Goal: Task Accomplishment & Management: Manage account settings

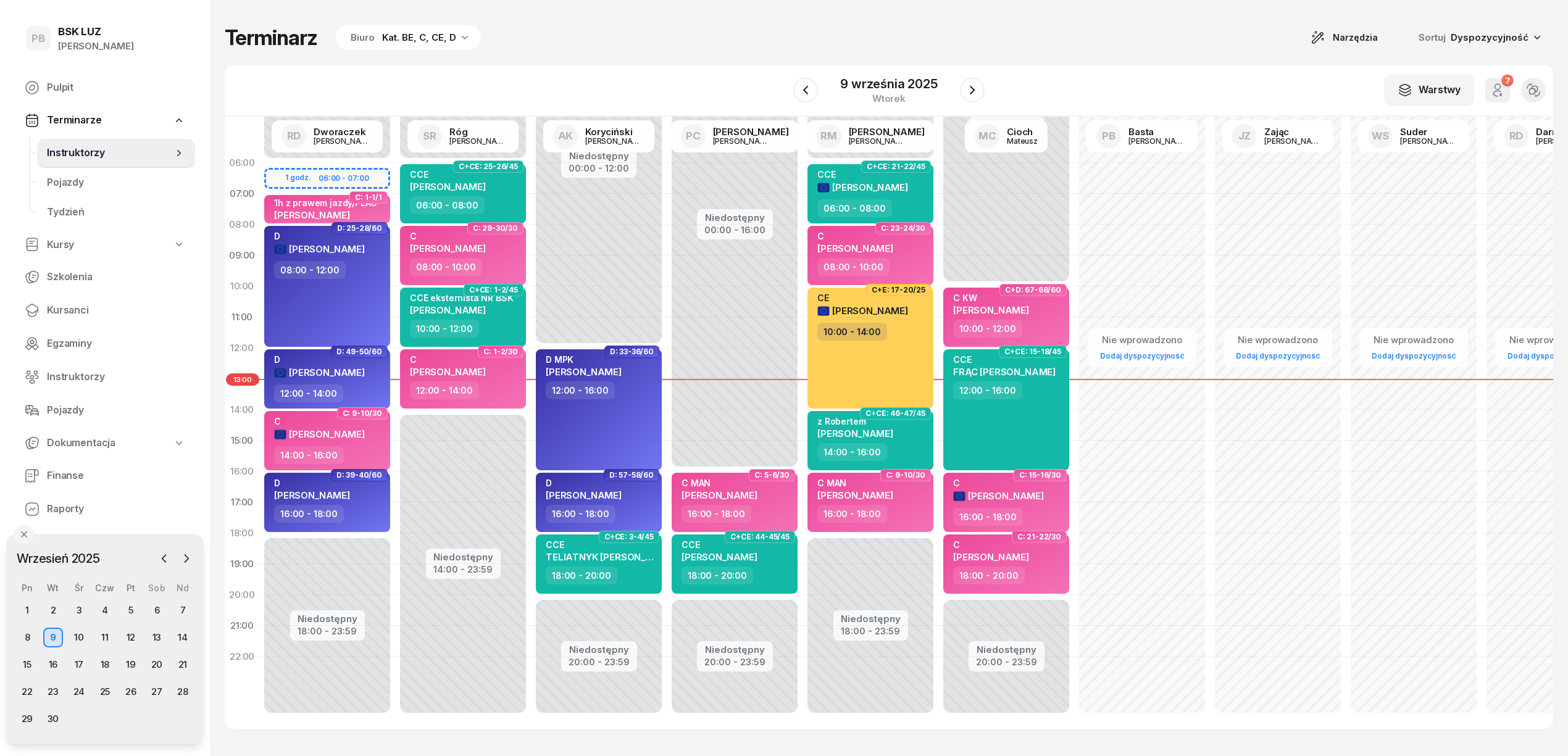
click at [835, 44] on div "Terminarz Biuro Kat. BE, C, CE, D Narzędzia Sortuj Dyspozycyjność" at bounding box center [889, 37] width 1328 height 26
click at [1112, 52] on div "Terminarz Biuro Kat. BE, C, CE, D Narzędzia Sortuj Dyspozycyjność W Wybierz AK …" at bounding box center [889, 377] width 1328 height 754
click at [977, 93] on icon "button" at bounding box center [972, 91] width 15 height 15
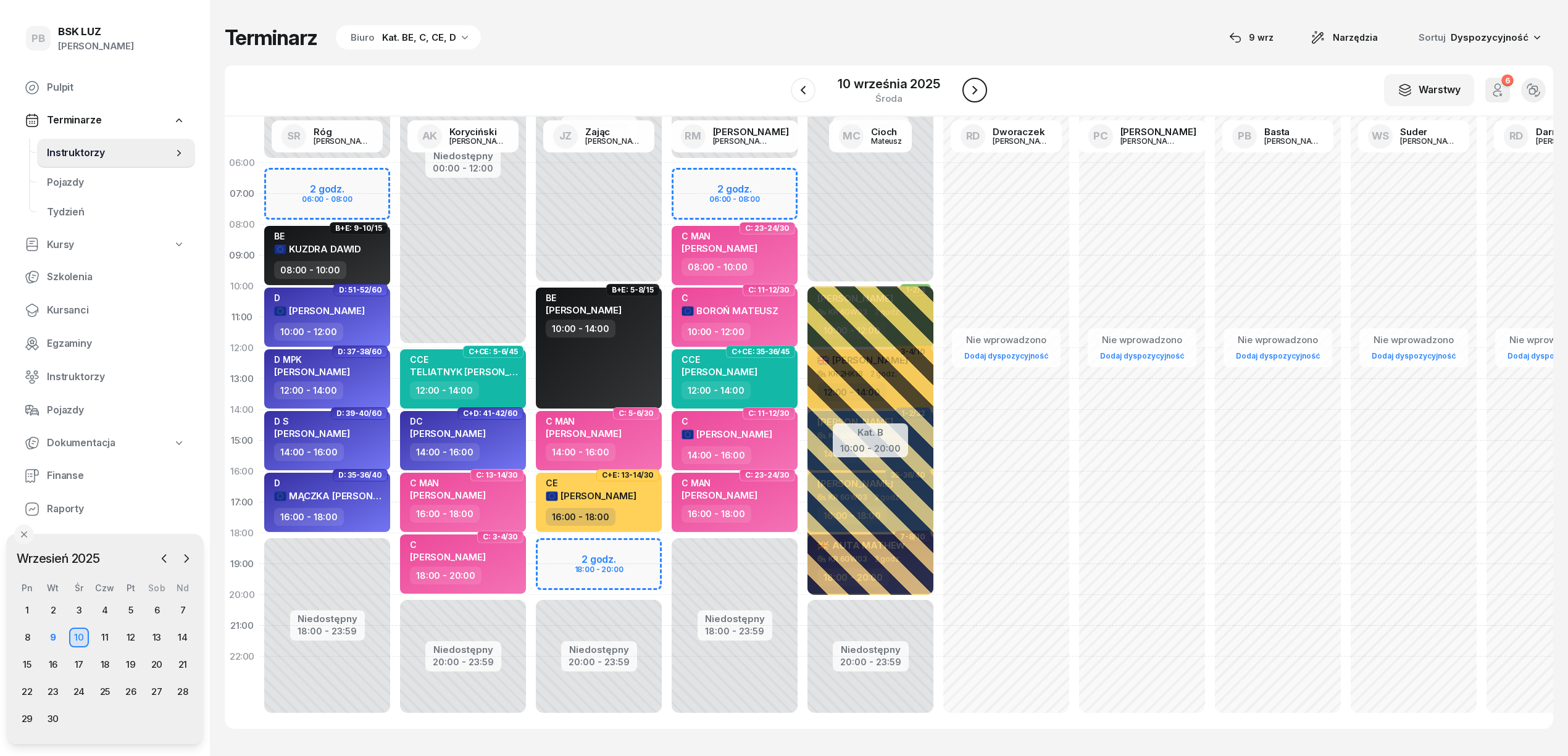
click at [975, 94] on icon "button" at bounding box center [975, 91] width 15 height 15
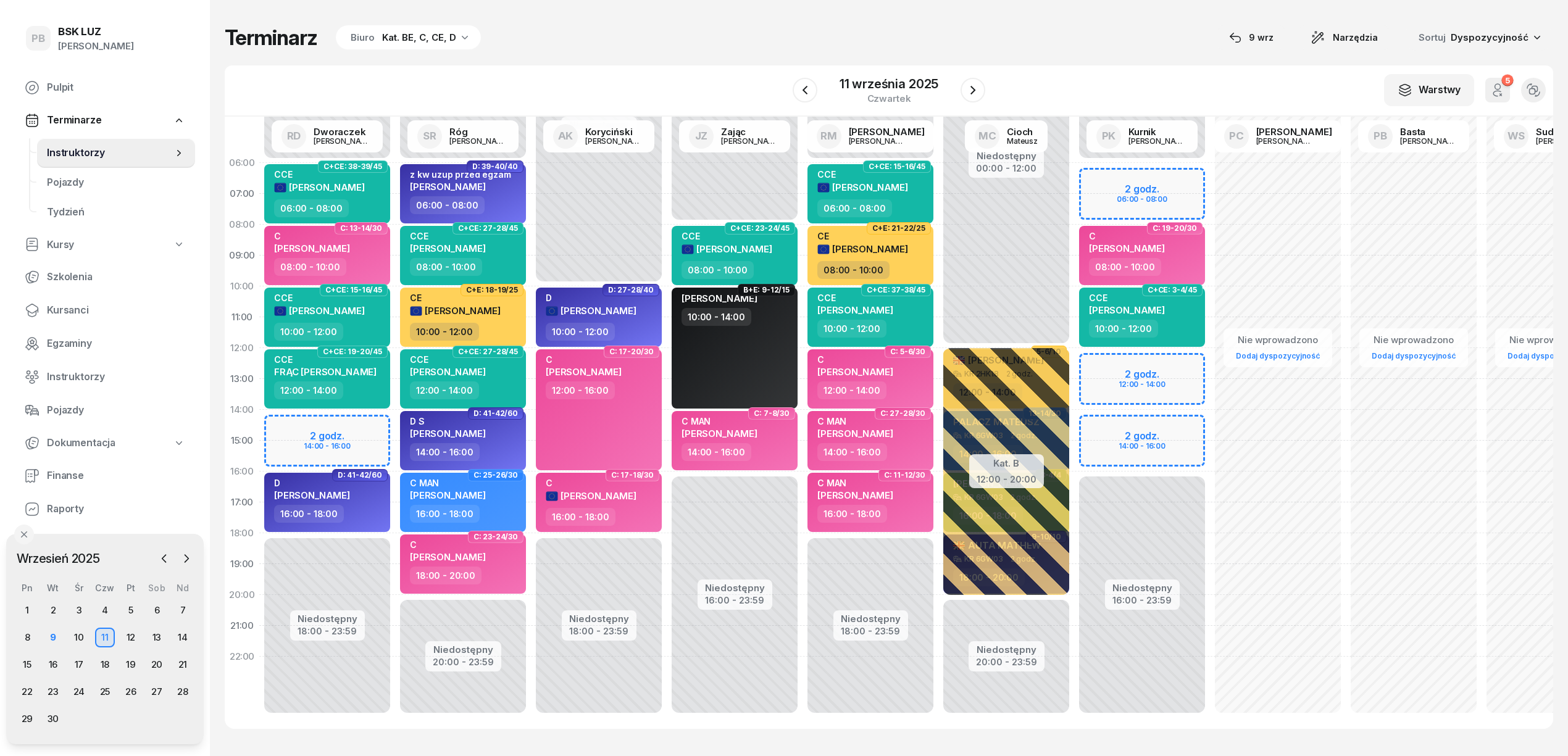
click at [806, 55] on div "Terminarz Biuro Kat. BE, C, CE, D [DATE] Narzędzia Sortuj Dyspozycyjność W Wybi…" at bounding box center [889, 377] width 1328 height 754
click at [810, 85] on icon "button" at bounding box center [805, 91] width 15 height 15
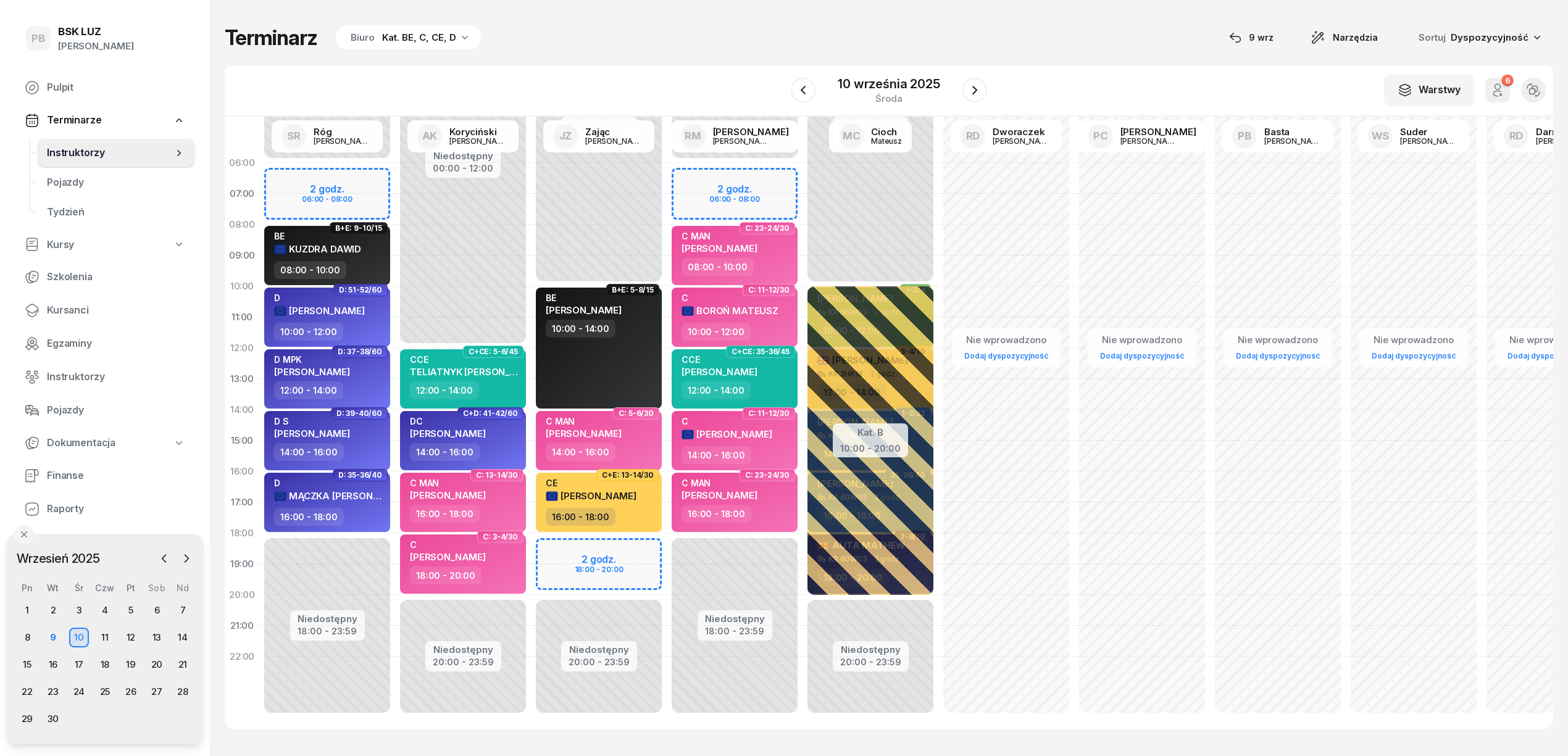
click at [1045, 72] on div "W Wybierz AK [PERSON_NAME] BP [PERSON_NAME] DP [PERSON_NAME] GS [PERSON_NAME] I…" at bounding box center [889, 91] width 1328 height 51
click at [741, 45] on div "Terminarz Biuro Kat. BE, C, CE, D [DATE] Narzędzia Sortuj Dyspozycyjność" at bounding box center [889, 37] width 1328 height 26
click at [572, 31] on div "Terminarz Biuro Kat. BE, C, CE, D [DATE] Narzędzia Sortuj Dyspozycyjność" at bounding box center [889, 37] width 1328 height 26
click at [942, 35] on div "Terminarz Biuro Kat. BE, C, CE, D [DATE] Narzędzia Sortuj Dyspozycyjność" at bounding box center [889, 37] width 1328 height 26
drag, startPoint x: 811, startPoint y: 31, endPoint x: 768, endPoint y: 80, distance: 65.2
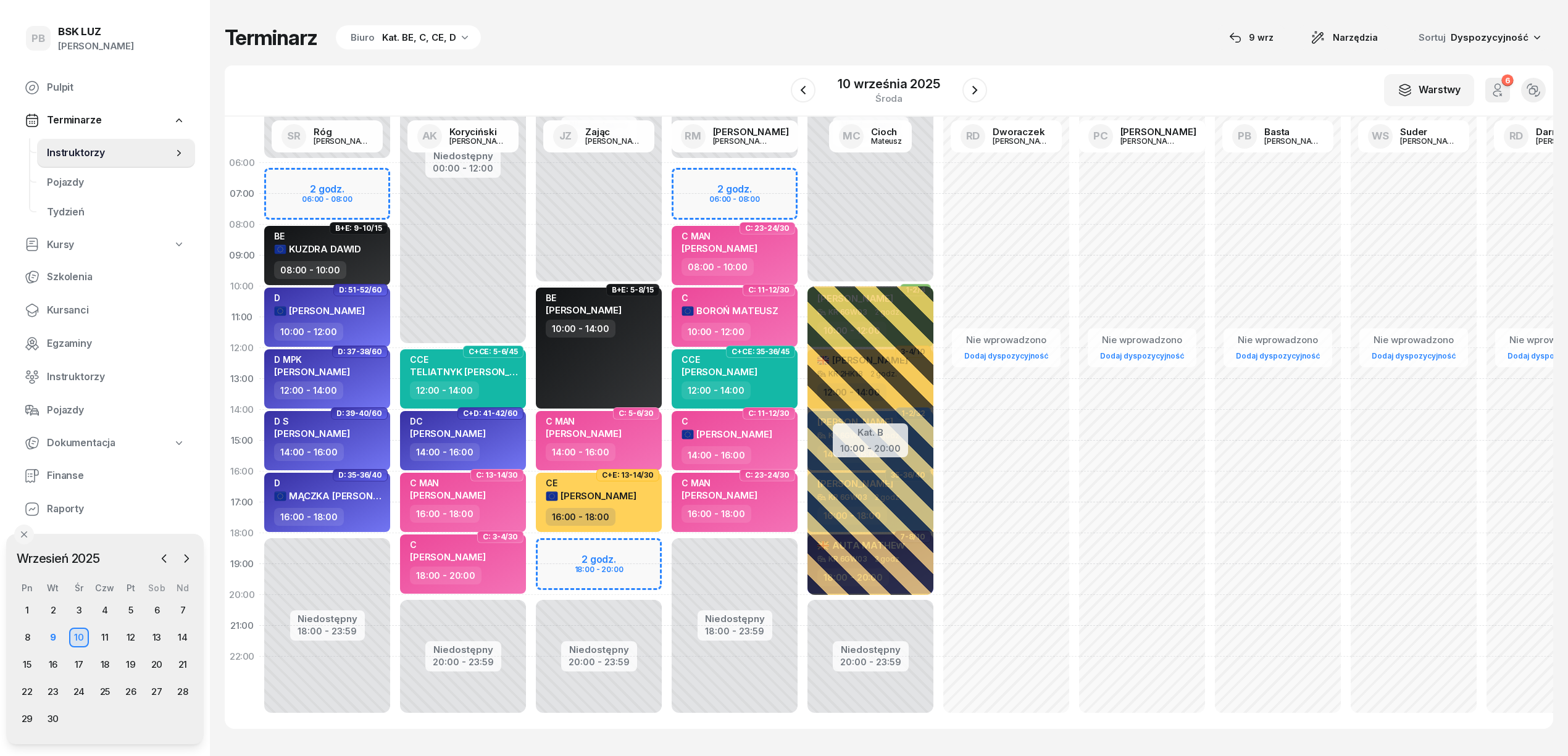
click at [810, 31] on div "Terminarz Biuro Kat. BE, C, CE, D [DATE] Narzędzia Sortuj Dyspozycyjność" at bounding box center [889, 37] width 1328 height 26
click at [878, 25] on div "Terminarz Biuro Kat. BE, C, CE, D [DATE] Narzędzia Sortuj Dyspozycyjność" at bounding box center [889, 37] width 1328 height 26
click at [86, 309] on span "Kursanci" at bounding box center [116, 310] width 138 height 16
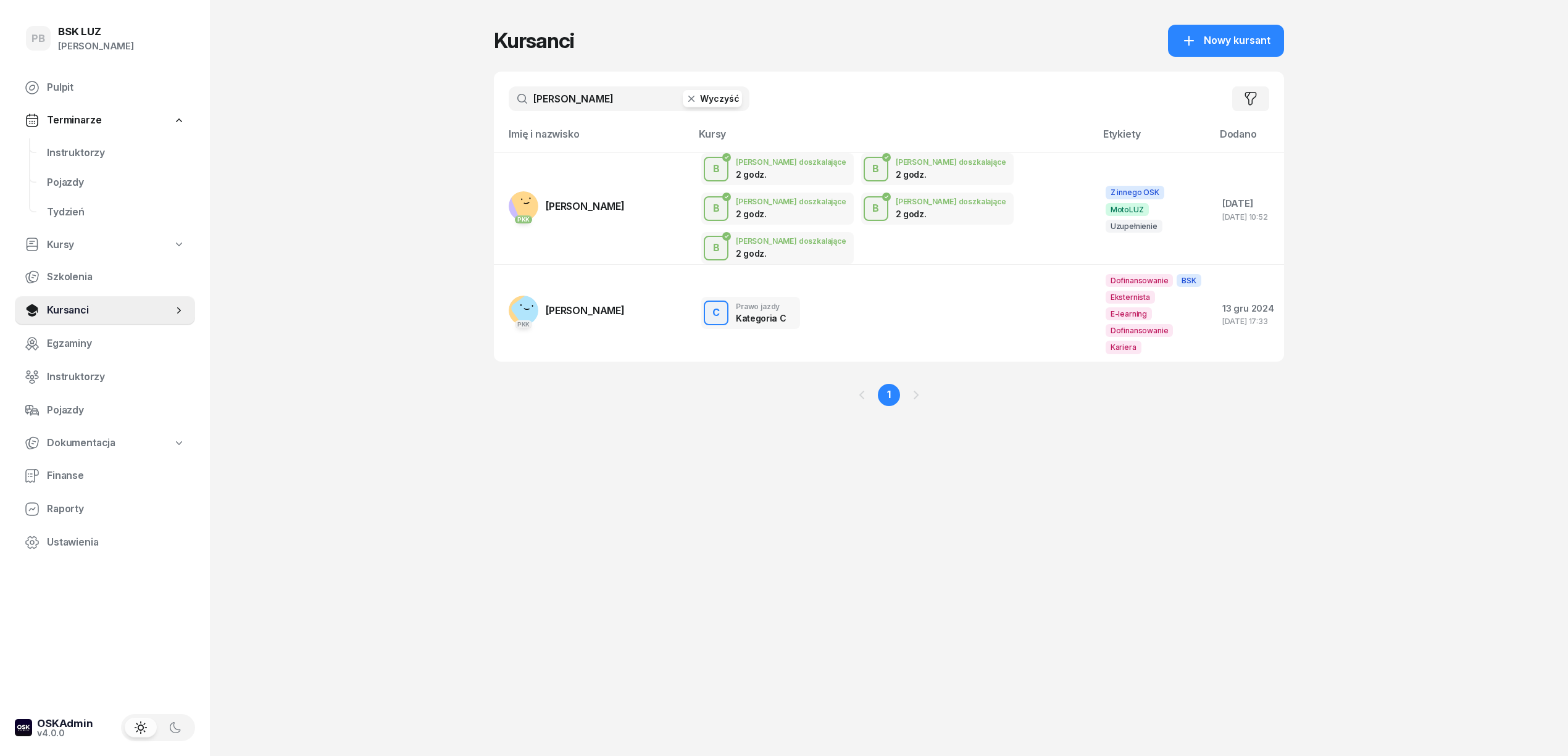
click at [520, 105] on input "[PERSON_NAME]" at bounding box center [628, 98] width 241 height 25
click at [552, 104] on input "[PERSON_NAME]" at bounding box center [628, 98] width 241 height 25
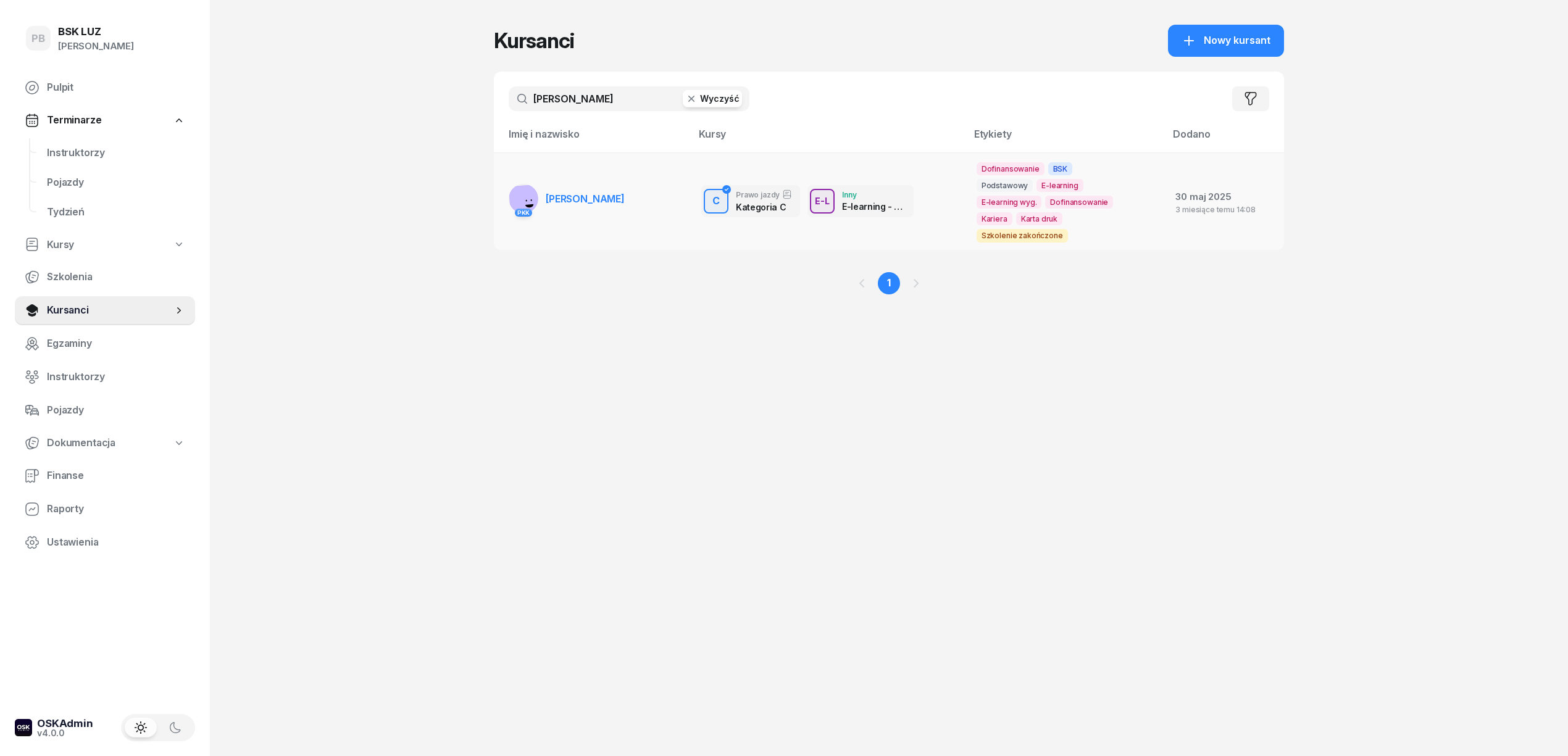
type input "[PERSON_NAME]"
click at [591, 190] on link "PKK [PERSON_NAME]" at bounding box center [566, 198] width 116 height 29
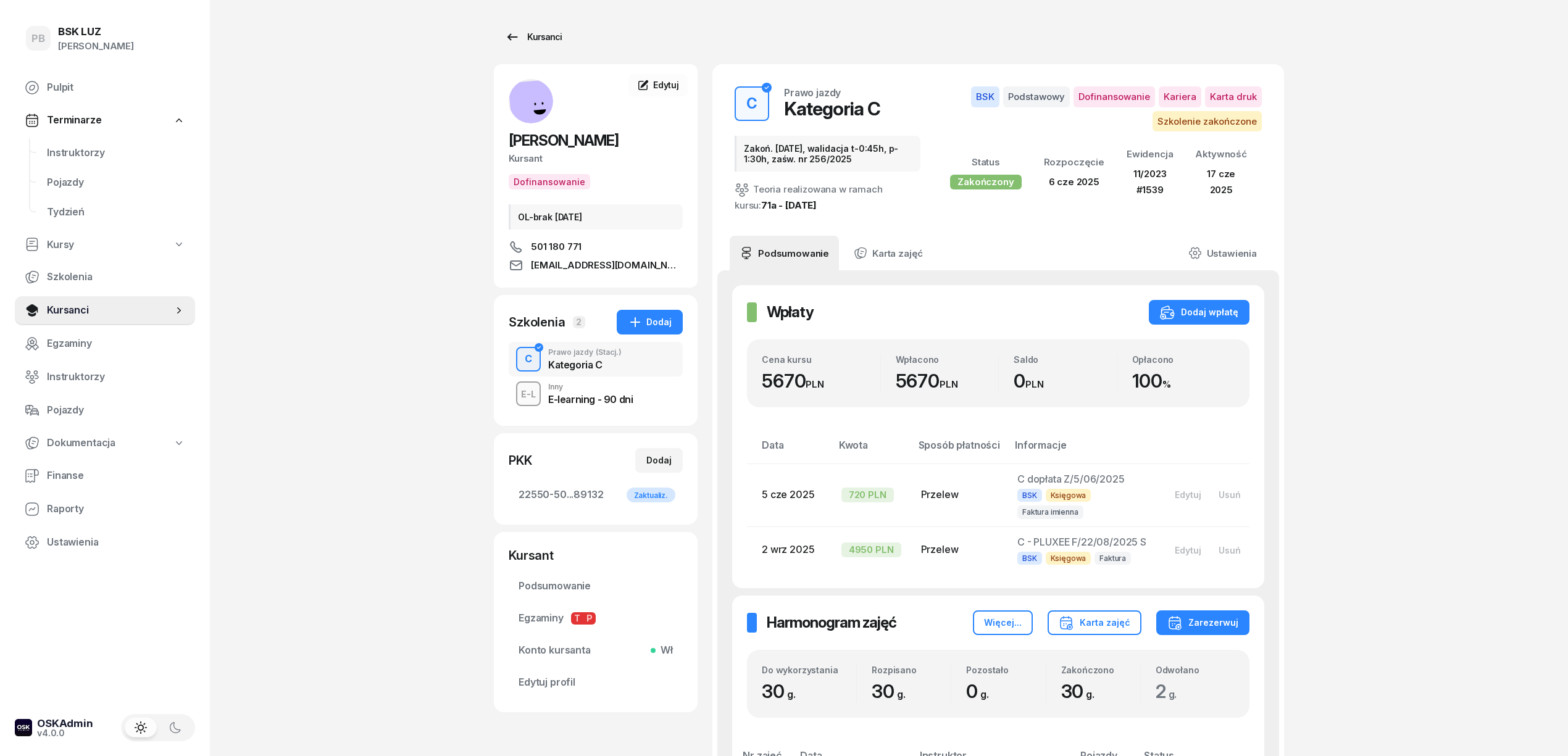
click at [539, 35] on div "Kursanci" at bounding box center [533, 37] width 57 height 15
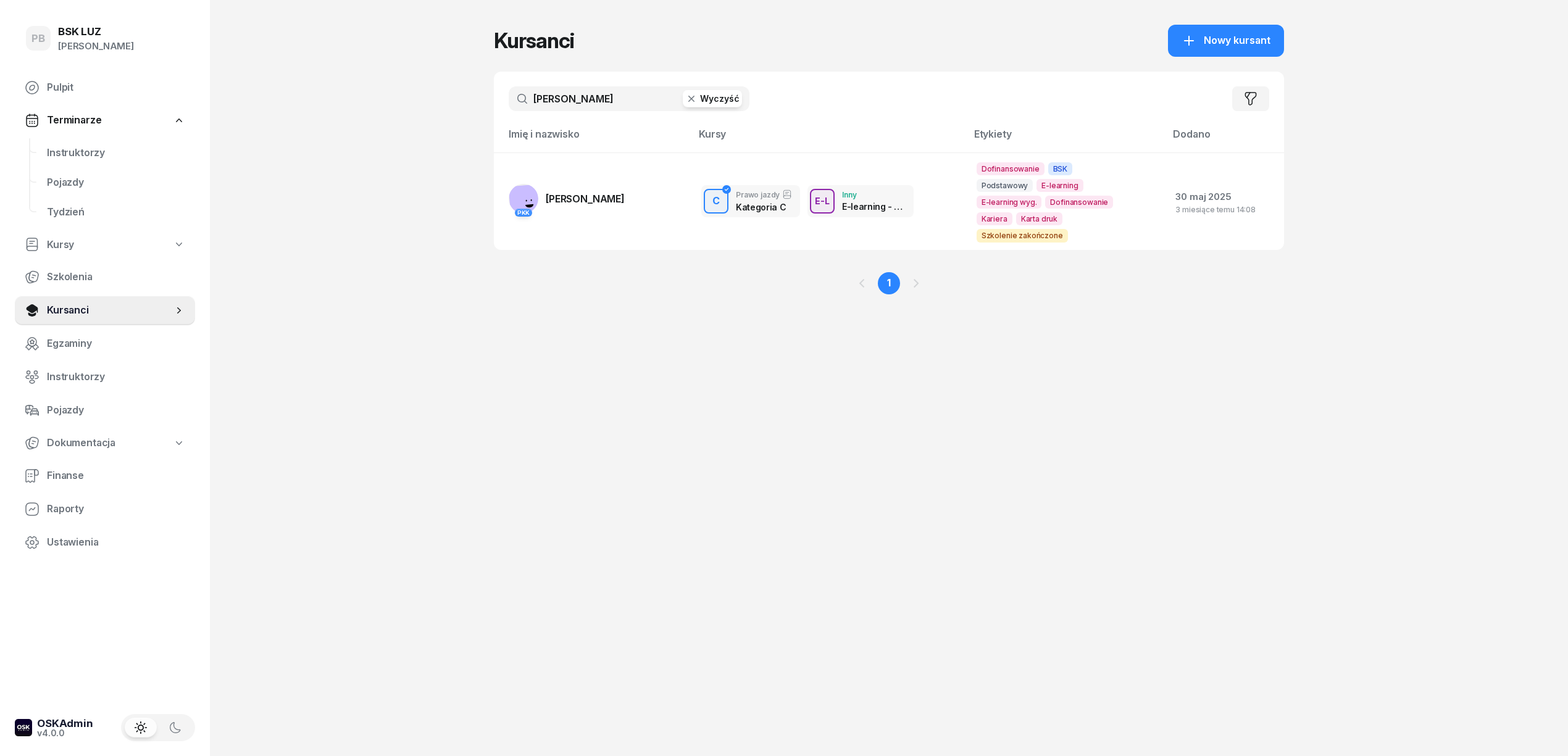
click at [598, 95] on input "[PERSON_NAME]" at bounding box center [628, 98] width 241 height 25
click at [597, 95] on input "[PERSON_NAME]" at bounding box center [628, 98] width 241 height 25
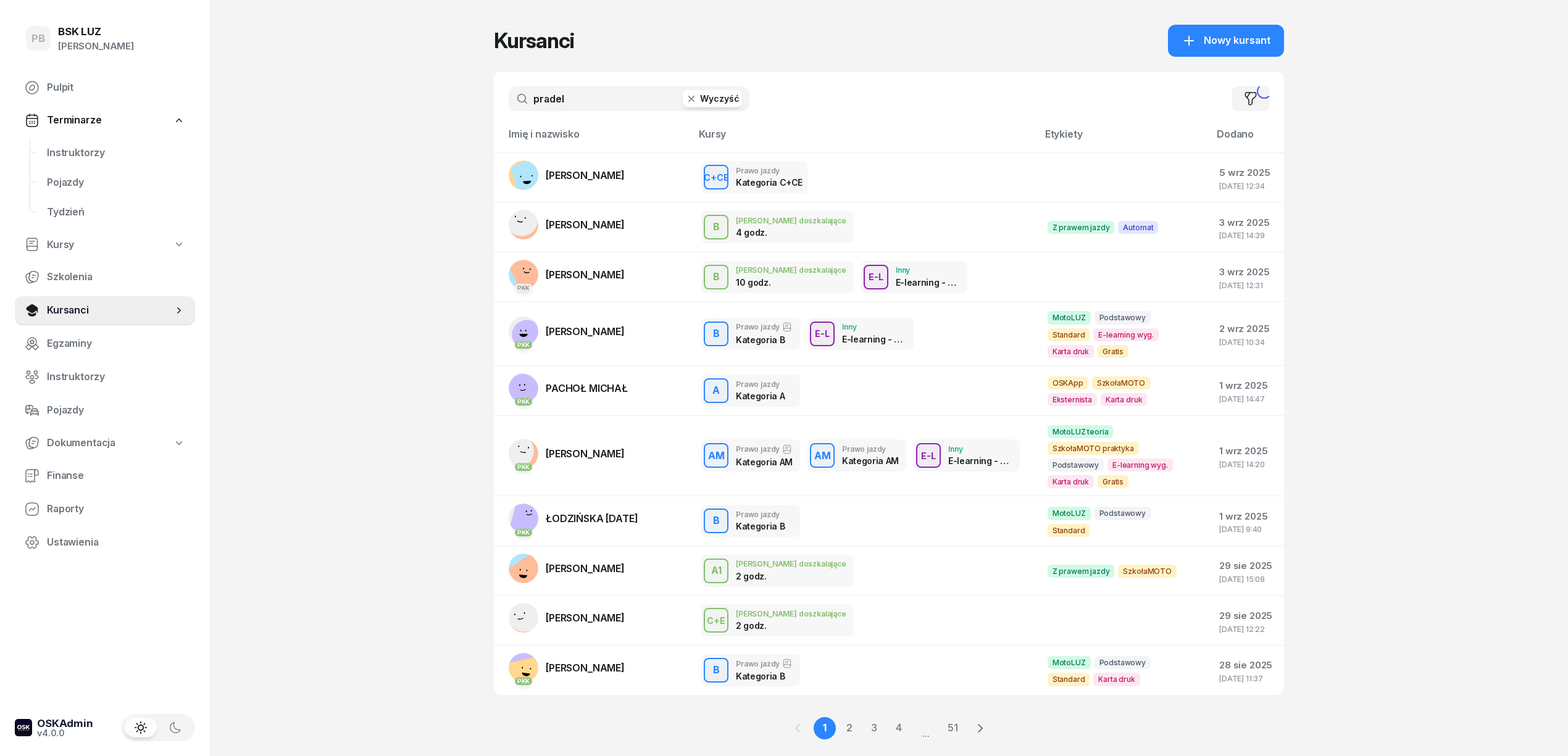
type input "pradel"
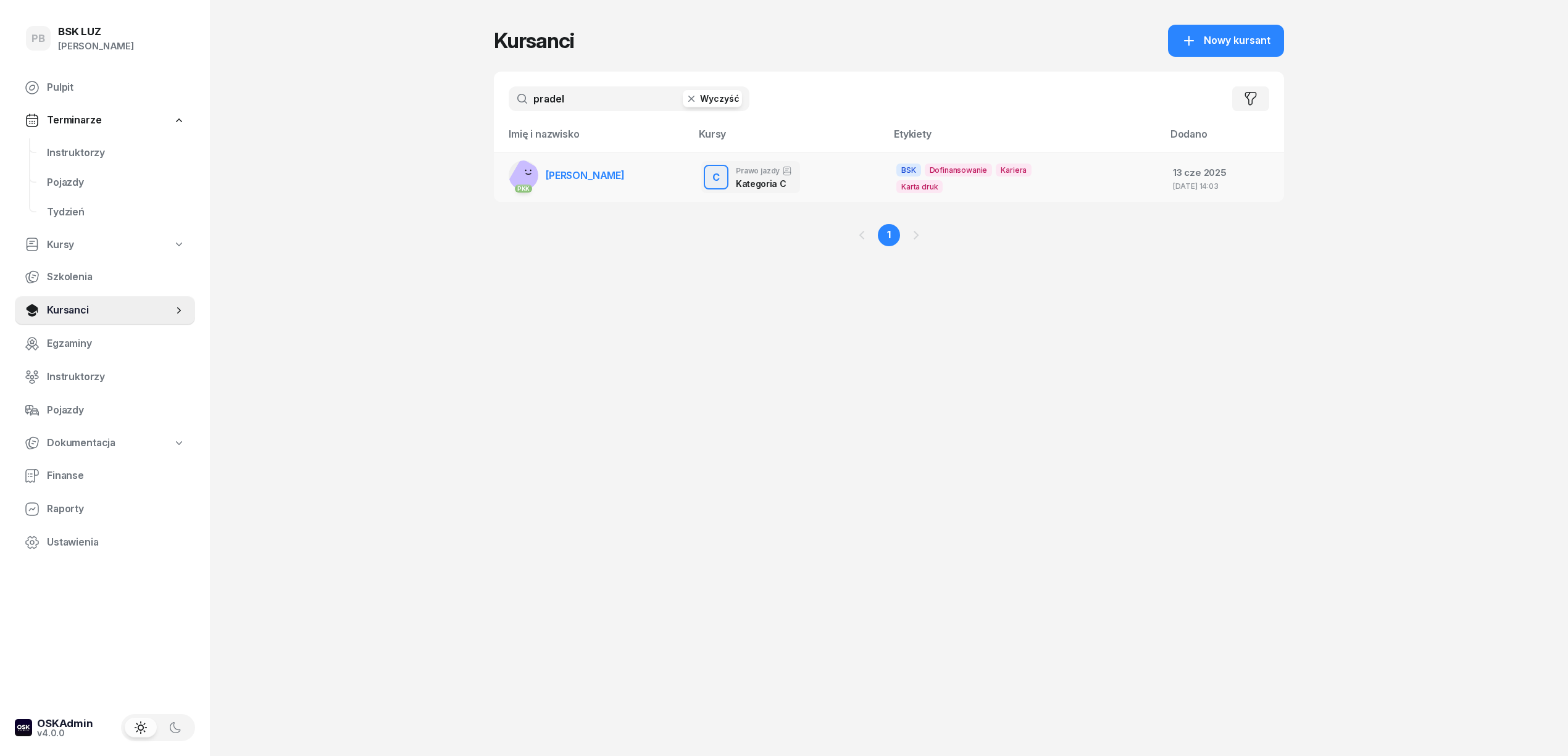
click at [576, 176] on span "[PERSON_NAME]" at bounding box center [586, 175] width 79 height 12
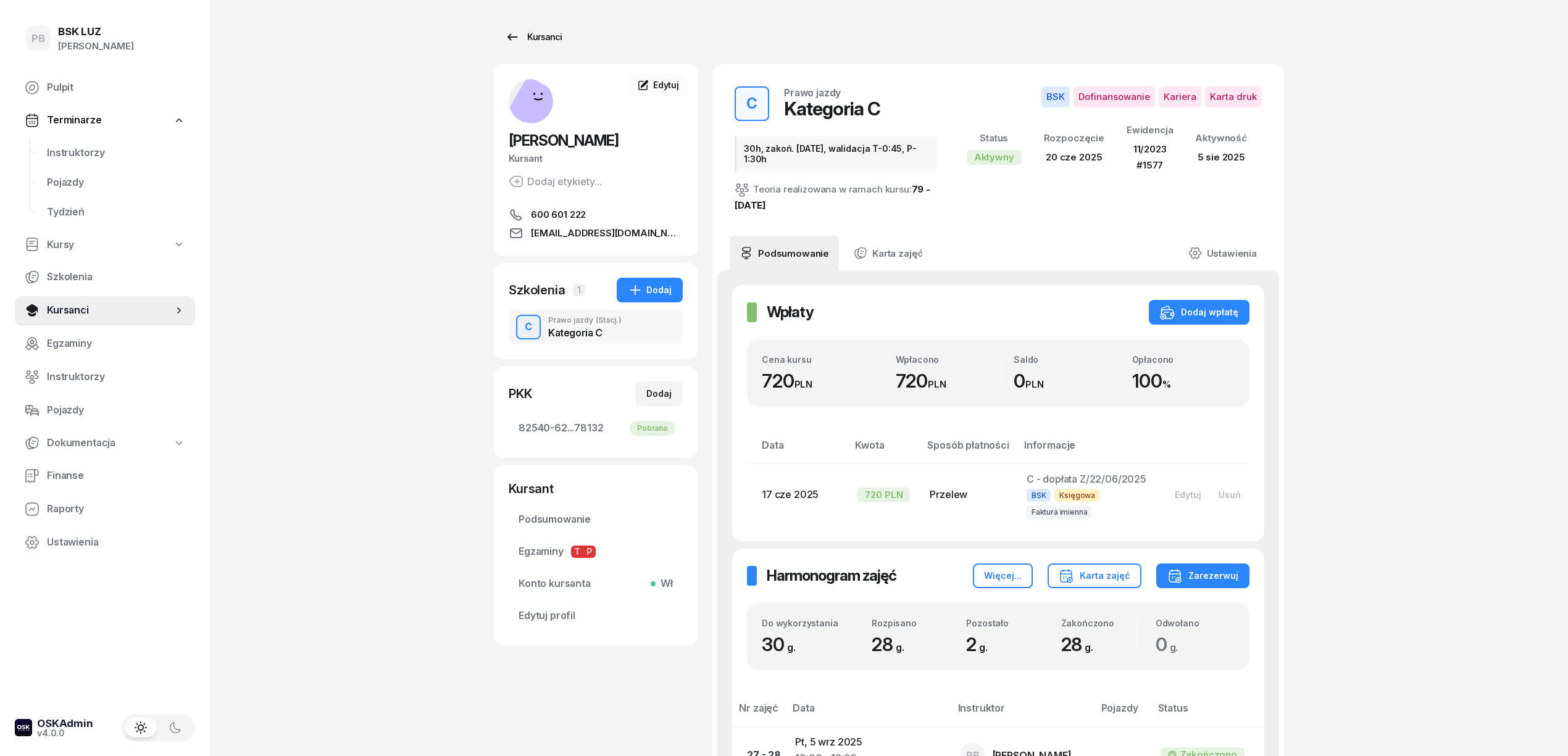
click at [537, 26] on link "Kursanci" at bounding box center [534, 37] width 79 height 25
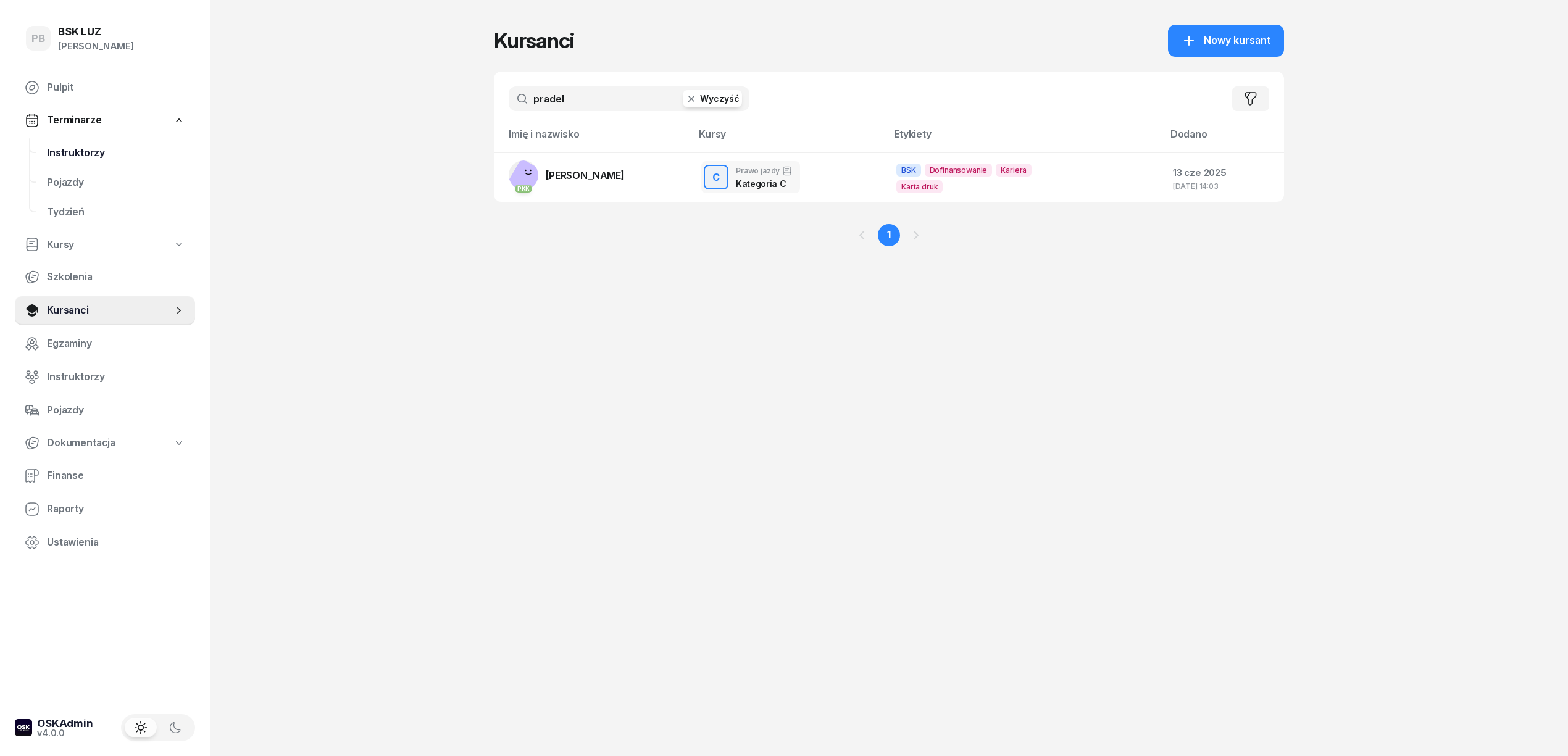
click at [70, 148] on span "Instruktorzy" at bounding box center [116, 153] width 138 height 16
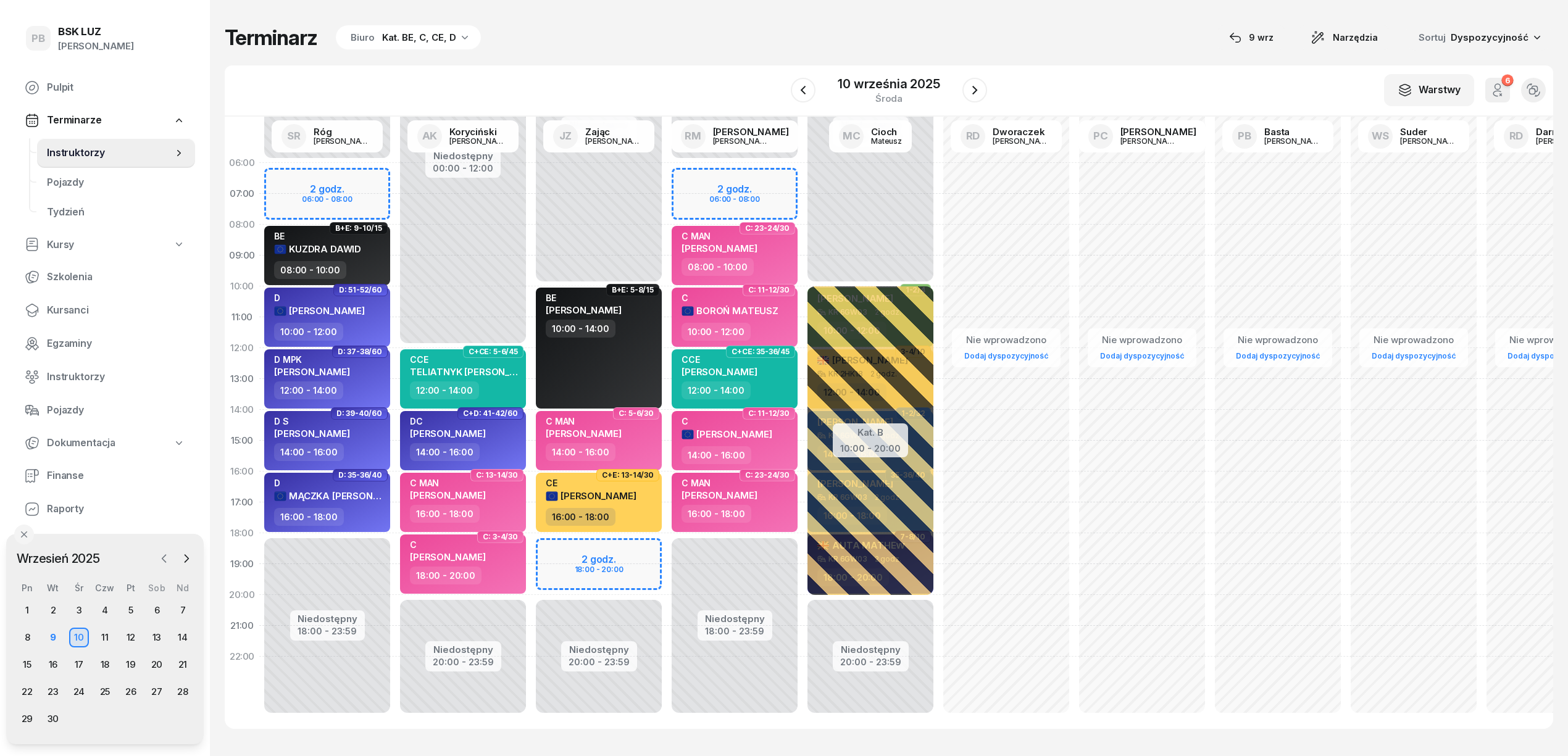
click at [165, 557] on icon "button" at bounding box center [164, 558] width 4 height 8
drag, startPoint x: 30, startPoint y: 717, endPoint x: 45, endPoint y: 724, distance: 16.6
click at [31, 717] on div "25" at bounding box center [27, 719] width 20 height 20
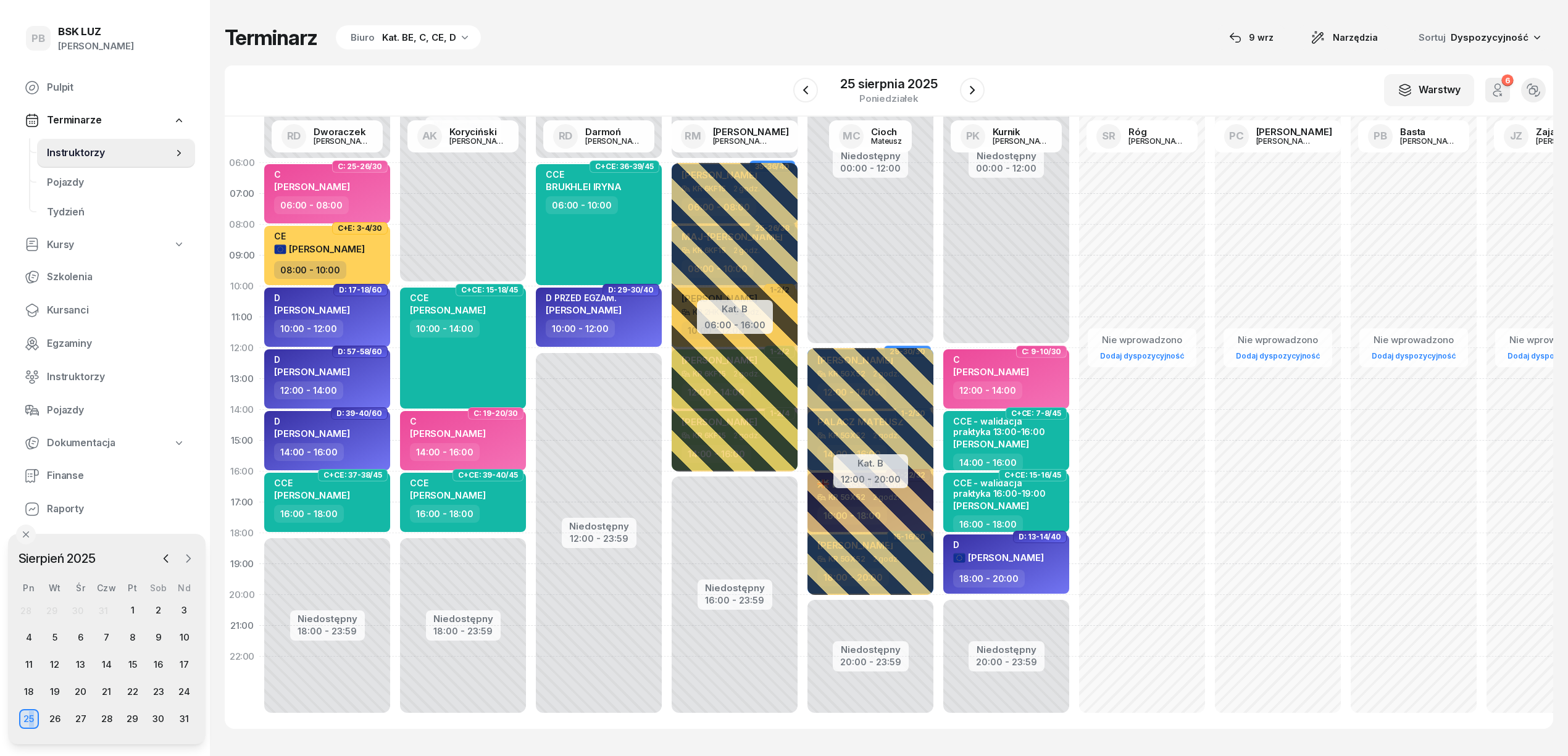
click at [190, 556] on icon "button" at bounding box center [188, 558] width 12 height 12
click at [108, 687] on div "25" at bounding box center [107, 692] width 20 height 20
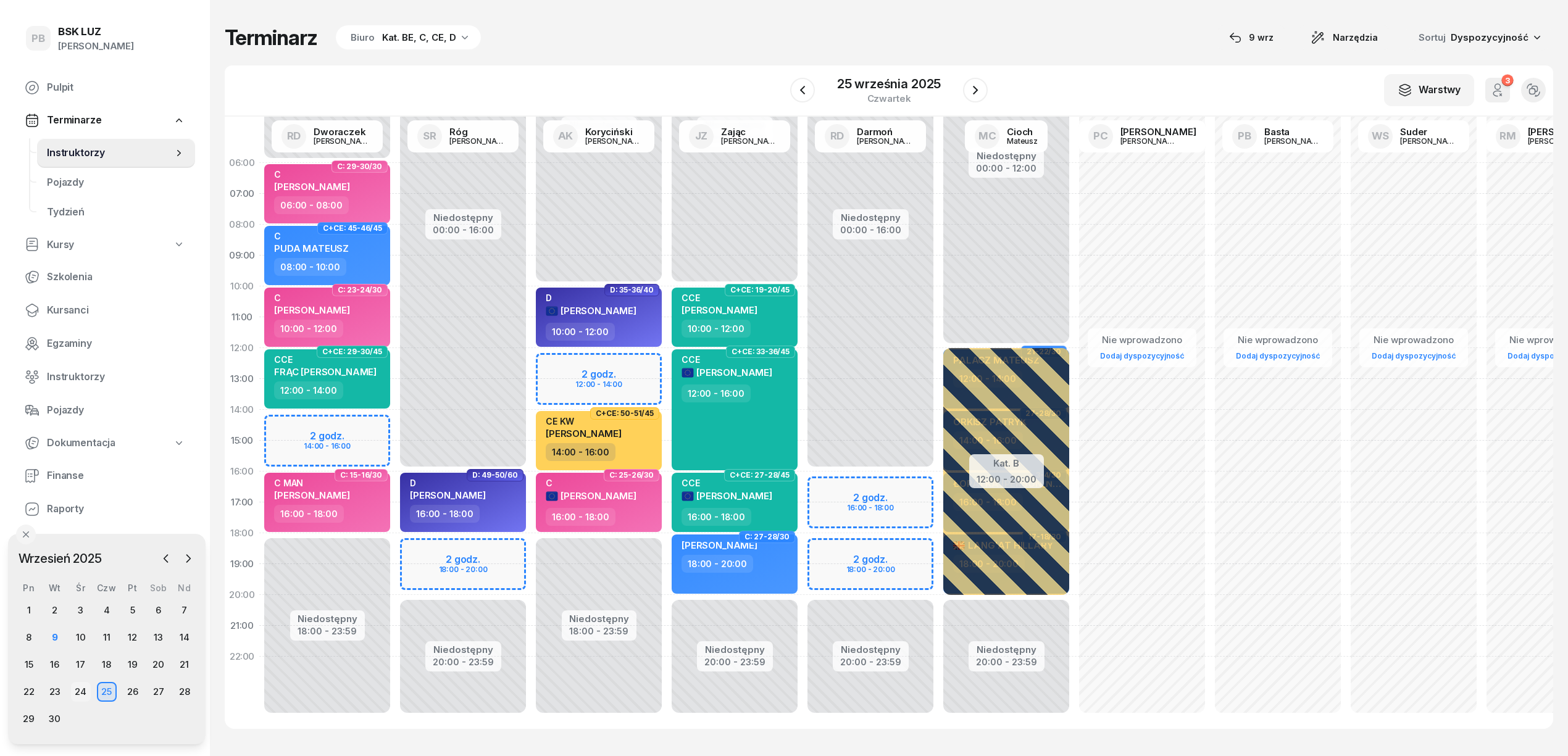
click at [83, 693] on div "24" at bounding box center [80, 692] width 20 height 20
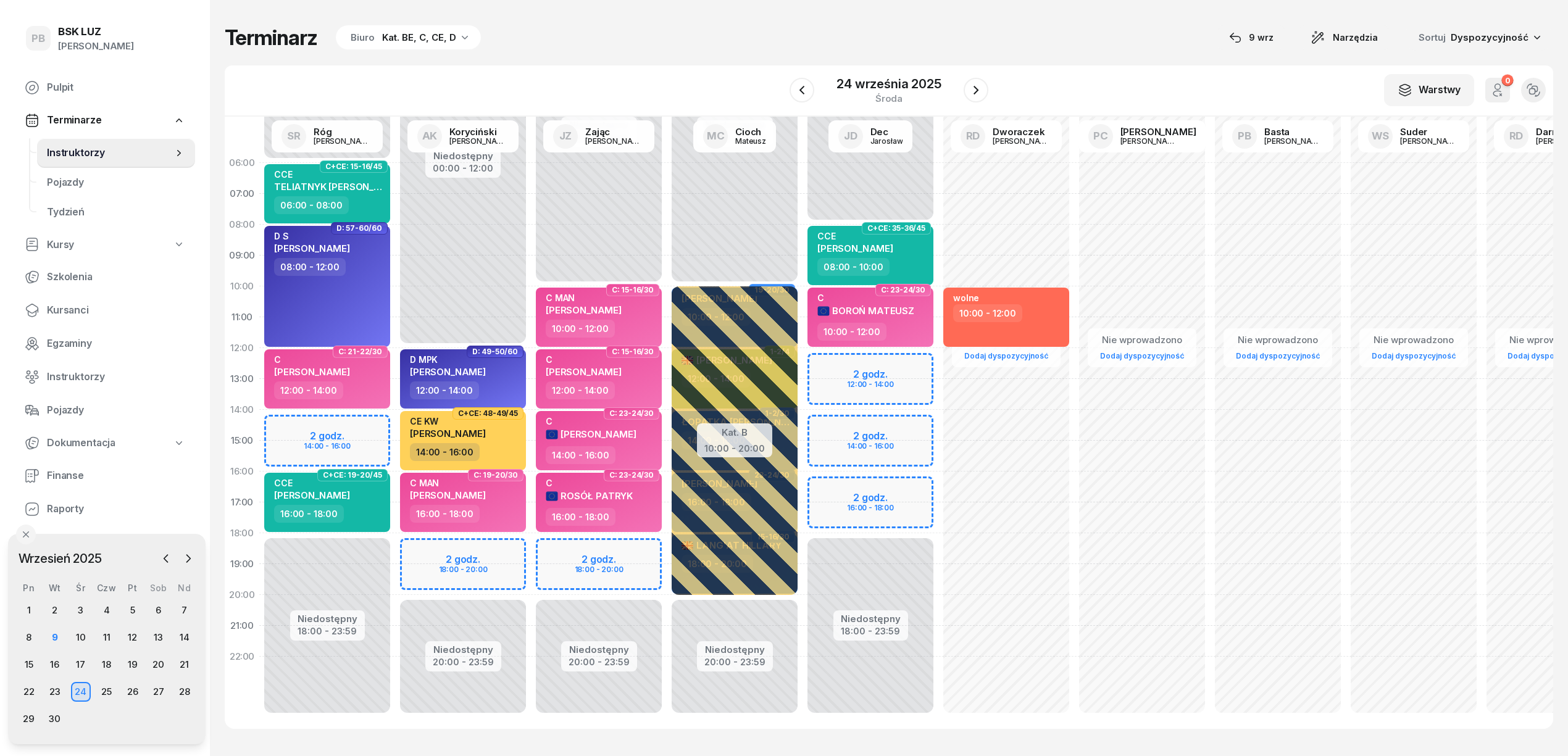
click at [878, 361] on div "Niedostępny 00:00 - 08:00 Niedostępny 18:00 - 23:59 2 godz. 12:00 - 14:00 2 god…" at bounding box center [870, 440] width 136 height 587
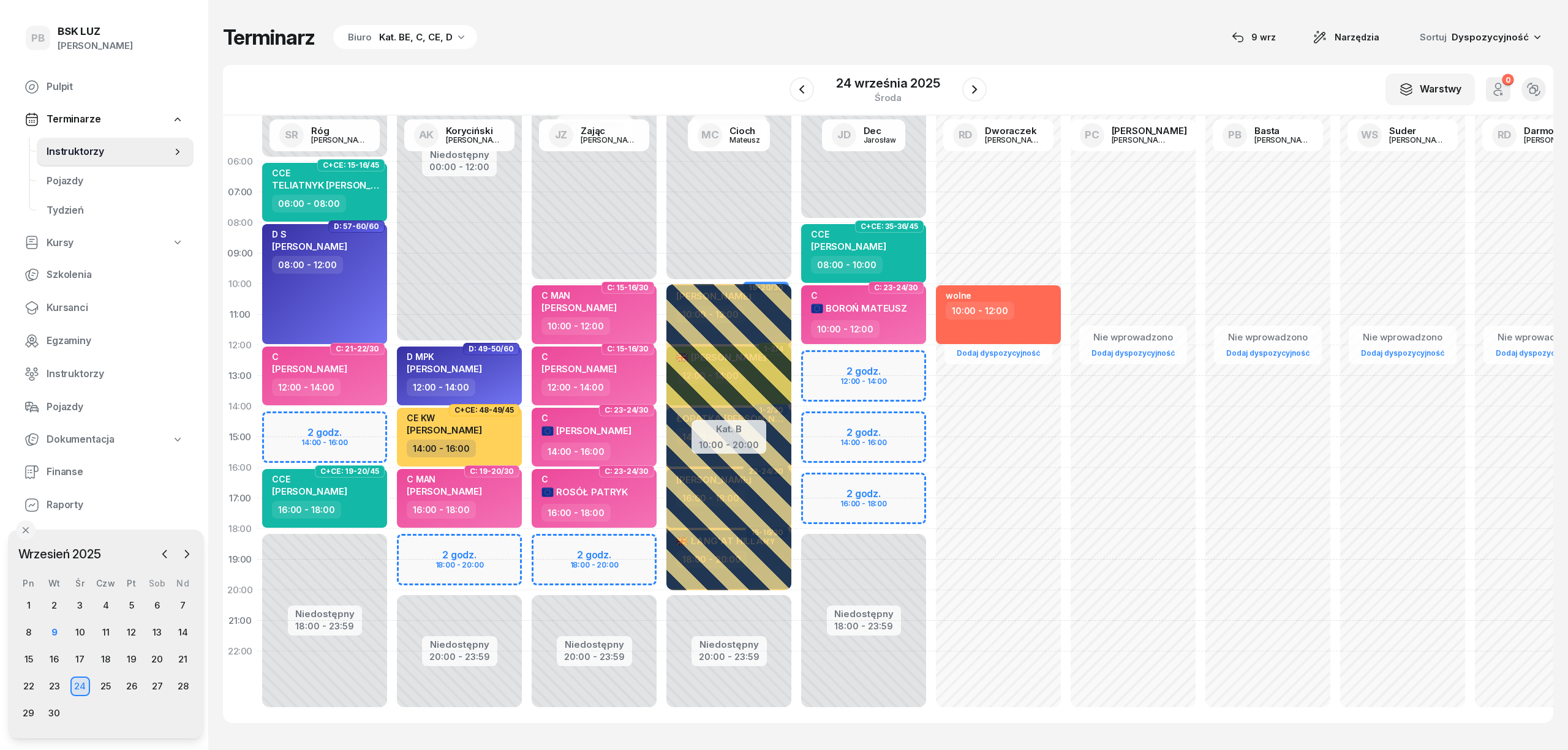
select select "12"
select select "14"
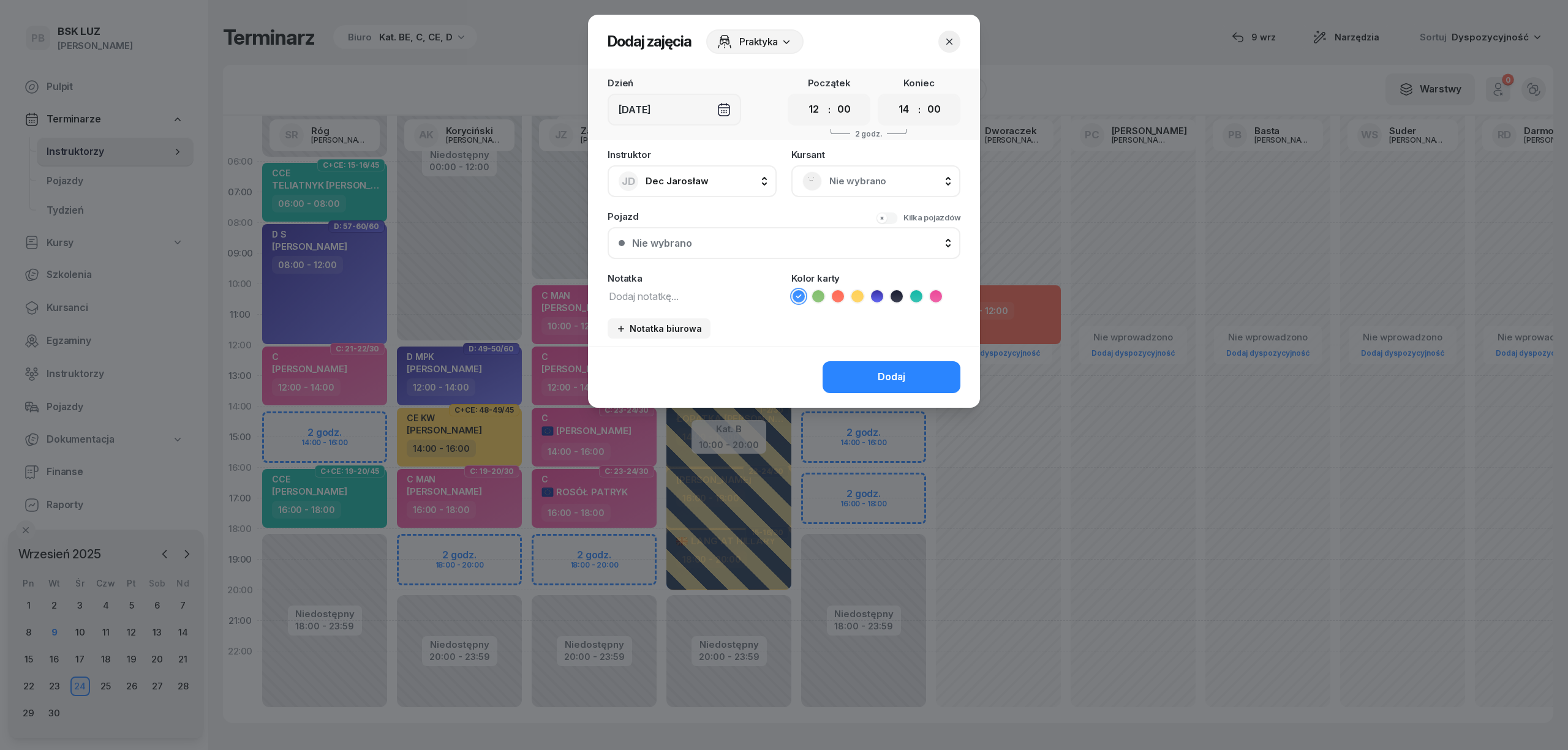
click at [872, 187] on span "Nie wybrano" at bounding box center [889, 181] width 120 height 16
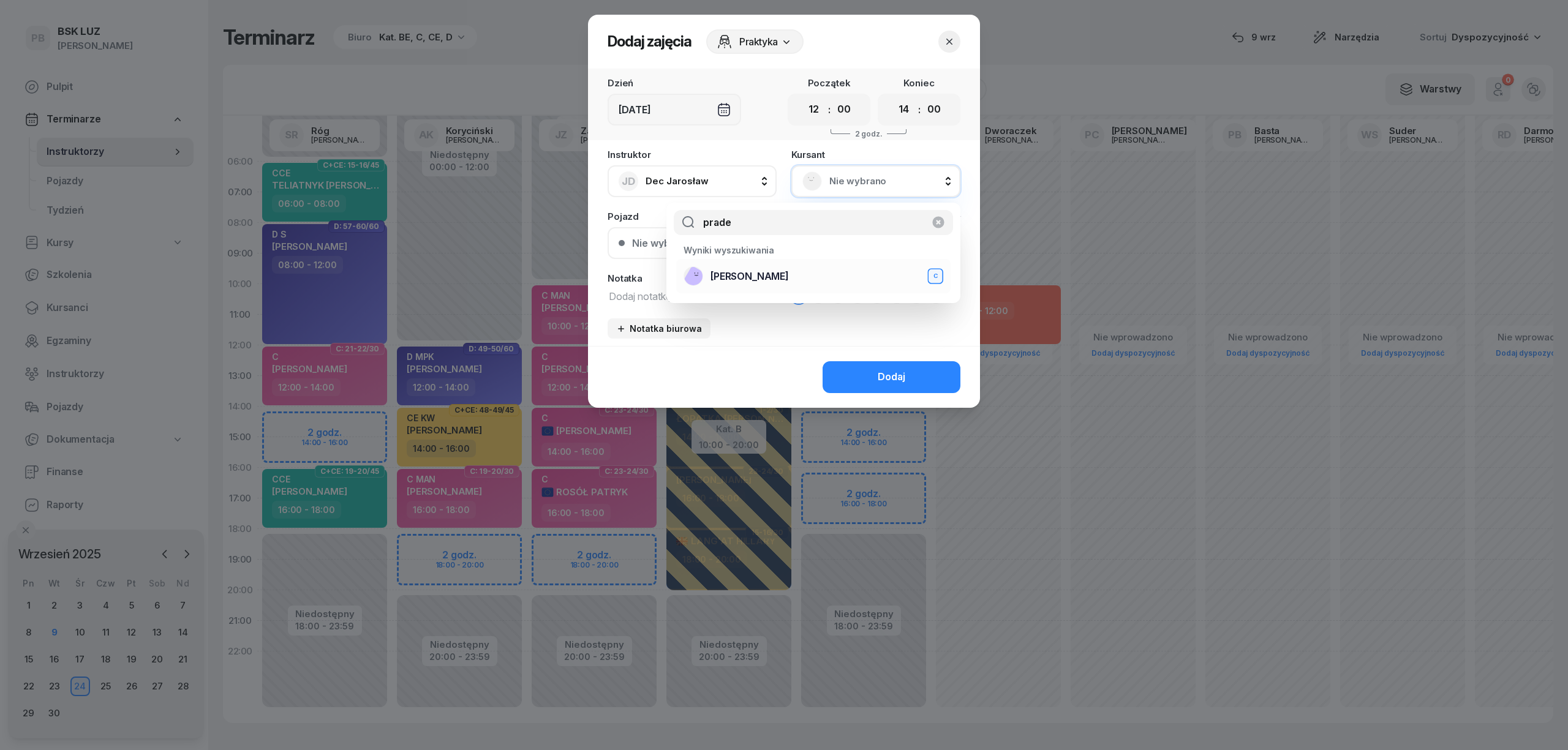
type input "prade"
click at [821, 273] on div "[PERSON_NAME]" at bounding box center [813, 276] width 260 height 20
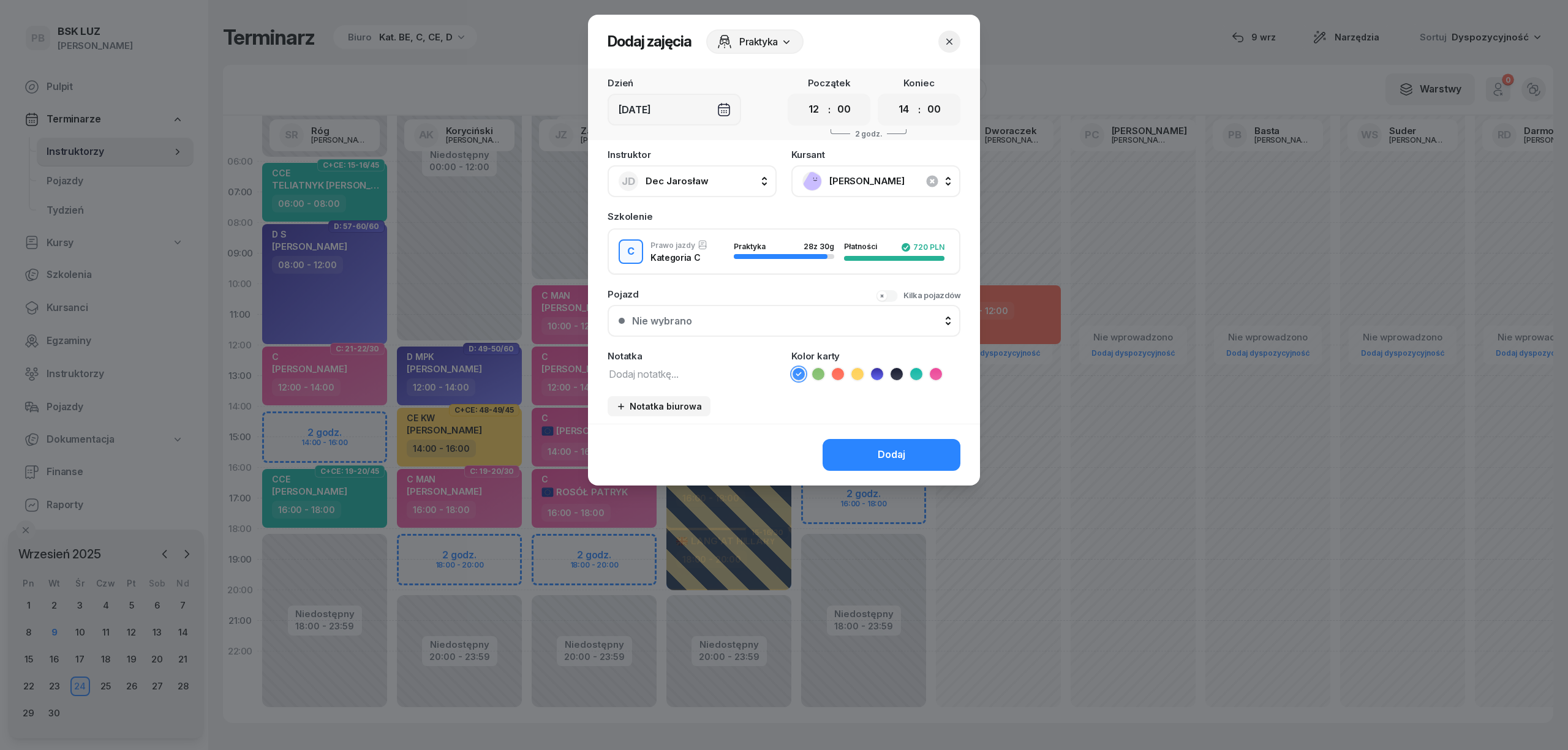
click at [935, 370] on icon at bounding box center [935, 374] width 12 height 12
click at [656, 379] on textarea at bounding box center [692, 373] width 169 height 16
type textarea "C"
click at [955, 452] on button "Dodaj" at bounding box center [891, 455] width 138 height 32
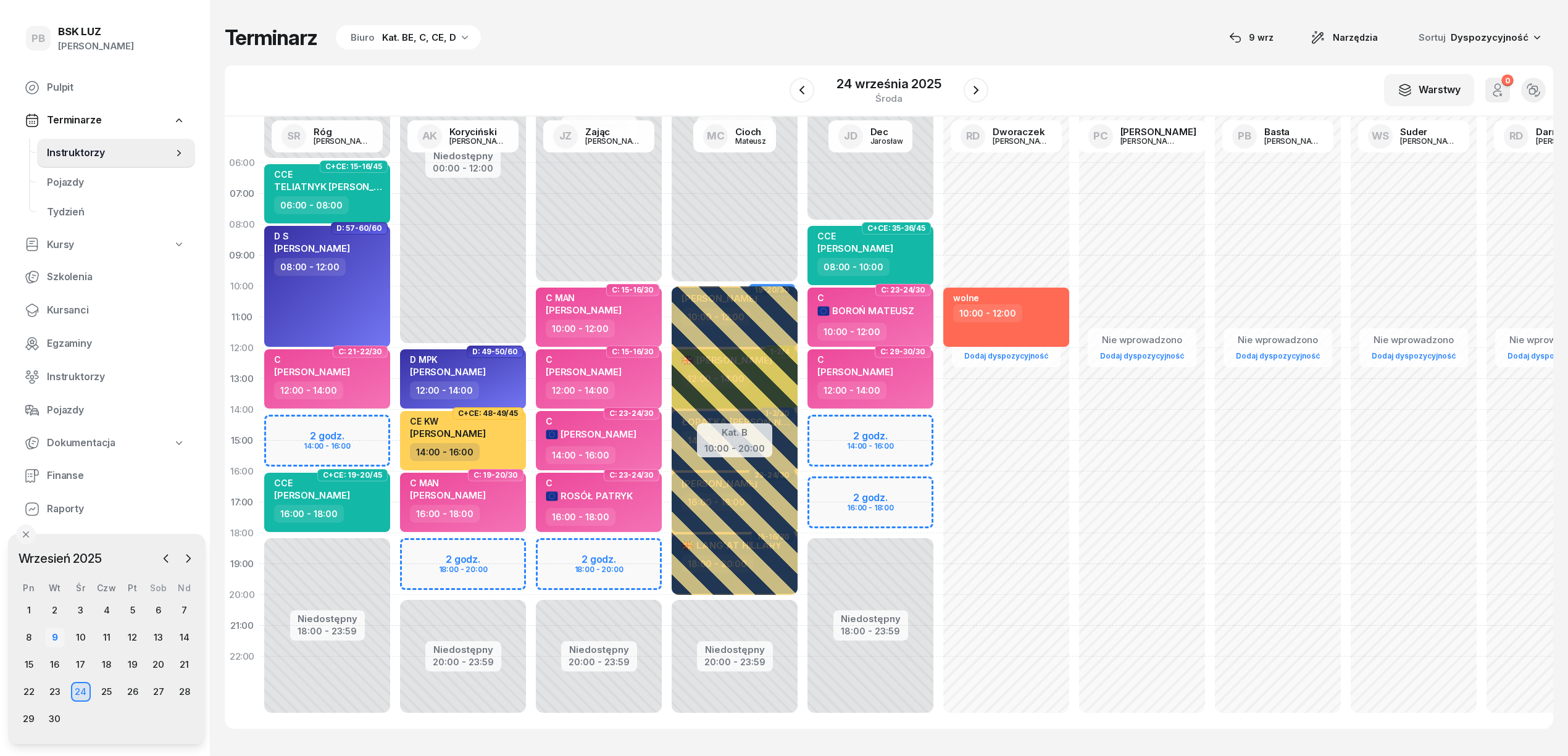
click at [60, 638] on div "9" at bounding box center [55, 638] width 20 height 20
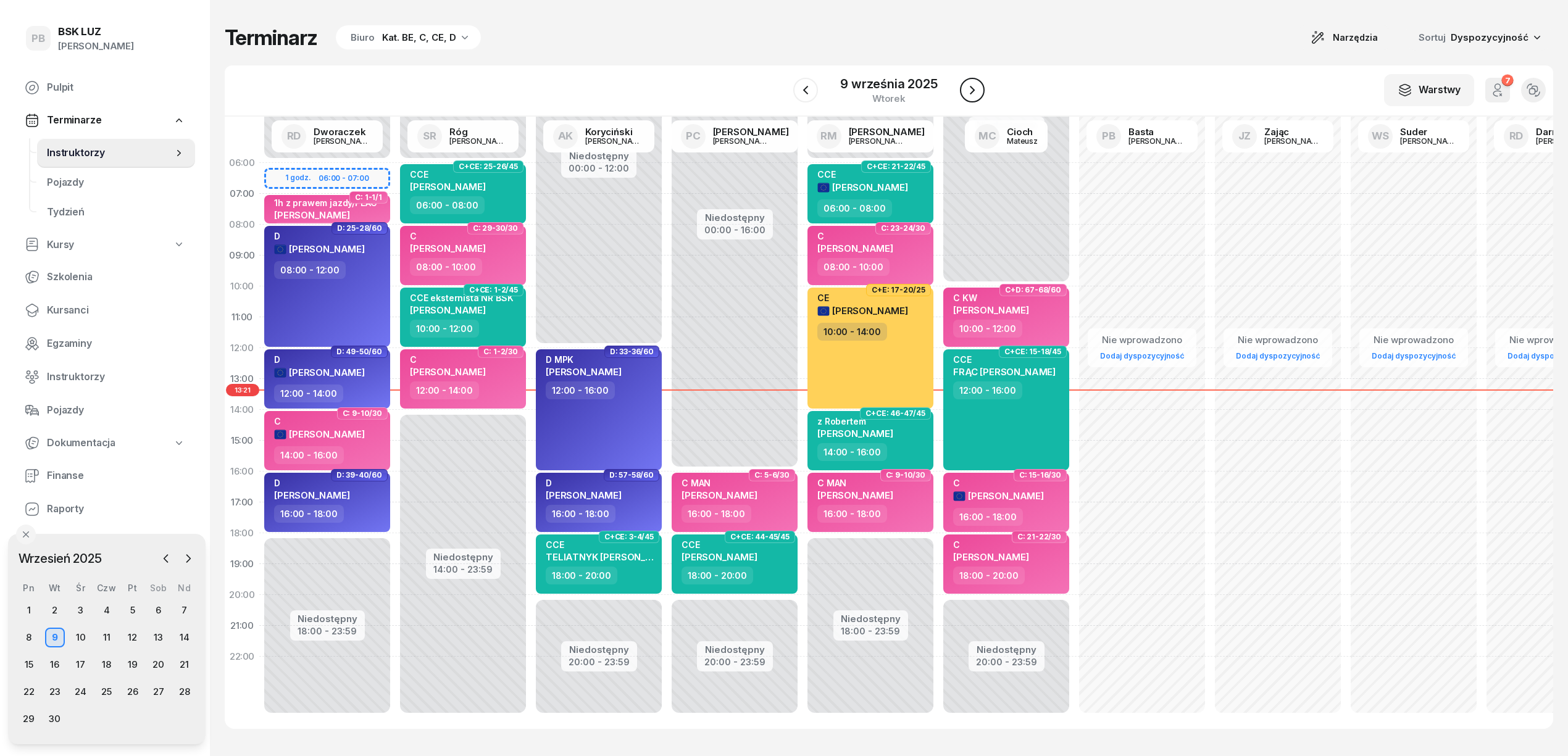
click at [975, 93] on icon "button" at bounding box center [972, 91] width 15 height 15
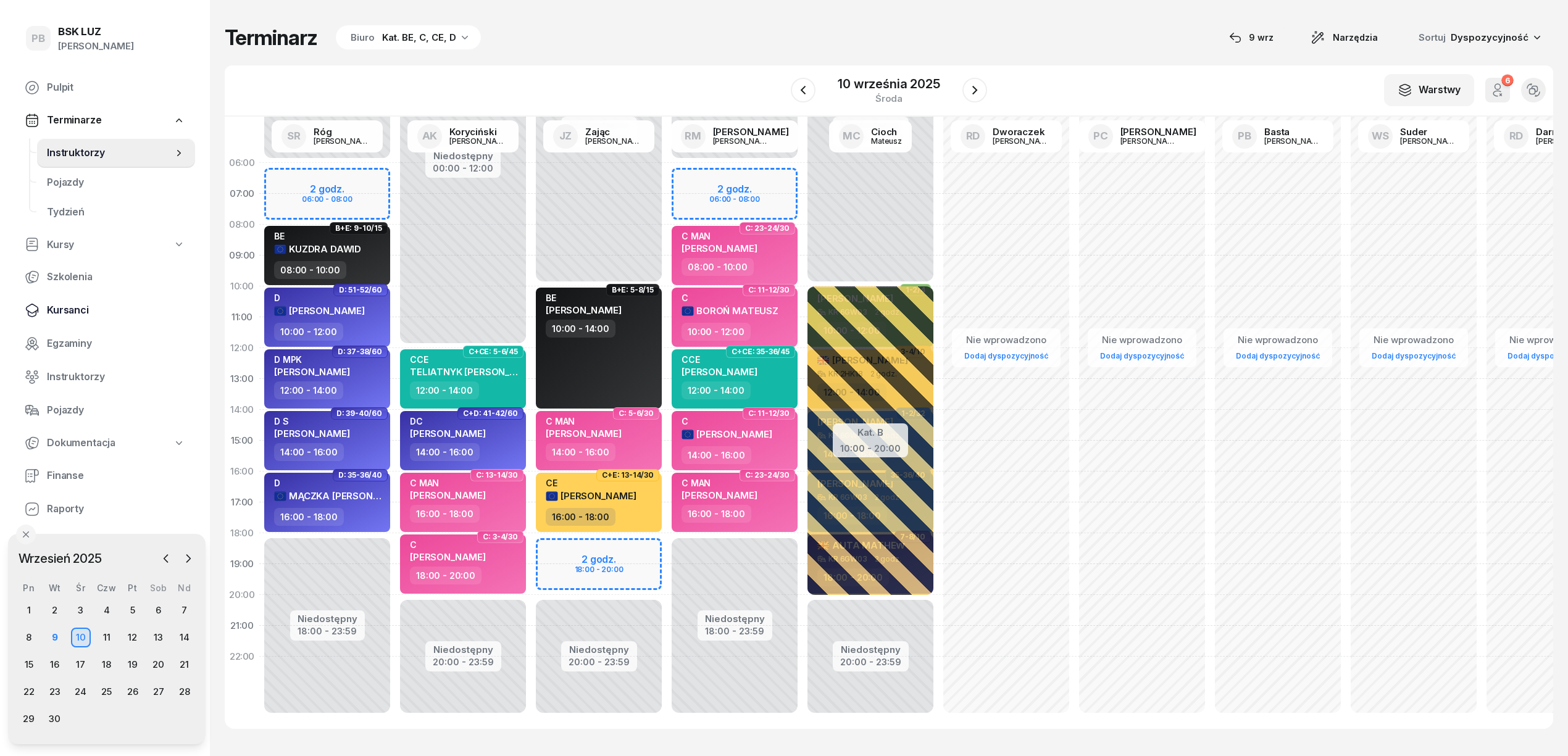
click at [76, 306] on span "Kursanci" at bounding box center [116, 310] width 138 height 16
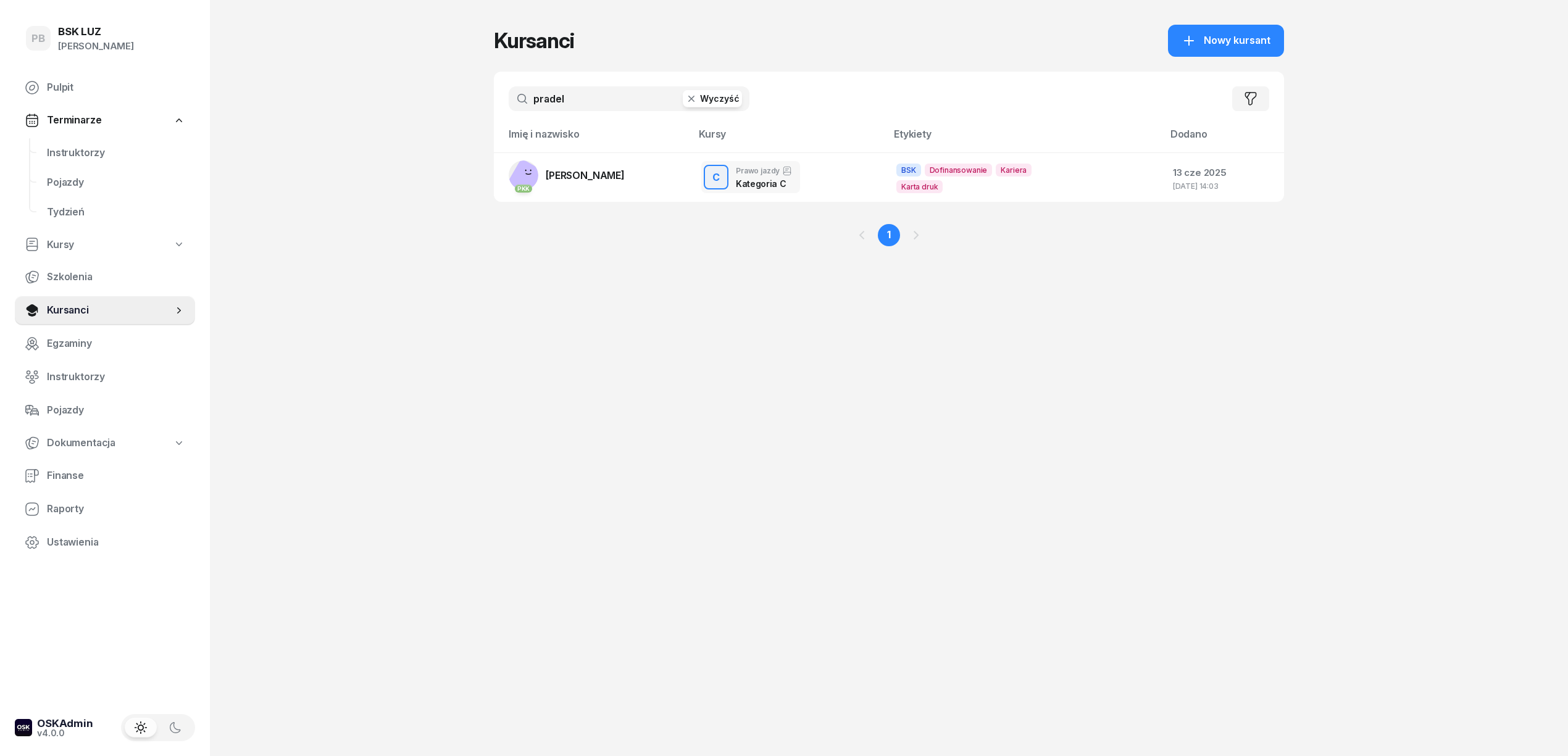
click at [588, 105] on input "pradel" at bounding box center [628, 98] width 241 height 25
type input "gruch"
click at [599, 173] on link "PKK [PERSON_NAME]" at bounding box center [566, 181] width 116 height 29
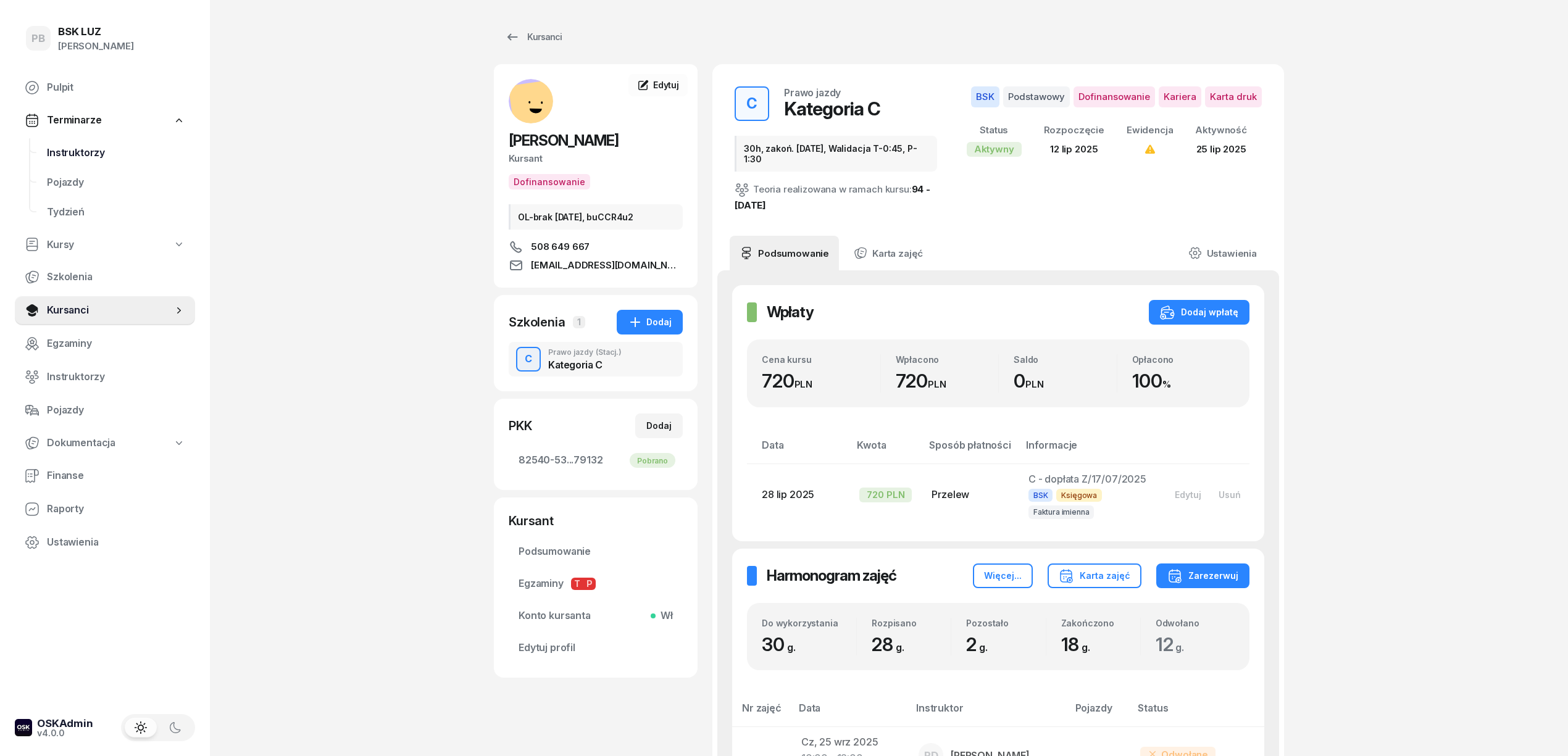
click at [77, 156] on span "Instruktorzy" at bounding box center [116, 153] width 138 height 16
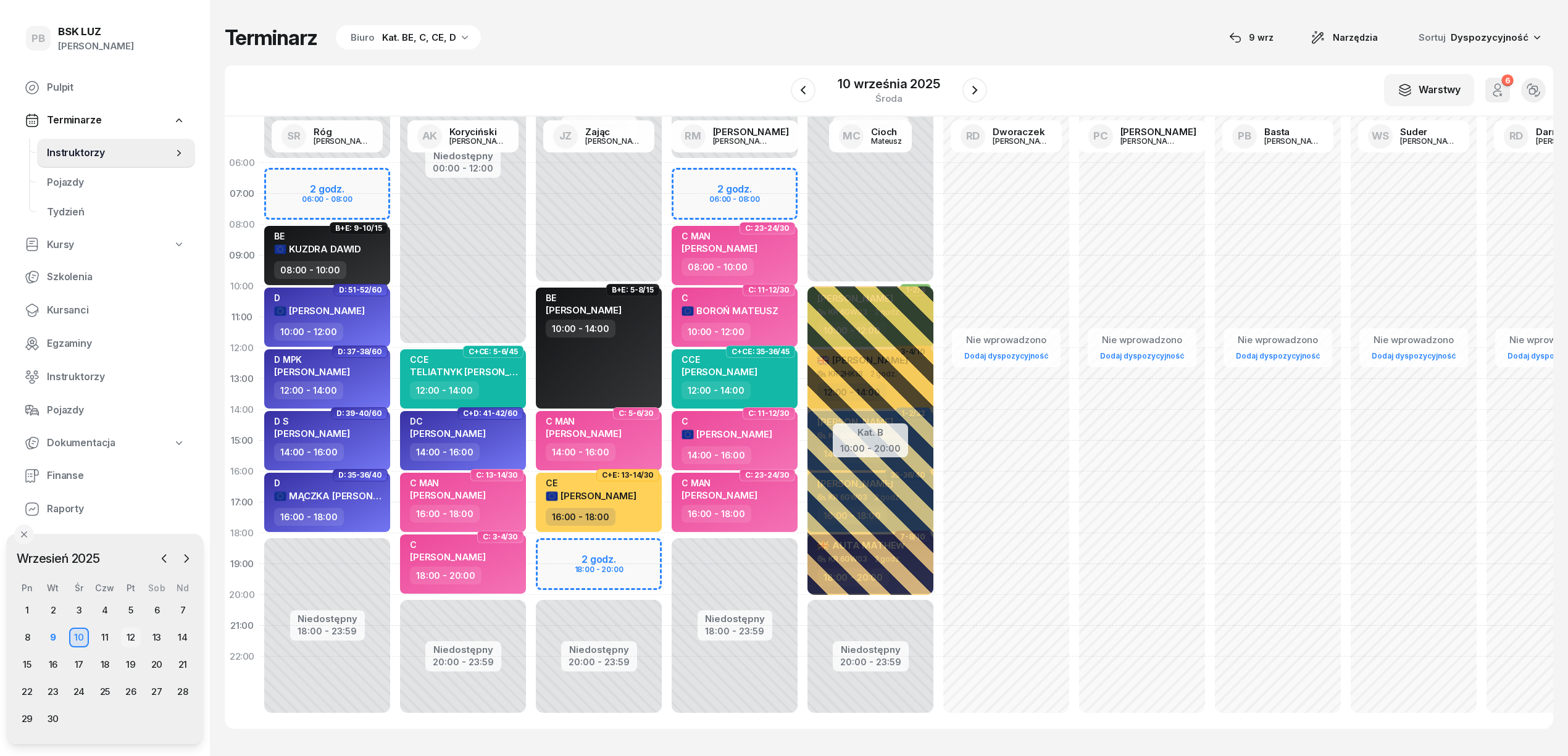
click at [131, 638] on div "12" at bounding box center [130, 638] width 20 height 20
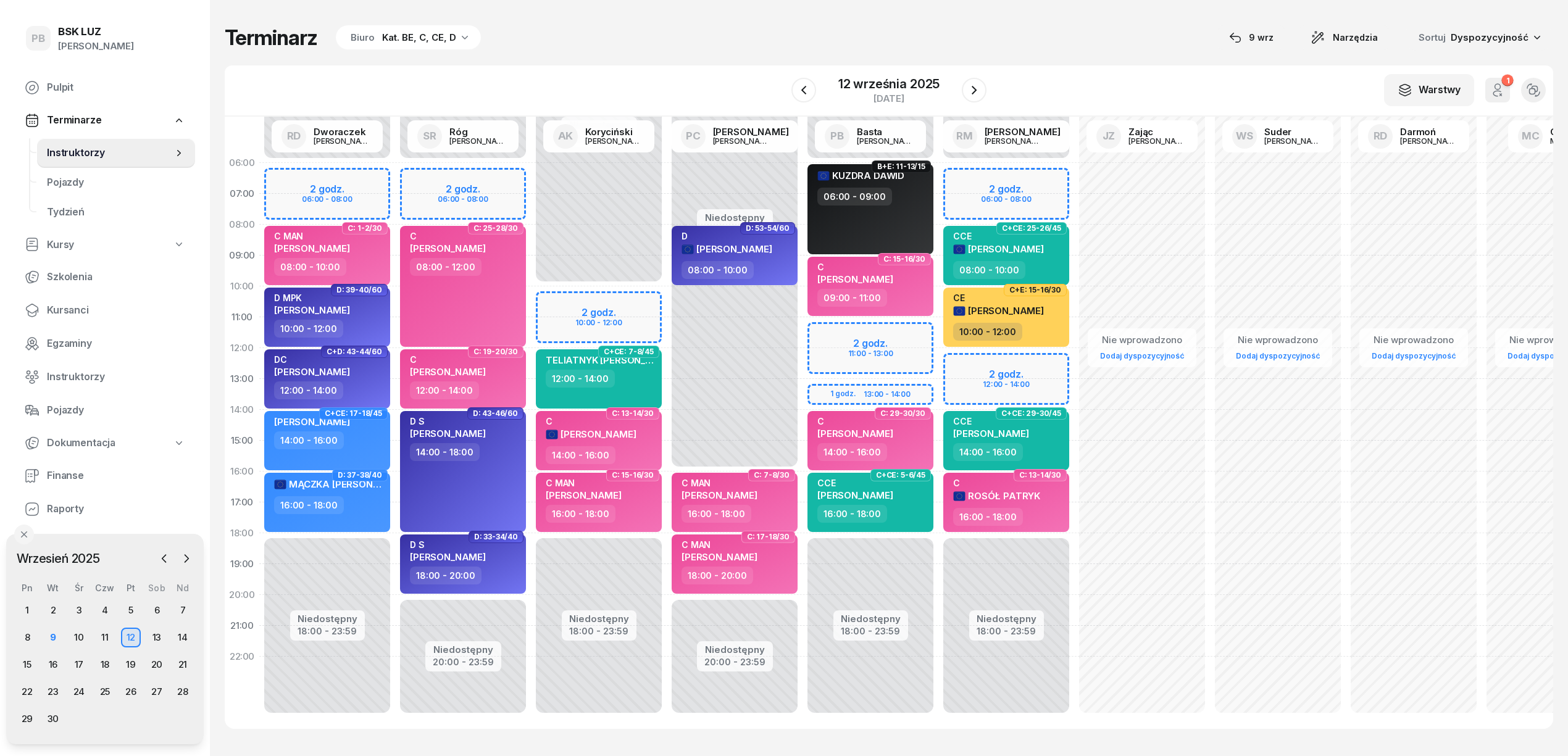
click at [633, 301] on div "Niedostępny 00:00 - 10:00 Niedostępny 18:00 - 23:59 2 godz. 10:00 - 12:00 C: 7-…" at bounding box center [599, 440] width 136 height 587
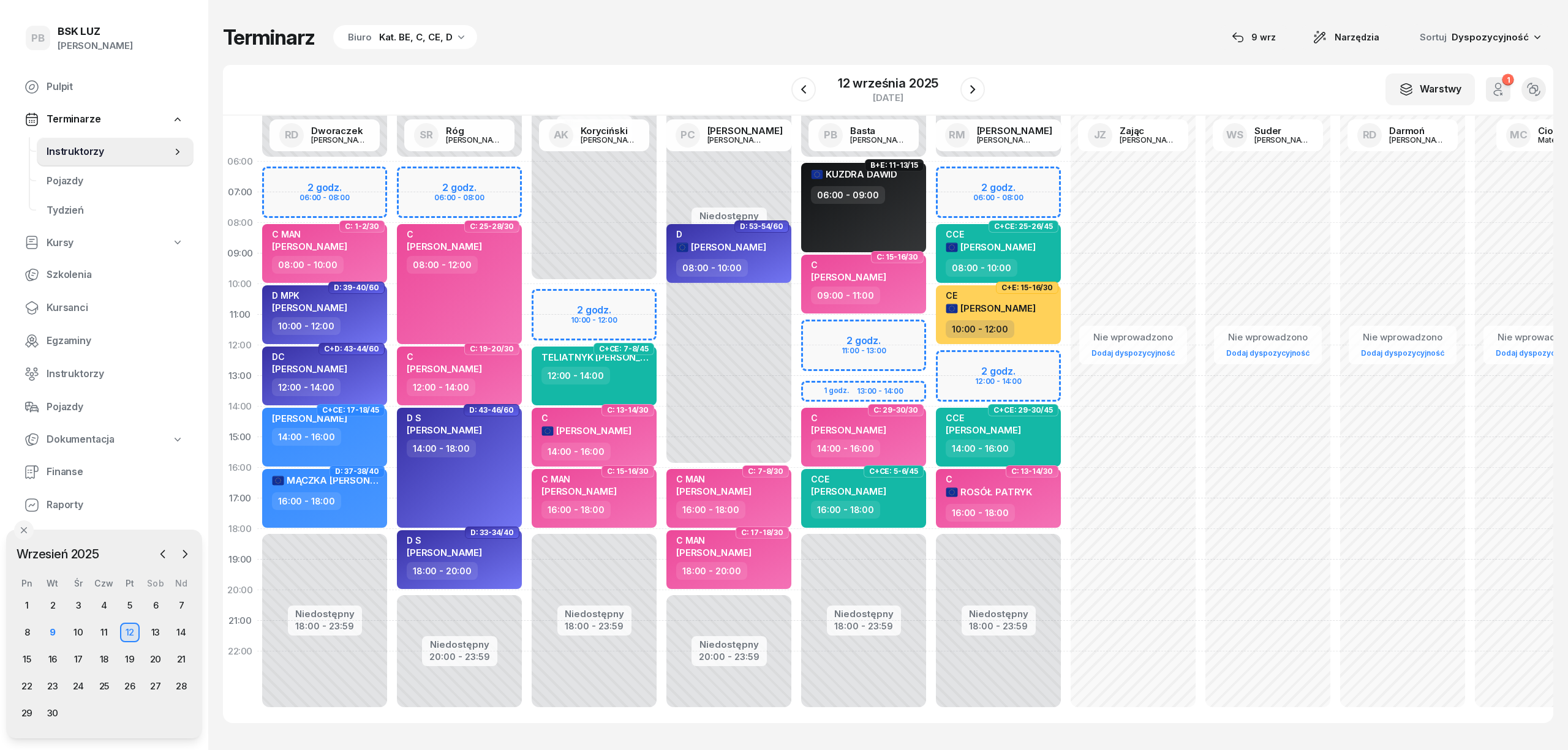
select select "10"
select select "12"
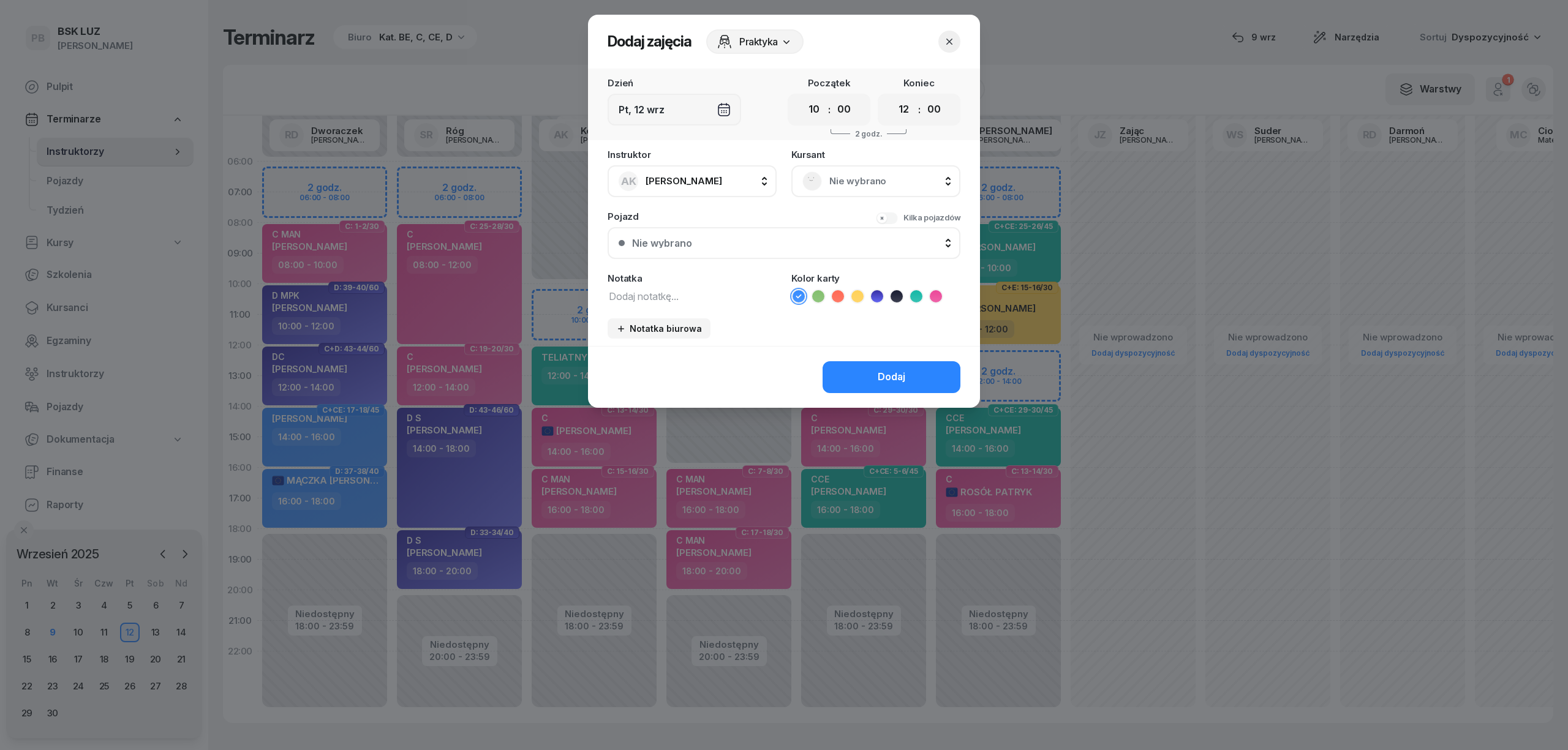
click at [893, 183] on span "Nie wybrano" at bounding box center [889, 181] width 120 height 16
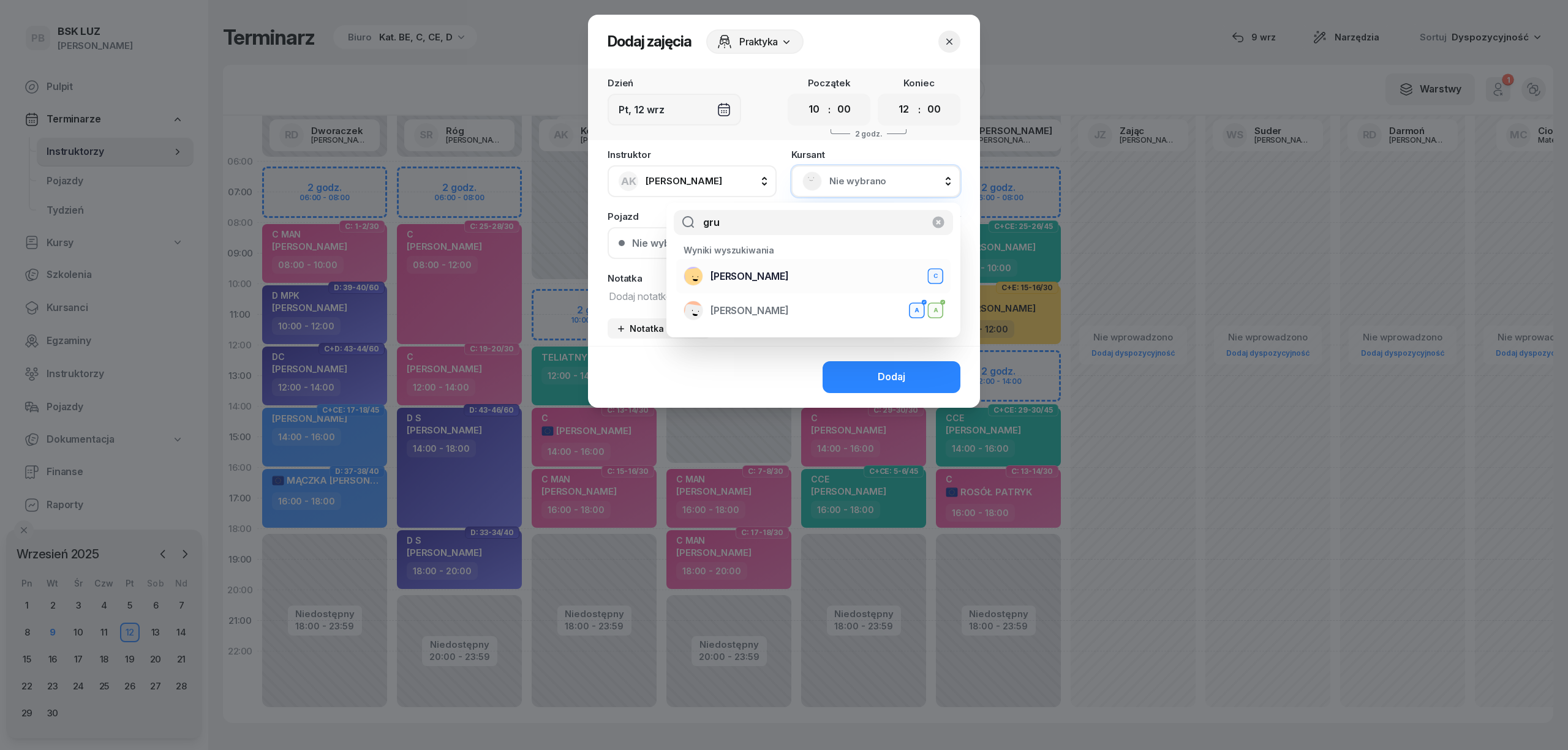
type input "gru"
click at [829, 278] on div "[PERSON_NAME]" at bounding box center [813, 276] width 260 height 20
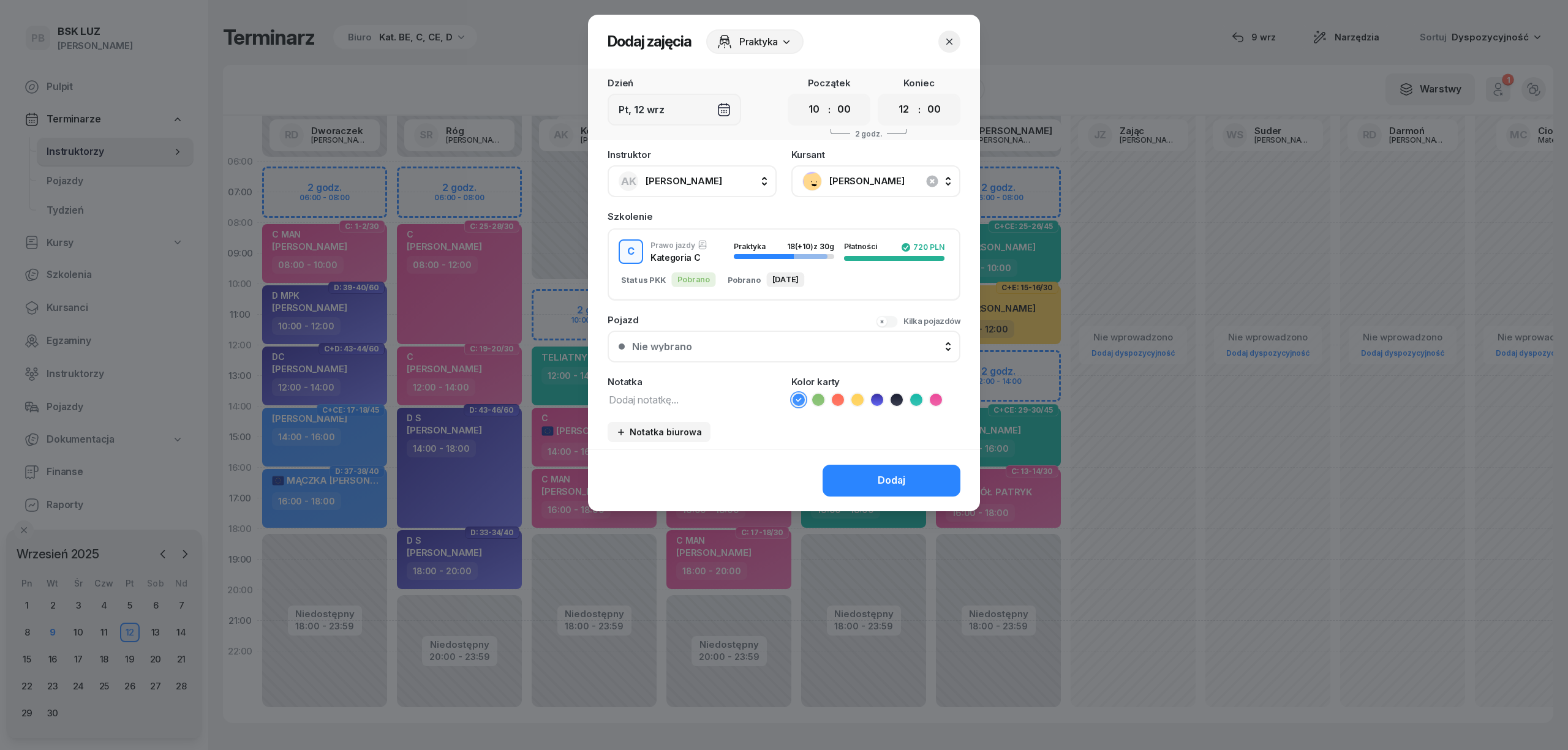
click at [933, 403] on icon at bounding box center [935, 399] width 12 height 12
click at [706, 398] on textarea at bounding box center [692, 399] width 169 height 16
type textarea "C"
click at [894, 474] on div "Dodaj" at bounding box center [890, 480] width 27 height 16
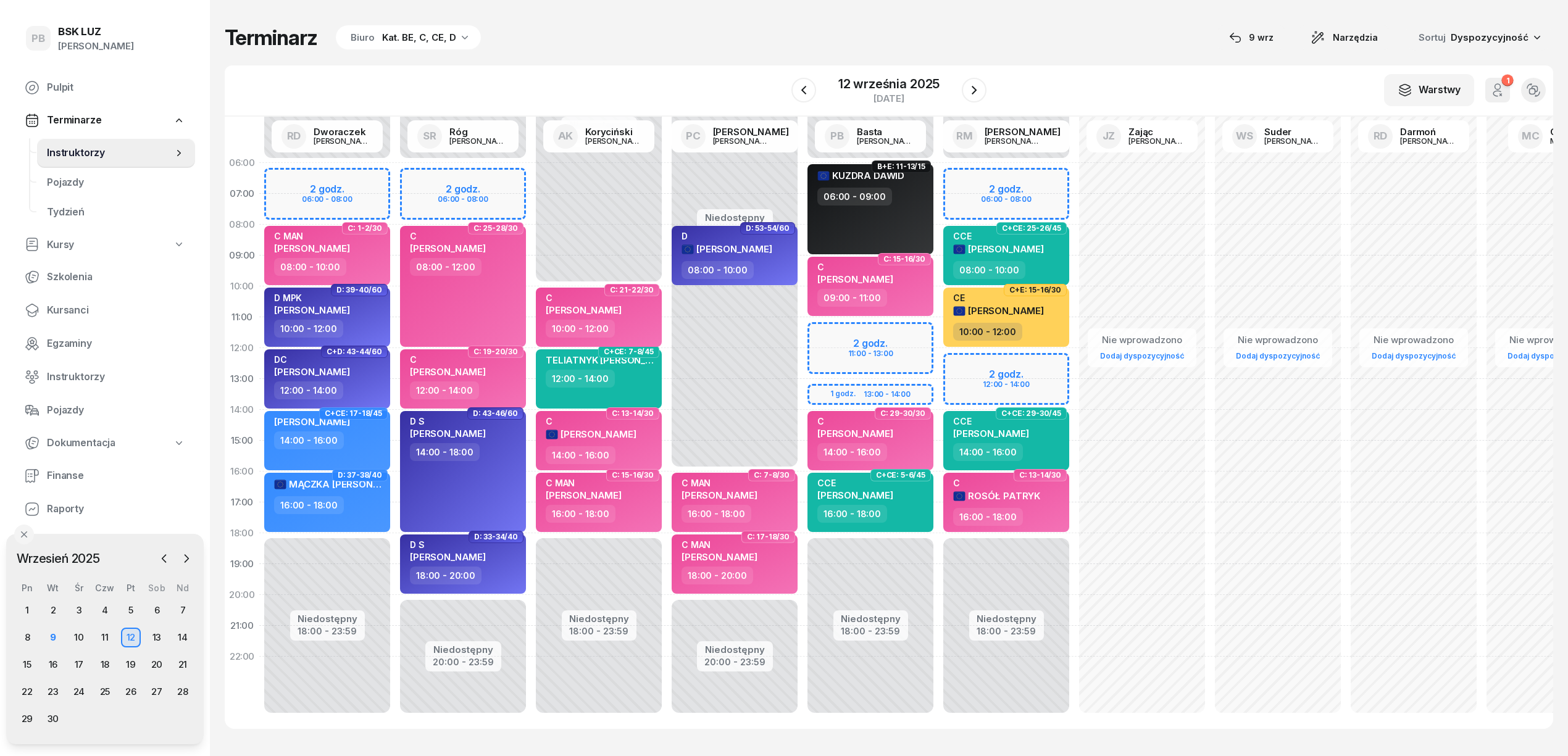
click at [715, 43] on div "Terminarz Biuro Kat. BE, C, CE, D [DATE] Narzędzia Sortuj Dyspozycyjność" at bounding box center [889, 37] width 1328 height 26
click at [622, 306] on span "[PERSON_NAME]" at bounding box center [584, 310] width 76 height 11
select select "10"
select select "12"
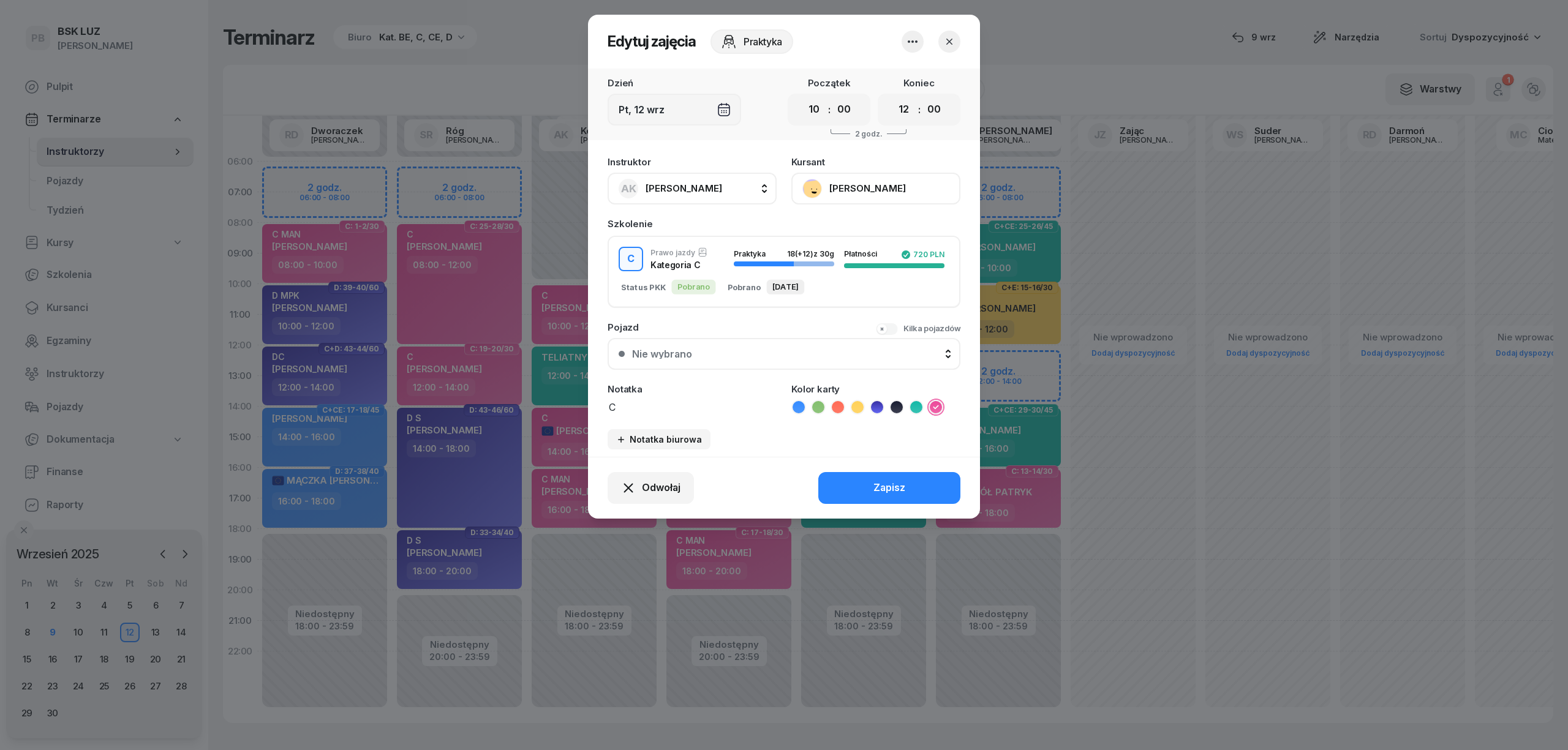
click at [916, 179] on button "[PERSON_NAME]" at bounding box center [875, 188] width 169 height 32
click at [858, 231] on link "Otwórz profil" at bounding box center [874, 230] width 161 height 31
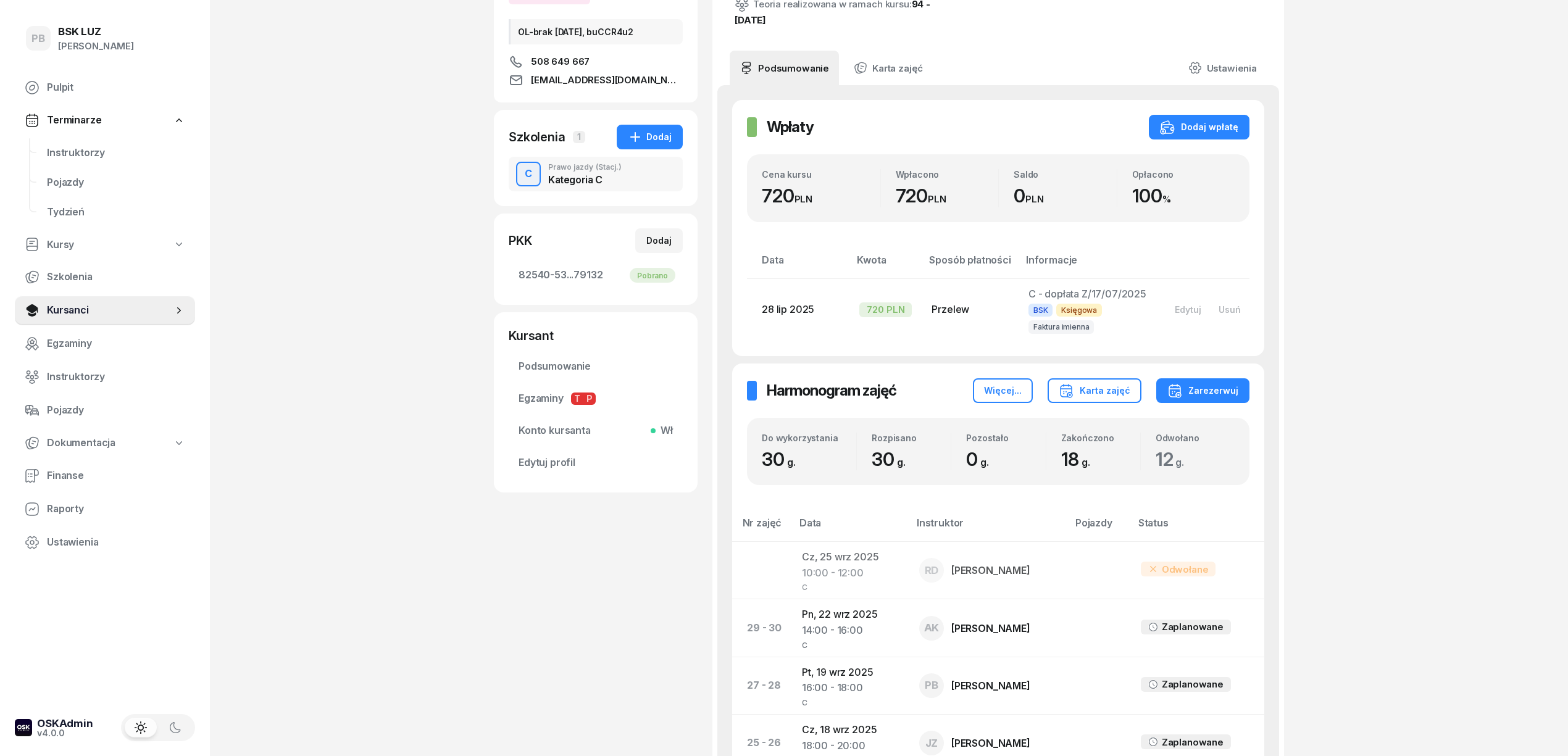
scroll to position [164, 0]
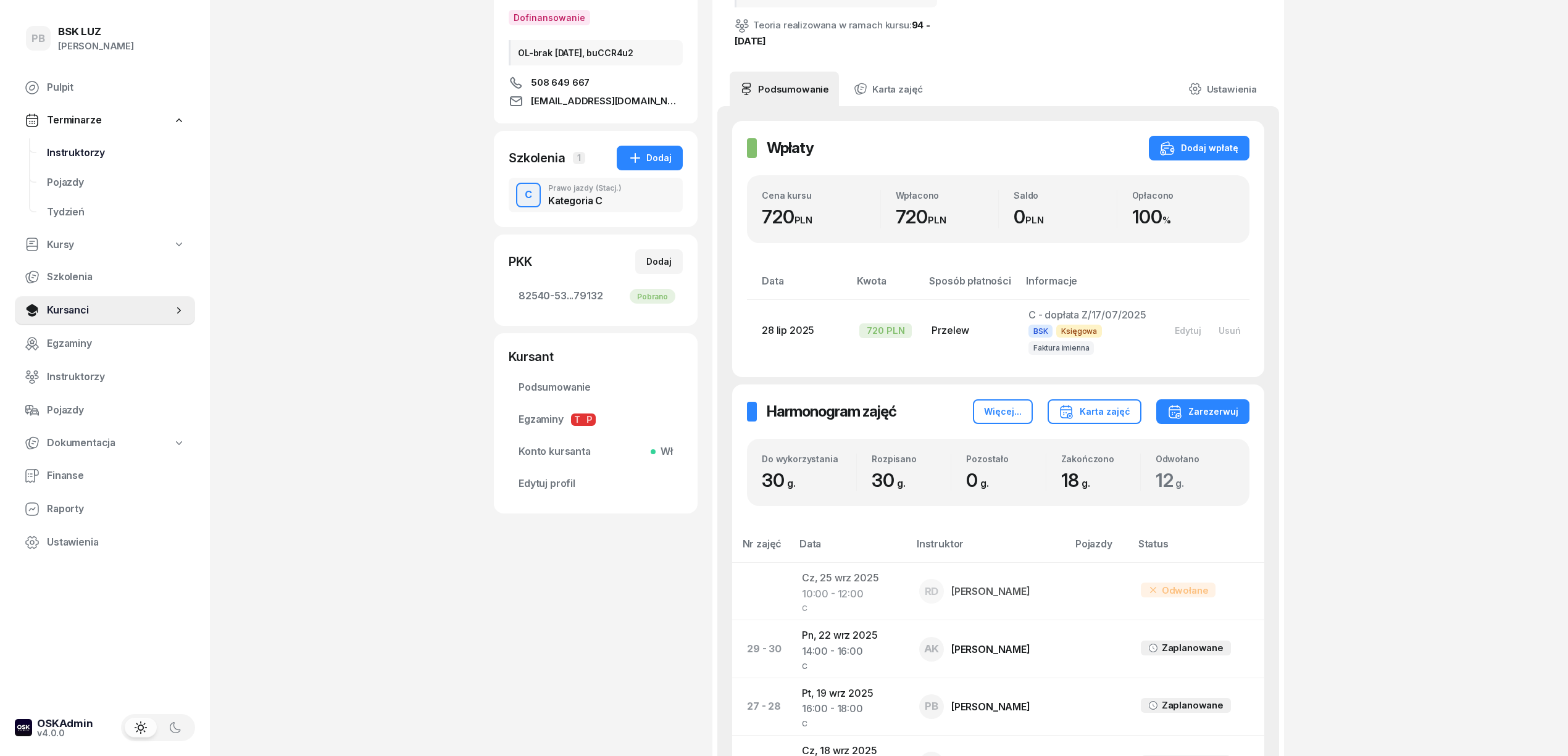
click at [79, 152] on span "Instruktorzy" at bounding box center [116, 153] width 138 height 16
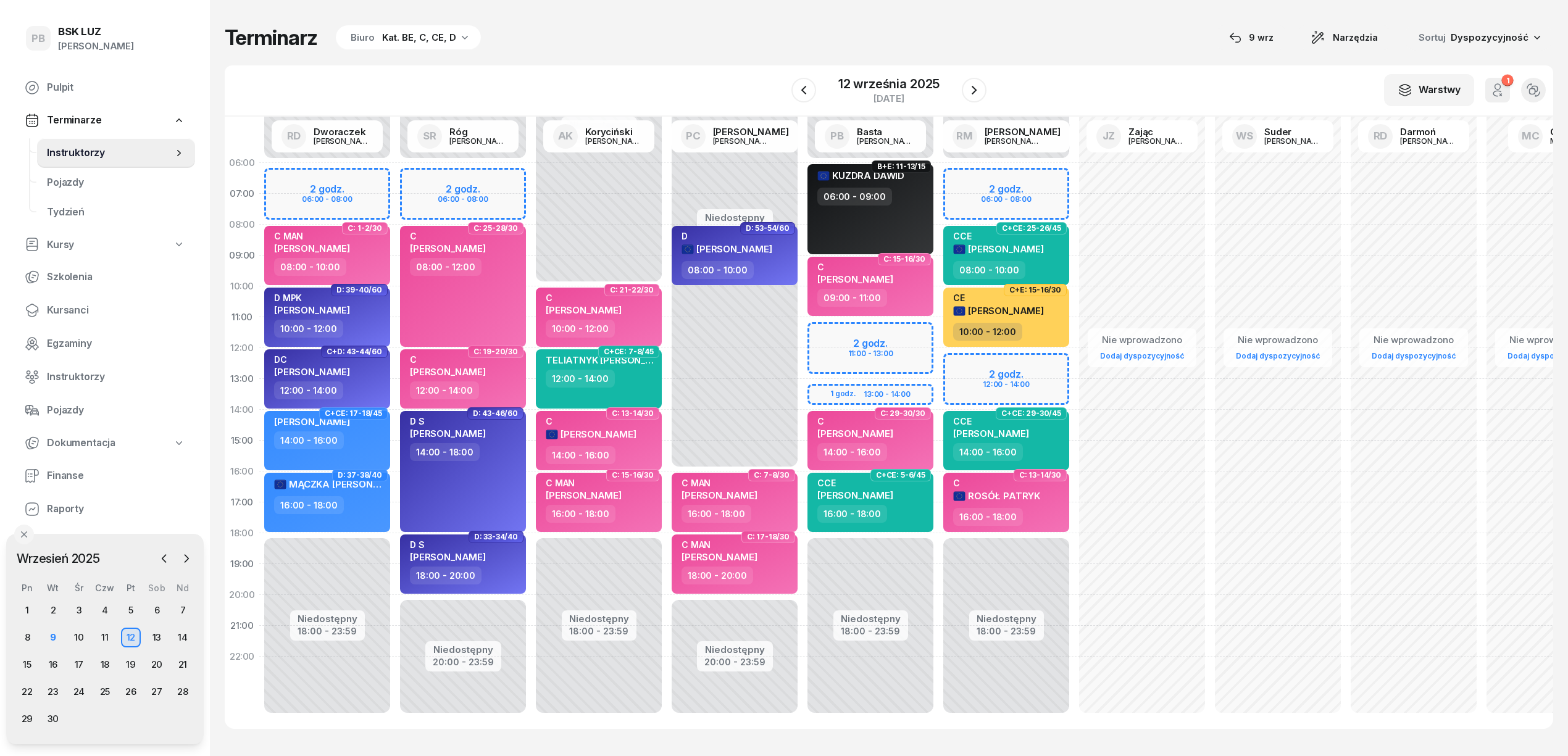
click at [754, 56] on div "Terminarz Biuro Kat. BE, C, CE, D [DATE] Narzędzia Sortuj Dyspozycyjność W Wybi…" at bounding box center [889, 377] width 1328 height 754
click at [799, 86] on icon "button" at bounding box center [804, 91] width 15 height 15
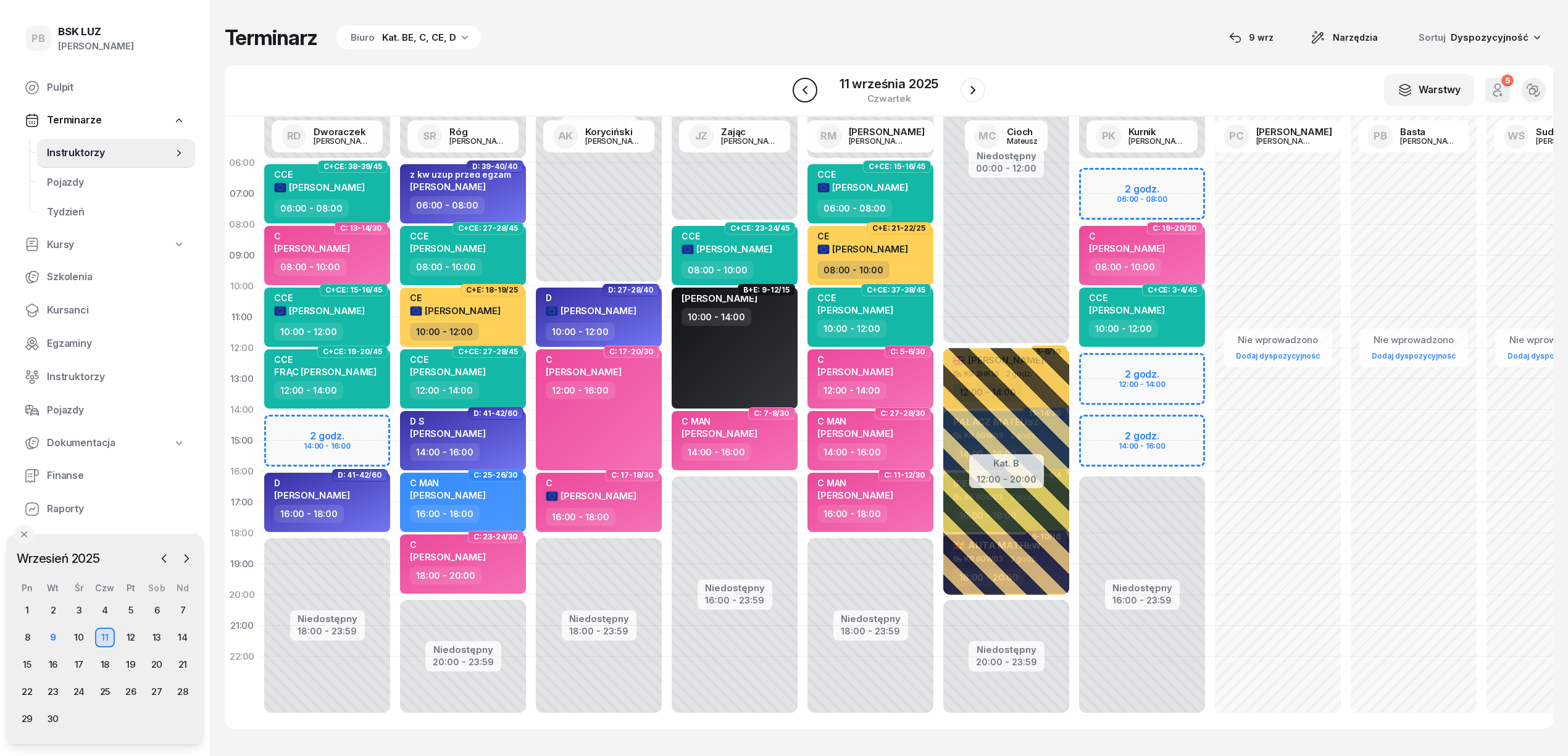
click at [799, 86] on icon "button" at bounding box center [805, 91] width 15 height 15
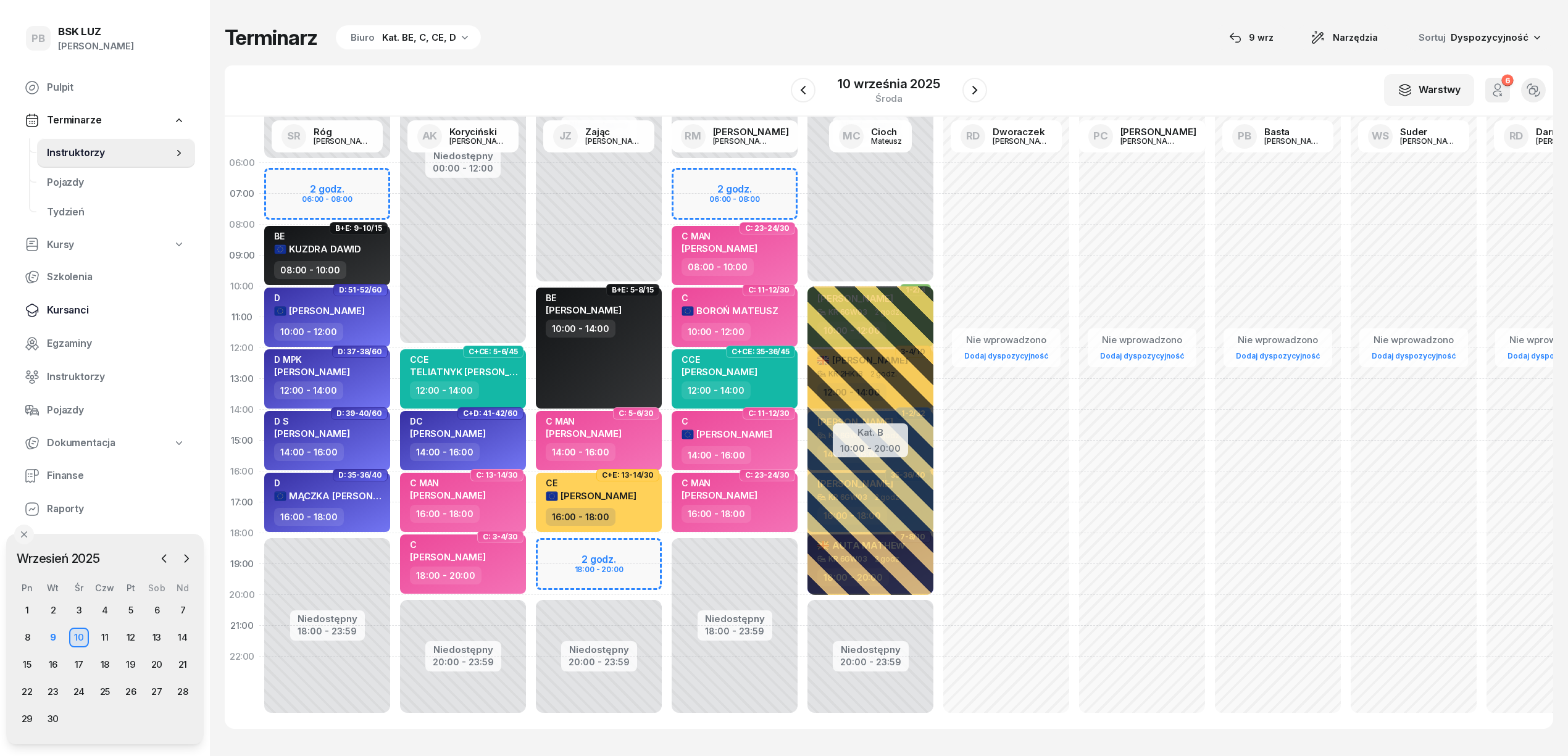
click at [61, 314] on span "Kursanci" at bounding box center [116, 310] width 138 height 16
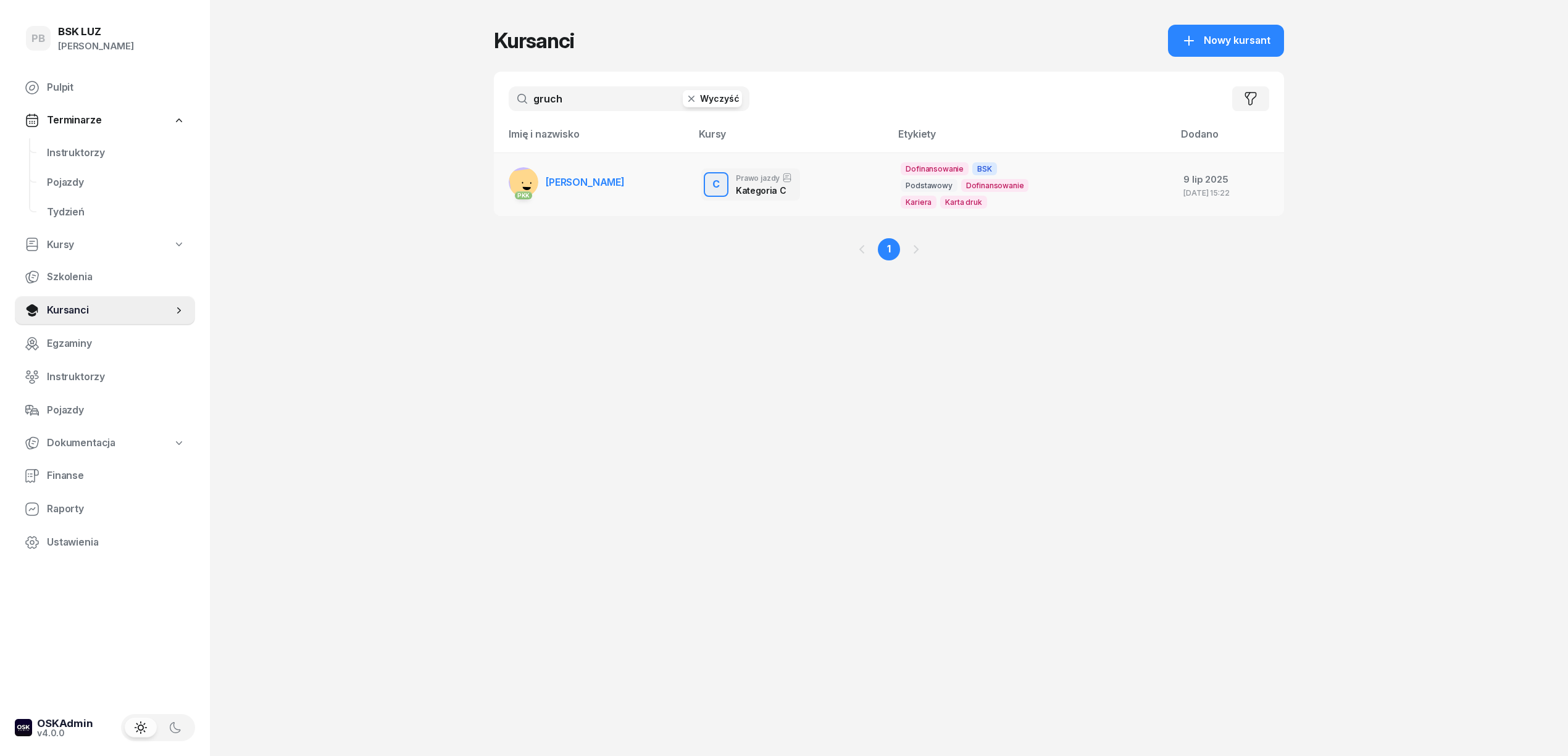
click at [624, 176] on span "[PERSON_NAME]" at bounding box center [586, 181] width 79 height 12
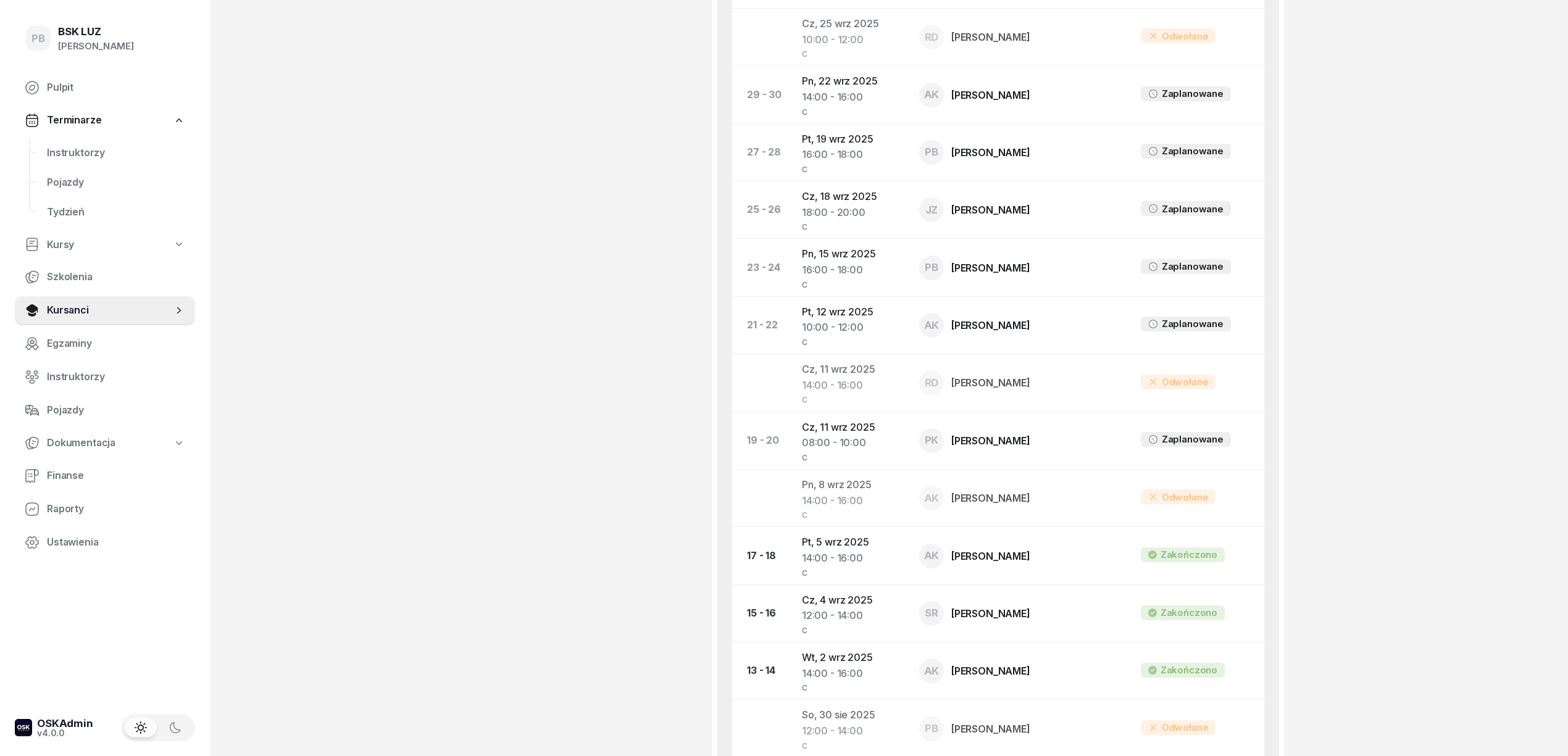
scroll to position [741, 0]
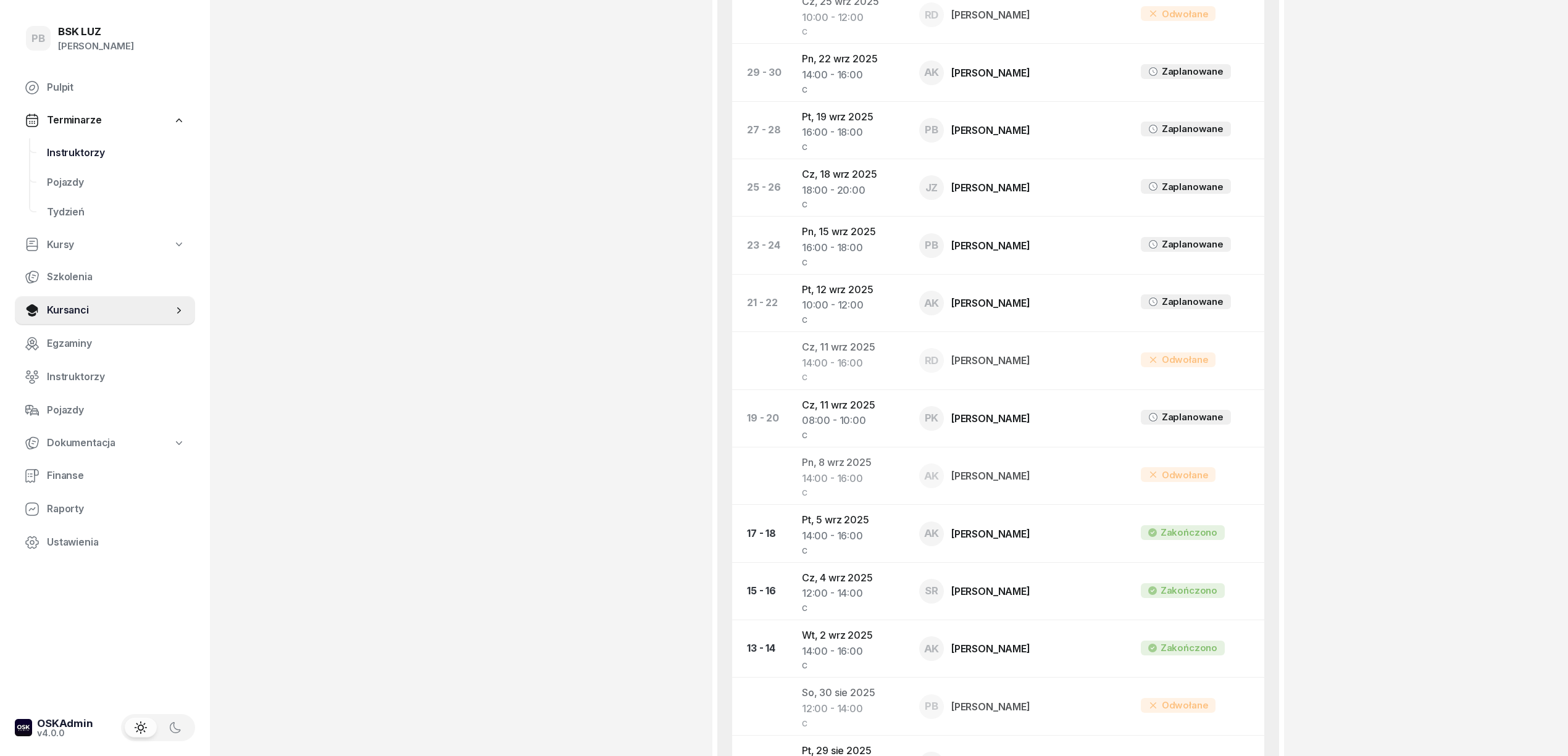
click at [76, 142] on link "Instruktorzy" at bounding box center [115, 152] width 158 height 29
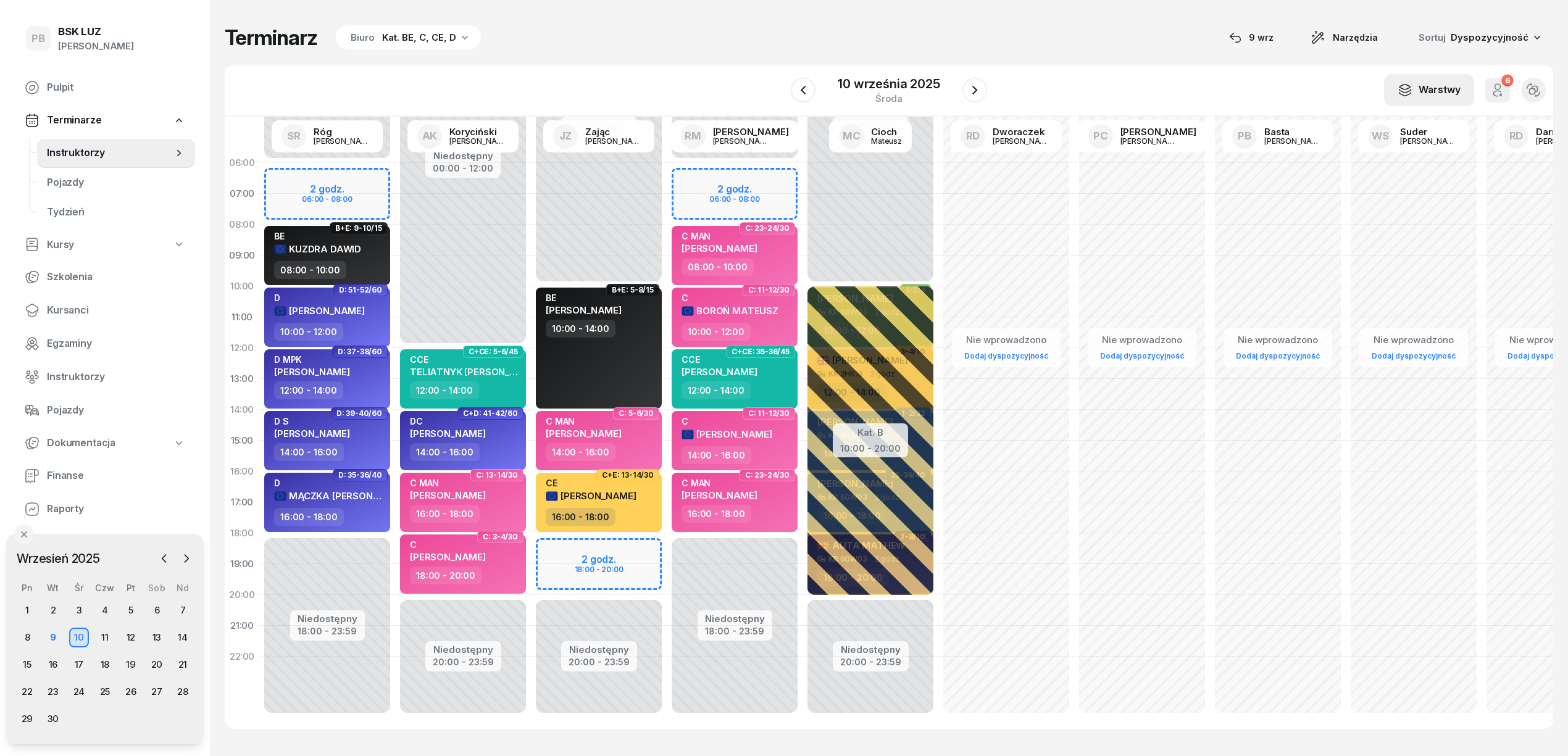
click at [1435, 90] on div "Warstwy" at bounding box center [1428, 90] width 63 height 16
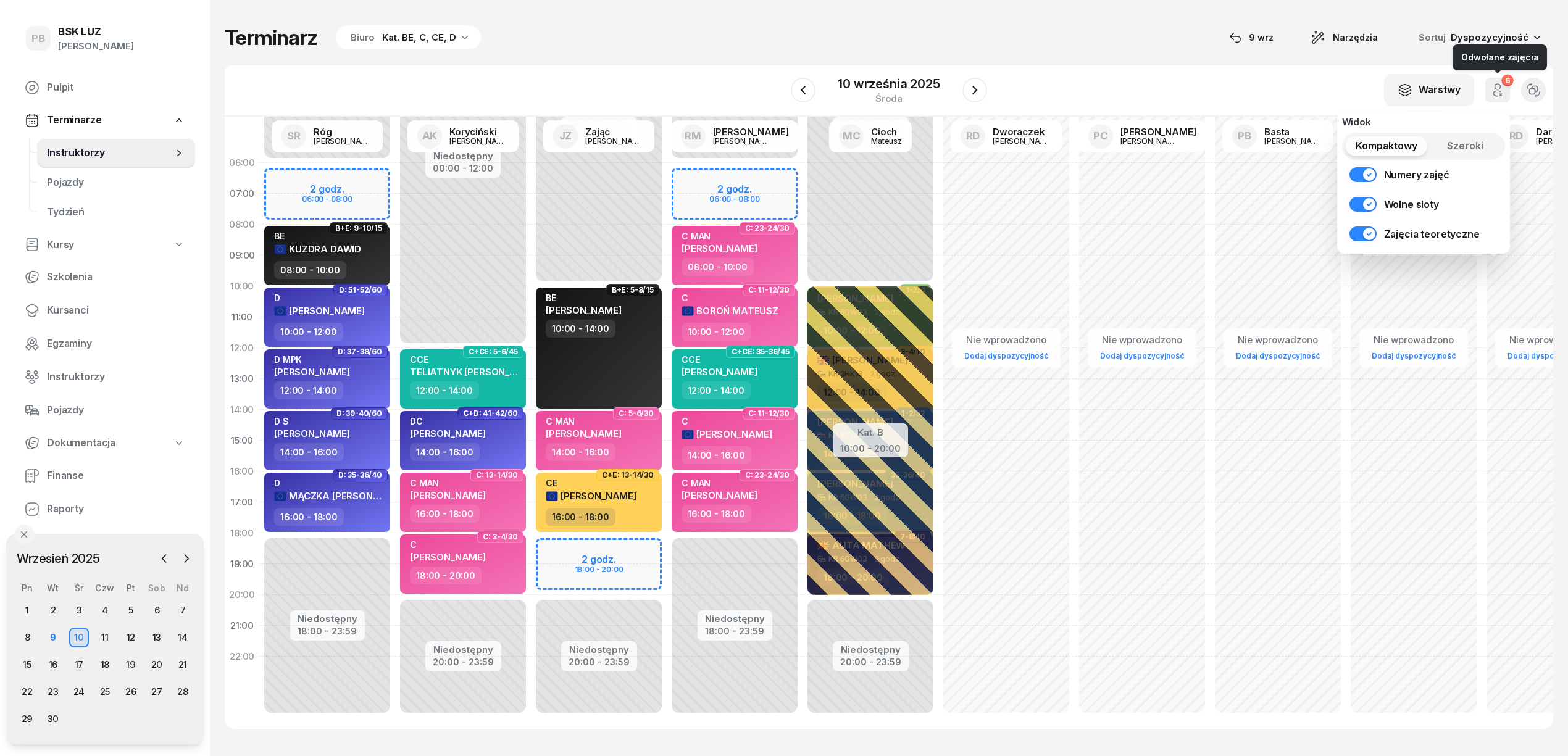
click at [1504, 90] on icon "button" at bounding box center [1497, 91] width 15 height 15
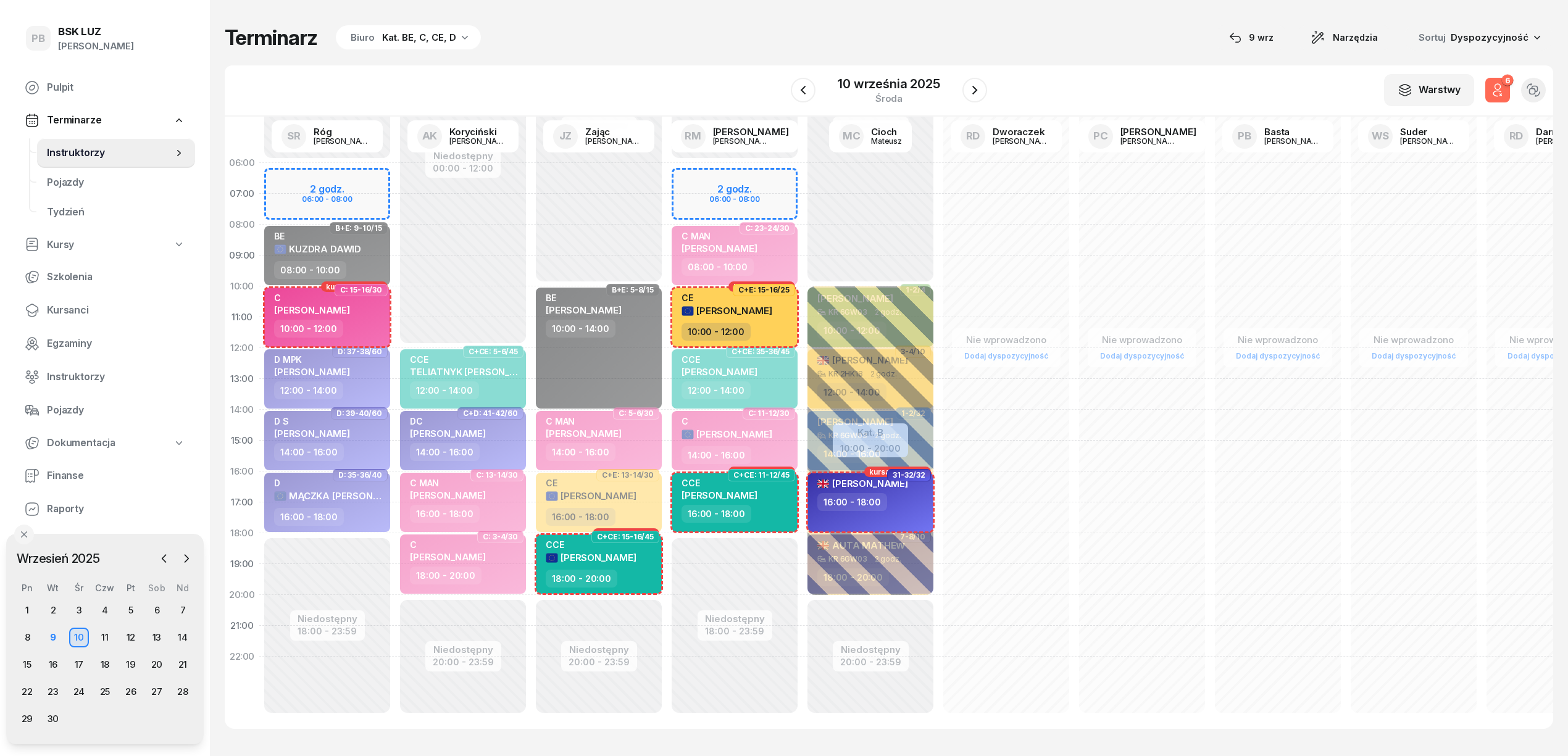
click at [1504, 90] on icon "button" at bounding box center [1497, 91] width 15 height 15
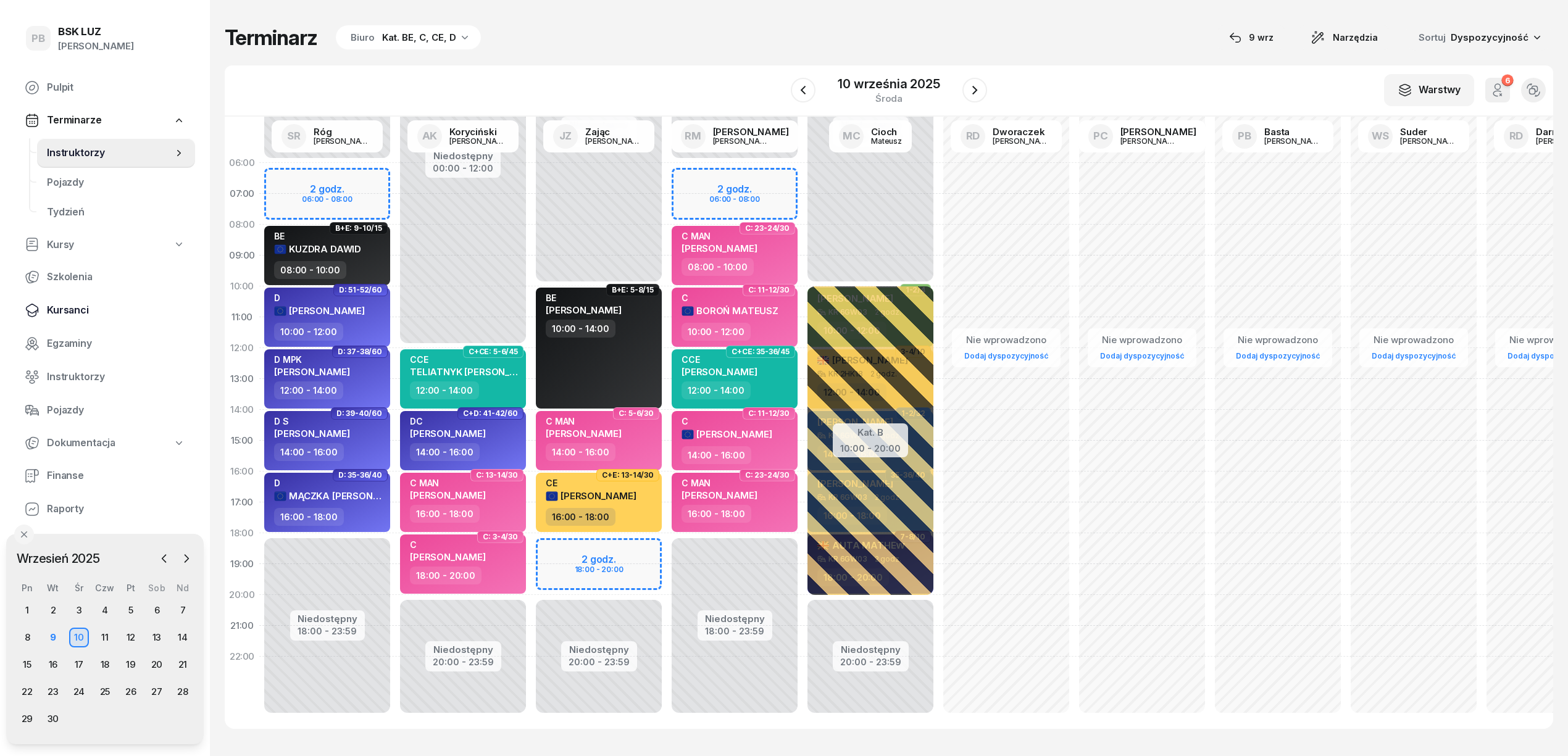
click at [49, 305] on span "Kursanci" at bounding box center [116, 310] width 138 height 16
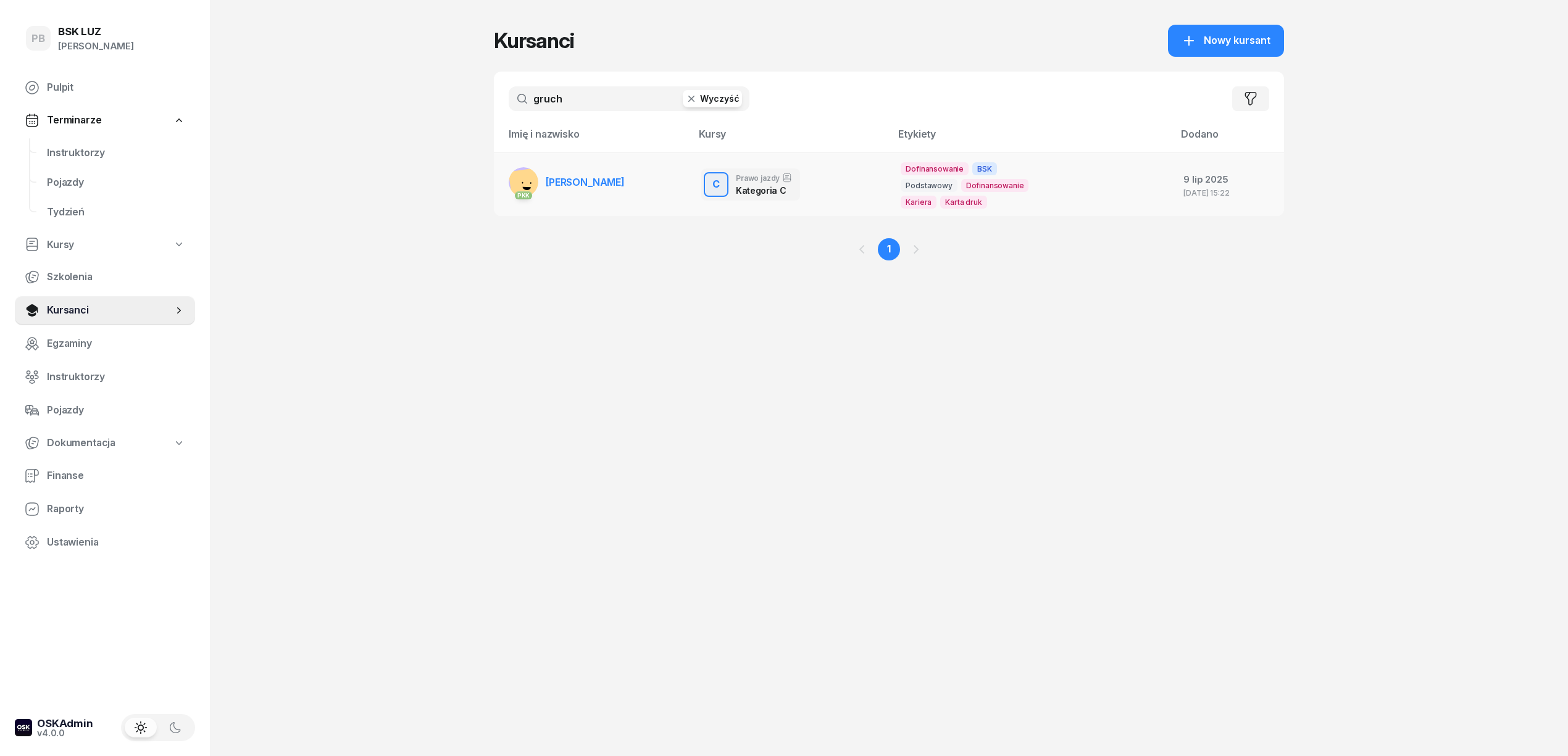
click at [624, 180] on span "[PERSON_NAME]" at bounding box center [586, 181] width 79 height 12
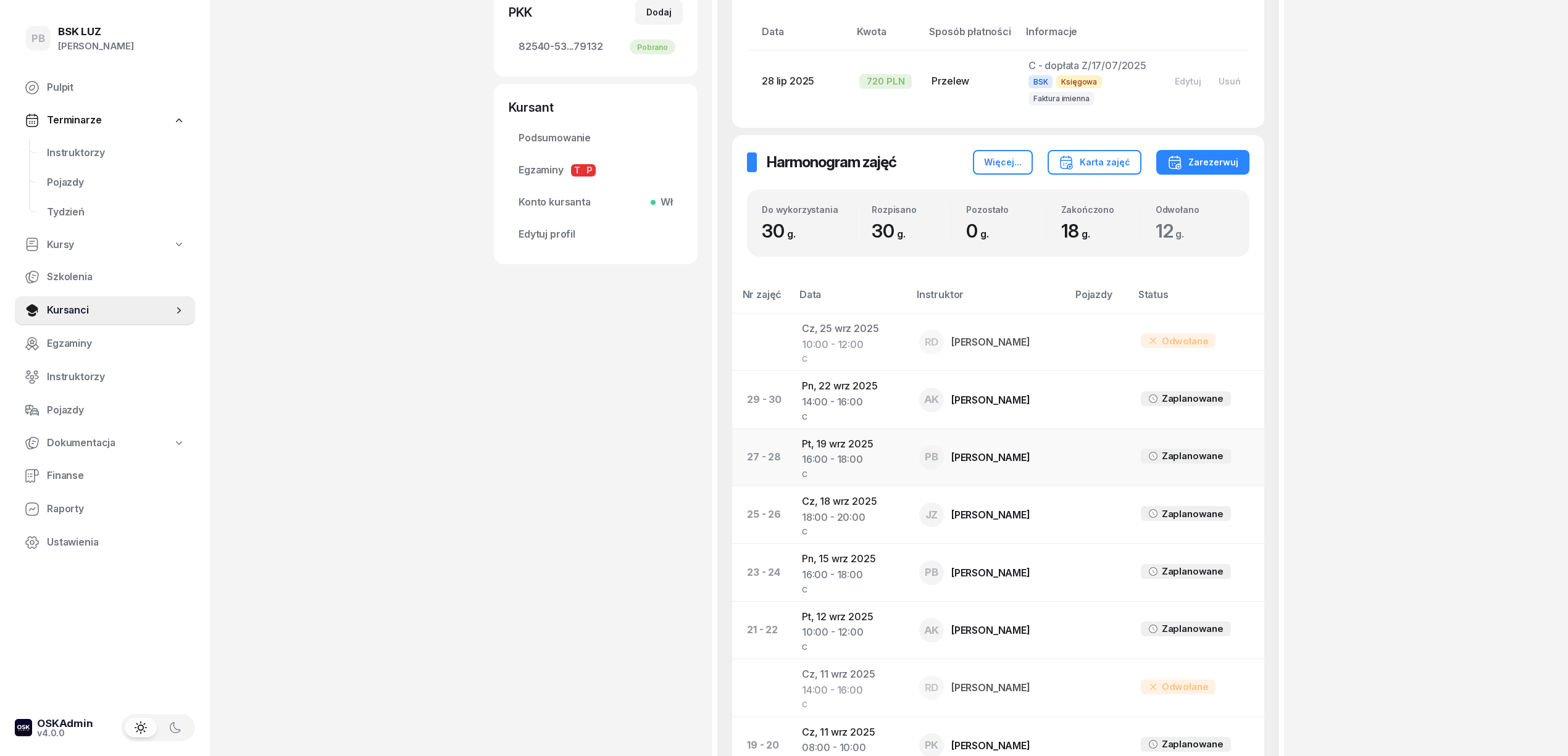
scroll to position [741, 0]
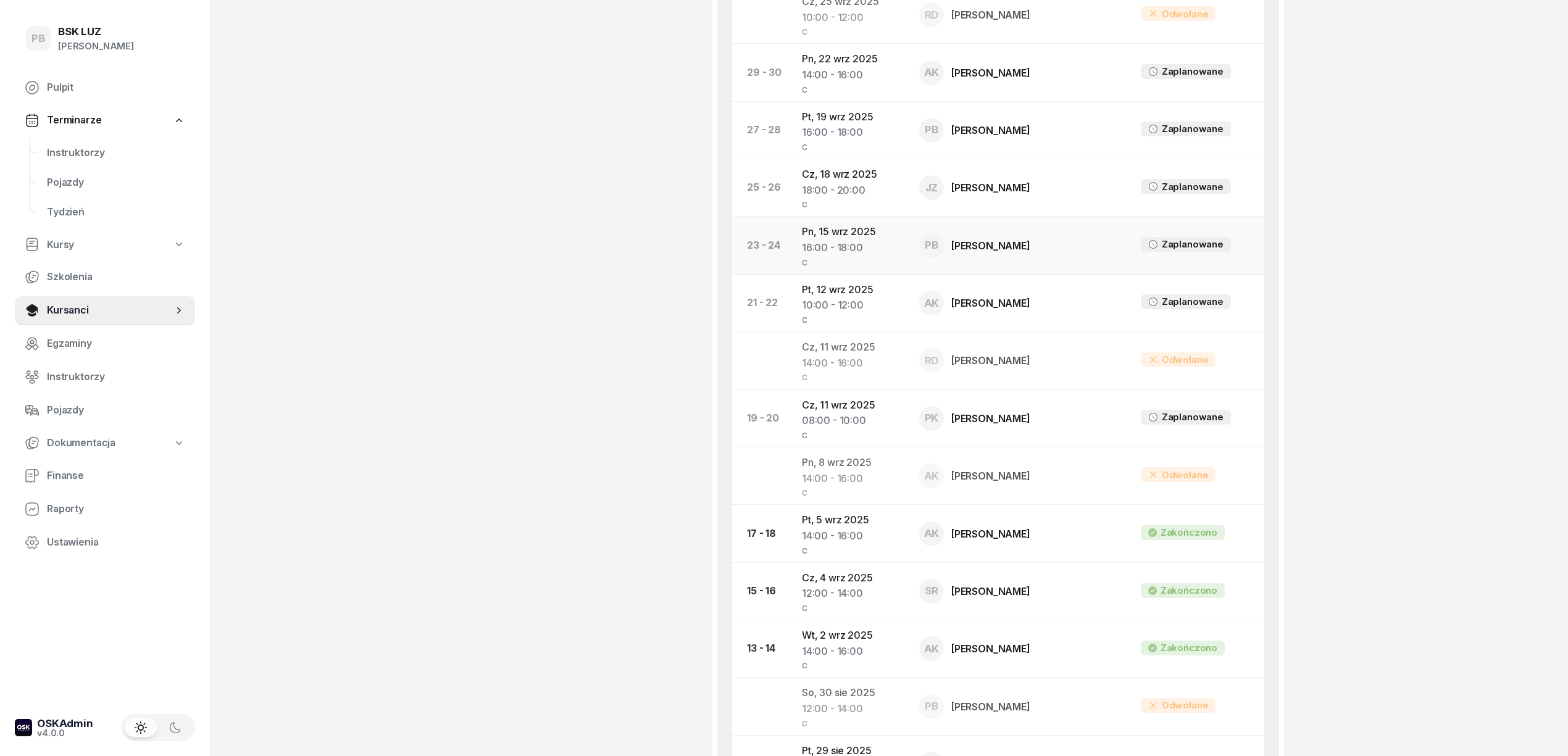
click at [834, 241] on td "Pn, [DATE] 16:00 - 18:00 C" at bounding box center [850, 245] width 117 height 58
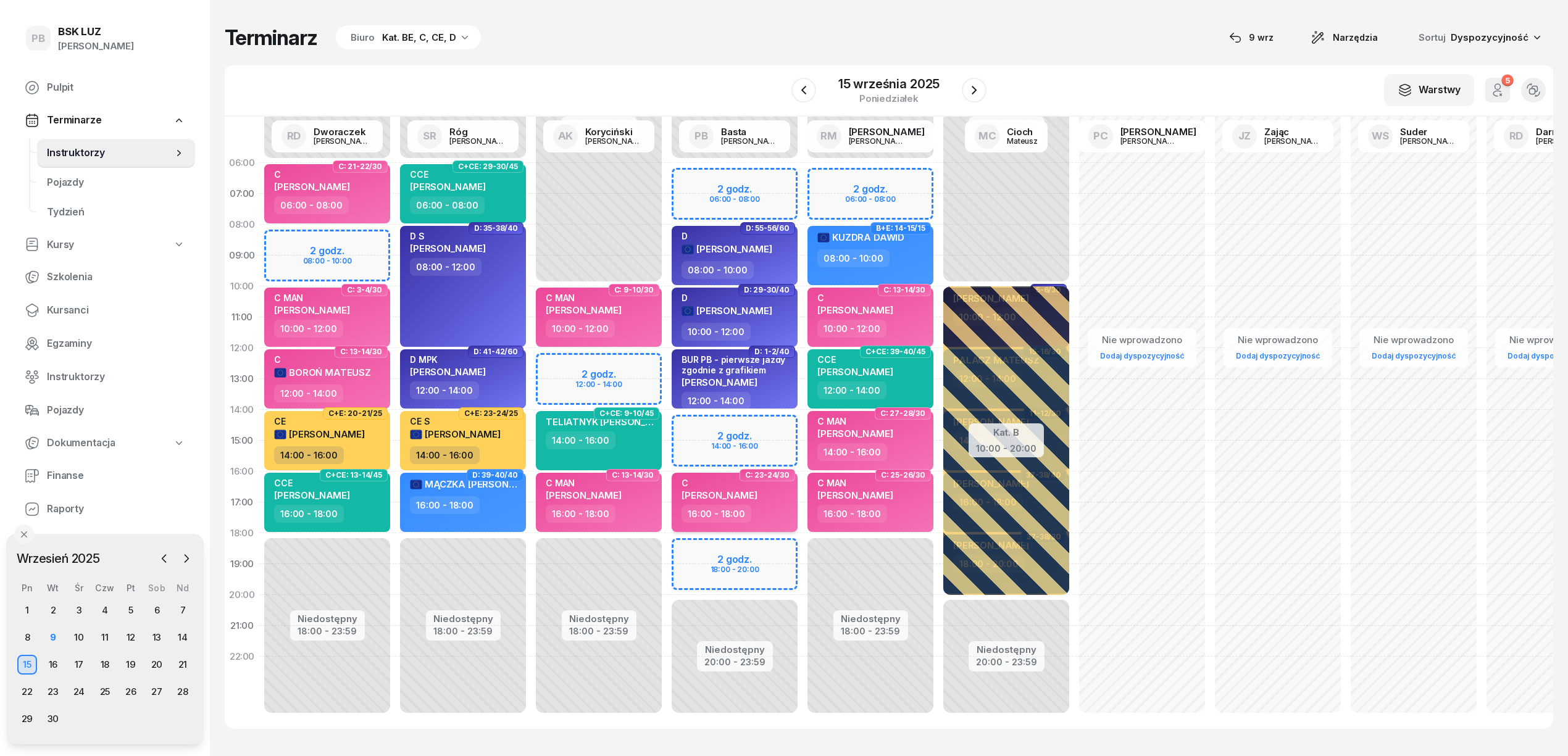
click at [786, 520] on div "16:00 - 18:00" at bounding box center [735, 513] width 109 height 18
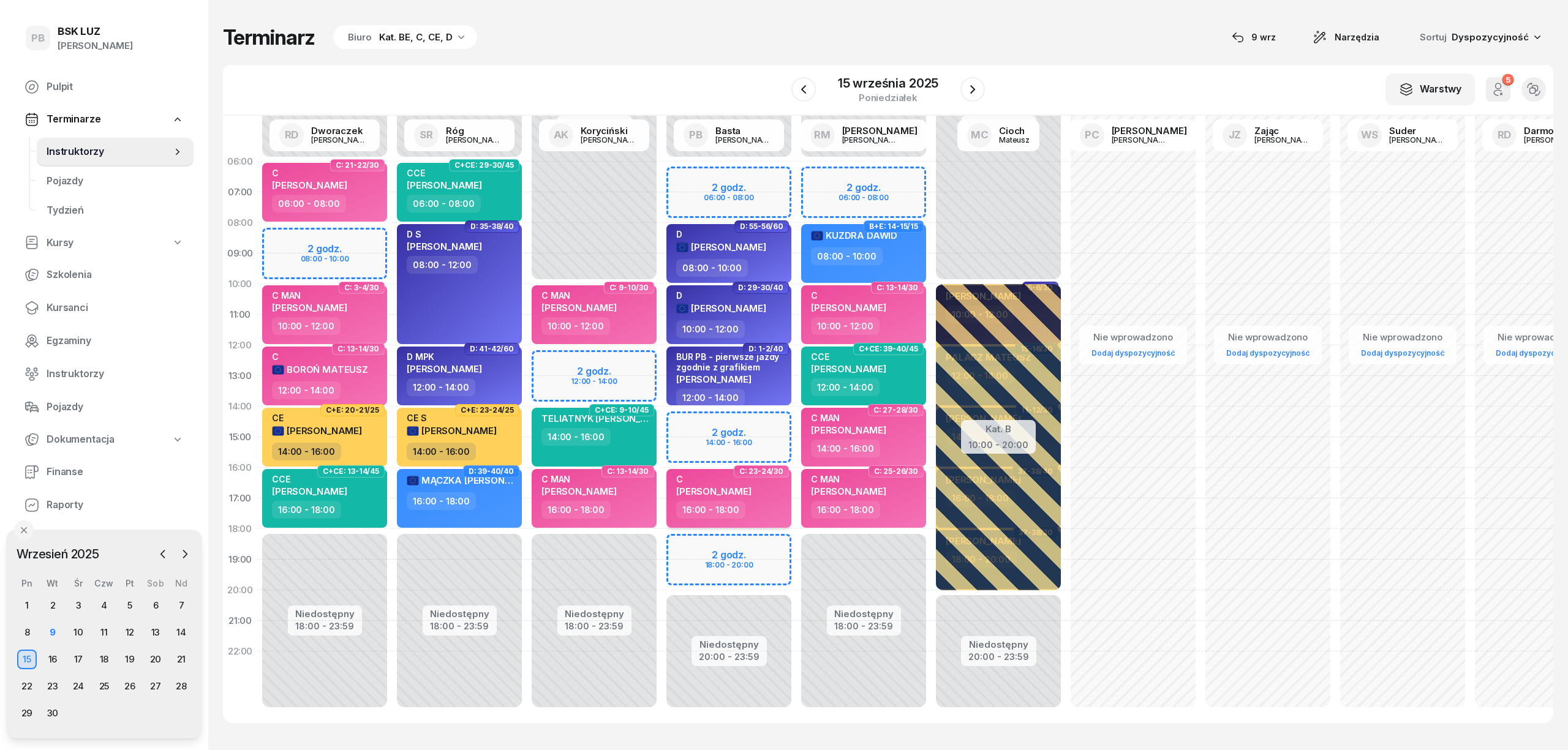
select select "16"
select select "18"
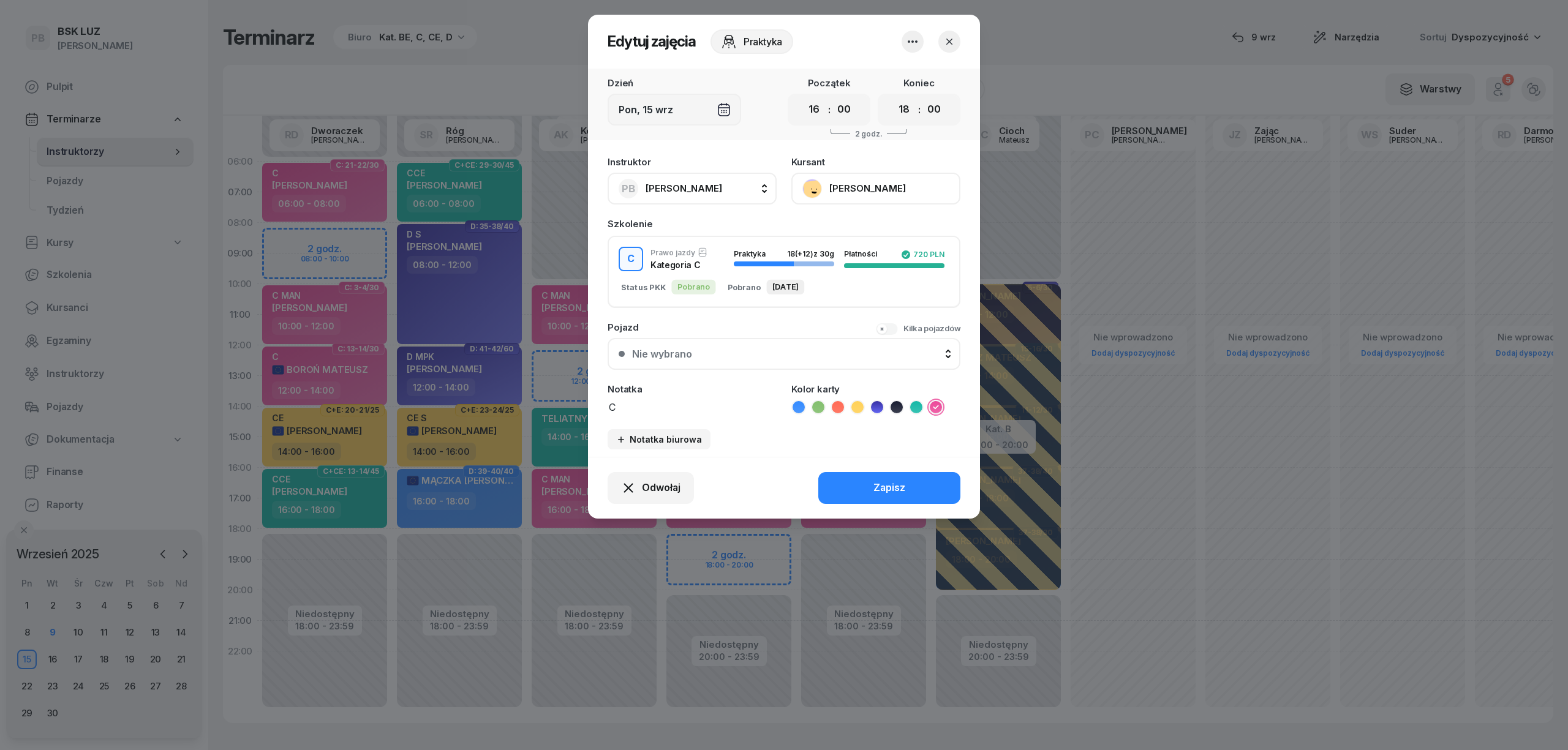
click at [681, 411] on textarea "C" at bounding box center [692, 406] width 169 height 16
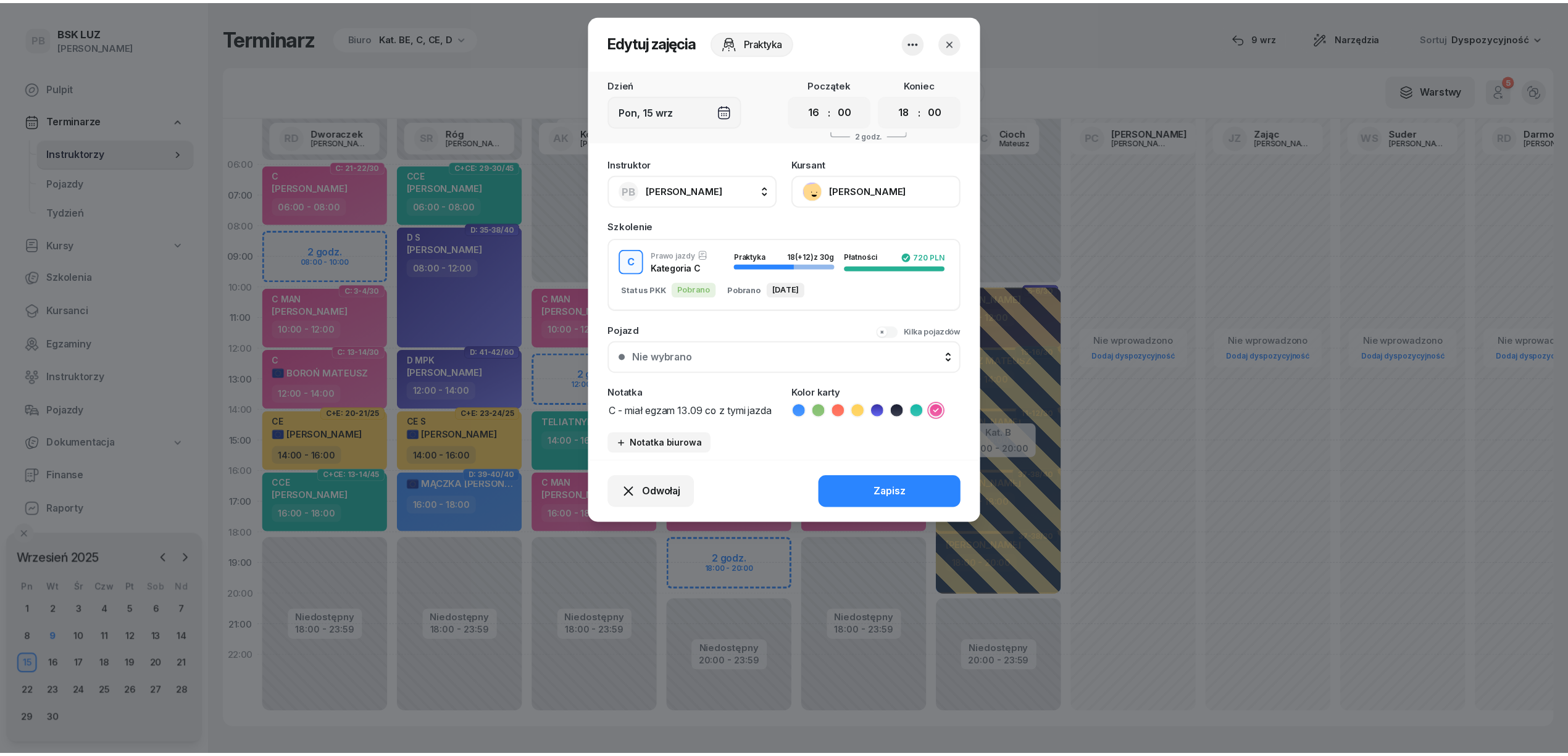
scroll to position [1, 0]
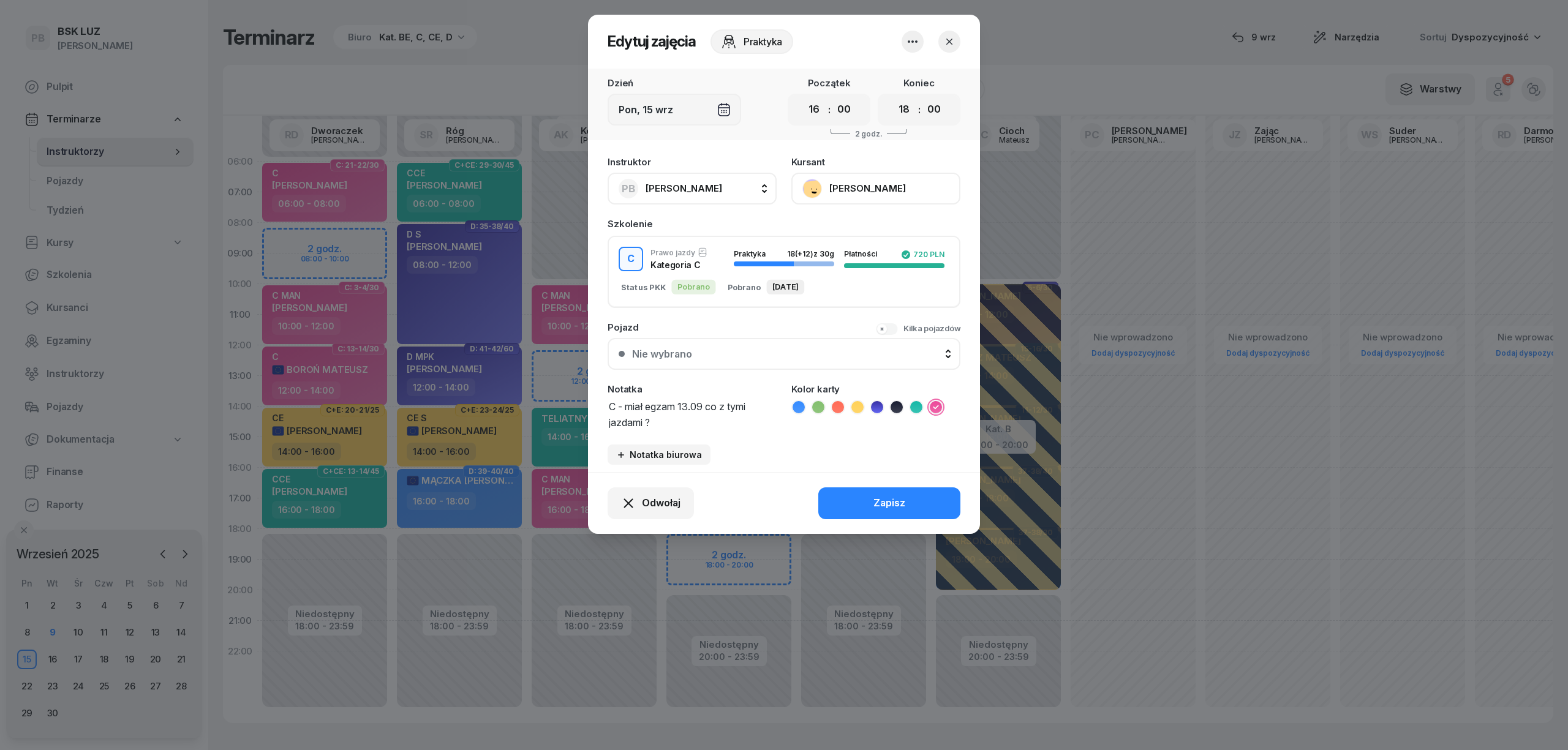
drag, startPoint x: 875, startPoint y: 498, endPoint x: 715, endPoint y: 498, distance: 160.0
click at [715, 498] on div "Odwołaj Zapisz" at bounding box center [784, 503] width 392 height 62
click at [644, 406] on textarea "C - miał egzam 13.09 co z tymi jazdami ?" at bounding box center [692, 413] width 169 height 31
type textarea "C - ma egzam 13.09 co z tymi jazdami ?"
click at [889, 498] on div "Zapisz" at bounding box center [889, 503] width 32 height 16
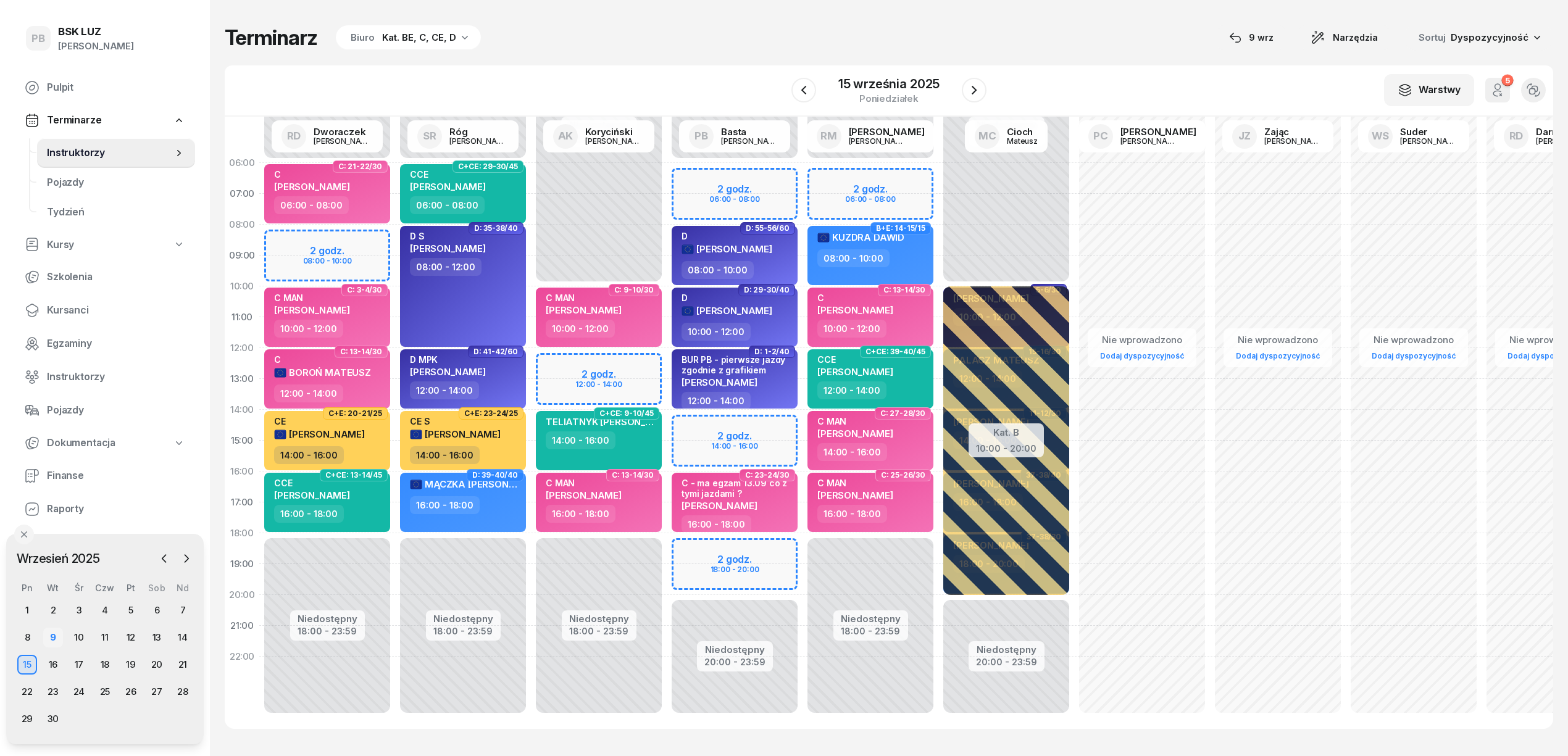
click at [48, 639] on div "9" at bounding box center [53, 638] width 20 height 20
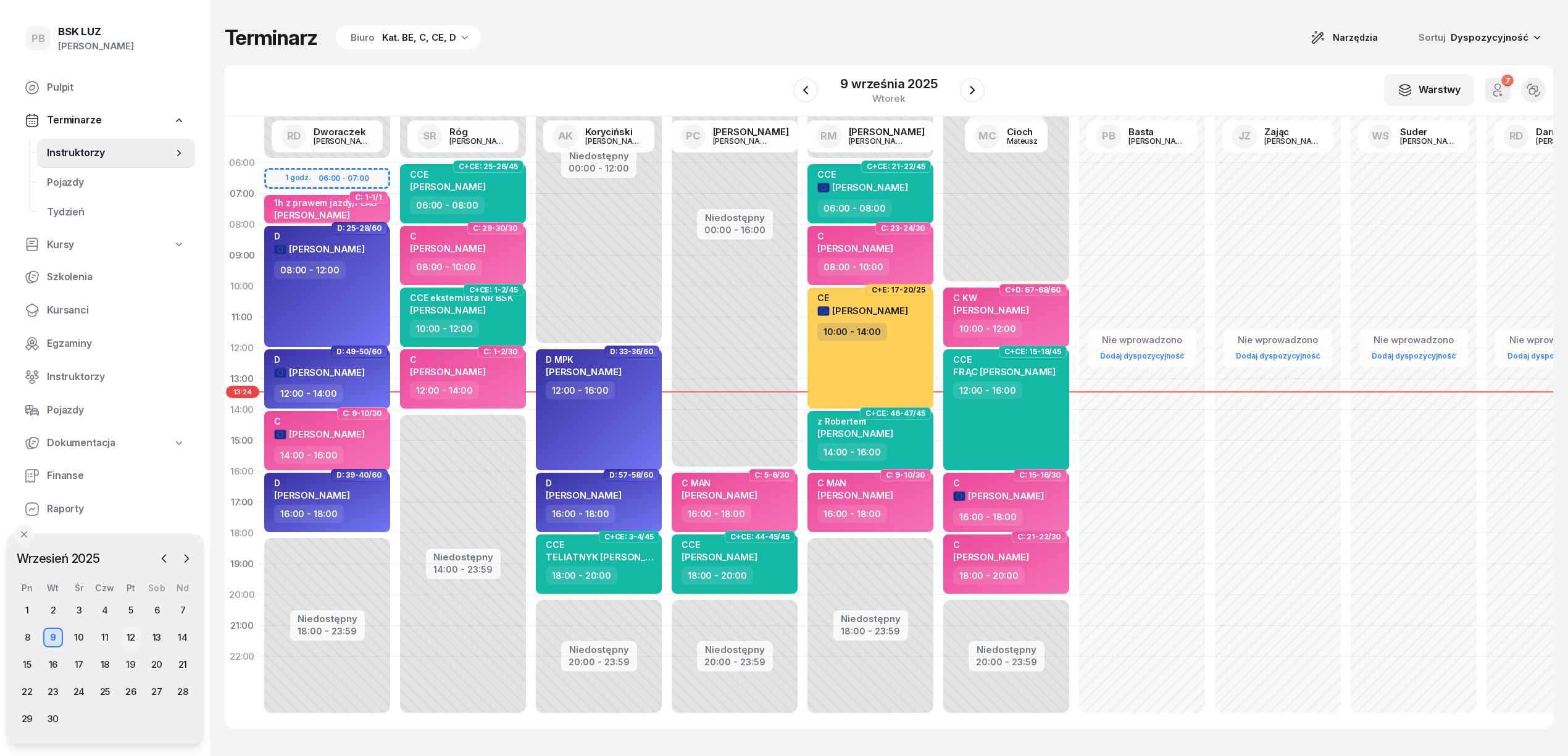
click at [131, 633] on div "12" at bounding box center [130, 638] width 20 height 20
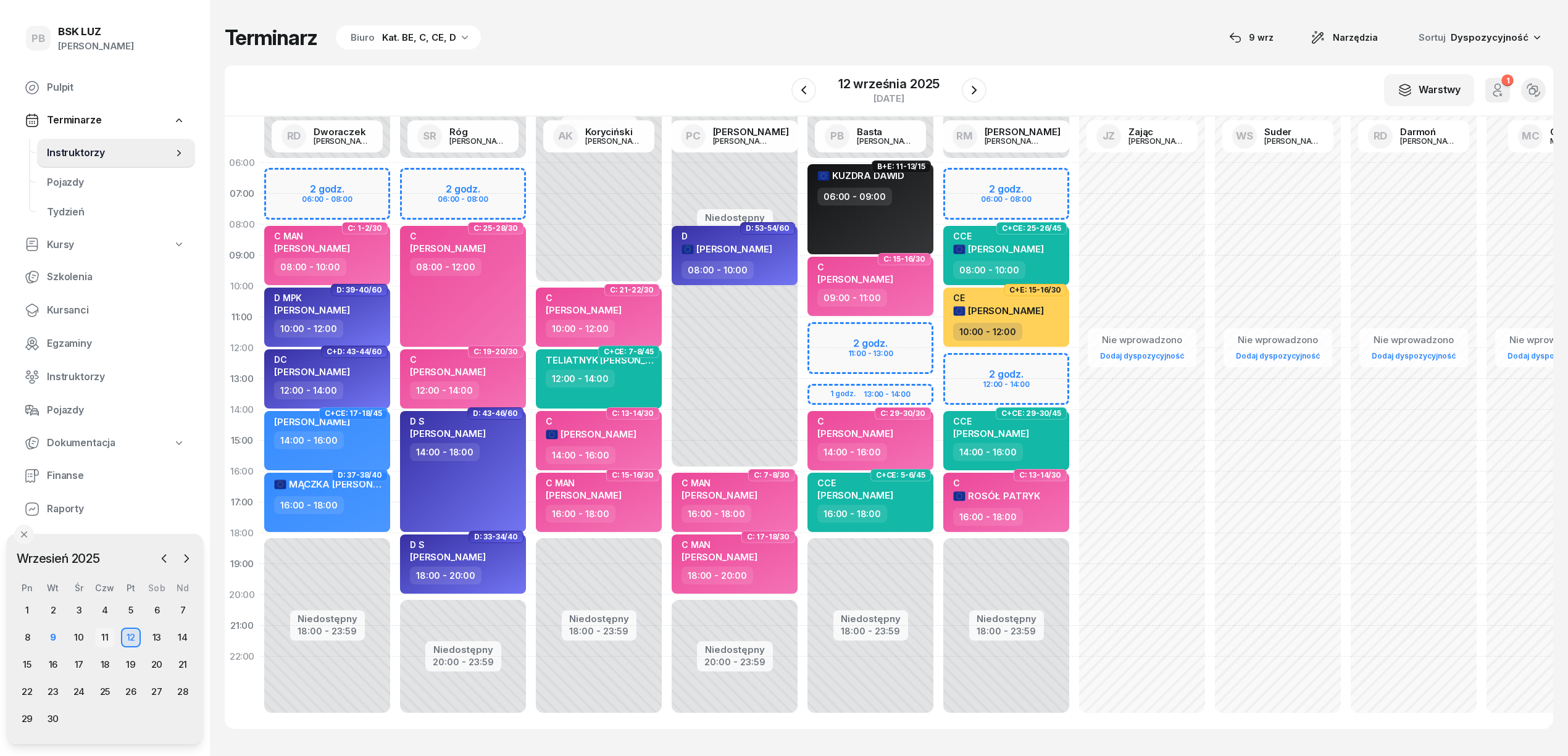
click at [109, 633] on div "11" at bounding box center [105, 638] width 20 height 20
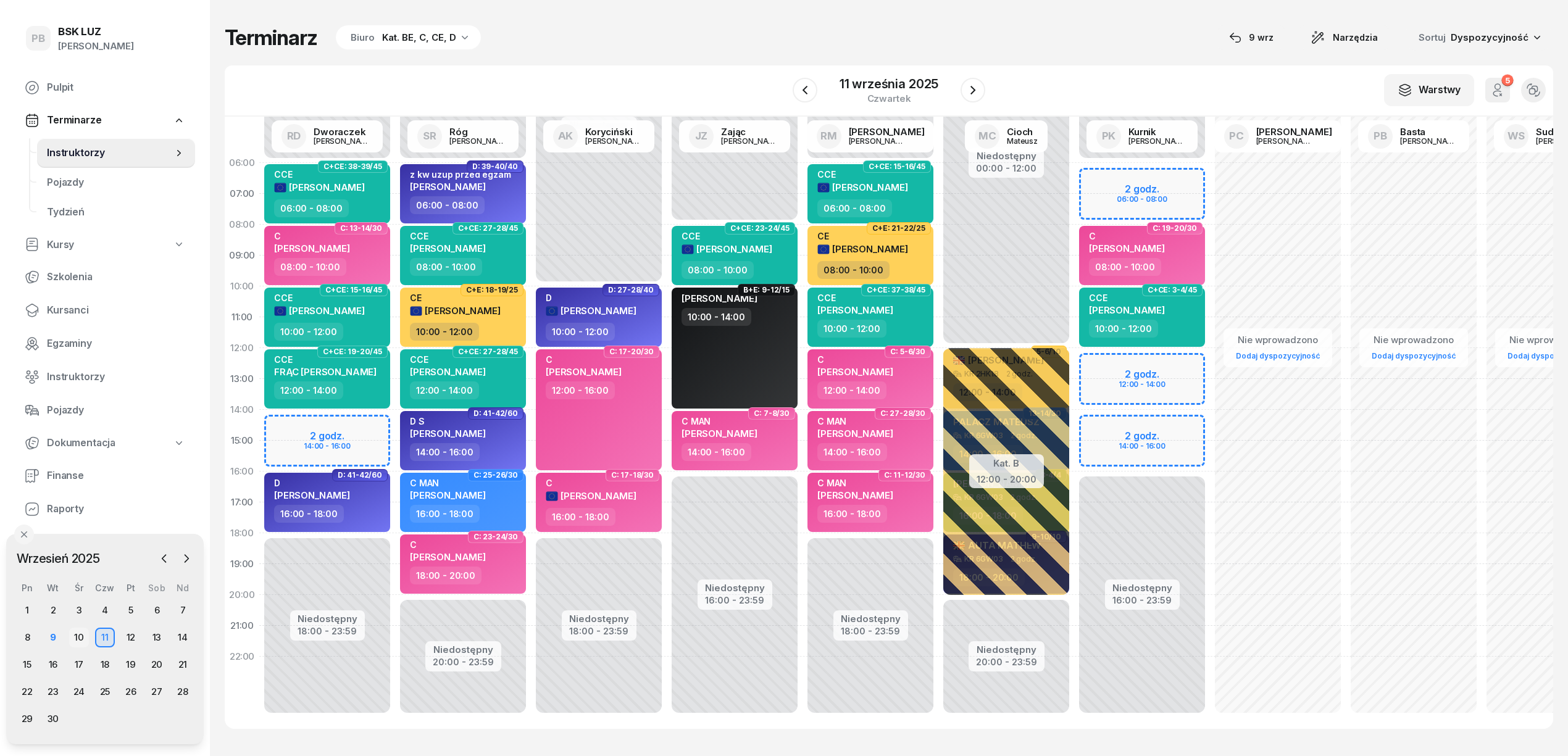
click at [79, 635] on div "10" at bounding box center [78, 638] width 20 height 20
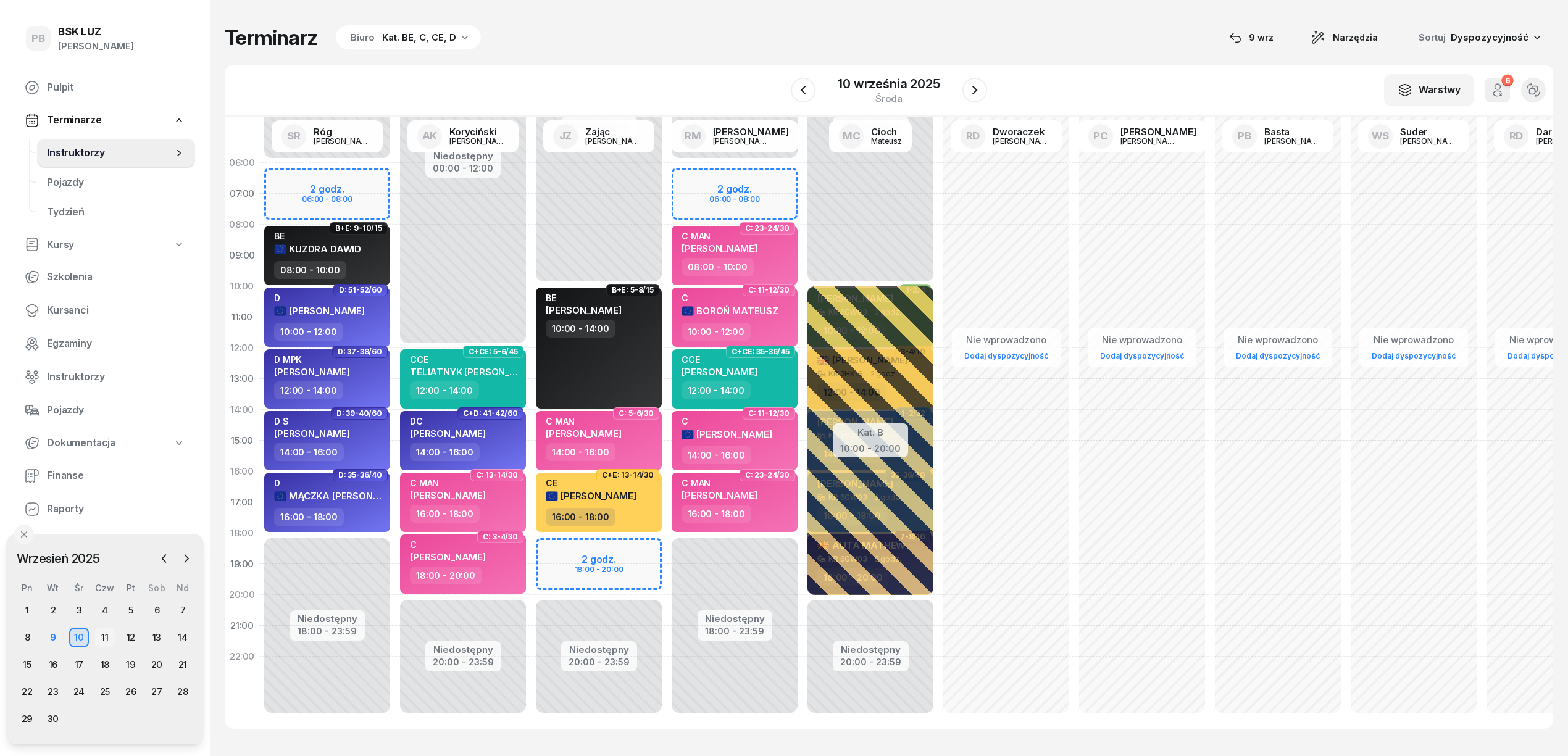
click at [102, 632] on div "11" at bounding box center [105, 638] width 20 height 20
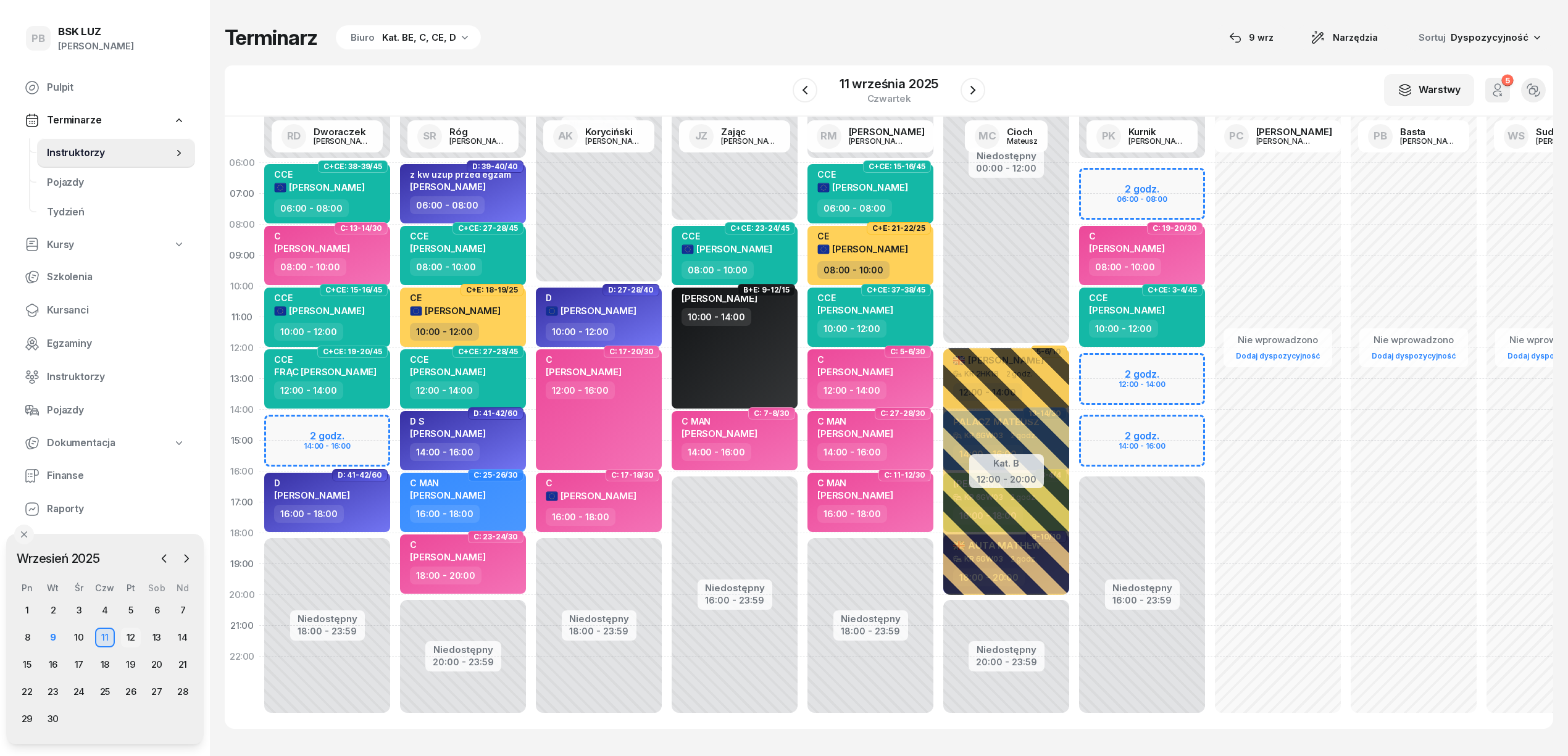
click at [131, 641] on div "12" at bounding box center [130, 638] width 20 height 20
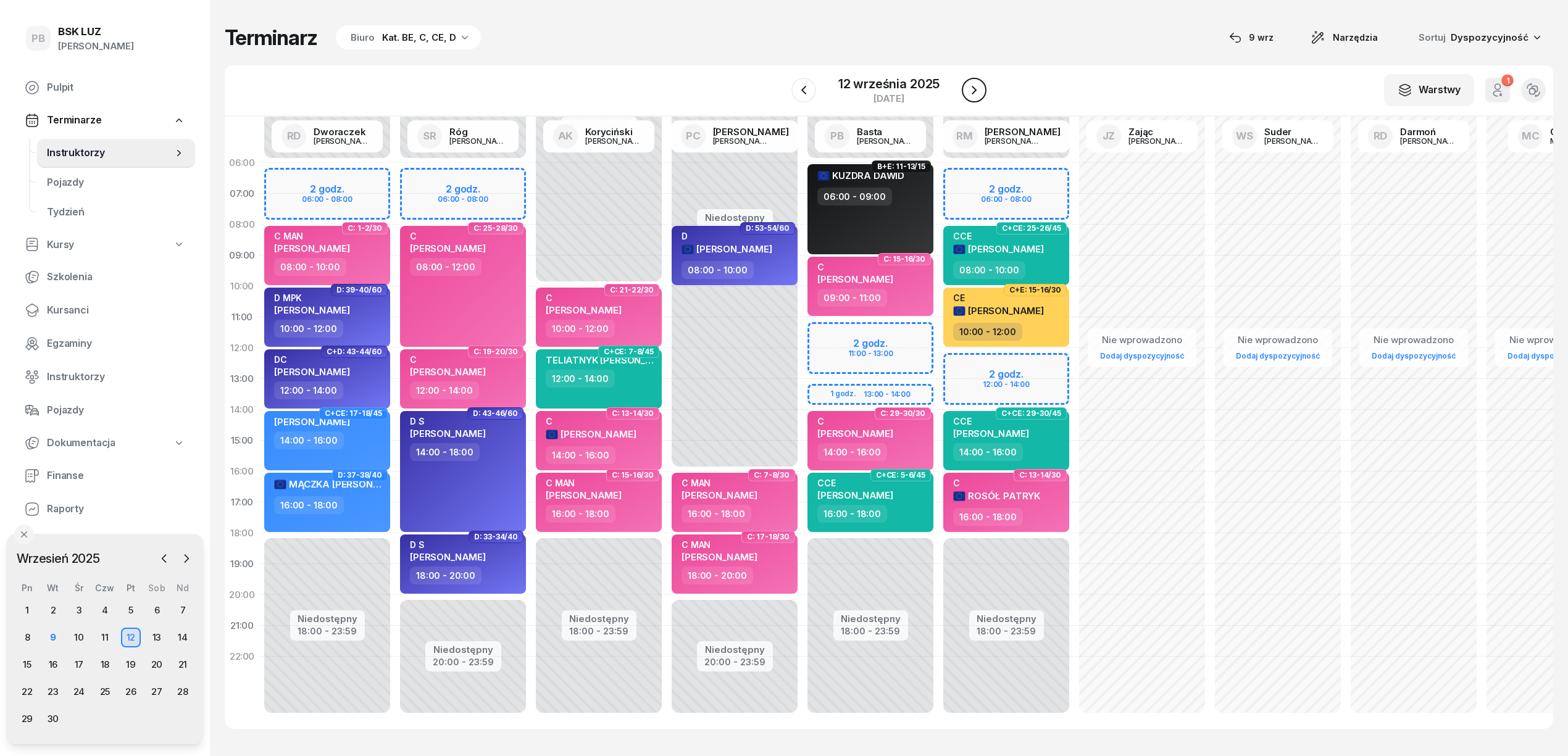
click at [978, 89] on icon "button" at bounding box center [974, 91] width 15 height 15
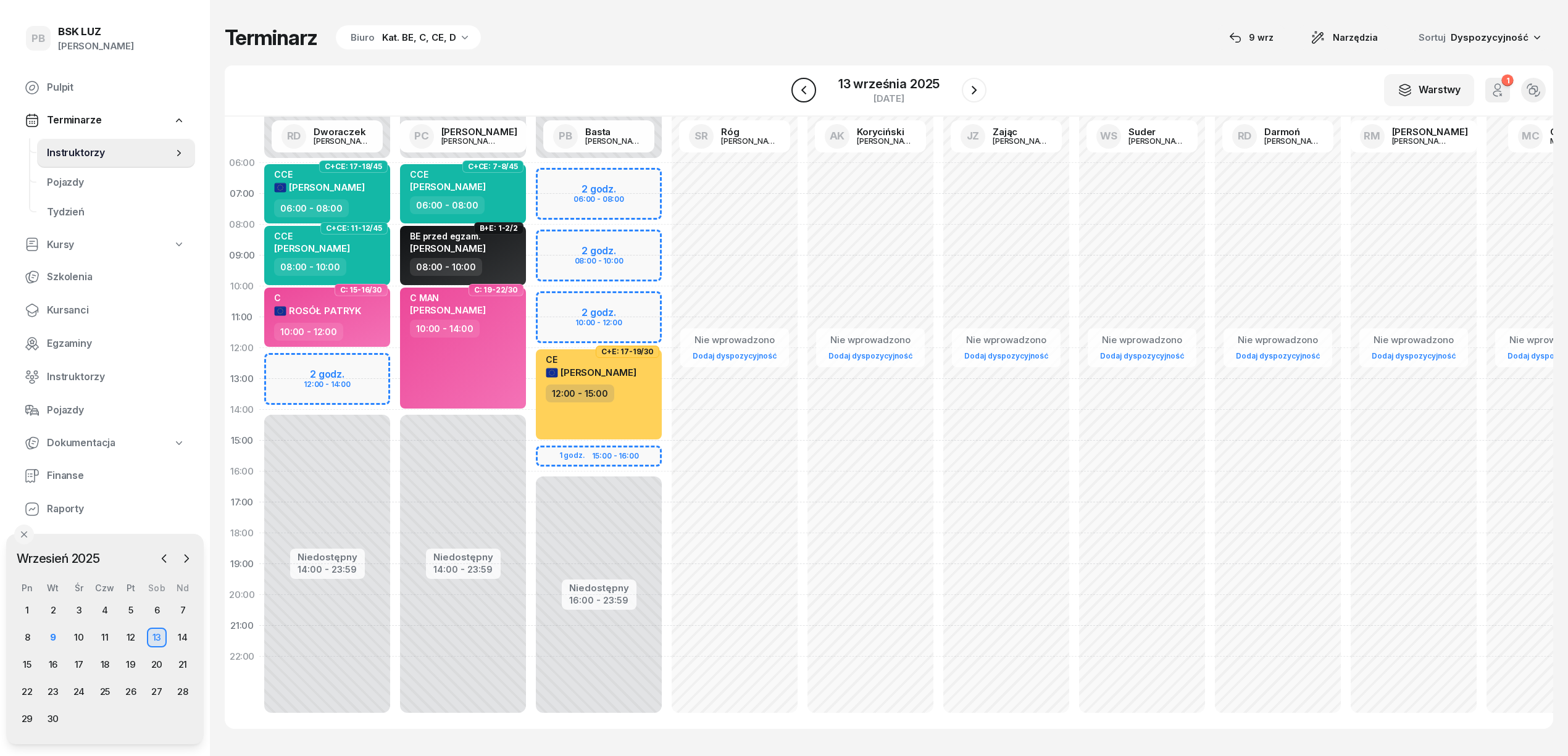
click at [810, 94] on icon "button" at bounding box center [804, 91] width 15 height 15
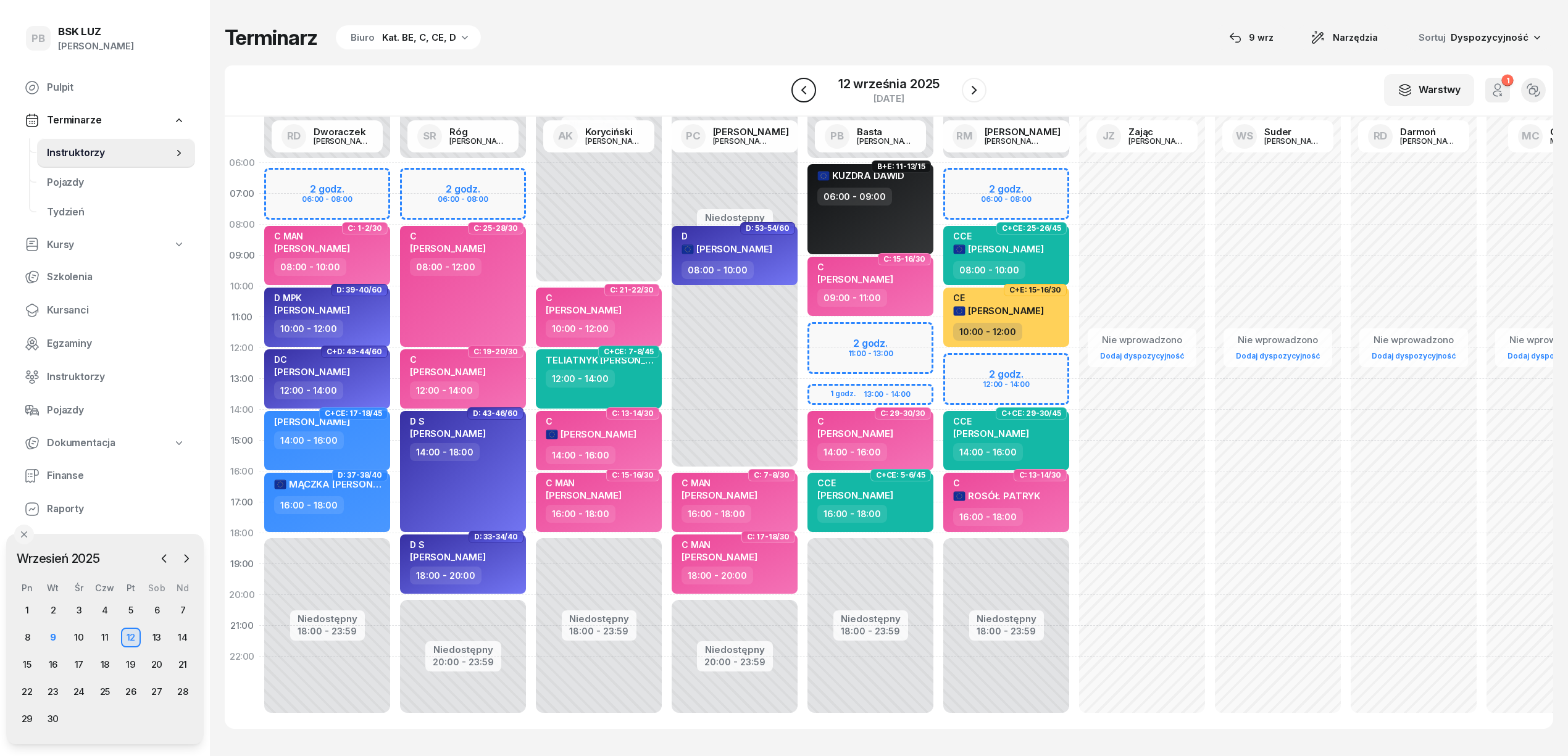
click at [810, 94] on icon "button" at bounding box center [804, 91] width 15 height 15
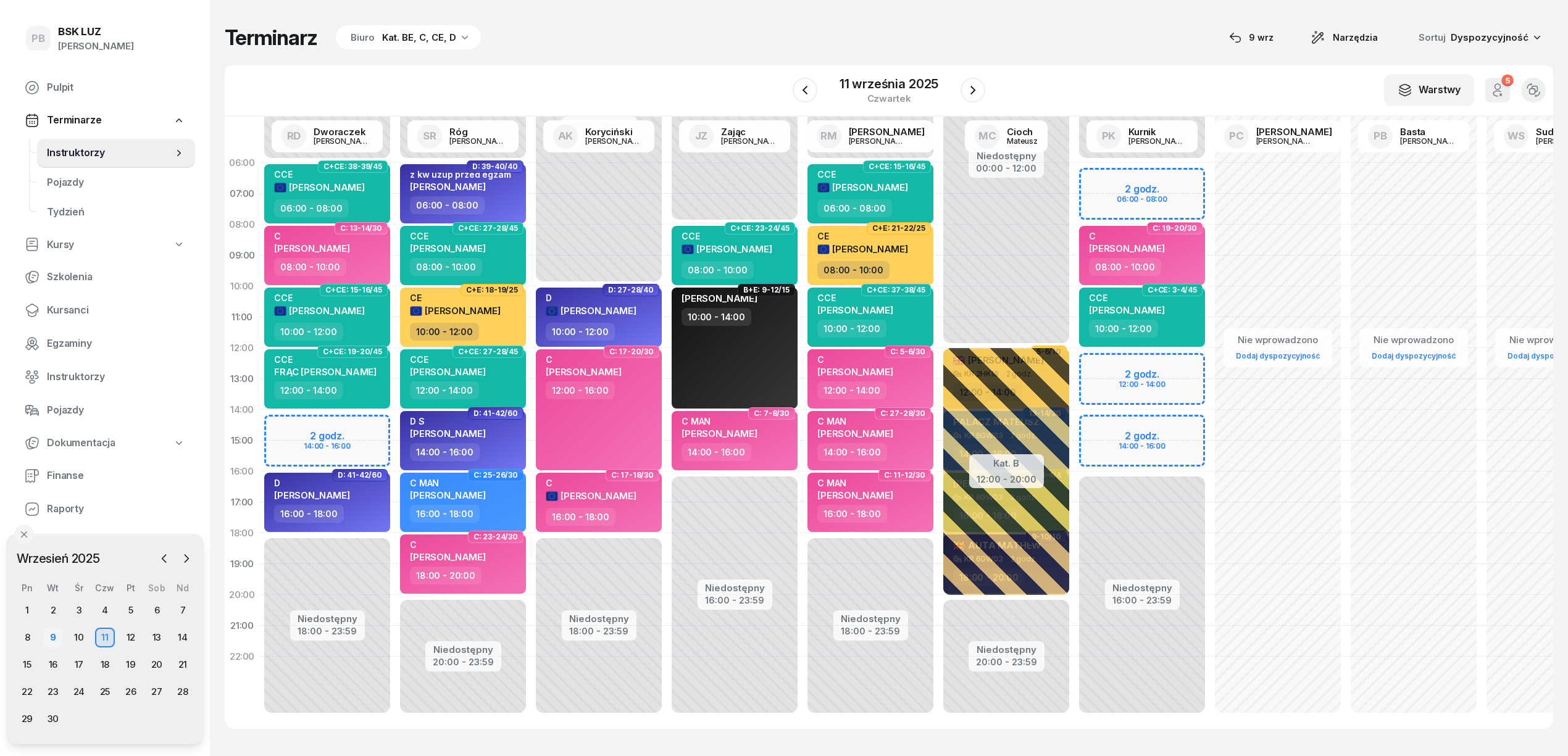
click at [52, 639] on div "9" at bounding box center [53, 638] width 20 height 20
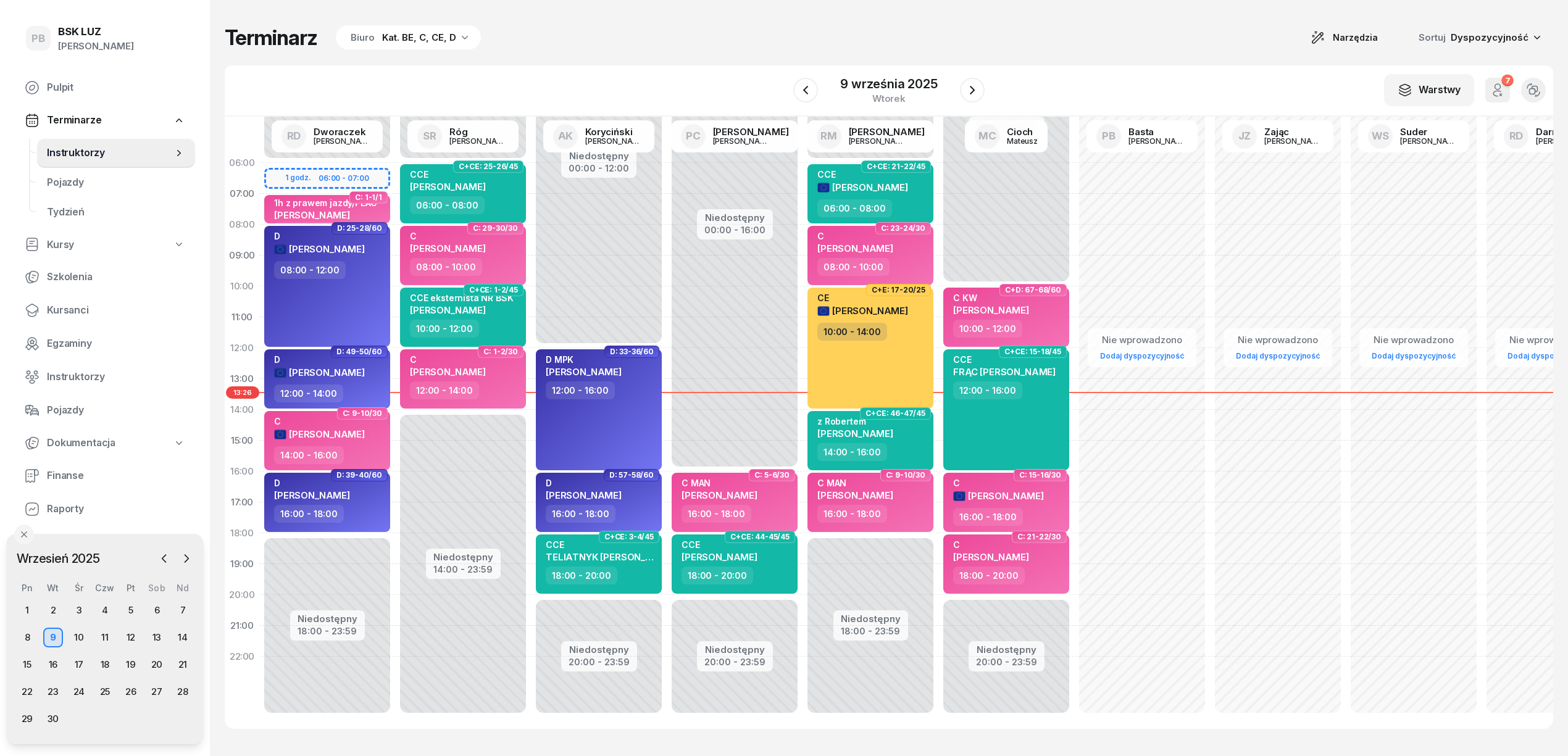
click at [850, 40] on div "Terminarz Biuro Kat. BE, C, CE, D Narzędzia Sortuj Dyspozycyjność" at bounding box center [889, 37] width 1328 height 26
click at [719, 68] on div "W Wybierz AK [PERSON_NAME] BP [PERSON_NAME] DP [PERSON_NAME] GS [PERSON_NAME] I…" at bounding box center [889, 91] width 1328 height 51
click at [979, 87] on button "button" at bounding box center [972, 90] width 25 height 25
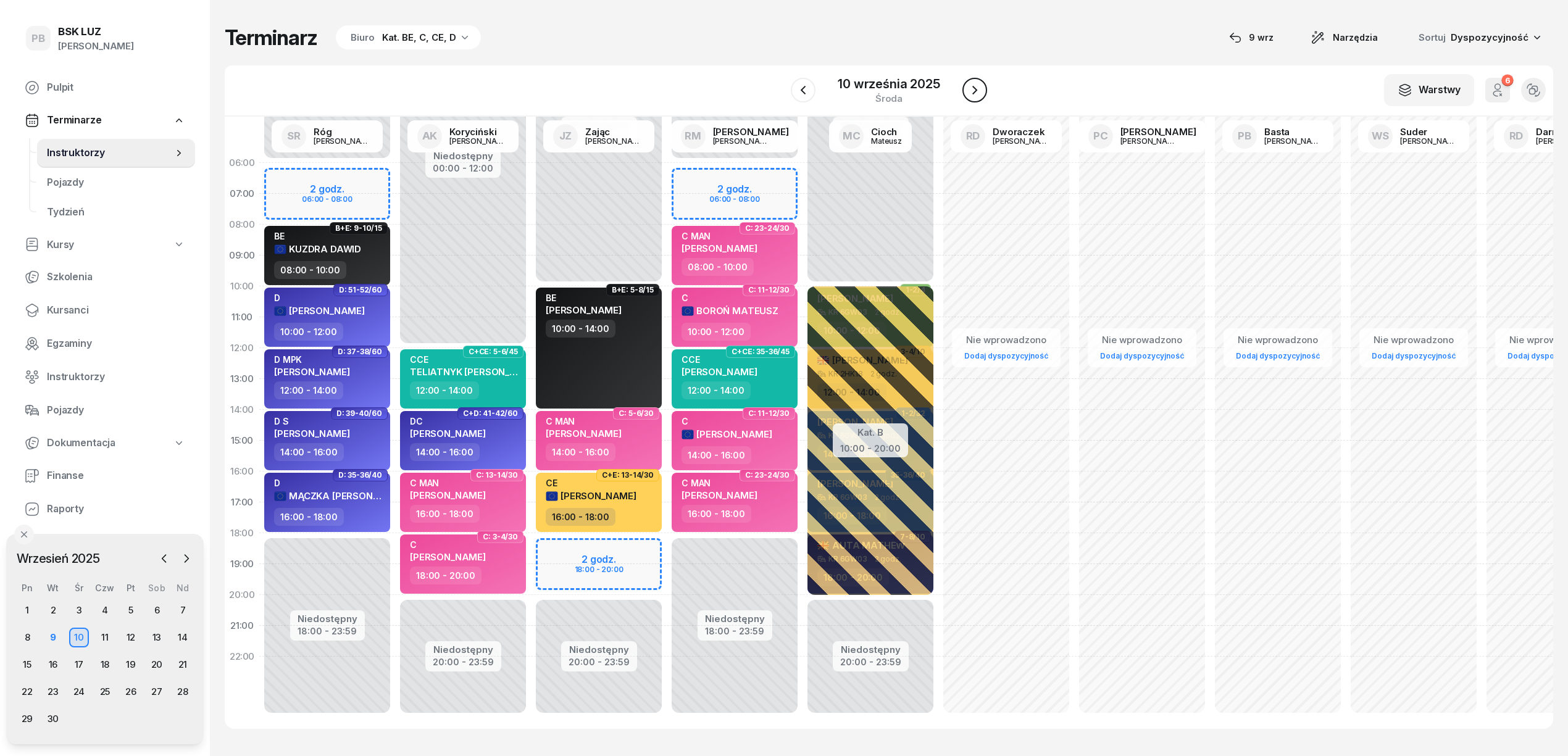
click at [978, 87] on icon "button" at bounding box center [975, 91] width 15 height 15
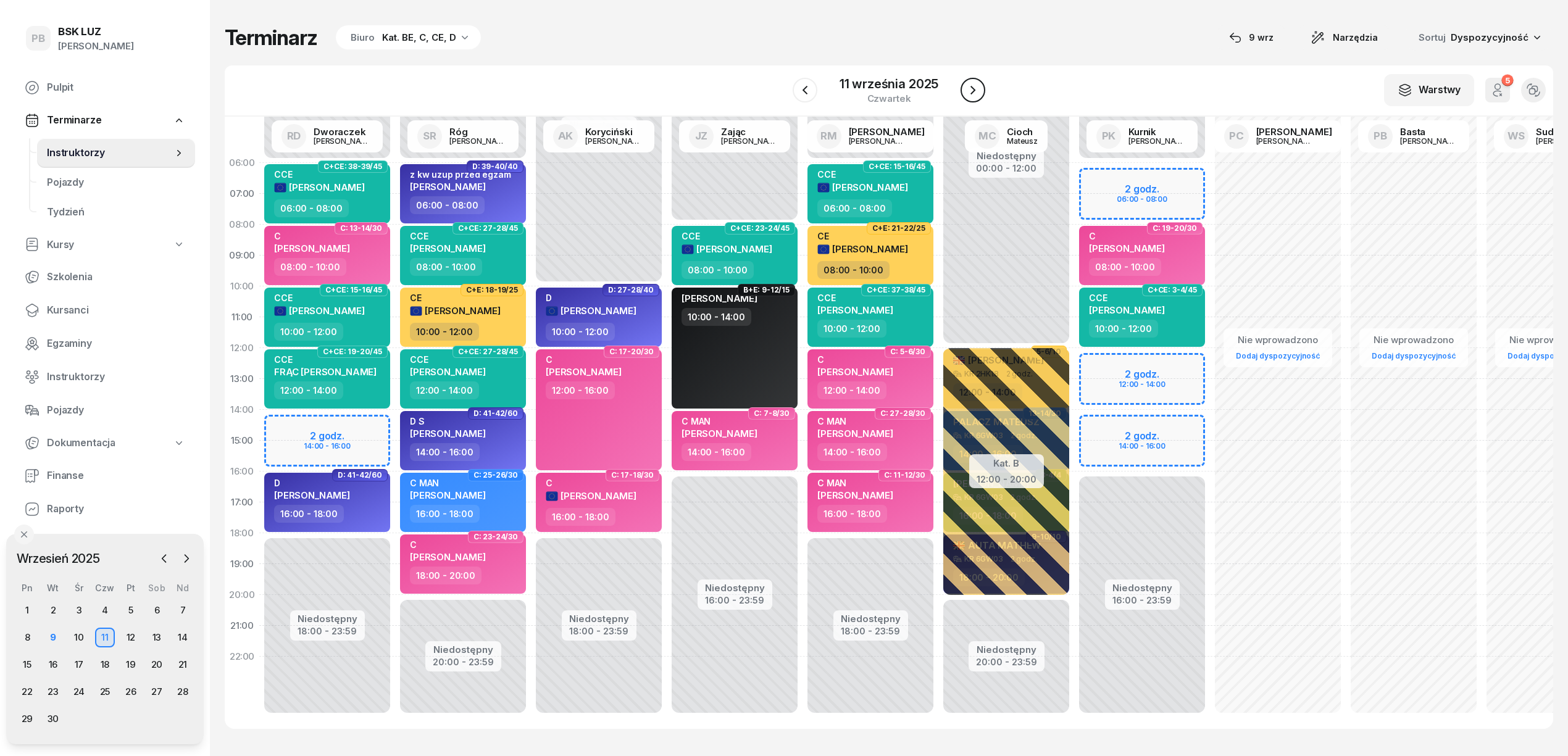
click at [978, 87] on icon "button" at bounding box center [973, 91] width 15 height 15
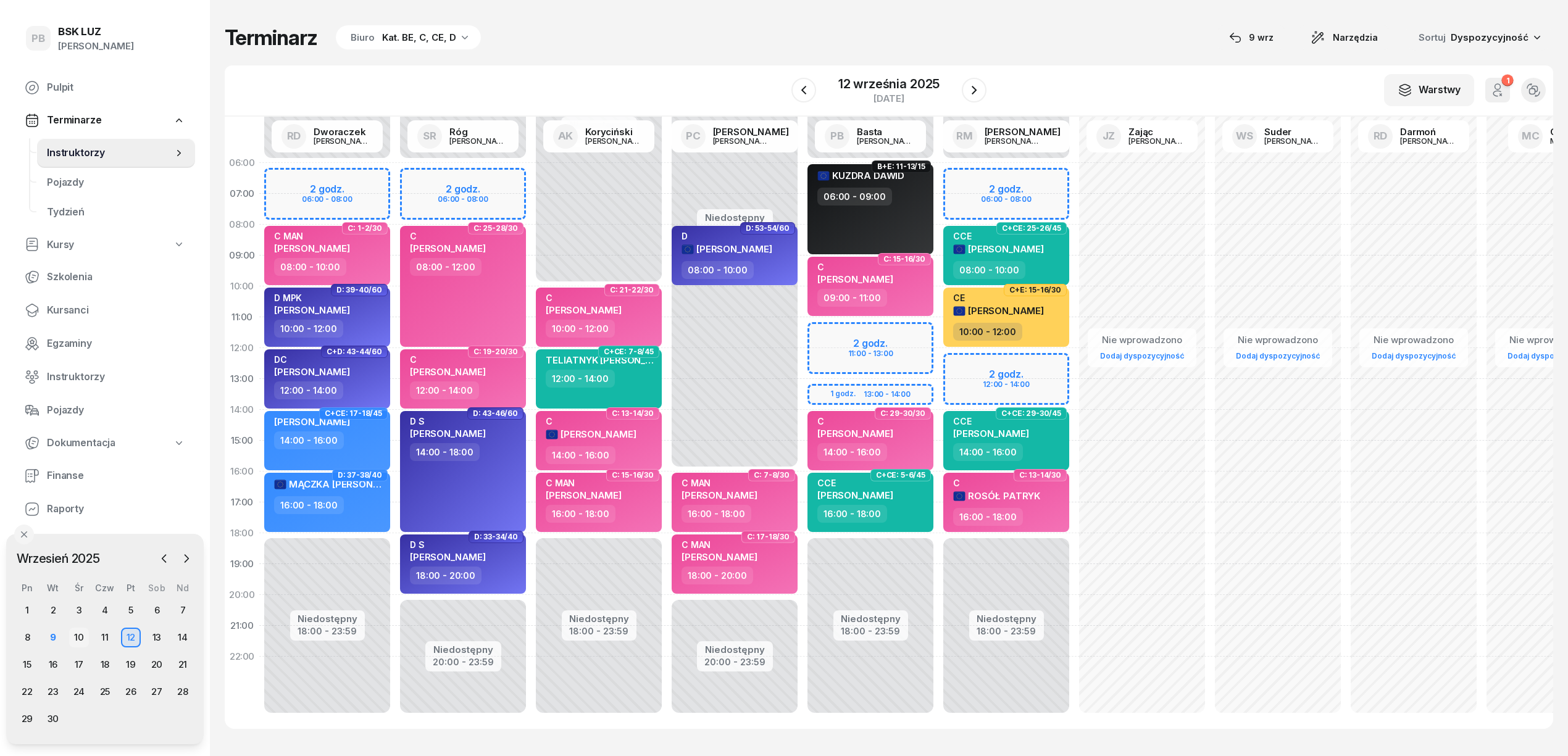
click at [83, 637] on div "10" at bounding box center [78, 638] width 20 height 20
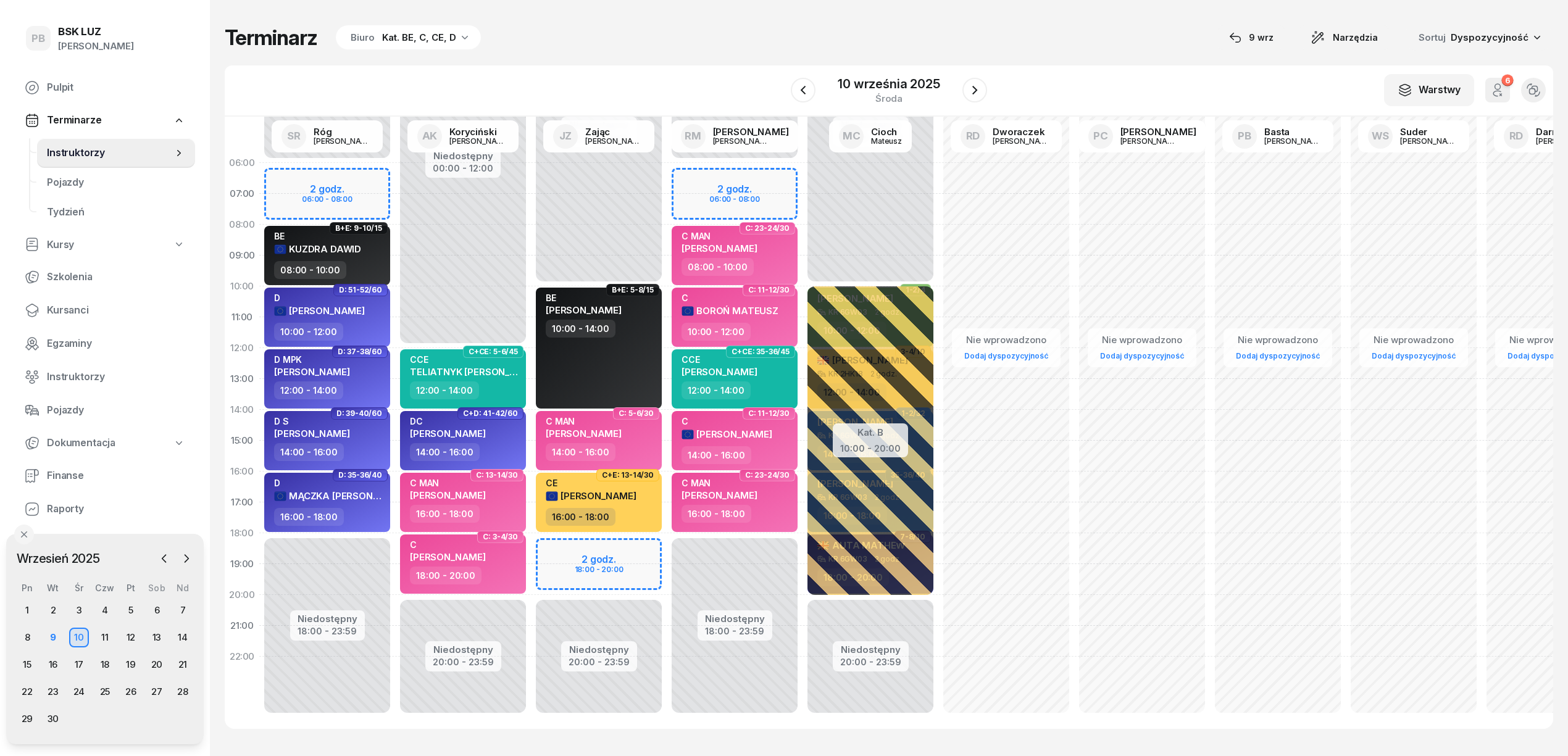
click at [607, 90] on div "W Wybierz AK [PERSON_NAME] BP [PERSON_NAME] DP [PERSON_NAME] GS [PERSON_NAME] I…" at bounding box center [889, 91] width 1328 height 51
click at [973, 88] on icon "button" at bounding box center [975, 91] width 15 height 15
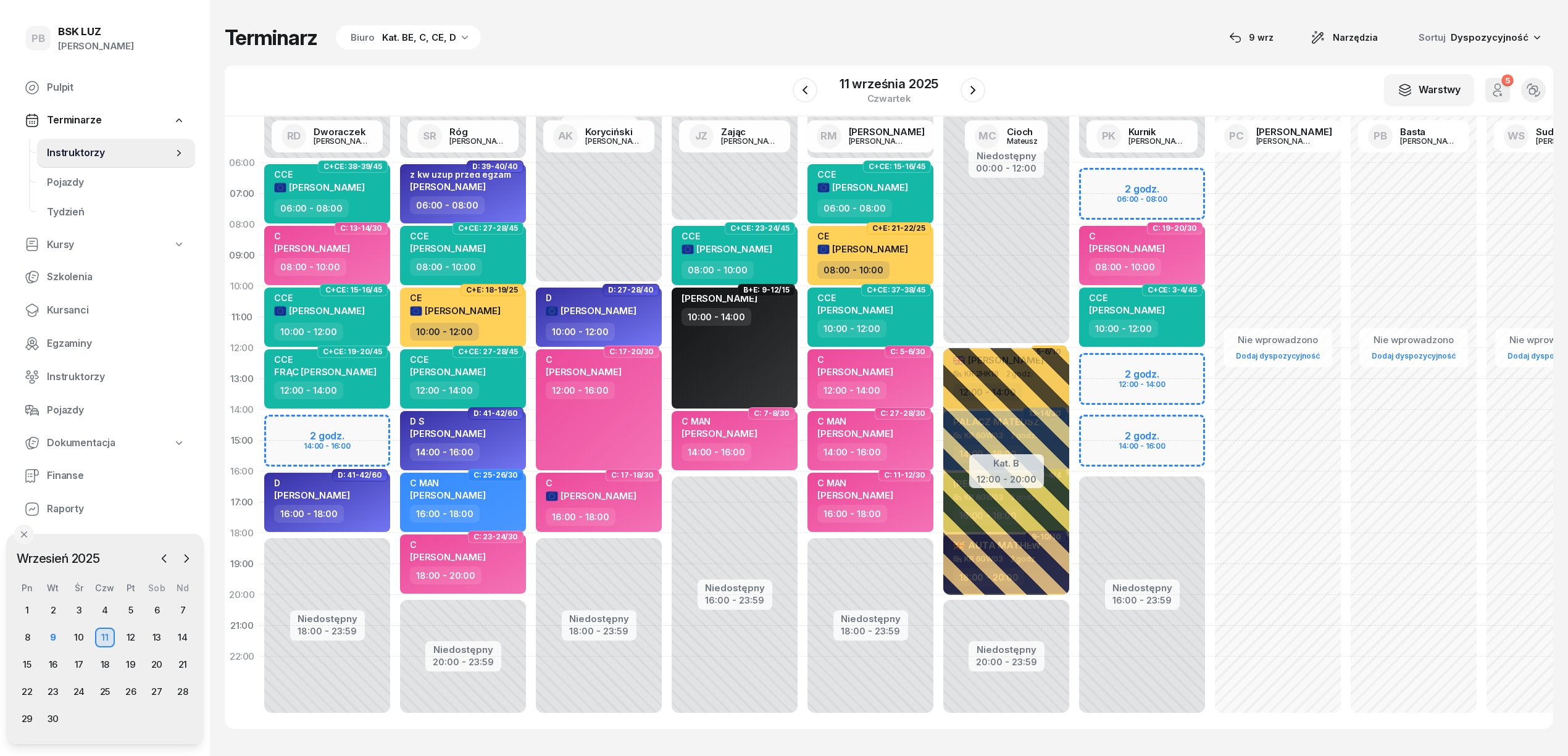
click at [693, 63] on div "Terminarz Biuro Kat. BE, C, CE, D [DATE] Narzędzia Sortuj Dyspozycyjność W Wybi…" at bounding box center [889, 377] width 1328 height 754
click at [645, 13] on div "Terminarz Biuro Kat. BE, C, CE, D [DATE] Narzędzia Sortuj Dyspozycyjność W Wybi…" at bounding box center [889, 377] width 1328 height 754
click at [571, 57] on div "Terminarz Biuro Kat. BE, C, CE, D [DATE] Narzędzia Sortuj Dyspozycyjność W Wybi…" at bounding box center [889, 377] width 1328 height 754
click at [655, 75] on div "W Wybierz AK [PERSON_NAME] BP [PERSON_NAME] DP [PERSON_NAME] GS [PERSON_NAME] I…" at bounding box center [889, 91] width 1328 height 51
click at [79, 635] on div "10" at bounding box center [78, 638] width 20 height 20
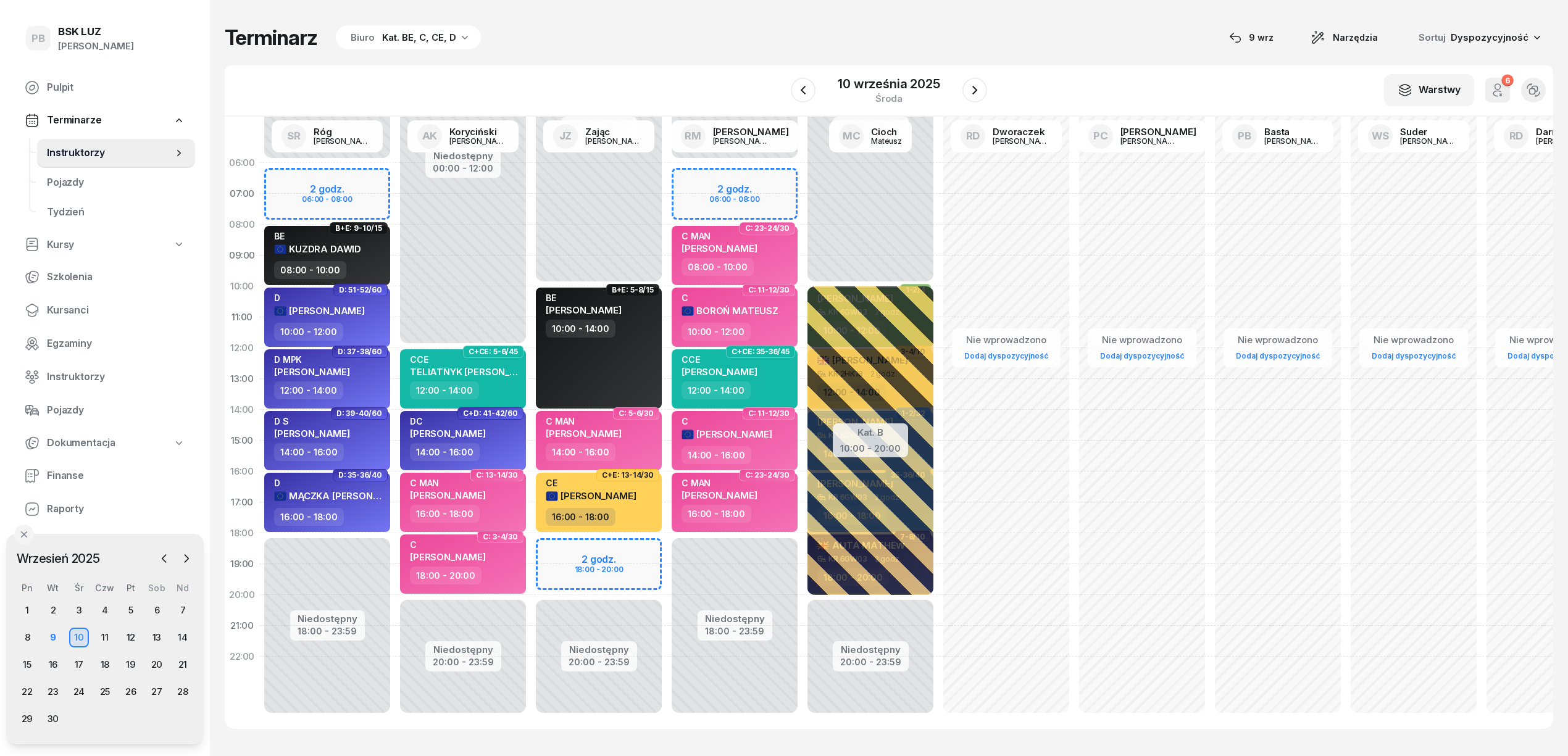
click at [1007, 40] on div "Terminarz Biuro Kat. BE, C, CE, D [DATE] Narzędzia Sortuj Dyspozycyjność" at bounding box center [889, 37] width 1328 height 26
click at [690, 67] on div "W Wybierz AK [PERSON_NAME] BP [PERSON_NAME] DP [PERSON_NAME] GS [PERSON_NAME] I…" at bounding box center [889, 91] width 1328 height 51
click at [133, 641] on div "12" at bounding box center [130, 638] width 20 height 20
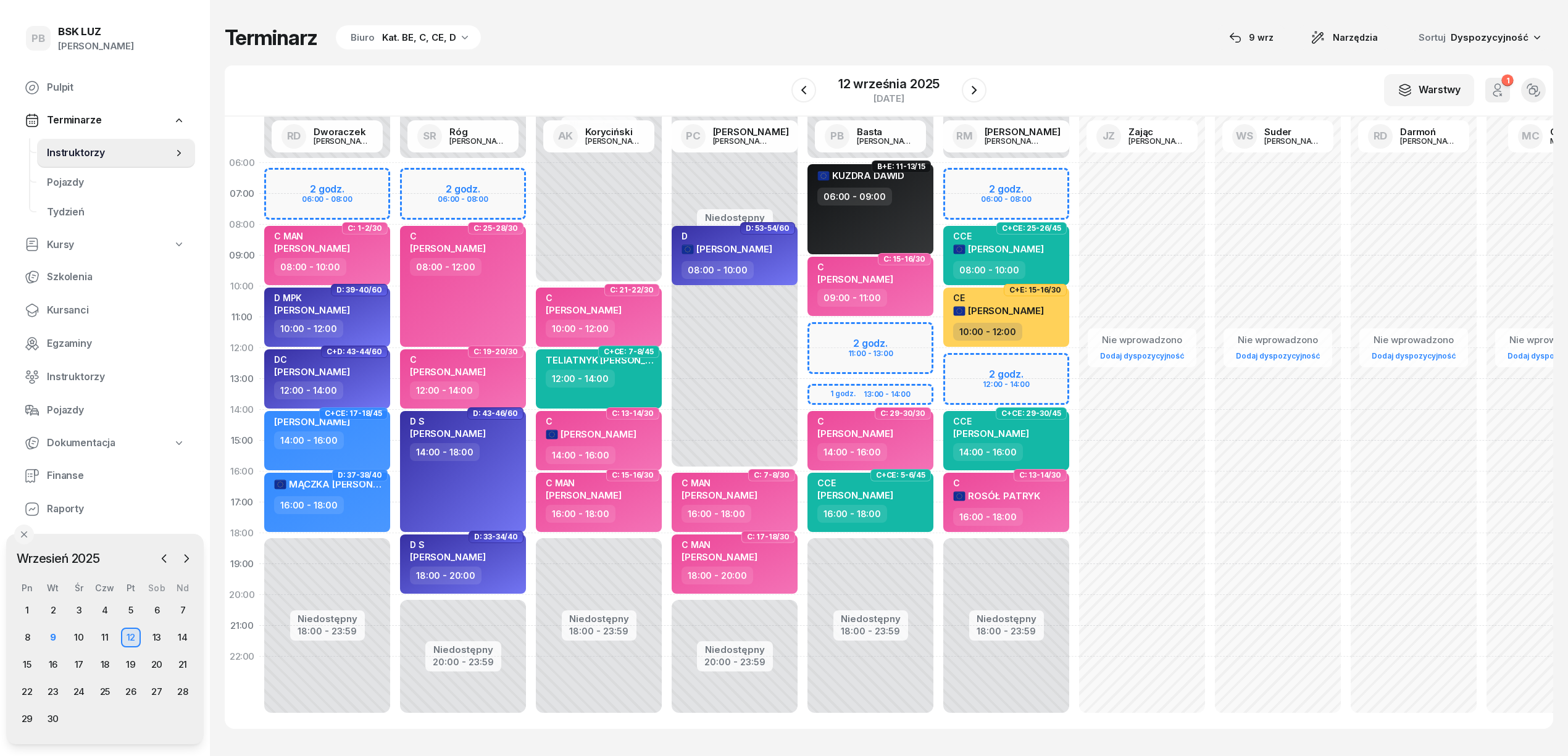
click at [774, 55] on div "Terminarz Biuro Kat. BE, C, CE, D [DATE] Narzędzia Sortuj Dyspozycyjność W Wybi…" at bounding box center [889, 377] width 1328 height 754
click at [736, 357] on div "Niedostępny 00:00 - 16:00 Niedostępny 20:00 - 23:59 D: 53-54/60 D [PERSON_NAME]…" at bounding box center [735, 440] width 136 height 587
select select "12"
select select "14"
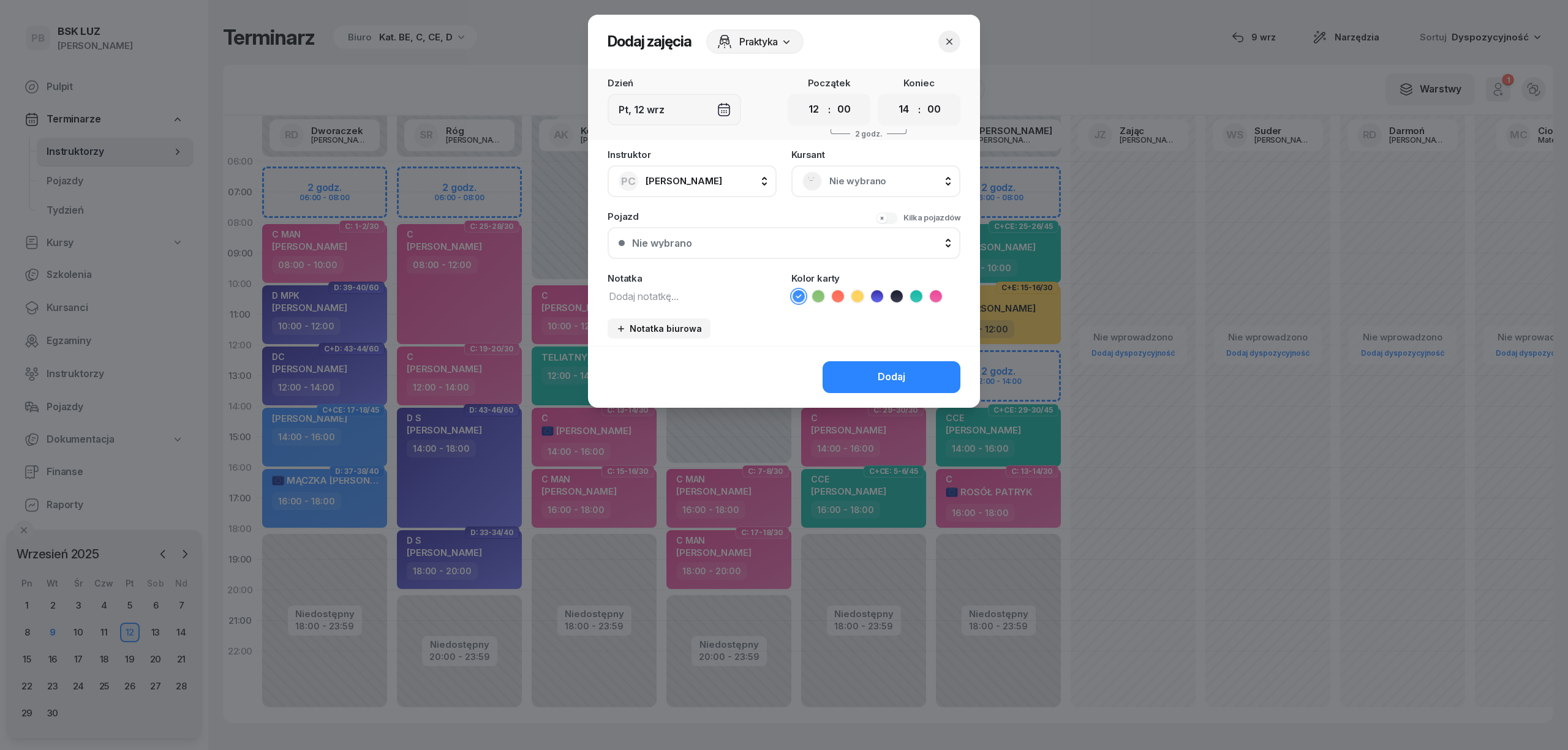
click at [946, 44] on icon "button" at bounding box center [948, 41] width 12 height 12
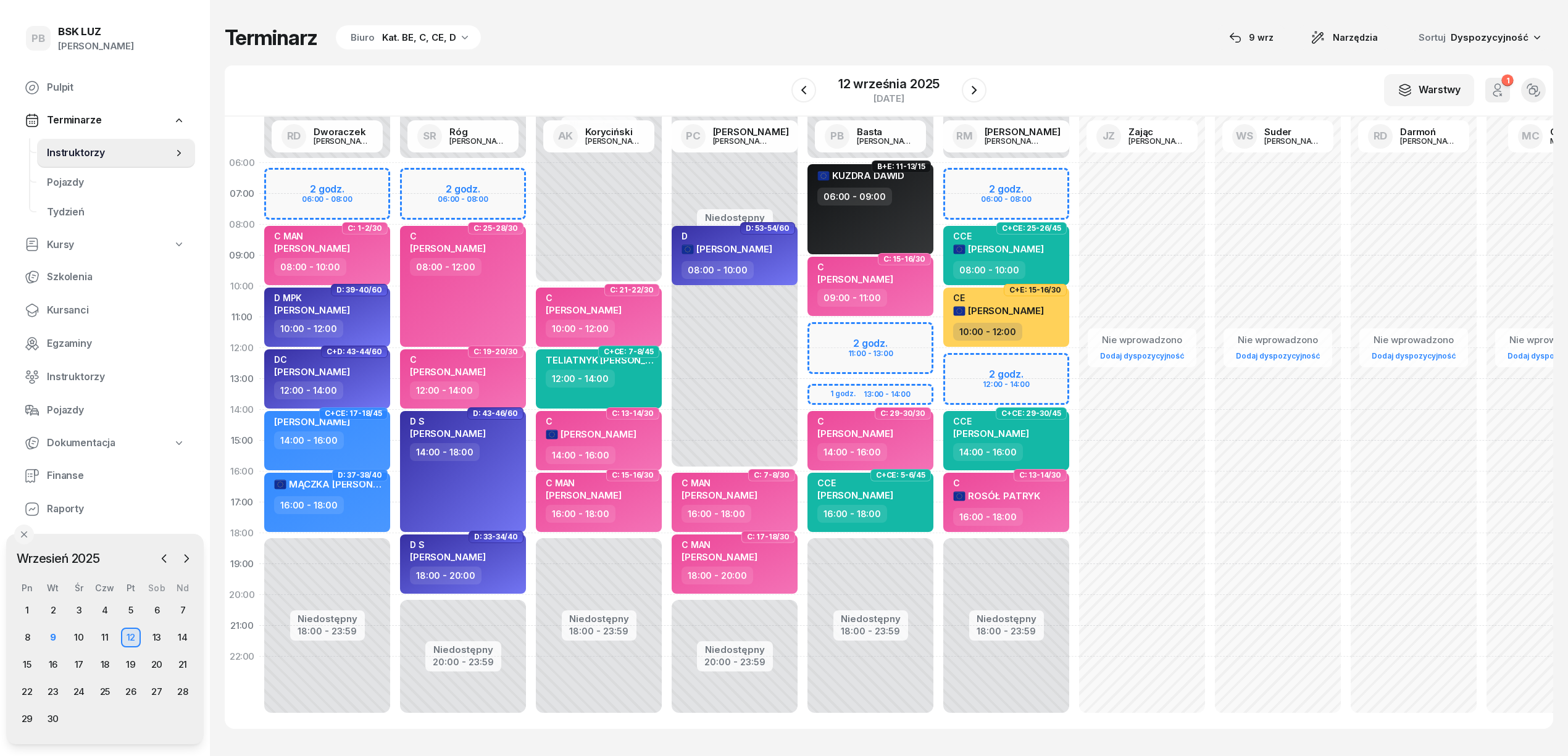
click at [977, 26] on div "Terminarz Biuro Kat. BE, C, CE, D [DATE] Narzędzia Sortuj Dyspozycyjność" at bounding box center [889, 37] width 1328 height 26
click at [656, 3] on div "Terminarz Biuro Kat. BE, C, CE, D [DATE] Narzędzia Sortuj Dyspozycyjność W Wybi…" at bounding box center [889, 377] width 1328 height 754
click at [58, 630] on div "9" at bounding box center [53, 638] width 20 height 20
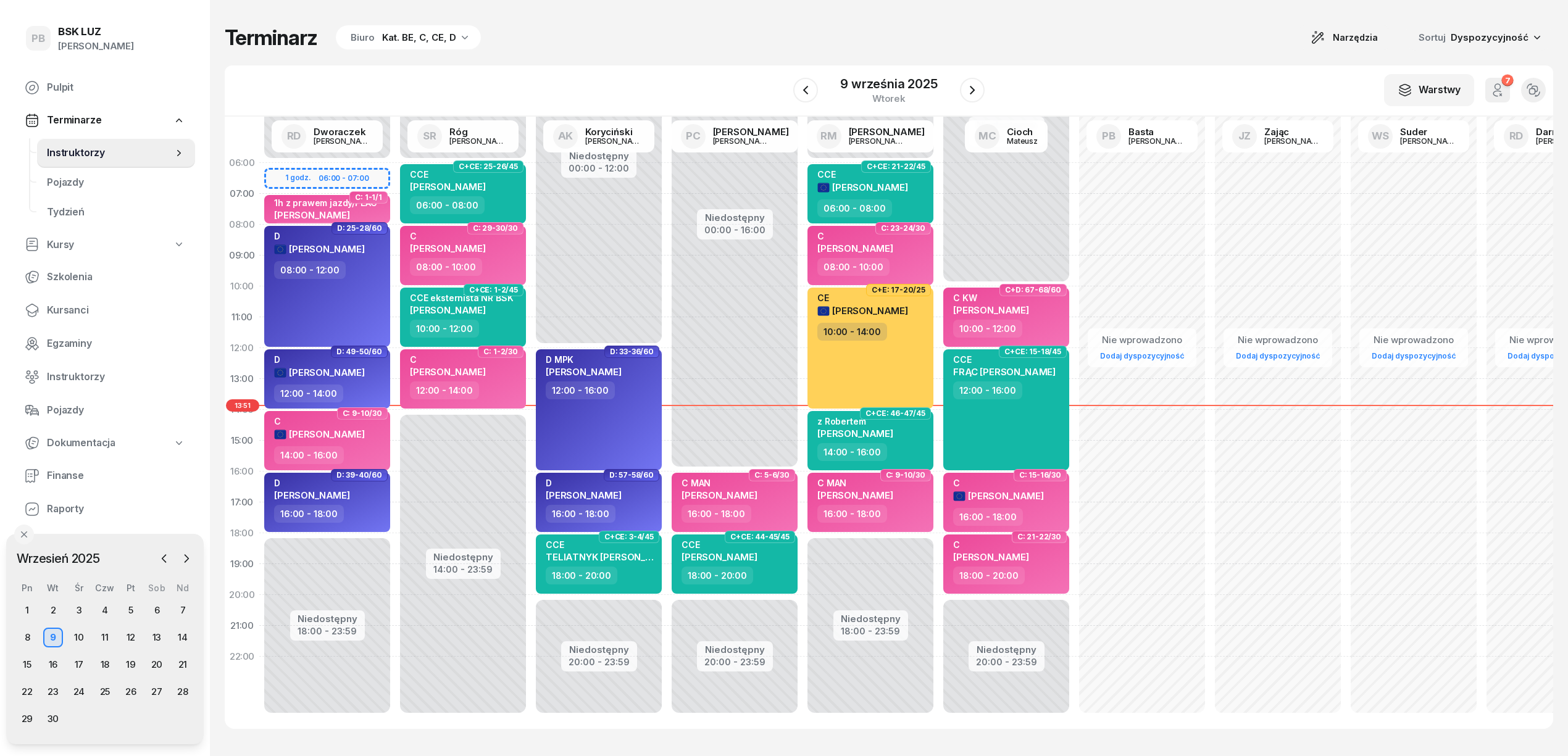
click at [556, 72] on div "W Wybierz AK [PERSON_NAME] BP [PERSON_NAME] DP [PERSON_NAME] GS [PERSON_NAME] I…" at bounding box center [889, 91] width 1328 height 51
click at [635, 77] on div "W Wybierz AK [PERSON_NAME] BP [PERSON_NAME] DP [PERSON_NAME] GS [PERSON_NAME] I…" at bounding box center [889, 91] width 1328 height 51
click at [588, 82] on div "W Wybierz AK [PERSON_NAME] BP [PERSON_NAME] DP [PERSON_NAME] GS [PERSON_NAME] I…" at bounding box center [889, 91] width 1328 height 51
click at [719, 35] on div "Terminarz Biuro Kat. BE, C, CE, D Narzędzia Sortuj Dyspozycyjność" at bounding box center [889, 37] width 1328 height 26
click at [80, 635] on div "10" at bounding box center [78, 638] width 20 height 20
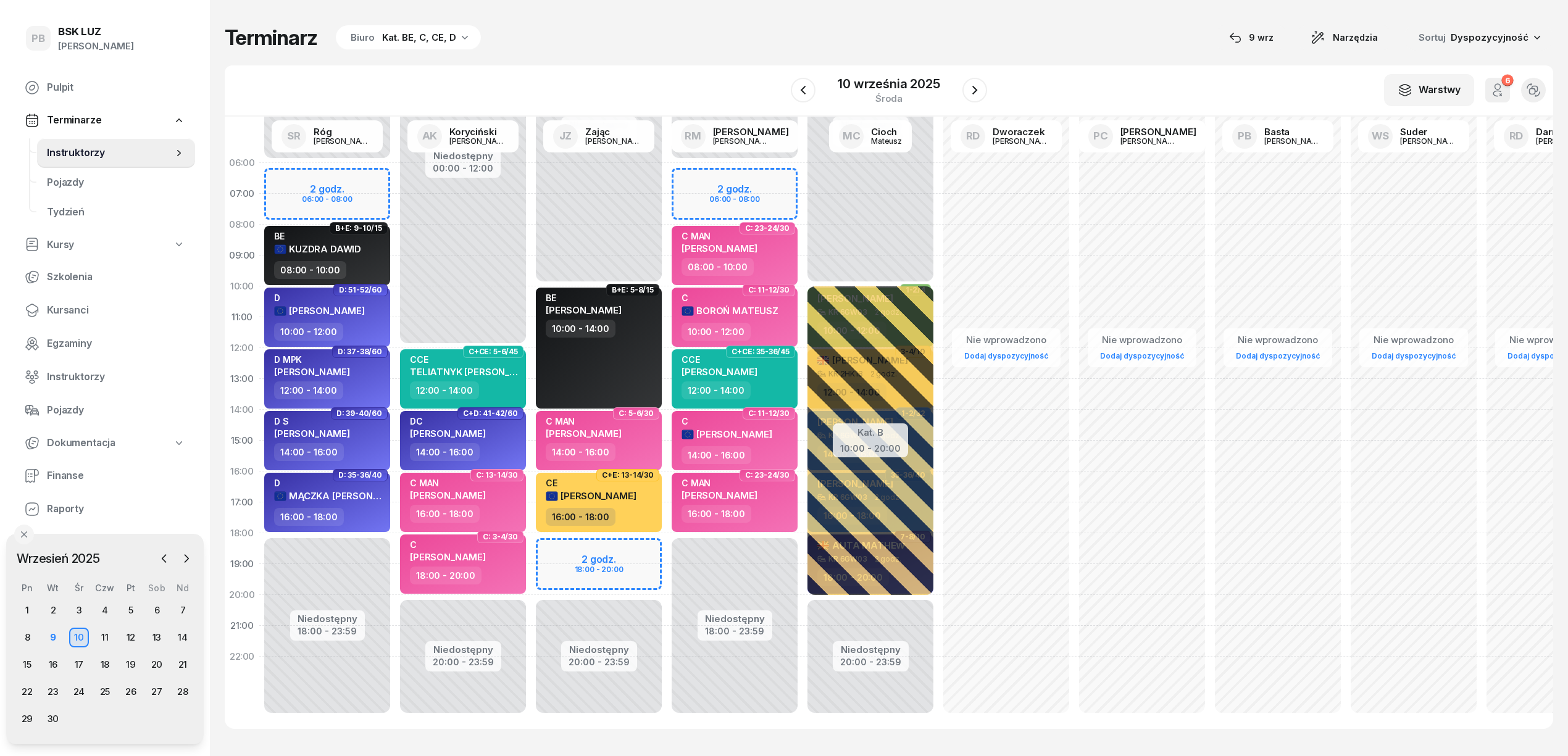
click at [591, 32] on div "Terminarz Biuro Kat. BE, C, CE, D [DATE] Narzędzia Sortuj Dyspozycyjność" at bounding box center [889, 37] width 1328 height 26
click at [642, 75] on div "W Wybierz AK [PERSON_NAME] BP [PERSON_NAME] DP [PERSON_NAME] GS [PERSON_NAME] I…" at bounding box center [889, 91] width 1328 height 51
click at [610, 57] on div "Terminarz Biuro Kat. BE, C, CE, D [DATE] Narzędzia Sortuj Dyspozycyjność W Wybi…" at bounding box center [889, 377] width 1328 height 754
click at [58, 641] on div "9" at bounding box center [53, 638] width 20 height 20
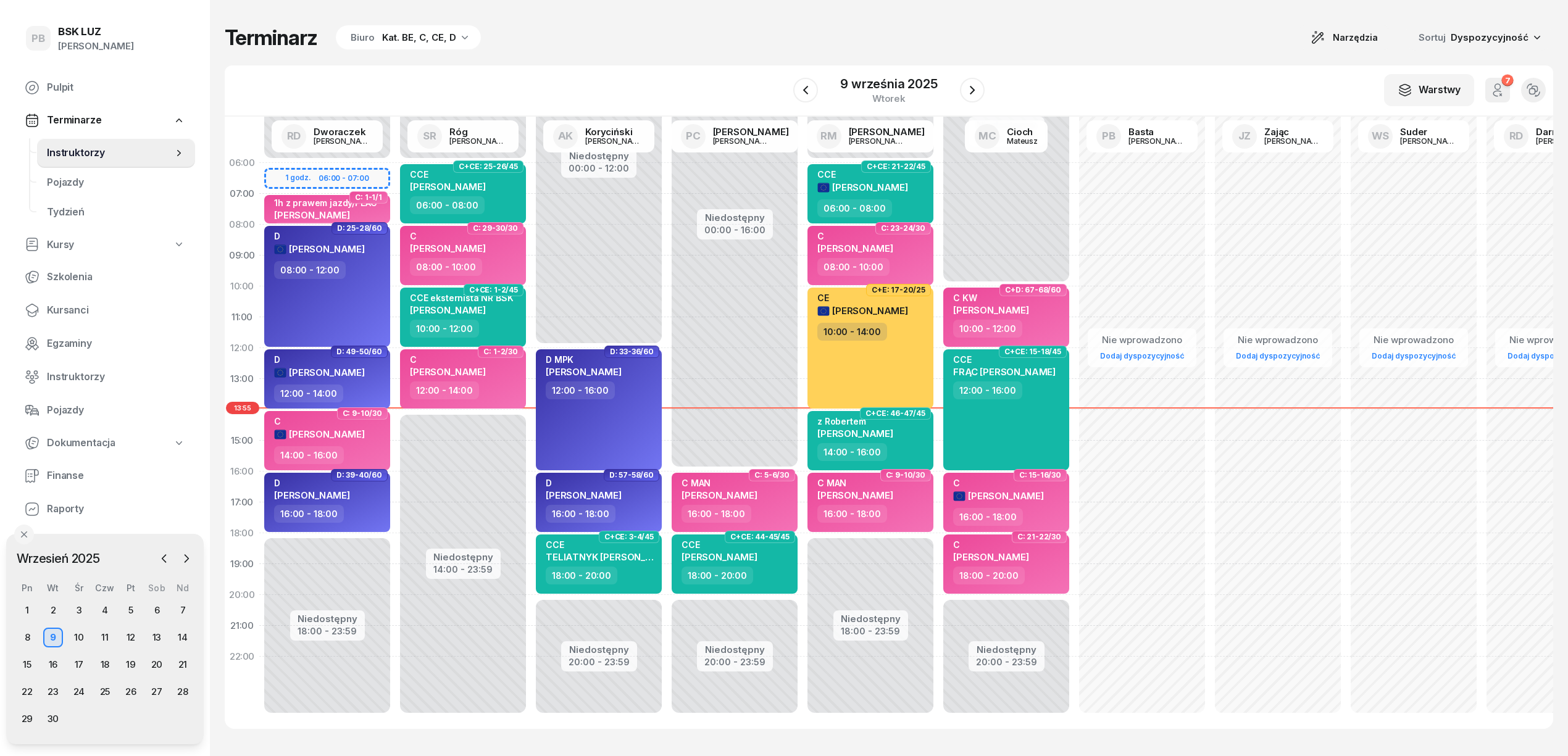
click at [713, 49] on div "Terminarz Biuro Kat. BE, C, CE, D Narzędzia Sortuj Dyspozycyjność" at bounding box center [889, 37] width 1328 height 26
click at [1126, 72] on div "W Wybierz AK [PERSON_NAME] BP [PERSON_NAME] DP [PERSON_NAME] GS [PERSON_NAME] I…" at bounding box center [889, 91] width 1328 height 51
click at [774, 72] on div "W Wybierz AK [PERSON_NAME] BP [PERSON_NAME] DP [PERSON_NAME] GS [PERSON_NAME] I…" at bounding box center [889, 91] width 1328 height 51
click at [708, 90] on div "W Wybierz AK [PERSON_NAME] BP [PERSON_NAME] DP [PERSON_NAME] GS [PERSON_NAME] I…" at bounding box center [889, 91] width 1328 height 51
click at [648, 53] on div "Terminarz Biuro Kat. BE, C, CE, D Narzędzia Sortuj Dyspozycyjność W Wybierz AK …" at bounding box center [889, 377] width 1328 height 754
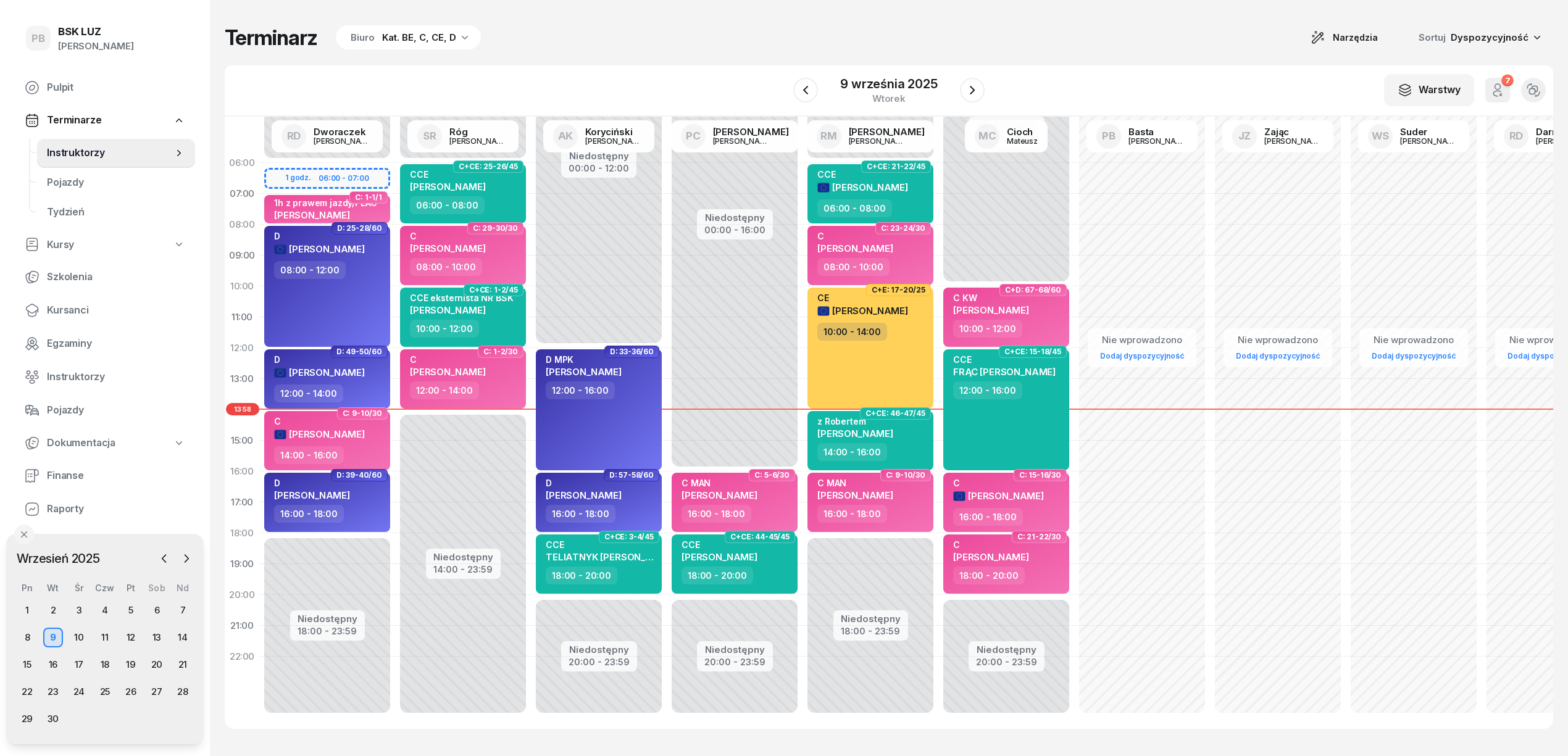
click at [402, 38] on div "Kat. BE, C, CE, D" at bounding box center [418, 38] width 74 height 15
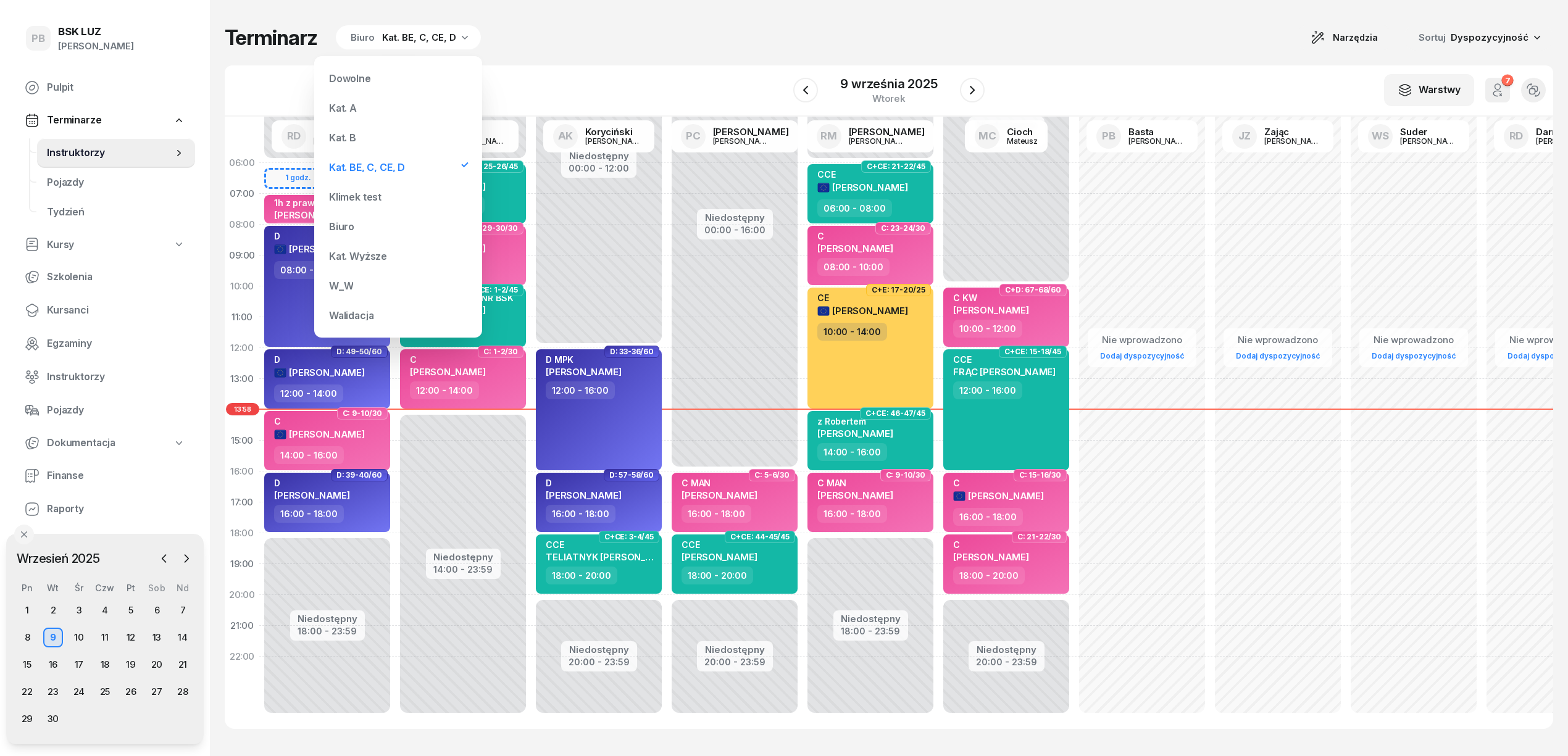
drag, startPoint x: 356, startPoint y: 144, endPoint x: 356, endPoint y: 151, distance: 7.0
click at [356, 147] on div "Kat. B" at bounding box center [398, 138] width 148 height 25
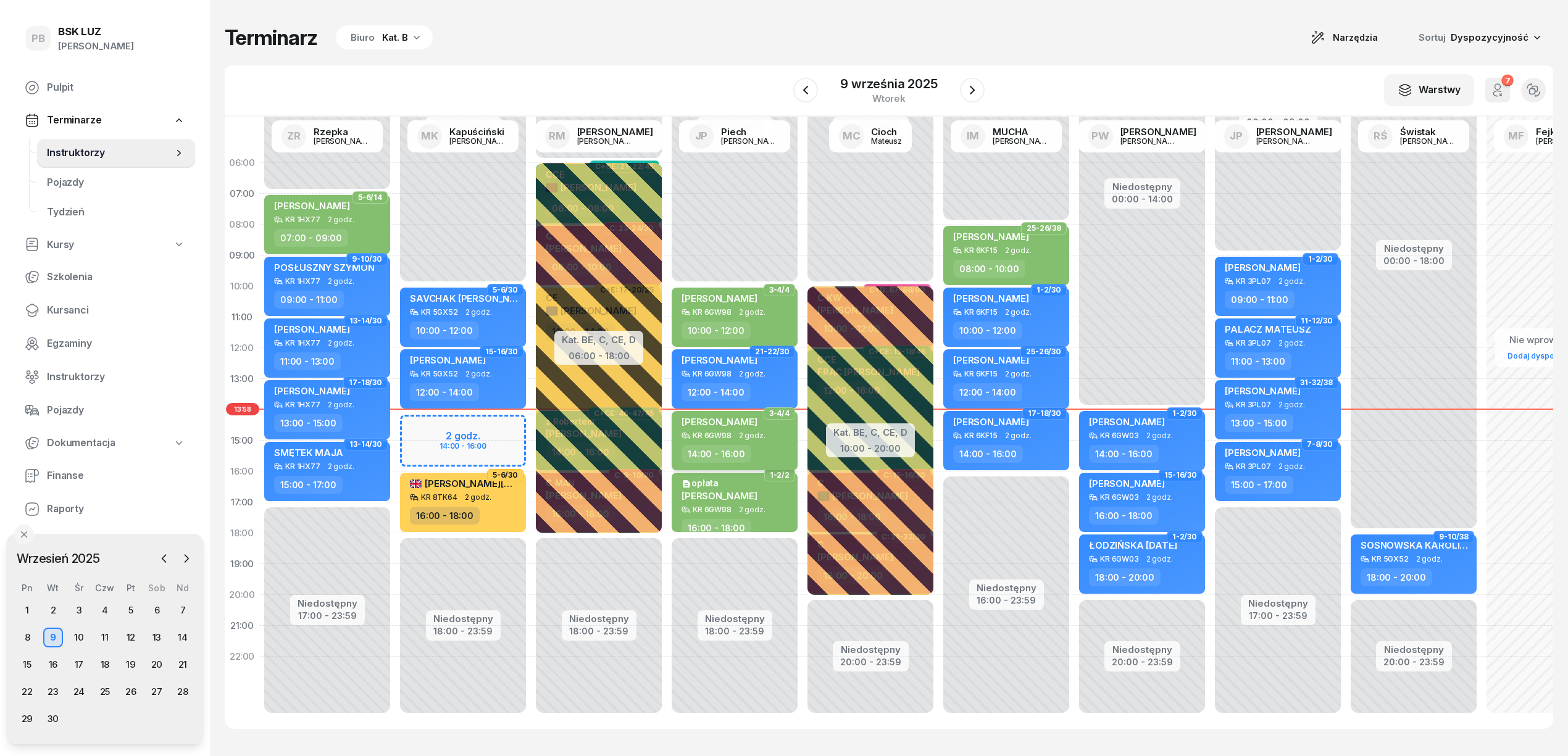
click at [780, 445] on div "14:00 - 16:00" at bounding box center [735, 454] width 109 height 18
select select "14"
select select "16"
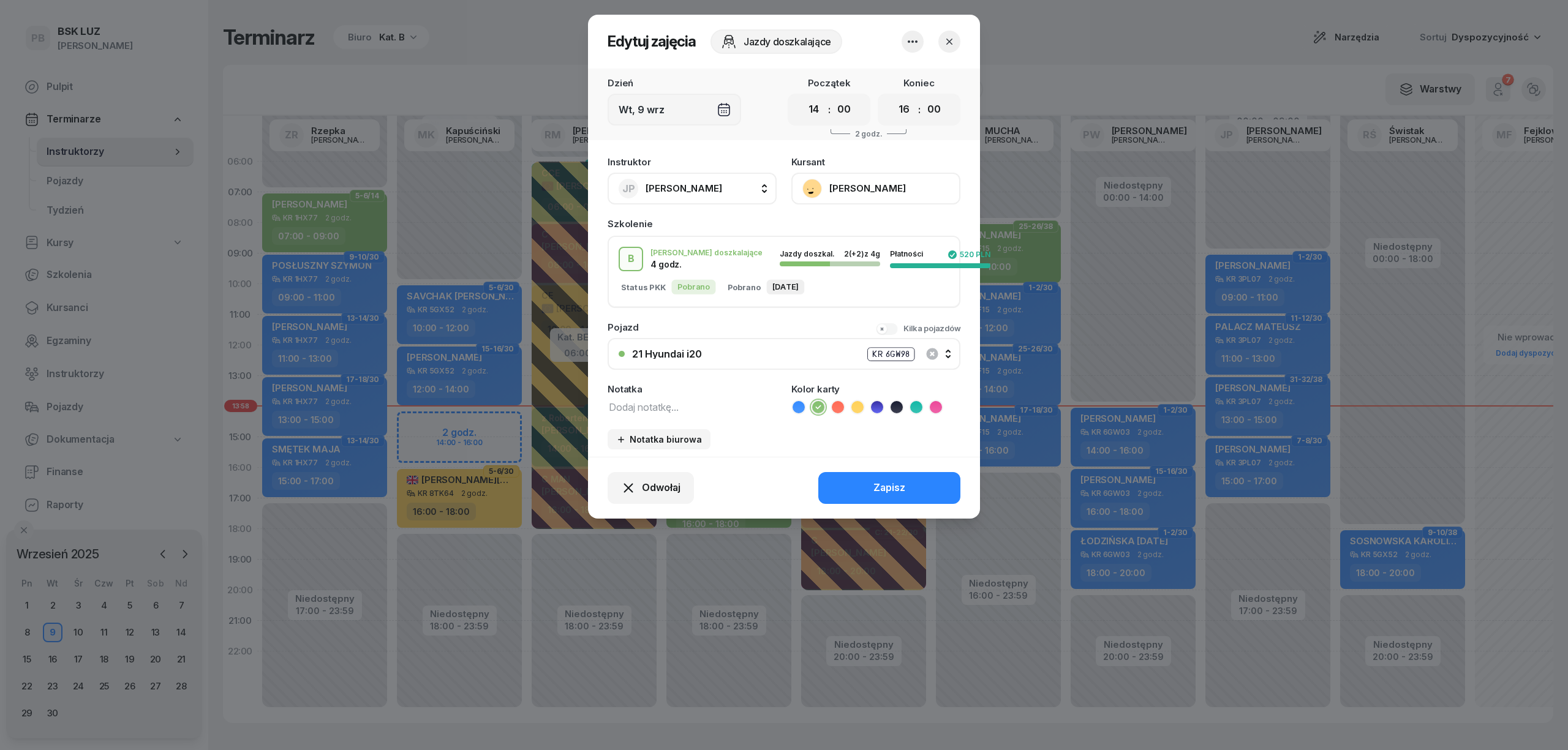
click at [740, 190] on button "JP [PERSON_NAME]" at bounding box center [692, 188] width 169 height 32
type input "kapu"
click at [719, 269] on span "[PERSON_NAME]" at bounding box center [690, 270] width 75 height 16
click at [925, 488] on button "Zapisz" at bounding box center [889, 488] width 142 height 32
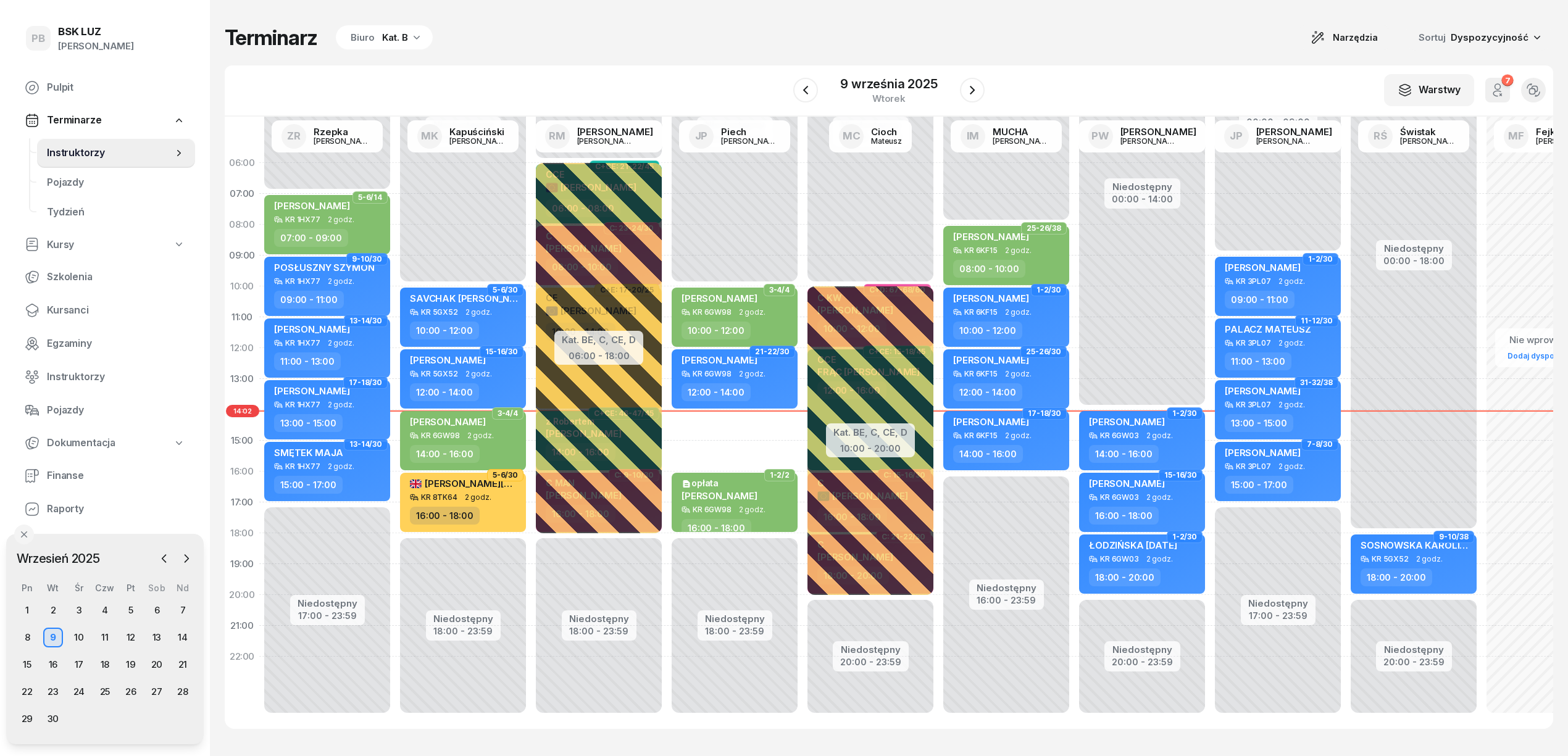
click at [672, 27] on div "Terminarz Biuro Kat. B Narzędzia Sortuj Dyspozycyjność" at bounding box center [889, 37] width 1328 height 26
click at [620, 57] on div "Terminarz Biuro Kat. B Narzędzia Sortuj Dyspozycyjność W Wybierz AK [PERSON_NAM…" at bounding box center [889, 377] width 1328 height 754
click at [786, 37] on div "Terminarz Biuro Kat. B Narzędzia Sortuj Dyspozycyjność" at bounding box center [889, 37] width 1328 height 26
click at [971, 94] on icon "button" at bounding box center [972, 91] width 15 height 15
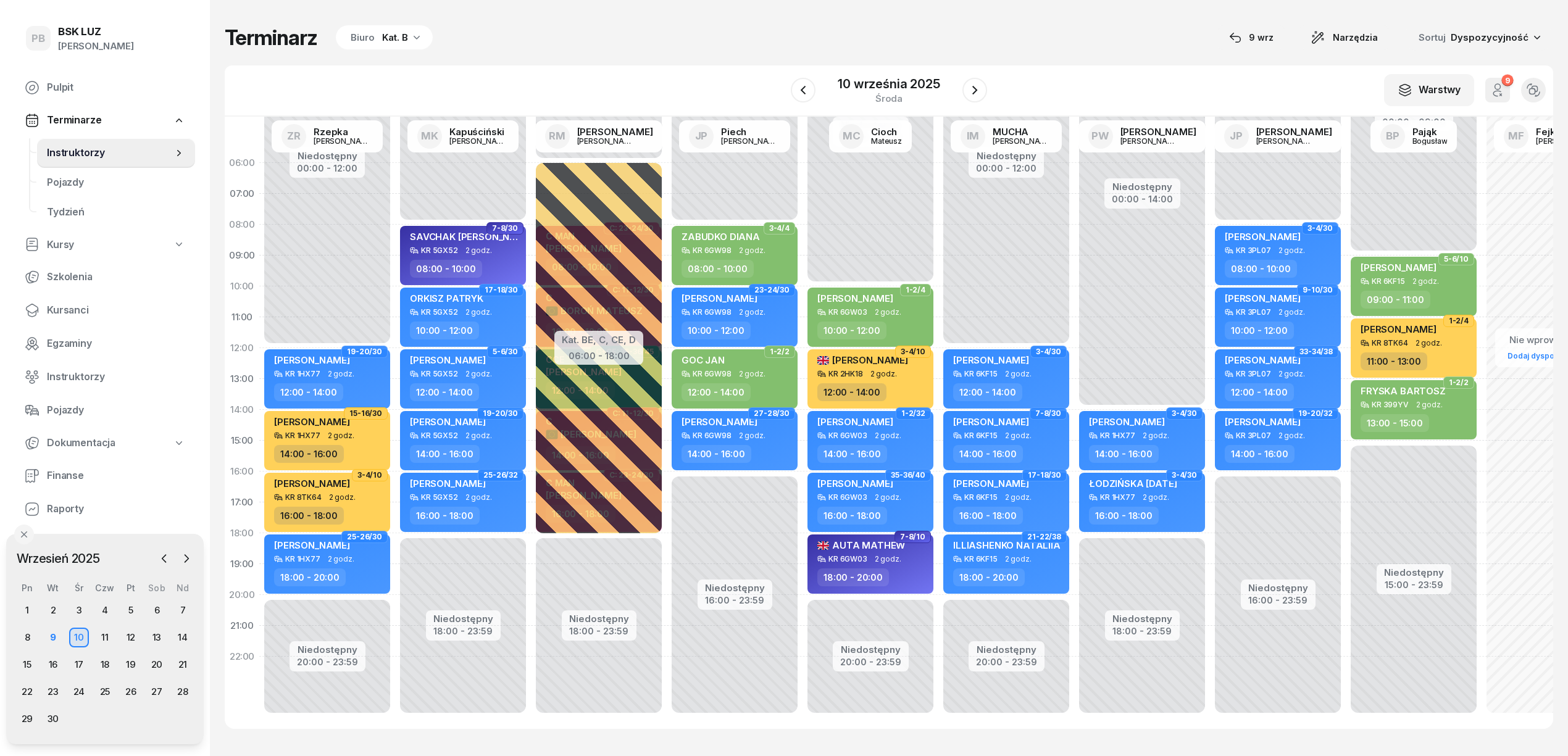
click at [1089, 38] on div "Terminarz Biuro Kat. B [DATE] Narzędzia Sortuj Dyspozycyjność" at bounding box center [889, 37] width 1328 height 26
click at [1063, 37] on div "Terminarz Biuro Kat. B [DATE] Narzędzia Sortuj Dyspozycyjność" at bounding box center [889, 37] width 1328 height 26
click at [1030, 27] on div "Terminarz Biuro Kat. B [DATE] Narzędzia Sortuj Dyspozycyjność" at bounding box center [889, 37] width 1328 height 26
click at [1101, 43] on div "Terminarz Biuro Kat. B [DATE] Narzędzia Sortuj Dyspozycyjność" at bounding box center [889, 37] width 1328 height 26
click at [651, 53] on div "Terminarz Biuro Kat. B [DATE] Narzędzia Sortuj Dyspozycyjność W Wybierz AK [PER…" at bounding box center [889, 377] width 1328 height 754
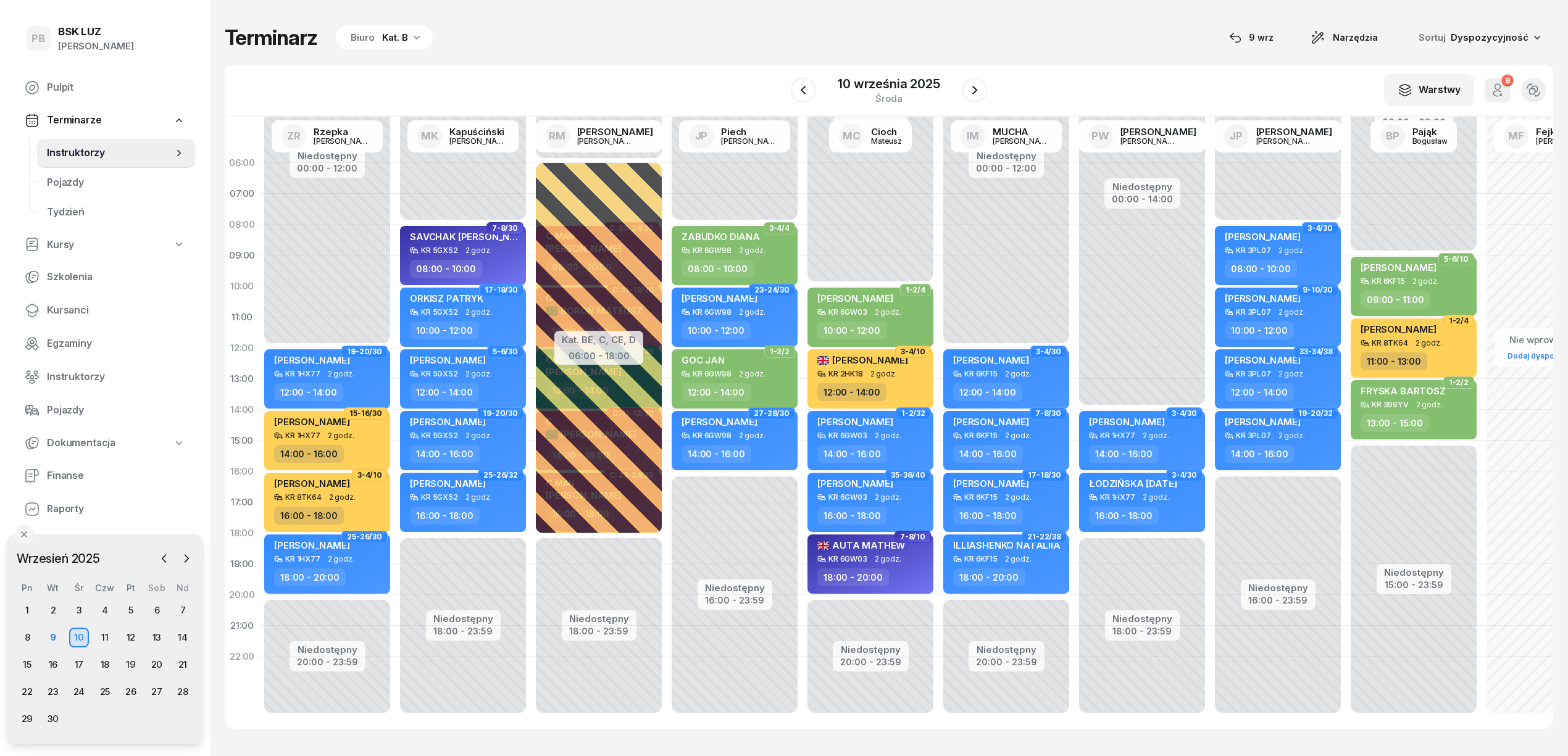
click at [47, 627] on div "1 2 3 4 5 6 7 8 9 10 11 12 13 14 15 16 17 18 19 20 21 22 23 24 25 26 27 28 29 30" at bounding box center [105, 665] width 181 height 129
click at [53, 635] on div "9" at bounding box center [53, 638] width 20 height 20
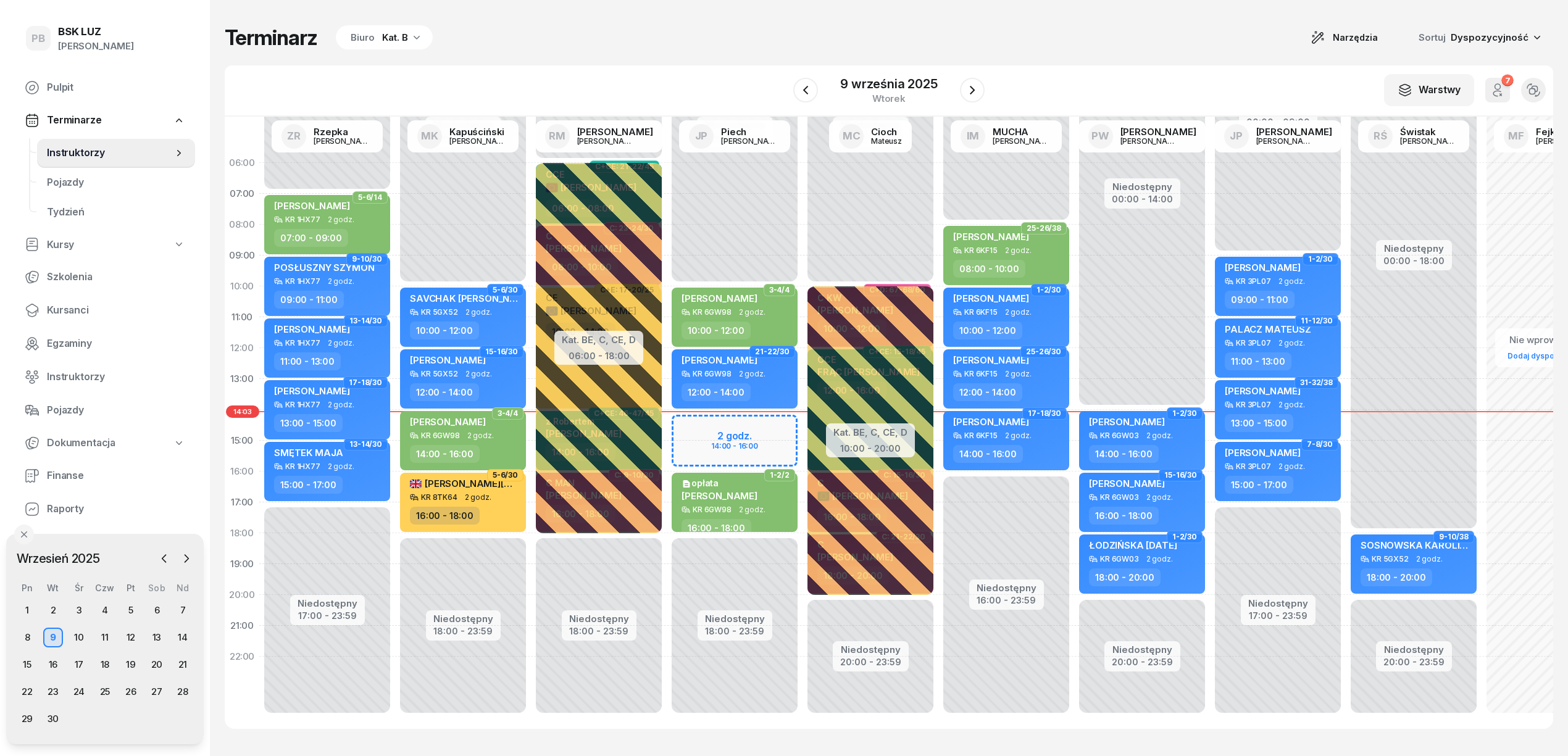
click at [631, 65] on div "W Wybierz AK [PERSON_NAME] BP [PERSON_NAME] DP [PERSON_NAME] GS [PERSON_NAME] I…" at bounding box center [889, 91] width 1328 height 51
click at [995, 36] on div "Terminarz Biuro Kat. B Narzędzia Sortuj Dyspozycyjność" at bounding box center [889, 37] width 1328 height 26
click at [651, 52] on div "Terminarz Biuro Kat. B Narzędzia Sortuj Dyspozycyjność W Wybierz AK [PERSON_NAM…" at bounding box center [889, 377] width 1328 height 754
click at [75, 304] on span "Kursanci" at bounding box center [116, 310] width 138 height 16
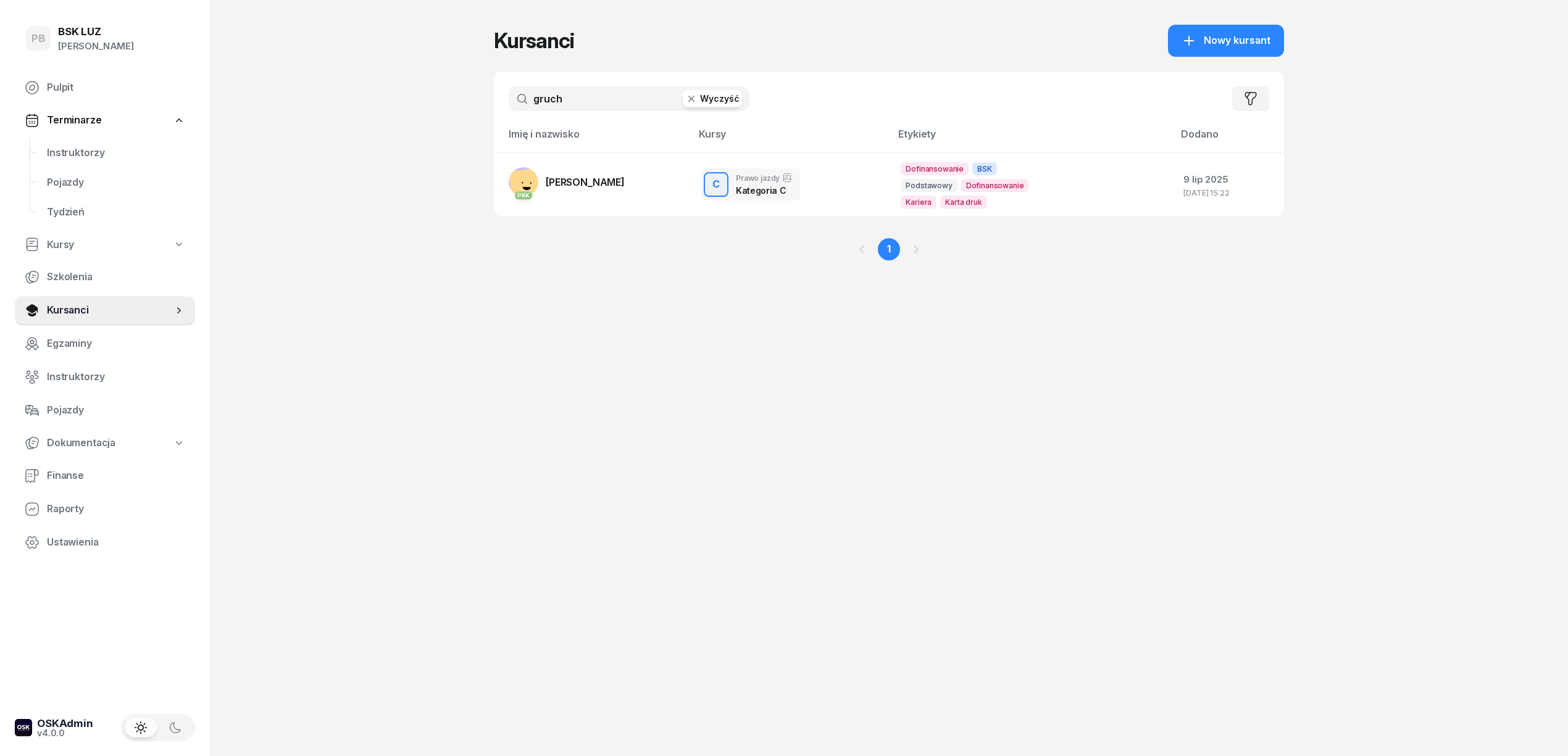
click at [584, 100] on input "gruch" at bounding box center [628, 98] width 241 height 25
type input "g"
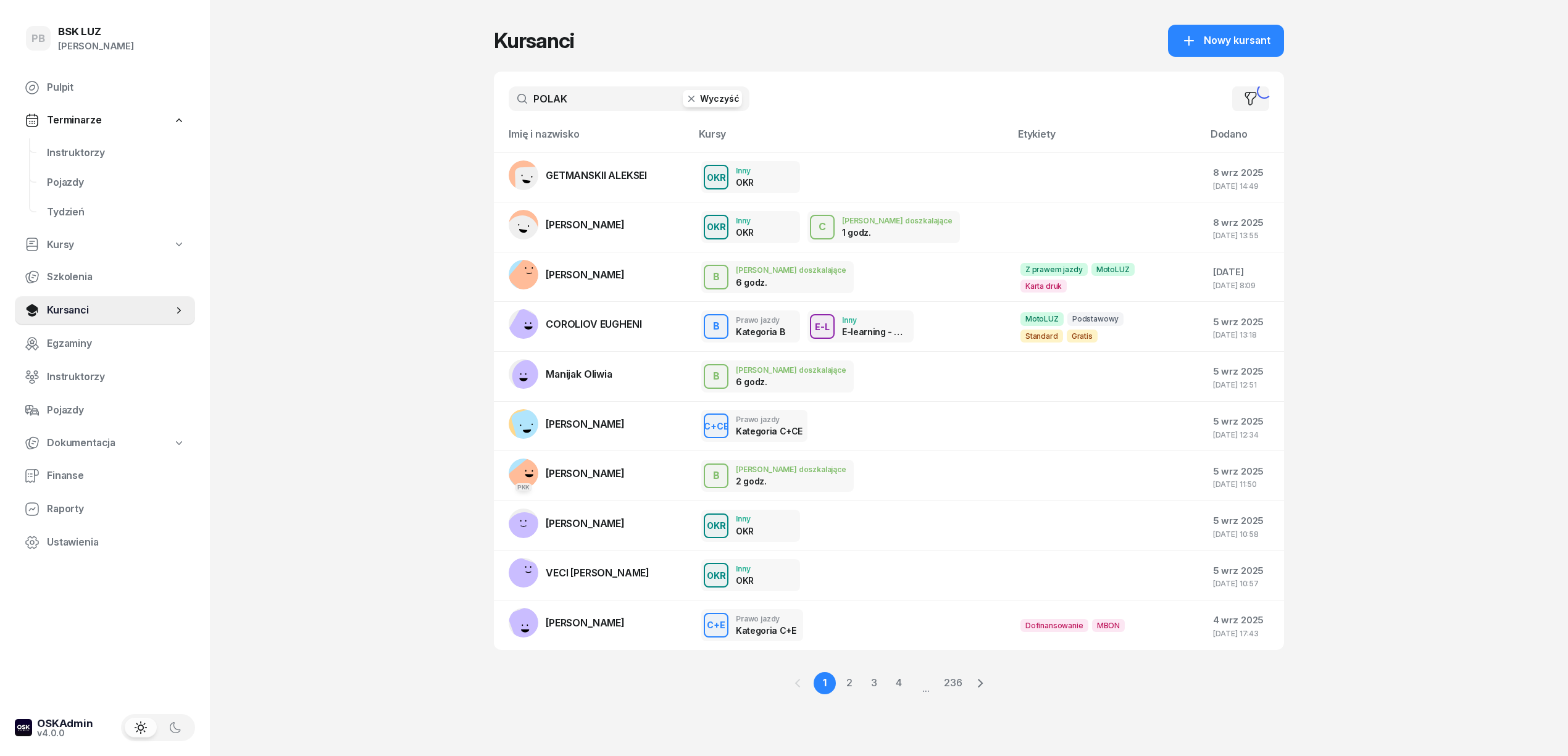
type input "POLAK"
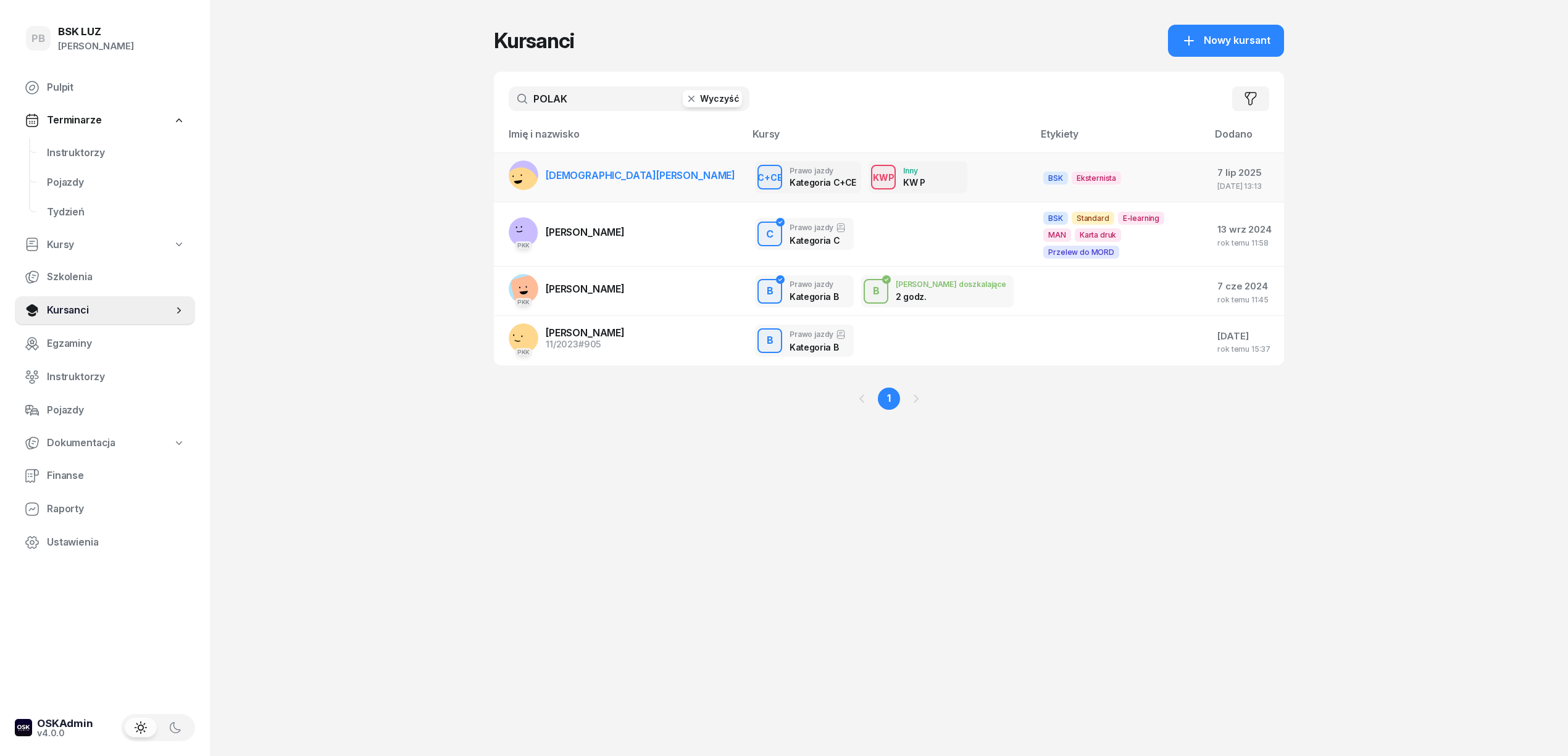
click at [596, 181] on link "[DEMOGRAPHIC_DATA][PERSON_NAME]" at bounding box center [622, 175] width 227 height 29
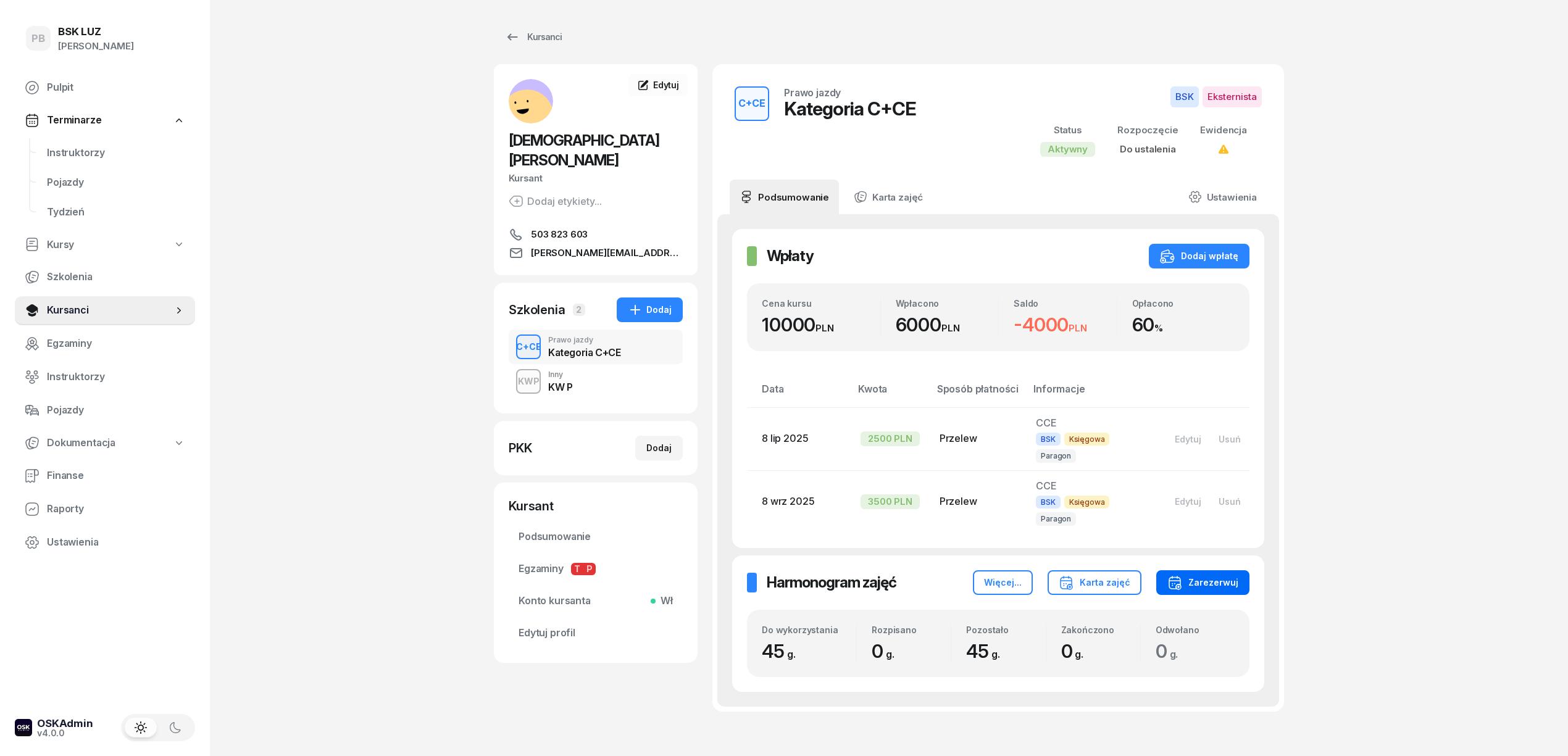
click at [1218, 576] on div "Zarezerwuj" at bounding box center [1202, 583] width 71 height 15
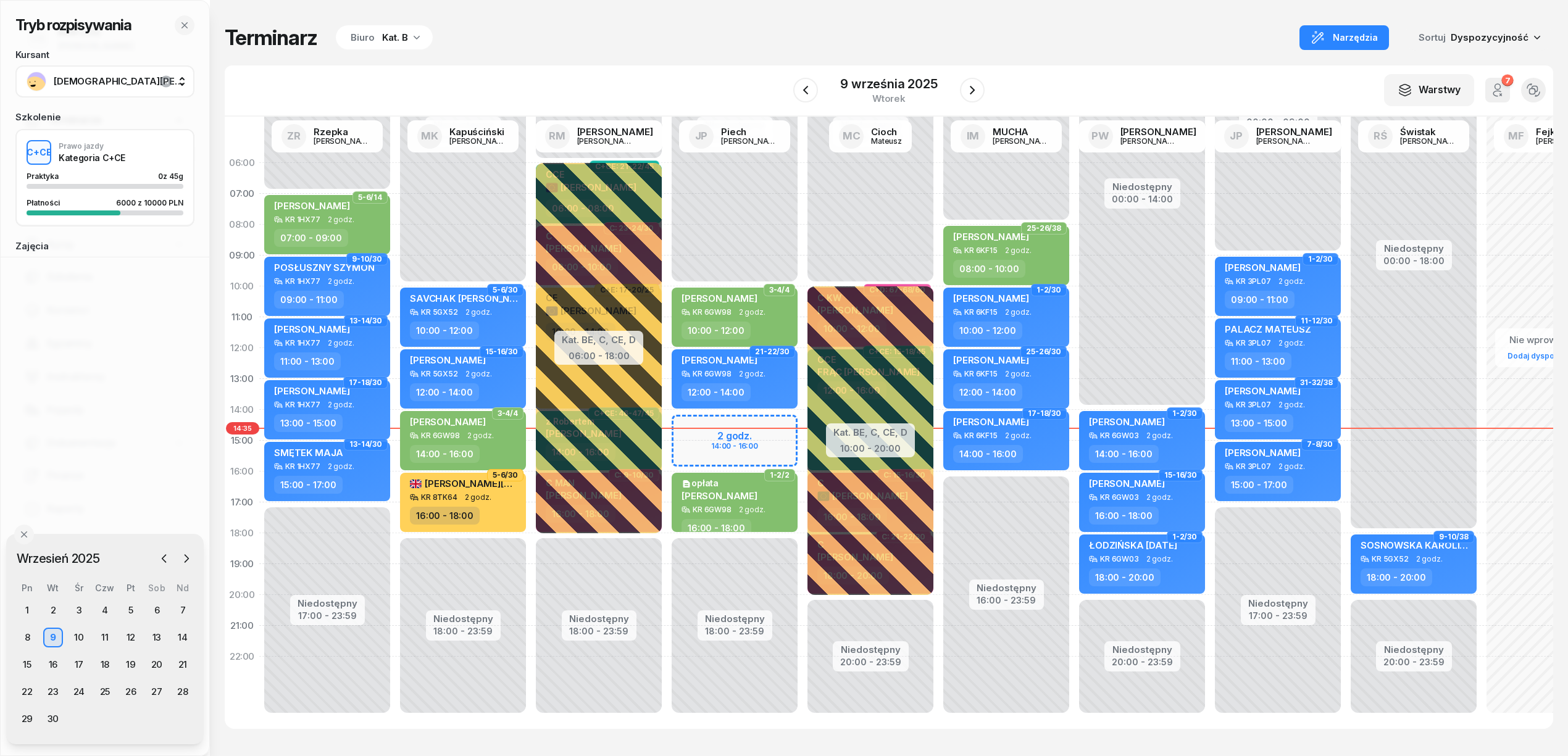
click at [398, 26] on div "Biuro Kat. B" at bounding box center [383, 38] width 97 height 25
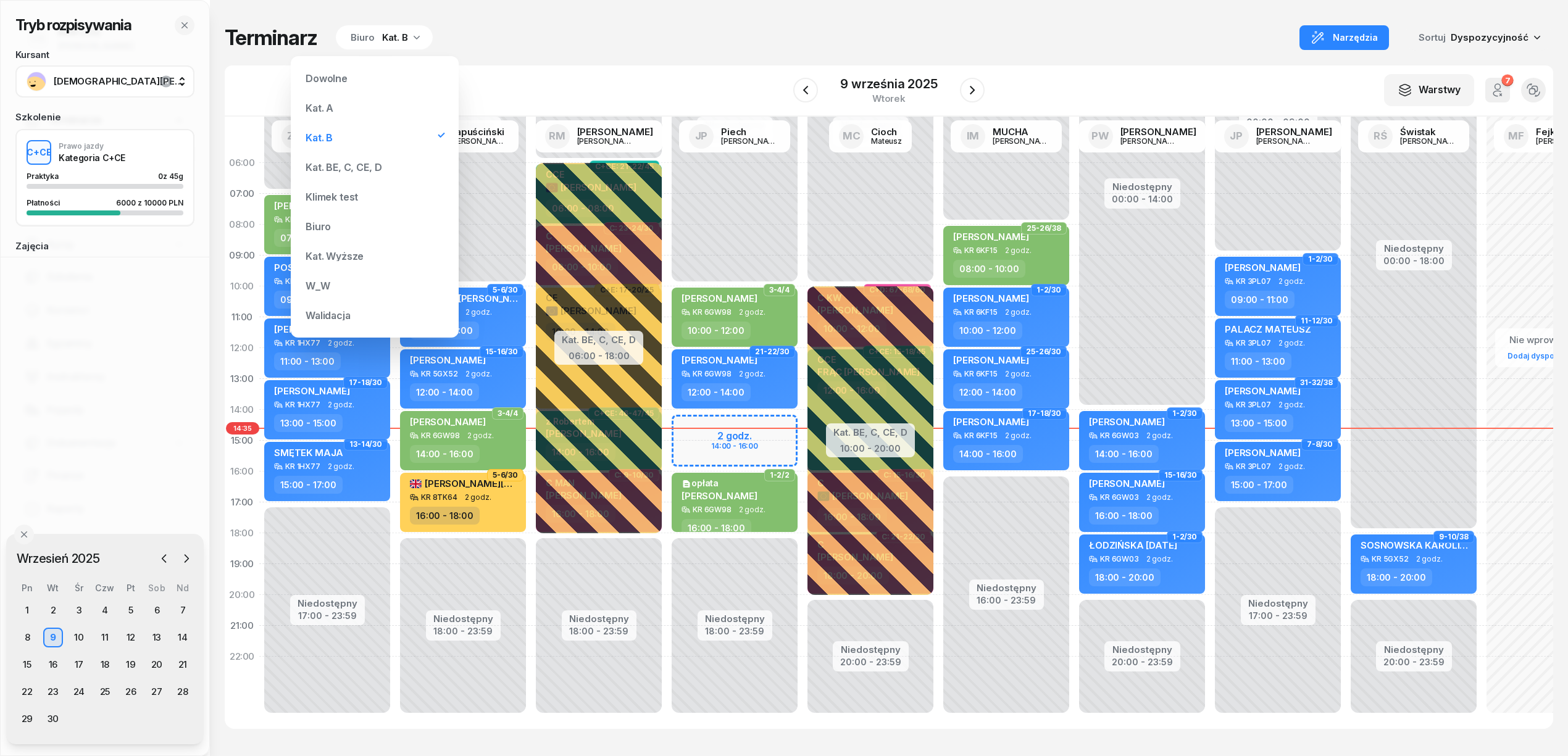
click at [317, 166] on div "Kat. BE, C, CE, D" at bounding box center [343, 167] width 76 height 9
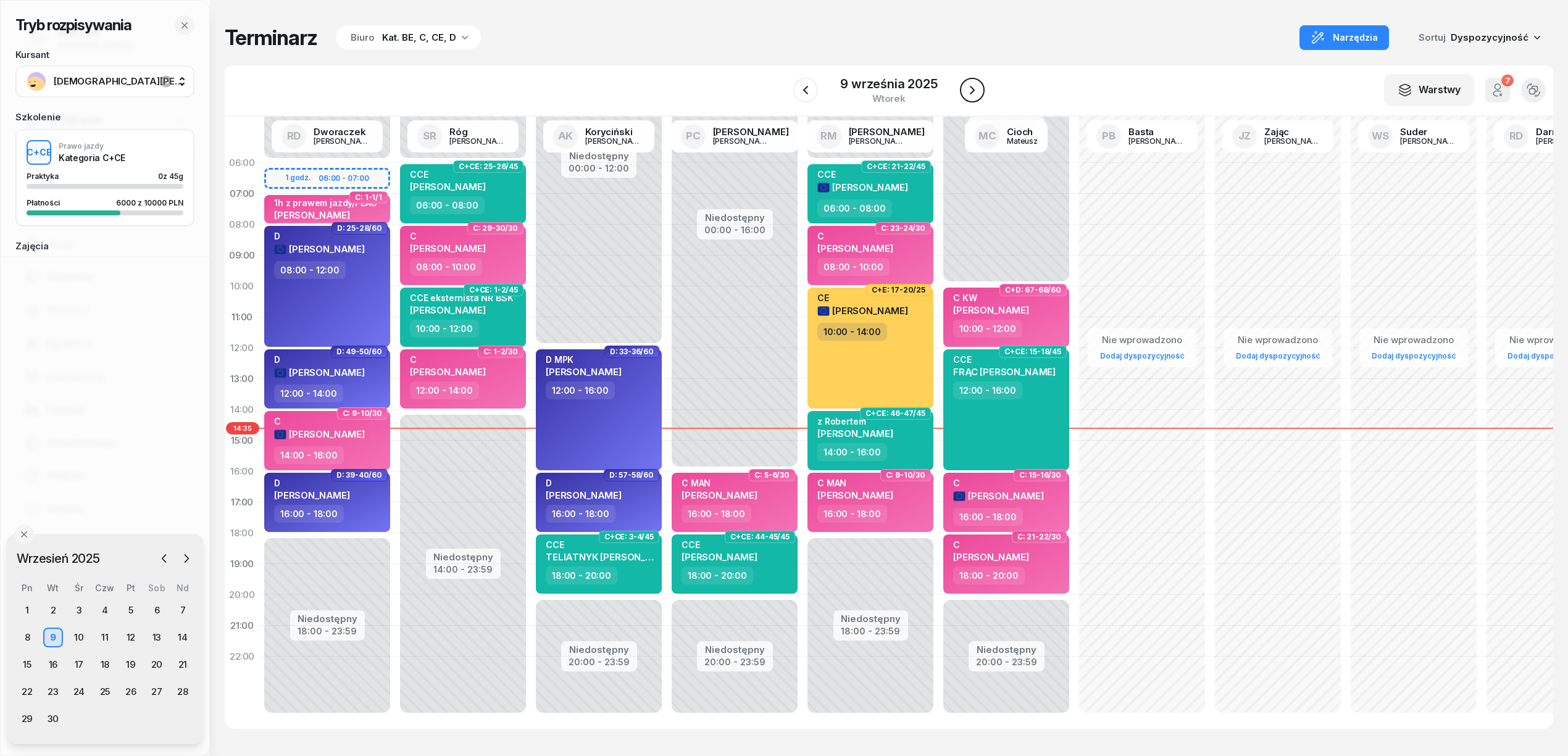
click at [966, 85] on icon "button" at bounding box center [972, 91] width 15 height 15
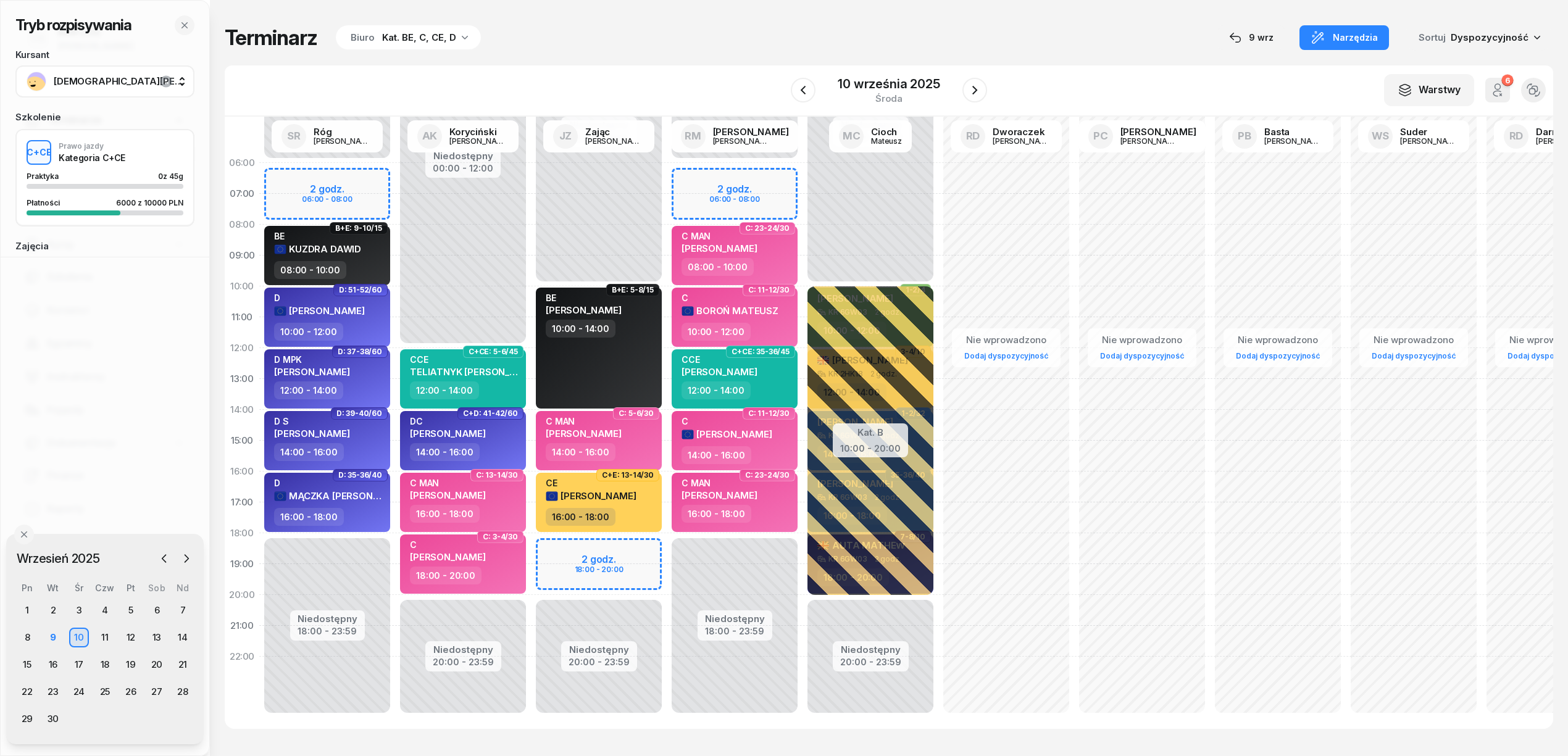
click at [648, 548] on div "Niedostępny 00:00 - 10:00 Niedostępny 20:00 - 23:59 2 godz. 18:00 - 20:00 B+E: …" at bounding box center [599, 440] width 136 height 587
select select "18"
select select "20"
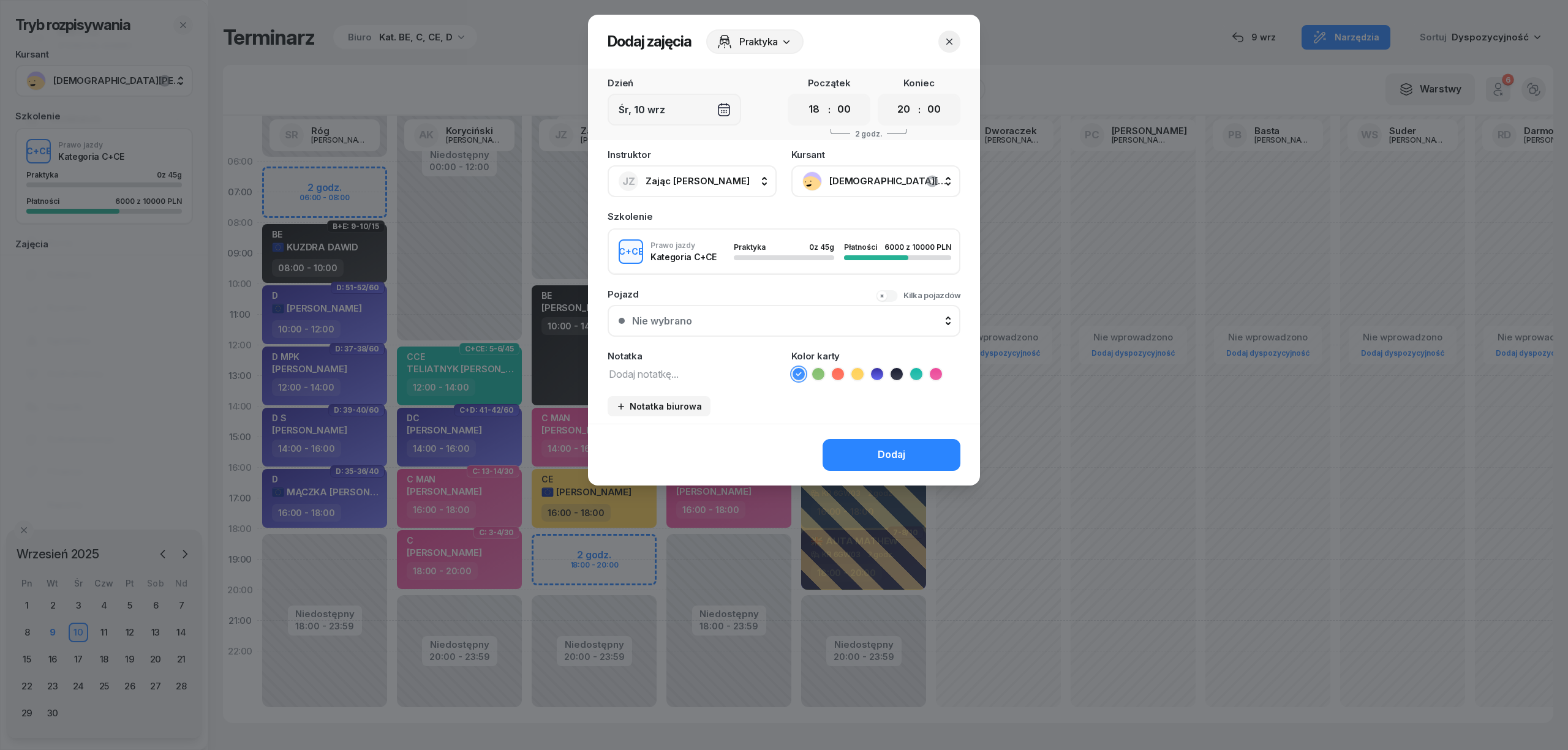
click at [956, 40] on button "button" at bounding box center [949, 42] width 22 height 22
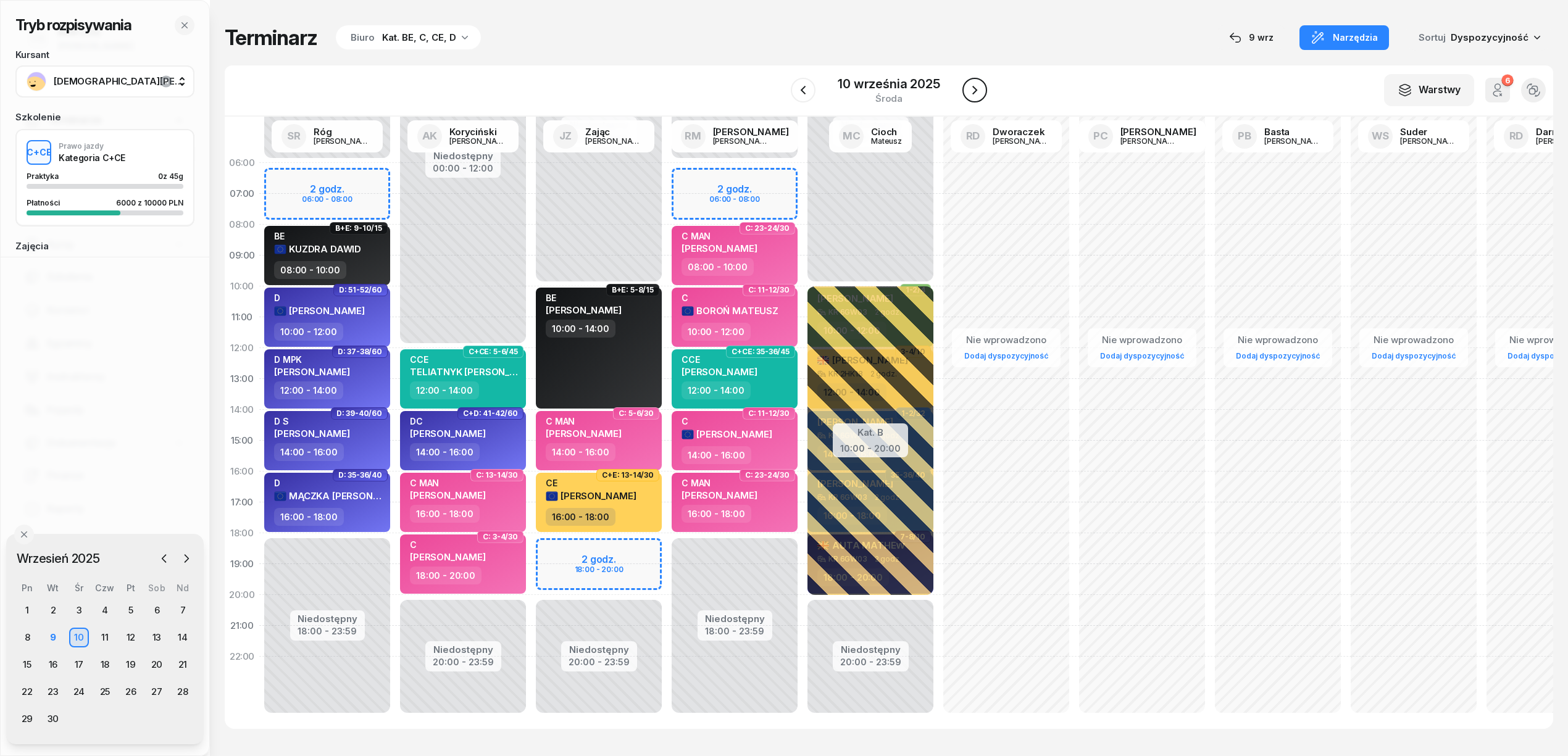
click at [971, 90] on icon "button" at bounding box center [975, 91] width 15 height 15
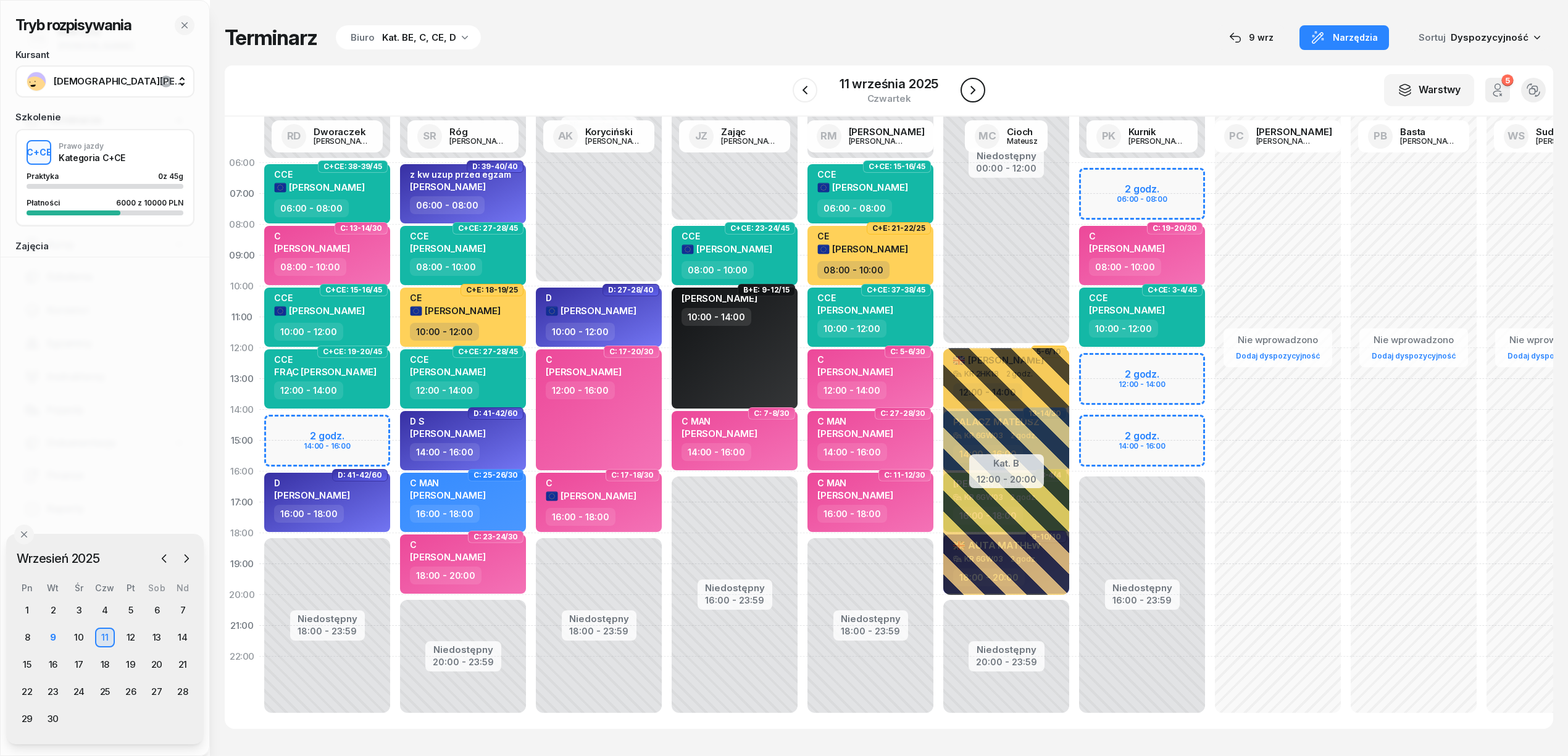
click at [971, 90] on icon "button" at bounding box center [973, 91] width 15 height 15
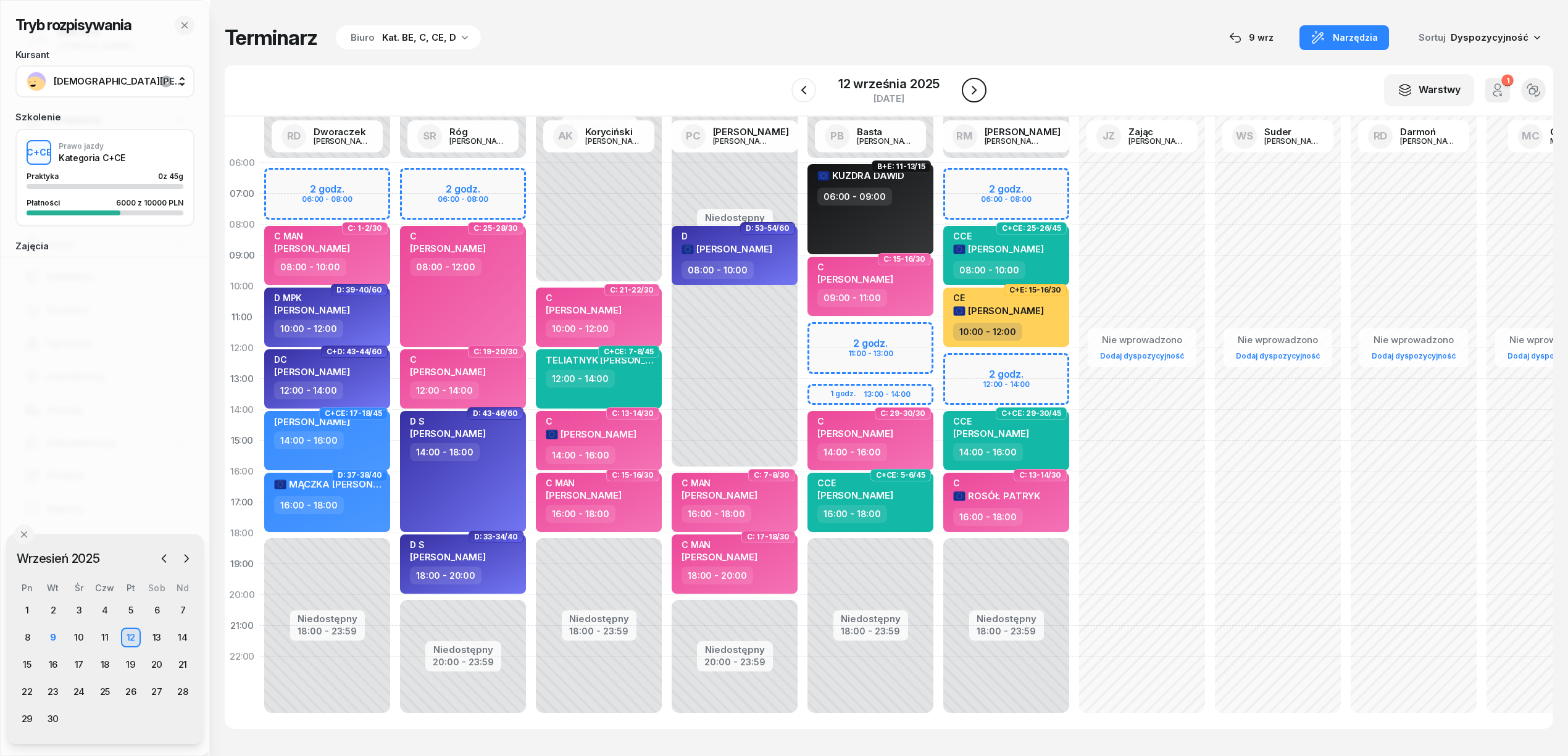
click at [971, 90] on icon "button" at bounding box center [974, 91] width 15 height 15
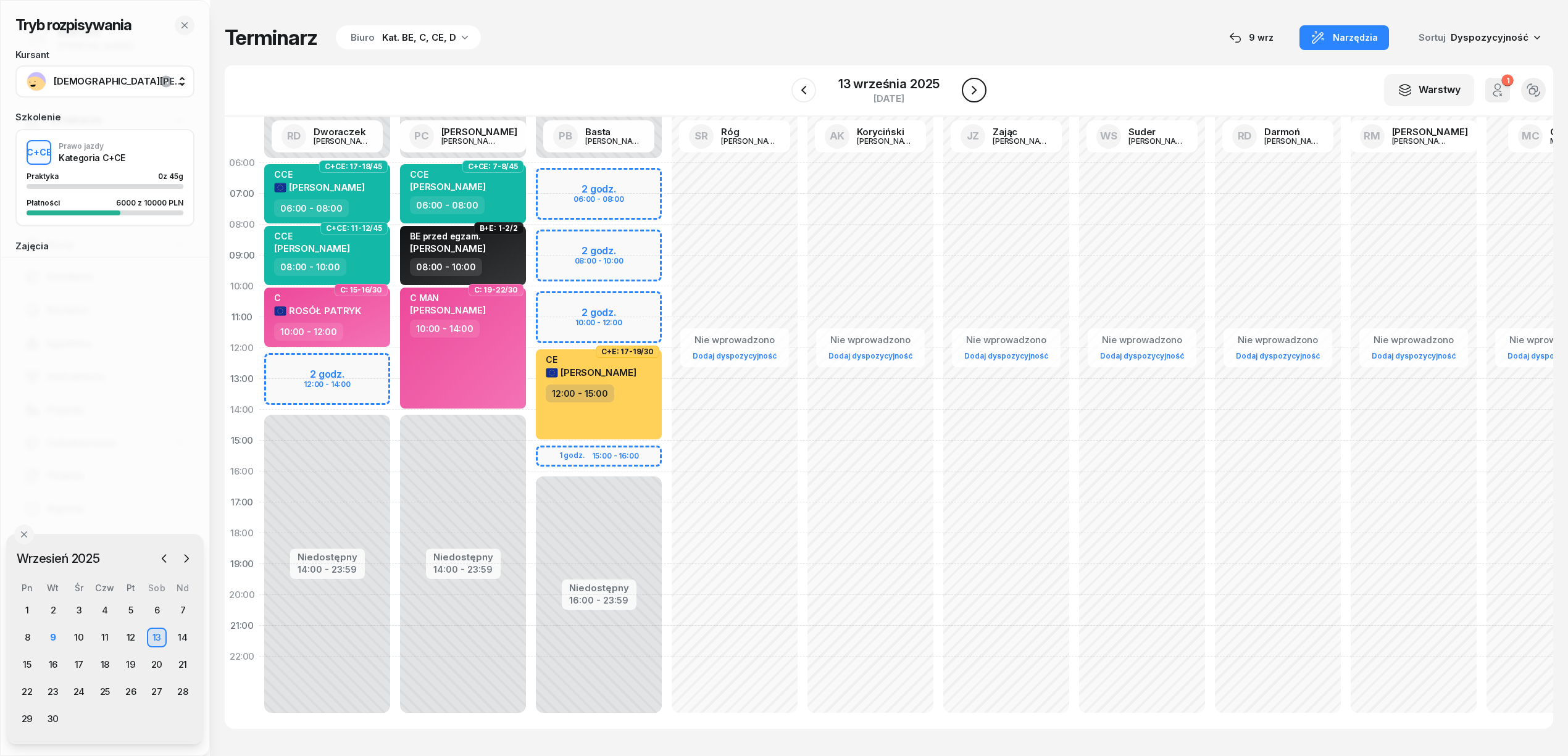
click at [971, 90] on icon "button" at bounding box center [974, 91] width 15 height 15
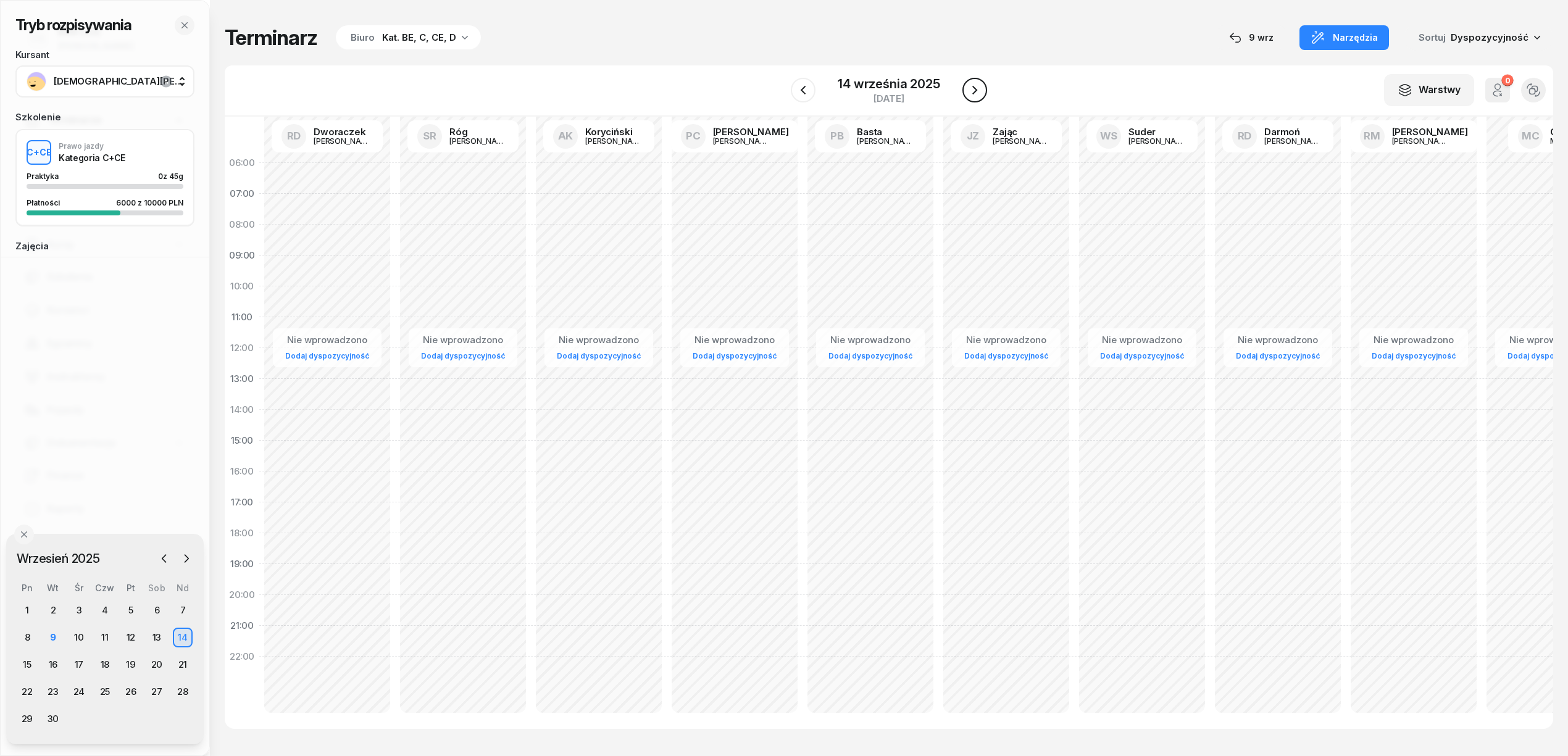
click at [971, 90] on icon "button" at bounding box center [975, 91] width 15 height 15
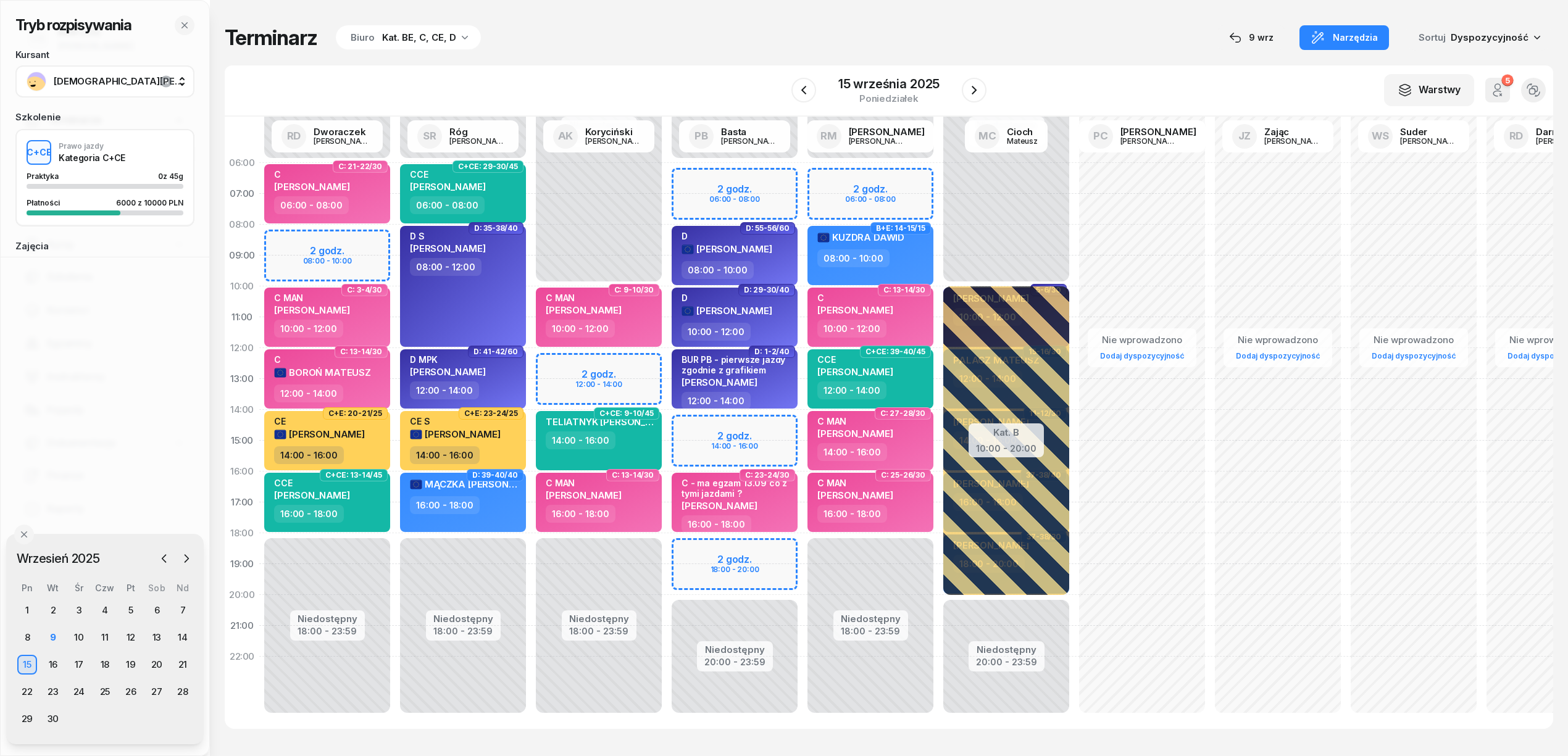
scroll to position [1, 0]
click at [690, 546] on div "Niedostępny 00:00 - 06:00 Niedostępny 20:00 - 23:59 2 godz. 06:00 - 08:00 2 god…" at bounding box center [735, 440] width 136 height 587
click at [734, 544] on div "Niedostępny 00:00 - 06:00 Niedostępny 20:00 - 23:59 2 godz. 06:00 - 08:00 2 god…" at bounding box center [735, 440] width 136 height 587
select select "18"
select select "20"
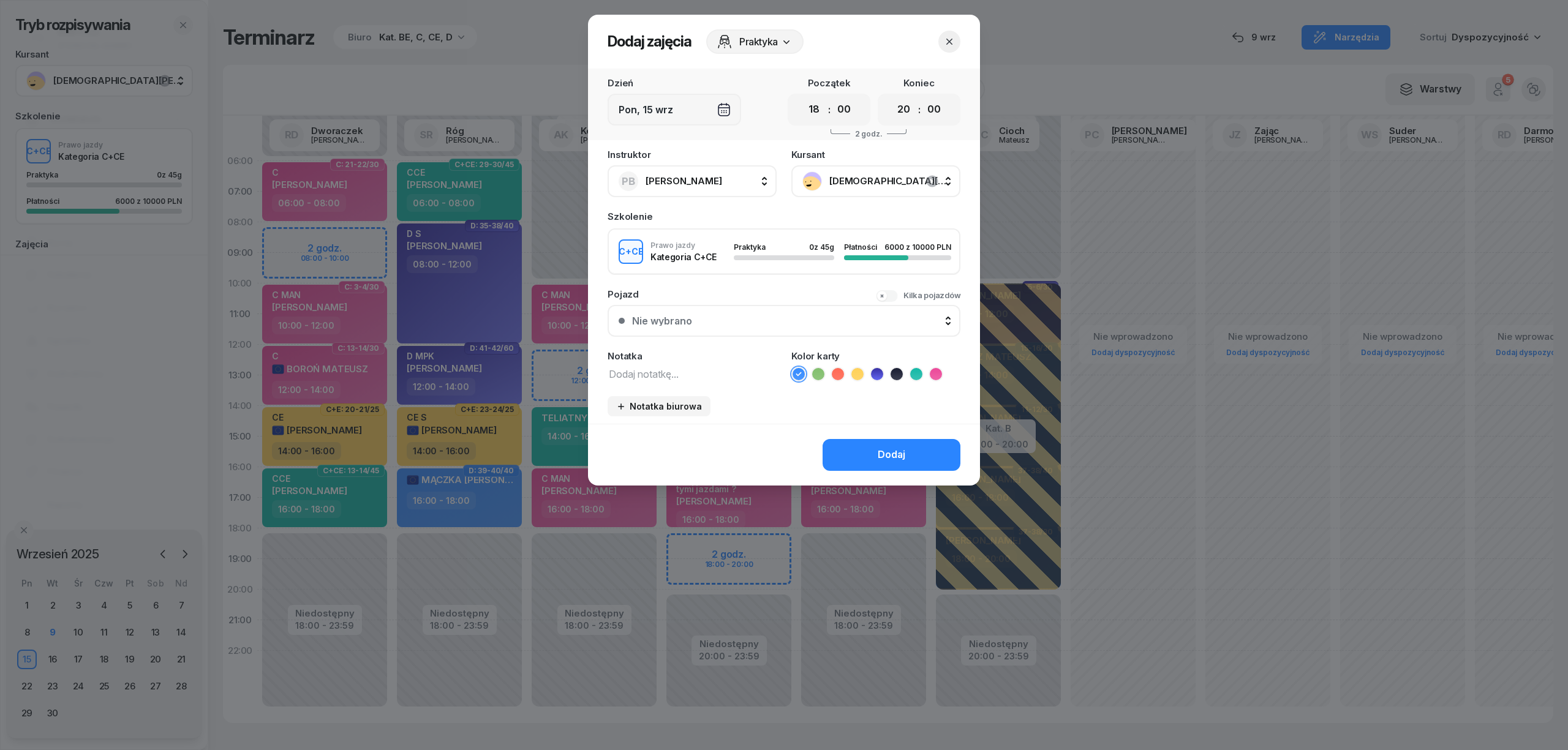
click at [915, 368] on icon at bounding box center [916, 374] width 12 height 12
click at [697, 376] on textarea at bounding box center [692, 373] width 169 height 16
drag, startPoint x: 560, startPoint y: 363, endPoint x: 488, endPoint y: 362, distance: 72.0
click at [488, 362] on div "Dodaj zajęcia Praktyka Dzień [DATE] Początek 00 01 02 03 04 05 06 07 08 09 10 1…" at bounding box center [784, 375] width 1568 height 750
drag, startPoint x: 648, startPoint y: 378, endPoint x: 531, endPoint y: 368, distance: 117.4
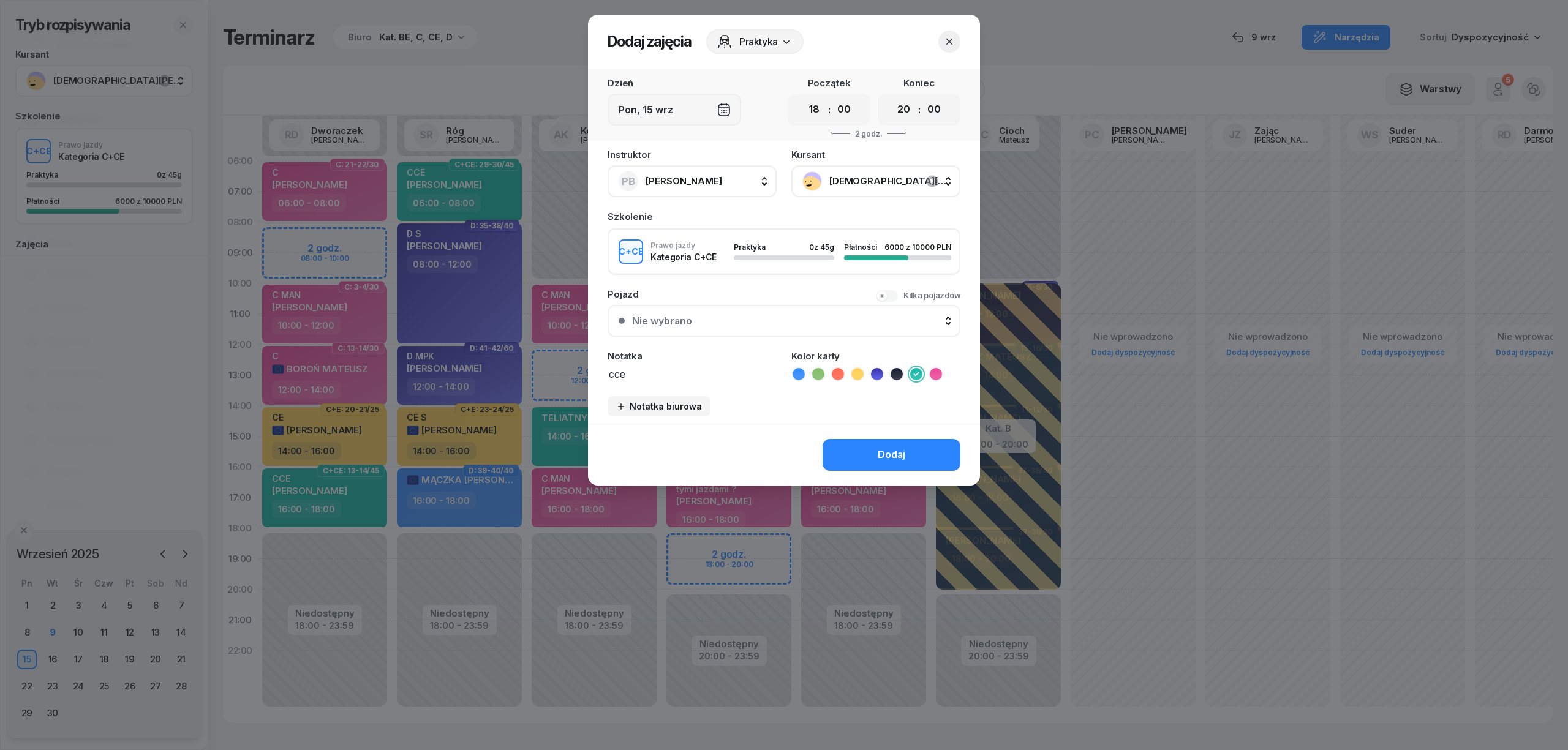
click at [531, 368] on div "Dodaj zajęcia Praktyka Dzień [DATE] Początek 00 01 02 03 04 05 06 07 08 09 10 1…" at bounding box center [784, 375] width 1568 height 750
type textarea "CCE"
click at [867, 452] on button "Dodaj" at bounding box center [891, 455] width 138 height 32
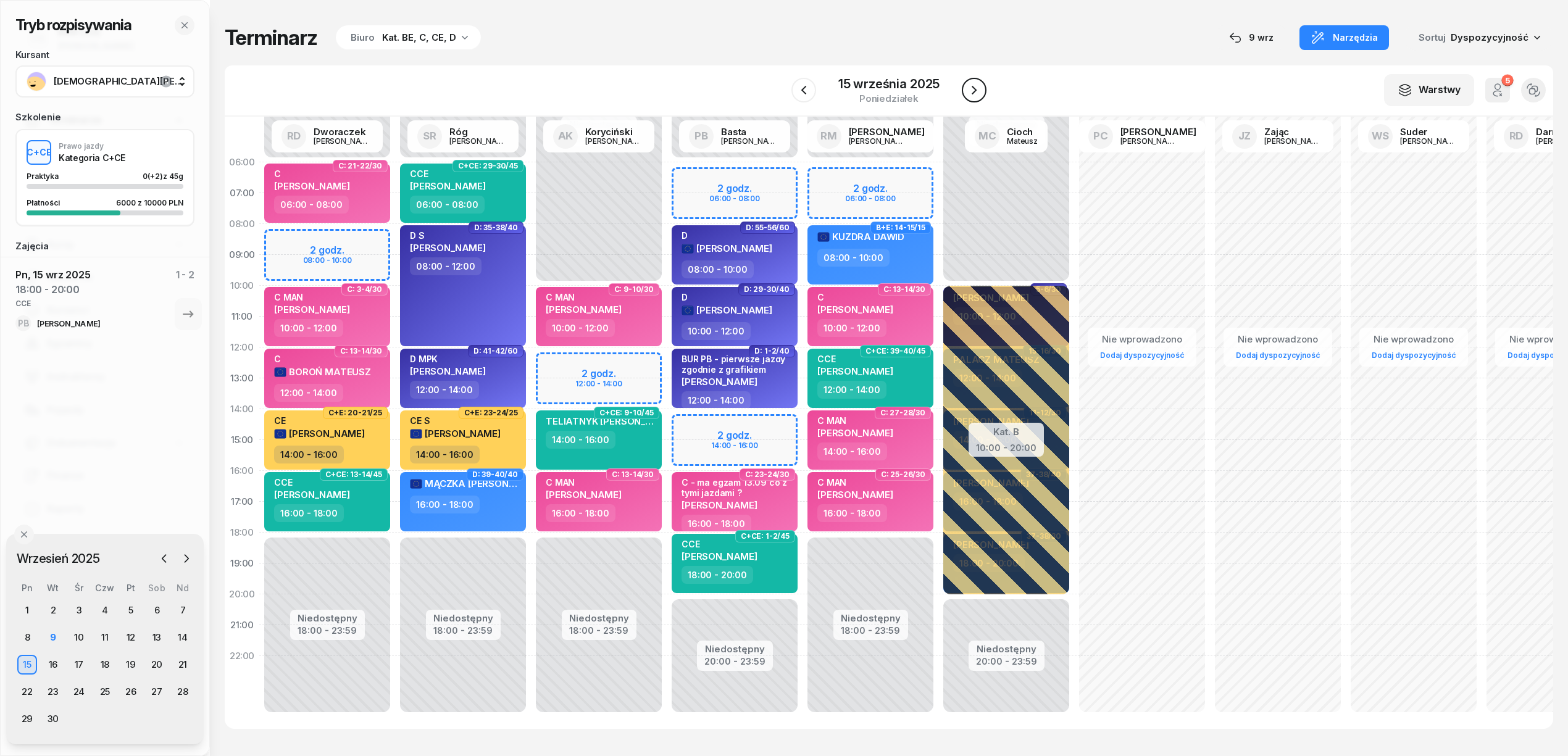
click at [978, 94] on icon "button" at bounding box center [974, 91] width 15 height 15
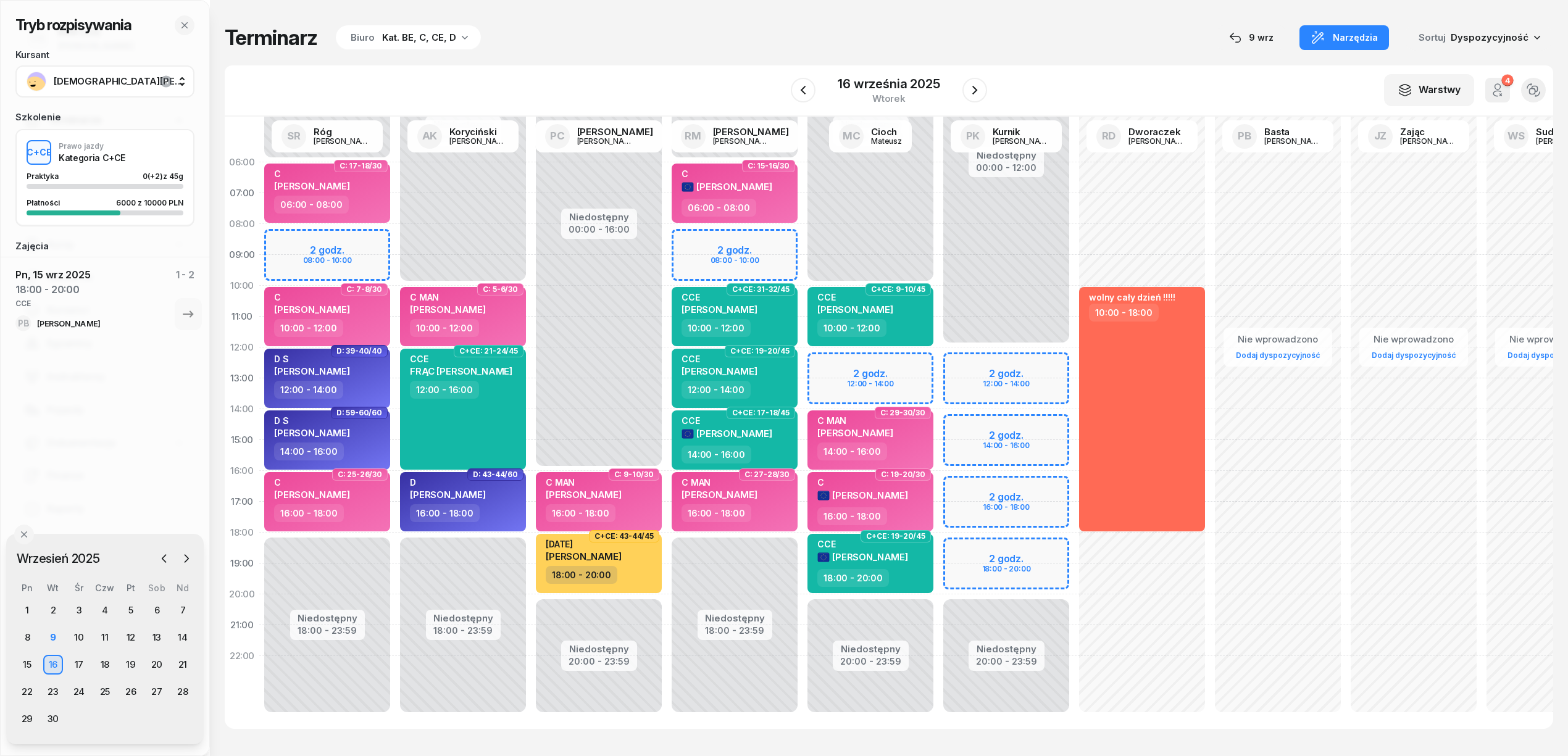
click at [1043, 491] on div "Niedostępny 00:00 - 12:00 Niedostępny 20:00 - 23:59 2 godz. 12:00 - 14:00 2 god…" at bounding box center [1006, 440] width 136 height 587
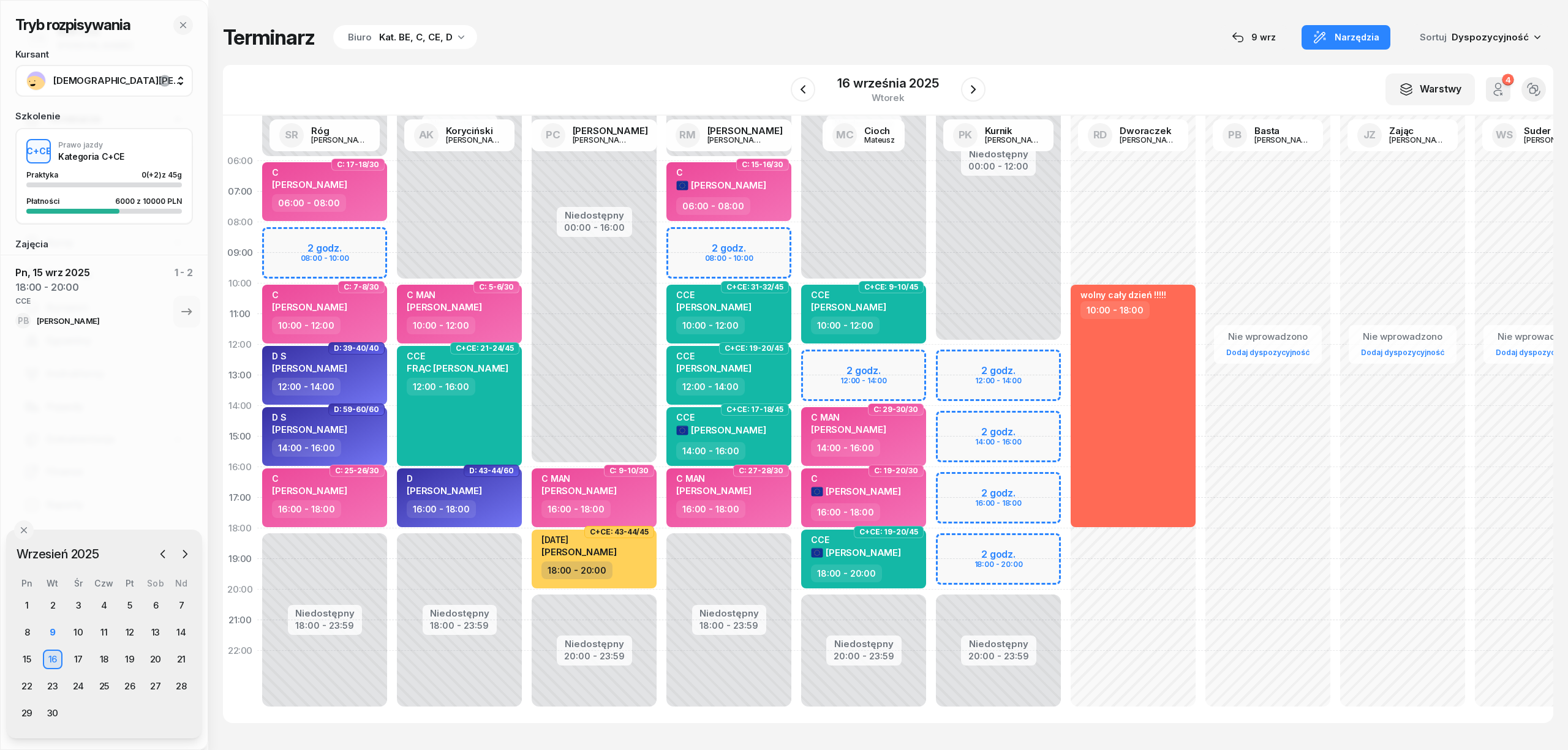
select select "16"
select select "18"
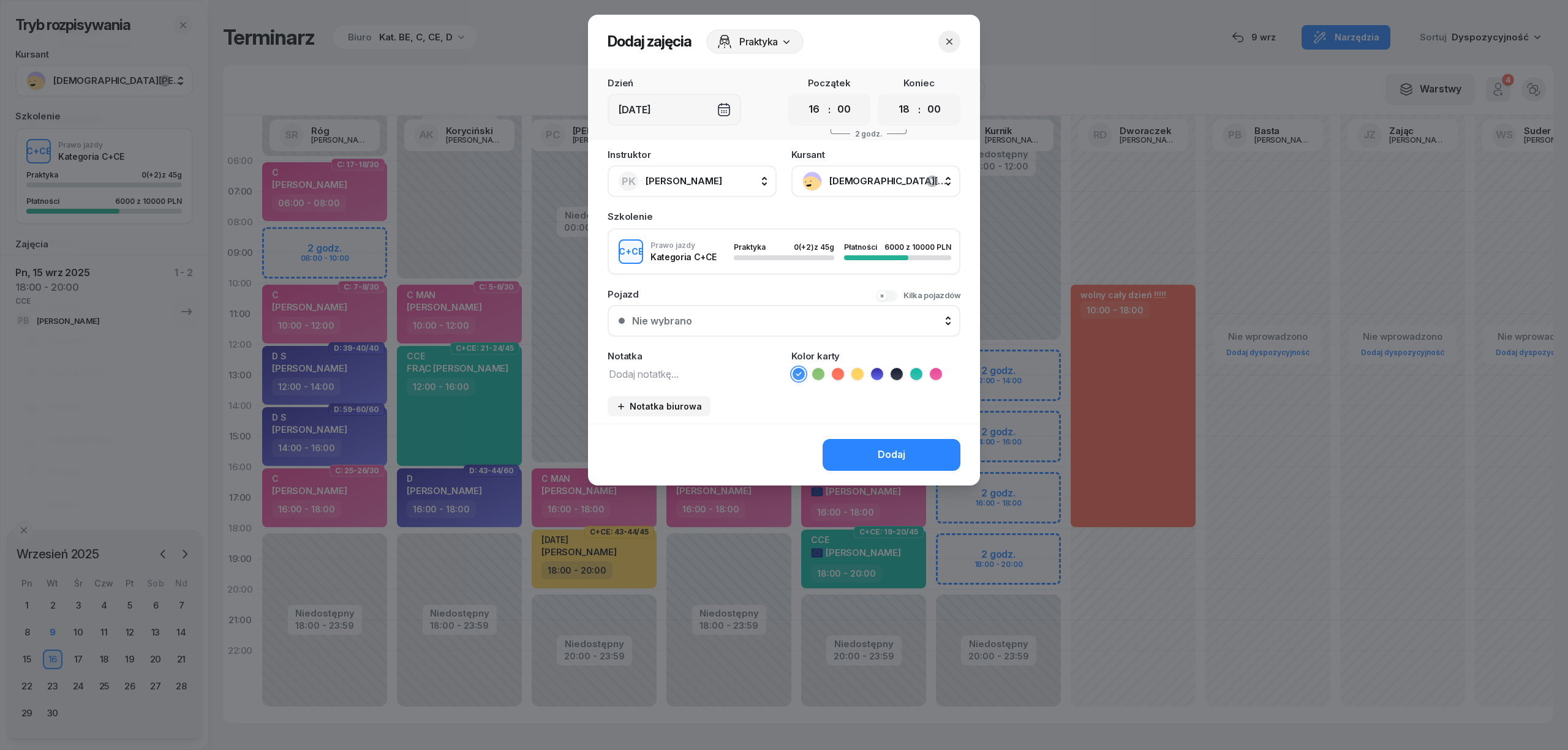
click at [939, 37] on button "button" at bounding box center [949, 42] width 22 height 22
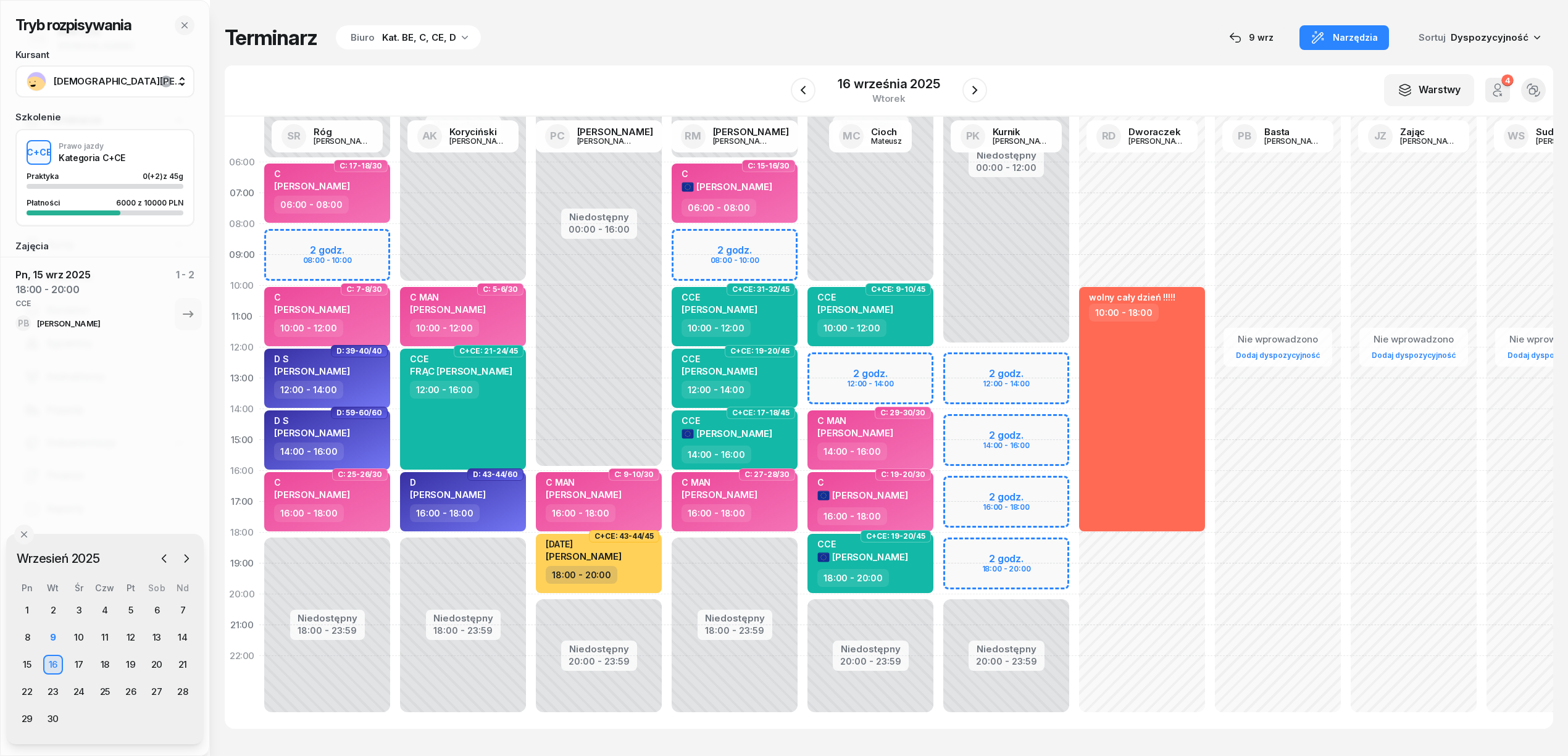
click at [1000, 544] on div "Niedostępny 00:00 - 12:00 Niedostępny 20:00 - 23:59 2 godz. 12:00 - 14:00 2 god…" at bounding box center [1006, 440] width 136 height 587
select select "18"
select select "20"
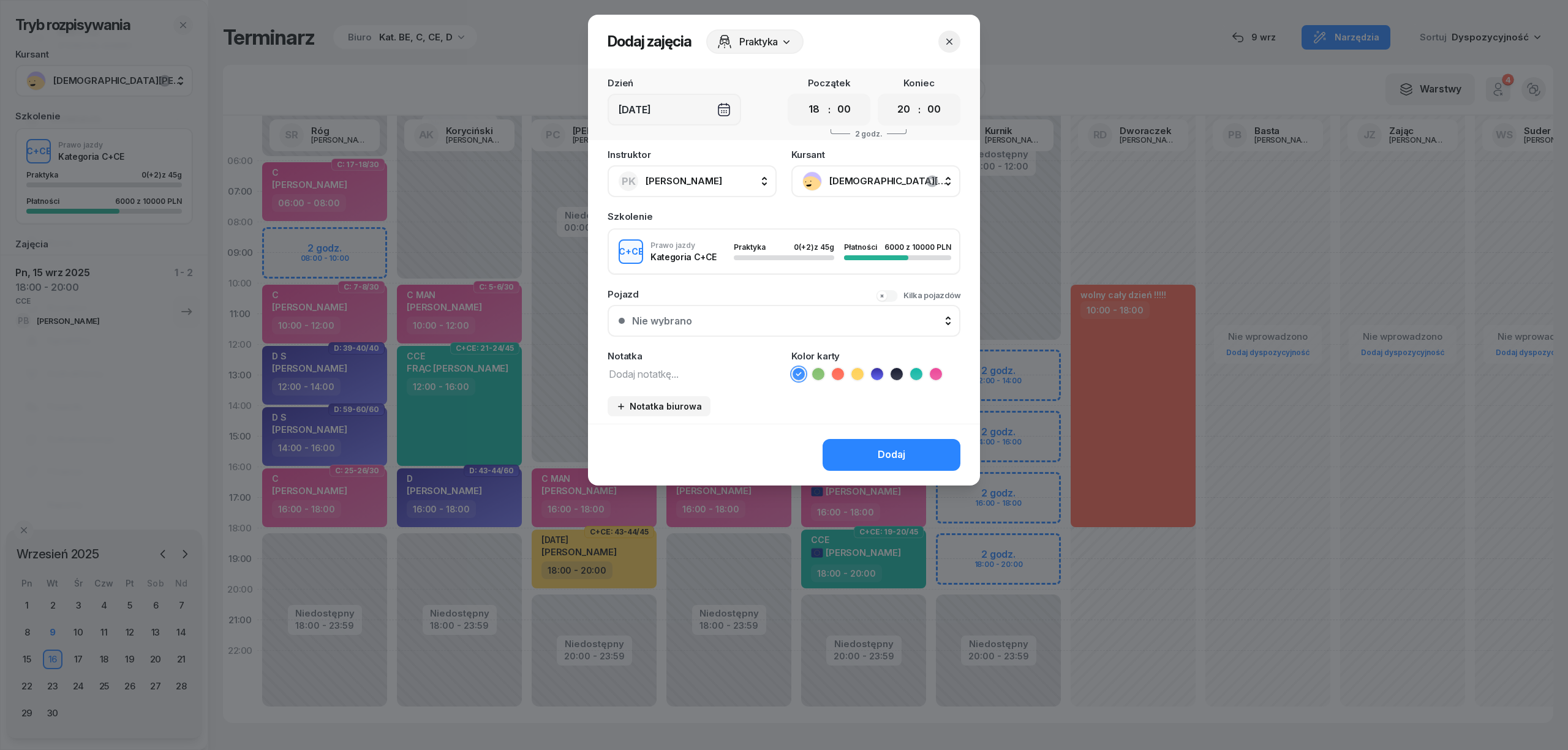
click at [738, 376] on textarea at bounding box center [692, 373] width 169 height 16
type textarea "CCE"
click at [915, 370] on icon at bounding box center [916, 374] width 12 height 12
click at [895, 443] on button "Dodaj" at bounding box center [891, 455] width 138 height 32
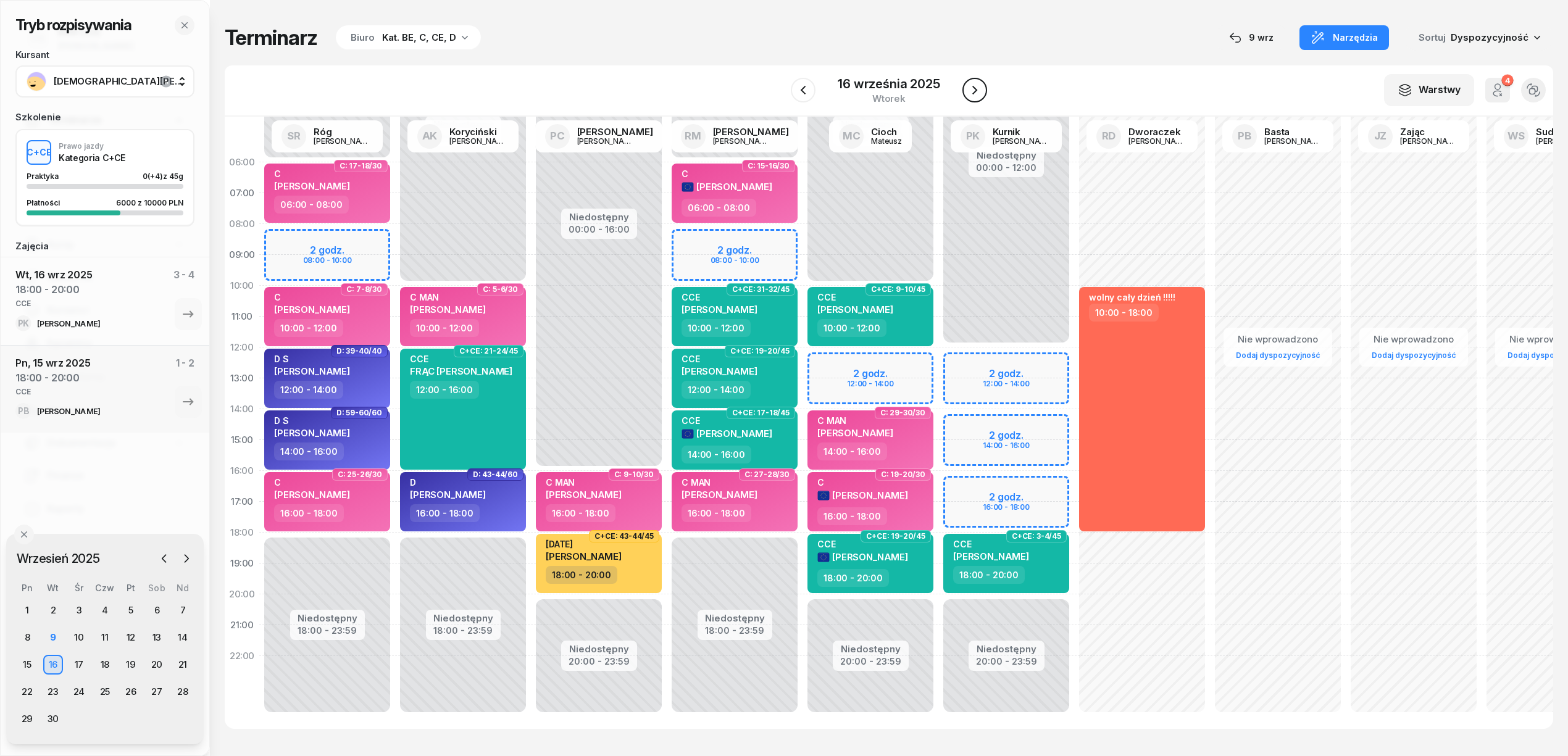
click at [979, 85] on icon "button" at bounding box center [975, 91] width 15 height 15
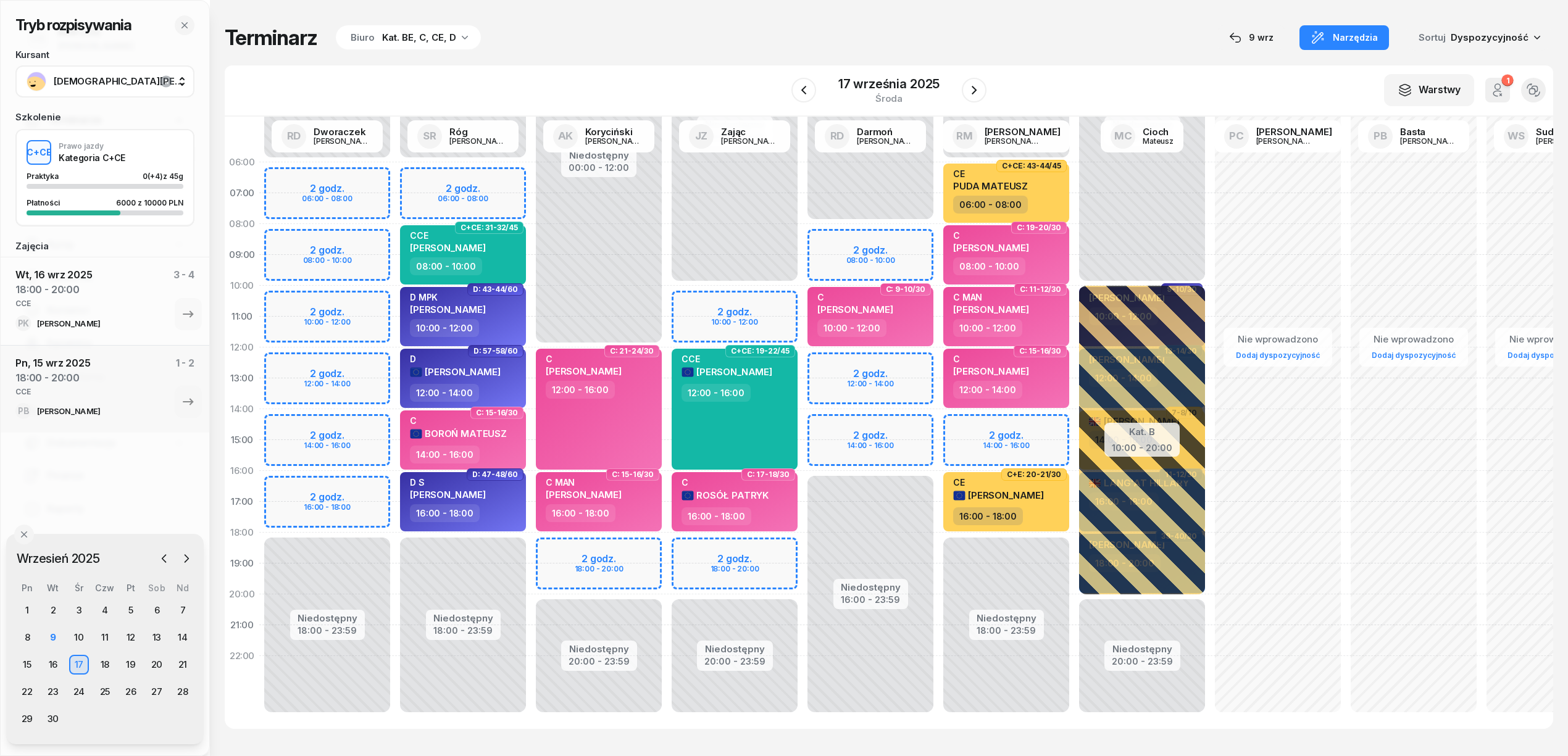
click at [642, 547] on div "Niedostępny 00:00 - 12:00 Niedostępny 20:00 - 23:59 2 godz. 18:00 - 20:00 C: 21…" at bounding box center [599, 440] width 136 height 587
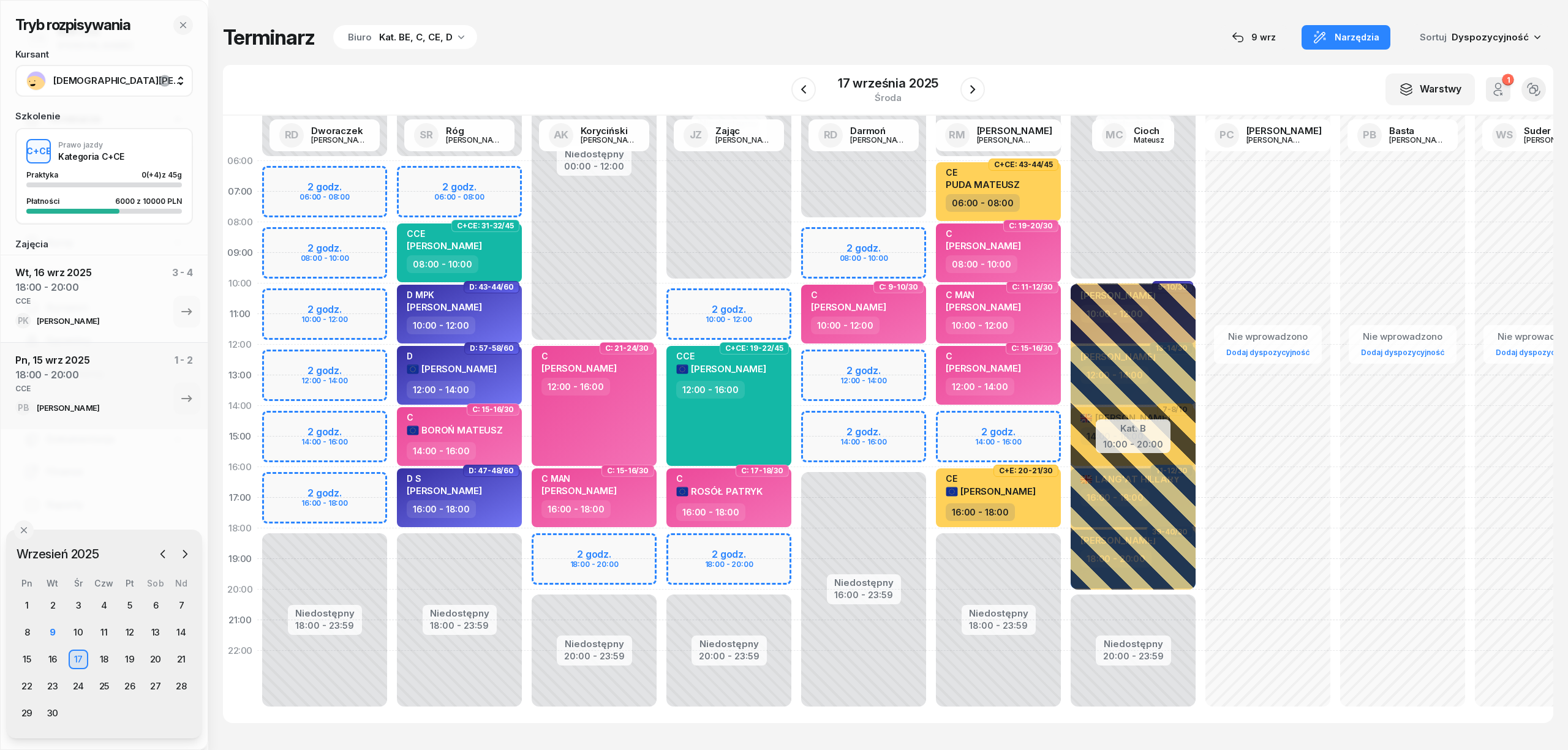
select select "18"
select select "20"
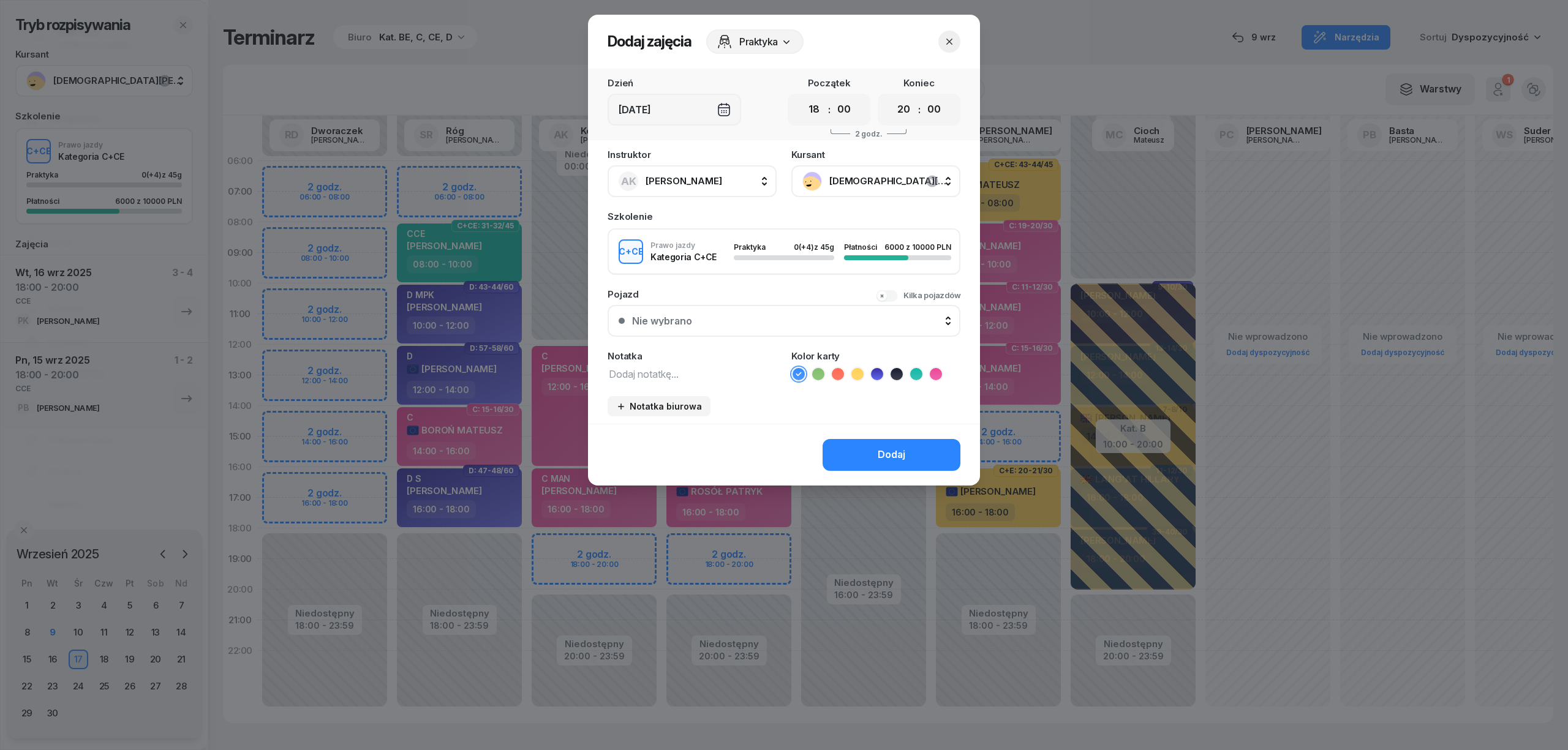
click at [701, 368] on textarea at bounding box center [692, 373] width 169 height 16
type textarea "CCE"
click at [926, 373] on ul at bounding box center [875, 374] width 169 height 15
click at [915, 367] on li at bounding box center [917, 374] width 15 height 15
click at [901, 442] on button "Dodaj" at bounding box center [891, 455] width 138 height 32
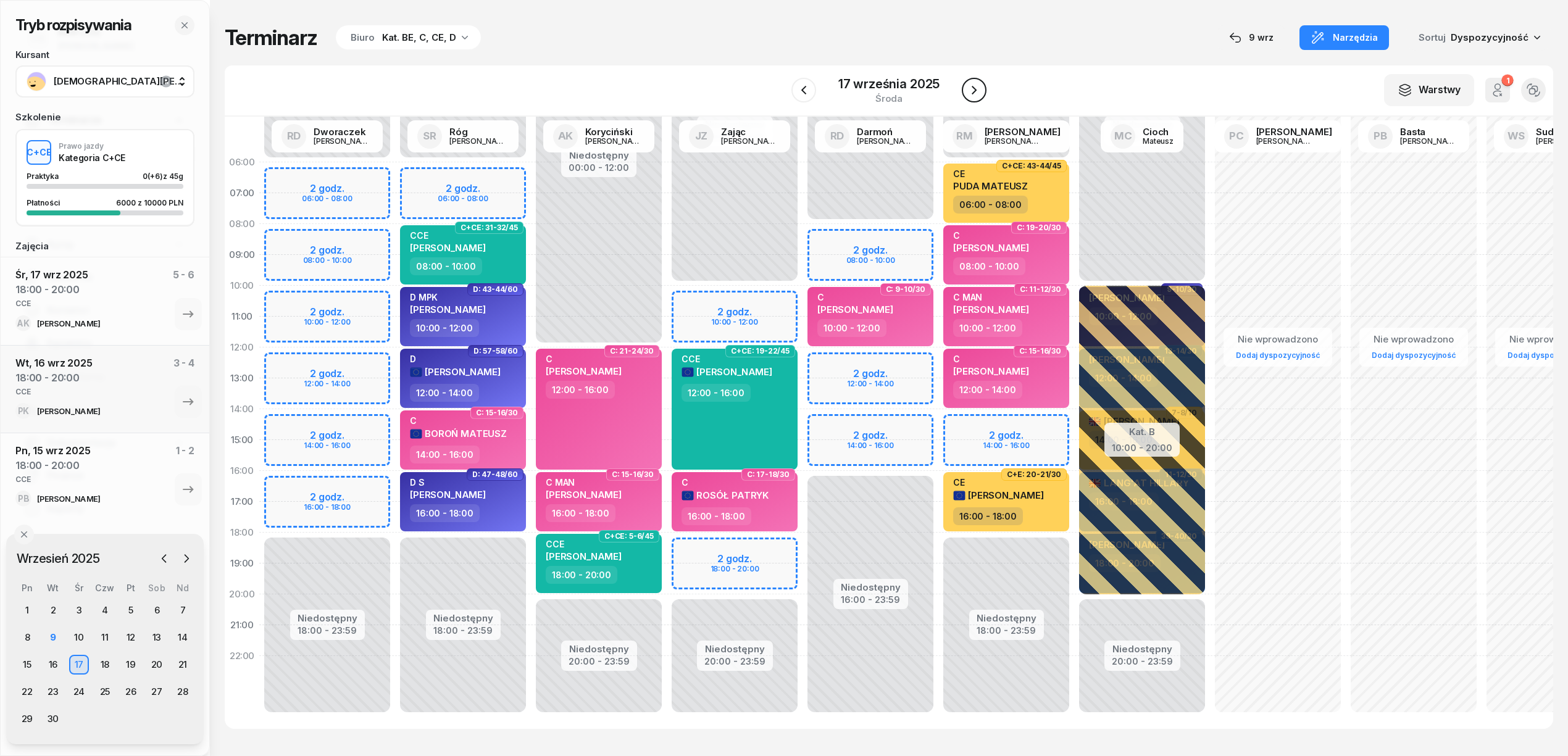
click at [971, 86] on icon "button" at bounding box center [974, 91] width 15 height 15
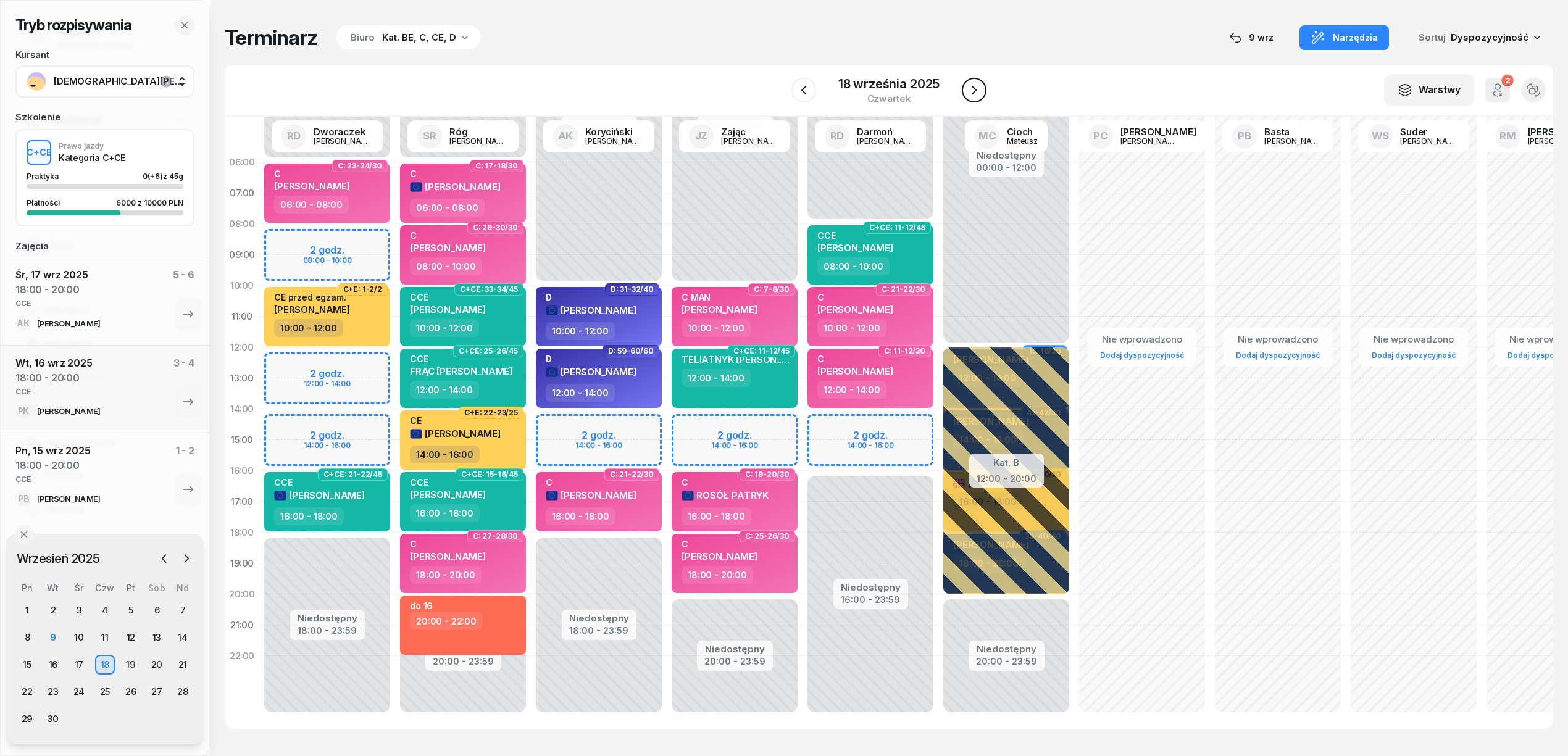
click at [971, 86] on icon "button" at bounding box center [974, 91] width 15 height 15
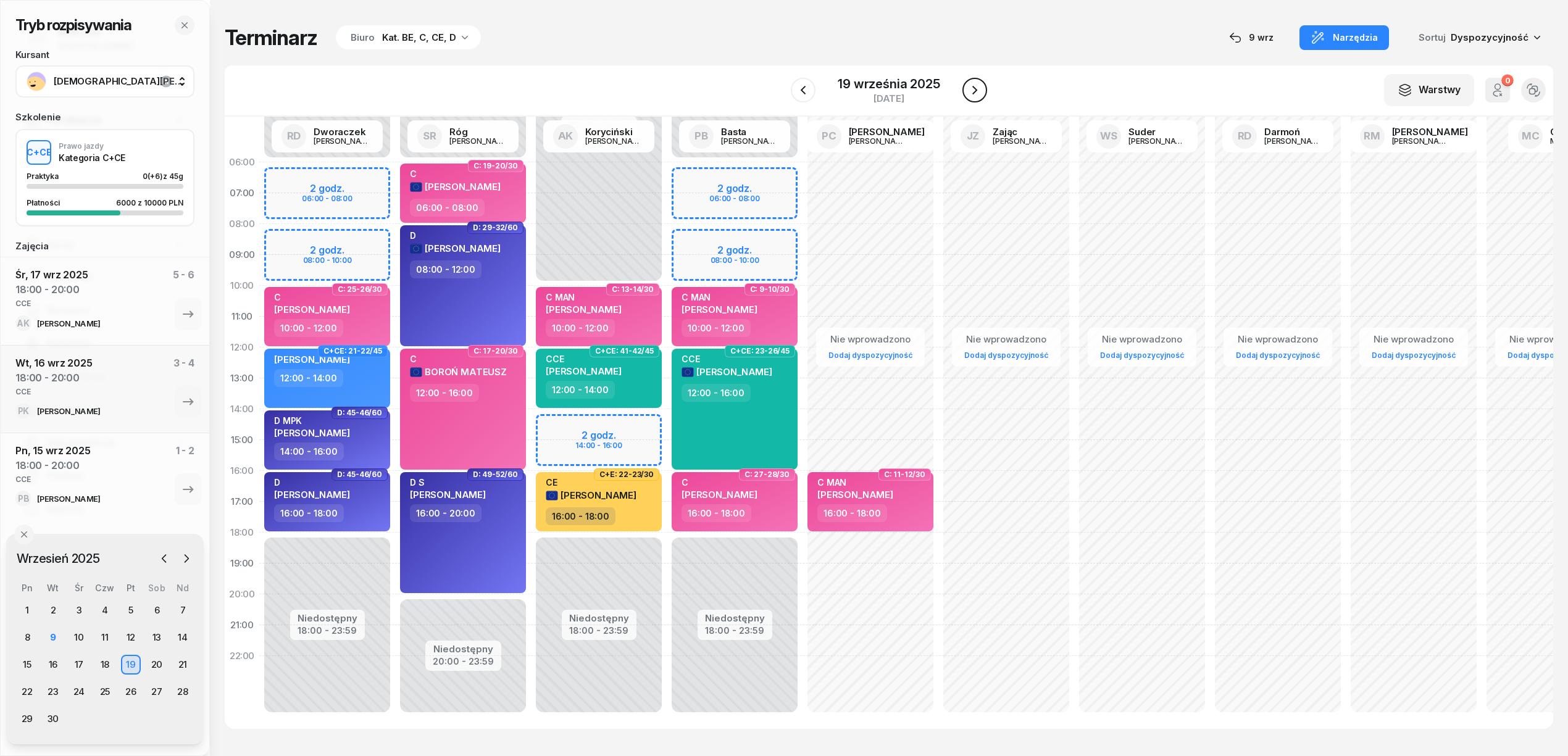
click at [971, 86] on icon "button" at bounding box center [975, 91] width 15 height 15
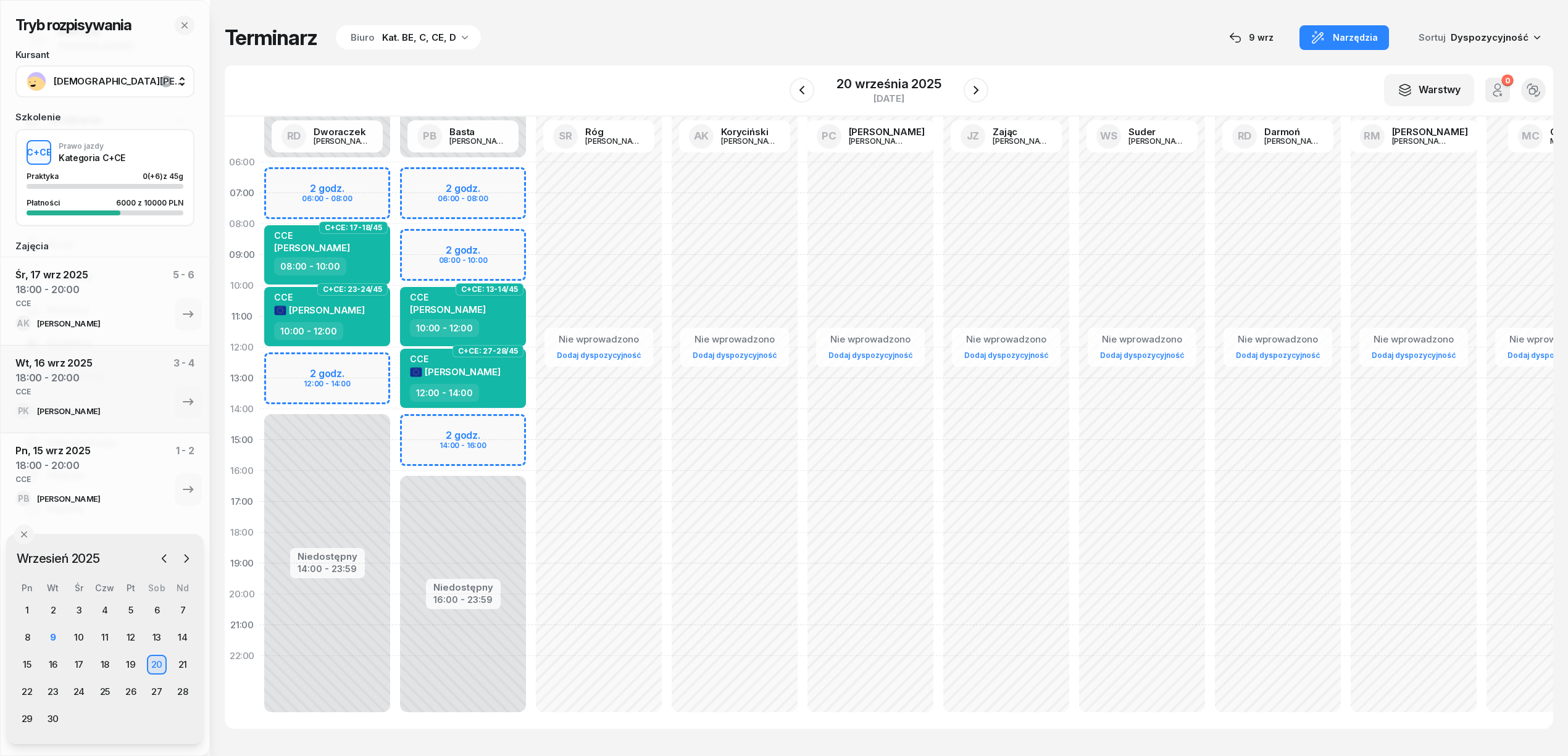
drag, startPoint x: 971, startPoint y: 86, endPoint x: 398, endPoint y: 32, distance: 575.5
click at [398, 32] on div "Tryb rozpisywania Kursant [PERSON_NAME] Szkolenie C+CE Prawo jazdy Kategoria C+…" at bounding box center [889, 377] width 1328 height 754
click at [500, 228] on div "Niedostępny 00:00 - 06:00 Niedostępny 16:00 - 23:59 2 godz. 06:00 - 08:00 2 god…" at bounding box center [463, 440] width 136 height 587
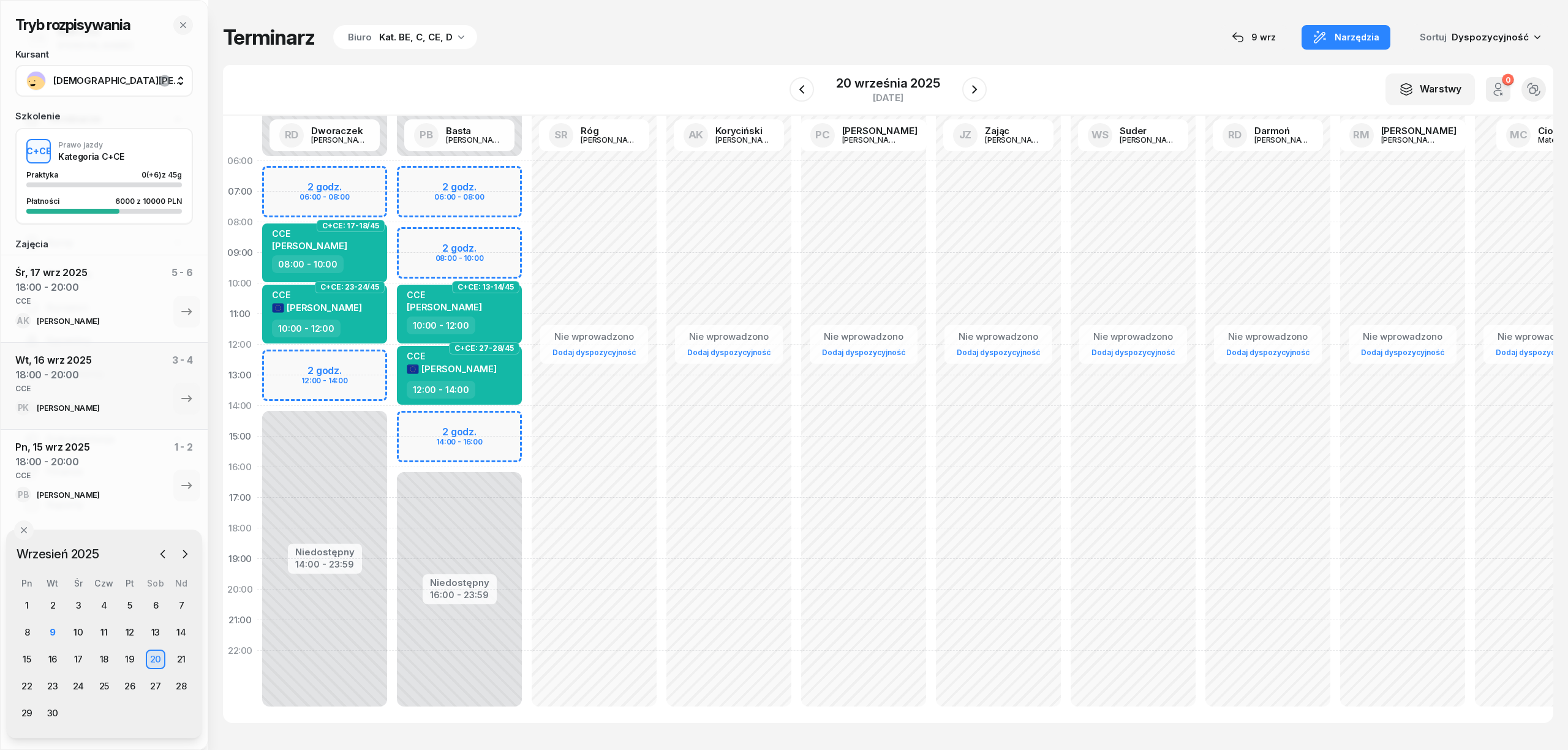
select select "08"
select select "10"
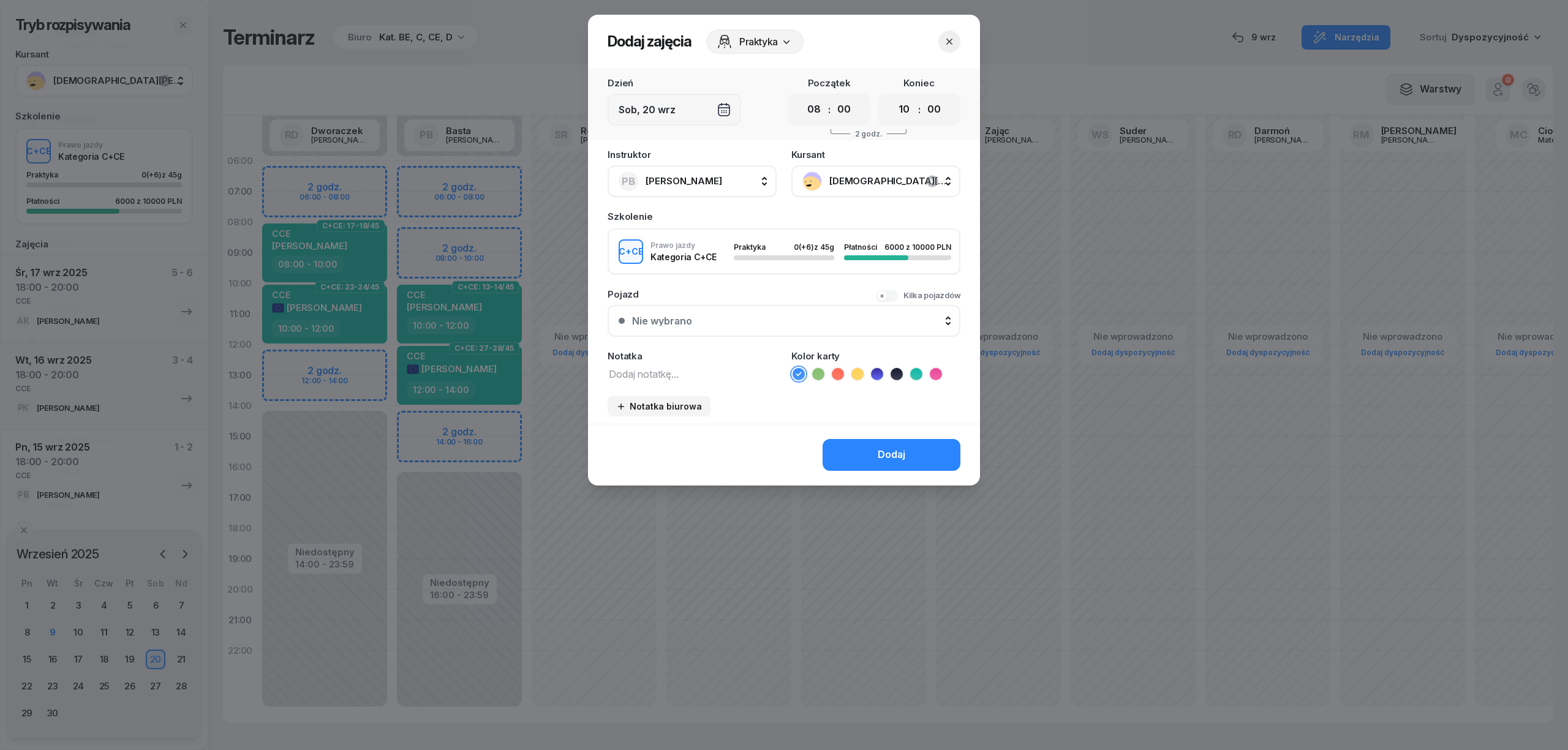
click at [706, 372] on textarea at bounding box center [692, 373] width 169 height 16
type textarea "CCE"
click at [918, 368] on icon at bounding box center [916, 374] width 12 height 12
click at [889, 457] on div "Dodaj" at bounding box center [890, 455] width 27 height 16
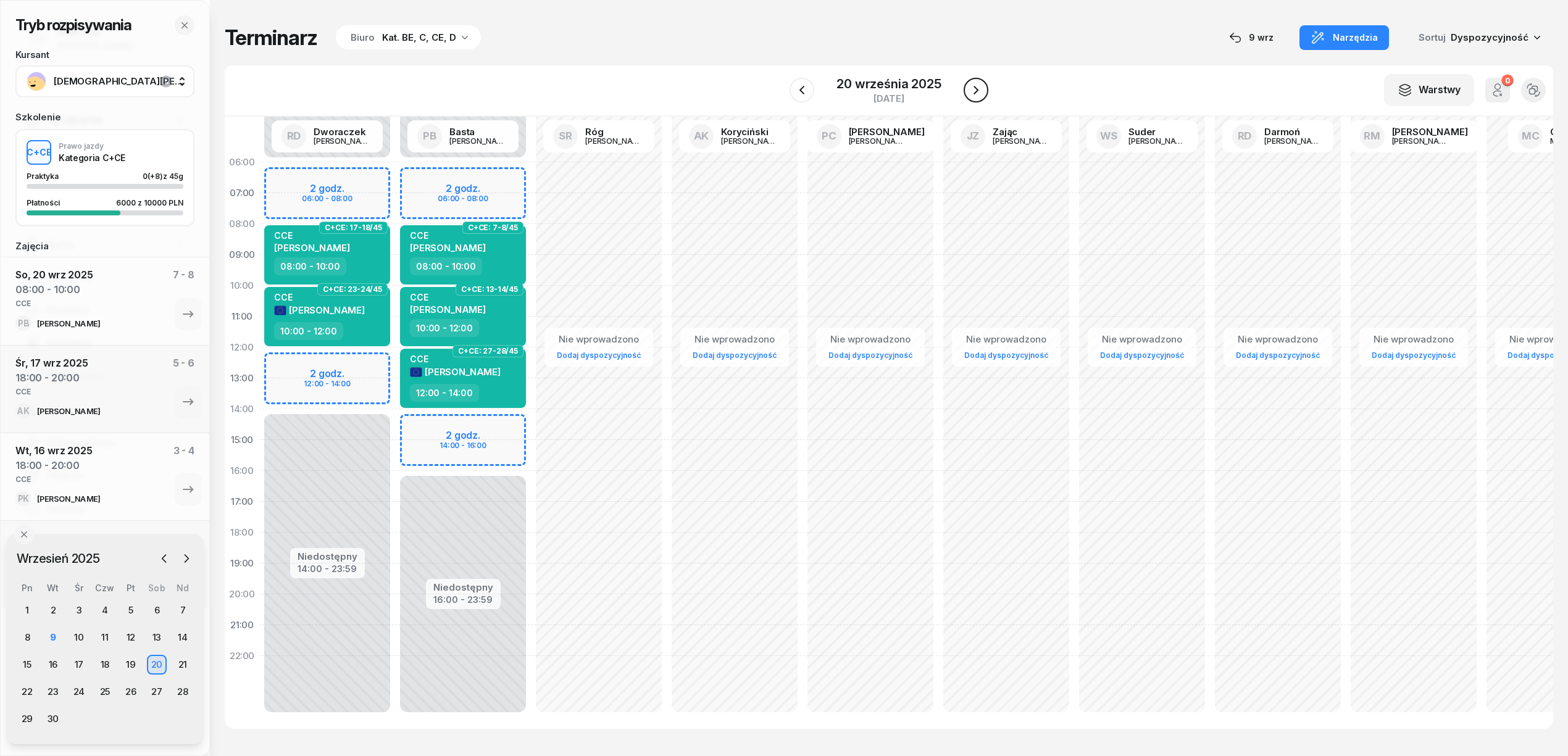
click at [977, 90] on icon "button" at bounding box center [975, 90] width 5 height 9
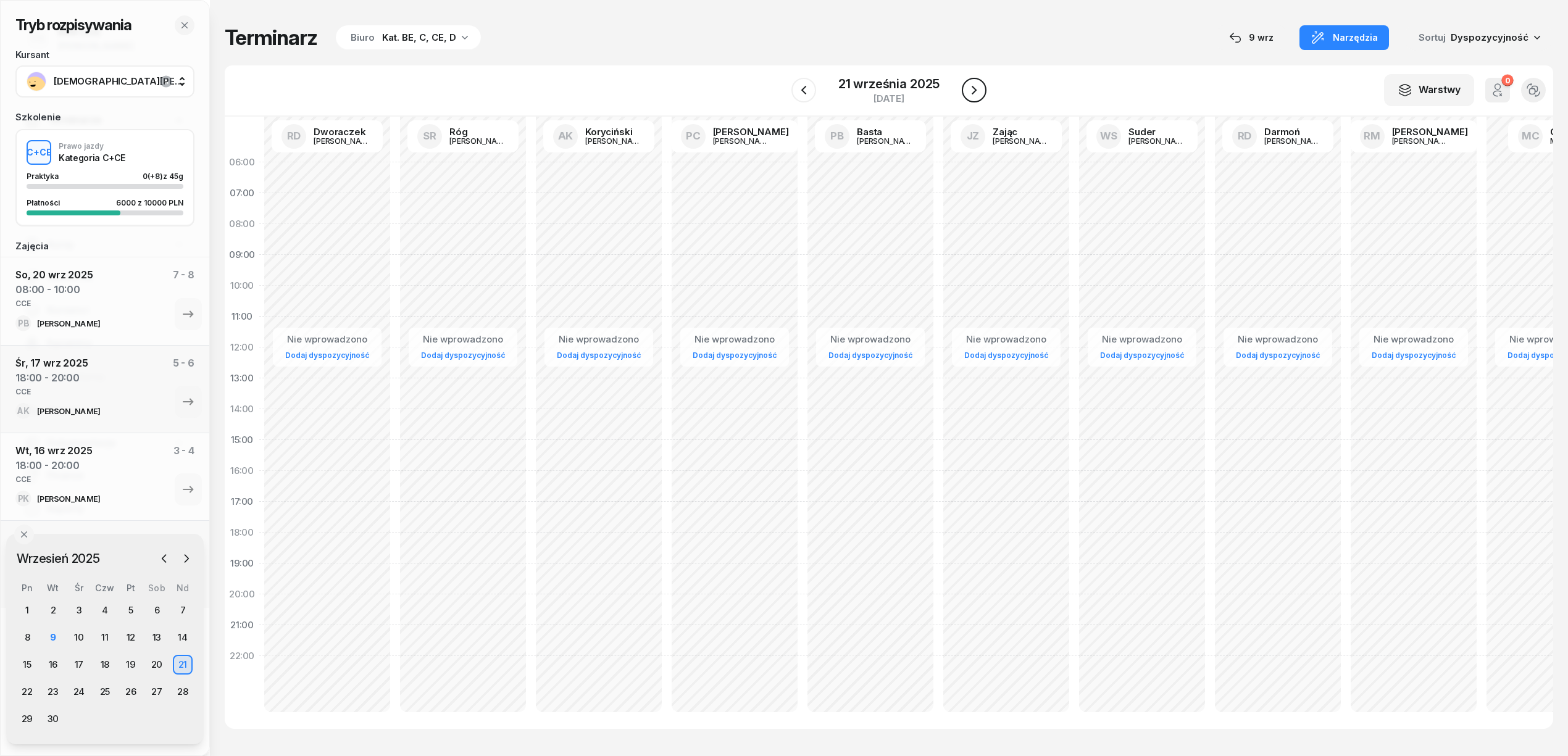
click at [977, 90] on icon "button" at bounding box center [974, 91] width 15 height 15
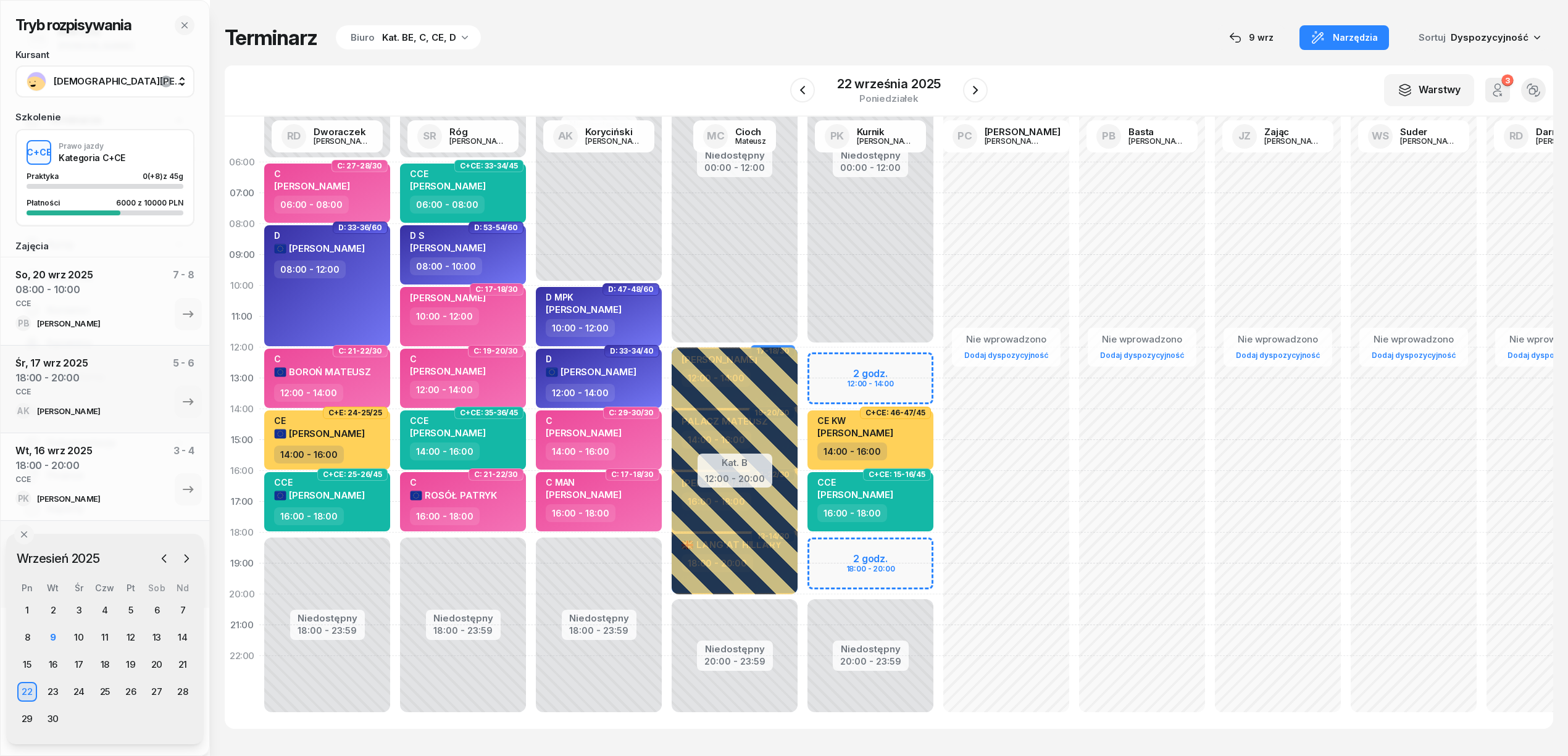
click at [914, 548] on div "Niedostępny 00:00 - 12:00 Niedostępny 20:00 - 23:59 2 godz. 12:00 - 14:00 2 god…" at bounding box center [870, 440] width 136 height 587
click at [857, 542] on div "Niedostępny 00:00 - 12:00 Niedostępny 20:00 - 23:59 2 godz. 12:00 - 14:00 2 god…" at bounding box center [870, 440] width 136 height 587
select select "18"
select select "20"
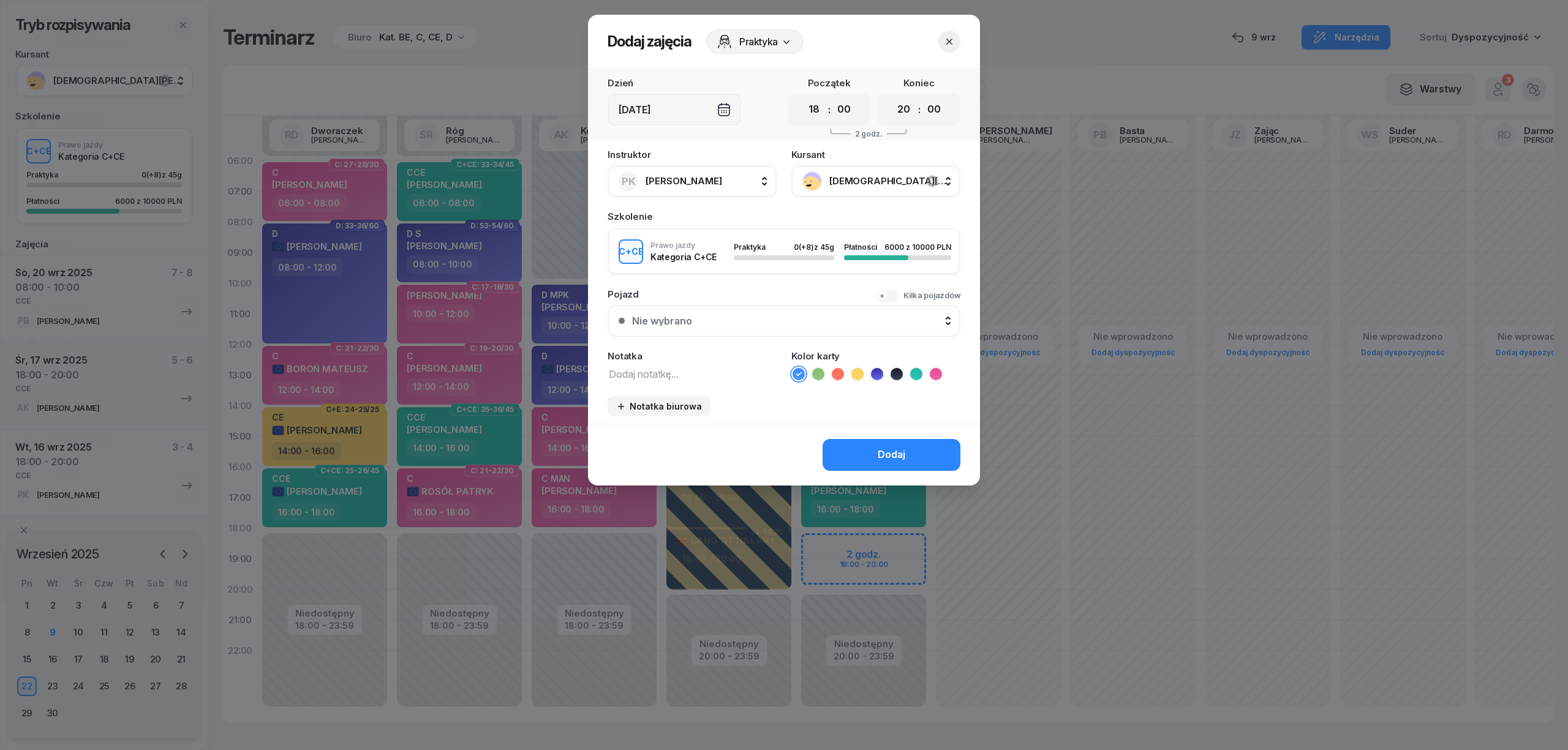
click at [735, 370] on textarea at bounding box center [692, 373] width 169 height 16
type textarea "CCE"
click at [917, 368] on icon at bounding box center [916, 374] width 12 height 12
click at [891, 449] on div "Dodaj" at bounding box center [890, 455] width 27 height 16
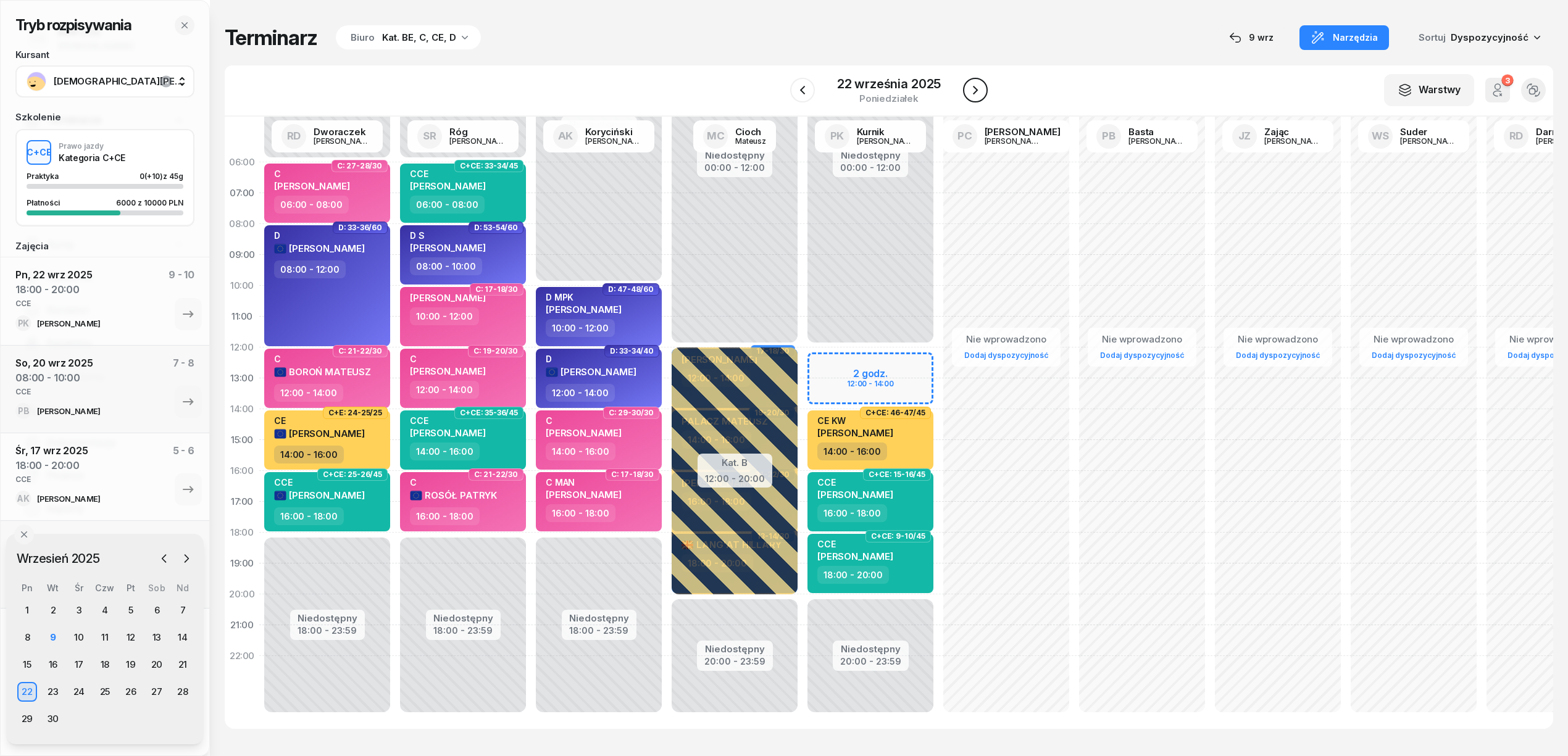
click at [968, 88] on icon "button" at bounding box center [976, 91] width 15 height 15
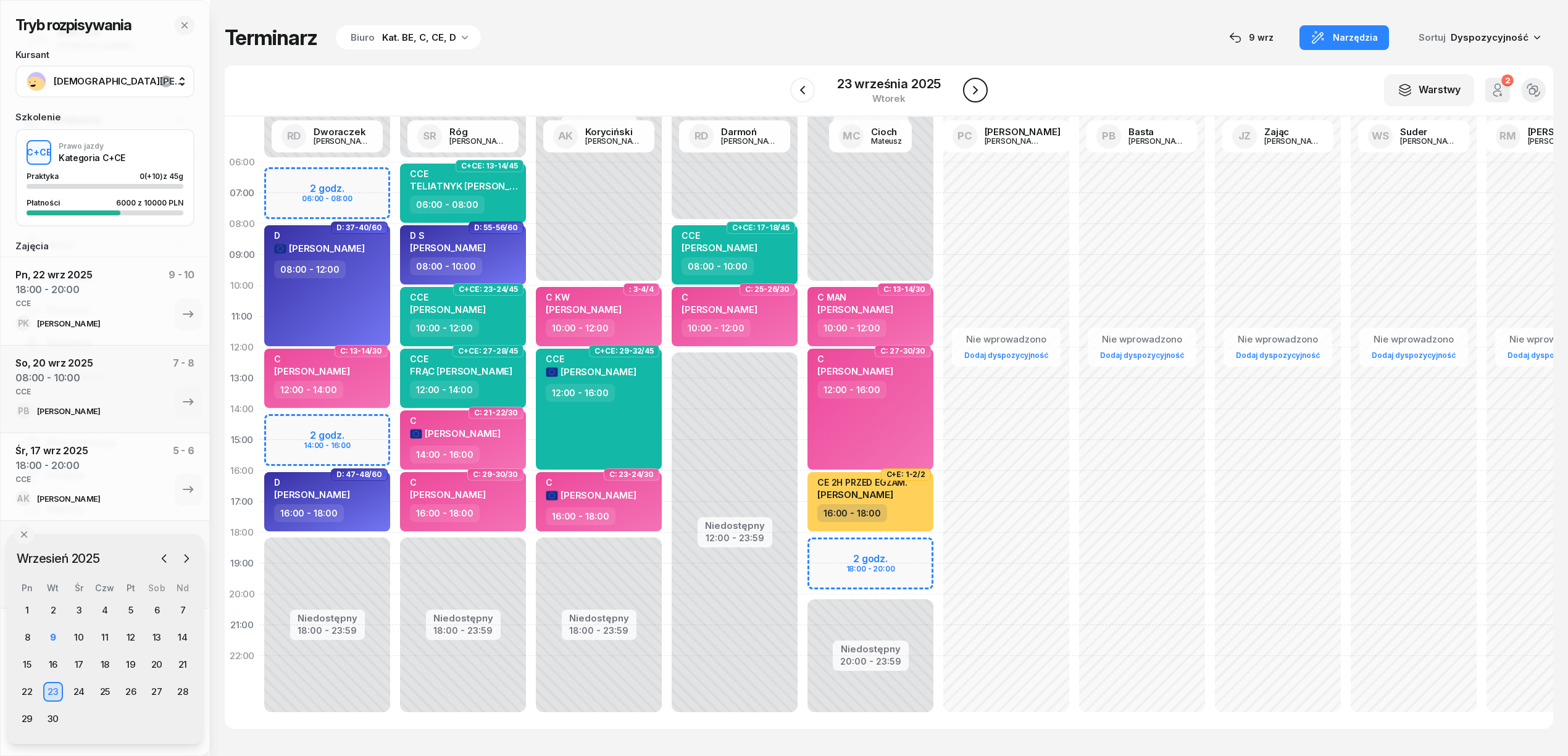
click at [968, 88] on icon "button" at bounding box center [976, 91] width 15 height 15
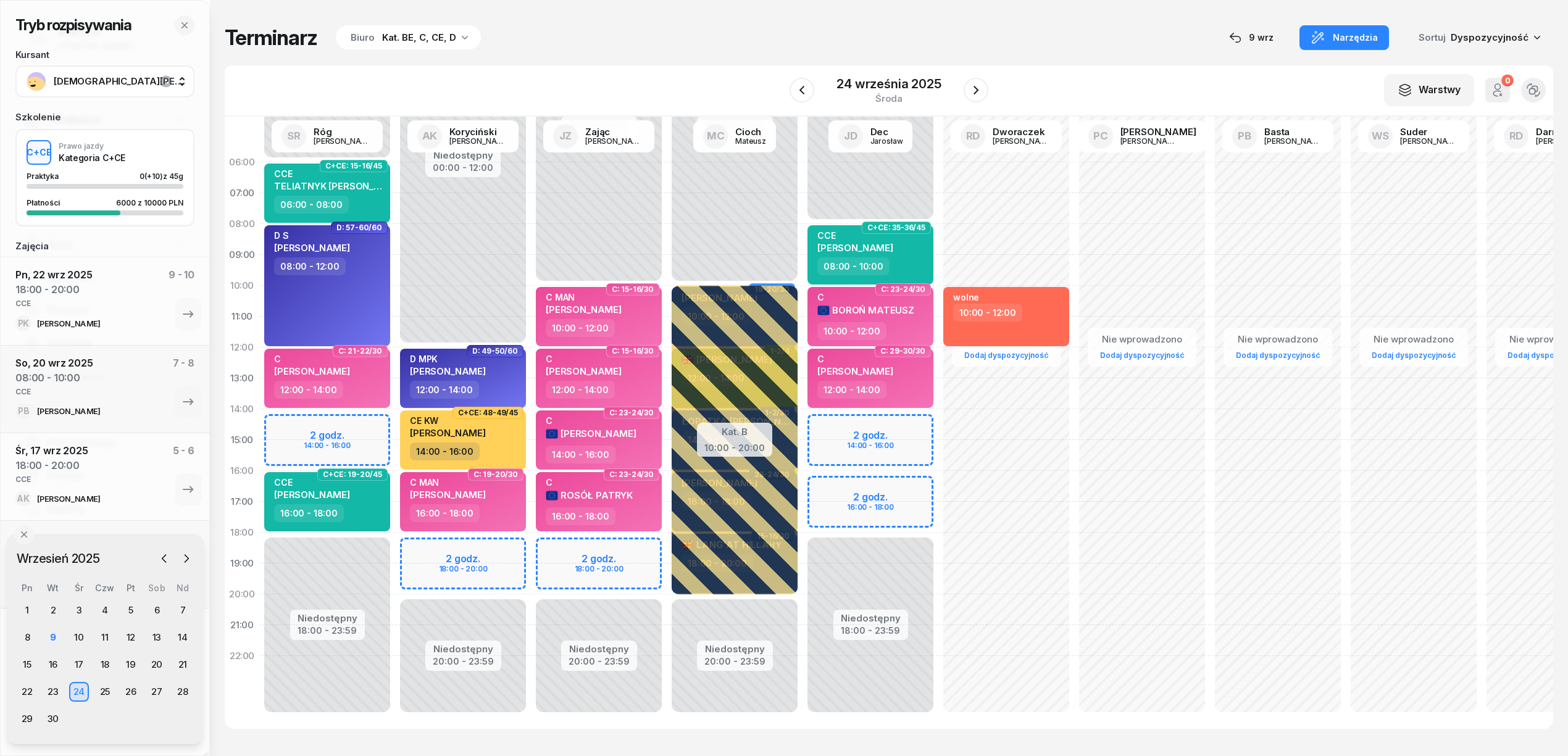
click at [502, 551] on div "Niedostępny 00:00 - 12:00 Niedostępny 20:00 - 23:59 2 godz. 18:00 - 20:00 D: 49…" at bounding box center [463, 440] width 136 height 587
select select "18"
select select "20"
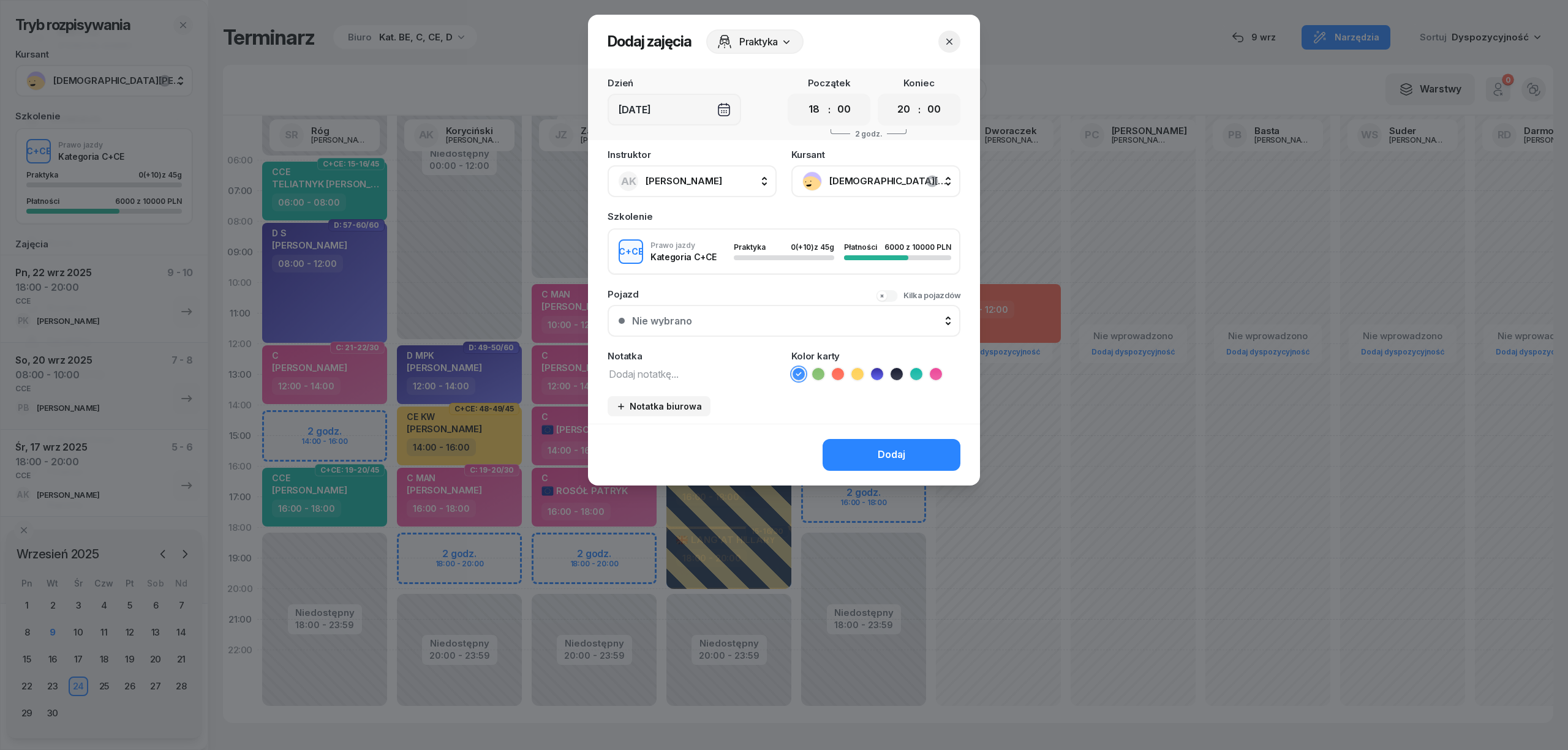
click at [706, 368] on textarea at bounding box center [692, 373] width 169 height 16
type textarea "CCE"
click at [844, 449] on button "Dodaj" at bounding box center [891, 455] width 138 height 32
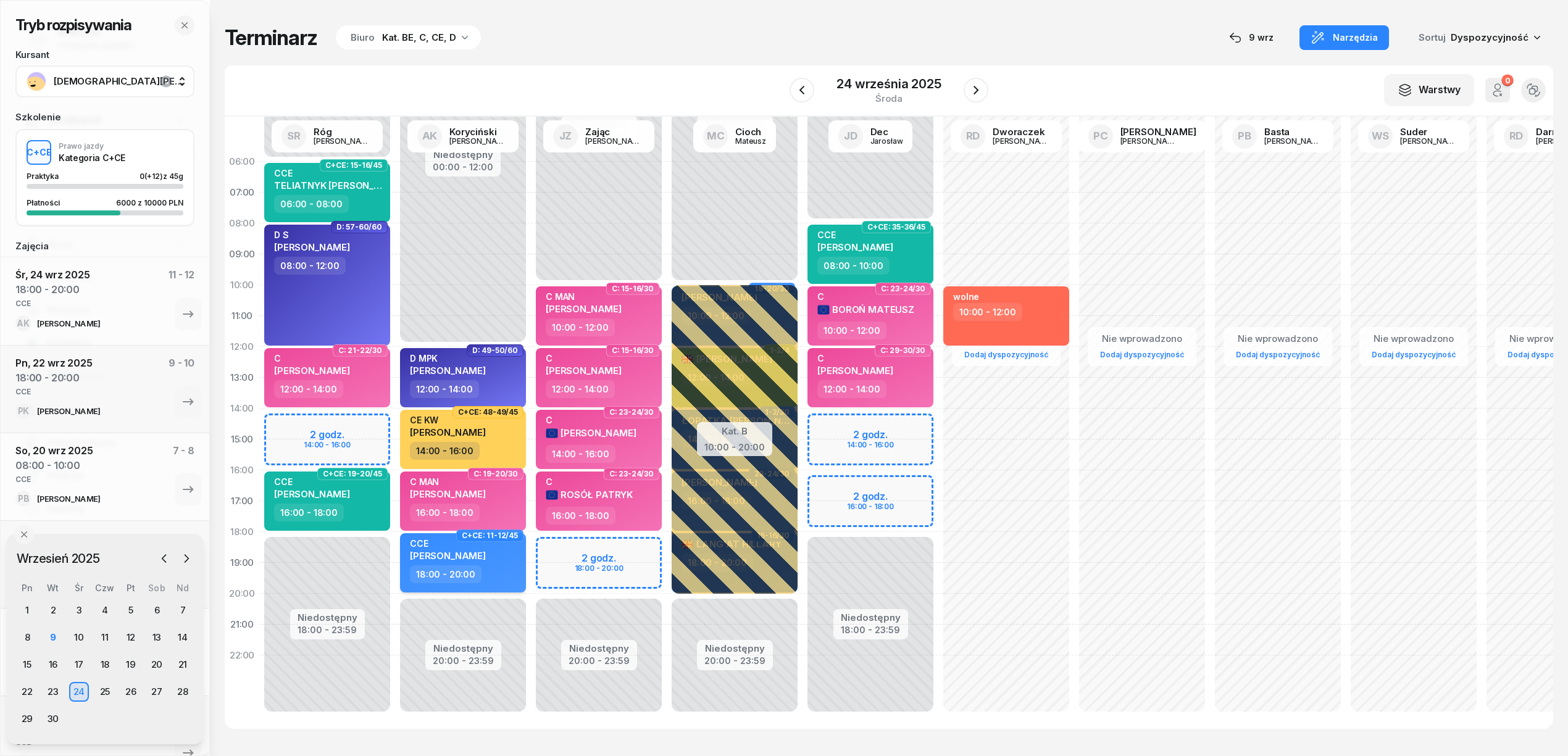
click at [498, 566] on div "18:00 - 20:00" at bounding box center [464, 575] width 109 height 18
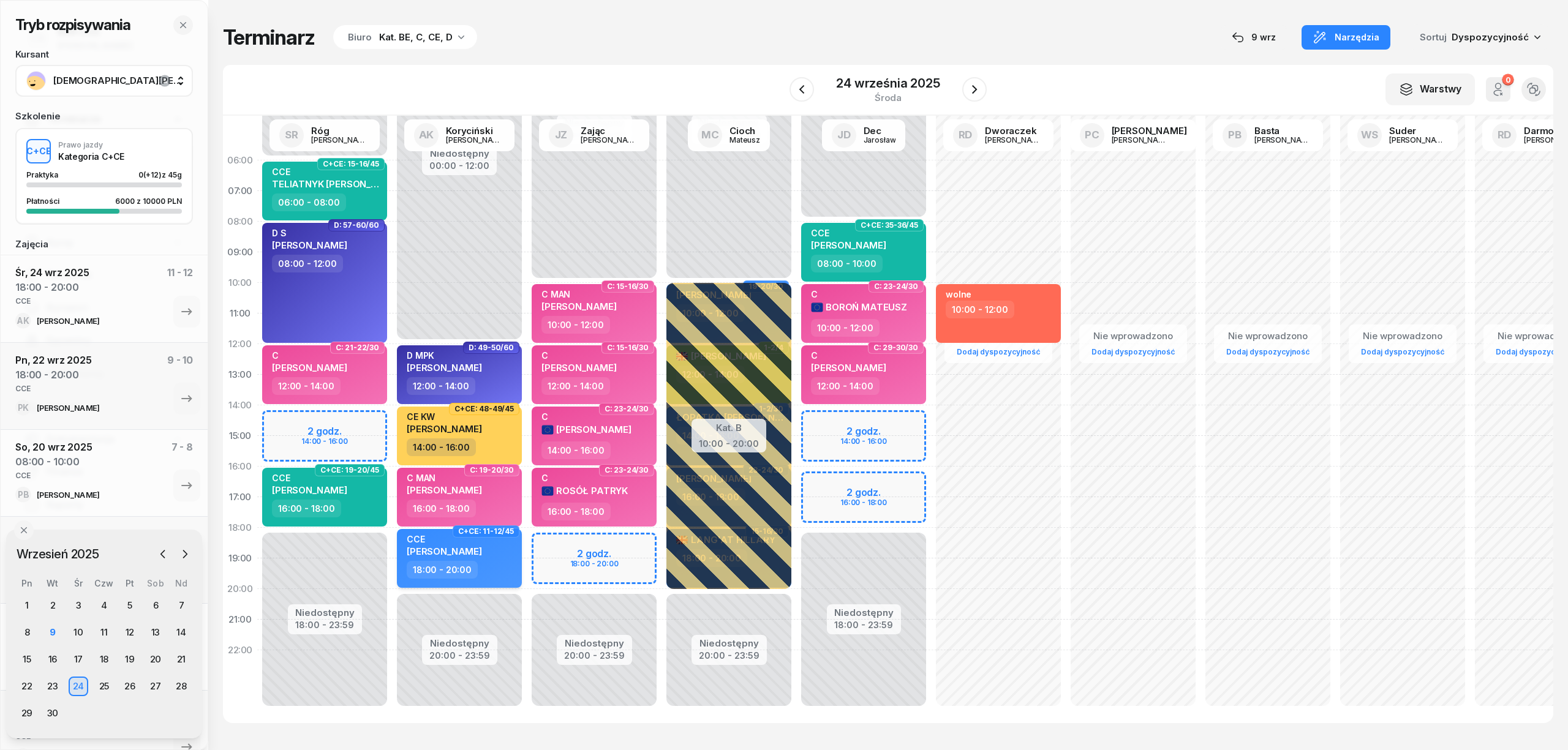
select select "18"
select select "20"
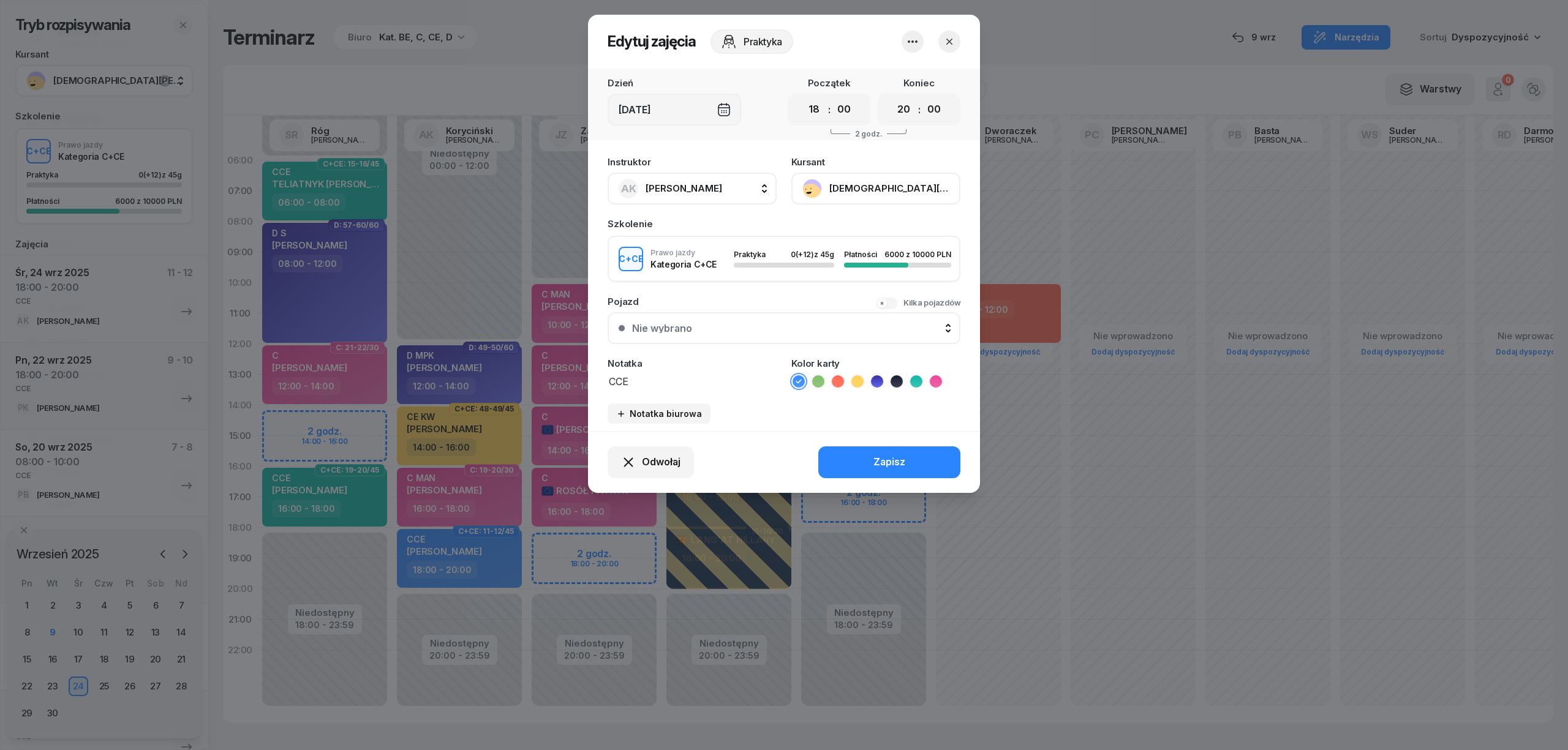
click at [915, 376] on icon at bounding box center [916, 382] width 12 height 12
click at [889, 456] on div "Zapisz" at bounding box center [889, 462] width 32 height 16
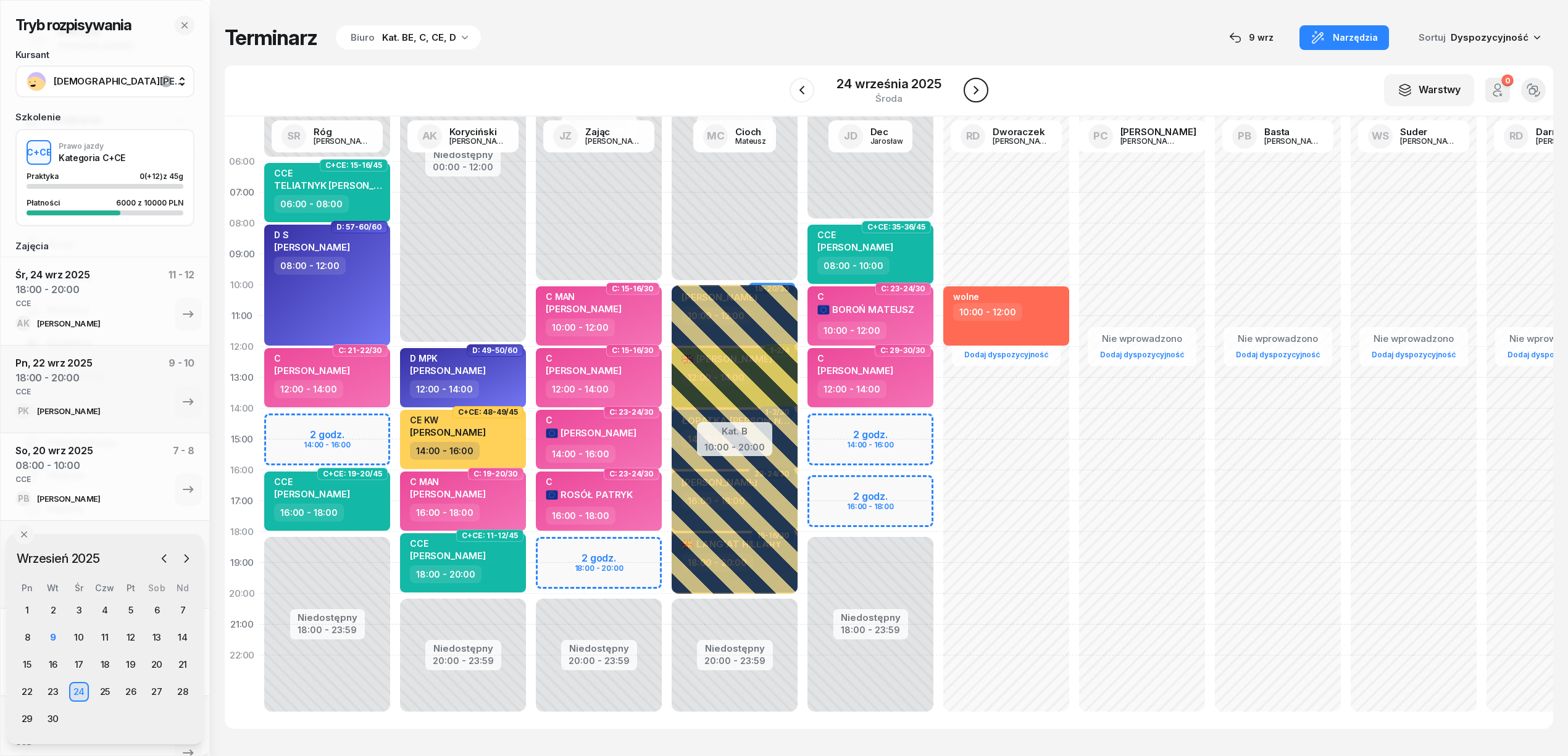
click at [973, 94] on icon "button" at bounding box center [976, 91] width 15 height 15
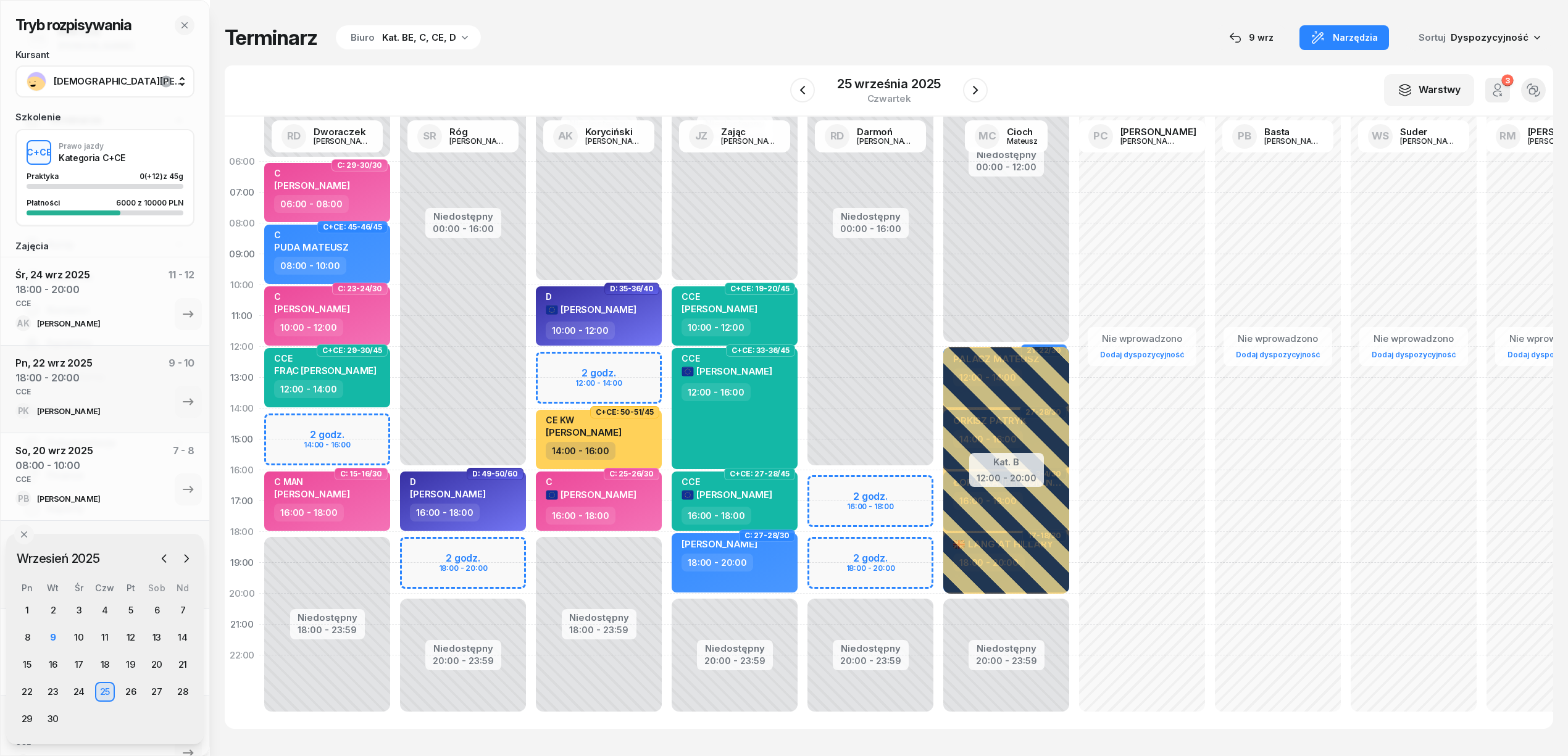
scroll to position [3, 0]
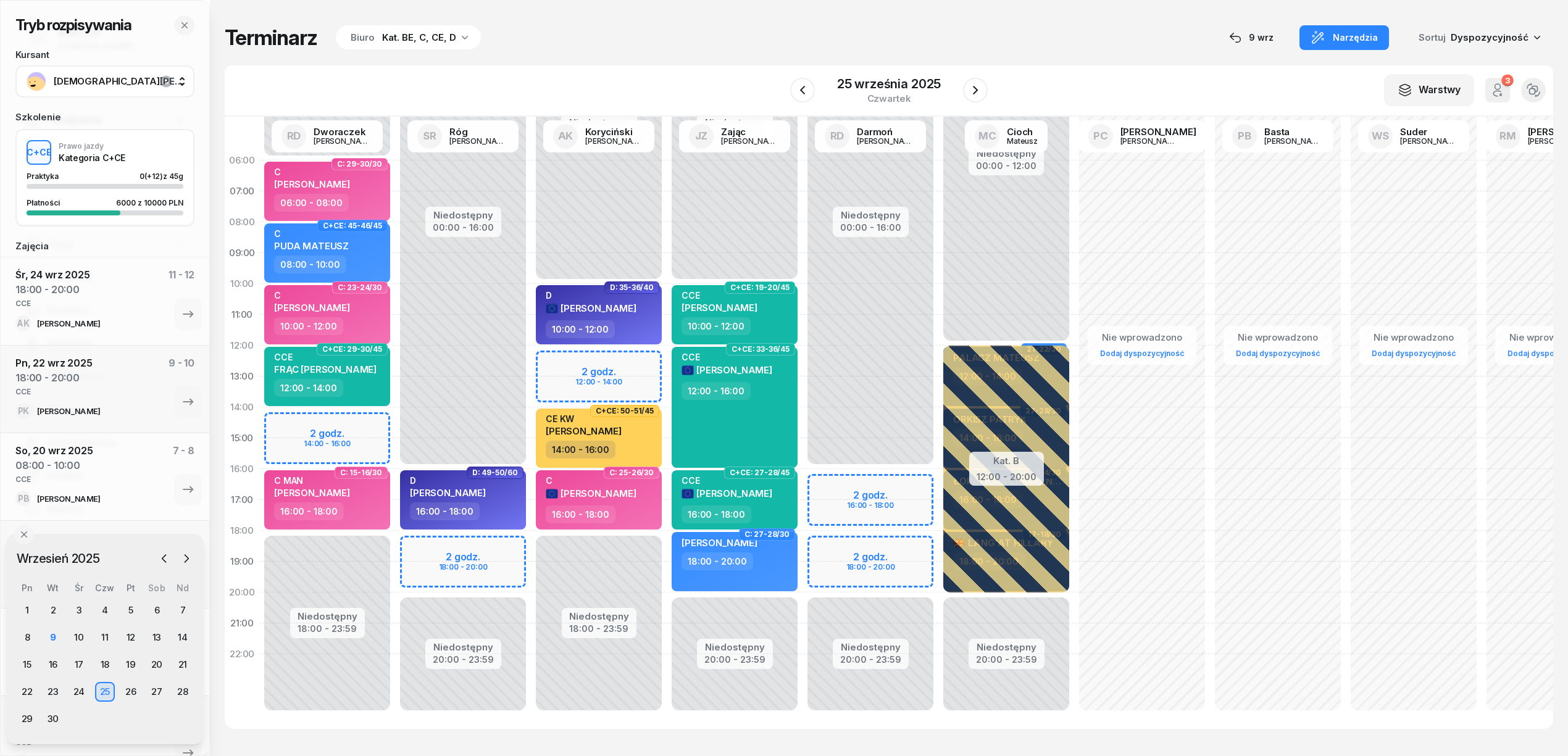
click at [504, 549] on div "Niedostępny 00:00 - 16:00 Niedostępny 20:00 - 23:59 2 godz. 18:00 - 20:00 D: 49…" at bounding box center [463, 438] width 136 height 587
select select "18"
select select "20"
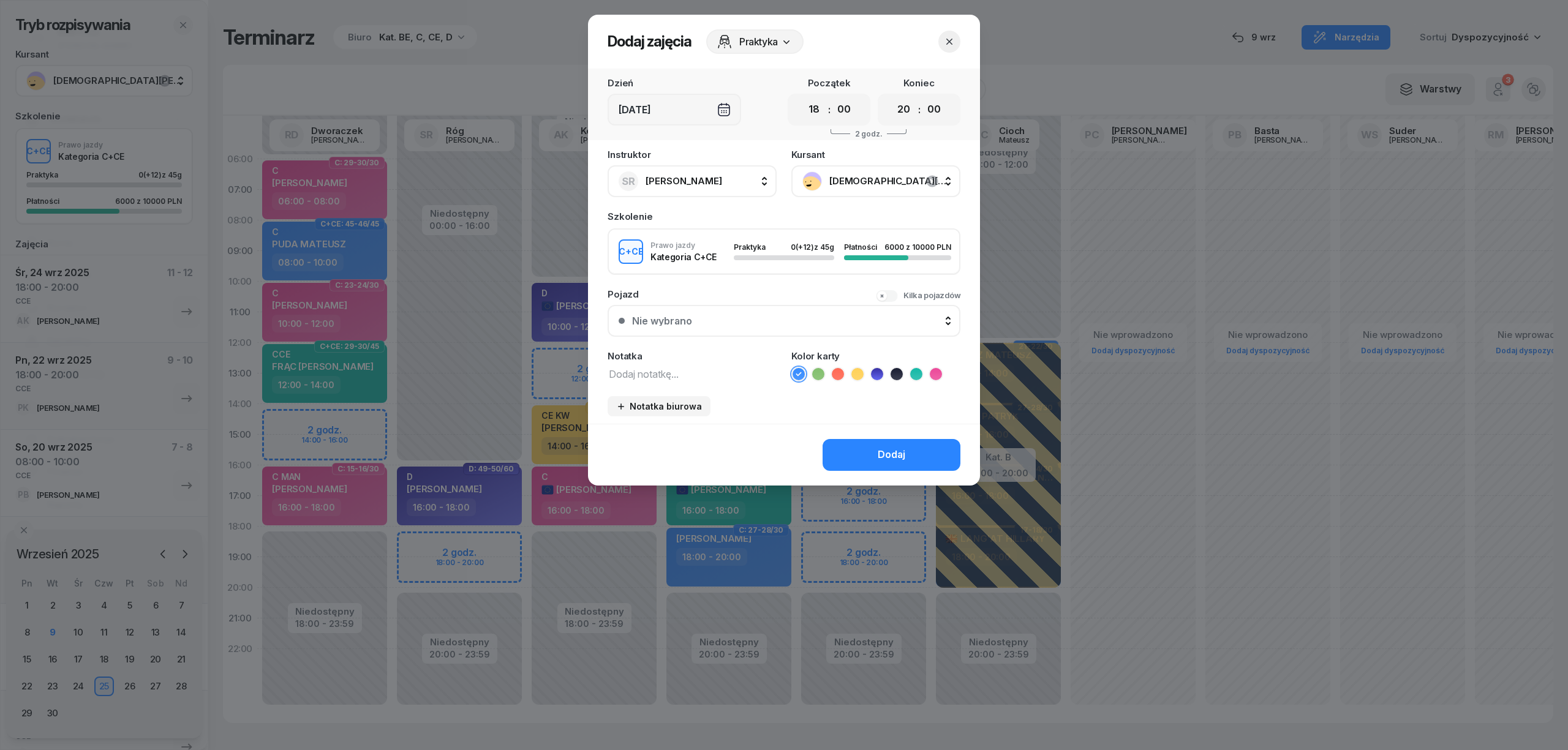
click at [675, 366] on textarea at bounding box center [692, 373] width 169 height 16
type textarea "CCE"
click at [948, 45] on icon "button" at bounding box center [948, 41] width 12 height 12
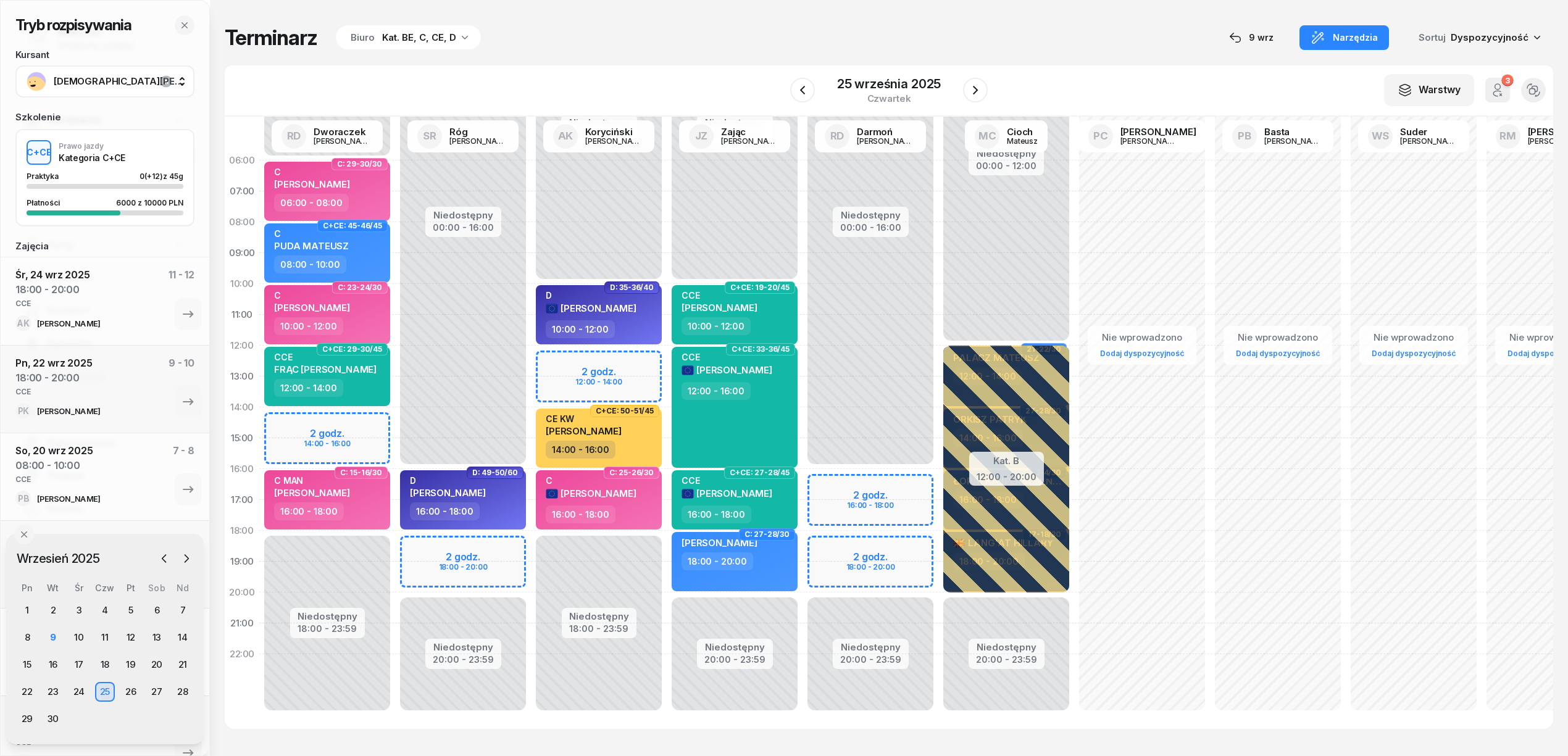
click at [838, 477] on div "Niedostępny 00:00 - 16:00 Niedostępny 20:00 - 23:59 2 godz. 16:00 - 18:00 2 god…" at bounding box center [870, 438] width 136 height 587
select select "16"
select select "18"
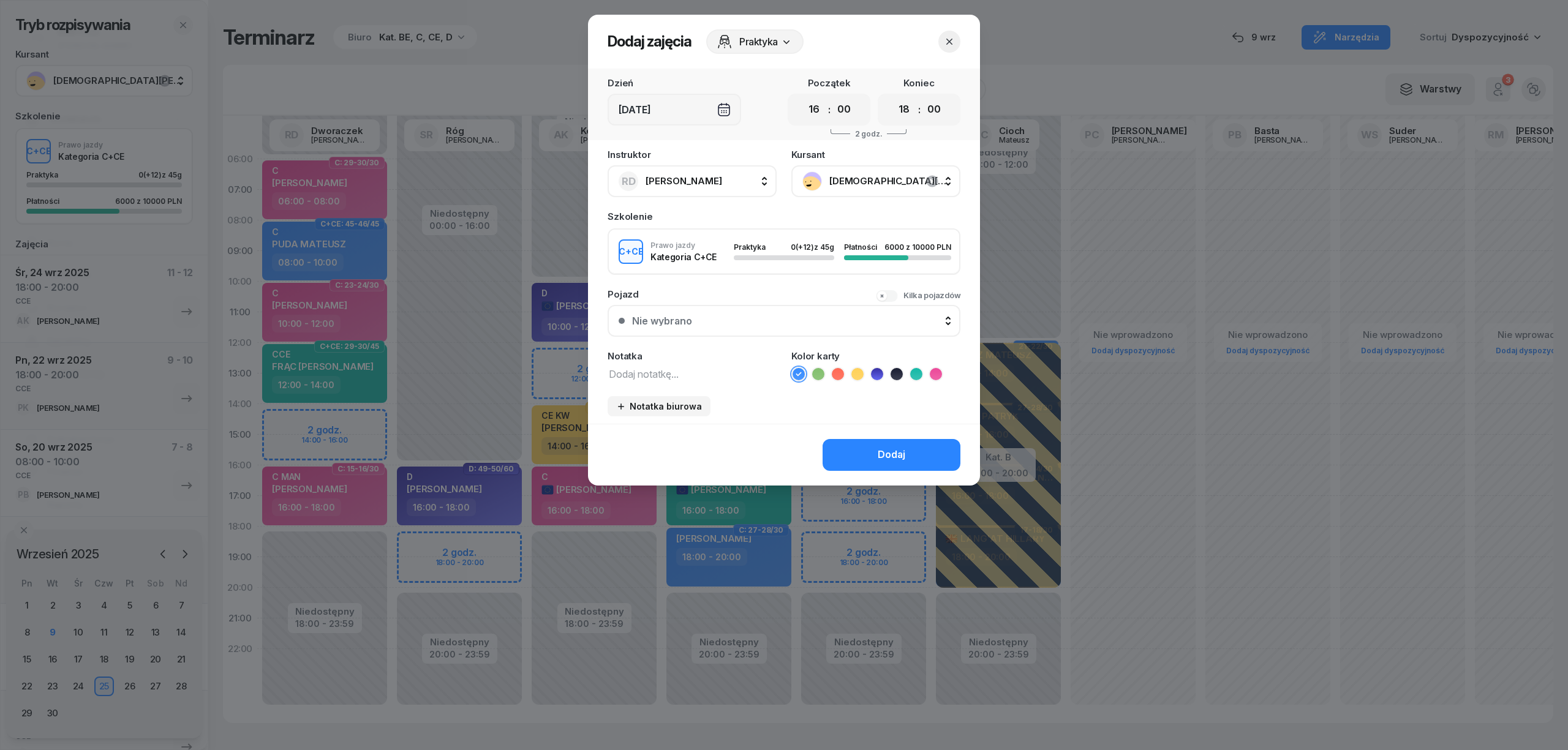
click at [707, 371] on textarea at bounding box center [692, 373] width 169 height 16
type textarea "CCE"
click at [919, 372] on icon at bounding box center [916, 374] width 12 height 12
click at [910, 442] on button "Dodaj" at bounding box center [891, 455] width 138 height 32
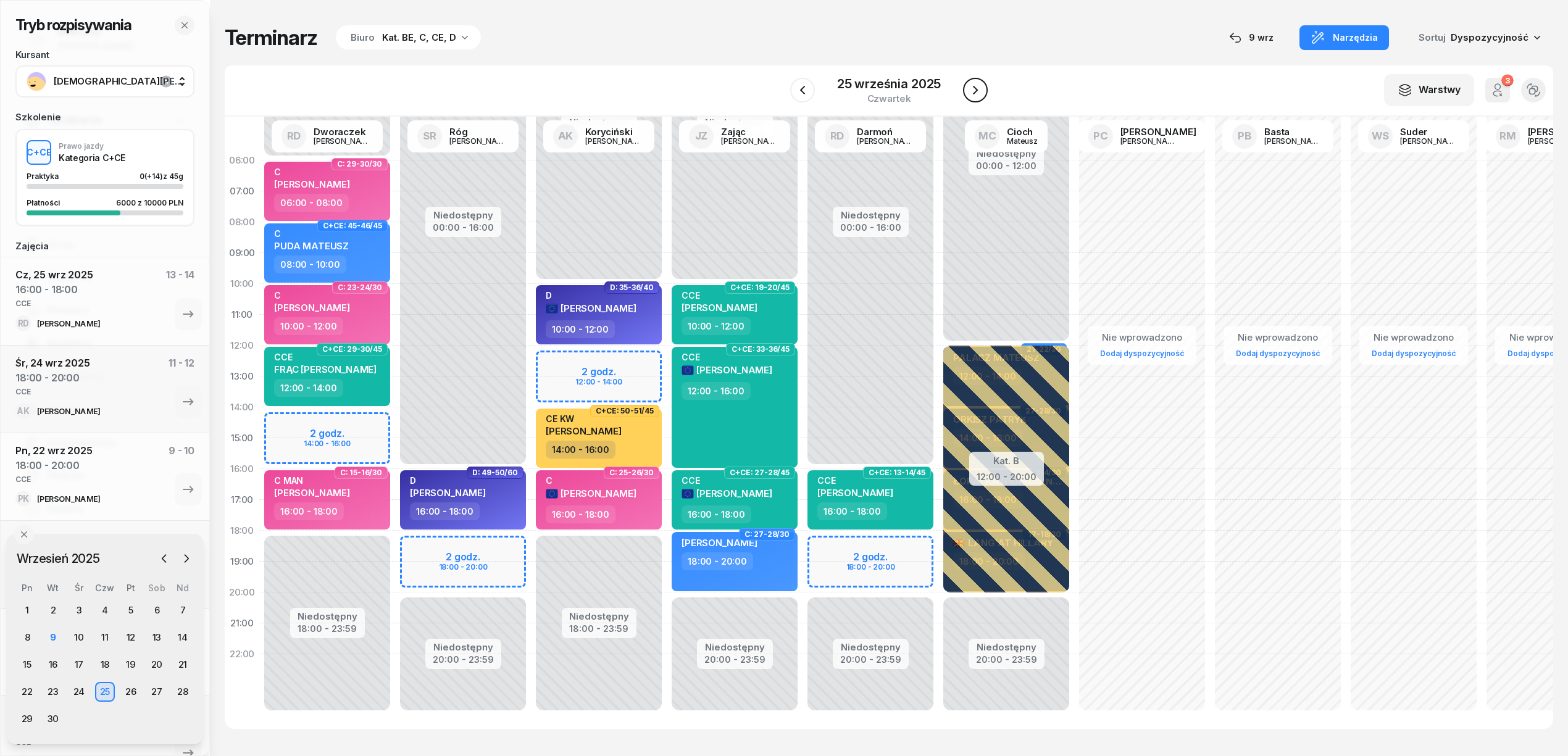
click at [975, 92] on icon "button" at bounding box center [975, 90] width 5 height 9
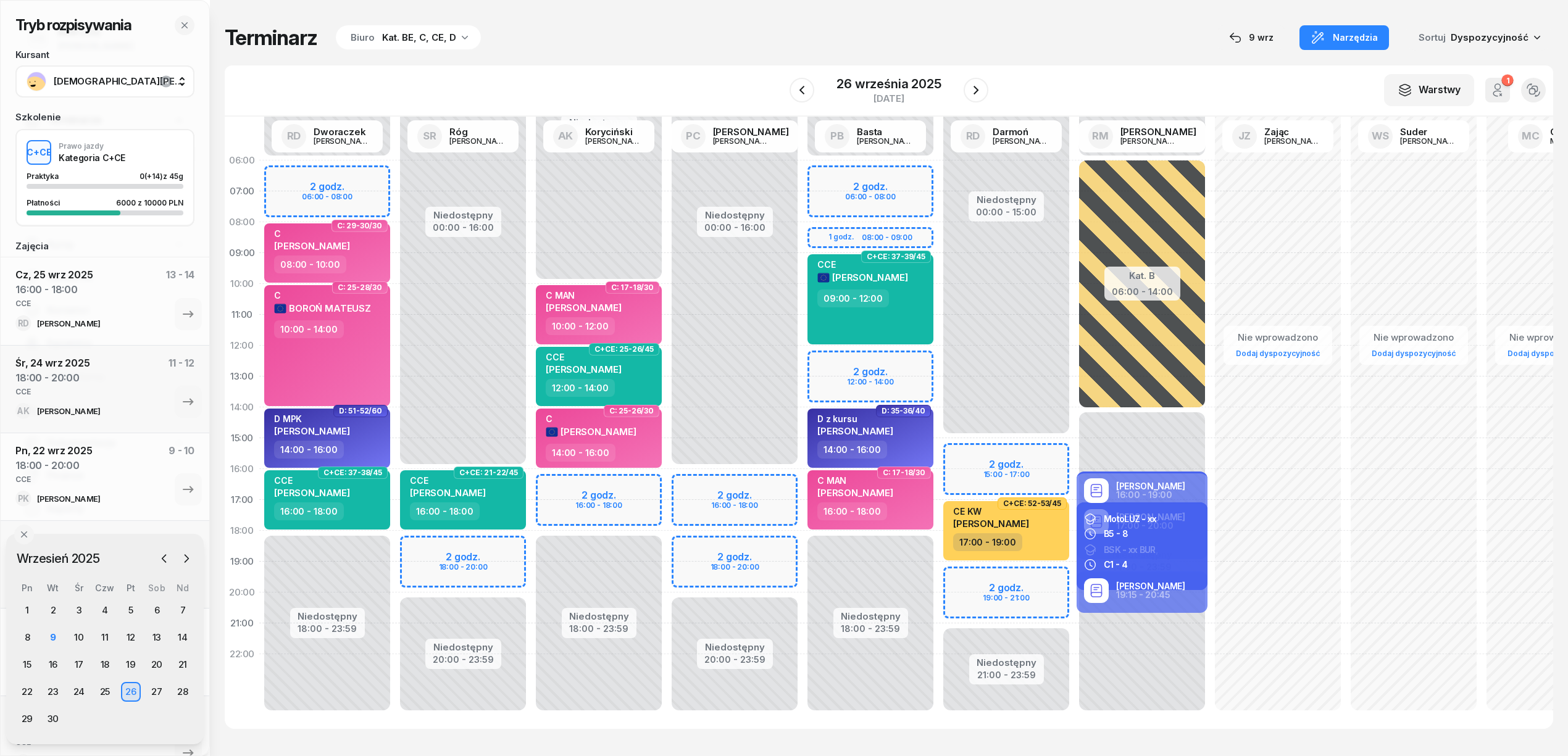
click at [647, 482] on div "Niedostępny 00:00 - 10:00 Niedostępny 18:00 - 23:59 2 godz. 16:00 - 18:00 C: 17…" at bounding box center [599, 438] width 136 height 587
select select "16"
select select "18"
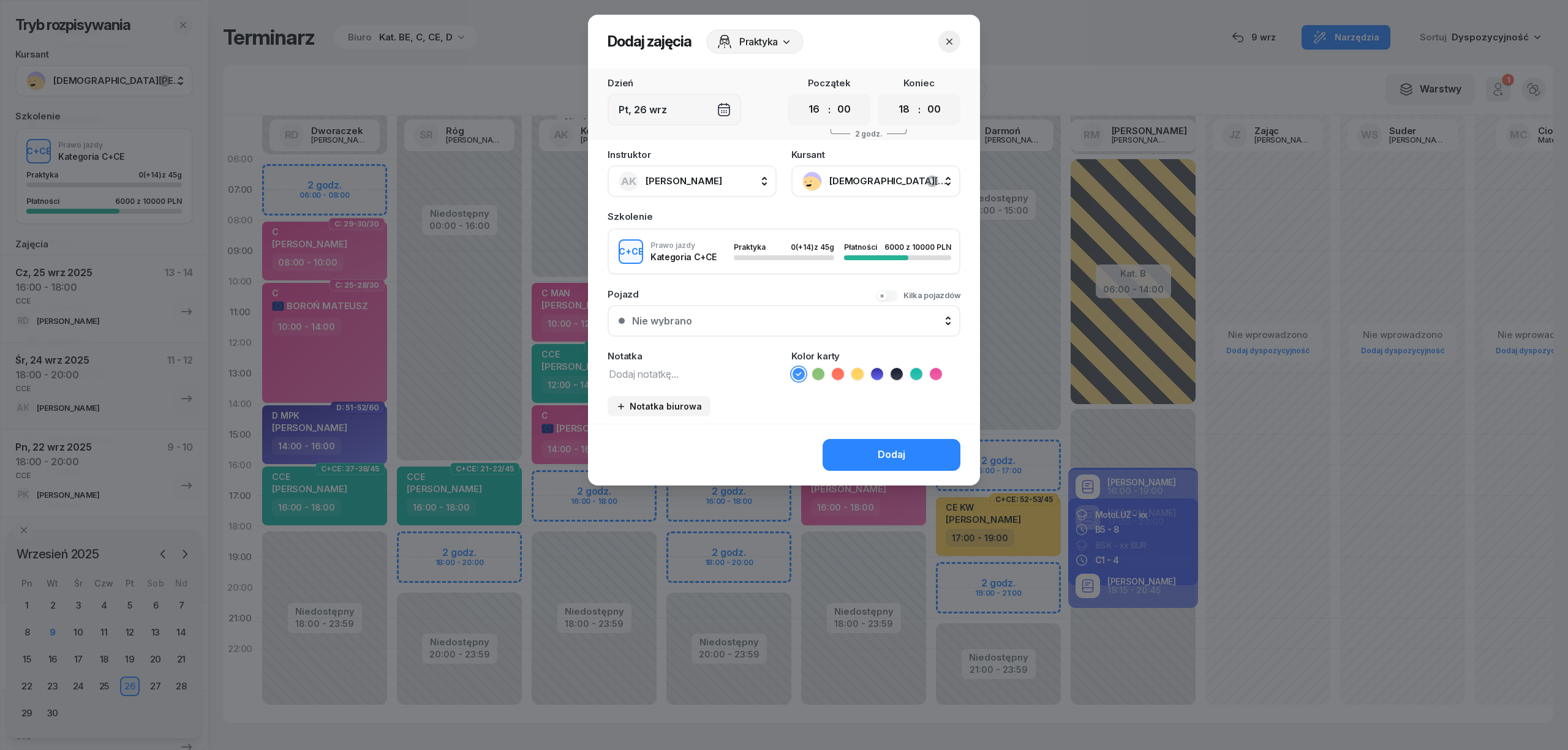
click at [707, 366] on textarea at bounding box center [692, 373] width 169 height 16
type textarea "CCE"
click at [909, 368] on li at bounding box center [917, 374] width 15 height 15
click at [921, 462] on button "Dodaj" at bounding box center [891, 455] width 138 height 32
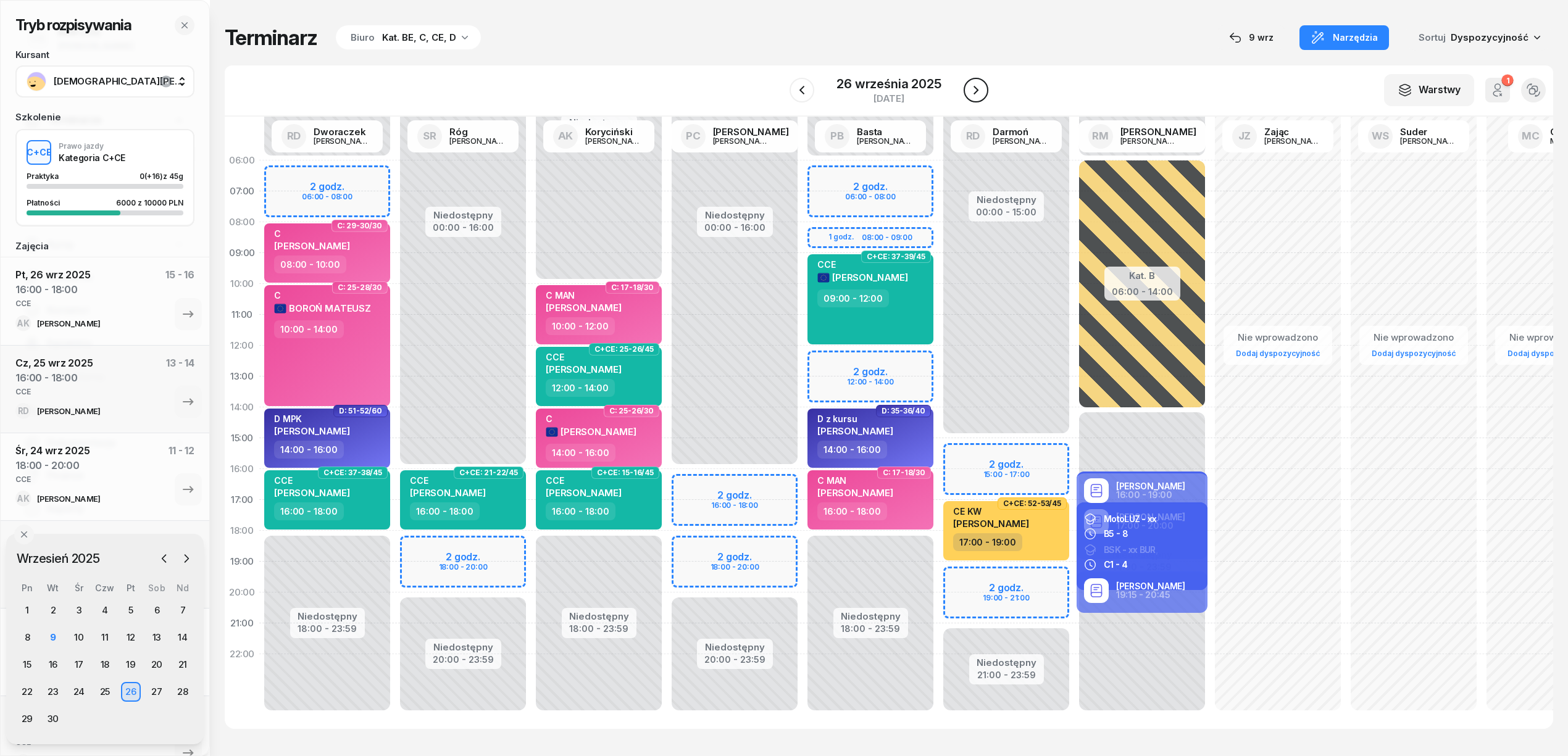
click at [980, 92] on icon "button" at bounding box center [976, 91] width 15 height 15
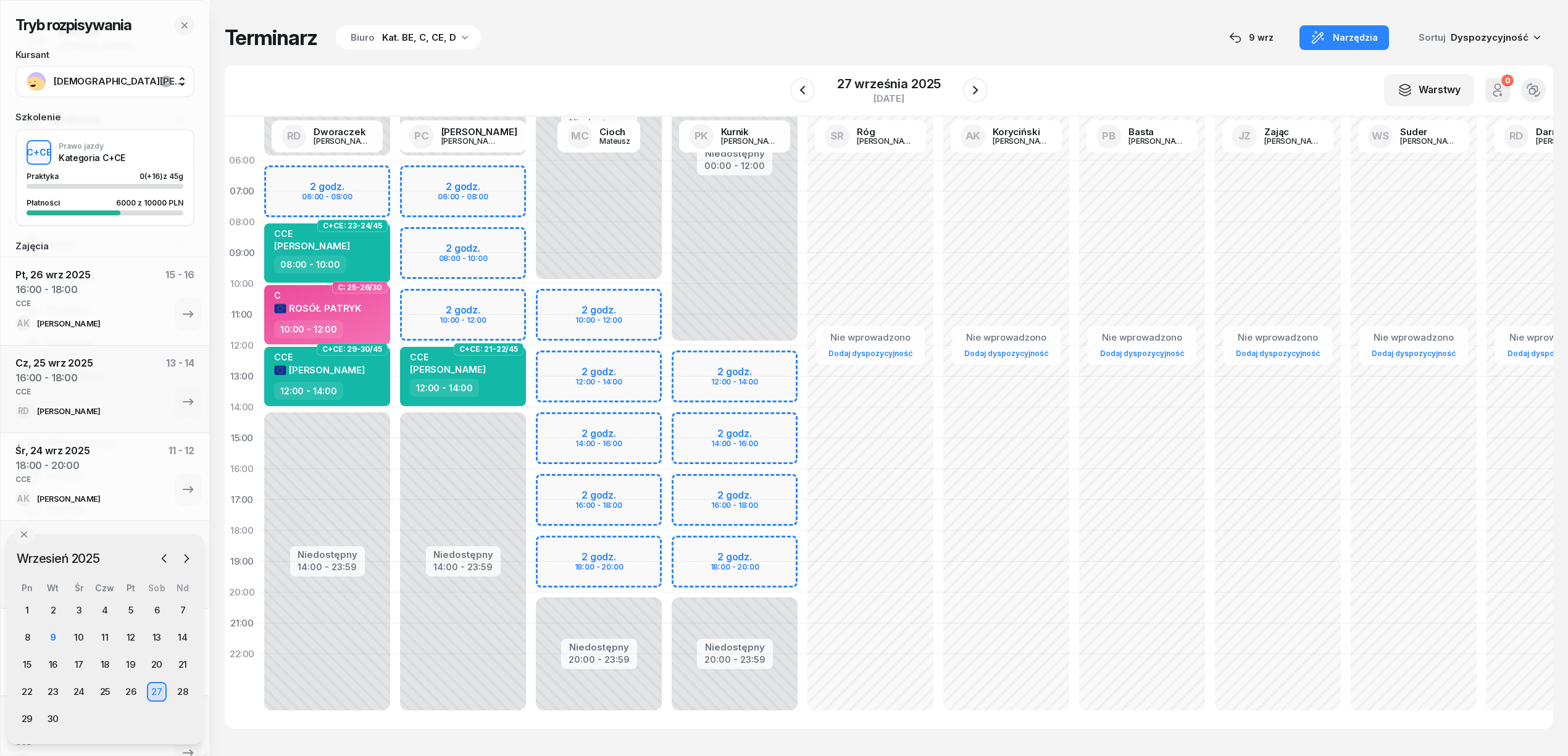
click at [472, 302] on div "Niedostępny 00:00 - 06:00 Niedostępny 14:00 - 23:59 2 godz. 06:00 - 08:00 2 god…" at bounding box center [463, 438] width 136 height 587
select select "10"
select select "12"
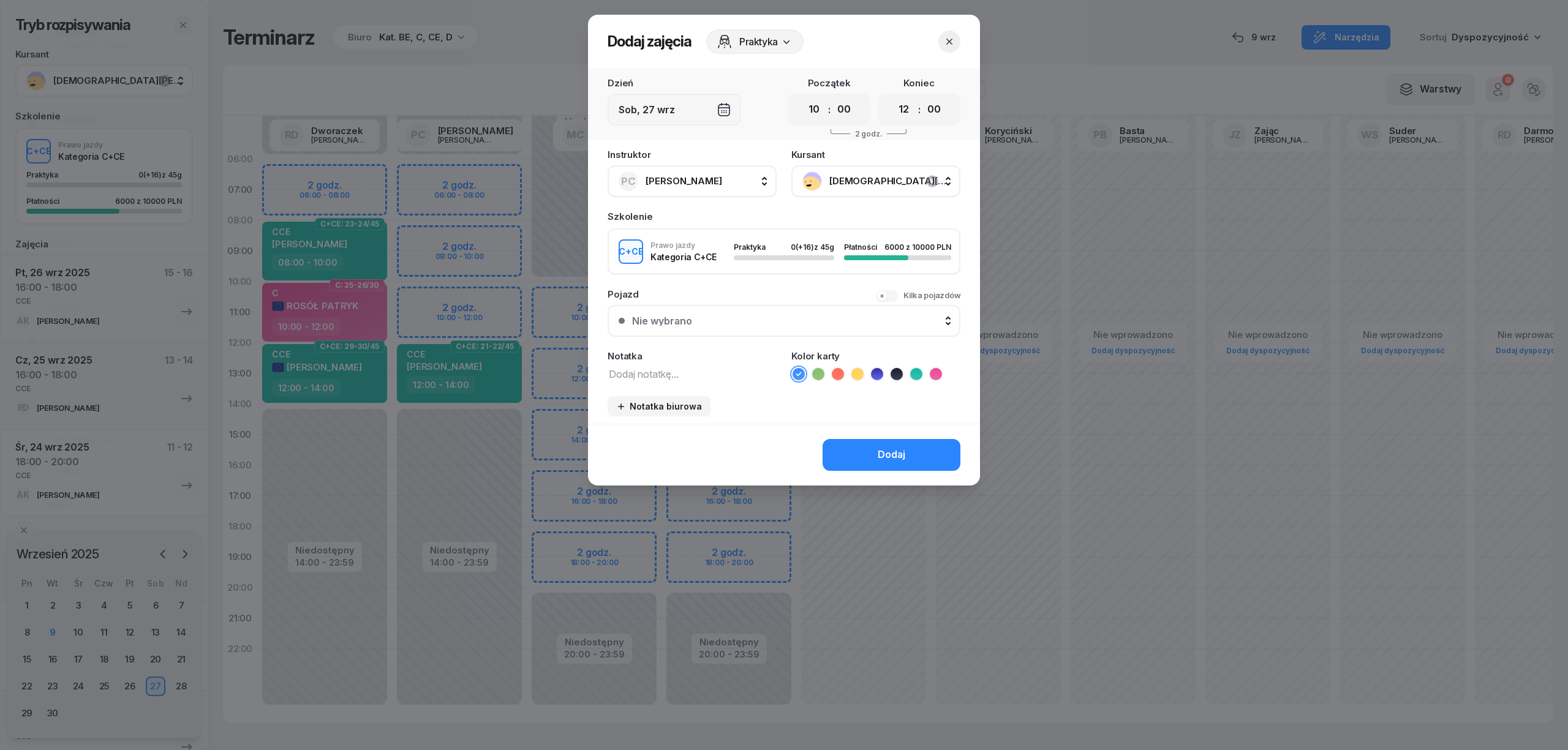
click at [706, 372] on textarea at bounding box center [692, 373] width 169 height 16
type textarea "CCE"
click at [914, 370] on icon at bounding box center [916, 374] width 12 height 12
click at [888, 460] on div "Dodaj" at bounding box center [890, 455] width 27 height 16
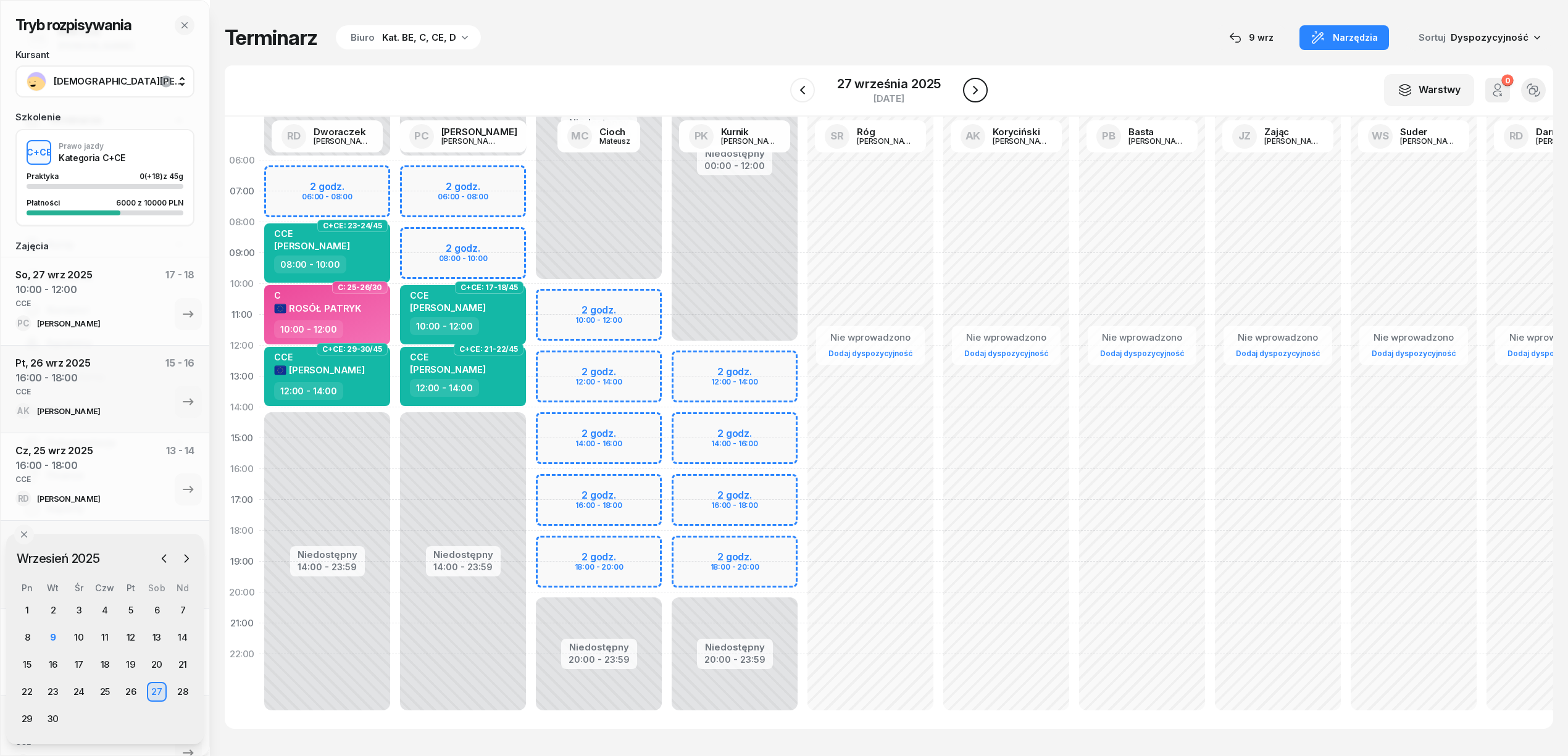
click at [979, 89] on icon "button" at bounding box center [976, 91] width 15 height 15
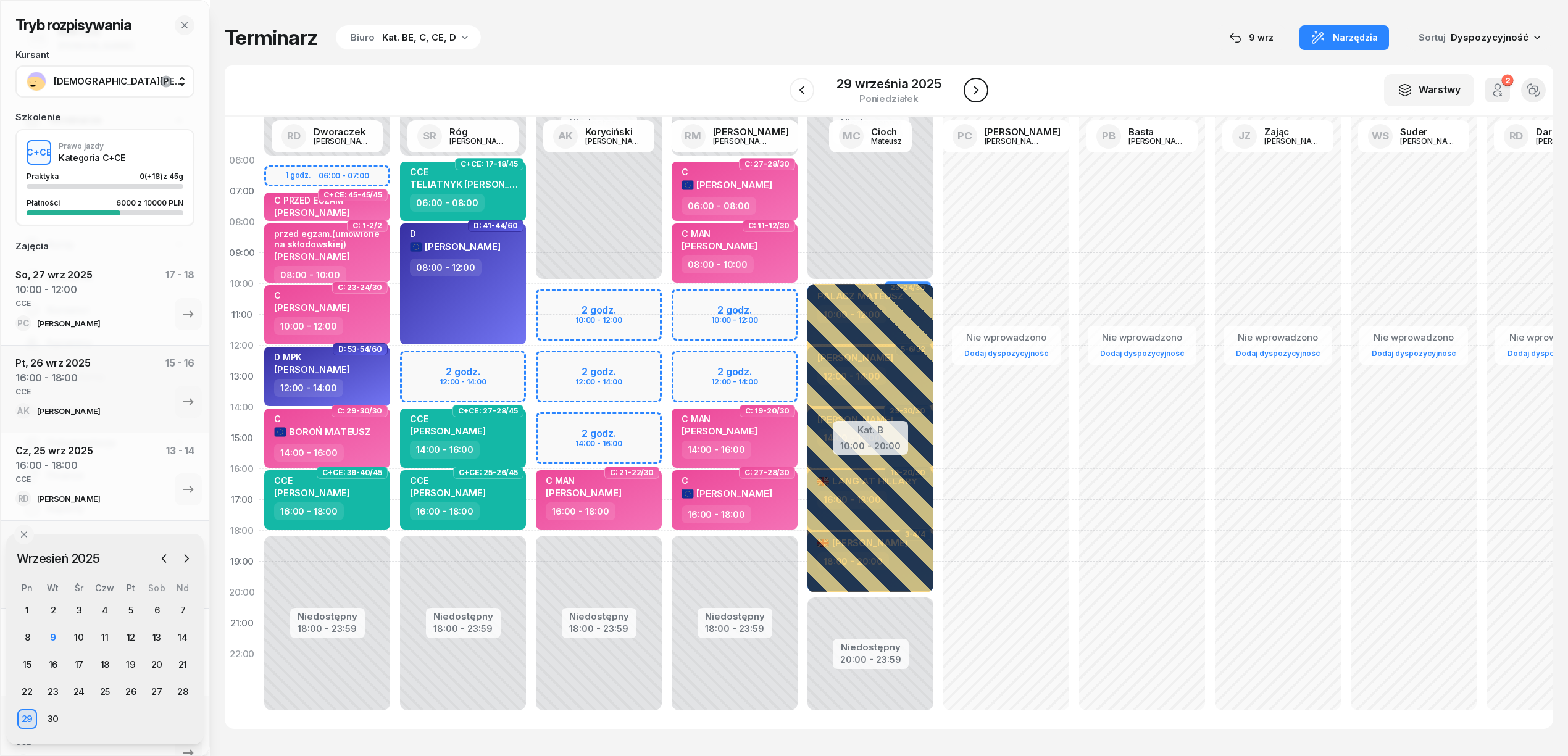
click at [979, 89] on icon "button" at bounding box center [976, 91] width 15 height 15
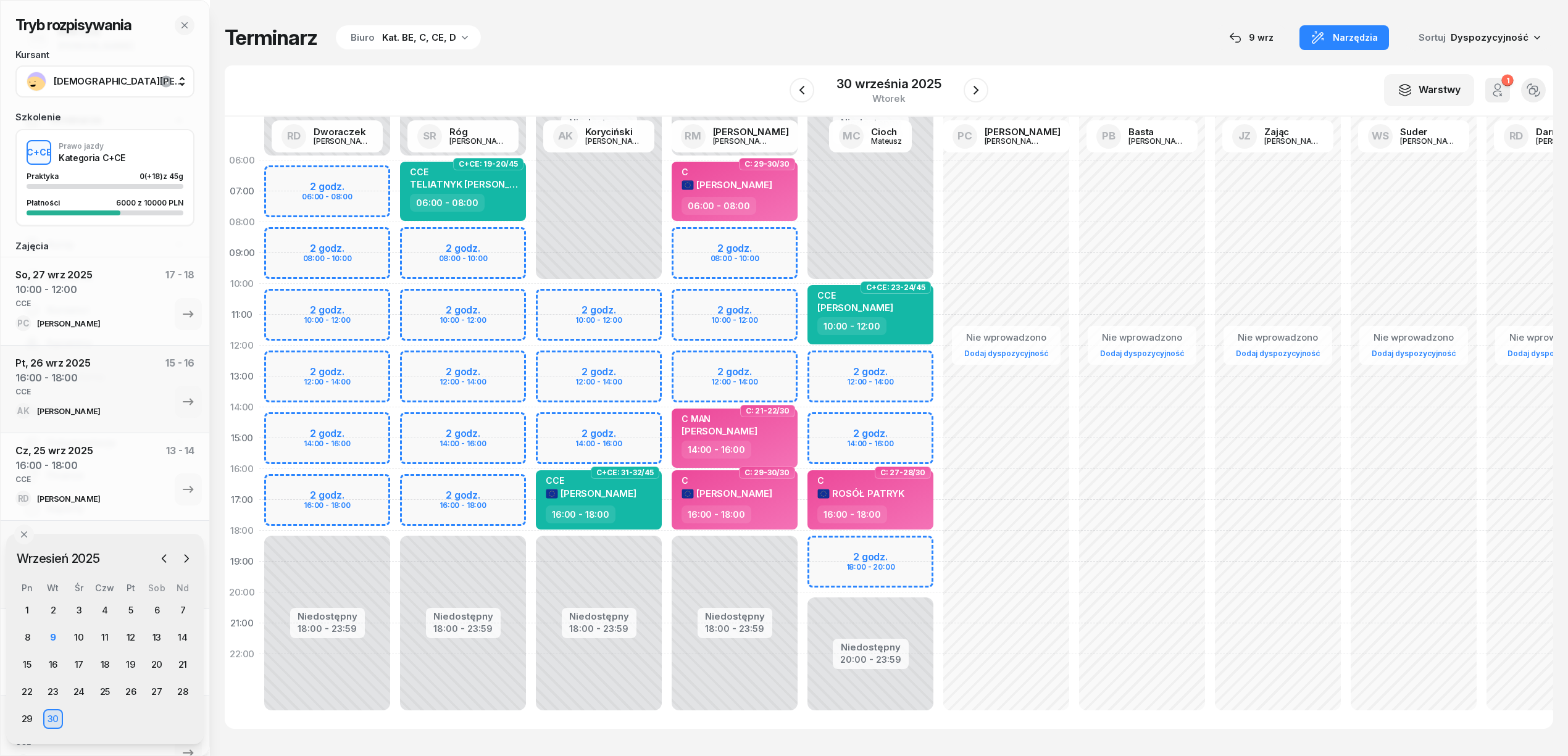
click at [507, 482] on div "Niedostępny 00:00 - 06:00 Niedostępny 18:00 - 23:59 2 godz. 08:00 - 10:00 2 god…" at bounding box center [463, 438] width 136 height 587
select select "16"
select select "18"
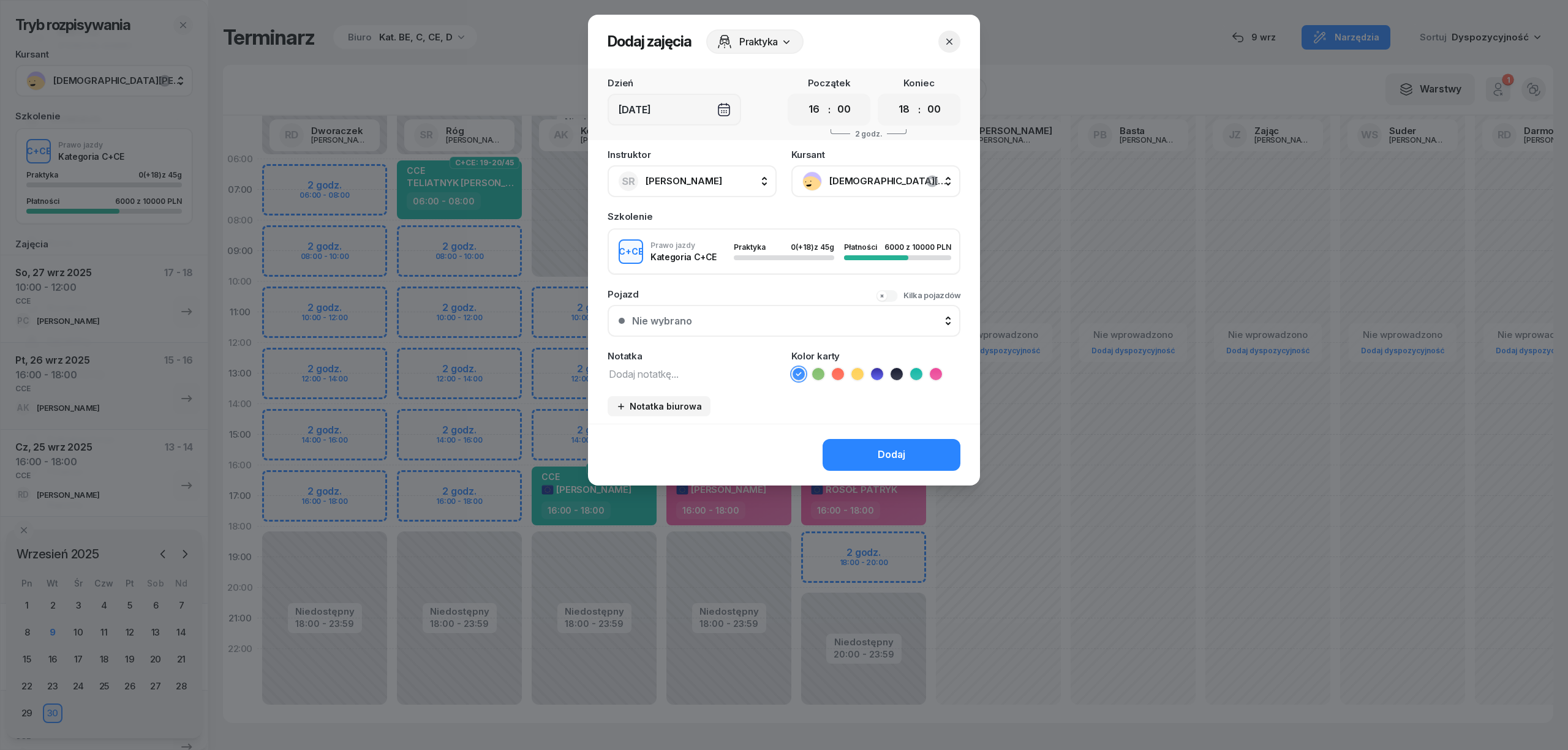
click at [690, 374] on textarea at bounding box center [692, 373] width 169 height 16
type textarea "CCE"
click at [919, 376] on icon at bounding box center [916, 374] width 12 height 12
click at [900, 443] on button "Dodaj" at bounding box center [891, 455] width 138 height 32
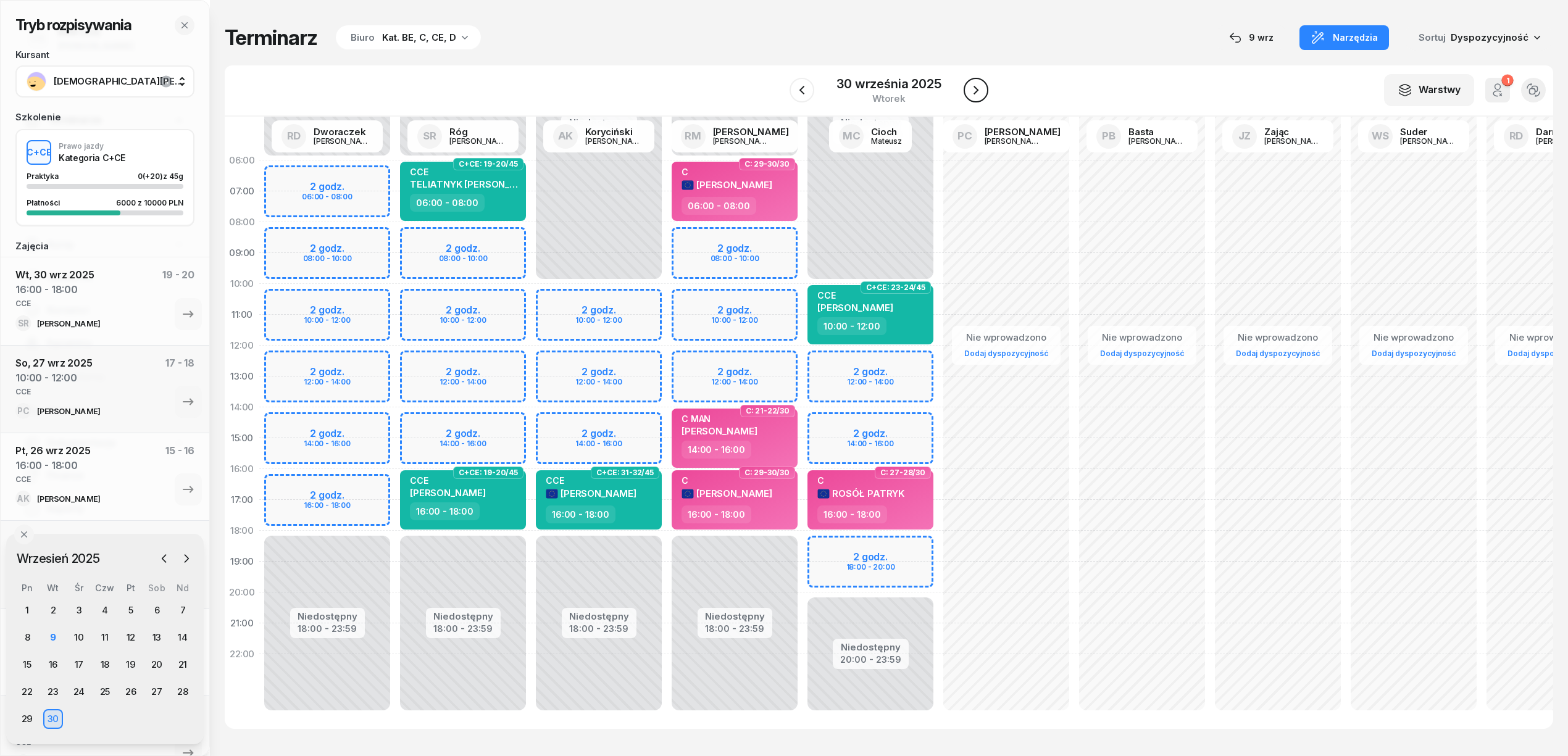
click at [975, 84] on icon "button" at bounding box center [976, 91] width 15 height 15
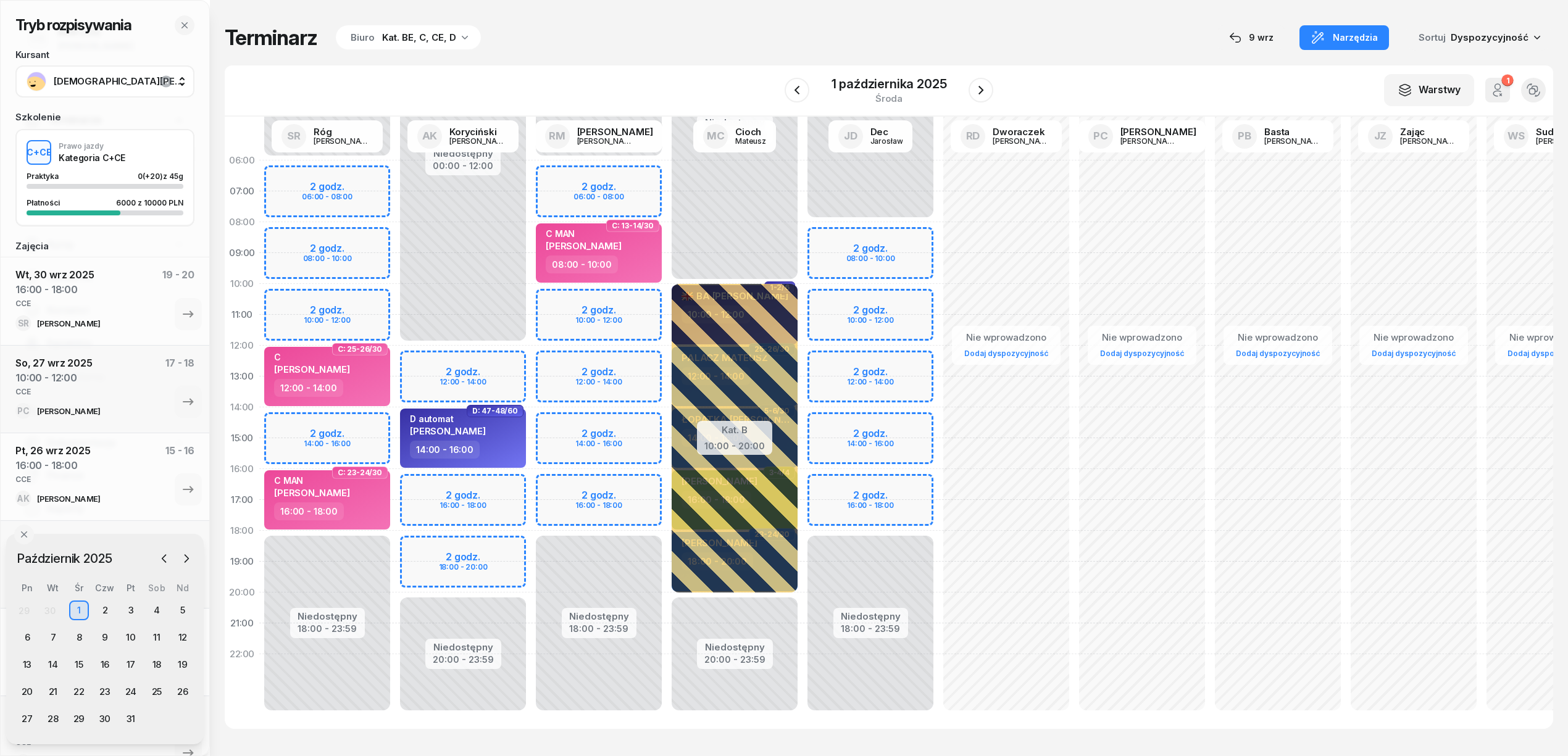
click at [504, 488] on div "Niedostępny 00:00 - 12:00 Niedostępny 20:00 - 23:59 2 godz. 12:00 - 14:00 2 god…" at bounding box center [463, 438] width 136 height 587
click at [563, 480] on div "Niedostępny 00:00 - 06:00 Niedostępny 18:00 - 23:59 2 godz. 06:00 - 08:00 2 god…" at bounding box center [599, 437] width 136 height 587
click at [564, 483] on div "Niedostępny 00:00 - 06:00 Niedostępny 18:00 - 23:59 2 godz. 06:00 - 08:00 2 god…" at bounding box center [599, 437] width 136 height 587
select select "16"
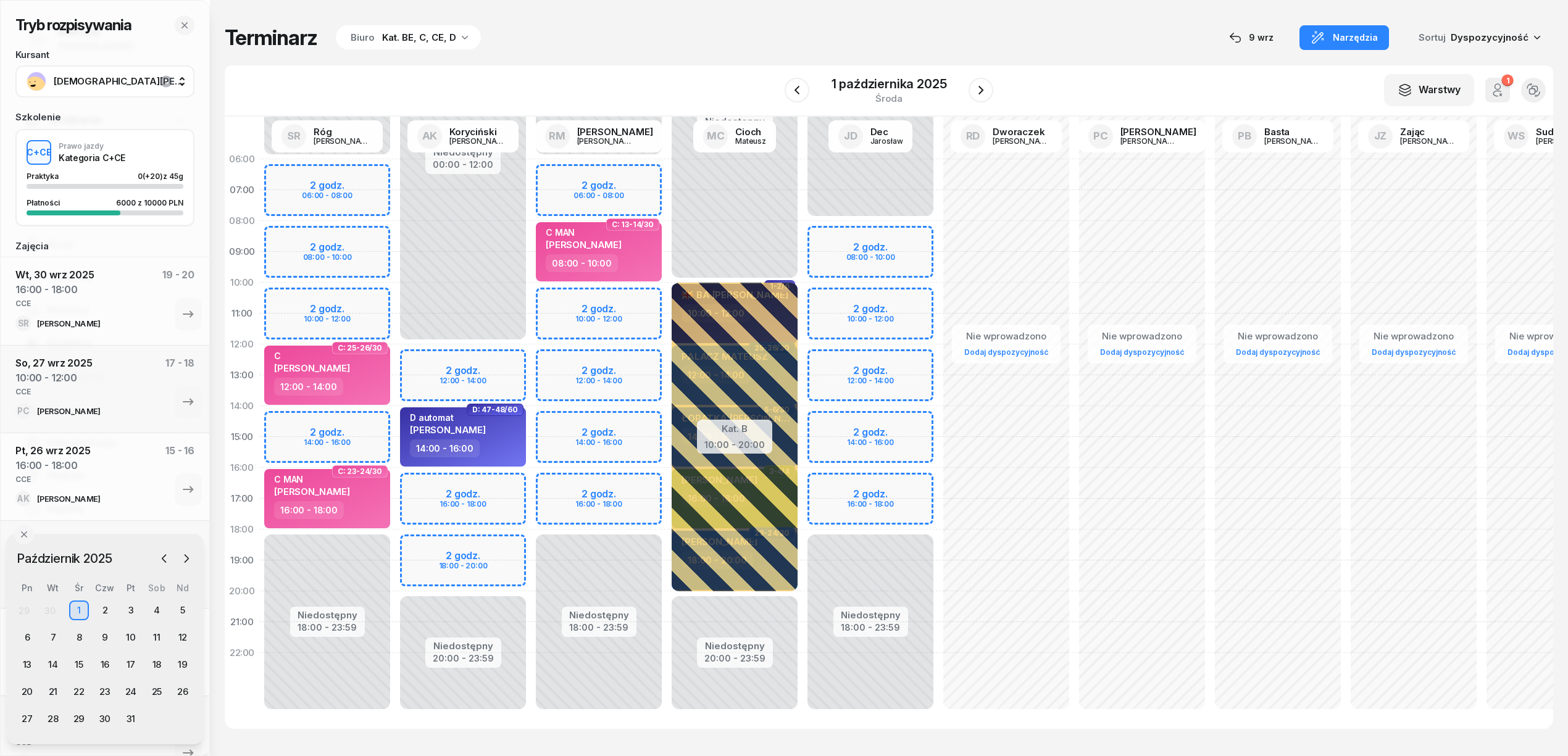
select select "18"
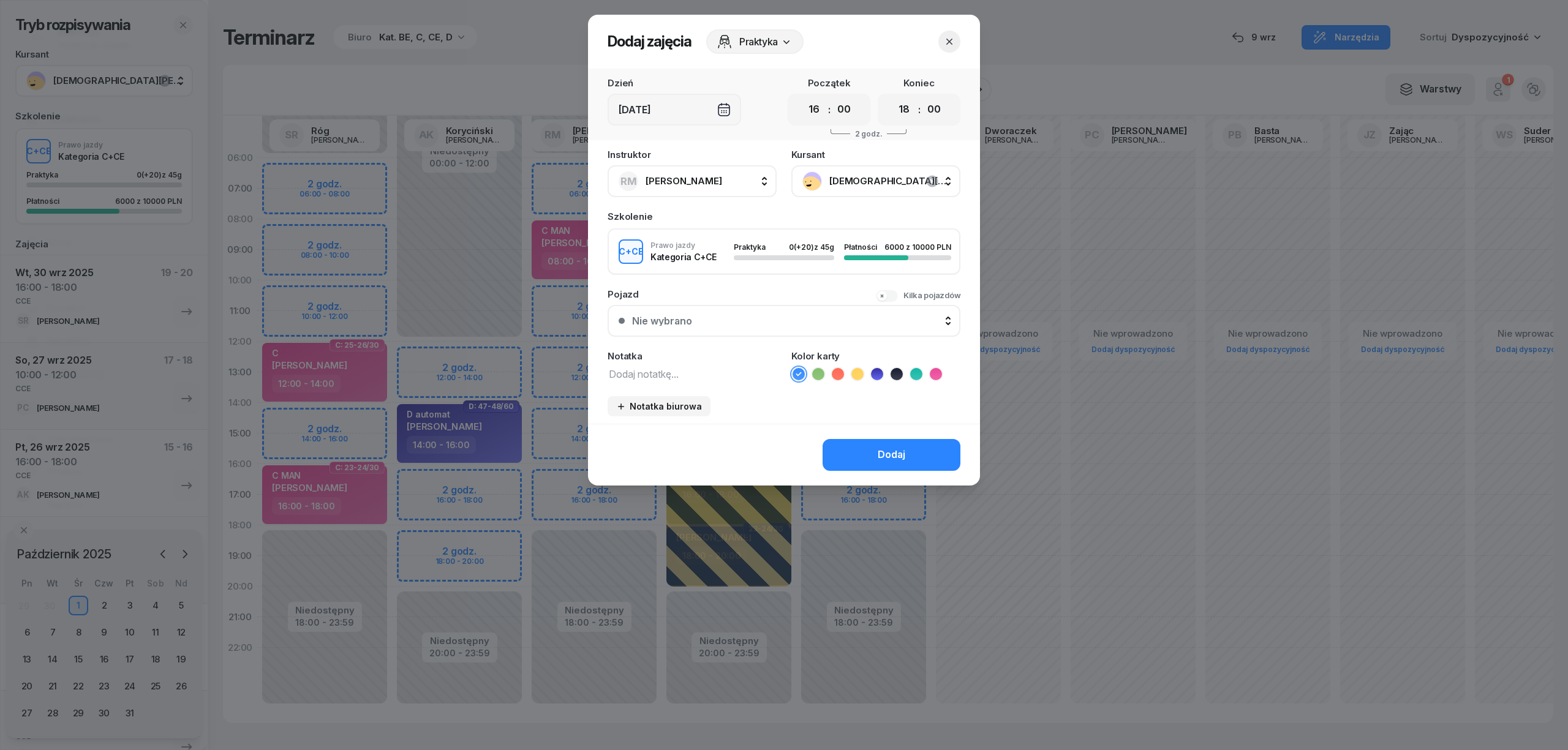
click at [711, 374] on textarea at bounding box center [692, 373] width 169 height 16
type textarea "CCE"
click at [915, 375] on icon at bounding box center [916, 374] width 12 height 12
click at [907, 451] on button "Dodaj" at bounding box center [891, 455] width 138 height 32
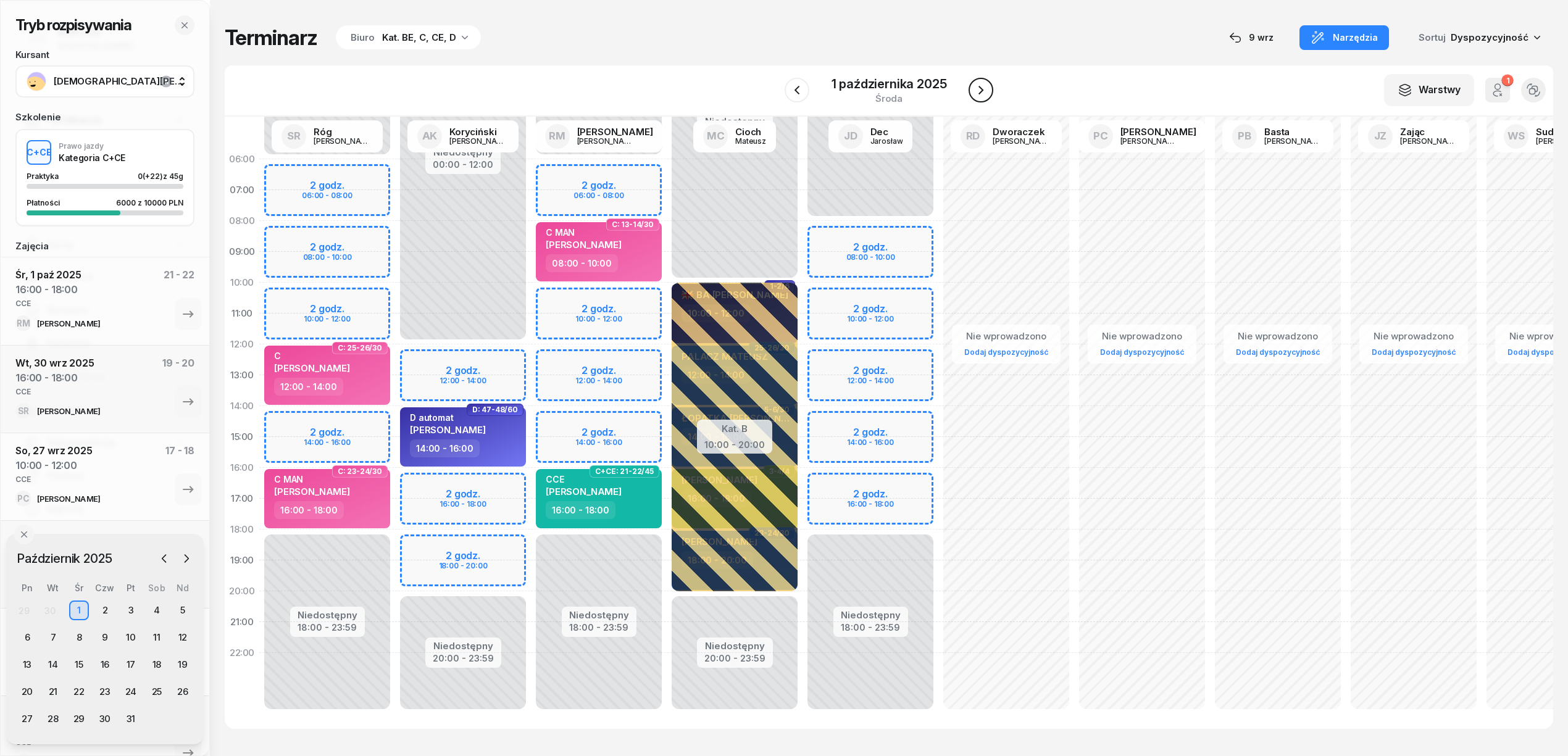
click at [985, 89] on icon "button" at bounding box center [980, 91] width 15 height 15
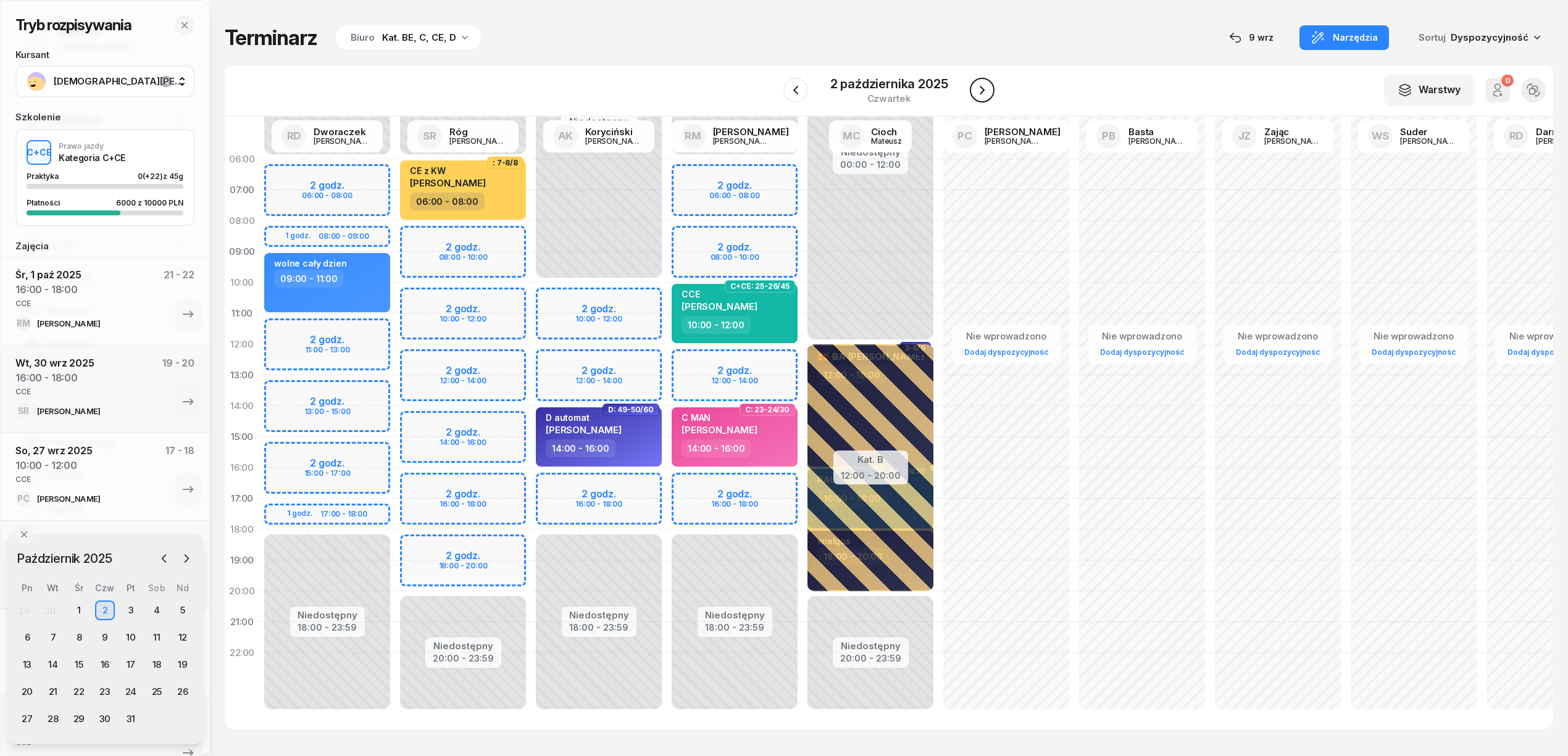
click at [985, 89] on icon "button" at bounding box center [982, 91] width 15 height 15
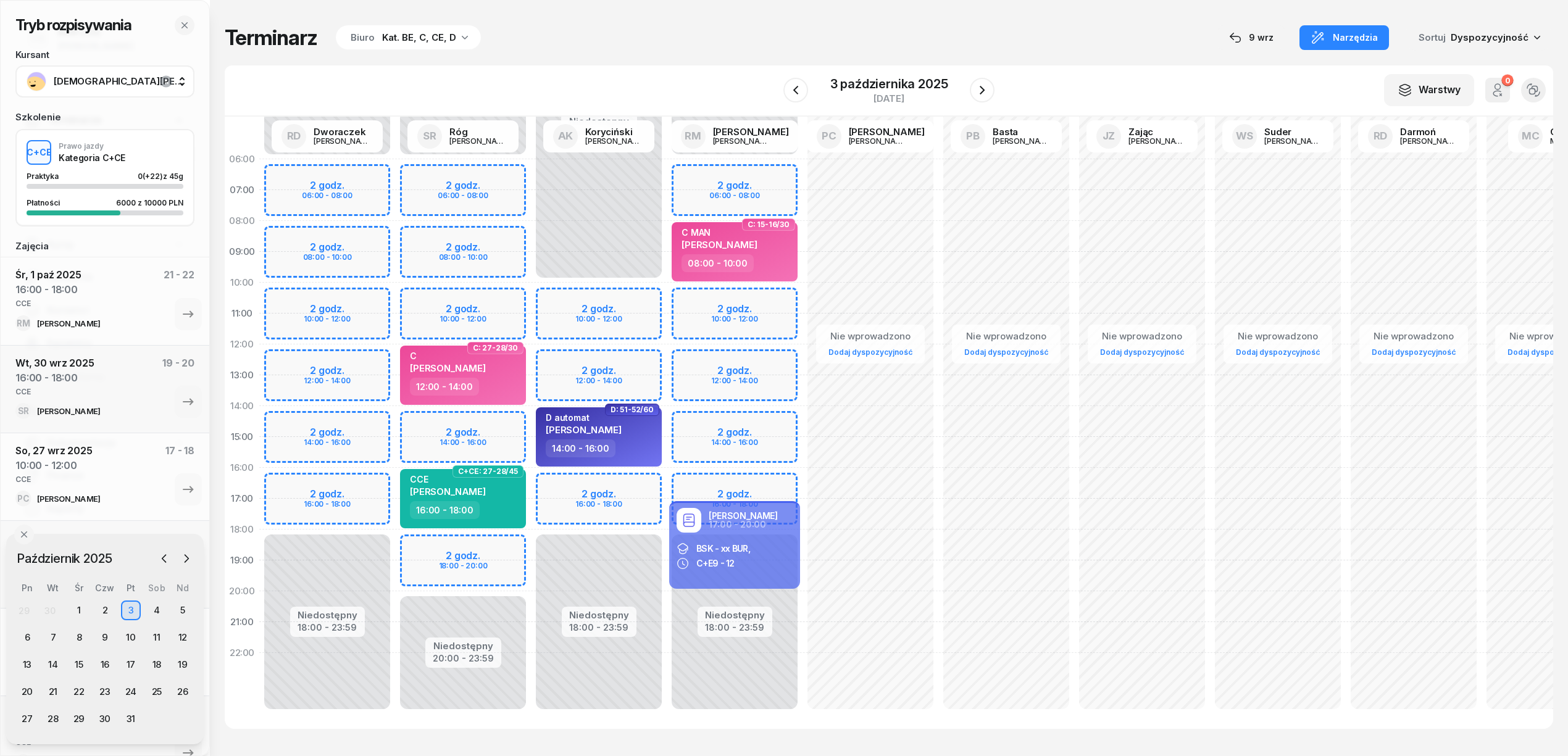
click at [639, 482] on div "Niedostępny 00:00 - 10:00 Niedostępny 18:00 - 23:59 2 godz. 10:00 - 12:00 2 god…" at bounding box center [599, 437] width 136 height 587
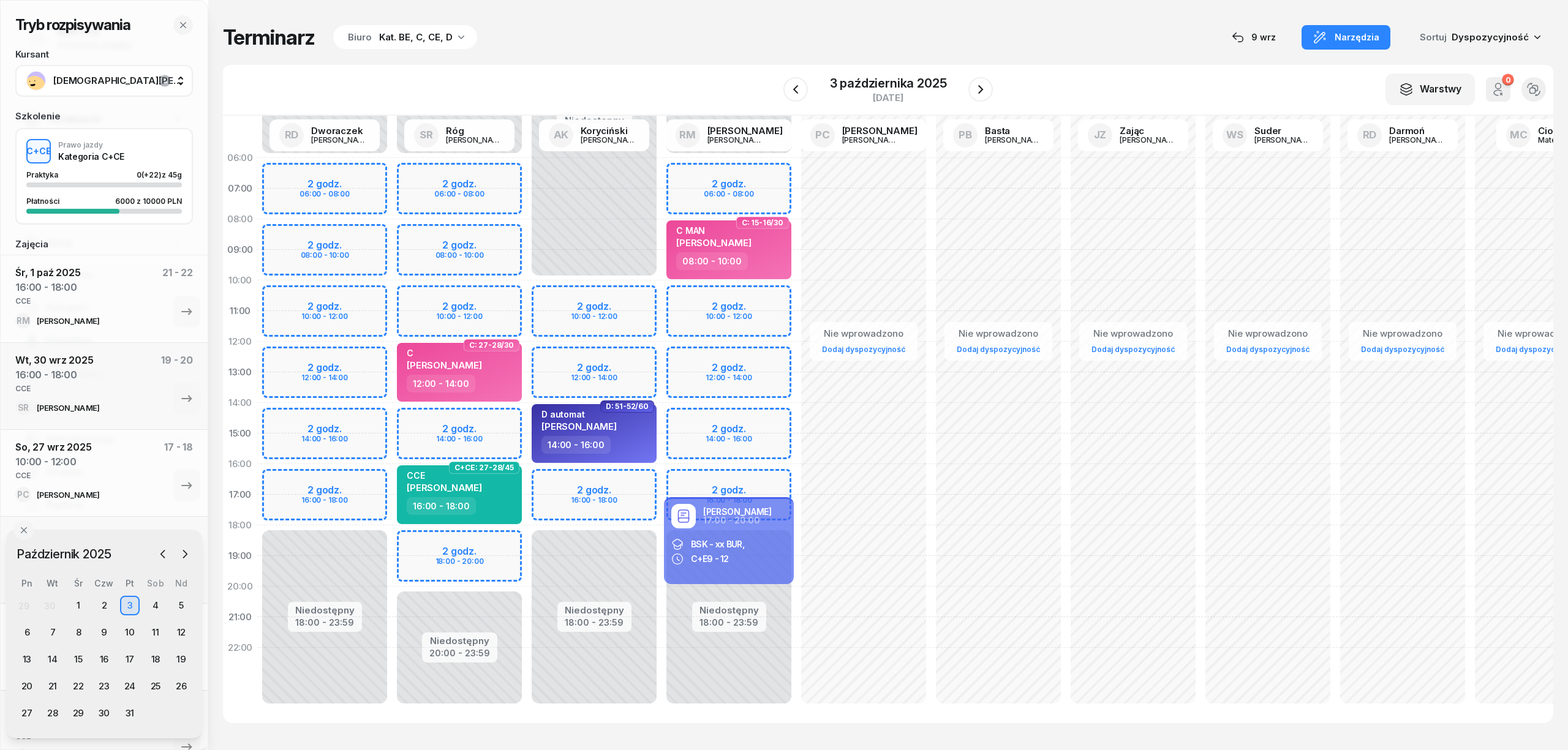
select select "16"
select select "18"
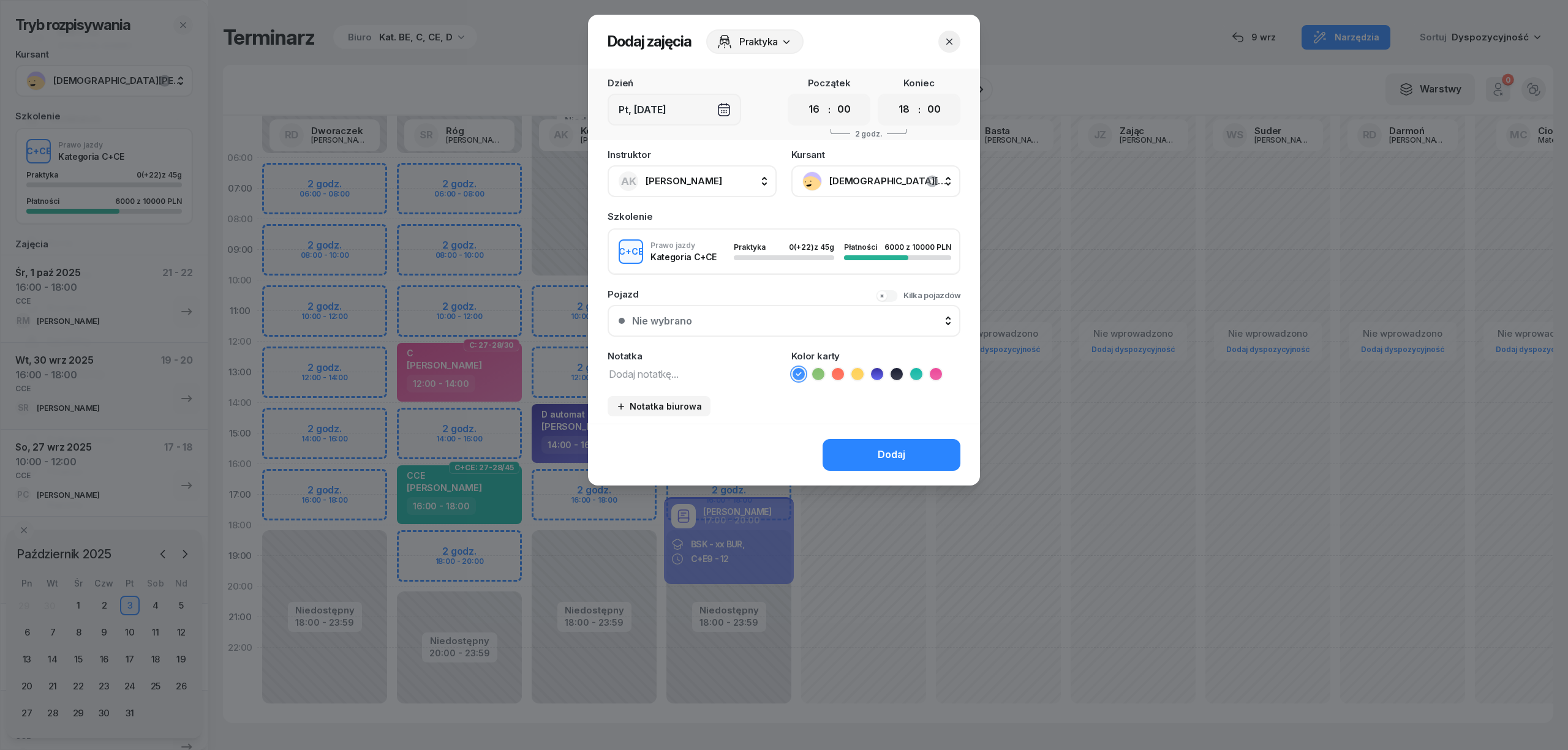
click at [954, 38] on icon "button" at bounding box center [948, 41] width 12 height 12
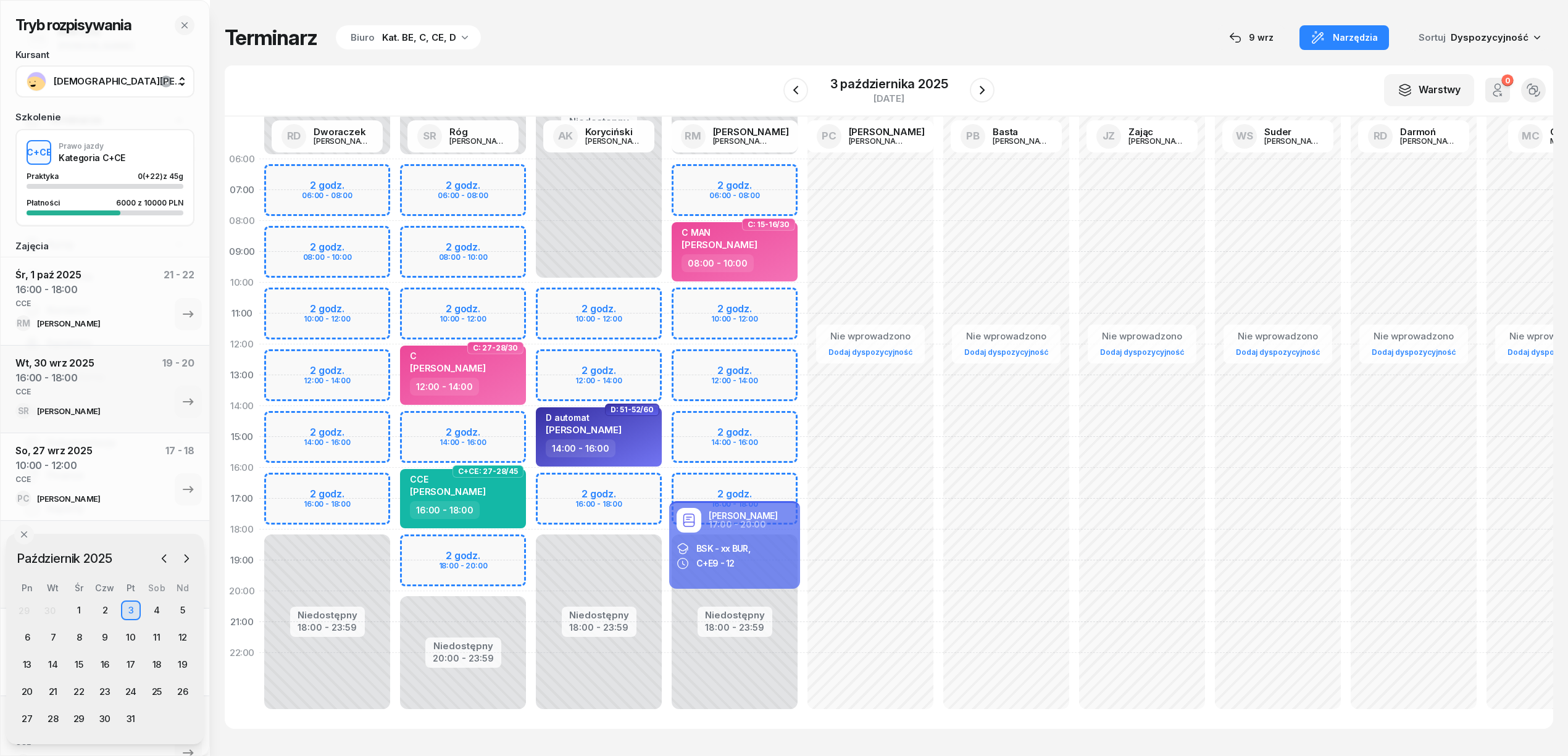
click at [765, 480] on div "Niedostępny 00:00 - 06:00 Niedostępny 18:00 - 23:59 2 godz. 06:00 - 08:00 2 god…" at bounding box center [735, 437] width 136 height 587
select select "16"
select select "18"
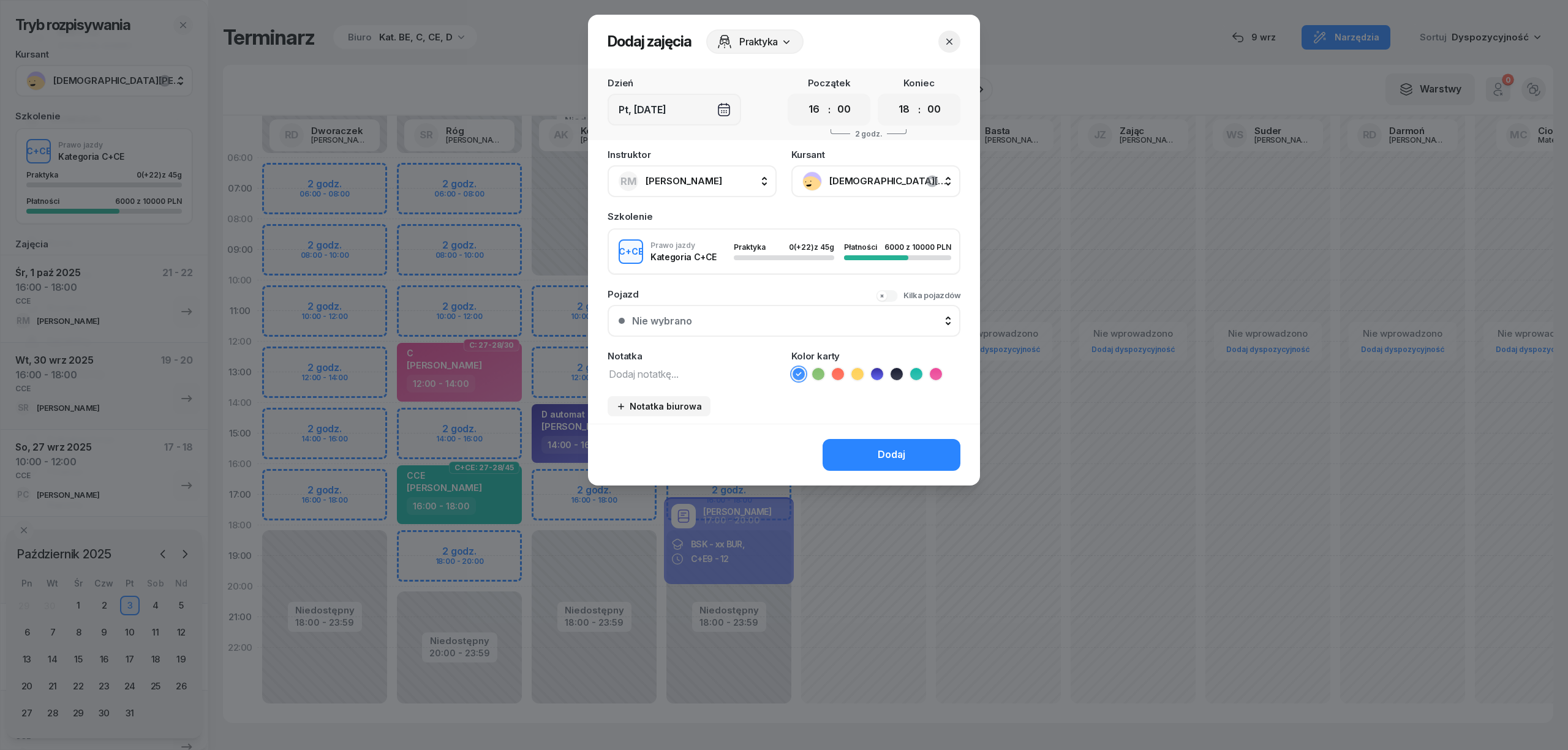
click at [729, 374] on textarea at bounding box center [692, 373] width 169 height 16
type textarea "CCE"
click at [915, 368] on icon at bounding box center [916, 374] width 12 height 12
click at [900, 449] on div "Dodaj" at bounding box center [890, 455] width 27 height 16
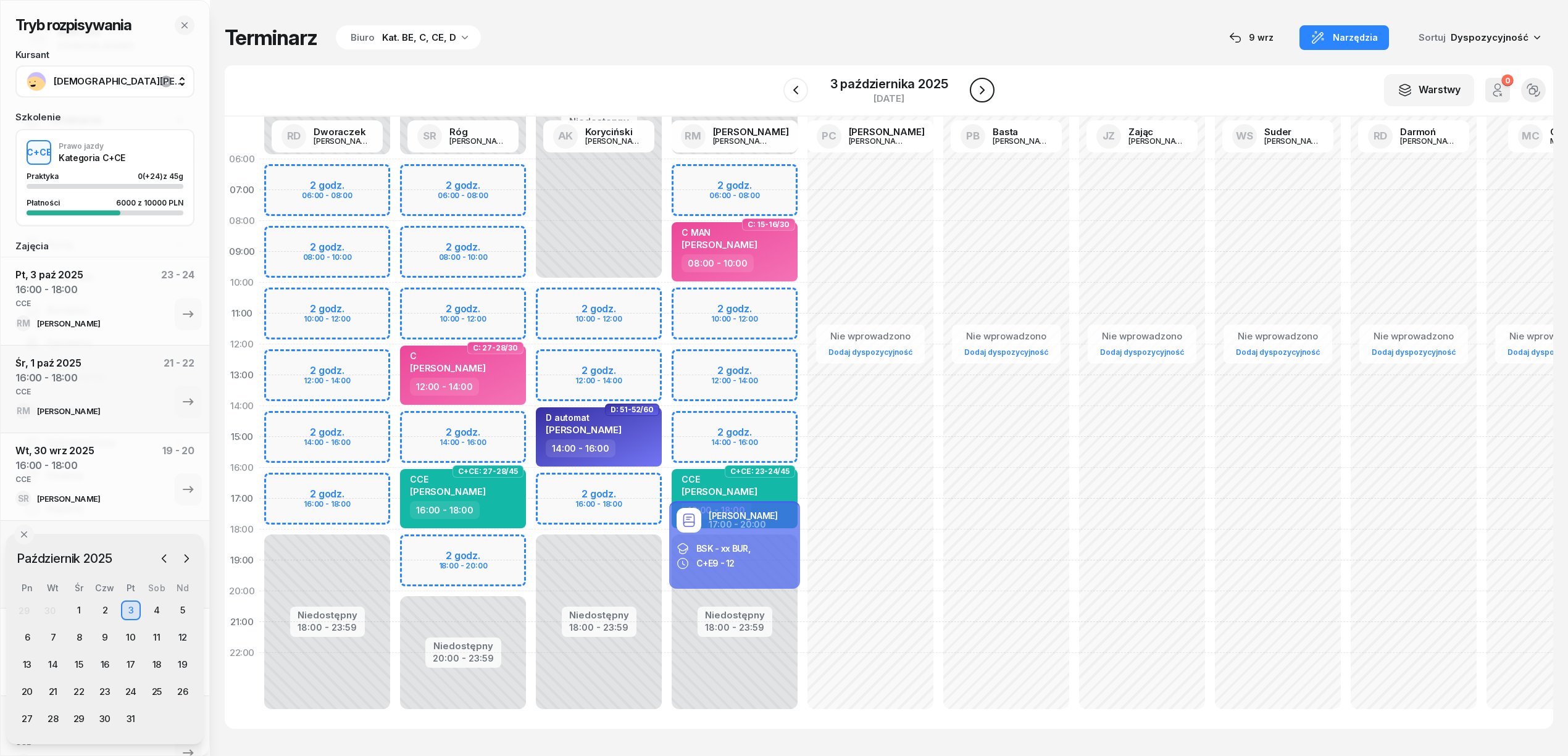
click at [979, 88] on icon "button" at bounding box center [982, 91] width 15 height 15
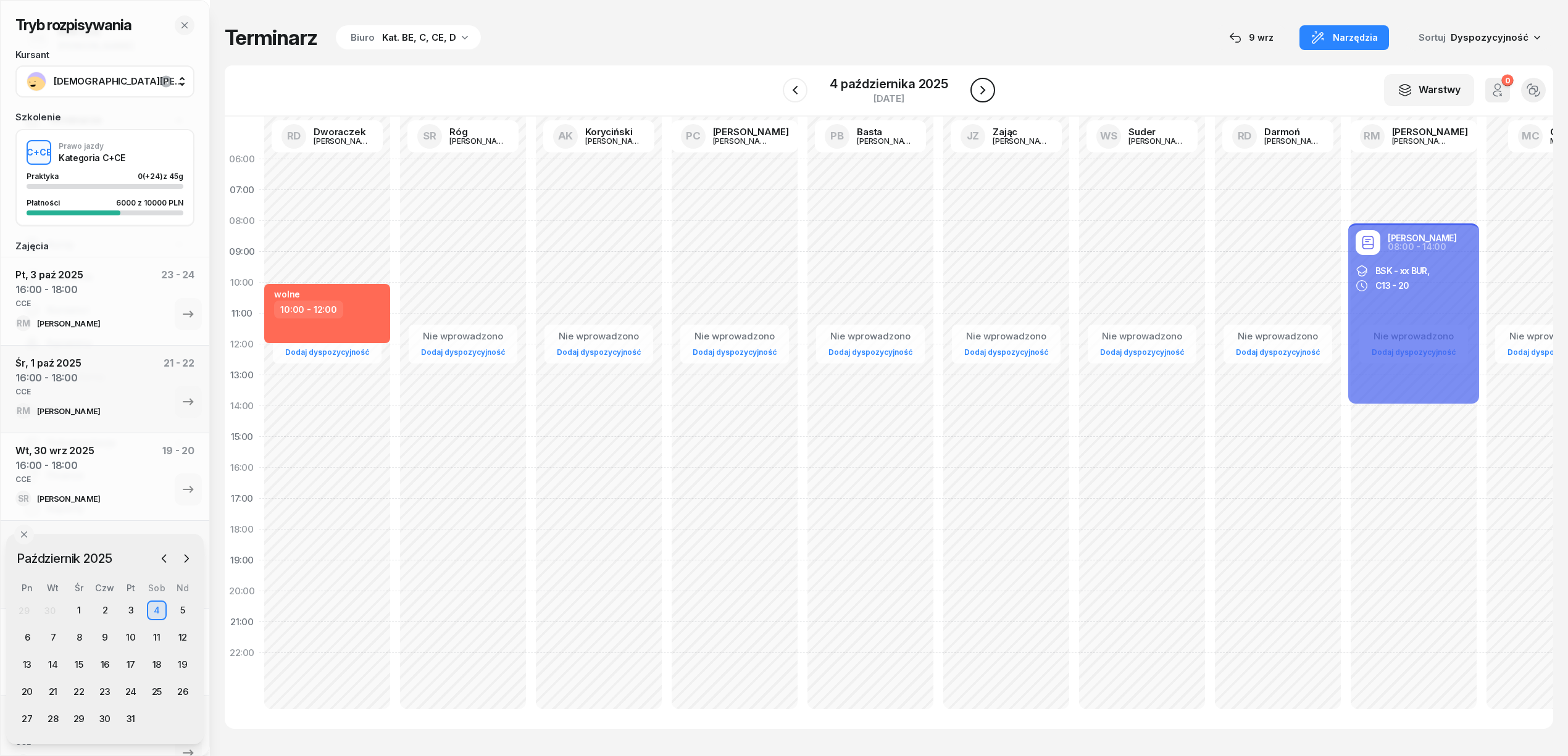
click at [979, 88] on icon "button" at bounding box center [982, 91] width 15 height 15
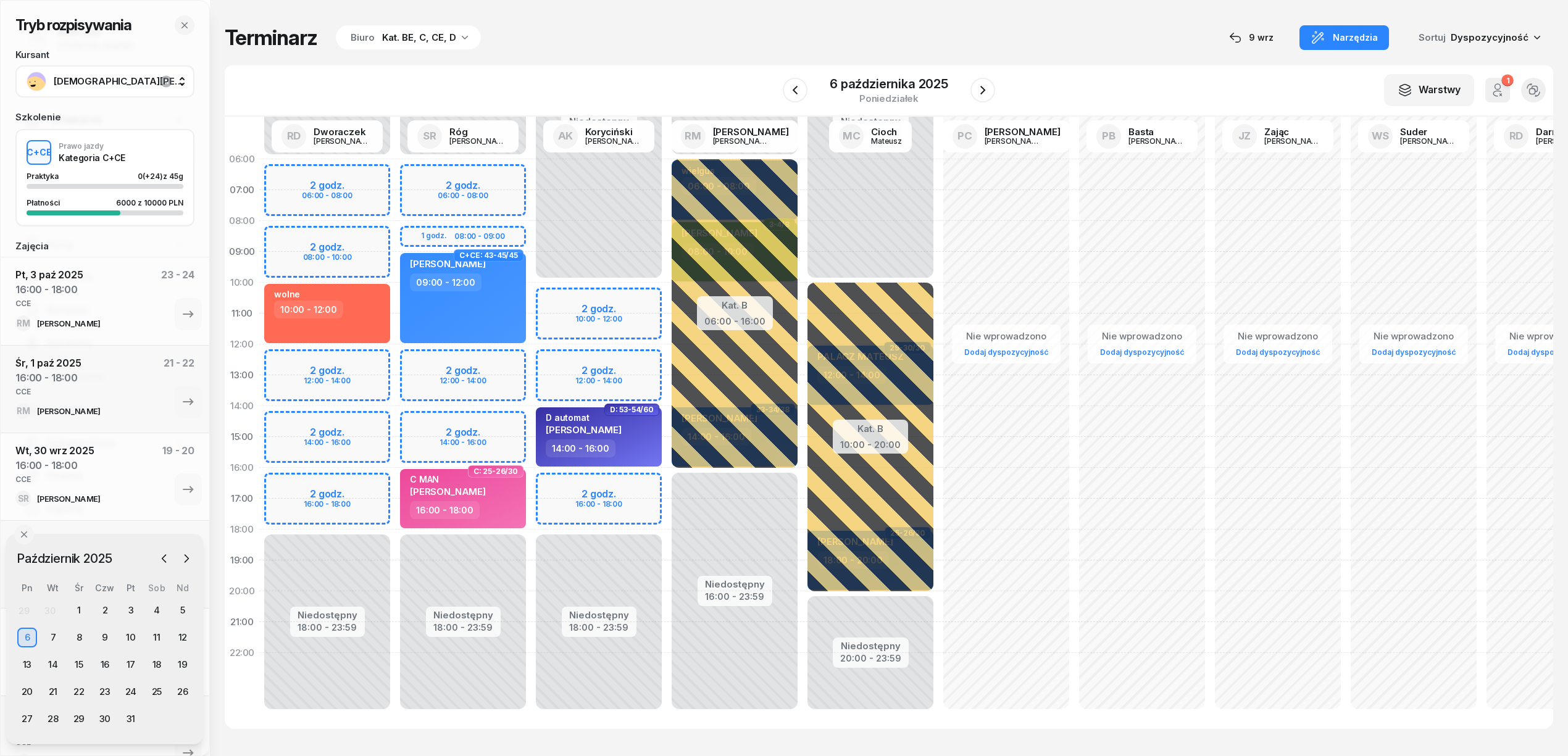
click at [550, 474] on div "Niedostępny 00:00 - 10:00 Niedostępny 18:00 - 23:59 2 godz. 10:00 - 12:00 2 god…" at bounding box center [599, 437] width 136 height 587
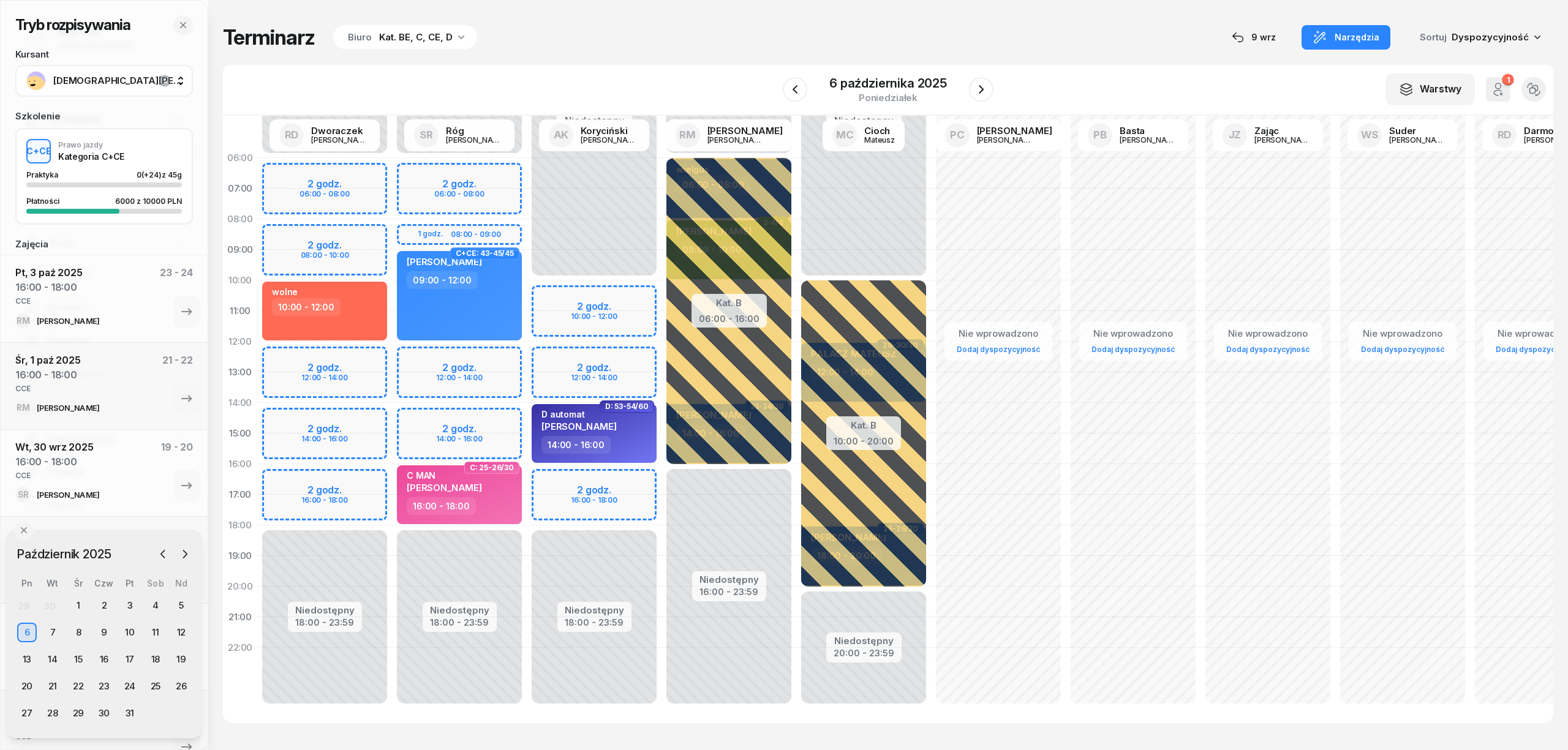
select select "16"
select select "18"
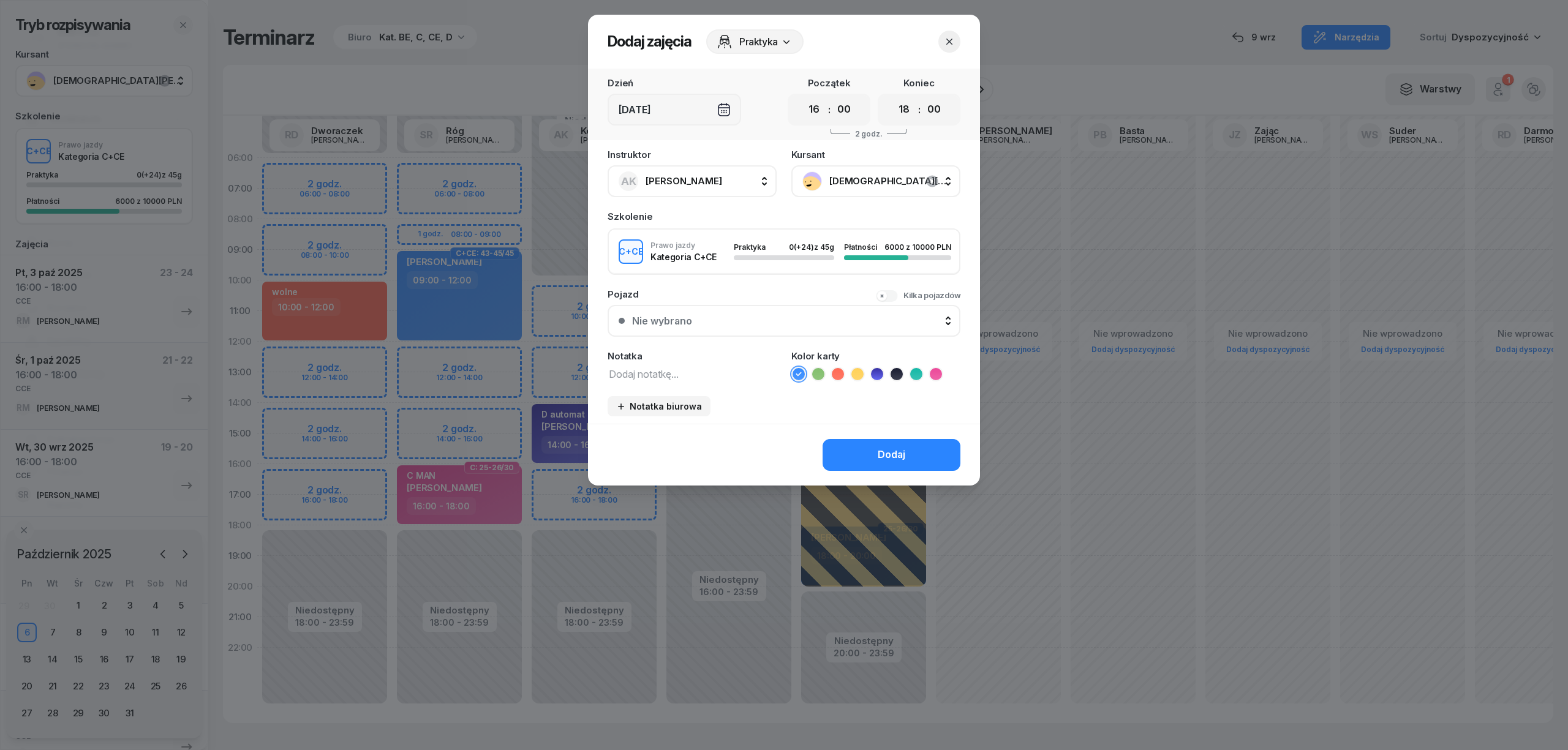
click at [678, 374] on textarea at bounding box center [692, 373] width 169 height 16
type textarea "CCE"
click at [917, 368] on icon at bounding box center [916, 374] width 12 height 12
click at [881, 454] on div "Dodaj" at bounding box center [890, 455] width 27 height 16
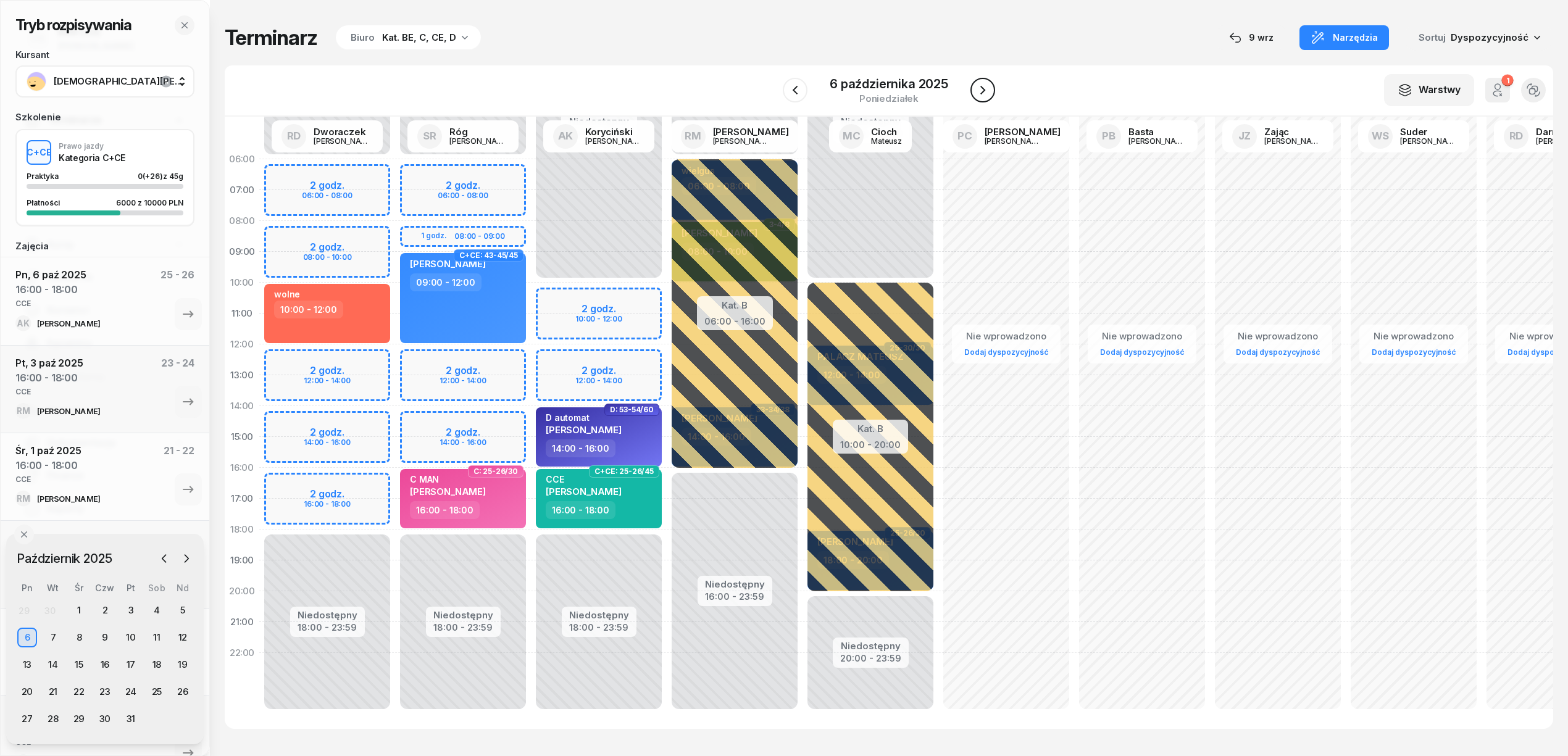
click at [976, 87] on icon "button" at bounding box center [982, 91] width 15 height 15
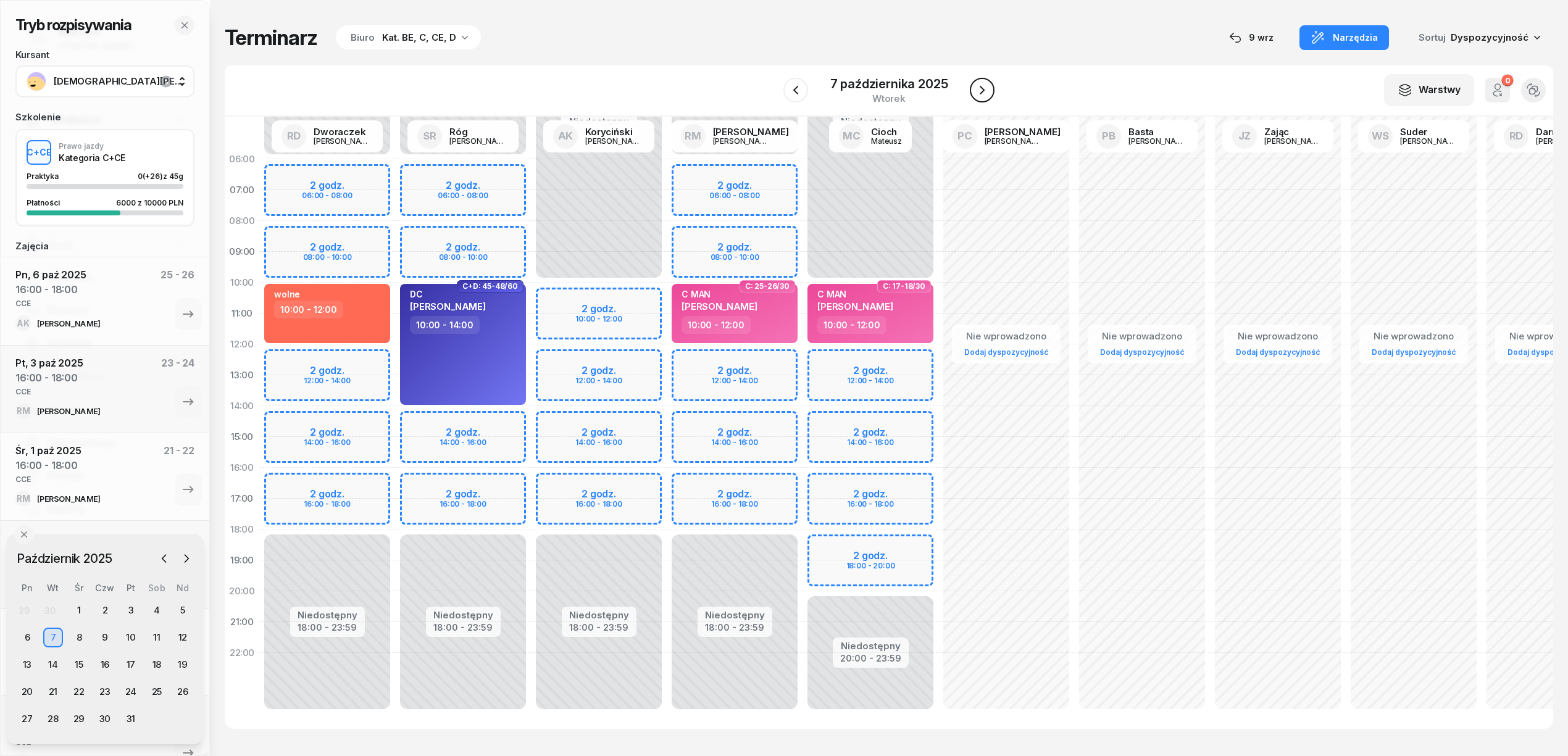
click at [971, 96] on button "button" at bounding box center [981, 90] width 25 height 25
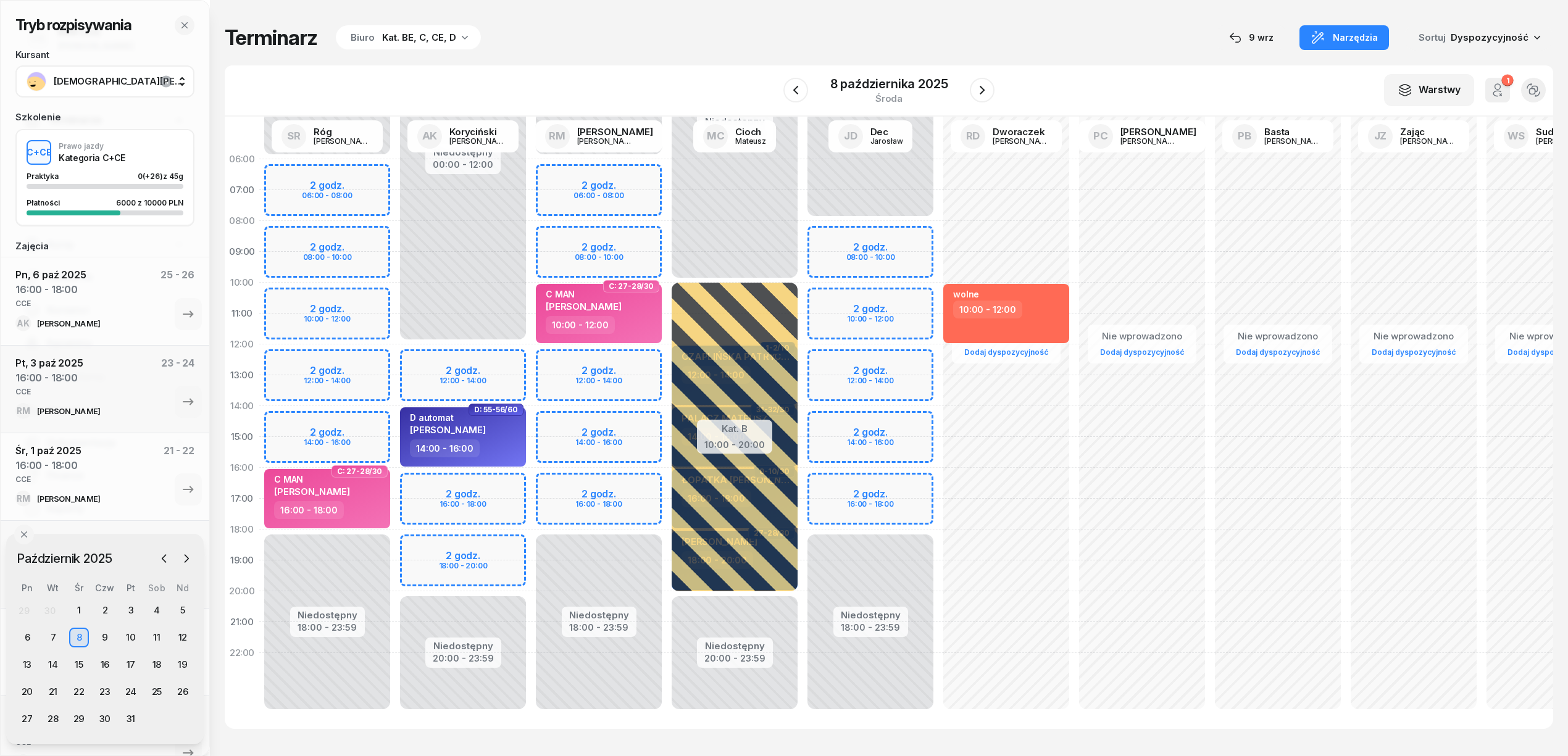
click at [637, 483] on div "Niedostępny 00:00 - 06:00 Niedostępny 18:00 - 23:59 2 godz. 06:00 - 08:00 2 god…" at bounding box center [599, 437] width 136 height 587
select select "16"
select select "18"
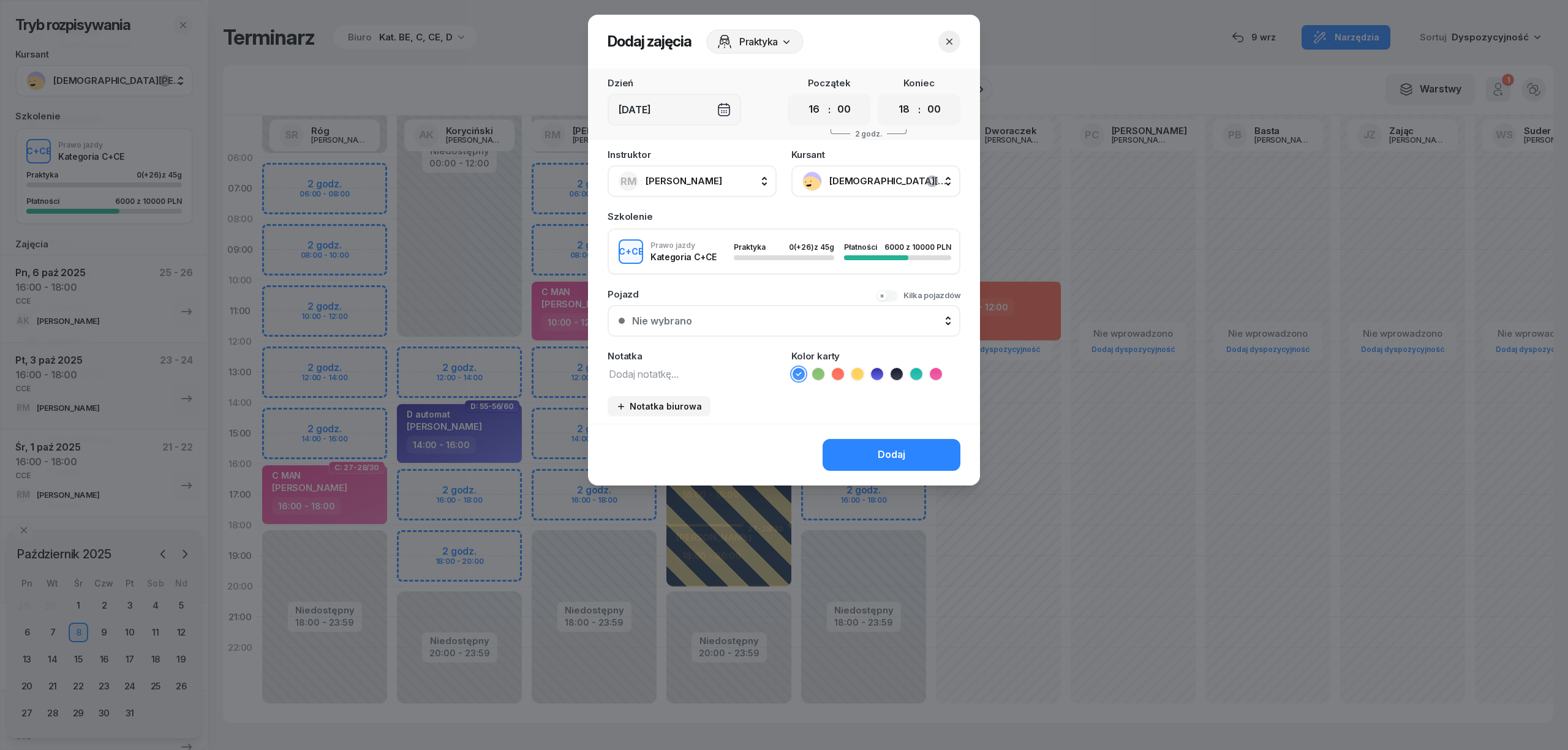
click at [719, 374] on textarea at bounding box center [692, 373] width 169 height 16
type textarea "CCE"
click at [919, 370] on icon at bounding box center [916, 374] width 12 height 12
click at [881, 464] on button "Dodaj" at bounding box center [891, 455] width 138 height 32
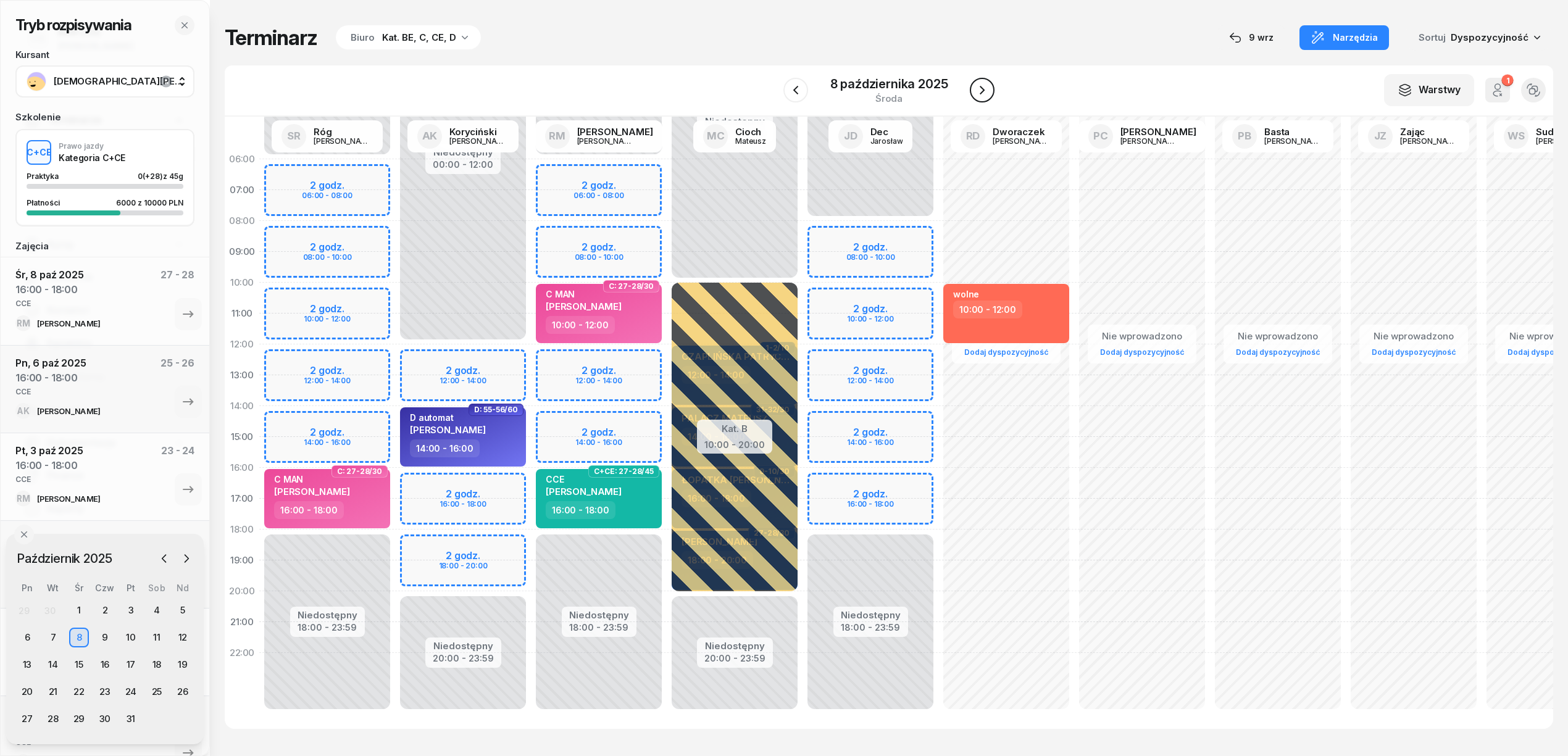
click at [979, 86] on icon "button" at bounding box center [982, 91] width 15 height 15
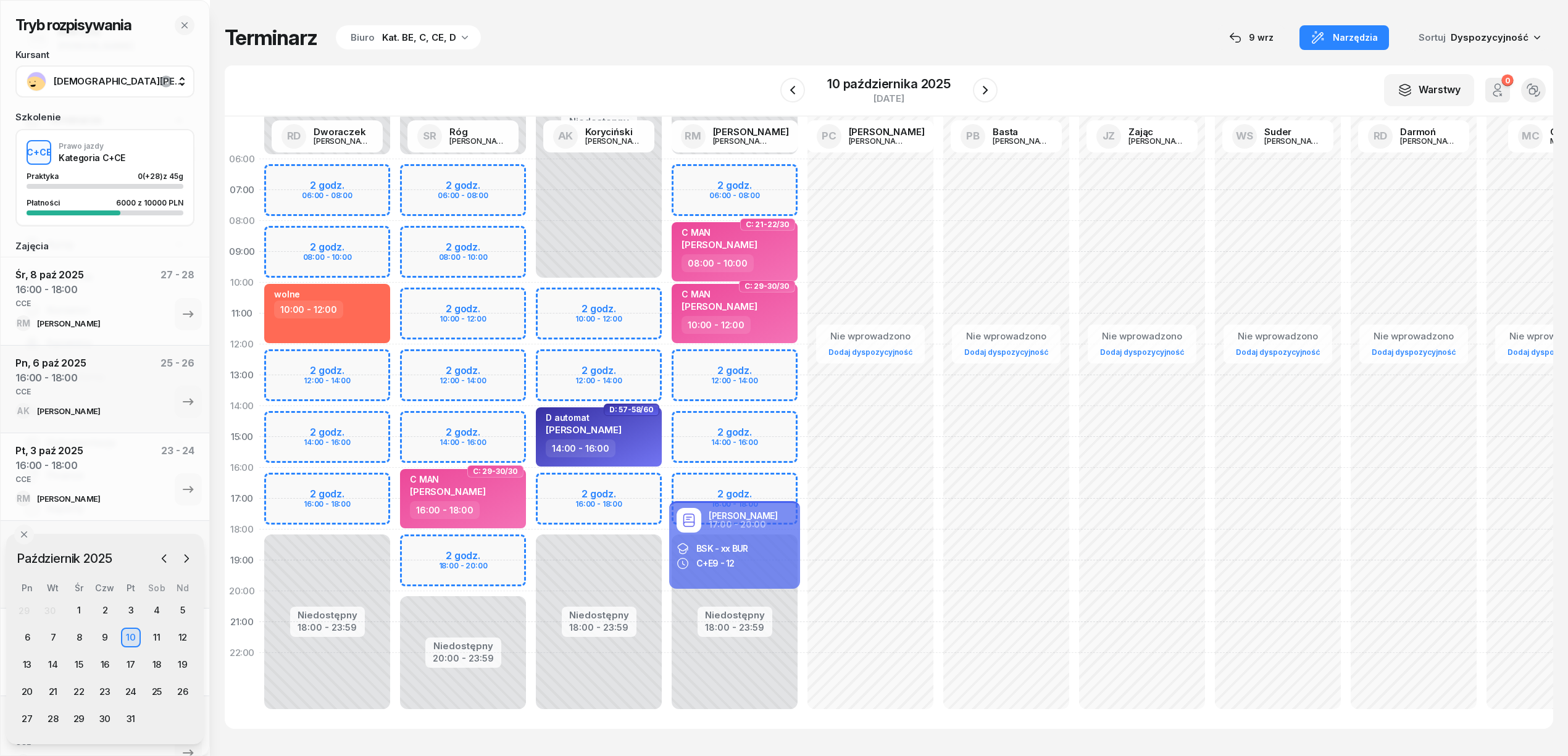
click at [722, 484] on div "Niedostępny 00:00 - 06:00 Niedostępny 18:00 - 23:59 2 godz. 06:00 - 08:00 2 god…" at bounding box center [735, 437] width 136 height 587
select select "16"
select select "18"
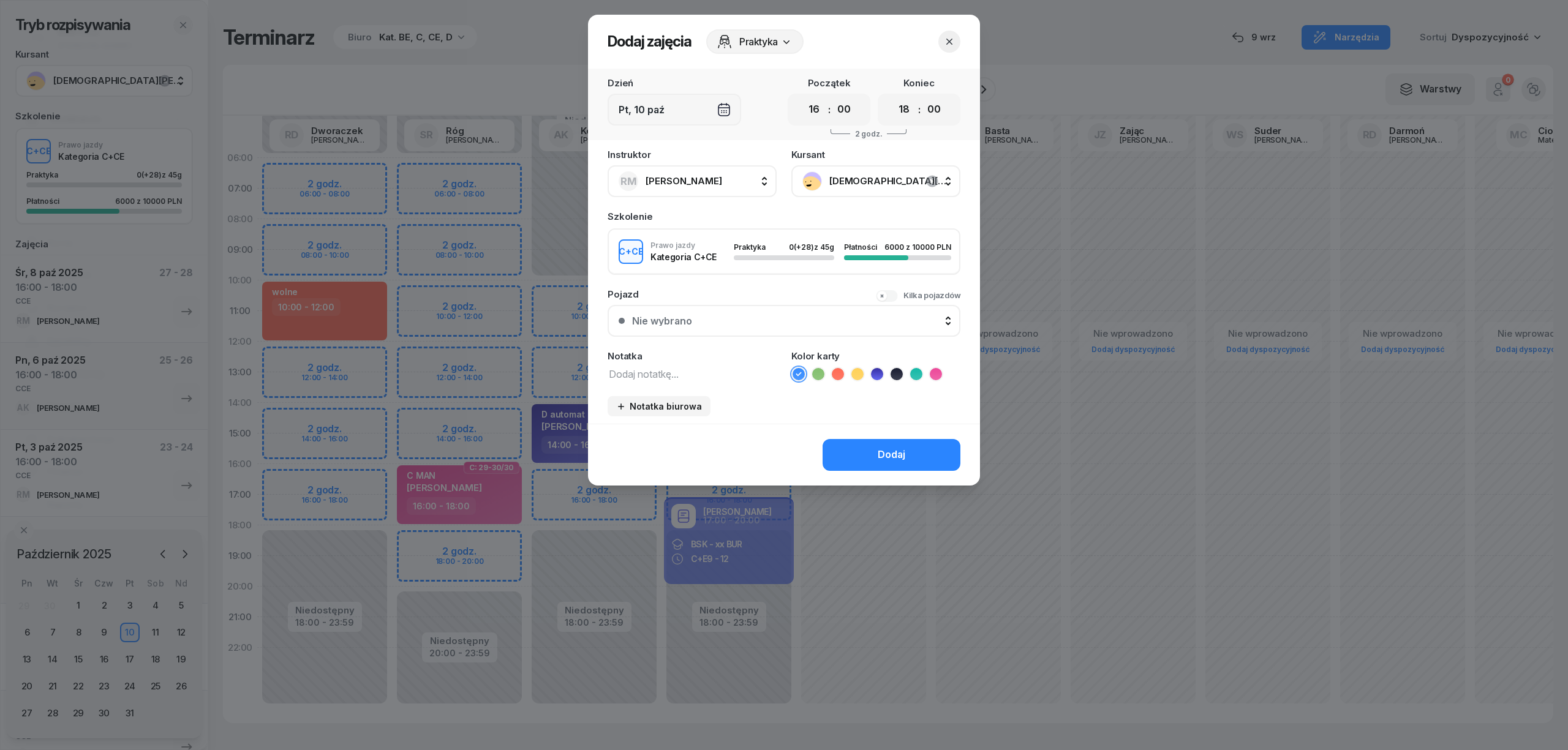
click at [746, 381] on div "Instruktor [PERSON_NAME] AK [PERSON_NAME] BP [PERSON_NAME] DP [PERSON_NAME] GS …" at bounding box center [784, 287] width 392 height 274
click at [699, 374] on textarea at bounding box center [692, 373] width 169 height 16
type textarea "CCE"
click at [916, 368] on icon at bounding box center [916, 374] width 12 height 12
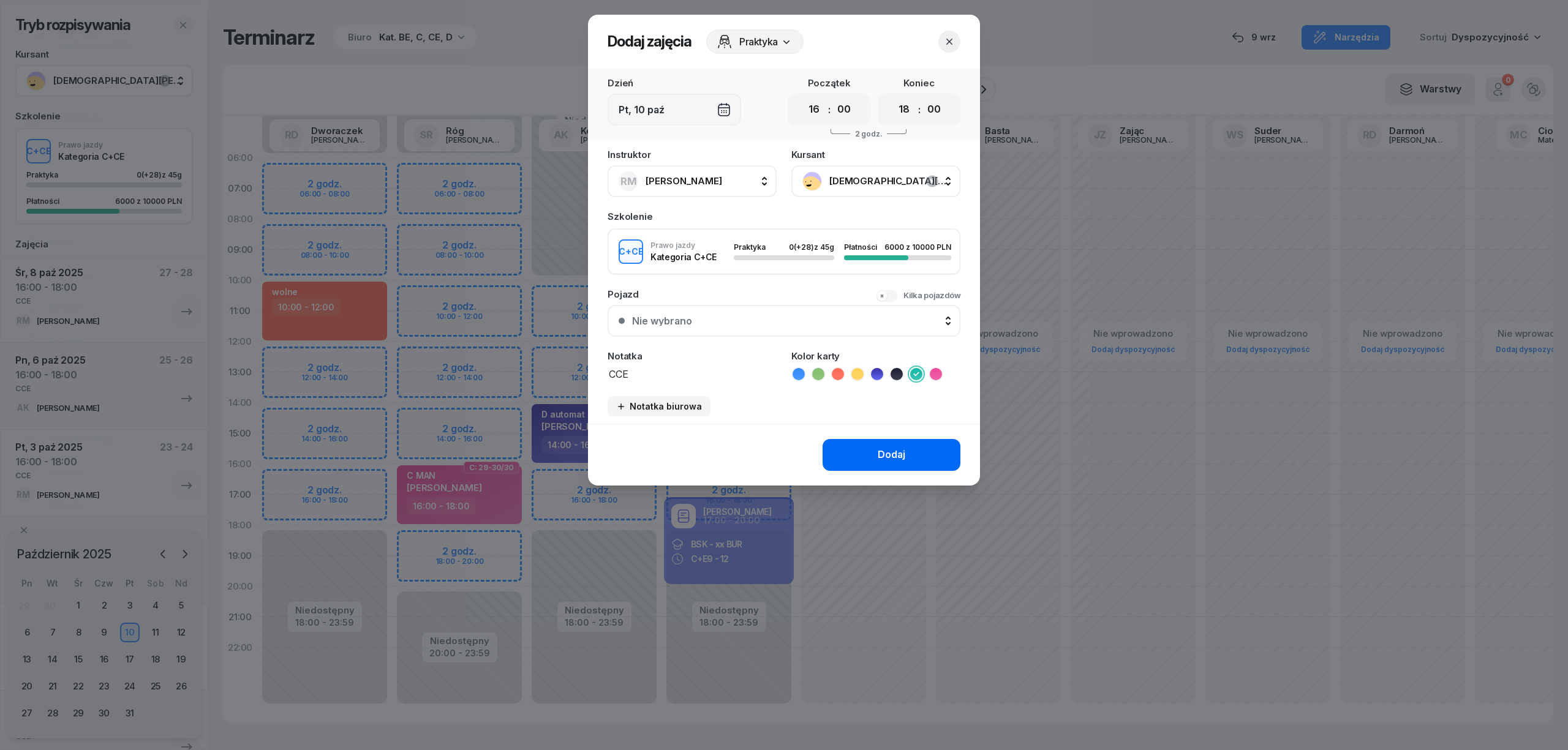
click at [906, 444] on button "Dodaj" at bounding box center [891, 455] width 138 height 32
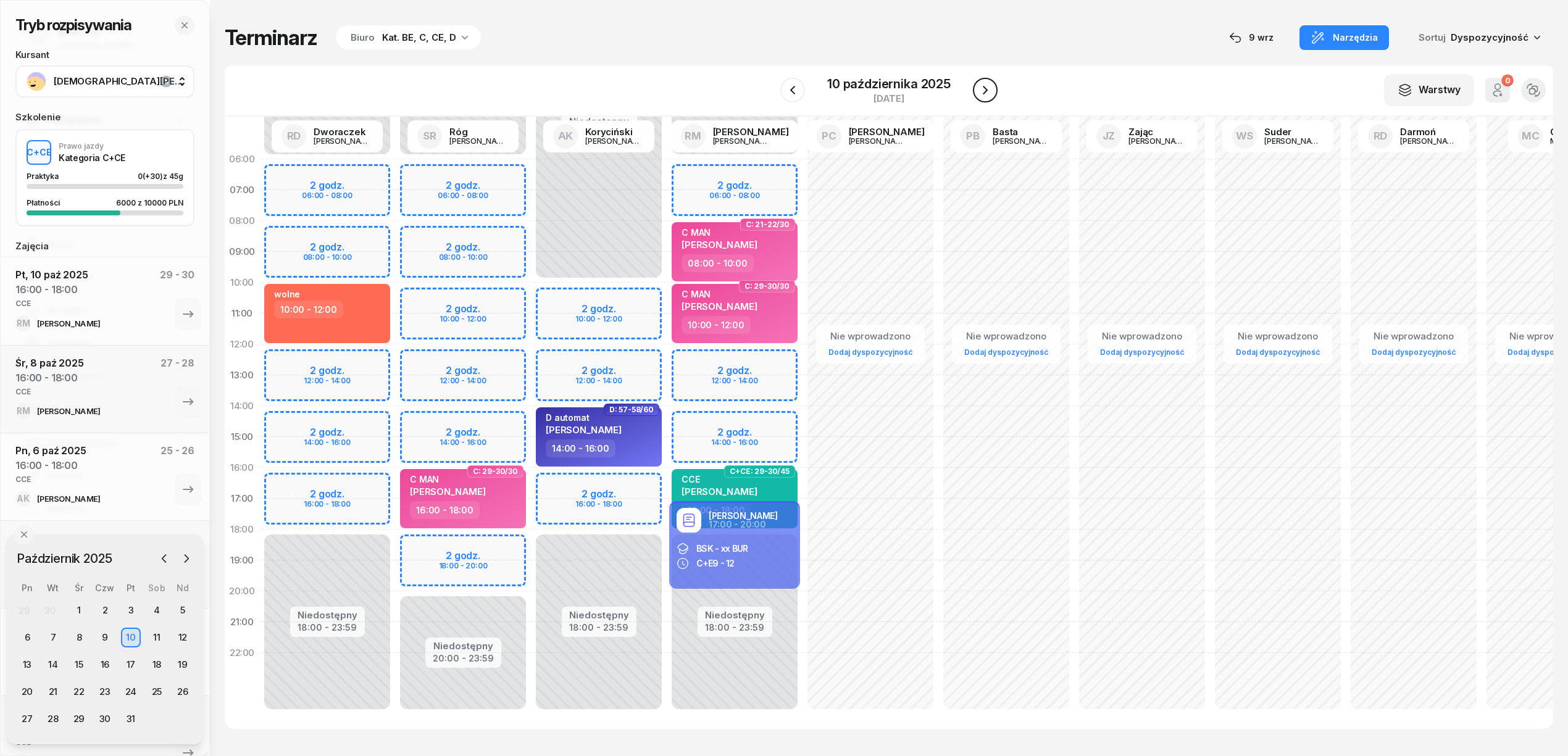
click at [980, 88] on icon "button" at bounding box center [985, 91] width 15 height 15
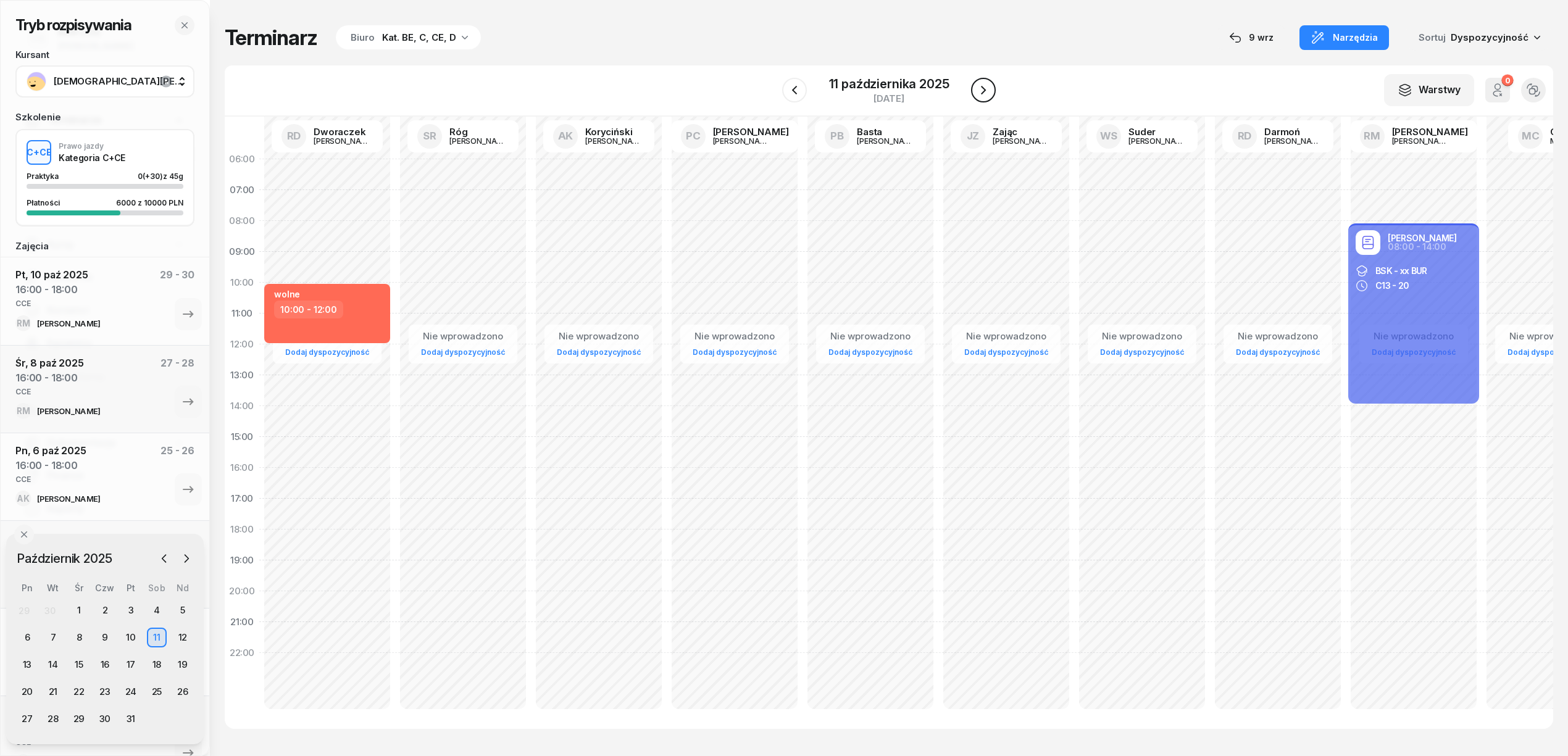
click at [980, 88] on icon "button" at bounding box center [983, 91] width 15 height 15
click at [980, 88] on icon "button" at bounding box center [984, 91] width 15 height 15
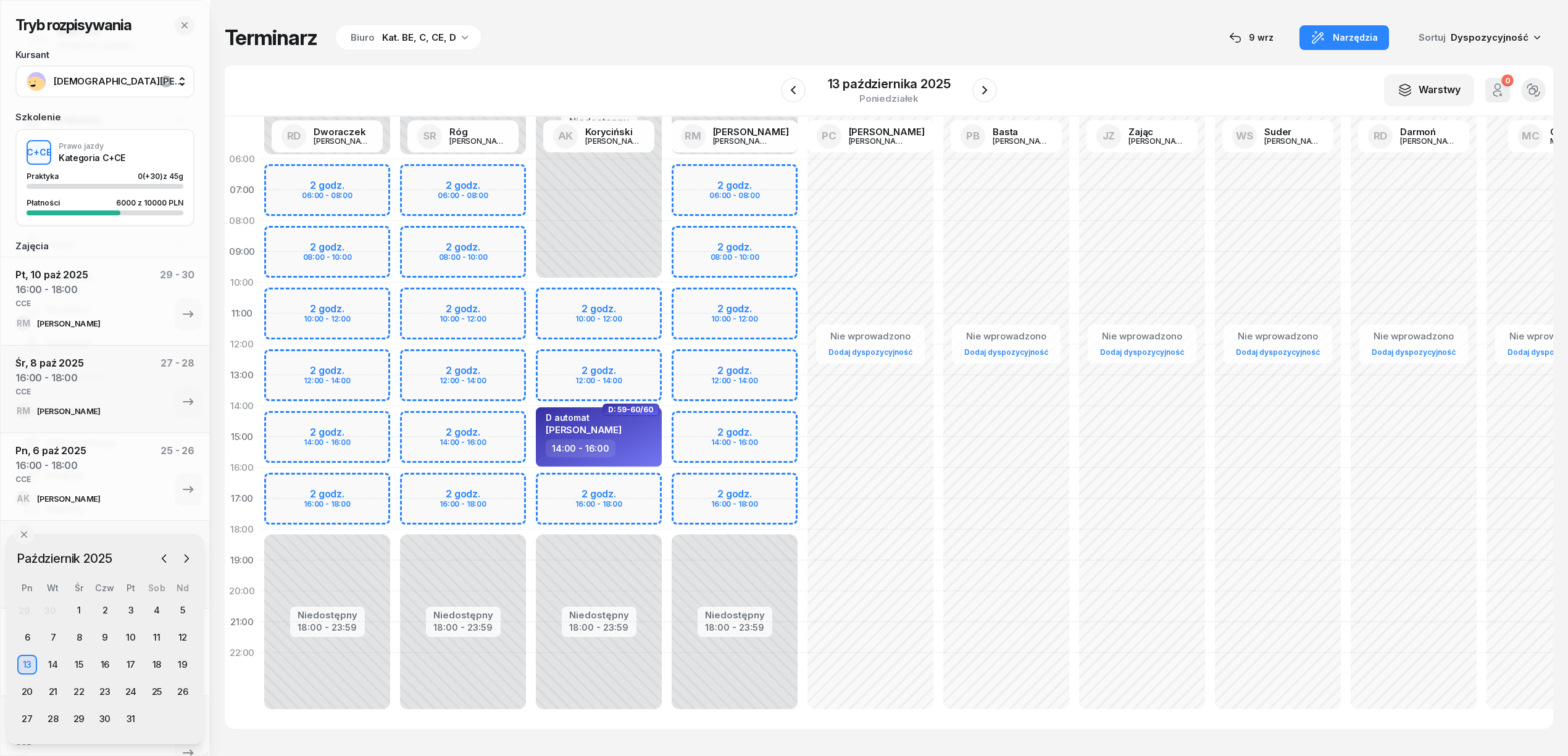
click at [700, 474] on div "Niedostępny 00:00 - 06:00 Niedostępny 18:00 - 23:59 2 godz. 06:00 - 08:00 2 god…" at bounding box center [735, 437] width 136 height 587
select select "16"
select select "18"
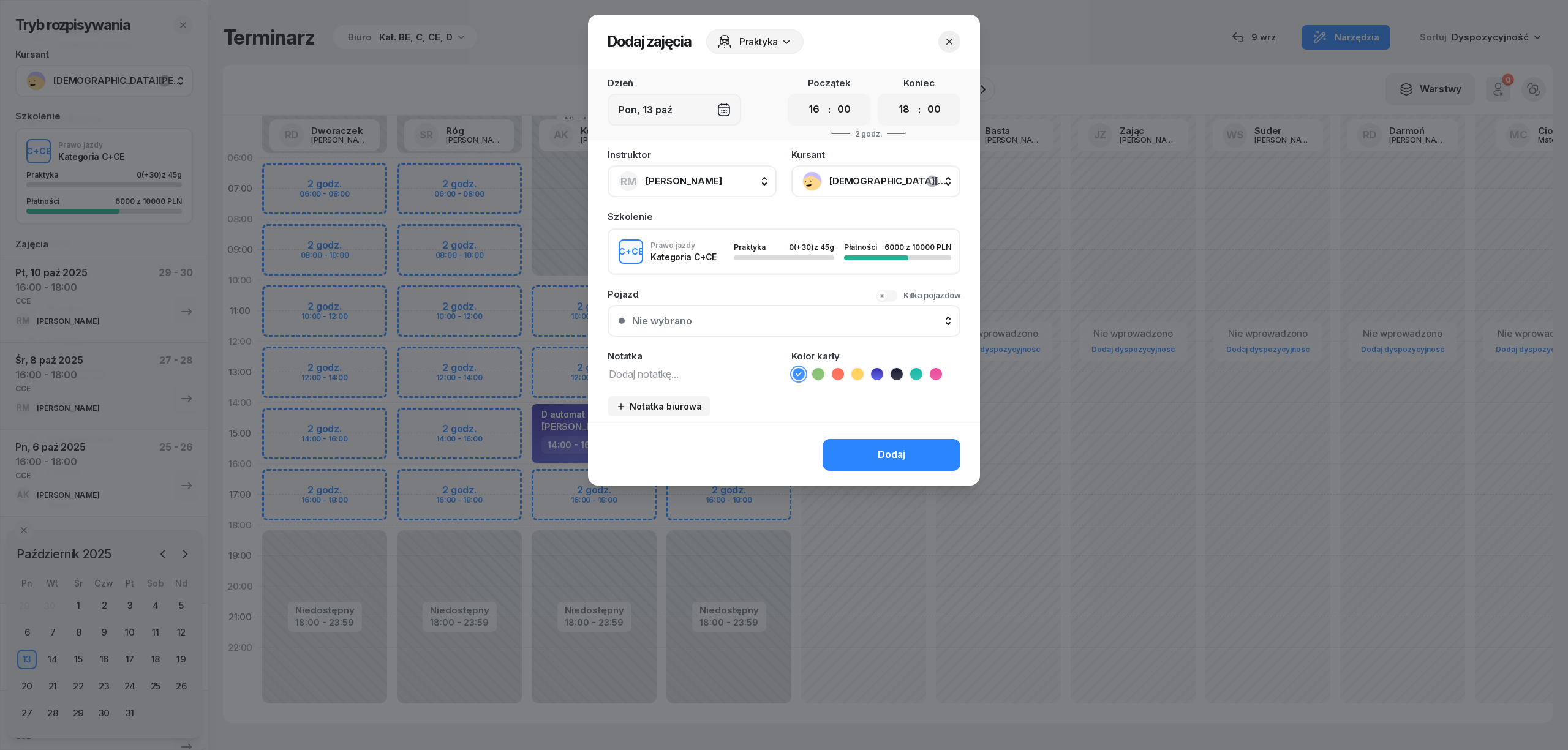
click at [750, 376] on textarea at bounding box center [692, 373] width 169 height 16
type textarea "CCE"
click at [921, 368] on icon at bounding box center [916, 374] width 12 height 12
click at [900, 447] on div "Dodaj" at bounding box center [890, 455] width 27 height 16
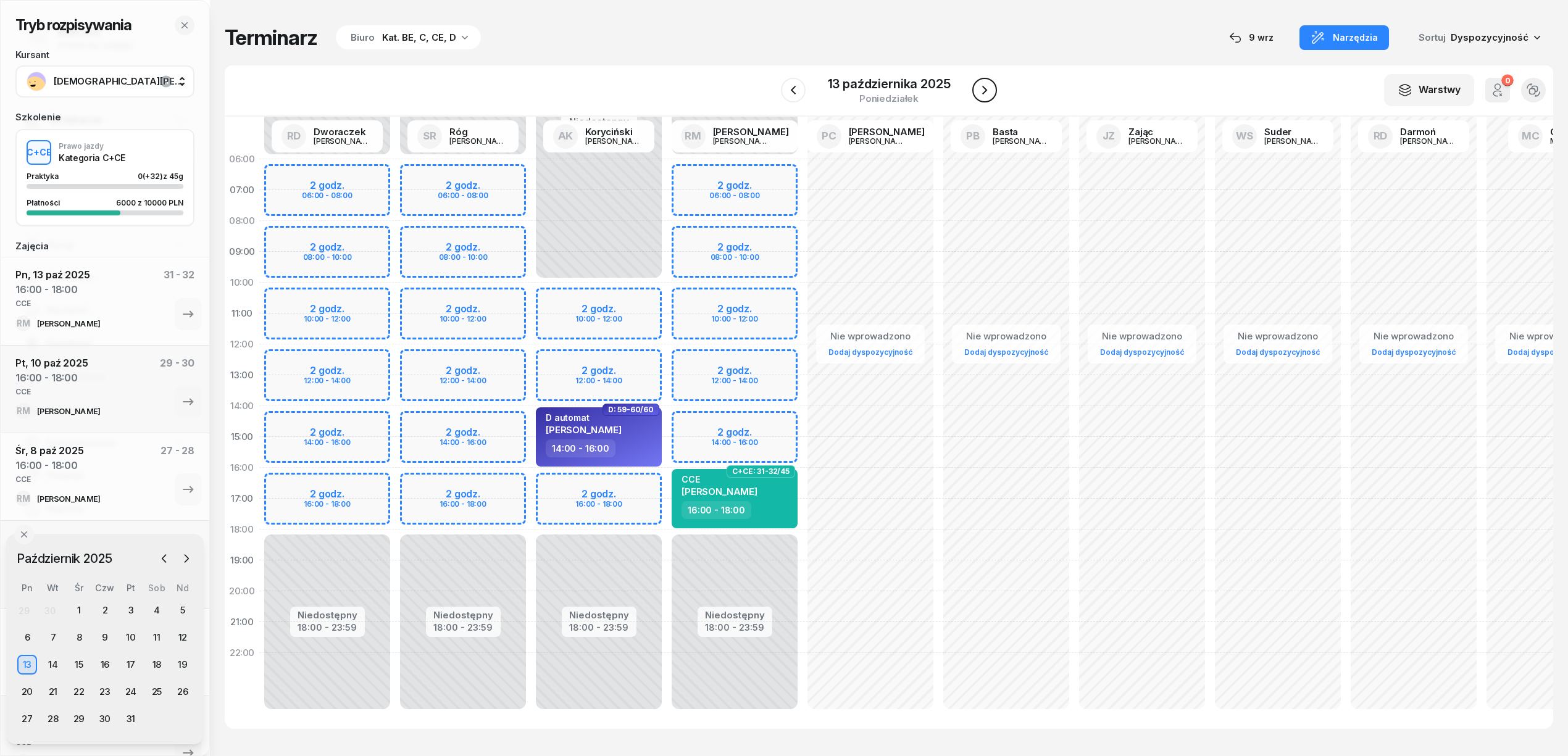
click at [978, 94] on icon "button" at bounding box center [984, 91] width 15 height 15
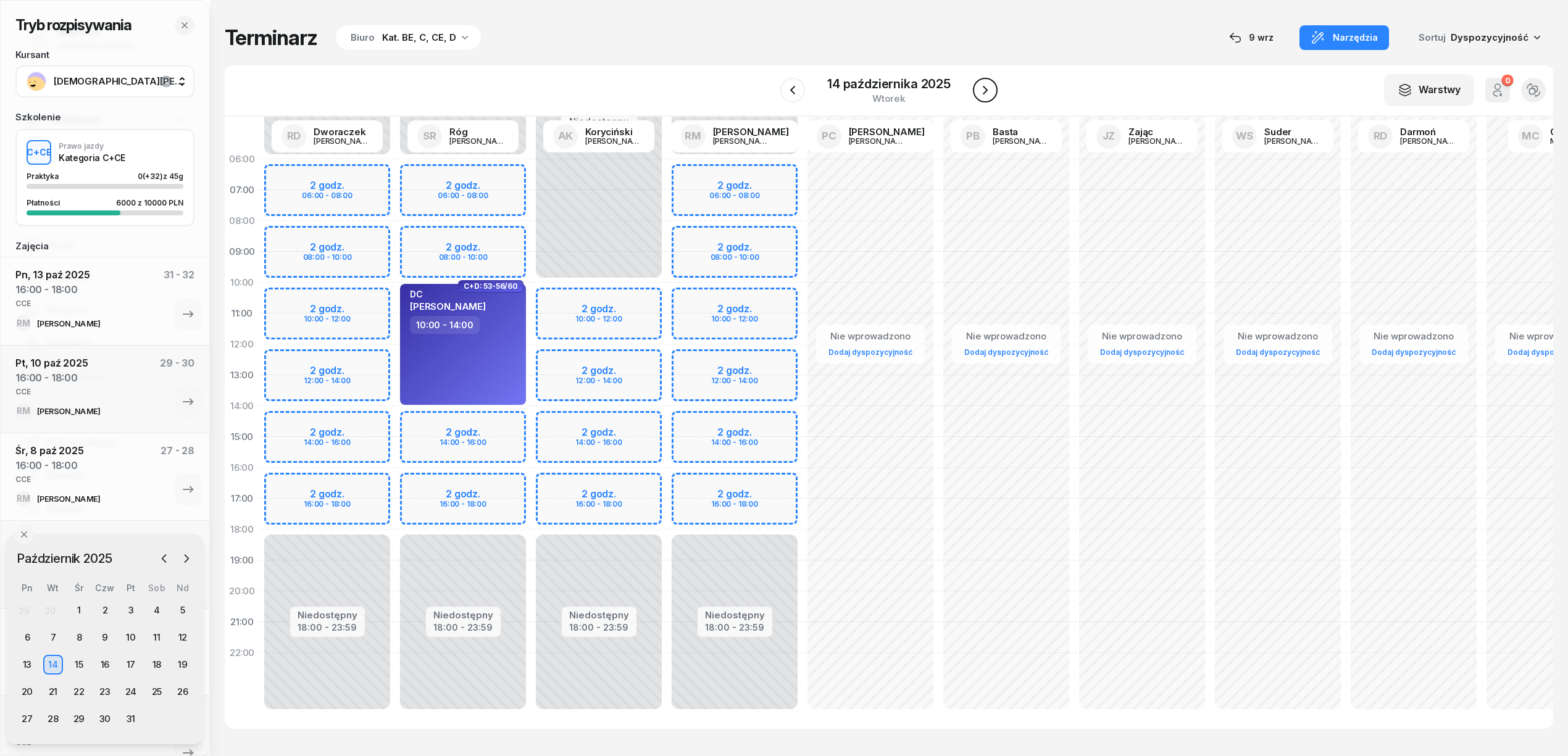
click at [978, 94] on icon "button" at bounding box center [985, 91] width 15 height 15
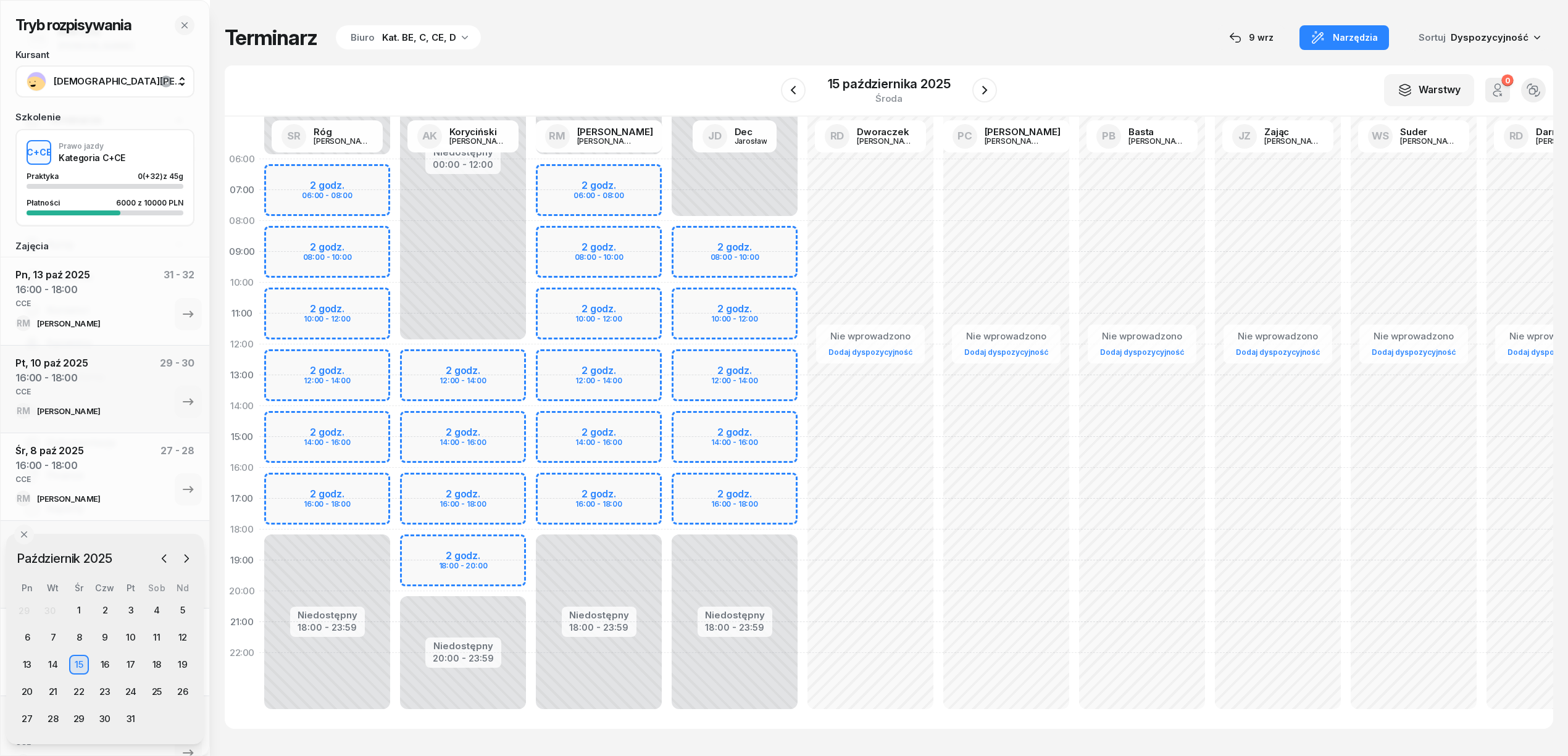
click at [612, 484] on div "Niedostępny 00:00 - 06:00 Niedostępny 18:00 - 23:59 2 godz. 06:00 - 08:00 2 god…" at bounding box center [599, 437] width 136 height 587
select select "16"
select select "18"
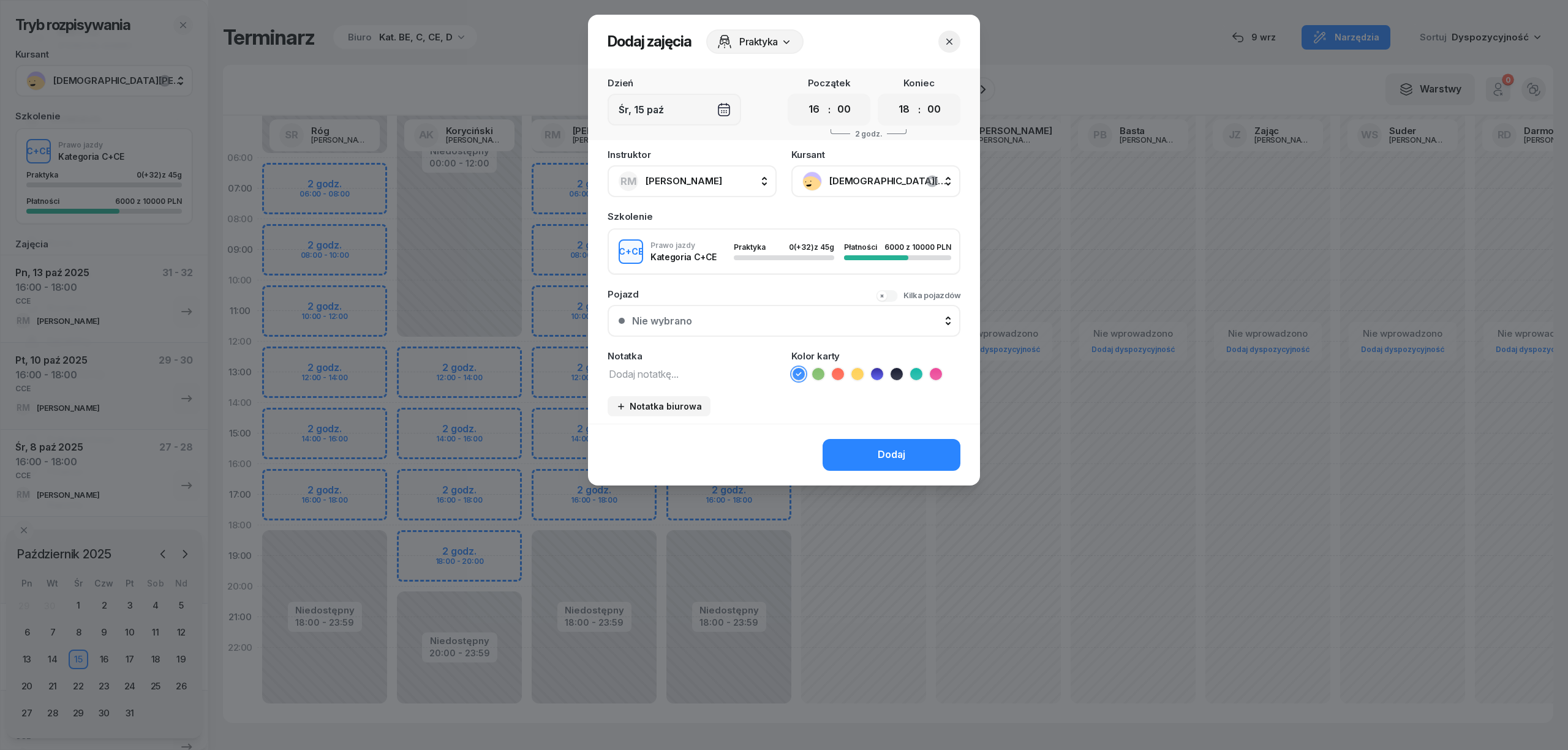
click at [733, 380] on textarea at bounding box center [692, 373] width 169 height 16
type textarea "CCE"
click at [912, 370] on icon at bounding box center [916, 374] width 12 height 12
click at [898, 447] on div "Dodaj" at bounding box center [890, 455] width 27 height 16
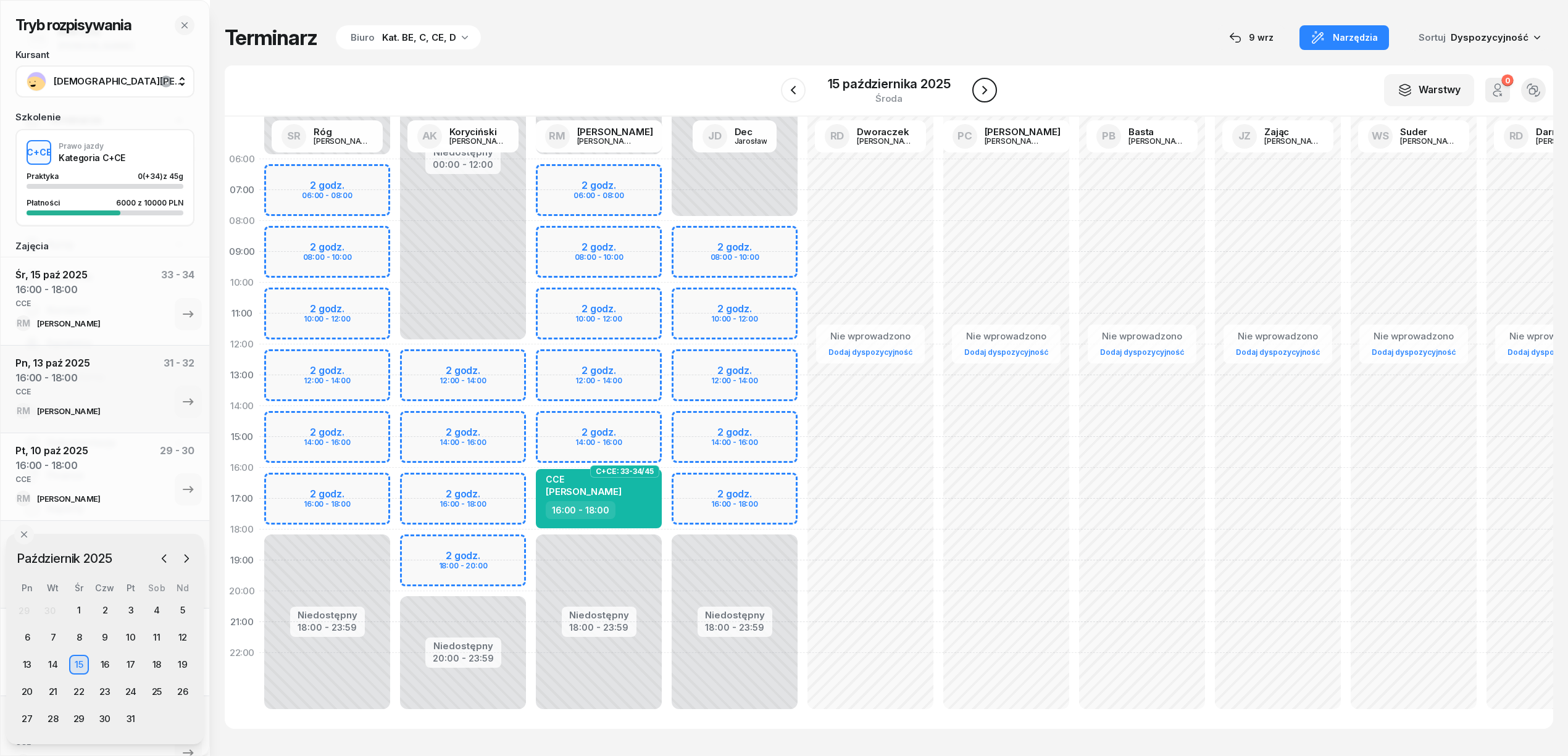
click at [987, 87] on icon "button" at bounding box center [984, 91] width 15 height 15
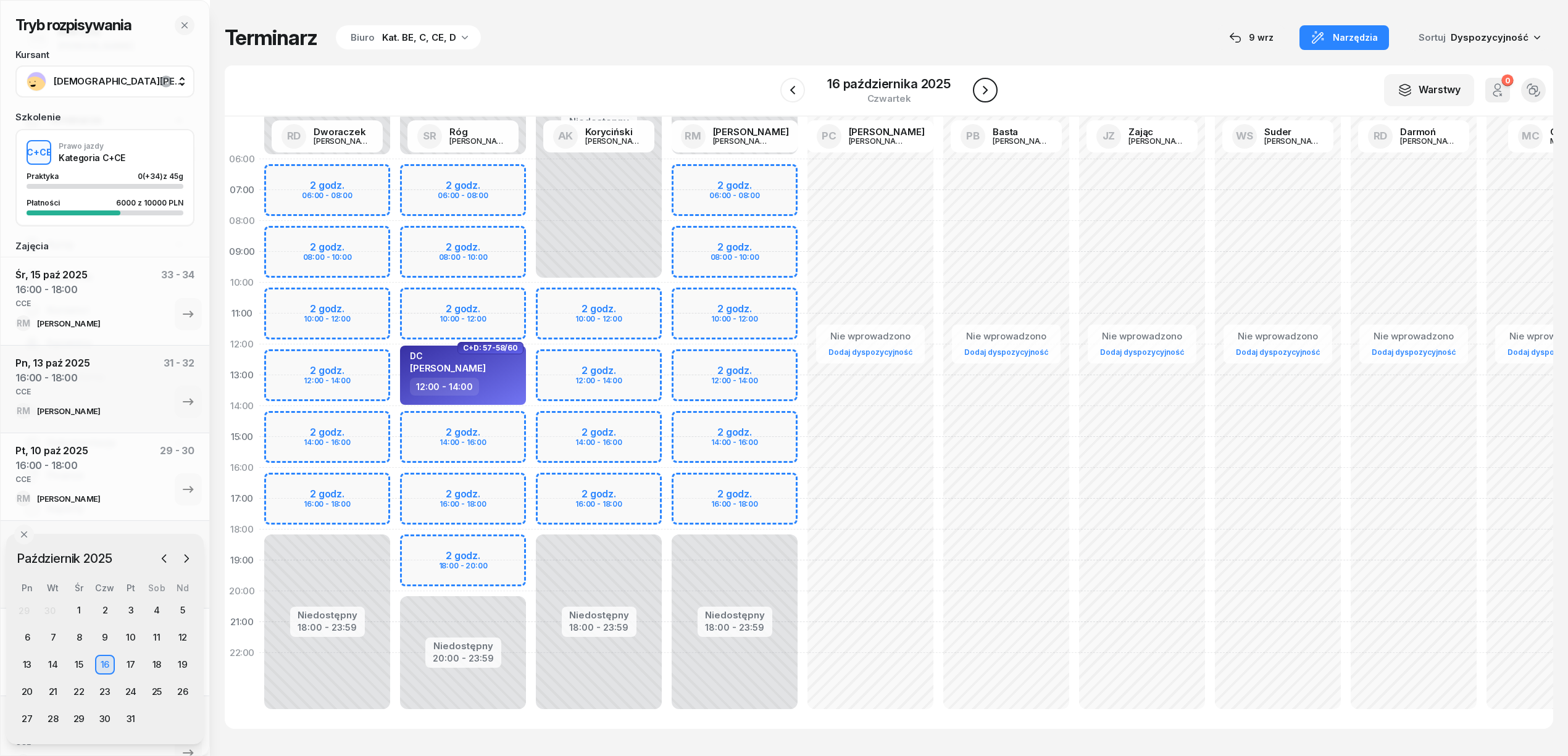
click at [987, 87] on icon "button" at bounding box center [985, 91] width 15 height 15
click at [740, 479] on div "Niedostępny 00:00 - 06:00 Niedostępny 18:00 - 23:59 2 godz. 06:00 - 08:00 2 god…" at bounding box center [735, 437] width 136 height 587
select select "16"
select select "18"
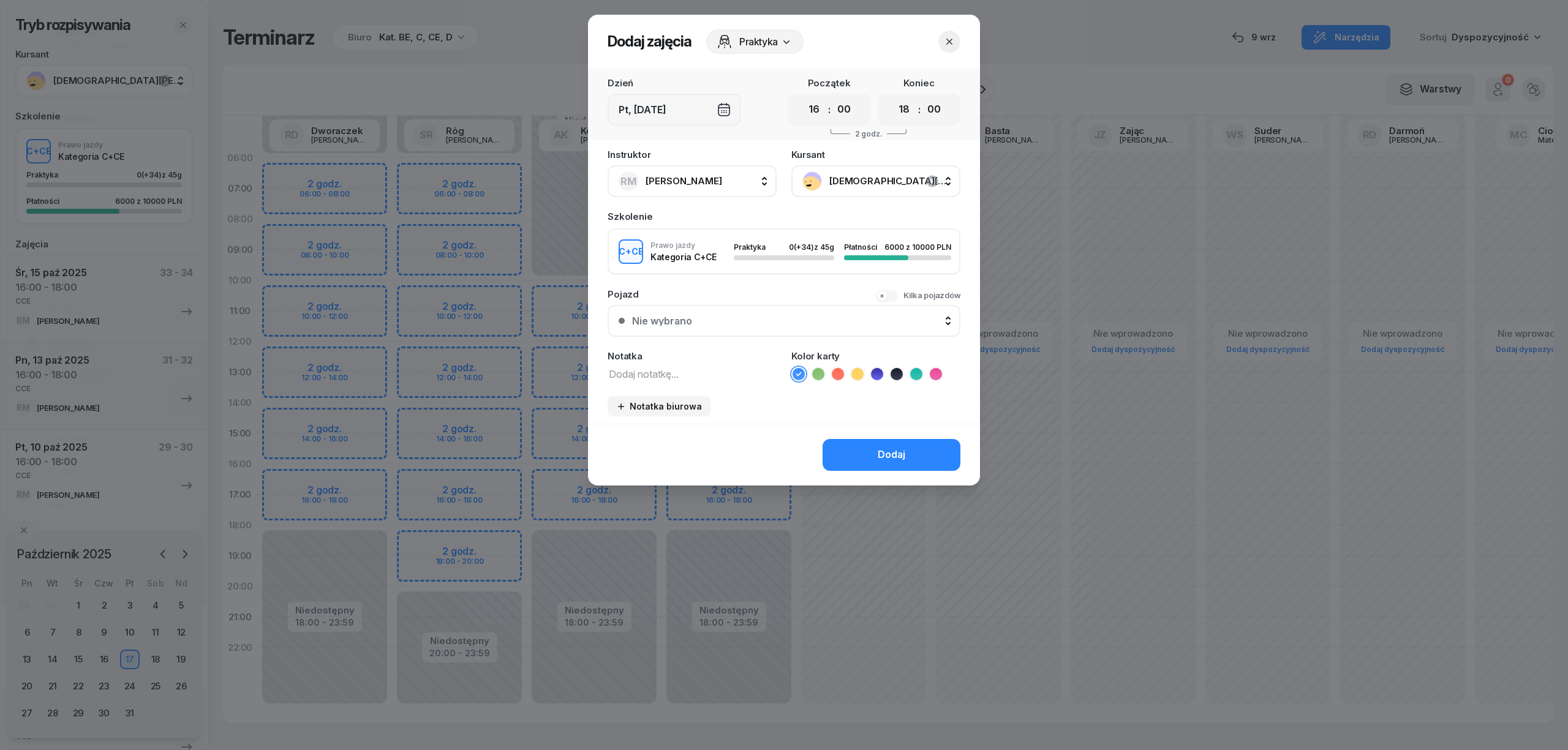
click at [721, 380] on textarea at bounding box center [692, 373] width 169 height 16
type textarea "CCE"
click at [915, 374] on icon at bounding box center [916, 374] width 12 height 12
click at [938, 450] on button "Dodaj" at bounding box center [891, 455] width 138 height 32
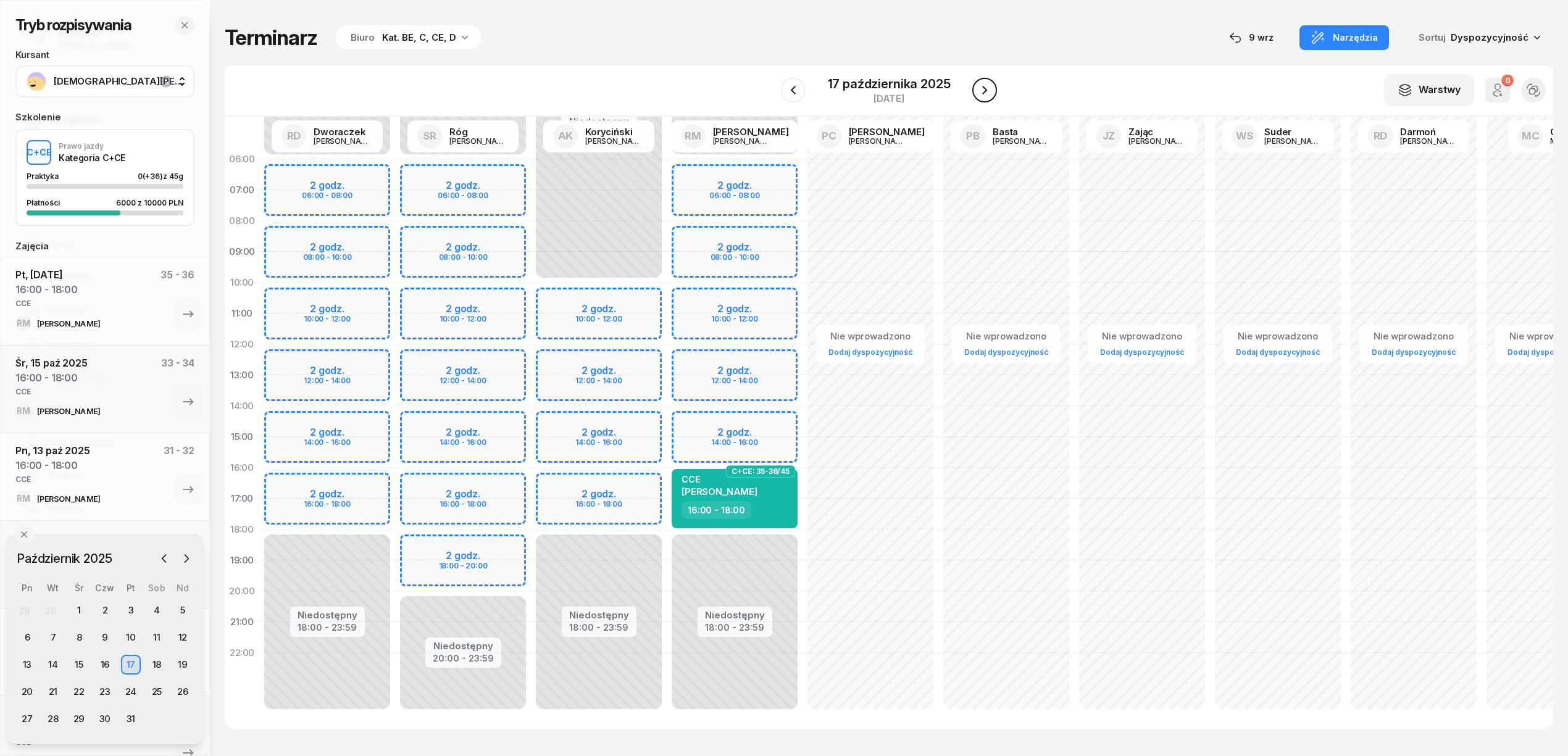
click at [984, 90] on icon "button" at bounding box center [984, 91] width 15 height 15
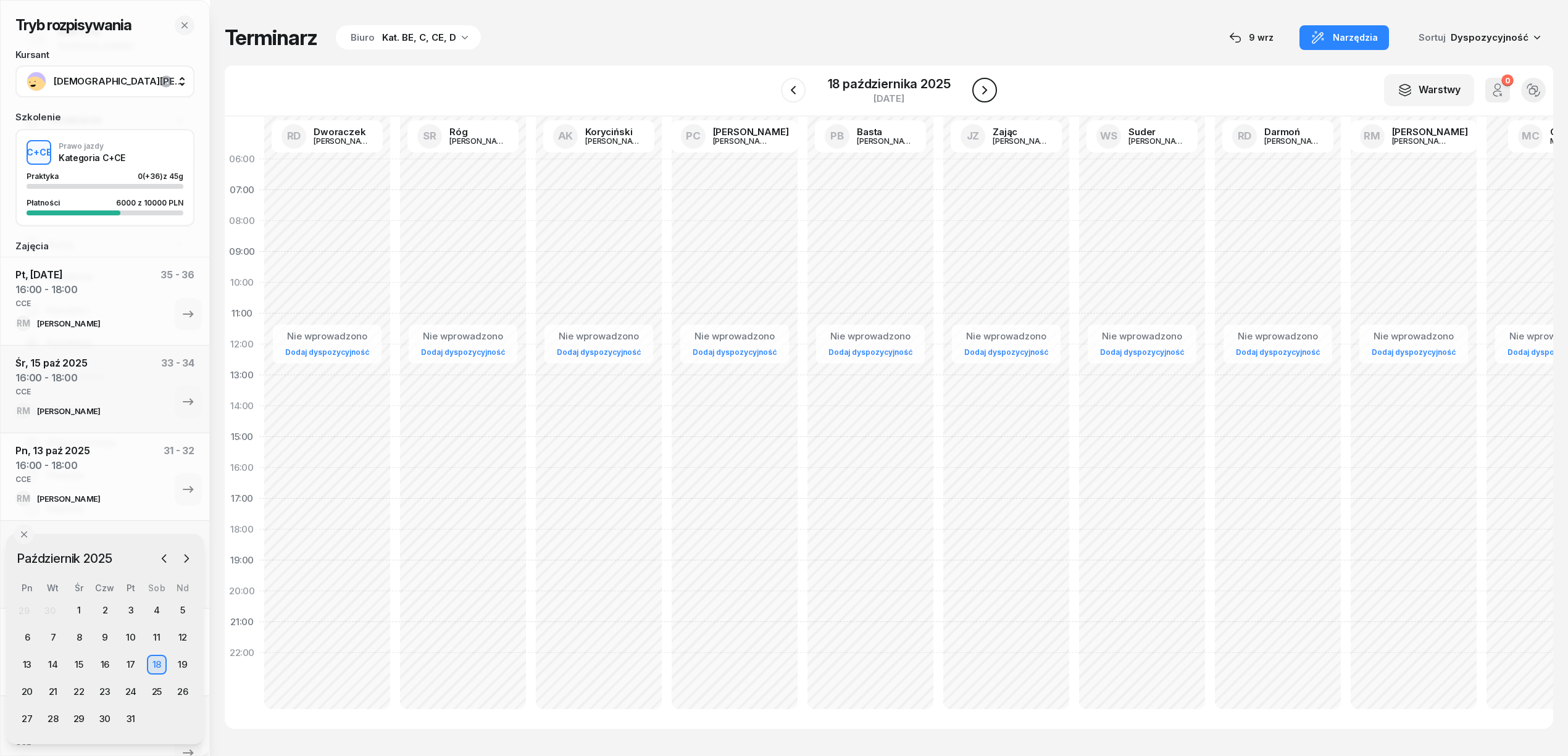
click at [984, 90] on icon "button" at bounding box center [984, 91] width 15 height 15
click at [984, 90] on icon "button" at bounding box center [985, 91] width 15 height 15
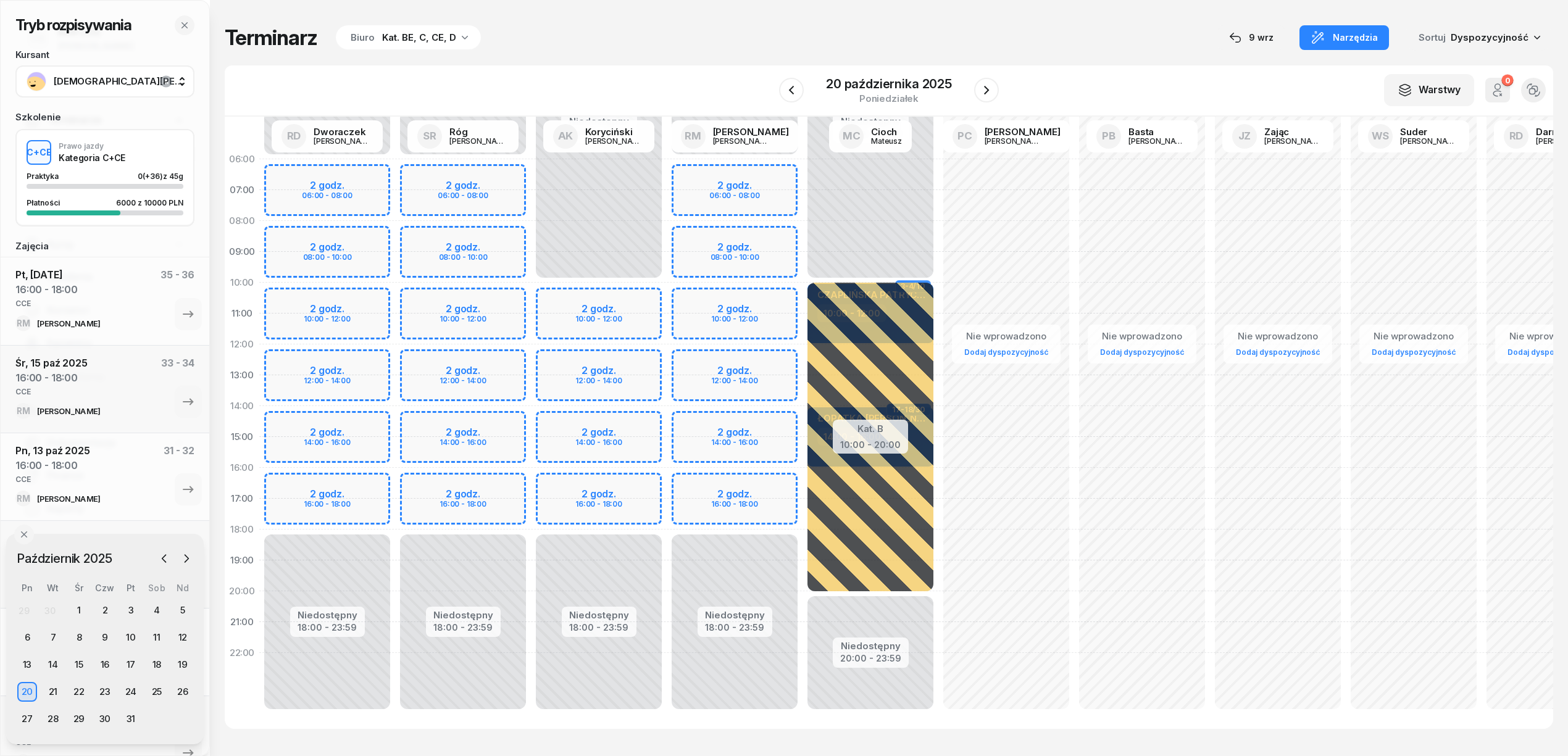
click at [773, 477] on div "Niedostępny 00:00 - 06:00 Niedostępny 18:00 - 23:59 2 godz. 06:00 - 08:00 2 god…" at bounding box center [735, 437] width 136 height 587
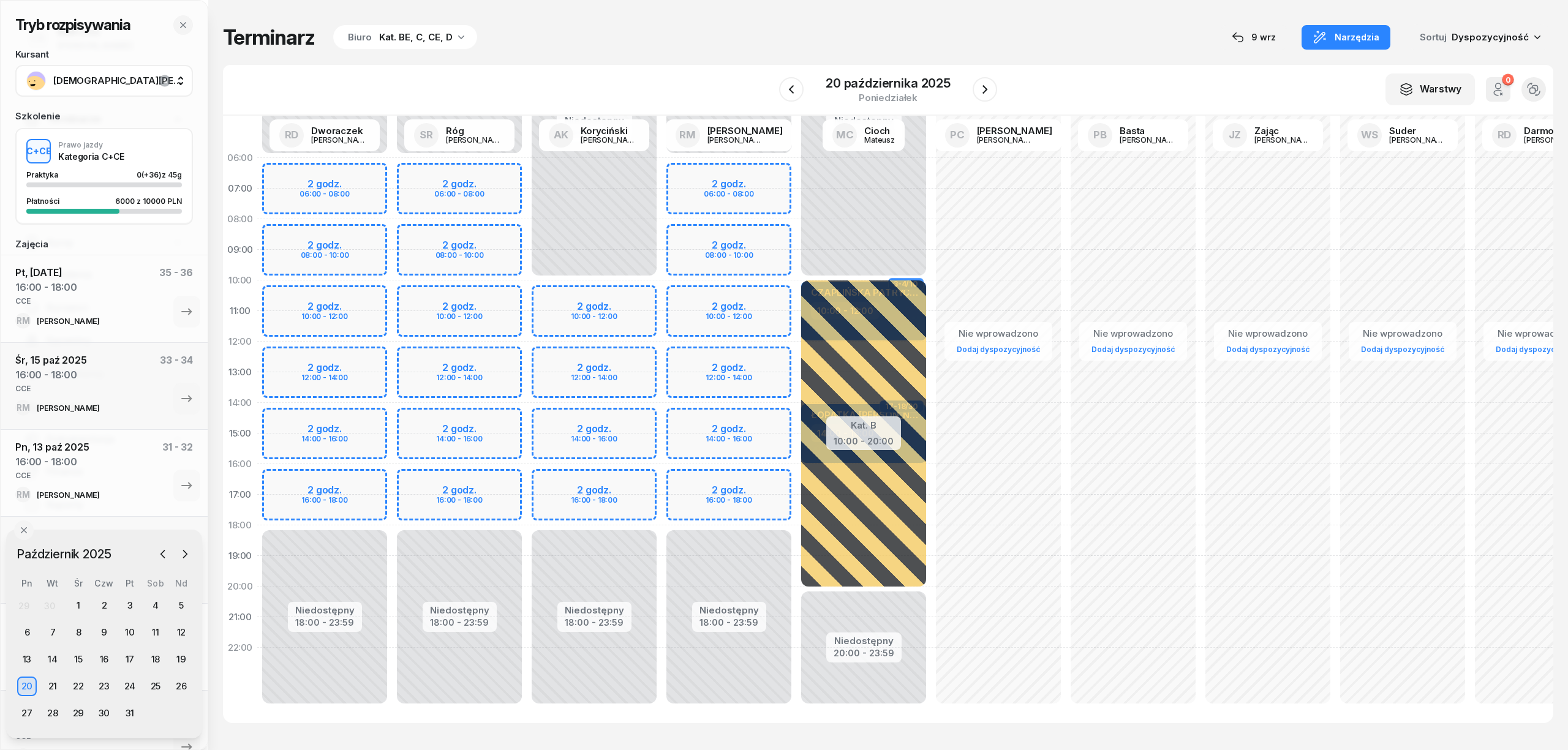
select select "16"
select select "18"
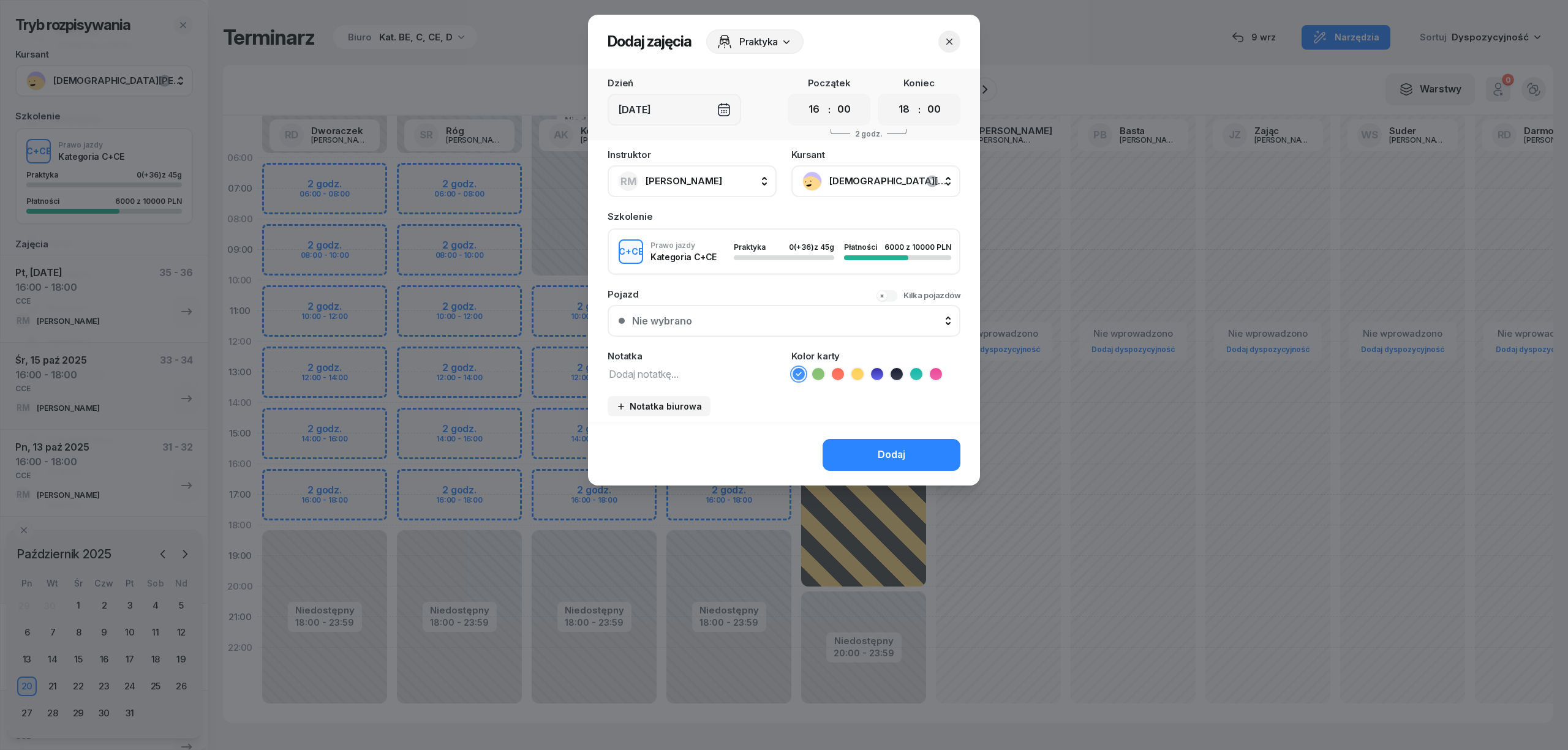
click at [713, 366] on textarea at bounding box center [692, 373] width 169 height 16
type textarea "CCE"
click at [918, 372] on icon at bounding box center [916, 374] width 12 height 12
click at [900, 456] on div "Dodaj" at bounding box center [890, 455] width 27 height 16
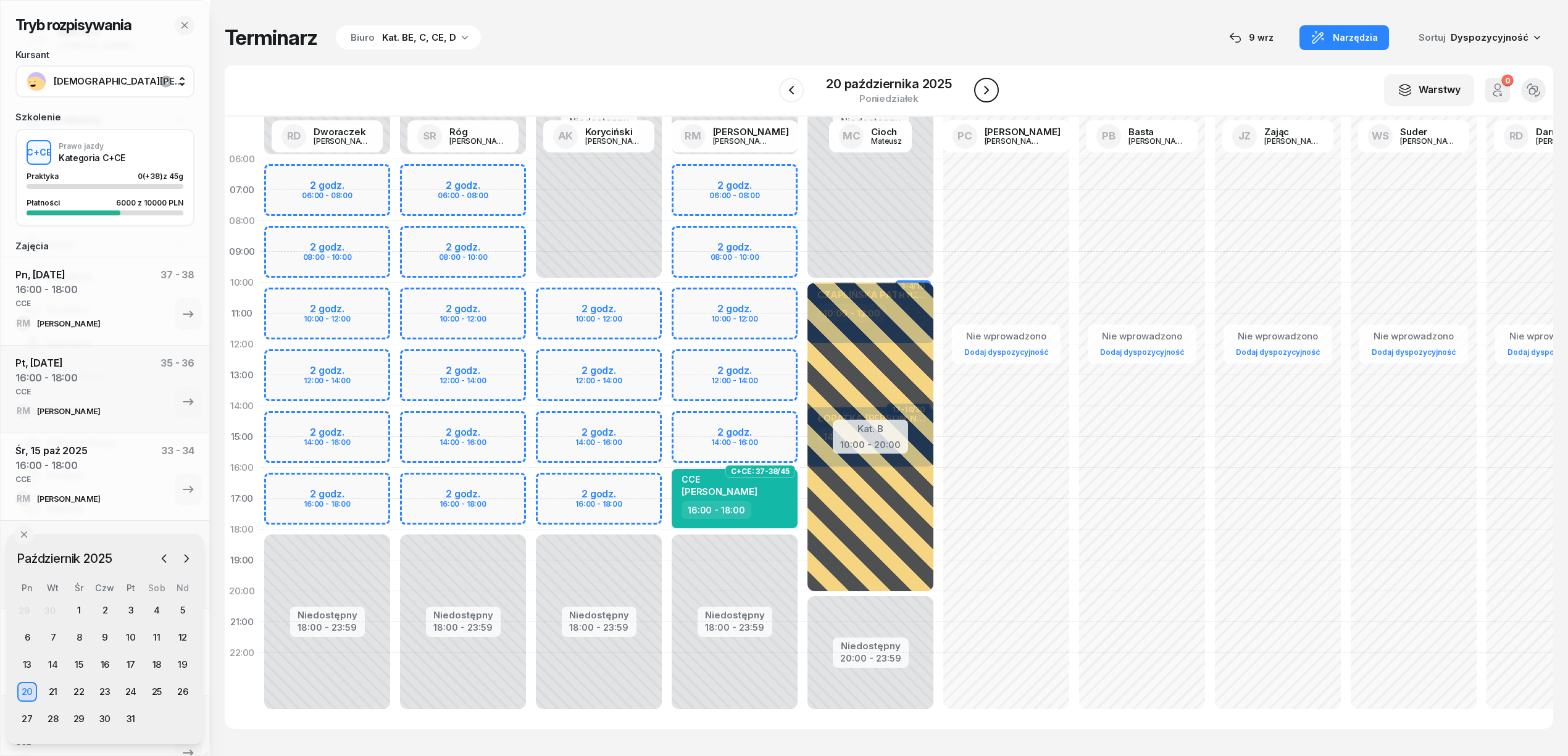
click at [985, 99] on button "button" at bounding box center [986, 90] width 25 height 25
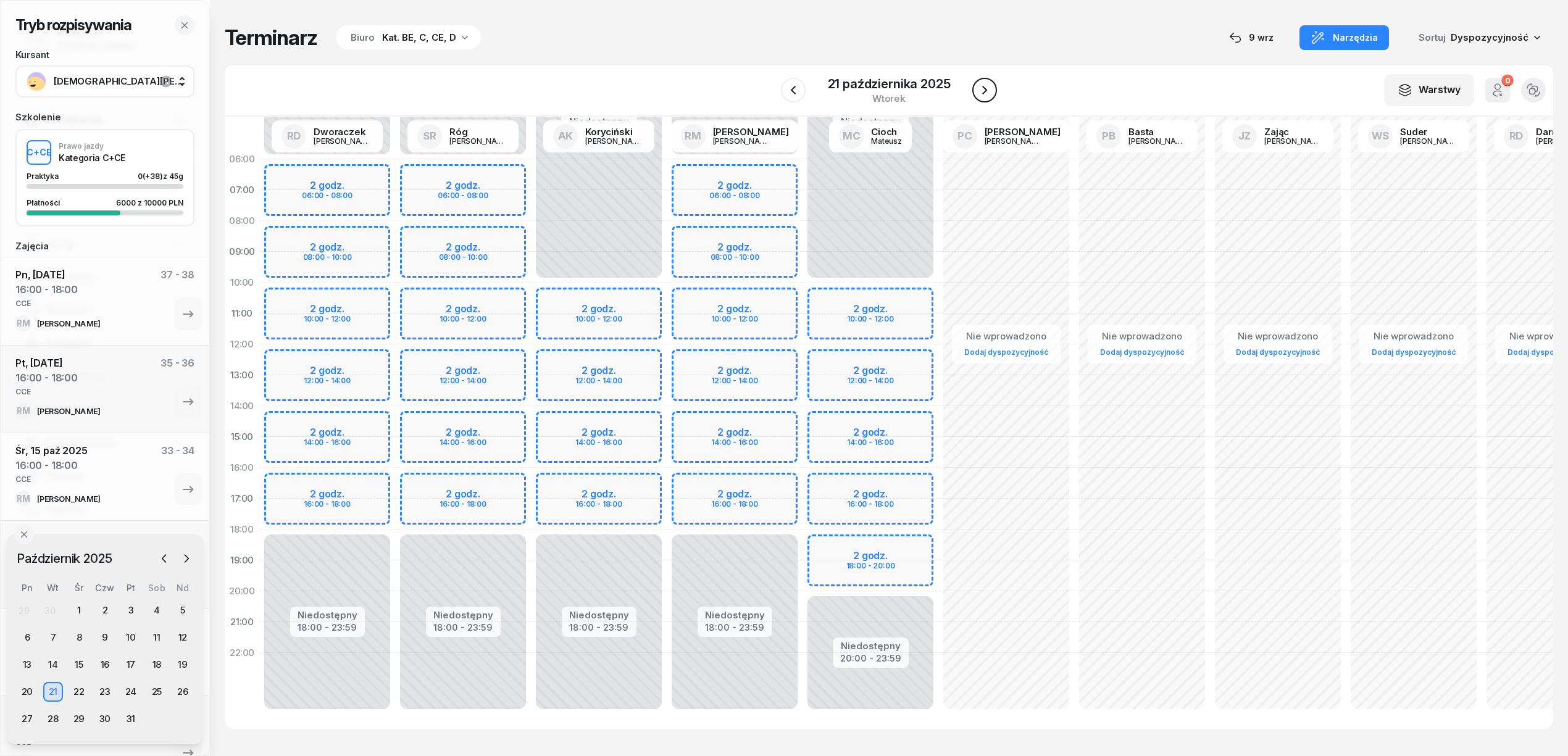
click at [985, 99] on button "button" at bounding box center [984, 90] width 25 height 25
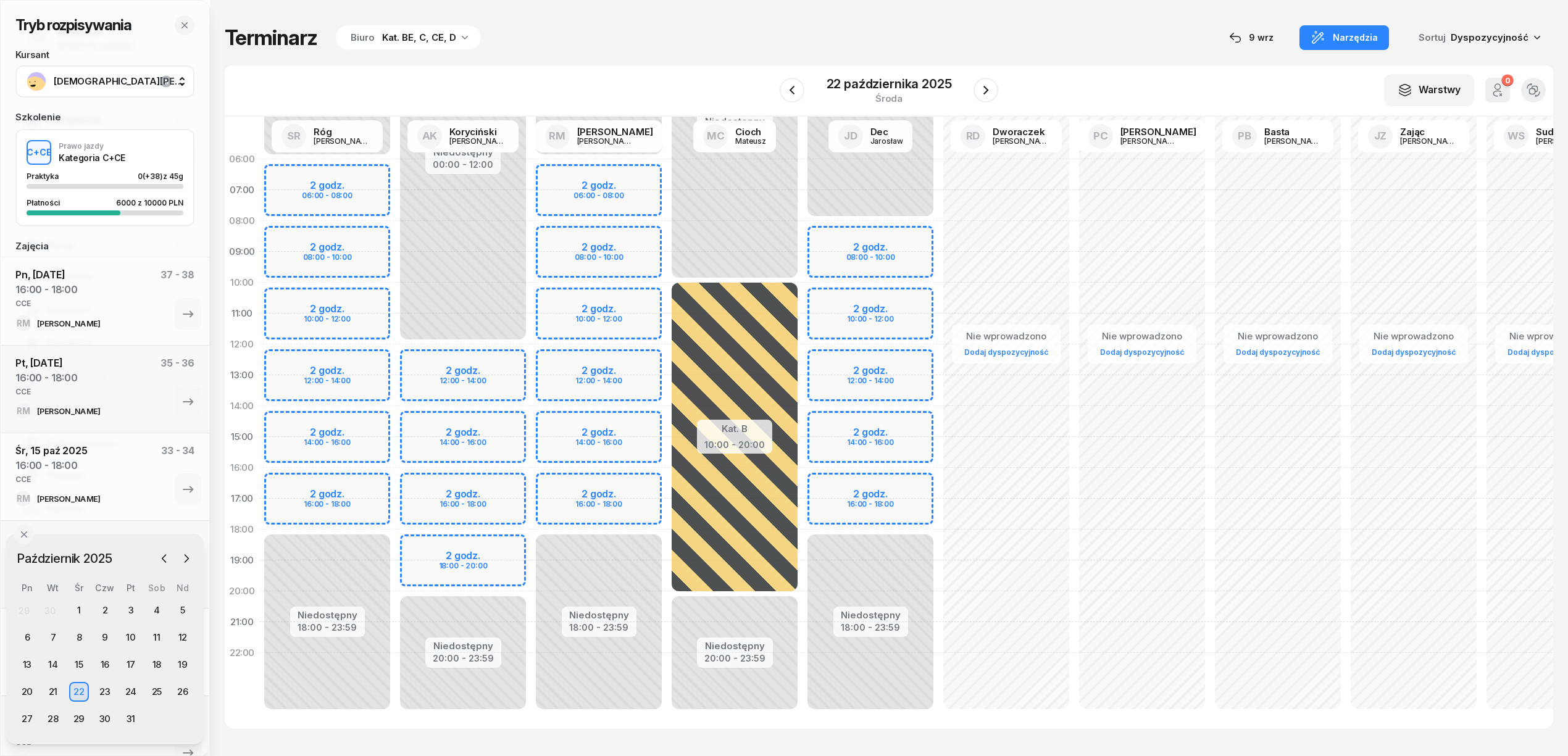
click at [635, 488] on div "Niedostępny 00:00 - 06:00 Niedostępny 18:00 - 23:59 2 godz. 06:00 - 08:00 2 god…" at bounding box center [599, 437] width 136 height 587
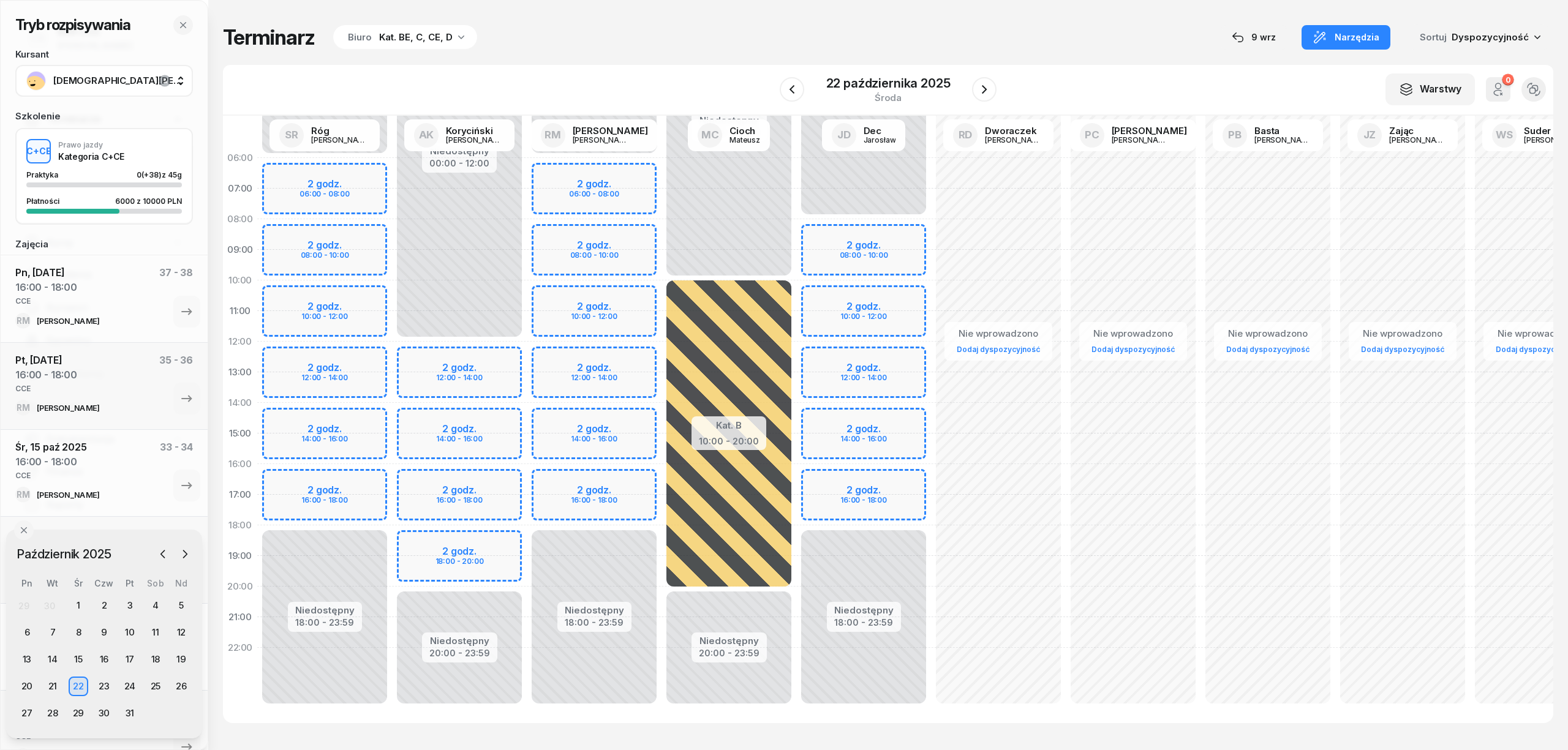
select select "16"
select select "18"
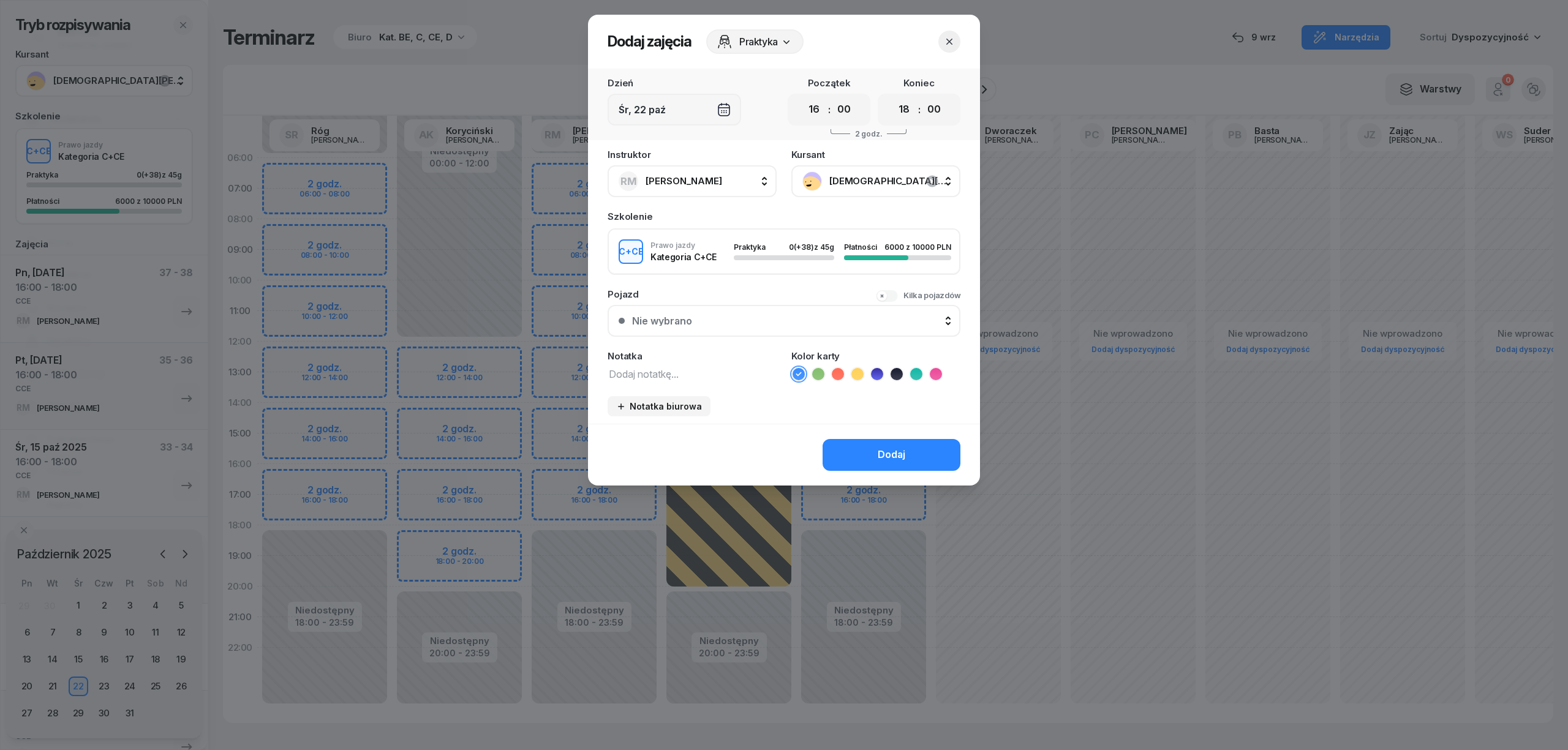
click at [718, 370] on textarea at bounding box center [692, 373] width 169 height 16
type textarea "CCE"
click at [893, 456] on div "Dodaj" at bounding box center [890, 455] width 27 height 16
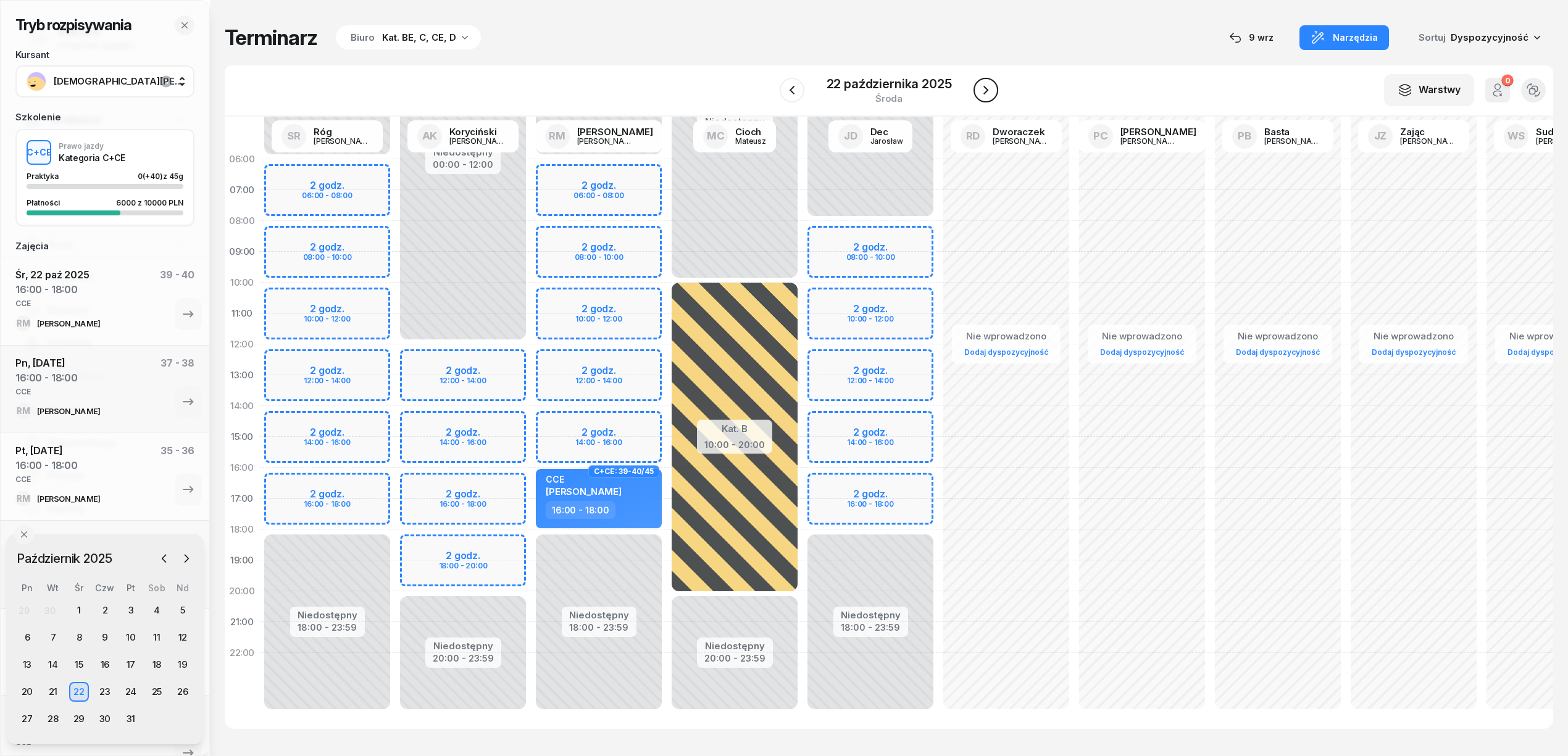
click at [984, 86] on icon "button" at bounding box center [985, 90] width 5 height 9
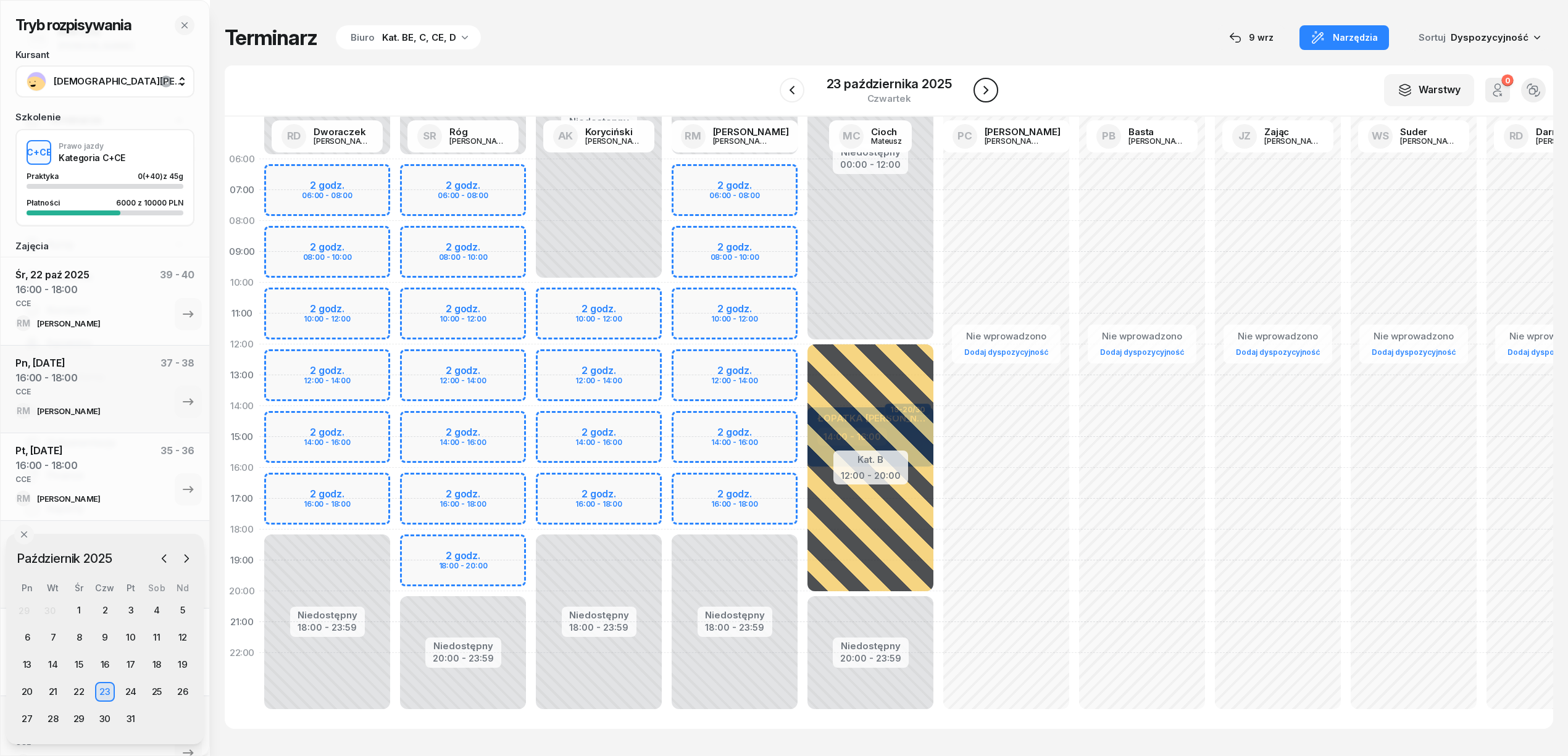
click at [984, 86] on icon "button" at bounding box center [985, 90] width 5 height 9
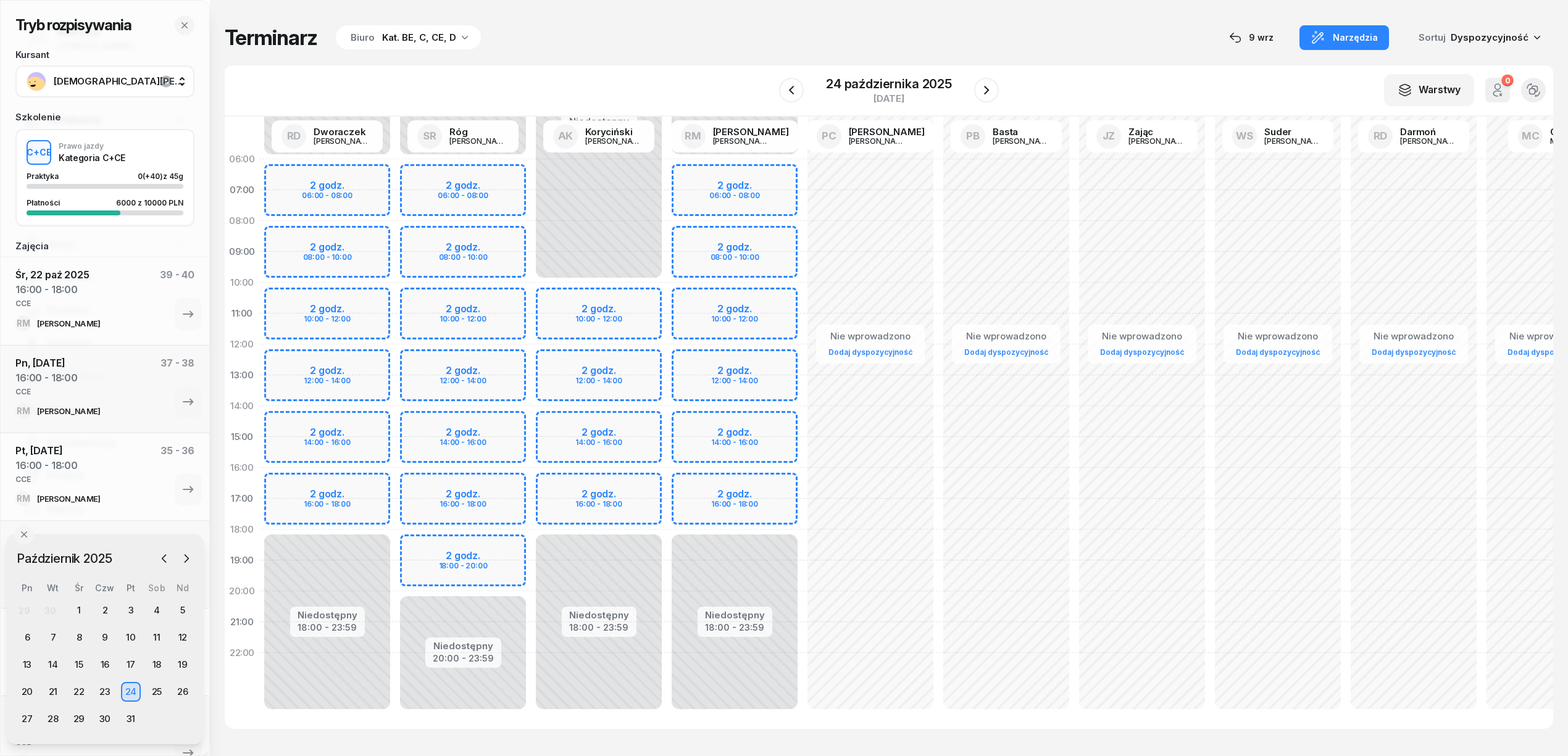
click at [771, 482] on div "Niedostępny 00:00 - 06:00 Niedostępny 18:00 - 23:59 2 godz. 06:00 - 08:00 2 god…" at bounding box center [735, 437] width 136 height 587
select select "16"
select select "18"
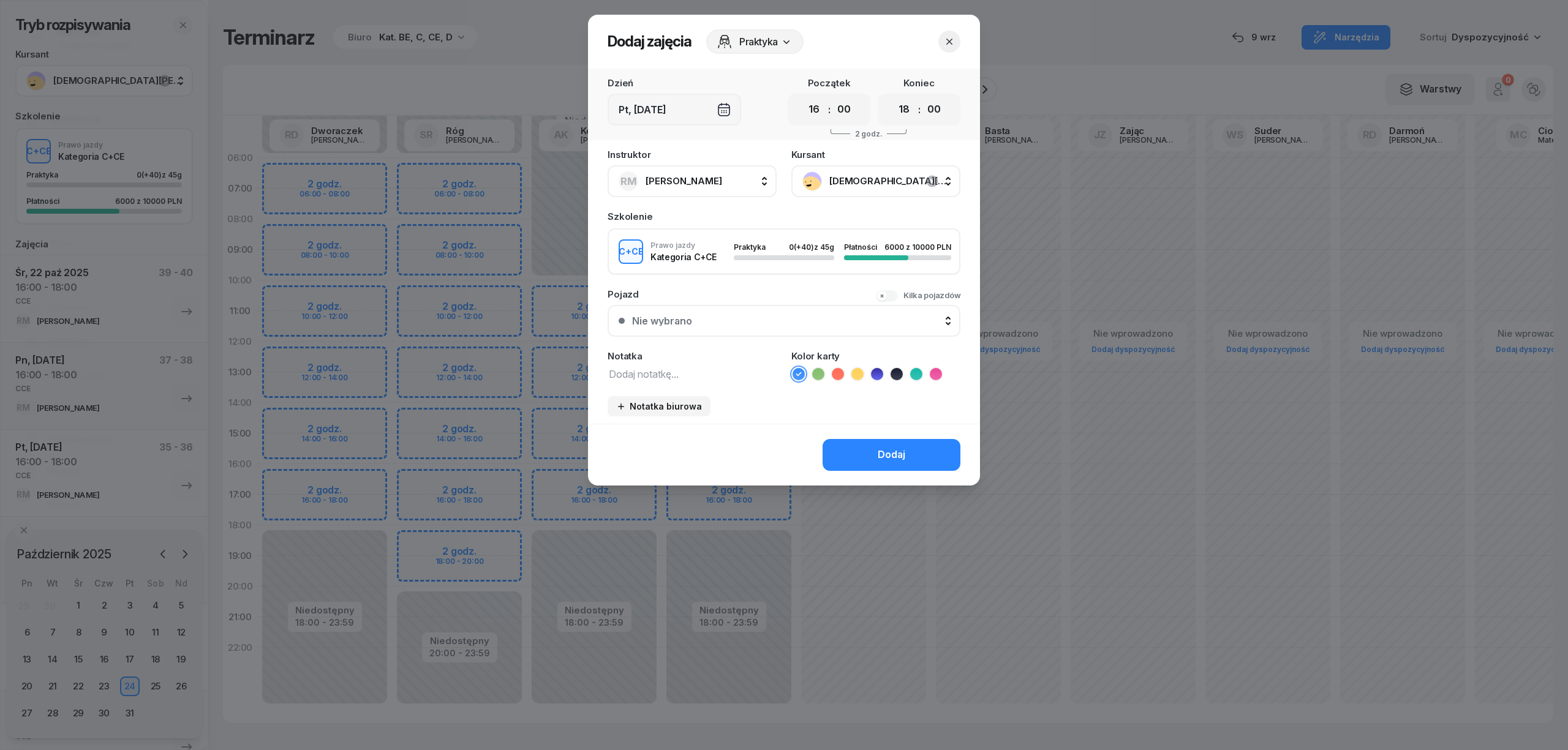
click at [709, 377] on textarea at bounding box center [692, 373] width 169 height 16
type textarea "CCE"
click at [915, 368] on icon at bounding box center [916, 374] width 12 height 12
click at [895, 444] on button "Dodaj" at bounding box center [891, 455] width 138 height 32
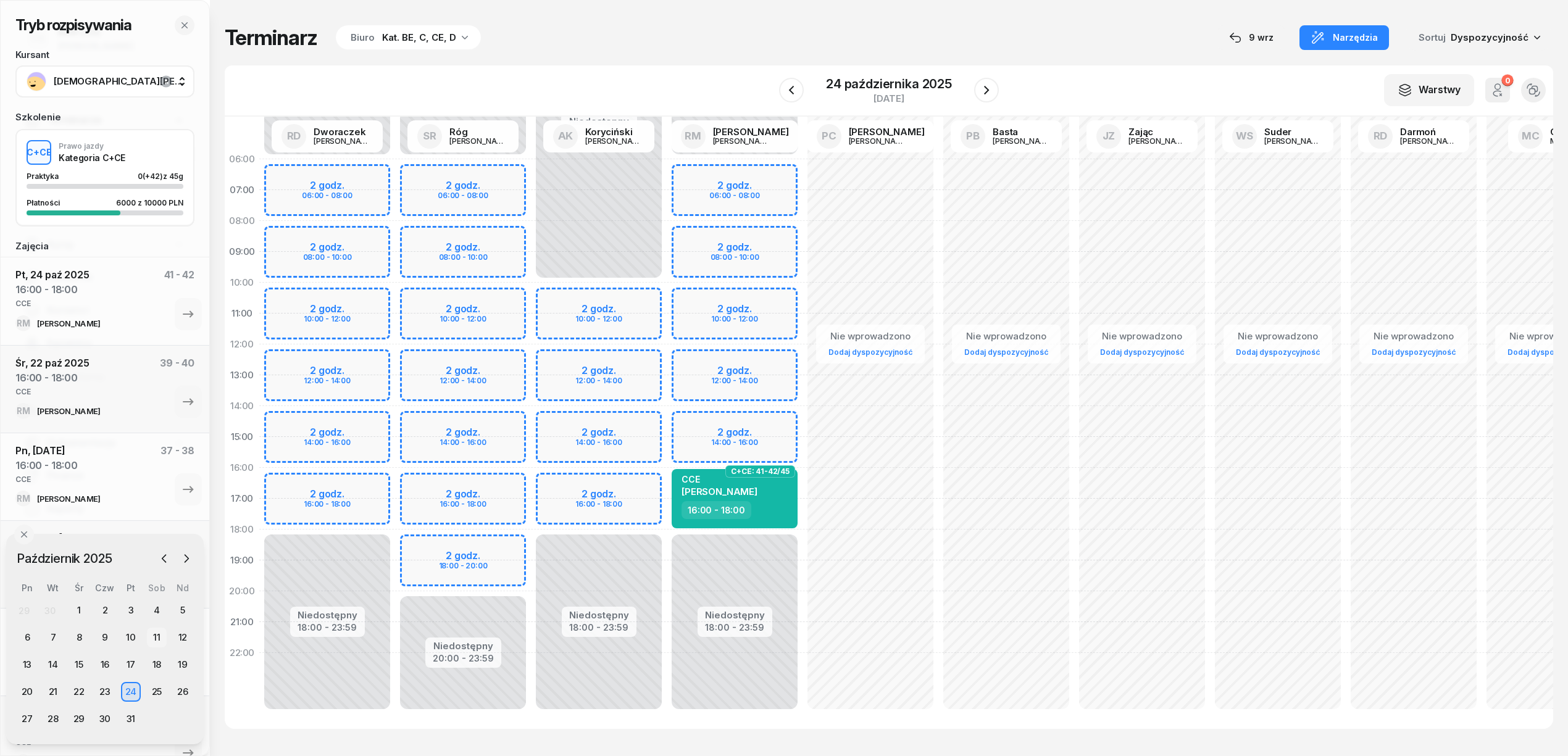
click at [150, 635] on div "11" at bounding box center [157, 638] width 20 height 20
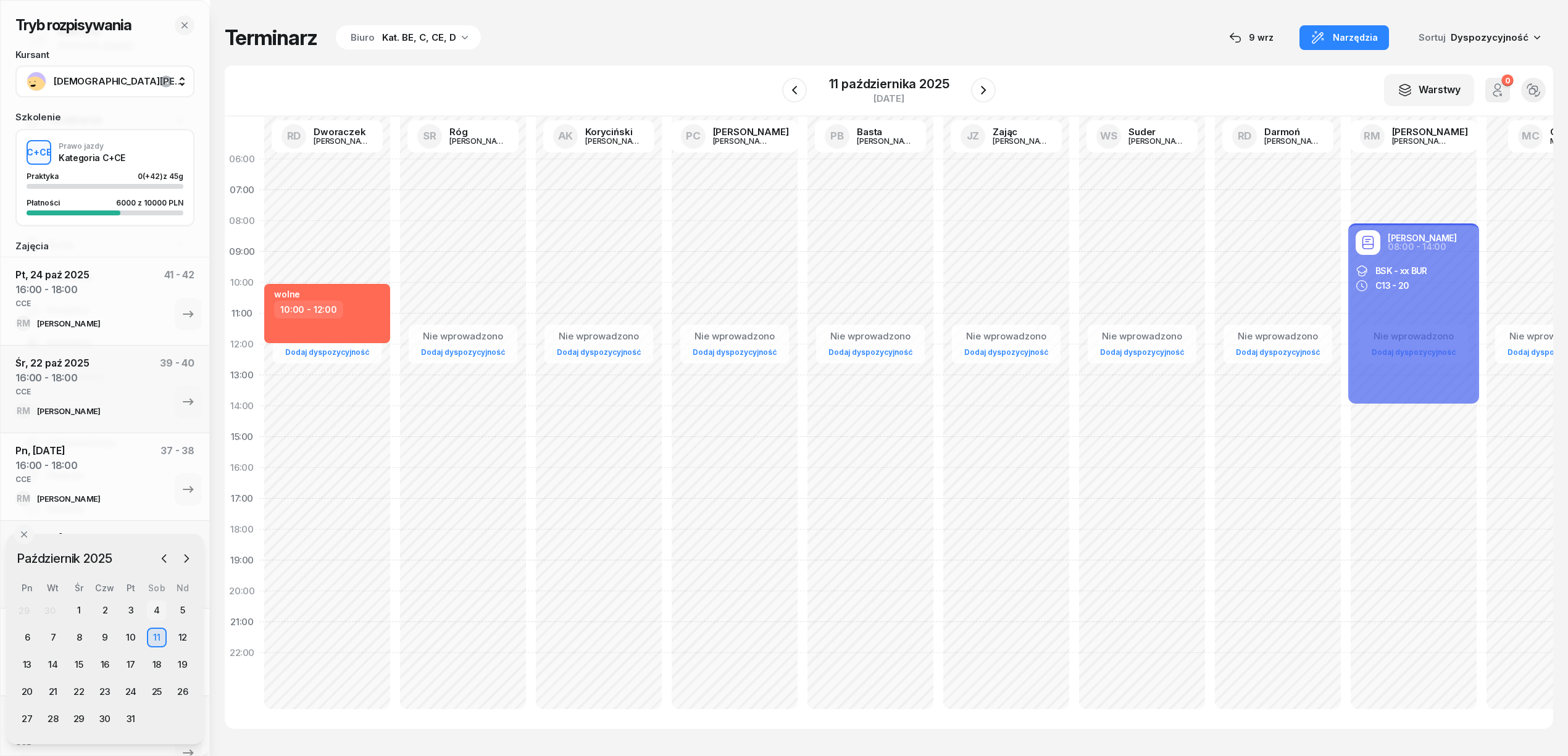
click at [163, 603] on div "4" at bounding box center [157, 610] width 20 height 20
click at [160, 561] on icon "button" at bounding box center [163, 558] width 12 height 12
click at [163, 555] on icon "button" at bounding box center [163, 558] width 12 height 12
drag, startPoint x: 163, startPoint y: 555, endPoint x: 115, endPoint y: 528, distance: 55.1
click at [115, 528] on div "Pt, [DATE] 16:00 - 18:00 CCE 35 - 36 RM [PERSON_NAME]" at bounding box center [105, 564] width 209 height 88
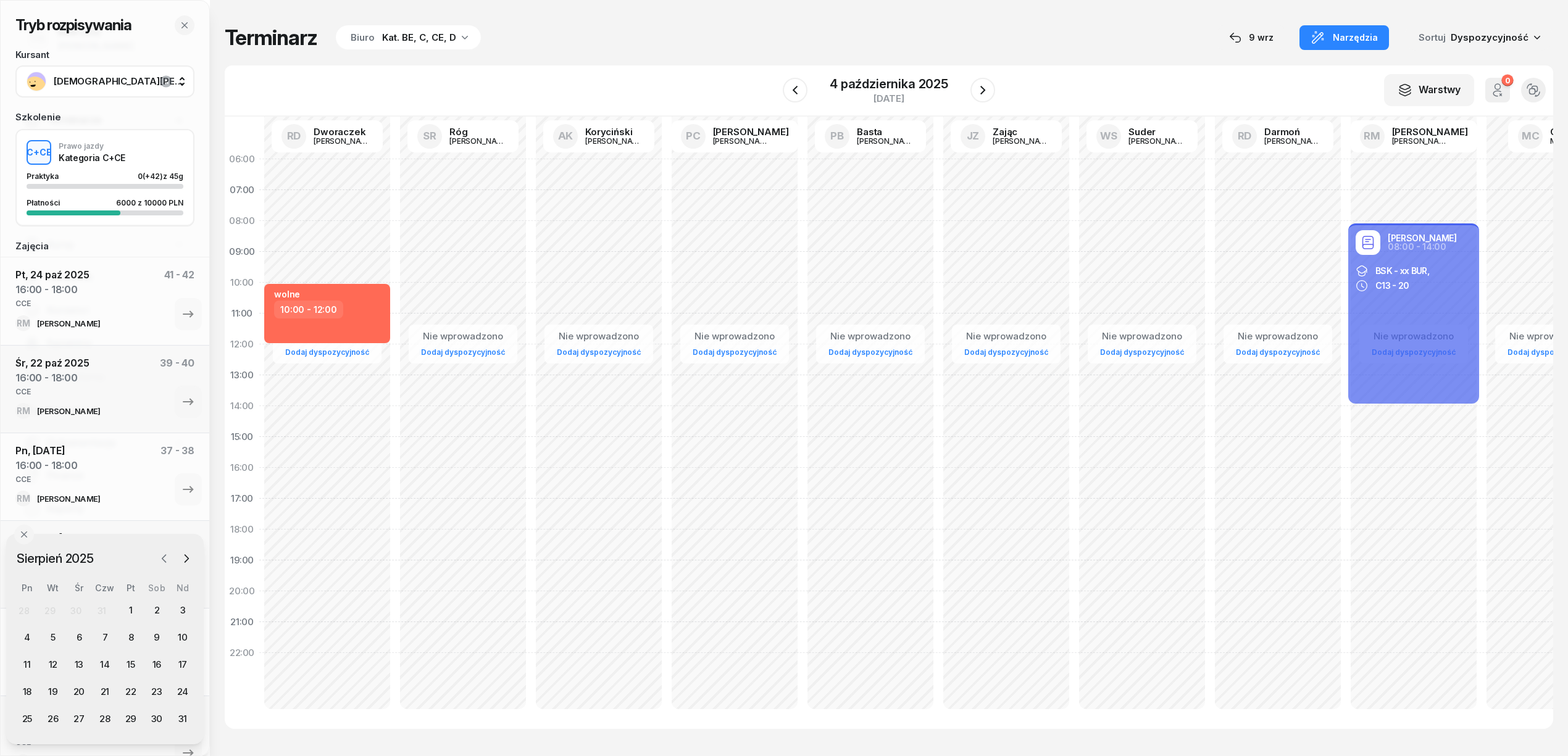
click at [166, 562] on icon "button" at bounding box center [163, 558] width 12 height 12
click at [170, 563] on icon "button" at bounding box center [163, 558] width 12 height 12
click at [188, 556] on icon "button" at bounding box center [191, 558] width 12 height 12
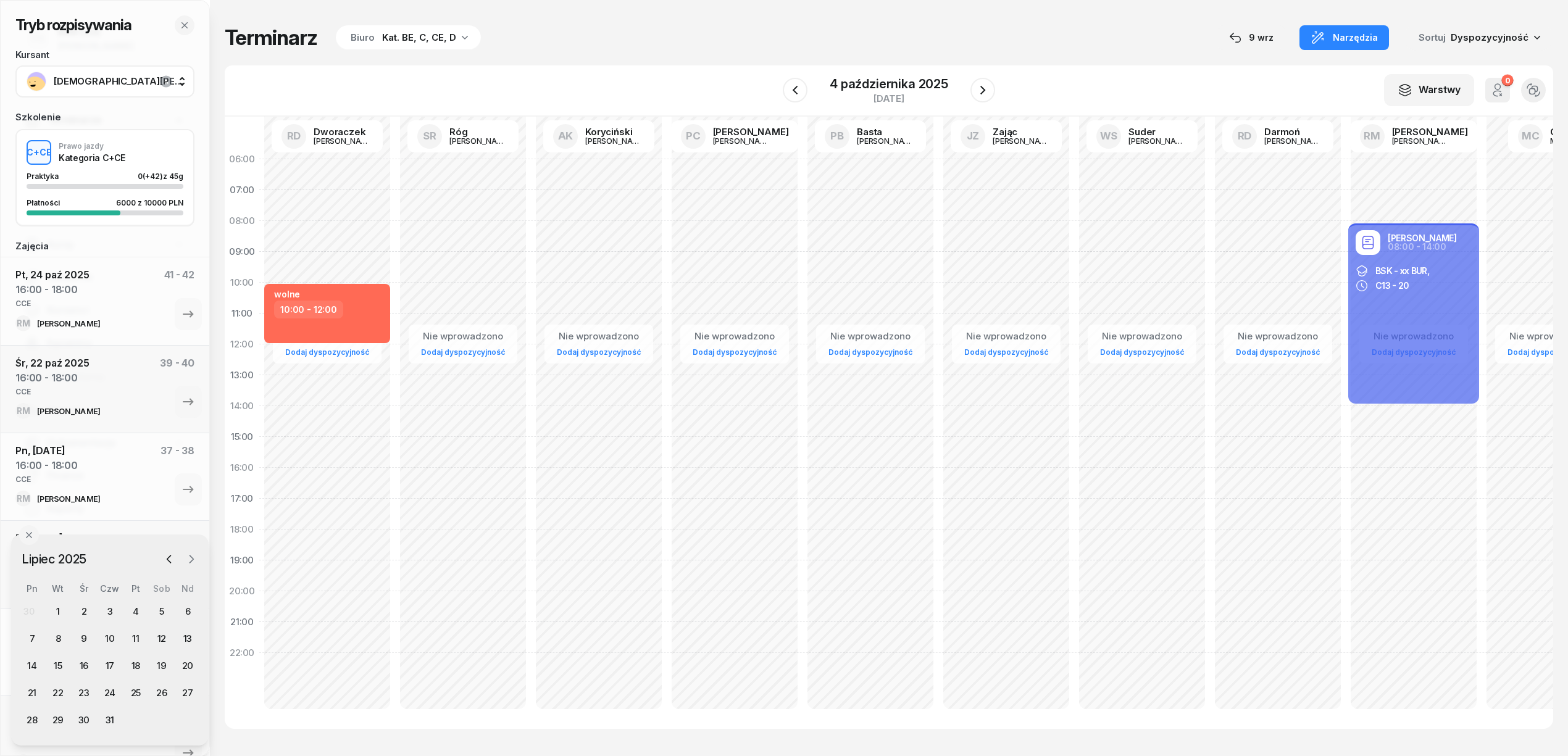
click at [188, 556] on icon "button" at bounding box center [191, 558] width 12 height 12
click at [165, 639] on div "13" at bounding box center [162, 639] width 20 height 20
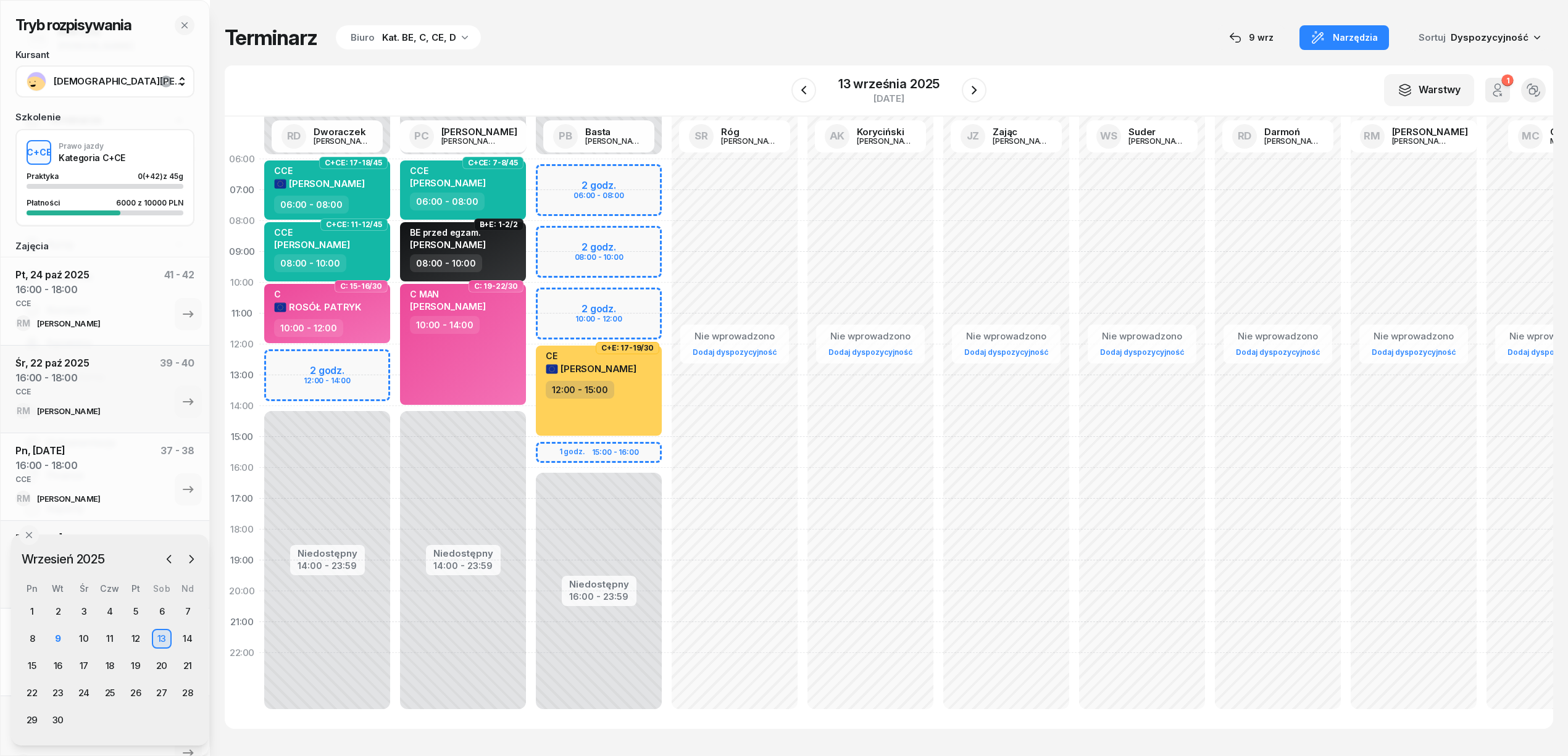
click at [558, 259] on div "Niedostępny 00:00 - 06:00 Niedostępny 16:00 - 23:59 2 godz. 06:00 - 08:00 2 god…" at bounding box center [599, 437] width 136 height 587
select select "09"
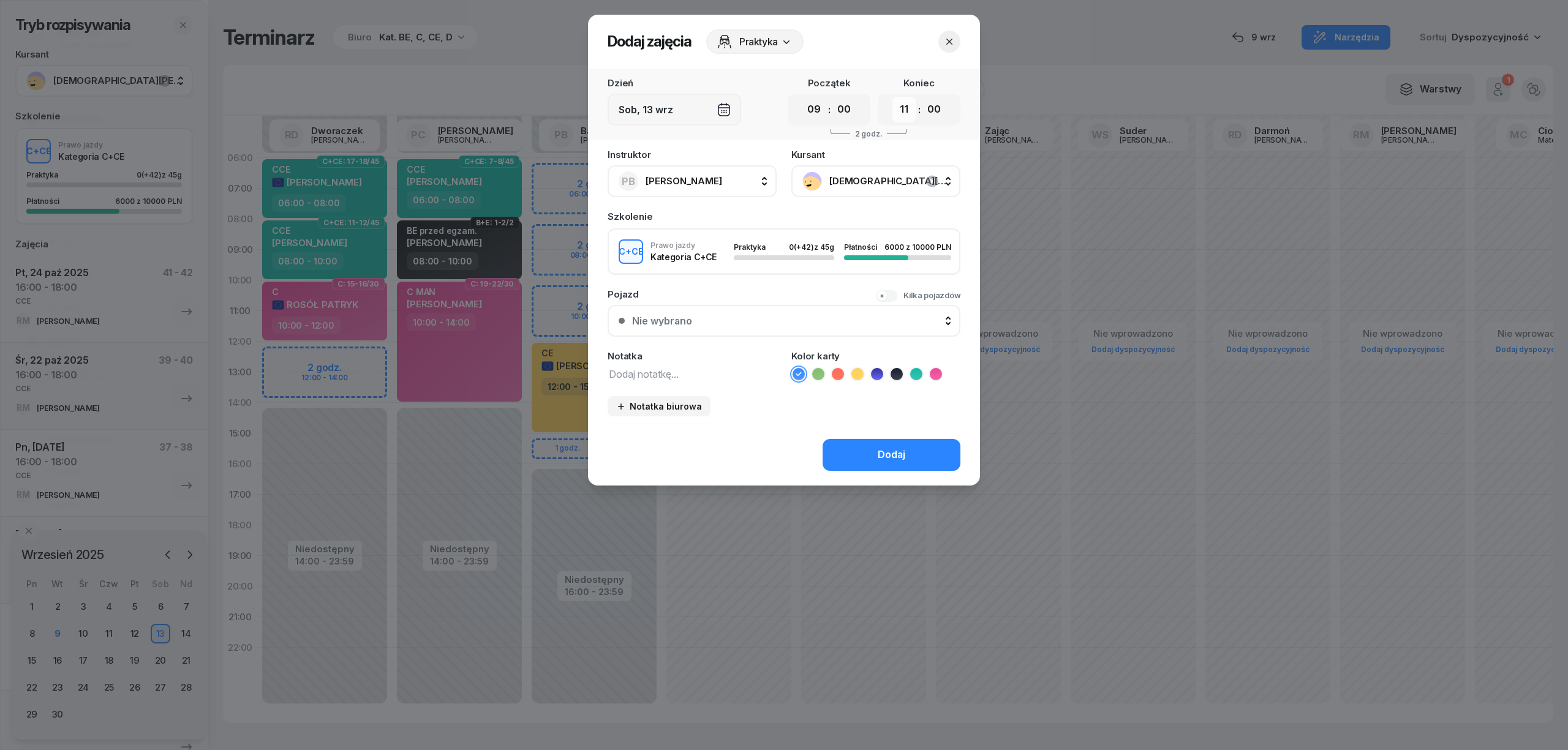
click at [907, 109] on select "00 01 02 03 04 05 06 07 08 09 10 11 12 13 14 15 16 17 18 19 20 21 22 23" at bounding box center [903, 109] width 23 height 25
select select "12"
click at [892, 97] on select "00 01 02 03 04 05 06 07 08 09 10 11 12 13 14 15 16 17 18 19 20 21 22 23" at bounding box center [903, 109] width 23 height 25
click at [713, 370] on textarea at bounding box center [692, 373] width 169 height 16
click at [951, 44] on icon "button" at bounding box center [948, 41] width 12 height 12
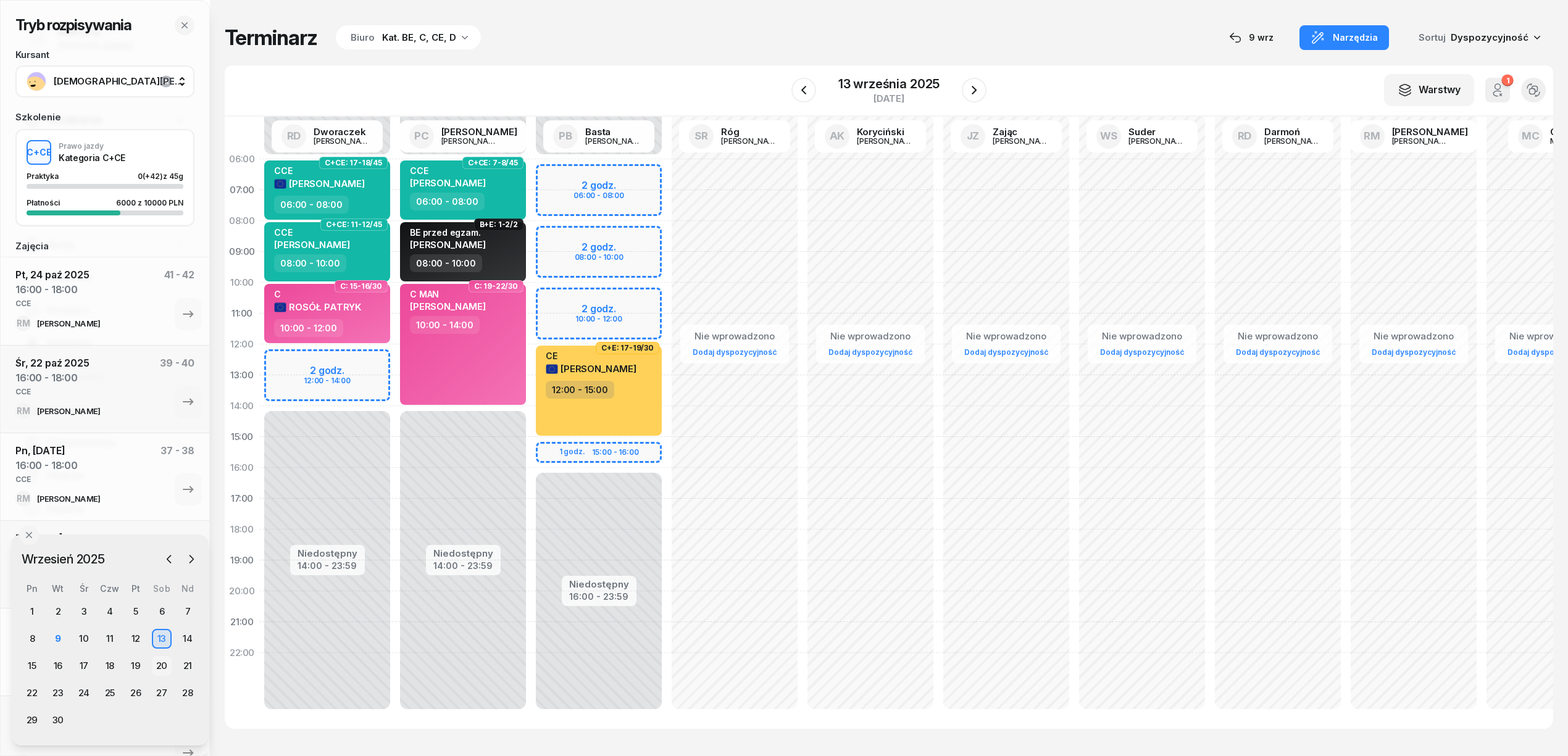
click at [163, 665] on div "20" at bounding box center [162, 666] width 20 height 20
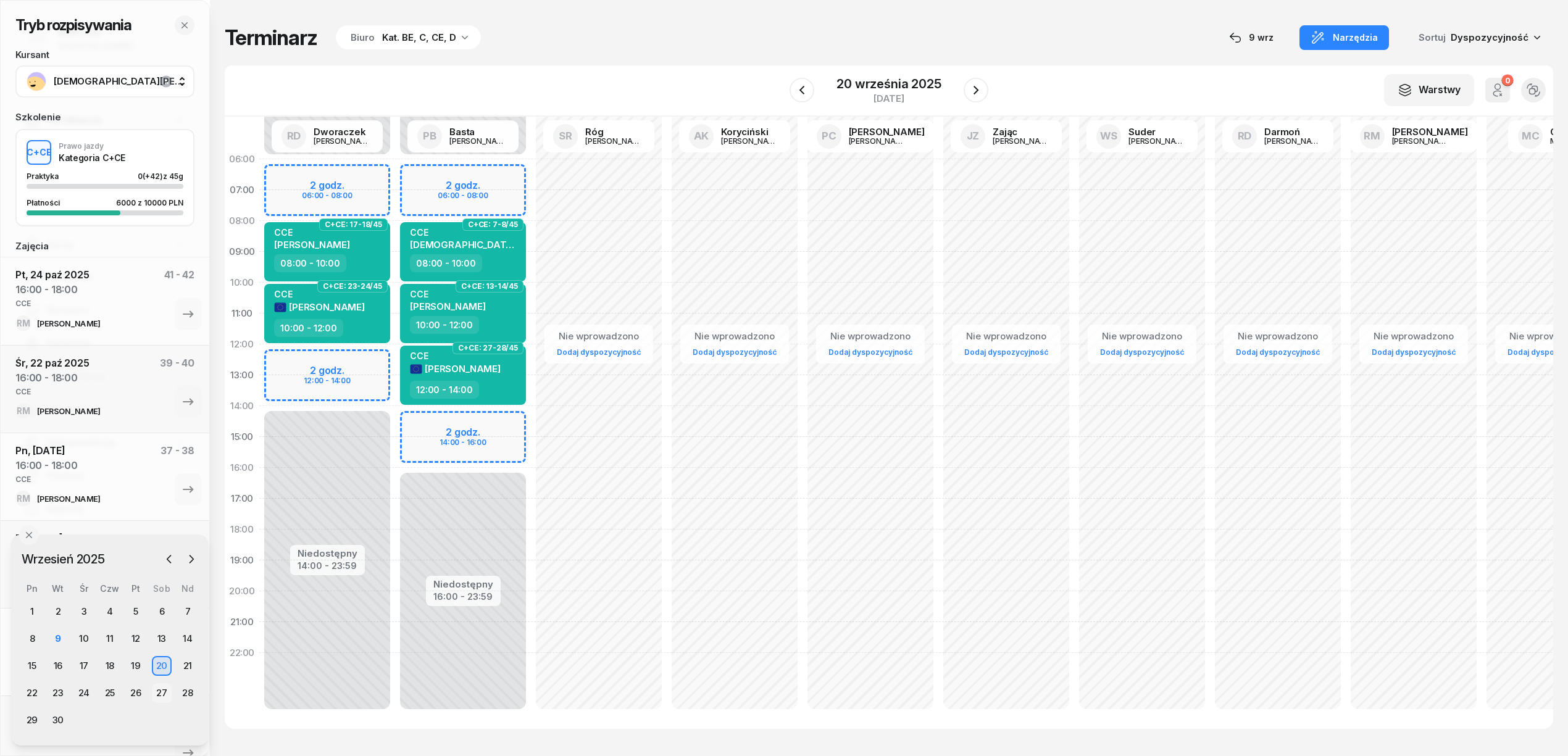
click at [161, 696] on div "27" at bounding box center [162, 693] width 20 height 20
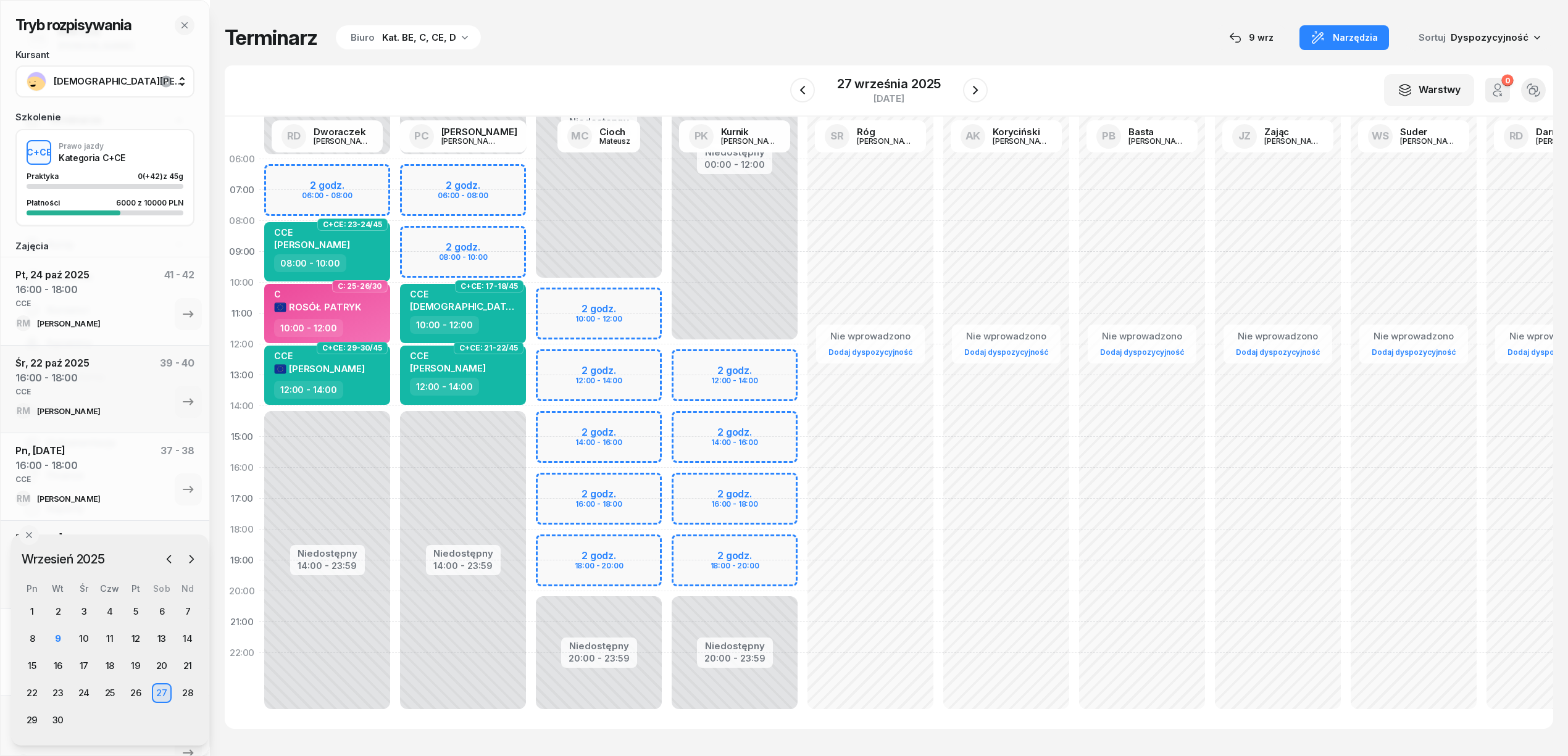
click at [548, 290] on div "Niedostępny 00:00 - 10:00 Niedostępny 20:00 - 23:59 2 godz. 10:00 - 12:00 2 god…" at bounding box center [599, 437] width 136 height 587
select select "10"
select select "12"
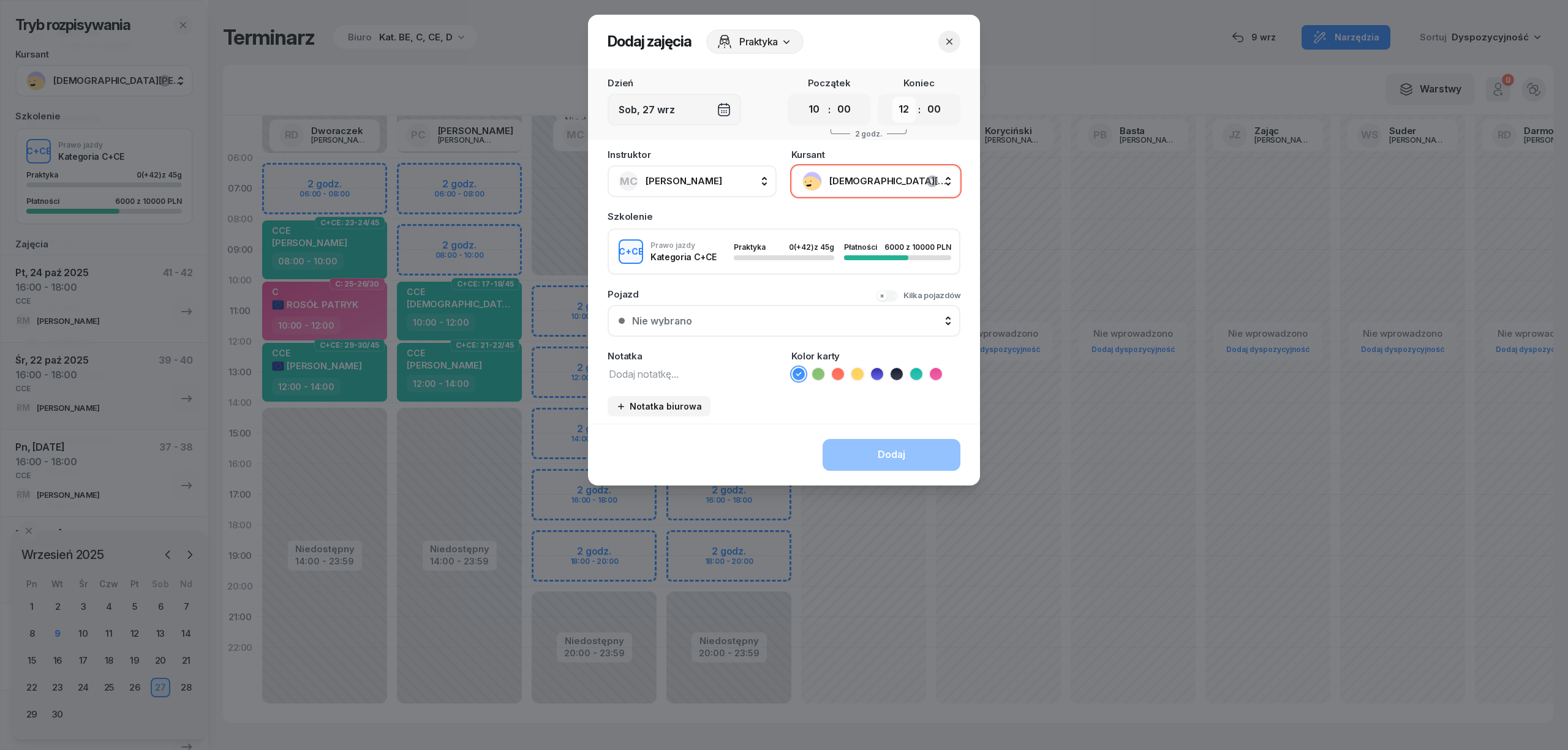
click at [901, 108] on select "00 01 02 03 04 05 06 07 08 09 10 11 12 13 14 15 16 17 18 19 20 21 22 23" at bounding box center [903, 109] width 23 height 25
click at [949, 42] on icon "button" at bounding box center [948, 41] width 12 height 12
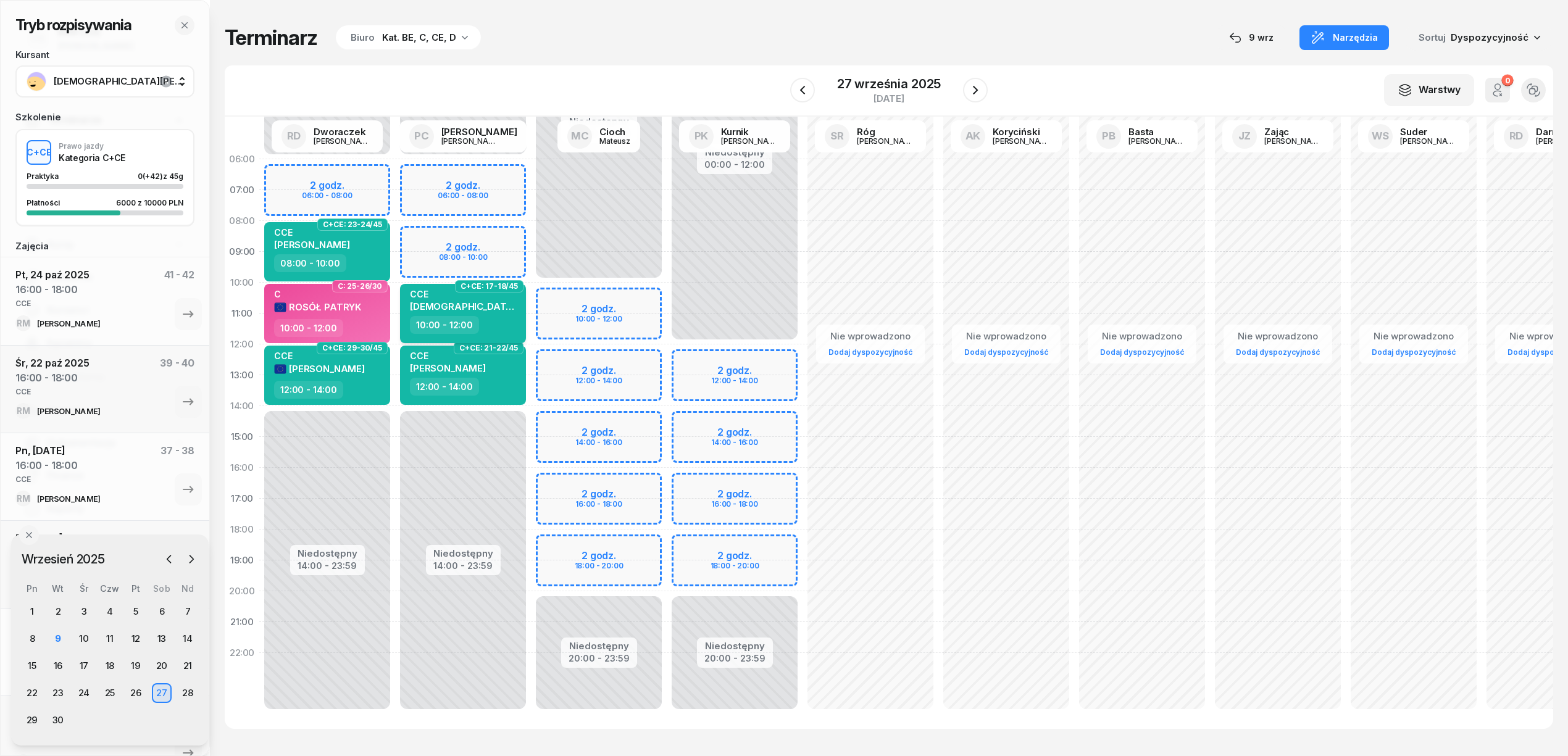
click at [517, 317] on div "10:00 - 12:00" at bounding box center [464, 325] width 109 height 18
select select "10"
select select "12"
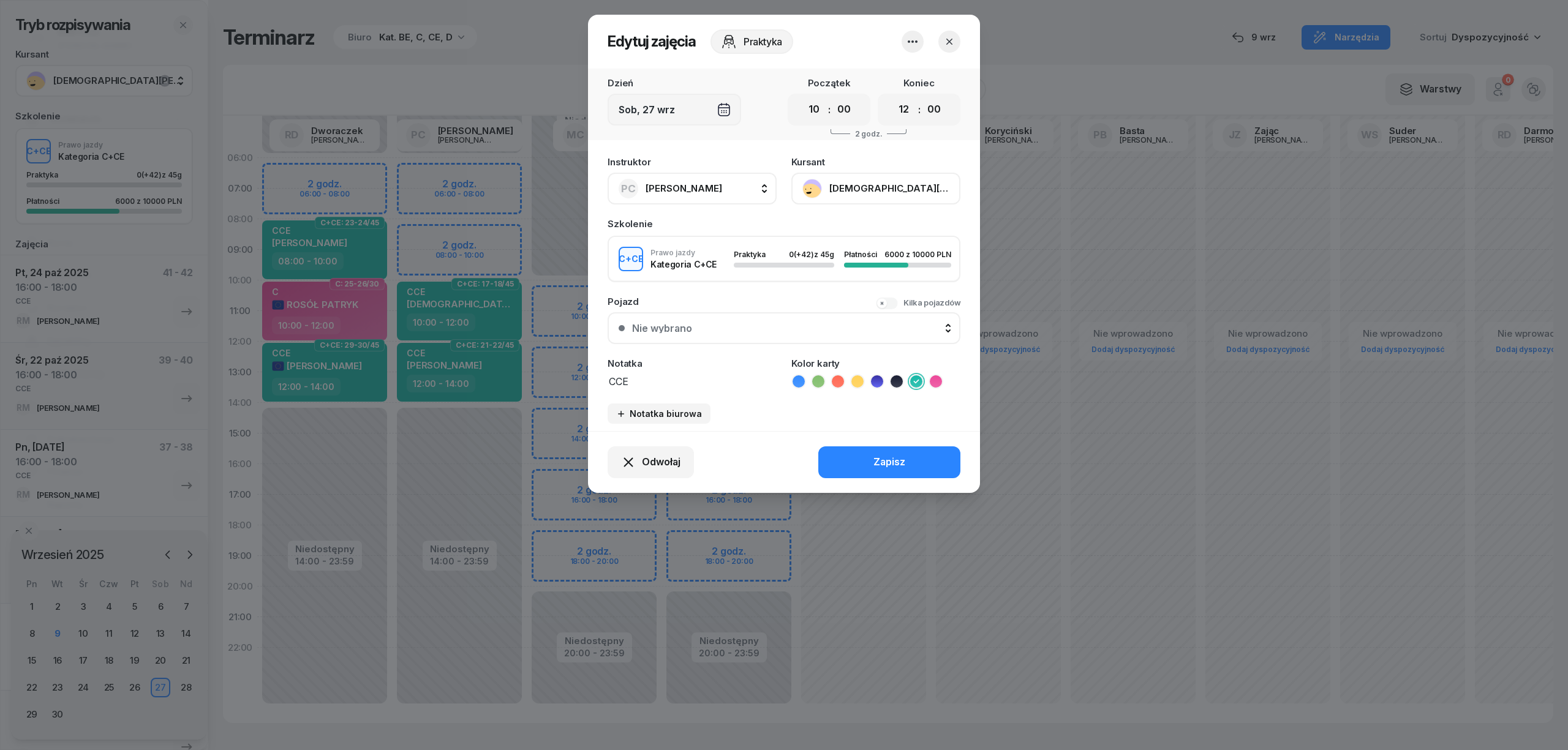
click at [679, 187] on span "[PERSON_NAME]" at bounding box center [684, 188] width 77 height 11
type input "CIOCH"
click at [694, 270] on span "[PERSON_NAME]" at bounding box center [690, 270] width 75 height 16
click at [902, 106] on select "00 01 02 03 04 05 06 07 08 09 10 11 12 13 14 15 16 17 18 19 20 21 22 23" at bounding box center [903, 109] width 23 height 25
select select "13"
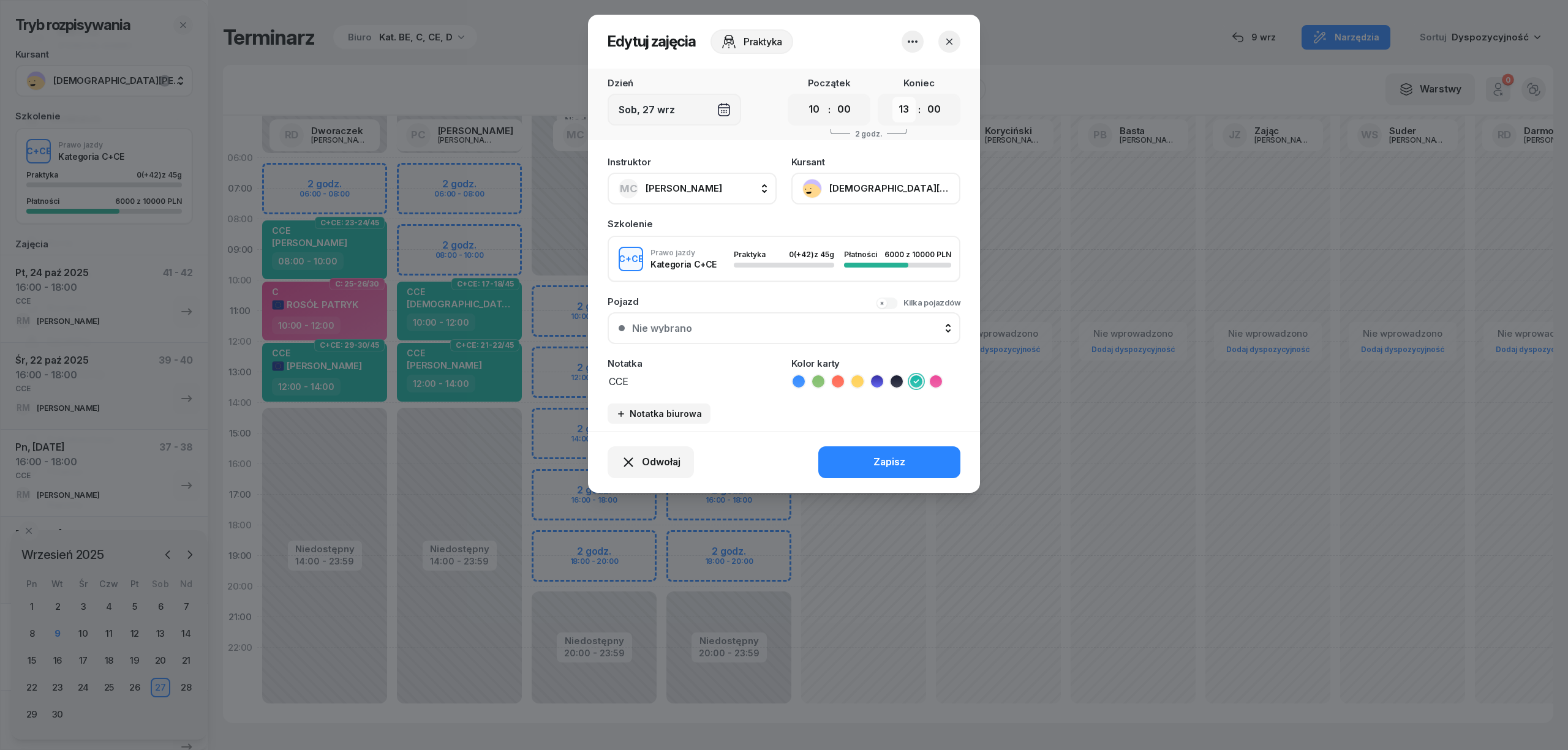
click at [892, 97] on select "00 01 02 03 04 05 06 07 08 09 10 11 12 13 14 15 16 17 18 19 20 21 22 23" at bounding box center [903, 109] width 23 height 25
click at [885, 466] on div "Zapisz" at bounding box center [889, 462] width 32 height 16
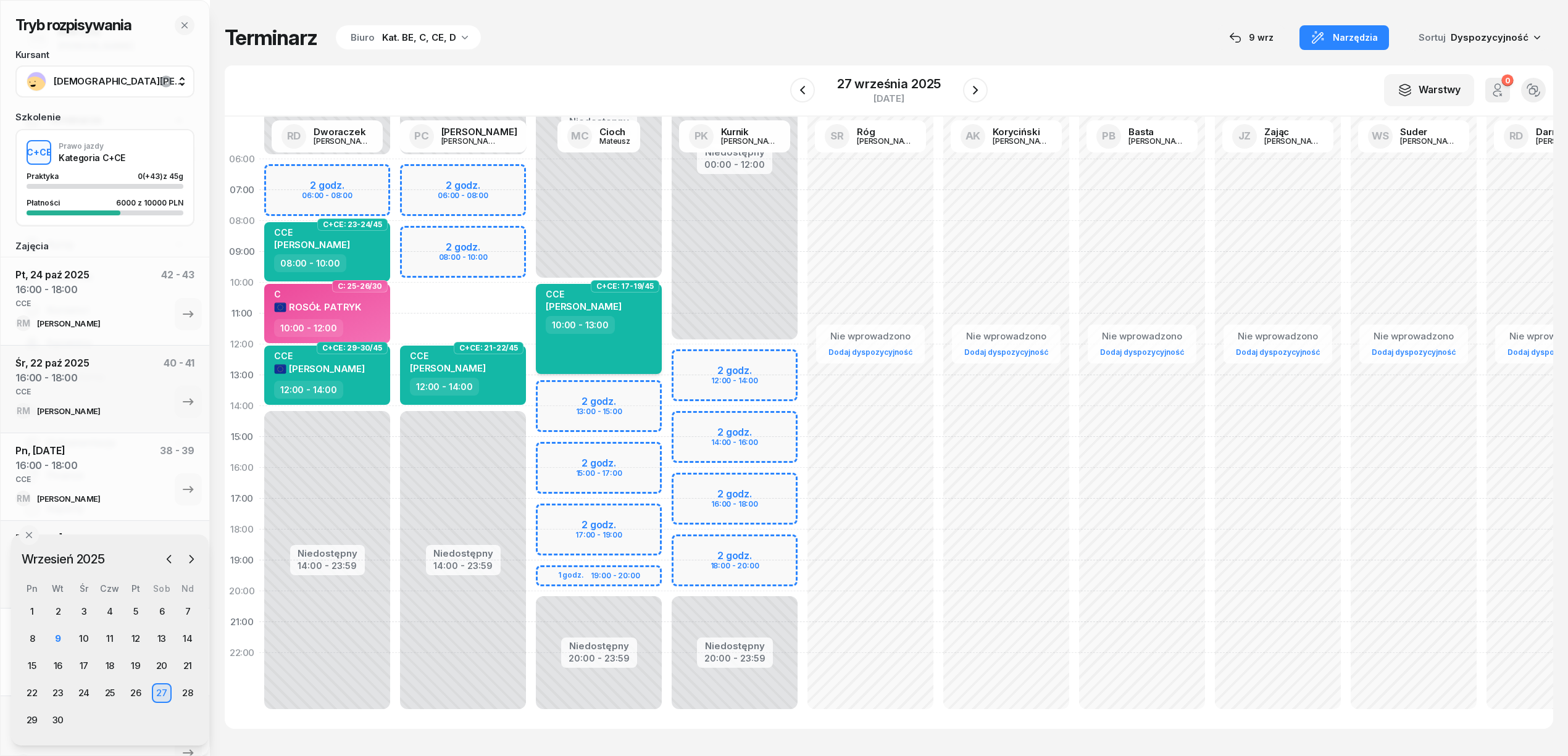
click at [608, 311] on div "CCE [PERSON_NAME]" at bounding box center [584, 302] width 76 height 27
select select "10"
select select "13"
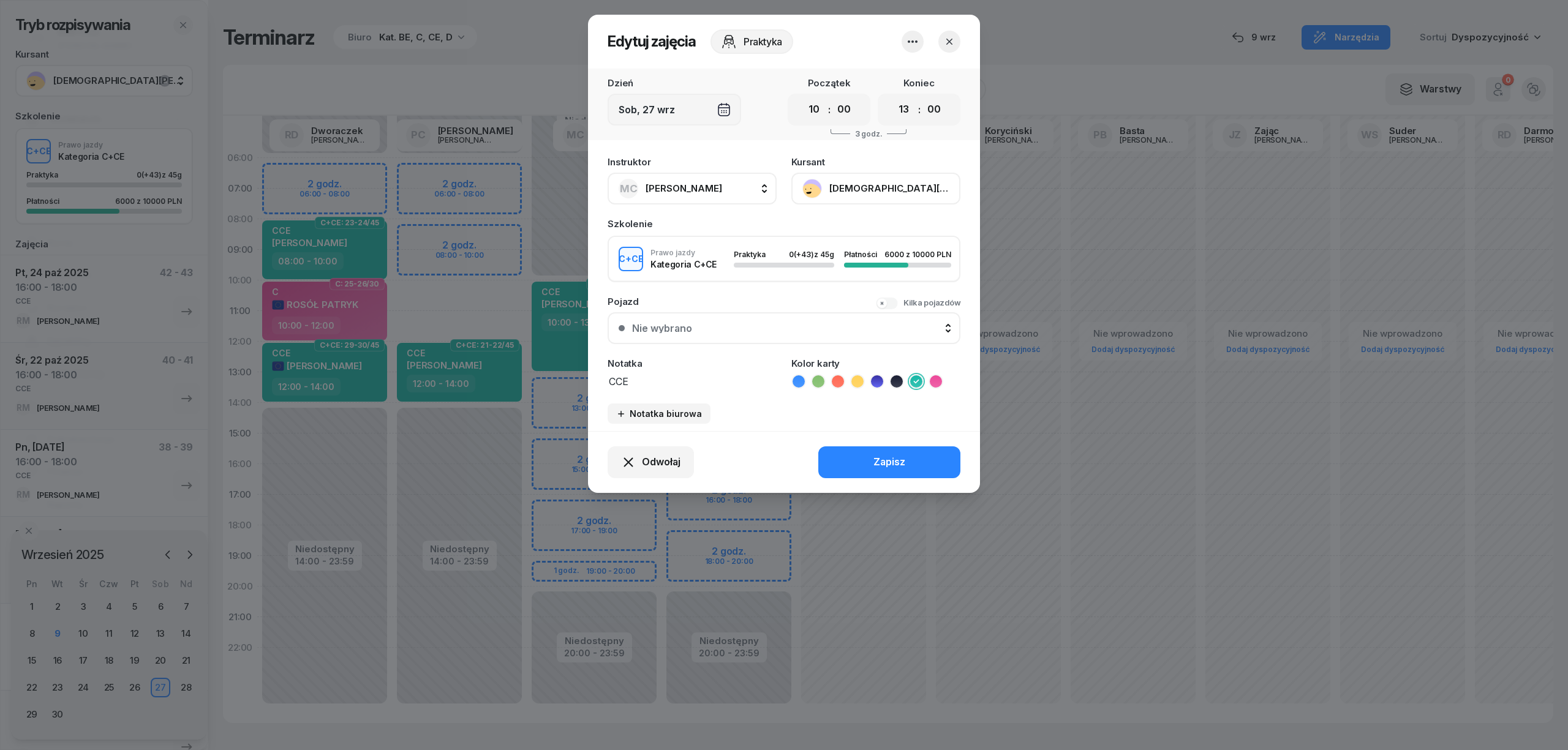
click at [855, 185] on button "[DEMOGRAPHIC_DATA][PERSON_NAME]" at bounding box center [875, 188] width 169 height 32
click at [834, 229] on div "Otwórz profil" at bounding box center [830, 230] width 59 height 16
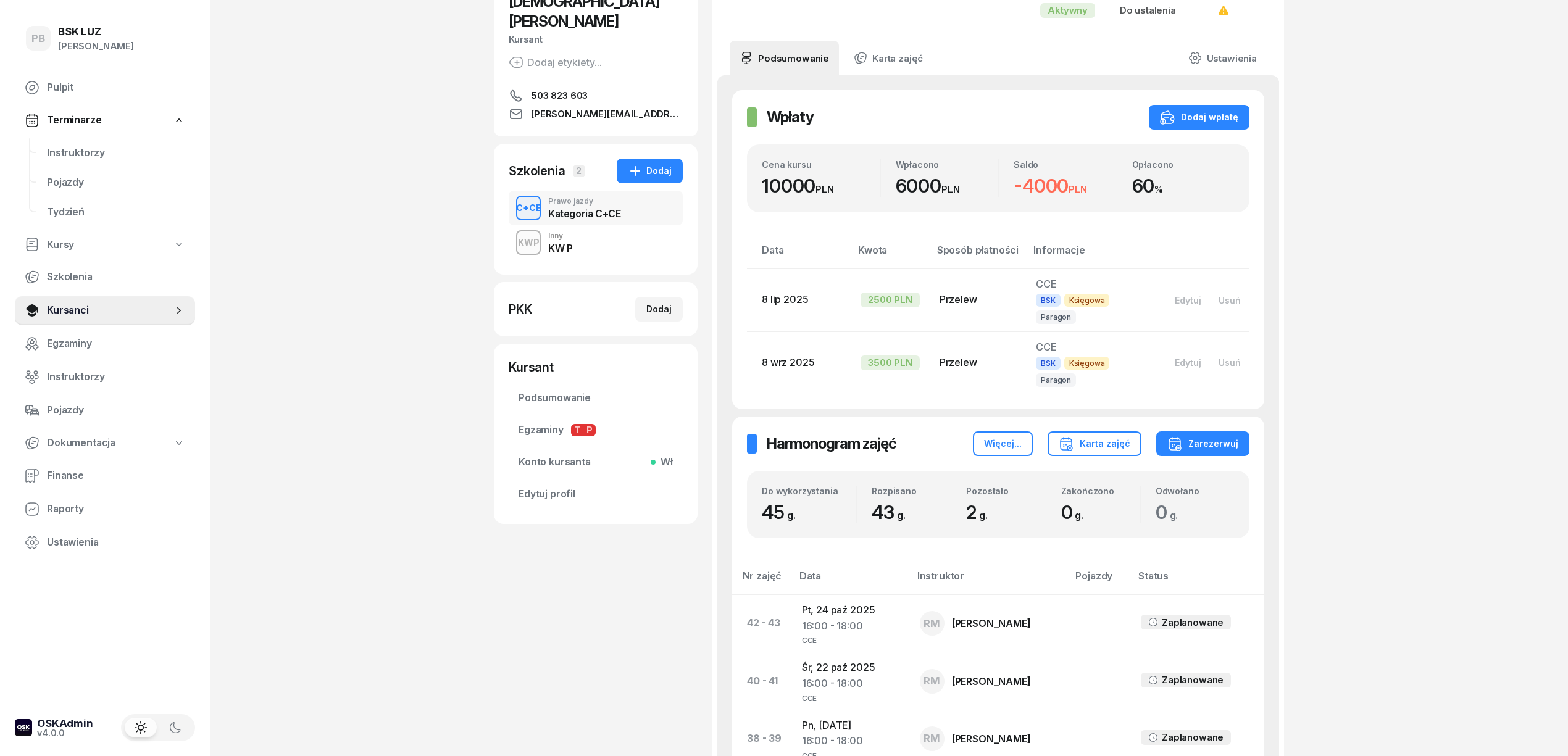
scroll to position [164, 0]
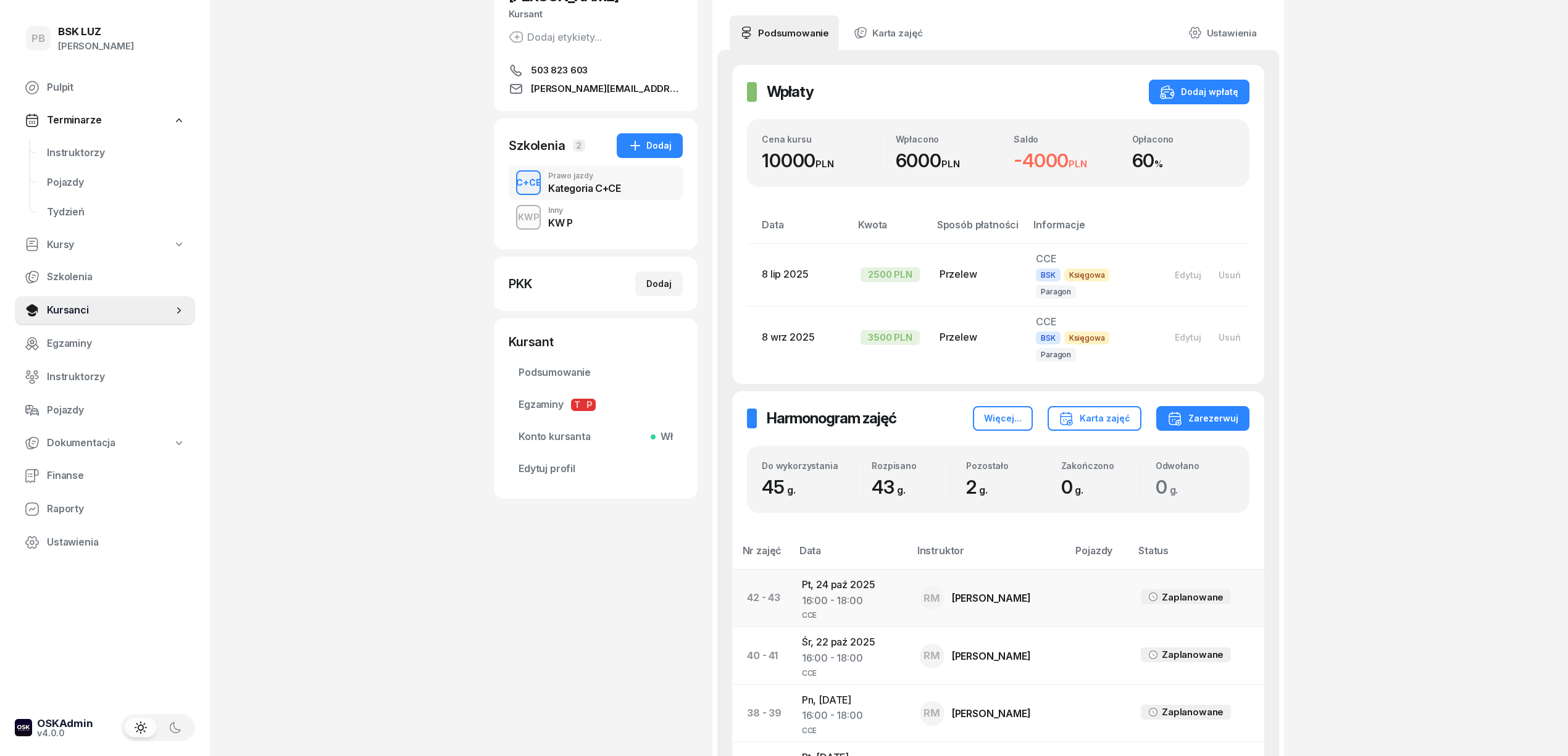
click at [848, 569] on td "Pt, [DATE] 16:00 - 18:00 CCE" at bounding box center [850, 597] width 118 height 58
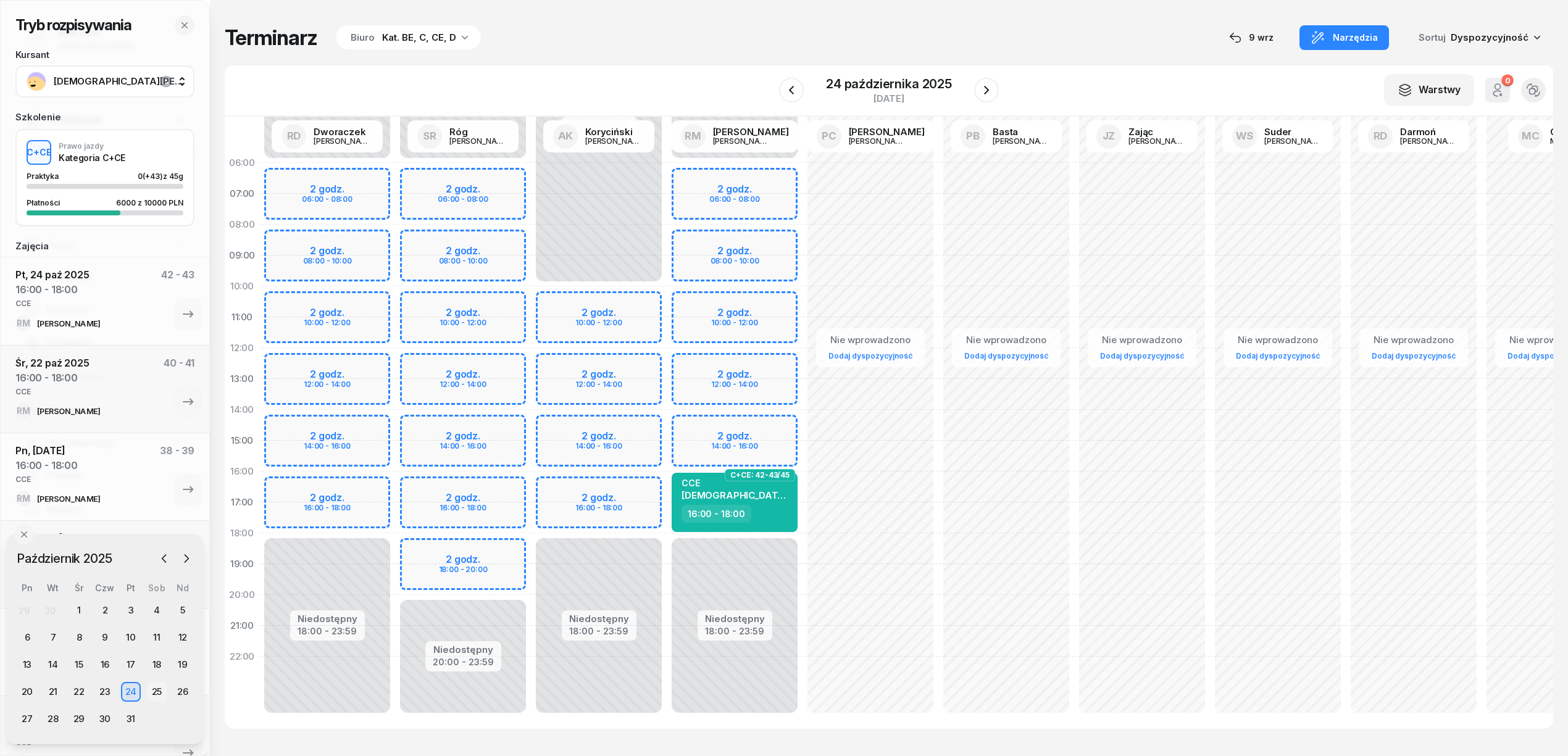
click at [162, 693] on div "25" at bounding box center [157, 692] width 20 height 20
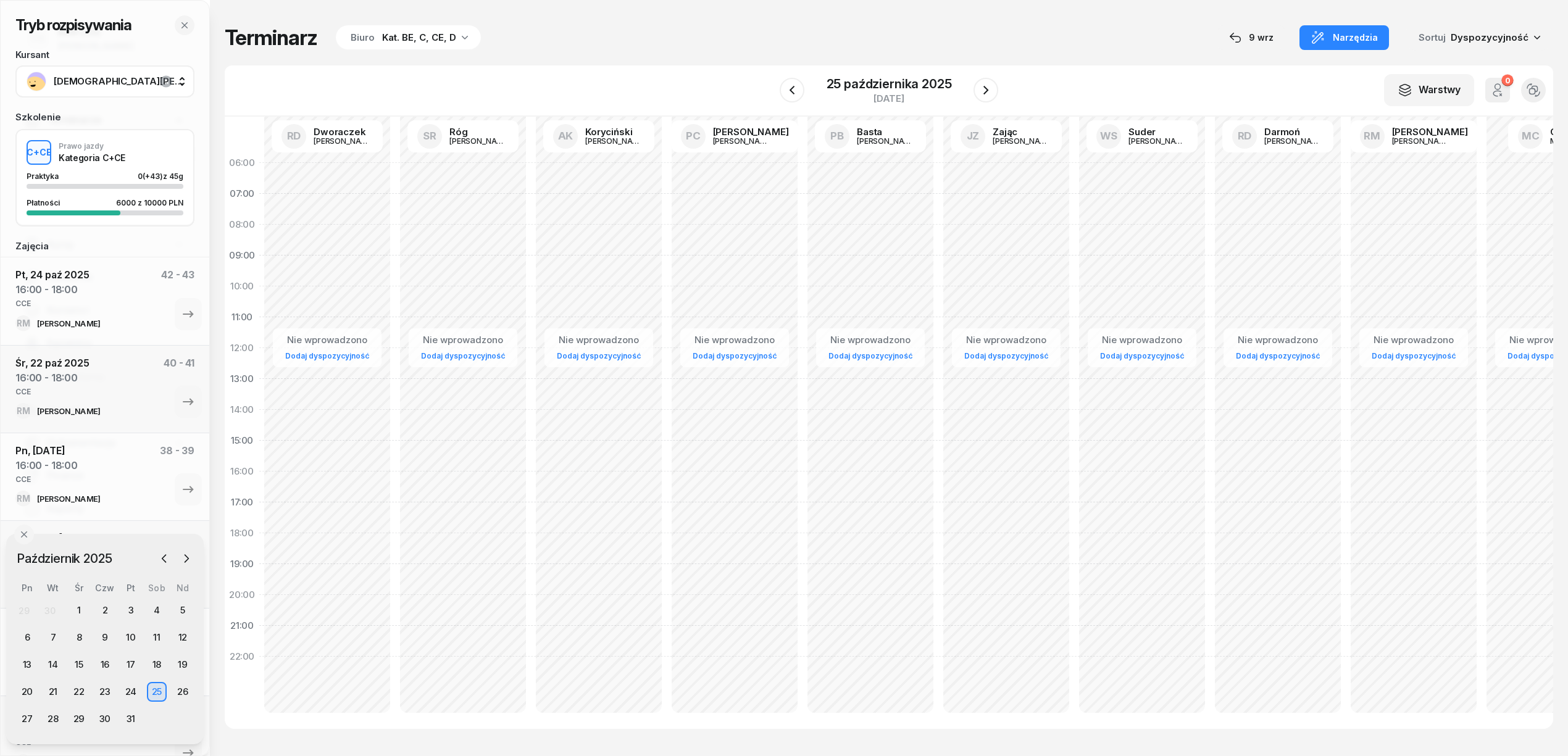
click at [274, 287] on div "Nie wprowadzono Dodaj dyspozycyjność" at bounding box center [327, 440] width 136 height 587
select select "10"
select select "12"
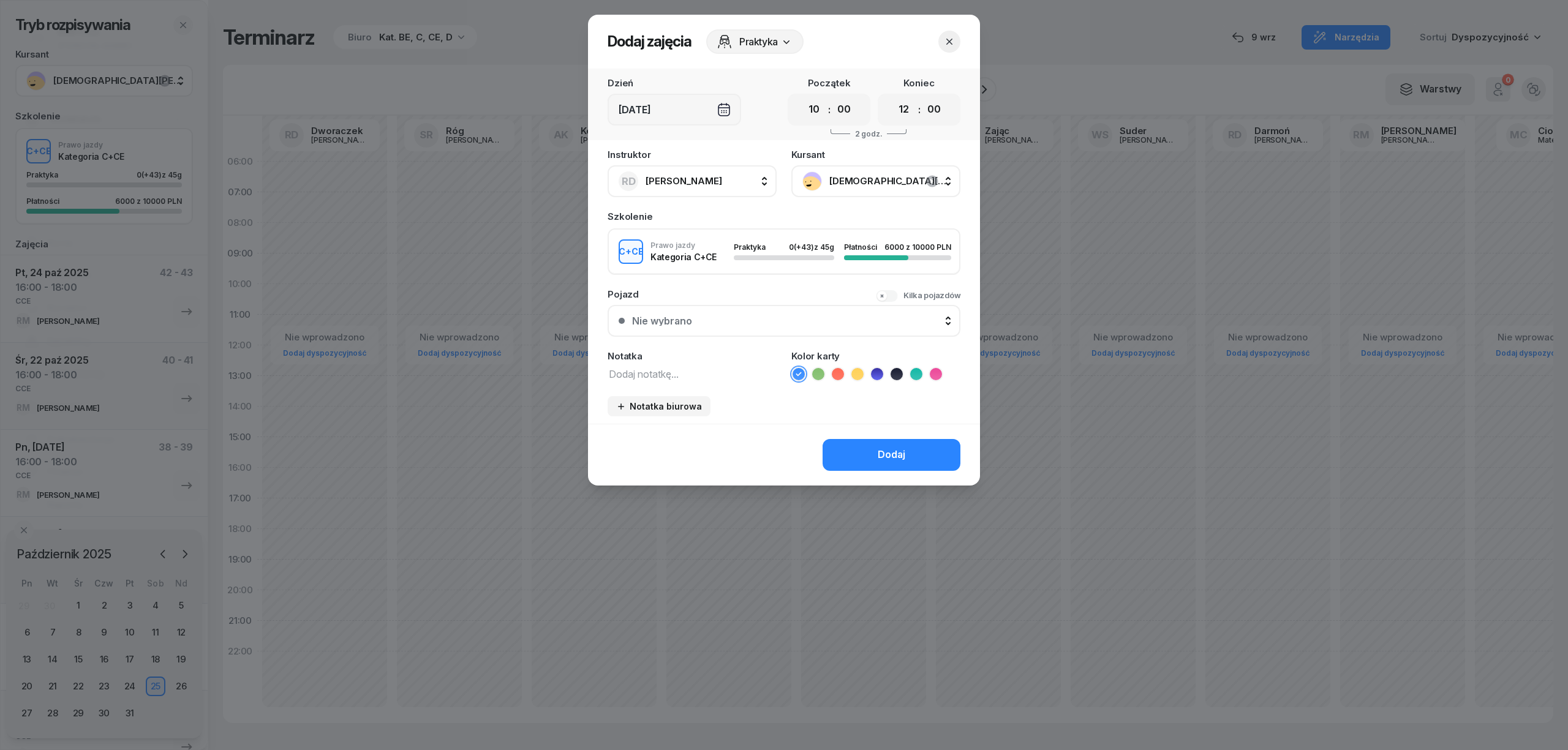
click at [665, 362] on div "Notatka" at bounding box center [692, 367] width 169 height 30
click at [670, 371] on textarea at bounding box center [692, 373] width 169 height 16
type textarea "CCE"
click at [918, 375] on icon at bounding box center [916, 374] width 12 height 12
click at [890, 452] on div "Dodaj" at bounding box center [890, 455] width 27 height 16
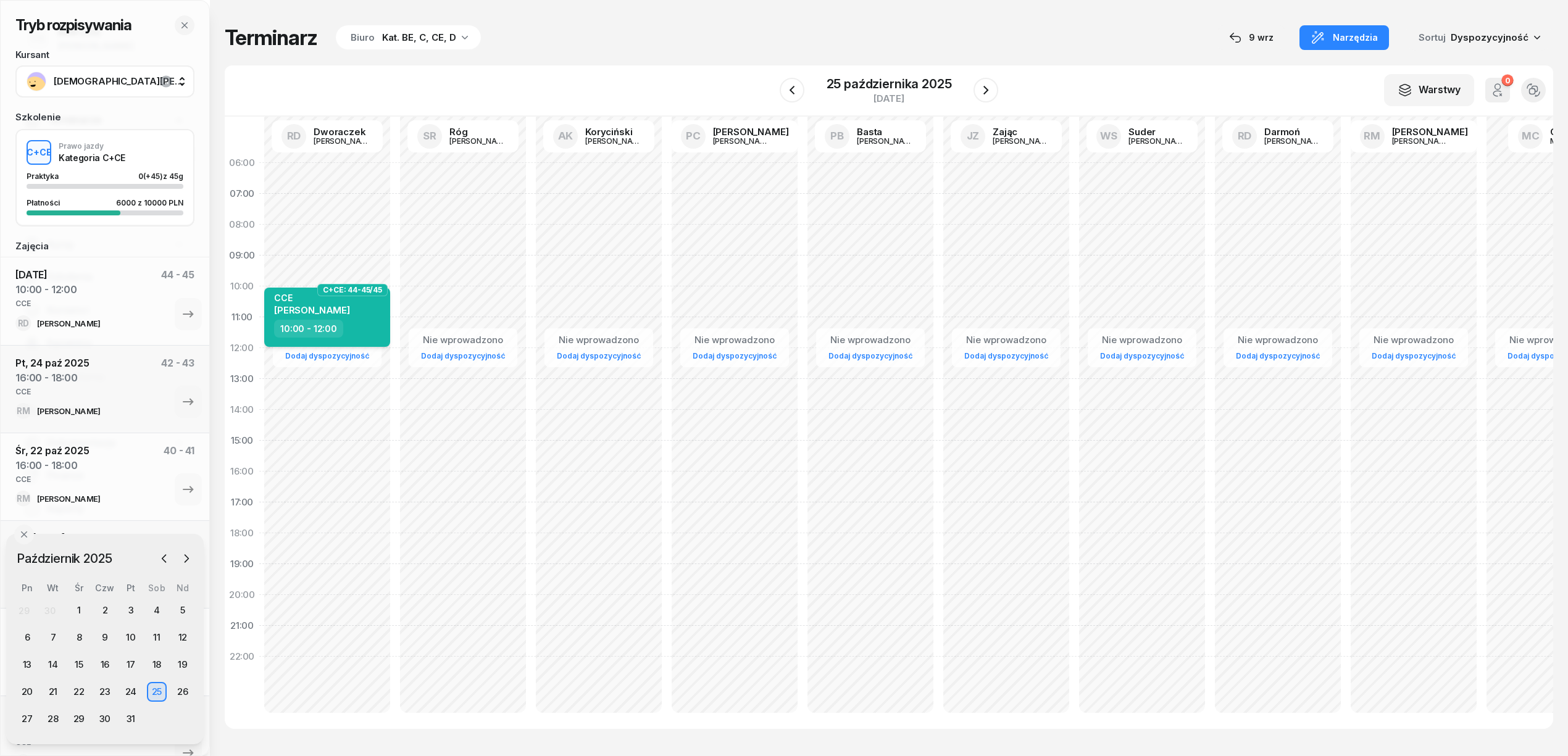
click at [337, 331] on div "10:00 - 12:00" at bounding box center [308, 328] width 69 height 18
select select "10"
select select "12"
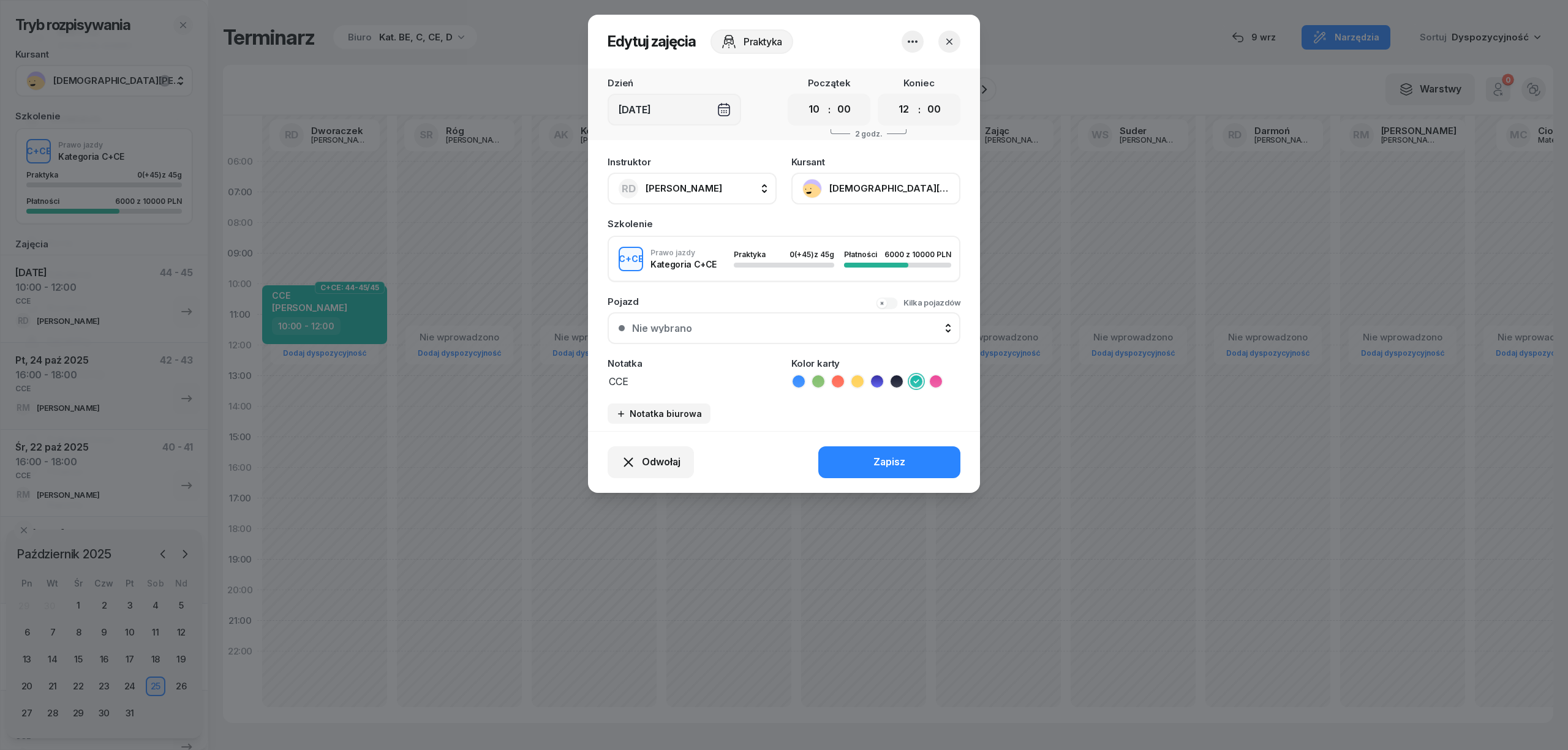
click at [886, 188] on button "[DEMOGRAPHIC_DATA][PERSON_NAME]" at bounding box center [875, 188] width 169 height 32
click at [874, 220] on link "Otwórz profil" at bounding box center [874, 230] width 161 height 31
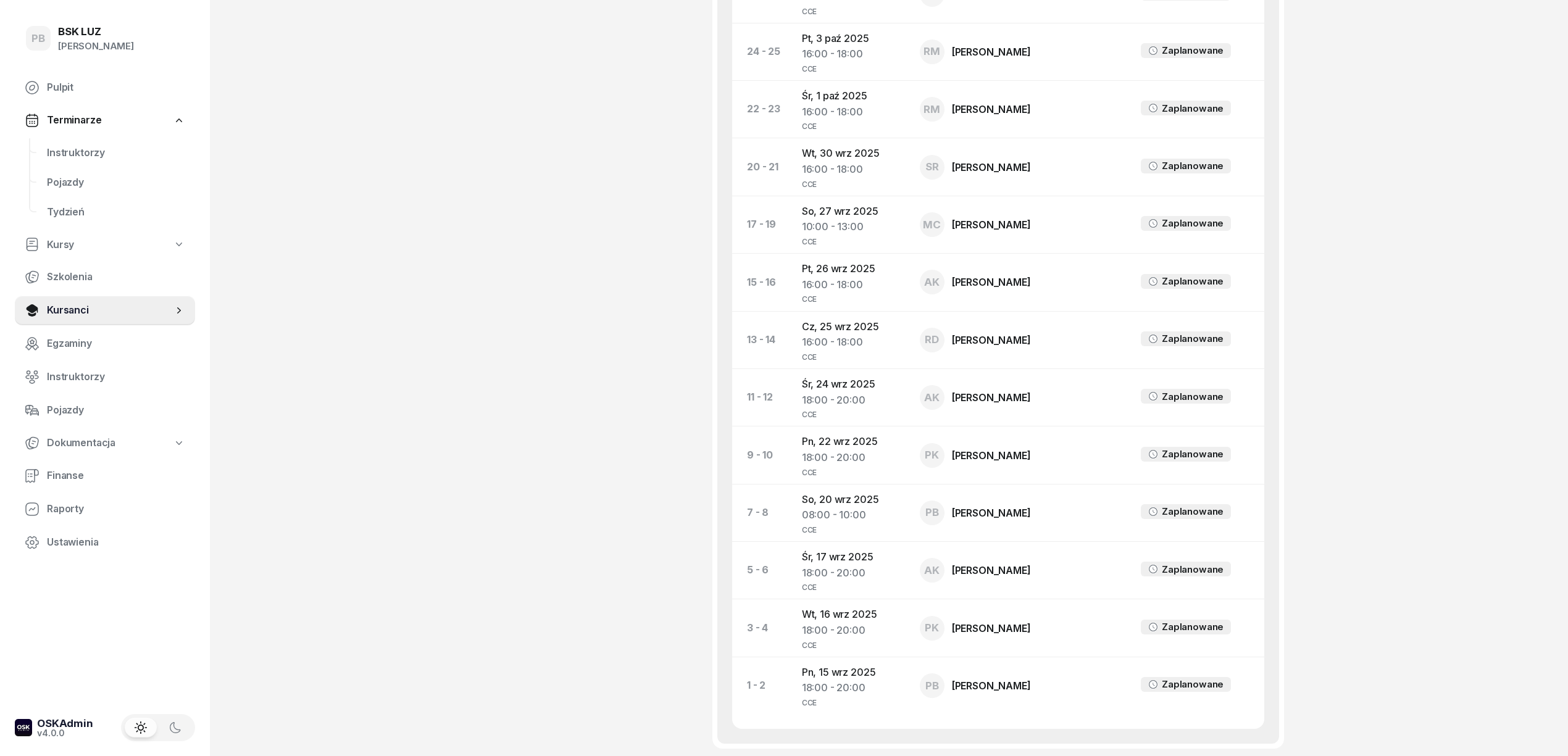
scroll to position [1317, 0]
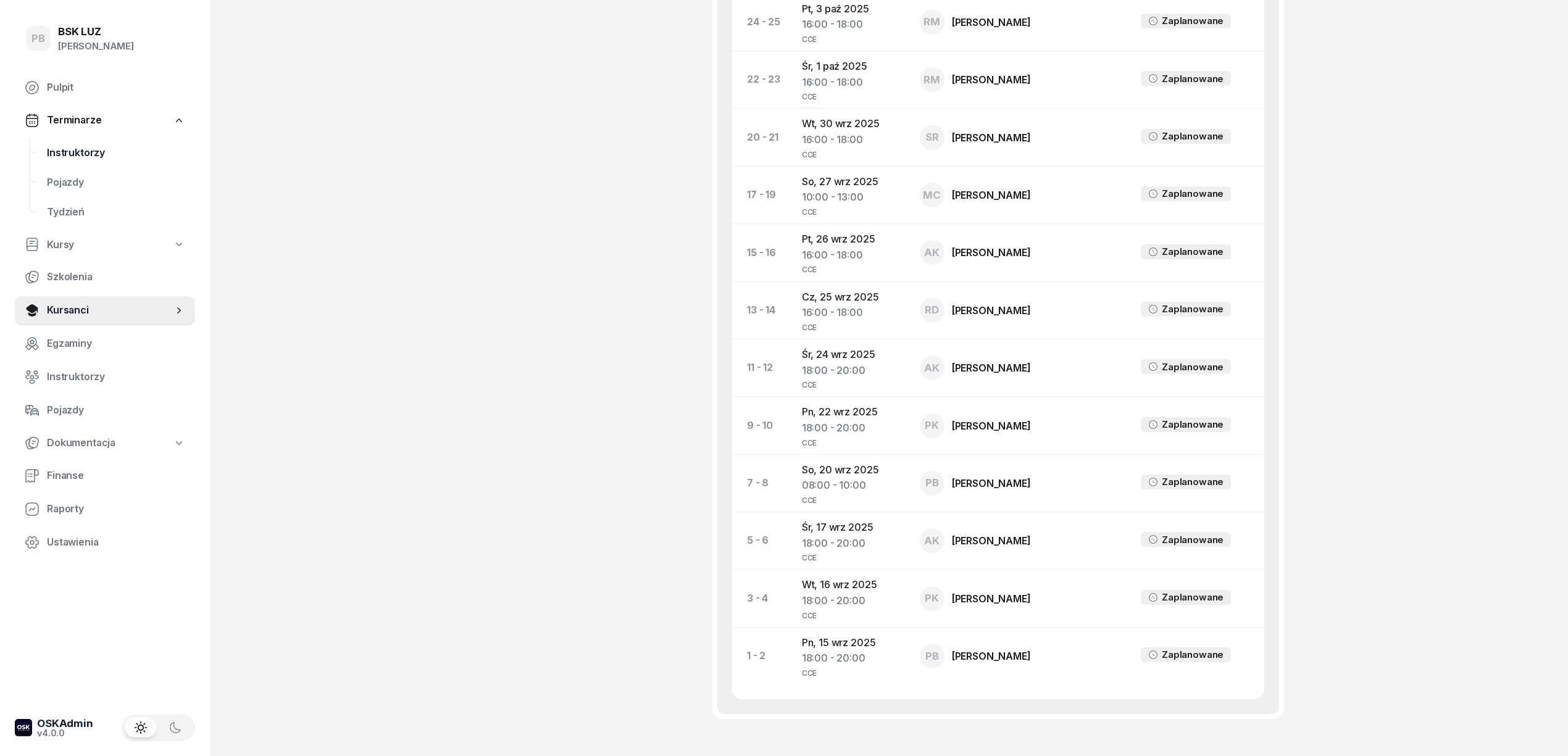
click at [60, 151] on span "Instruktorzy" at bounding box center [116, 153] width 138 height 16
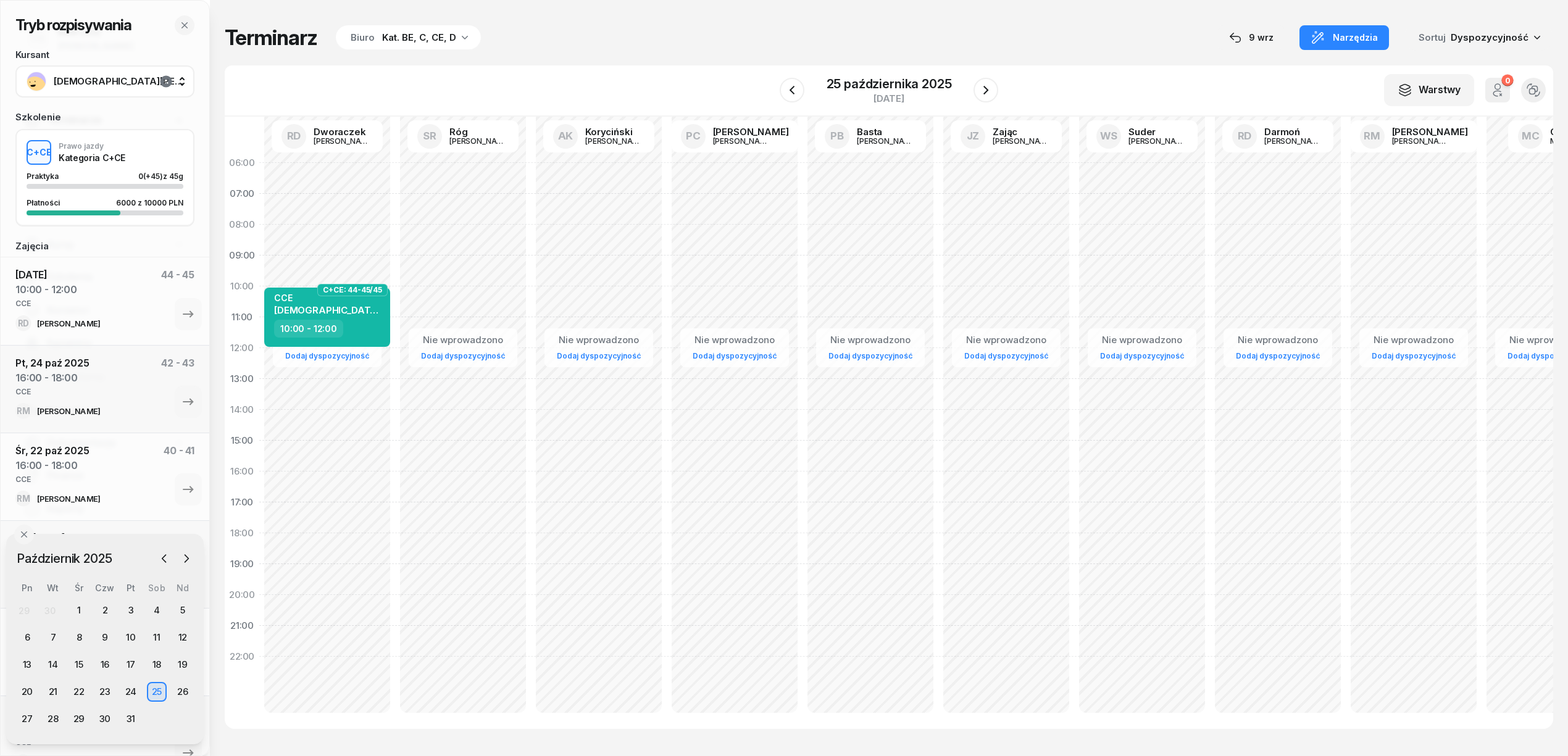
click at [166, 84] on icon "button" at bounding box center [165, 81] width 11 height 11
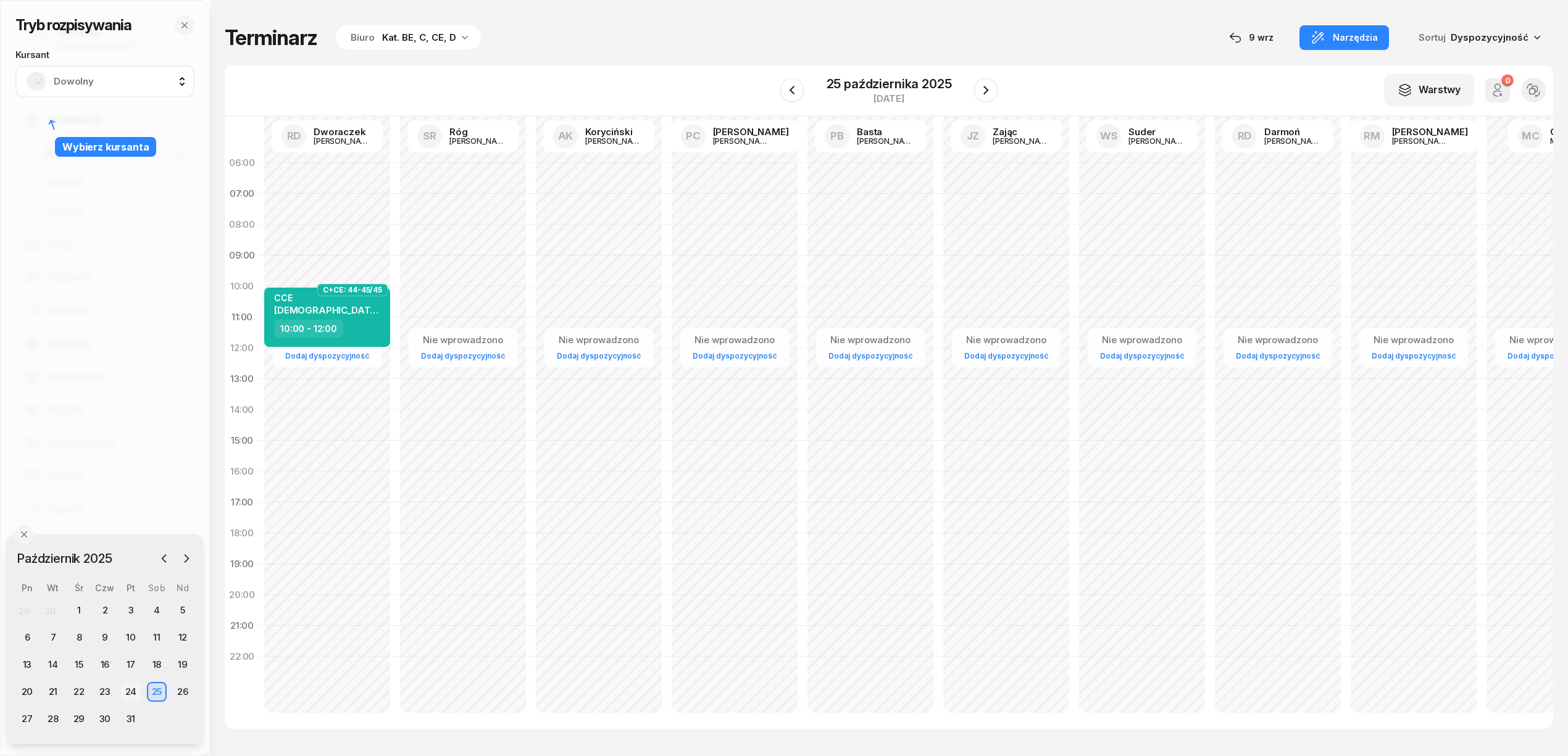
click at [126, 687] on div "24" at bounding box center [130, 692] width 20 height 20
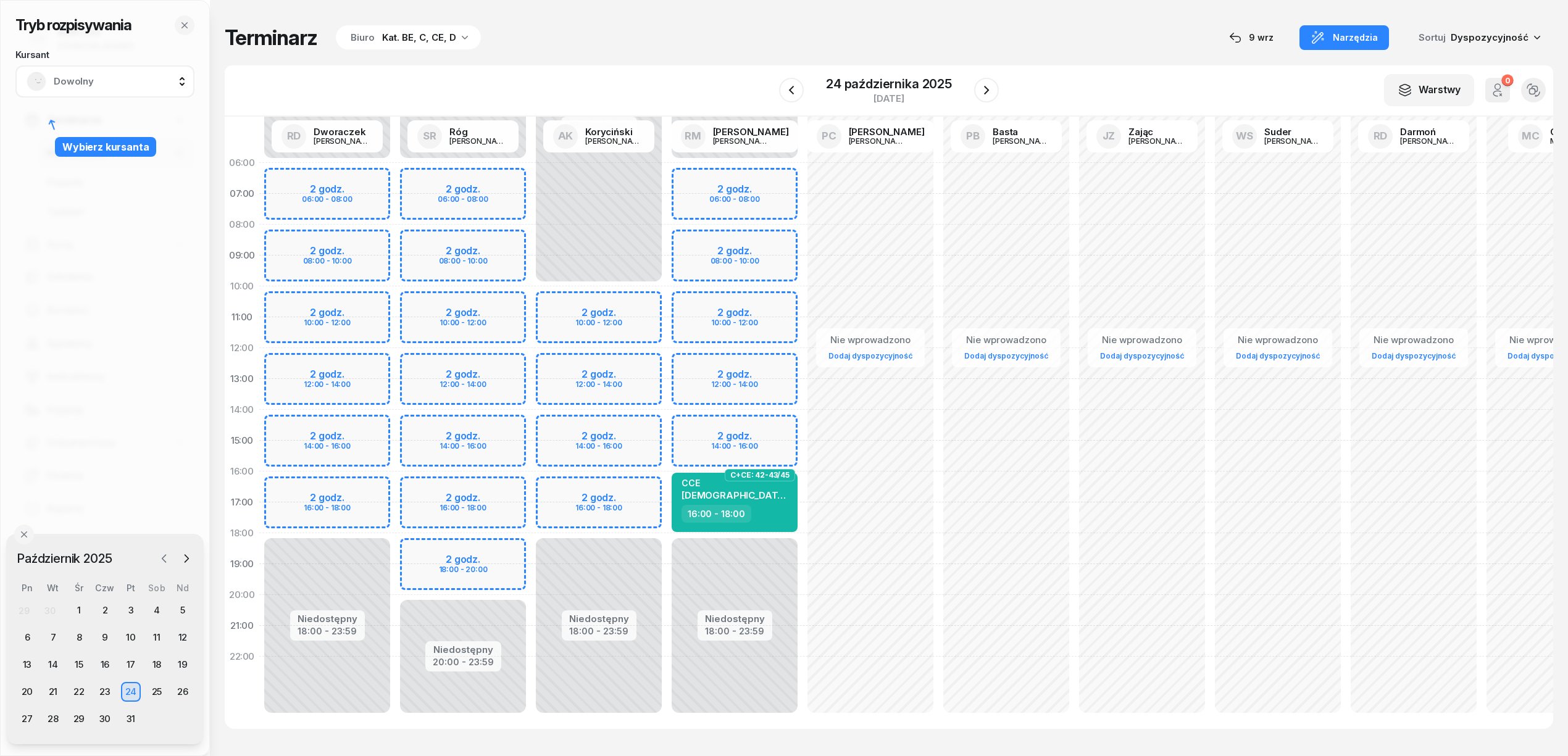
click at [168, 558] on icon "button" at bounding box center [163, 558] width 12 height 12
click at [131, 641] on div "12" at bounding box center [130, 638] width 20 height 20
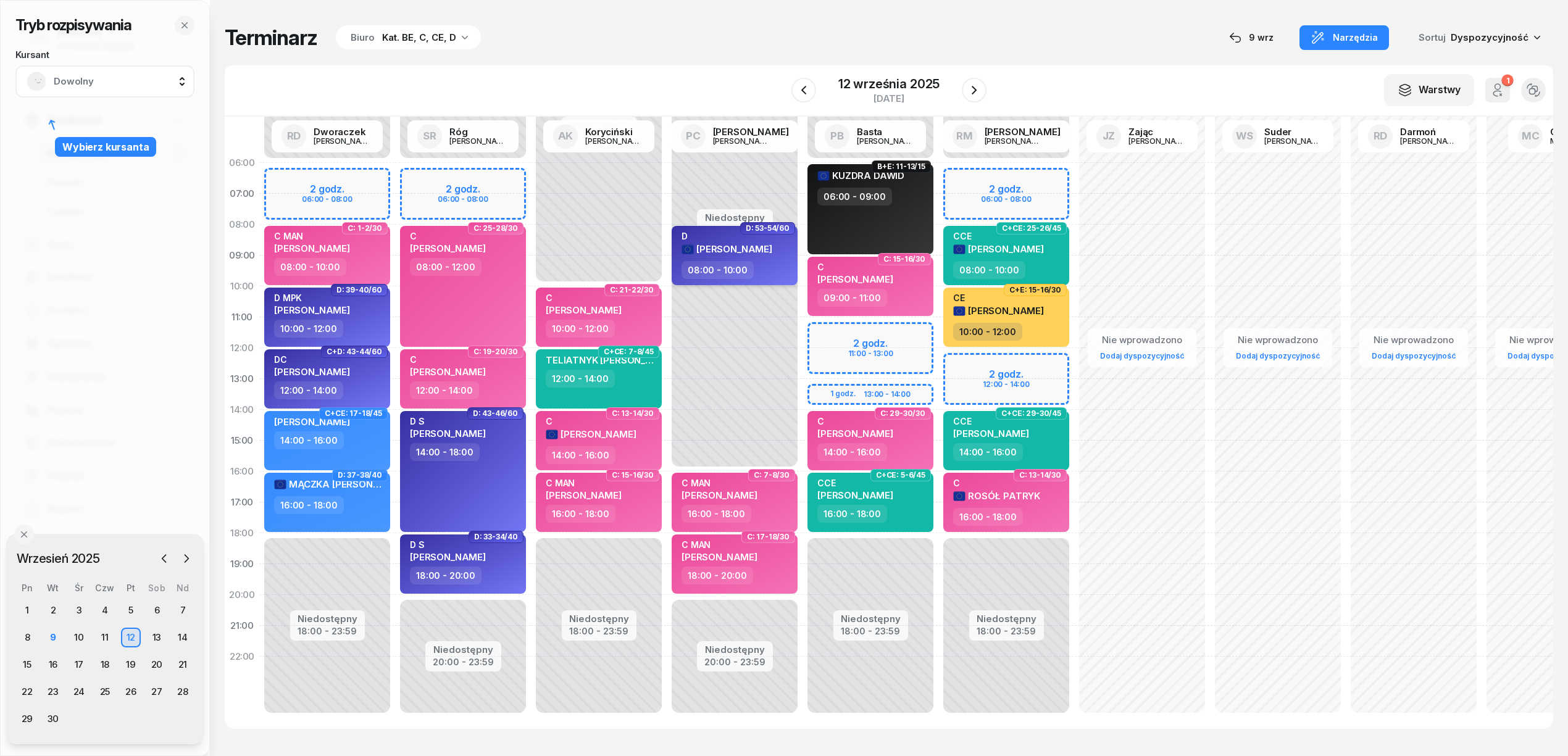
click at [739, 245] on span "[PERSON_NAME]" at bounding box center [734, 249] width 76 height 11
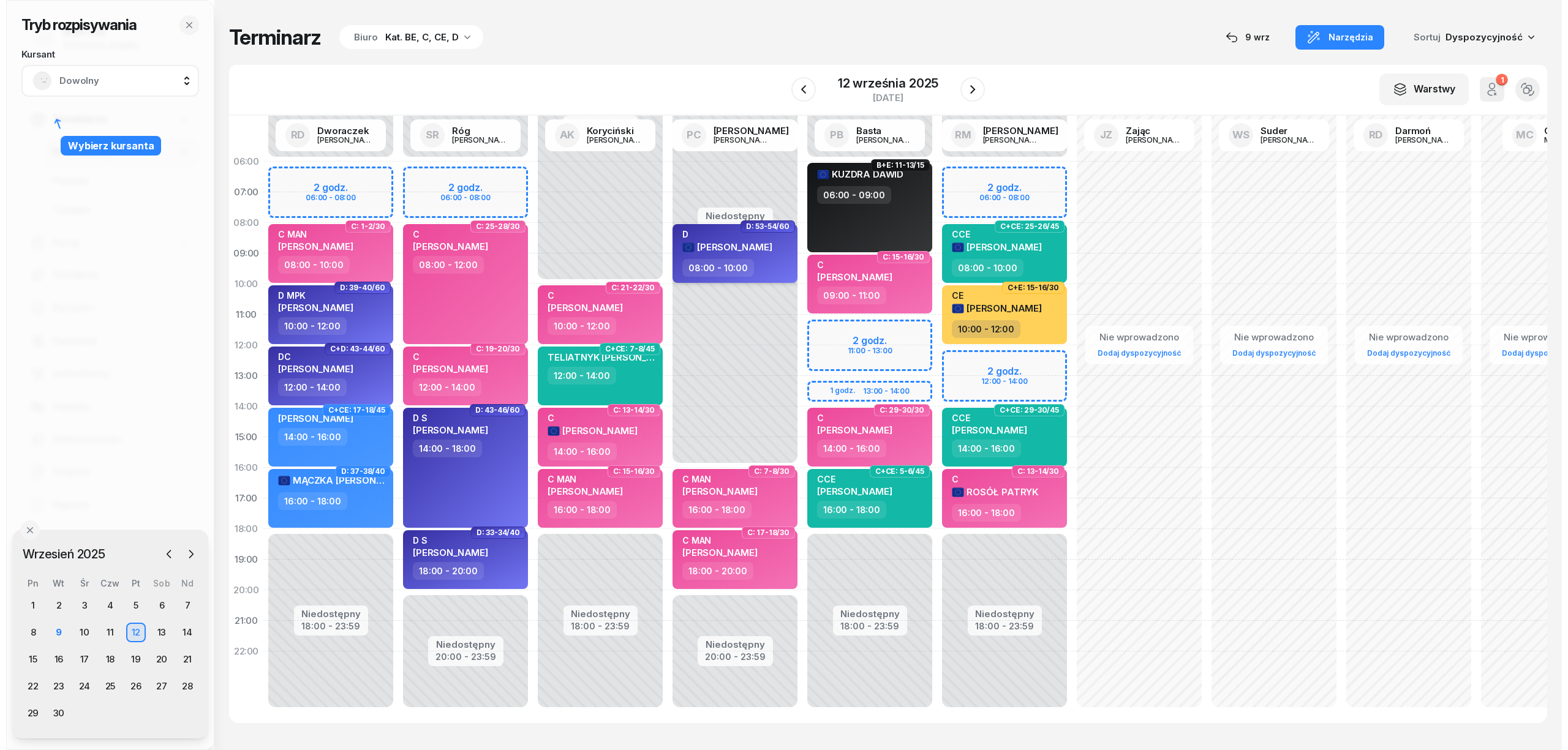
select select "08"
select select "10"
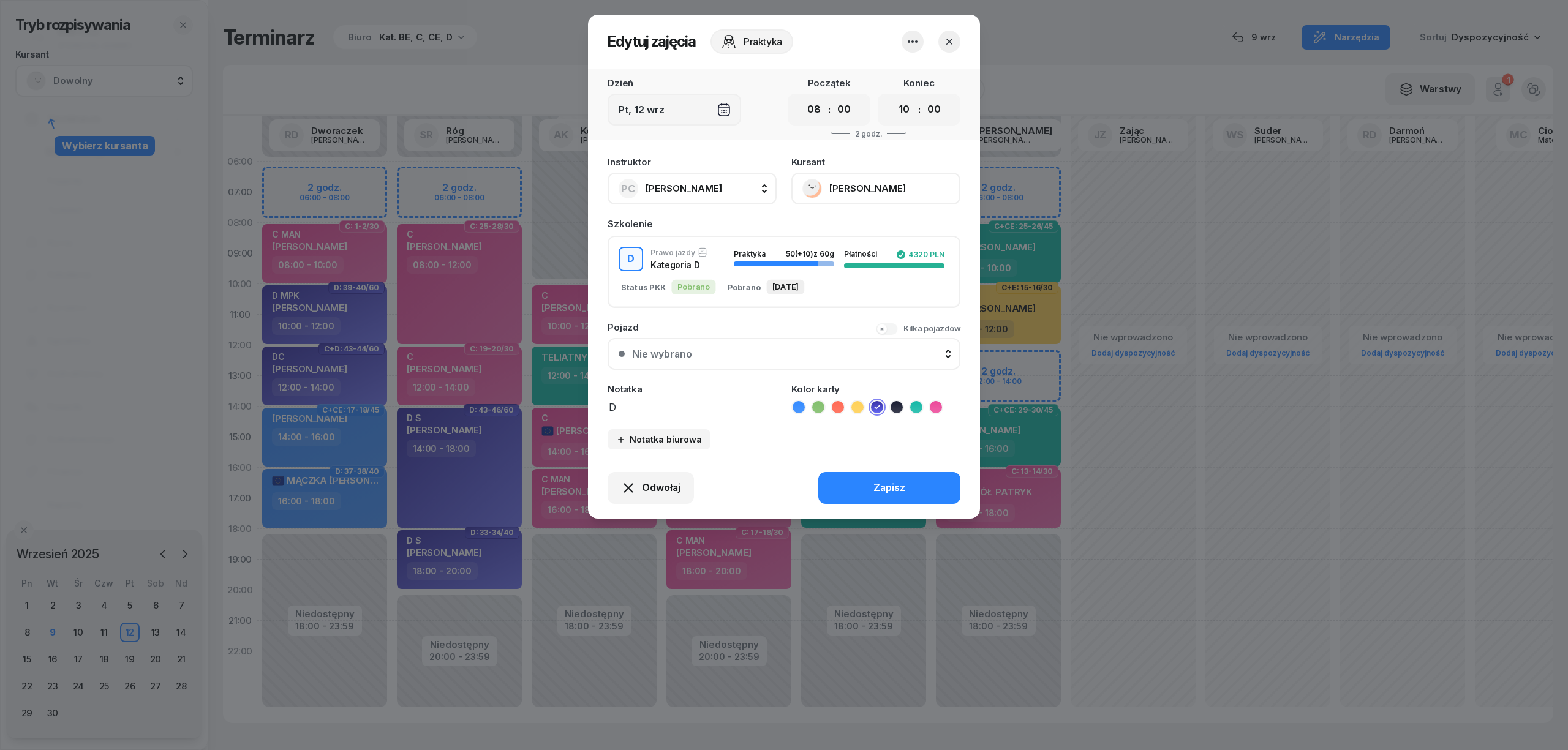
click at [843, 187] on button "[PERSON_NAME]" at bounding box center [875, 188] width 169 height 32
click at [831, 226] on div "Otwórz profil" at bounding box center [830, 230] width 59 height 16
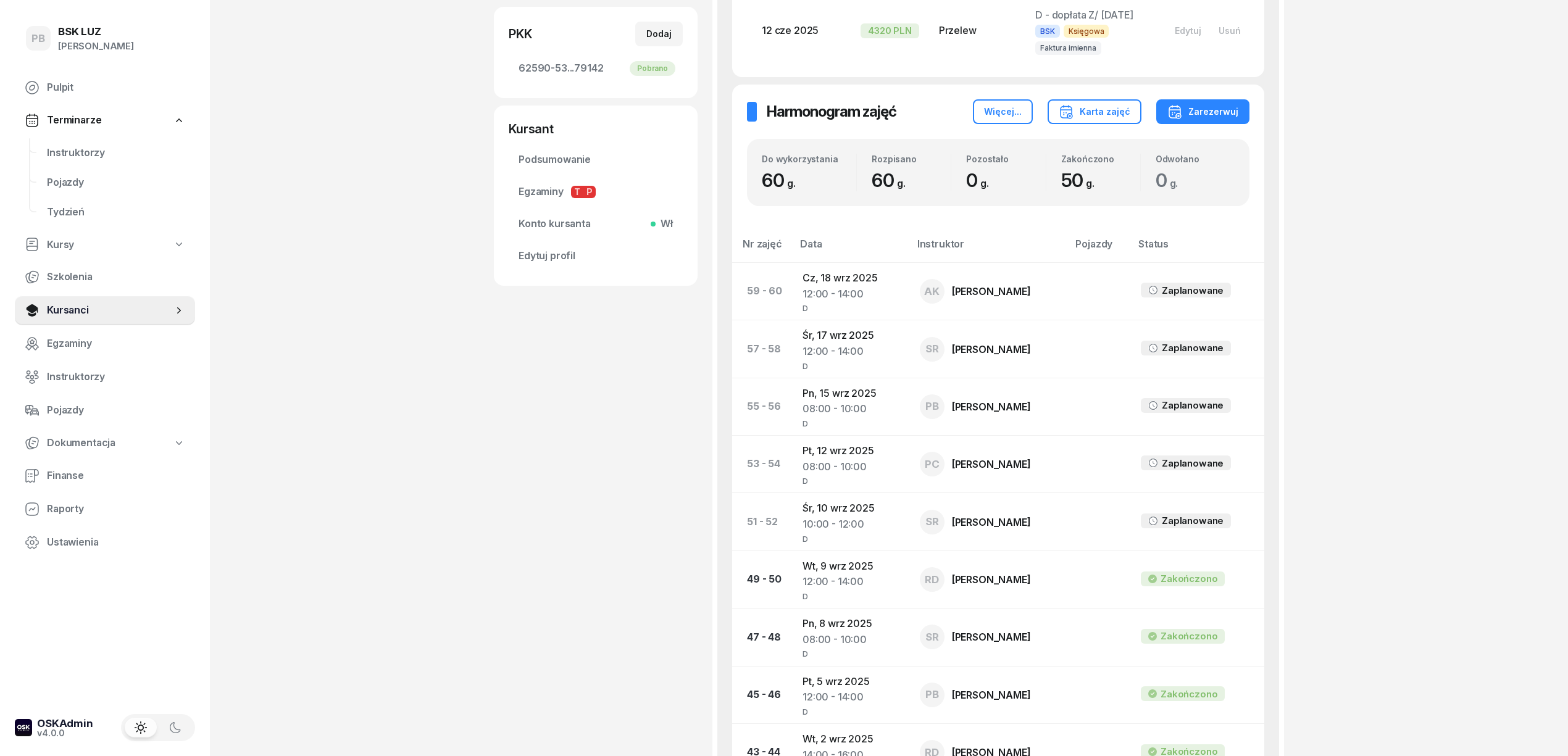
scroll to position [494, 0]
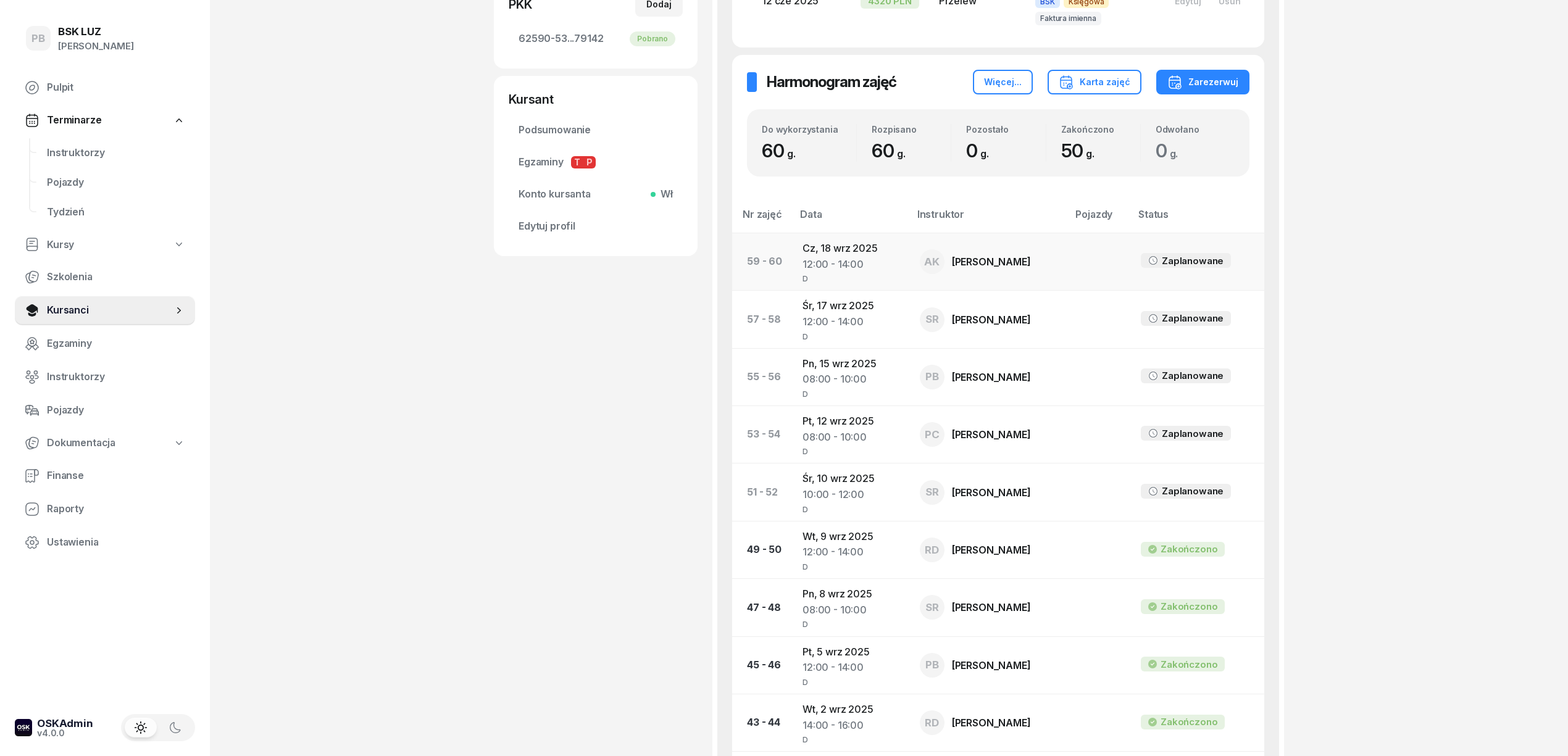
click at [827, 249] on td "[DATE] 12:00 - 14:00 D" at bounding box center [851, 261] width 117 height 58
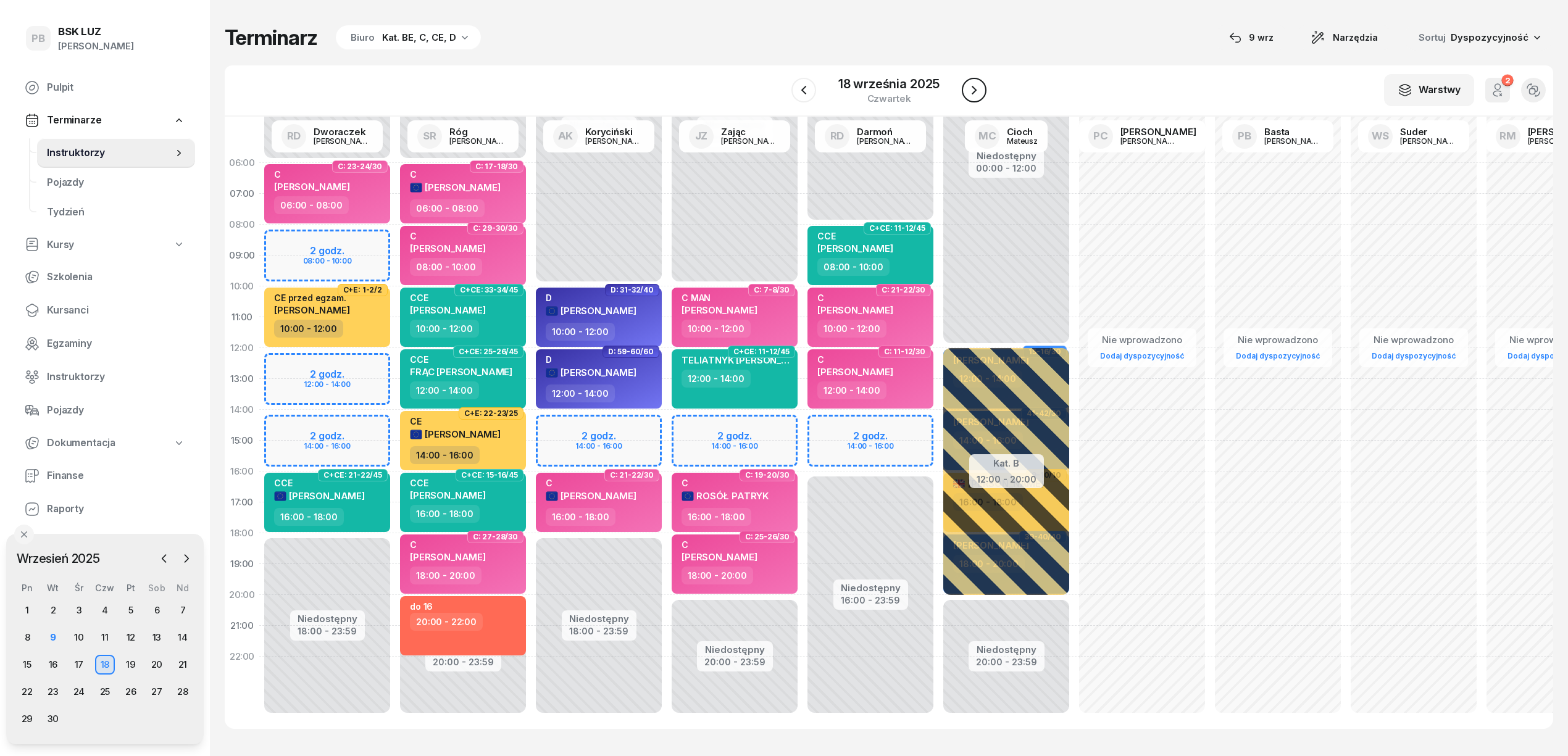
click at [970, 92] on icon "button" at bounding box center [974, 91] width 15 height 15
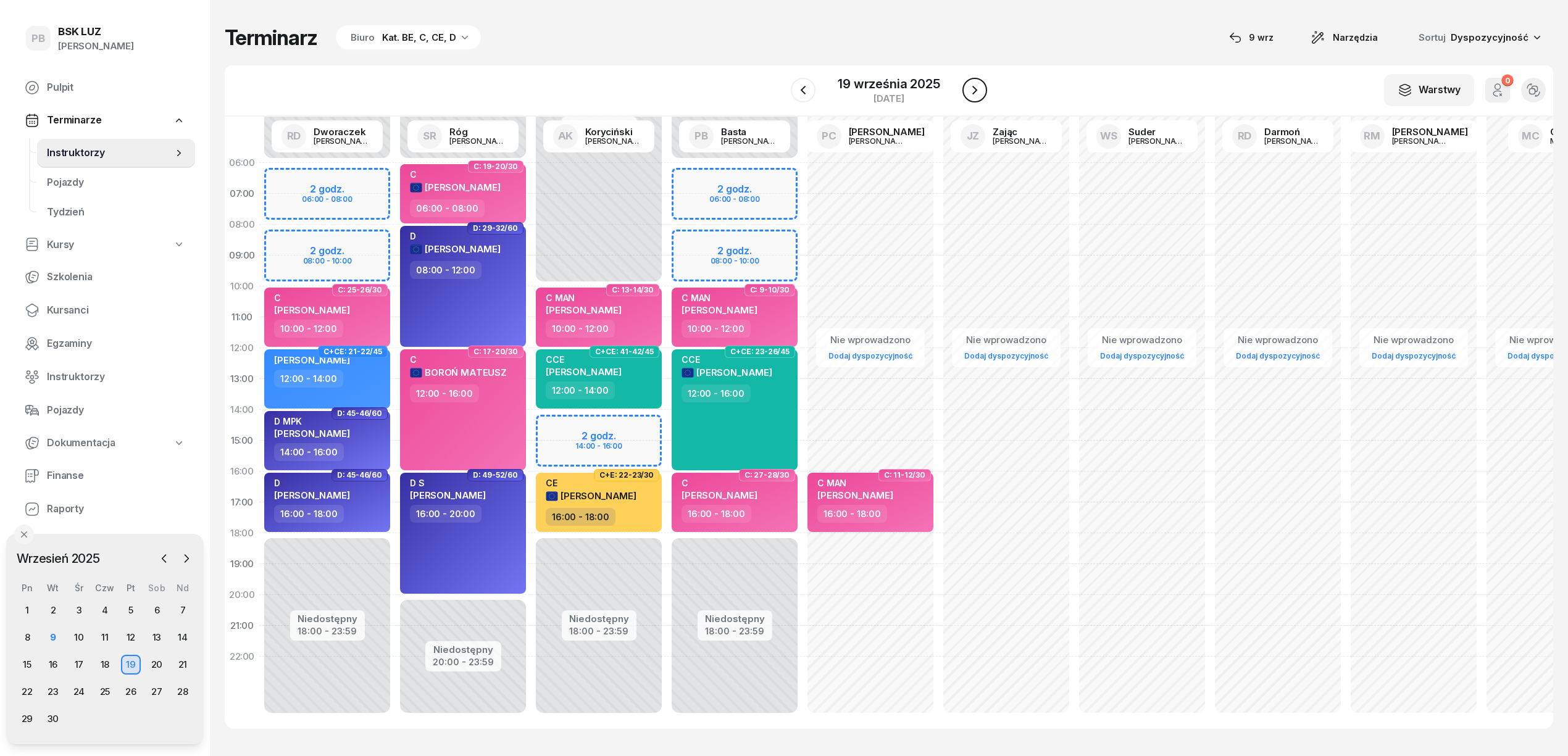
click at [970, 92] on icon "button" at bounding box center [975, 91] width 15 height 15
click at [970, 92] on icon "button" at bounding box center [976, 91] width 15 height 15
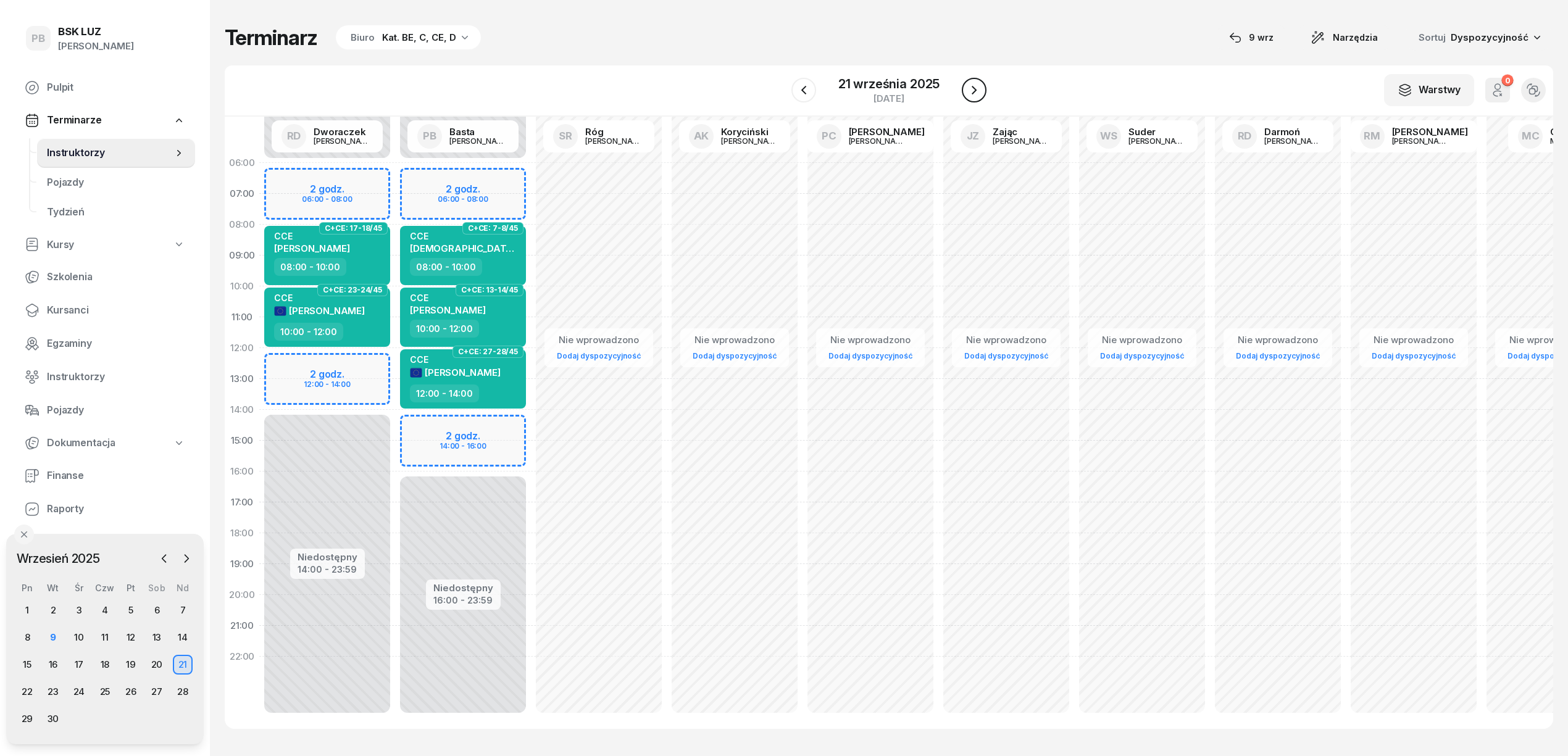
click at [970, 92] on icon "button" at bounding box center [974, 91] width 15 height 15
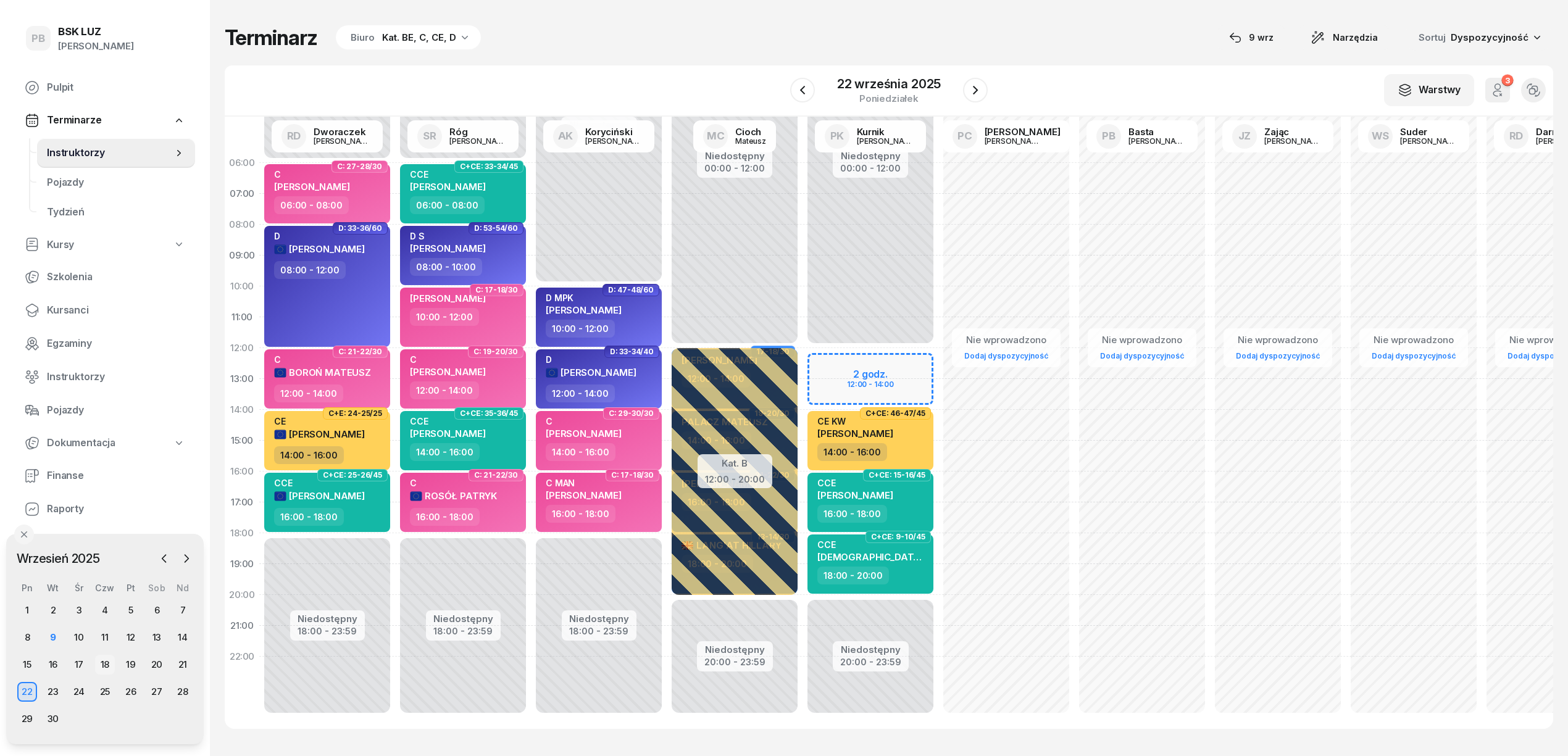
click at [106, 664] on div "18" at bounding box center [105, 664] width 20 height 20
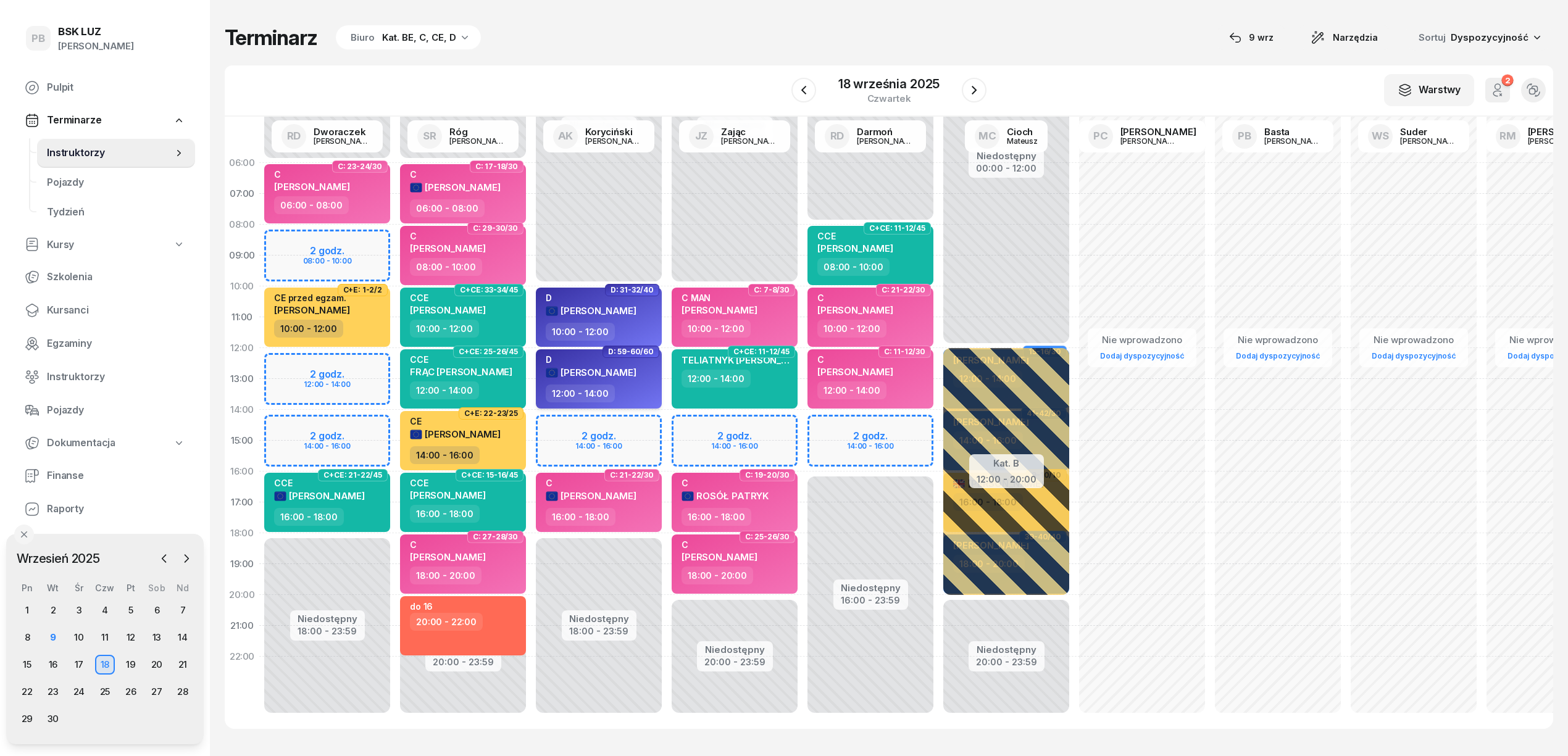
click at [627, 379] on div "D [PERSON_NAME]" at bounding box center [591, 369] width 91 height 30
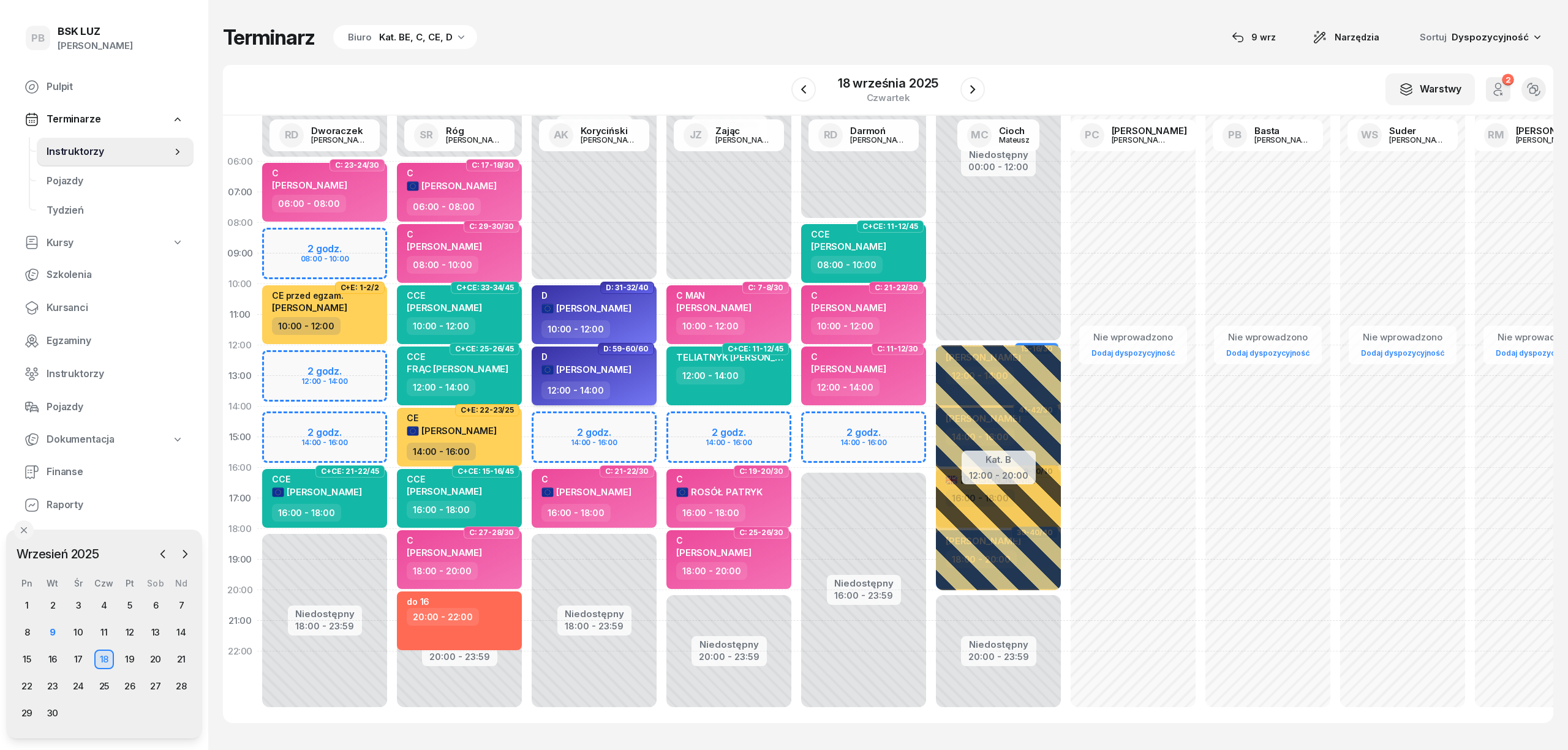
select select "12"
select select "14"
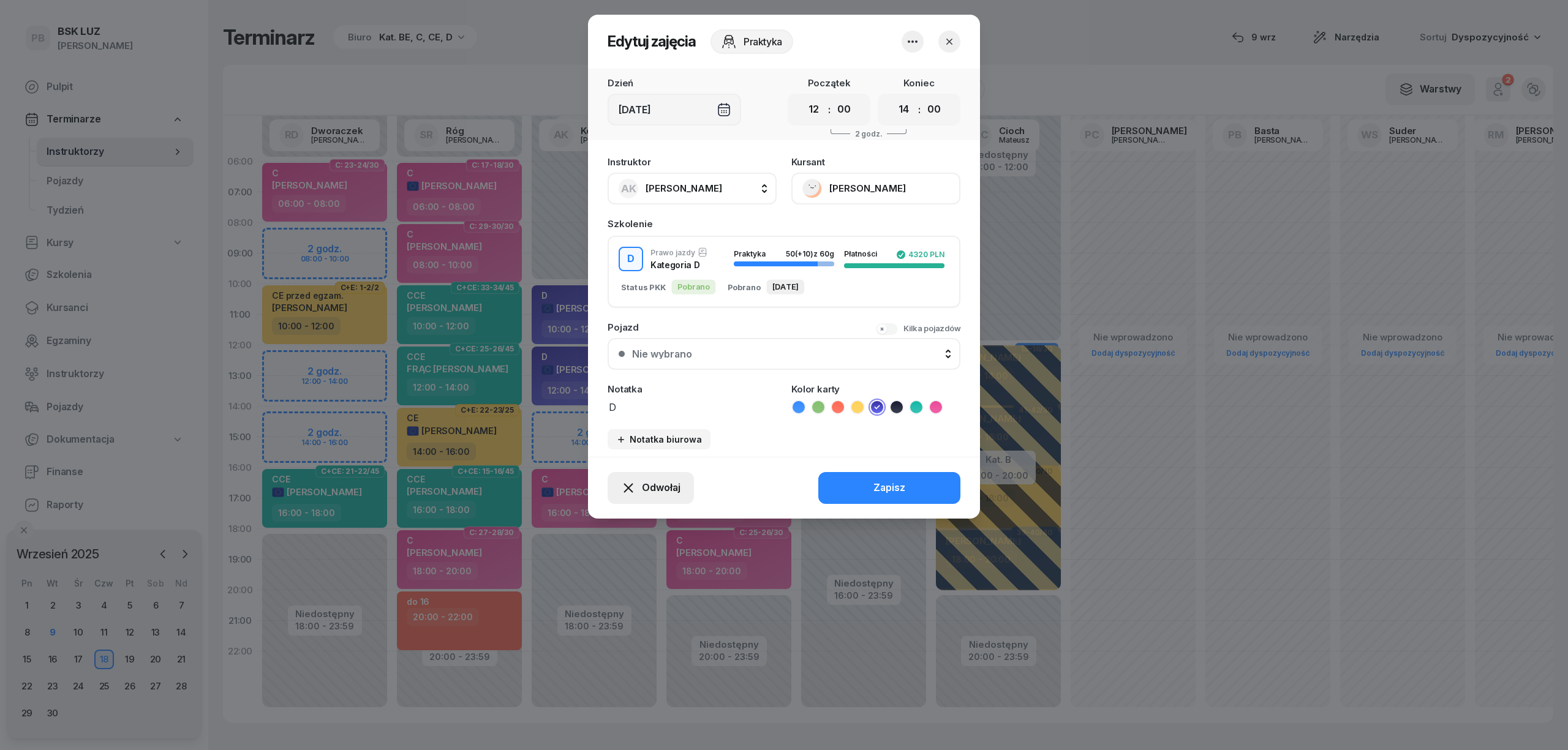
click at [660, 482] on span "Odwołaj" at bounding box center [661, 488] width 38 height 16
click at [650, 411] on div "Kursant odwołał" at bounding box center [628, 413] width 72 height 16
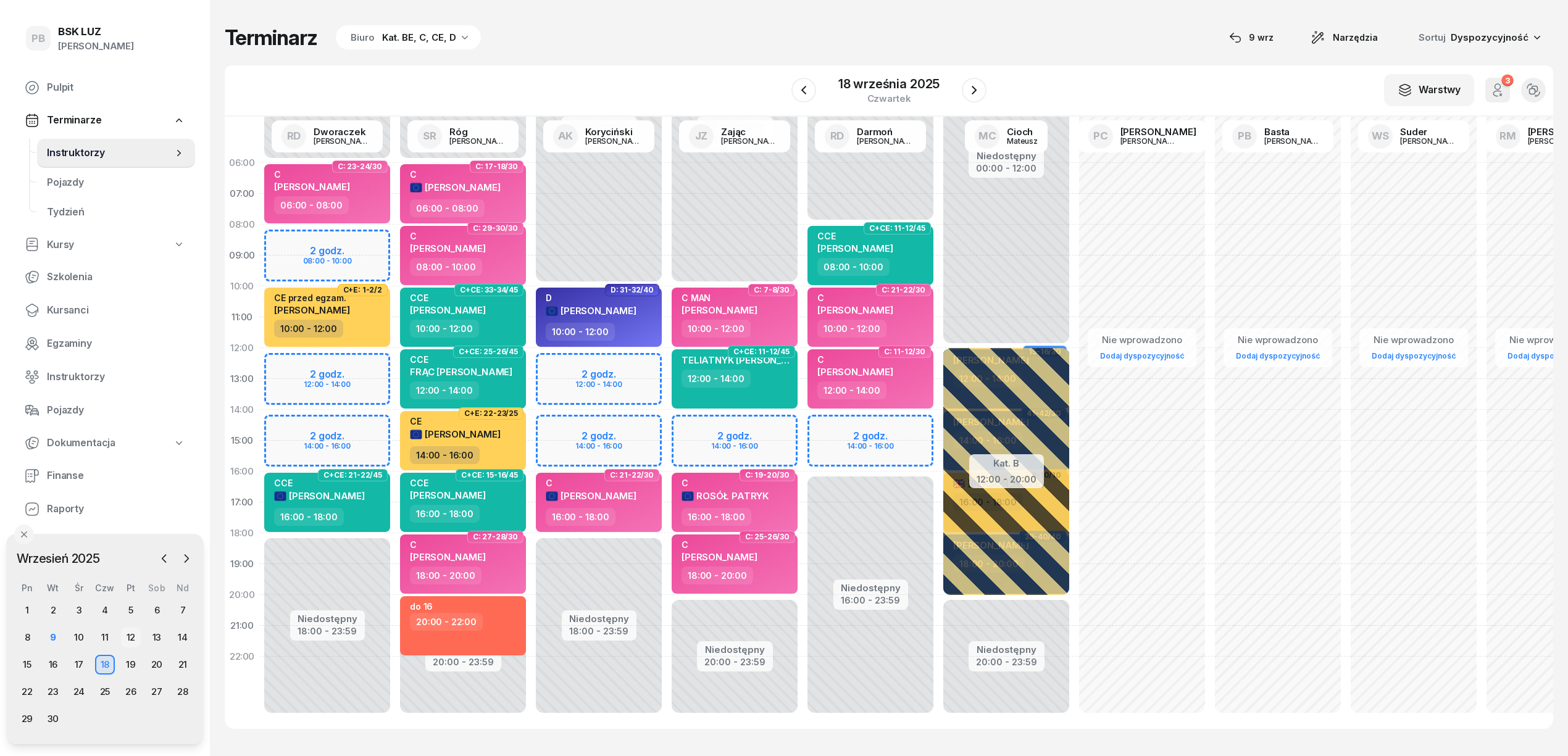
click at [134, 639] on div "12" at bounding box center [130, 638] width 20 height 20
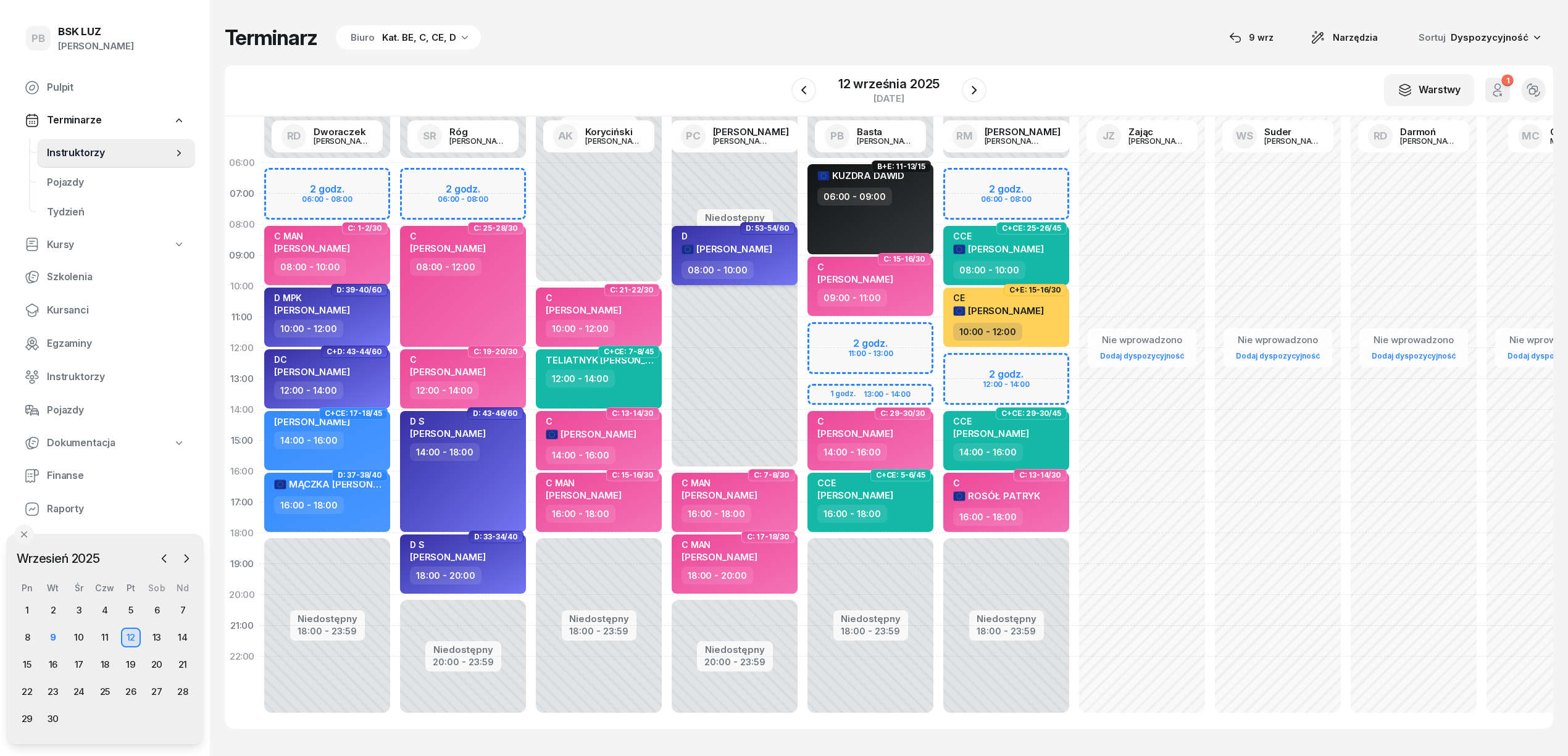
click at [771, 240] on div "D" at bounding box center [726, 235] width 91 height 10
select select "08"
select select "10"
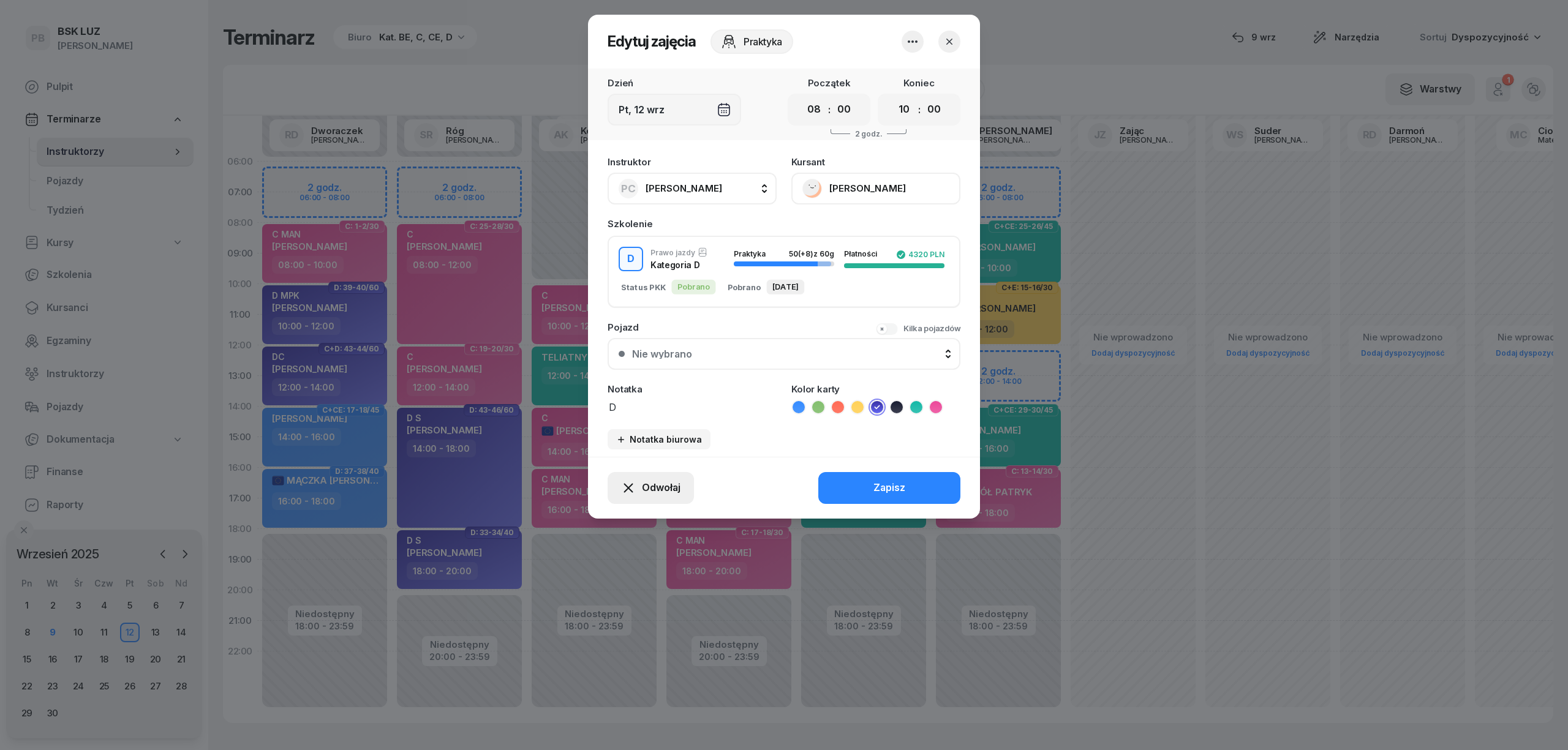
click at [669, 493] on span "Odwołaj" at bounding box center [661, 488] width 38 height 16
click at [616, 410] on div "Kursant odwołał" at bounding box center [628, 413] width 72 height 16
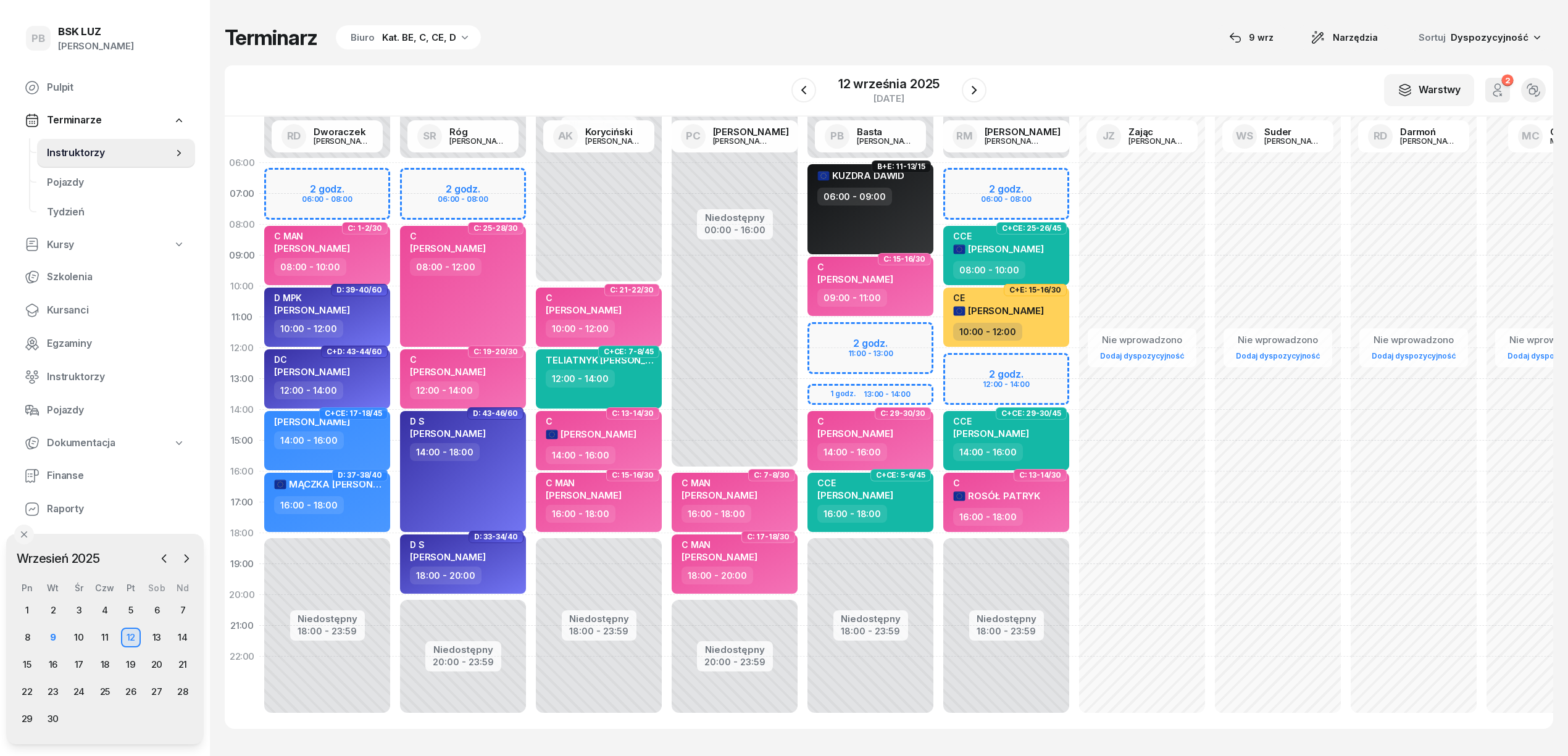
click at [656, 52] on div "Terminarz Biuro Kat. BE, C, CE, D [DATE] Narzędzia Sortuj Dyspozycyjność W Wybi…" at bounding box center [889, 377] width 1328 height 754
click at [55, 310] on span "Kursanci" at bounding box center [116, 310] width 138 height 16
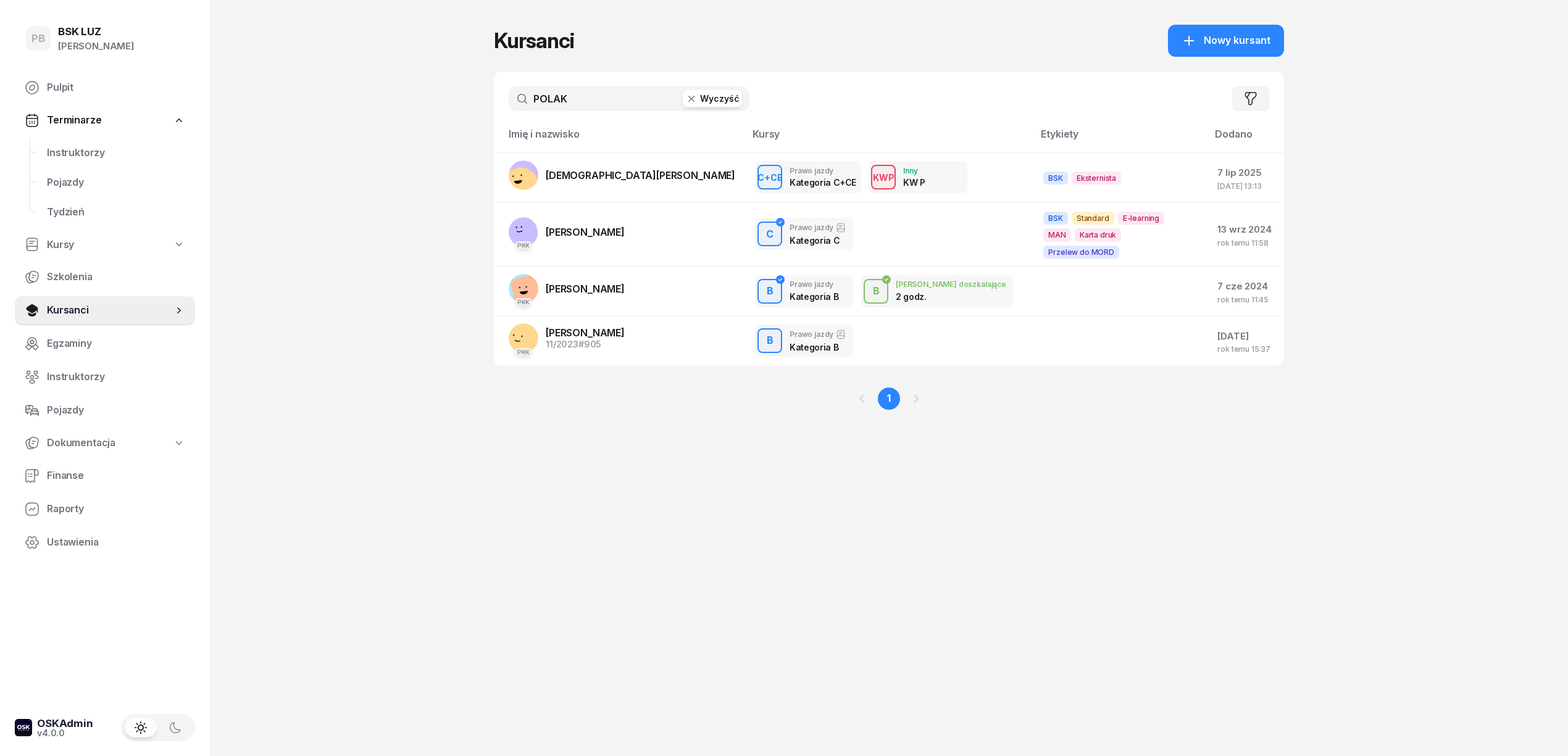
click at [624, 100] on input "POLAK" at bounding box center [628, 98] width 241 height 25
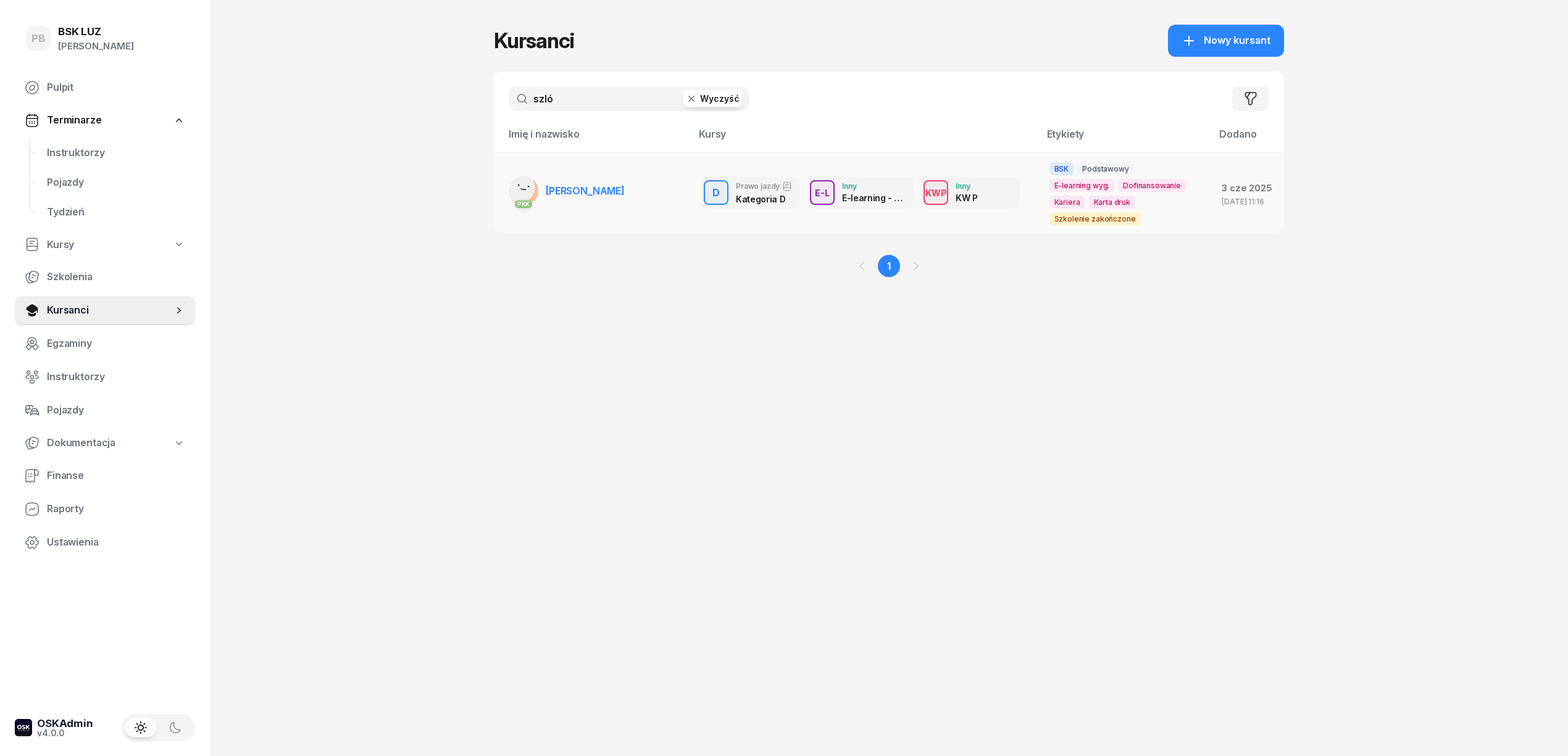
type input "szló"
click at [597, 194] on span "[PERSON_NAME]" at bounding box center [586, 190] width 79 height 12
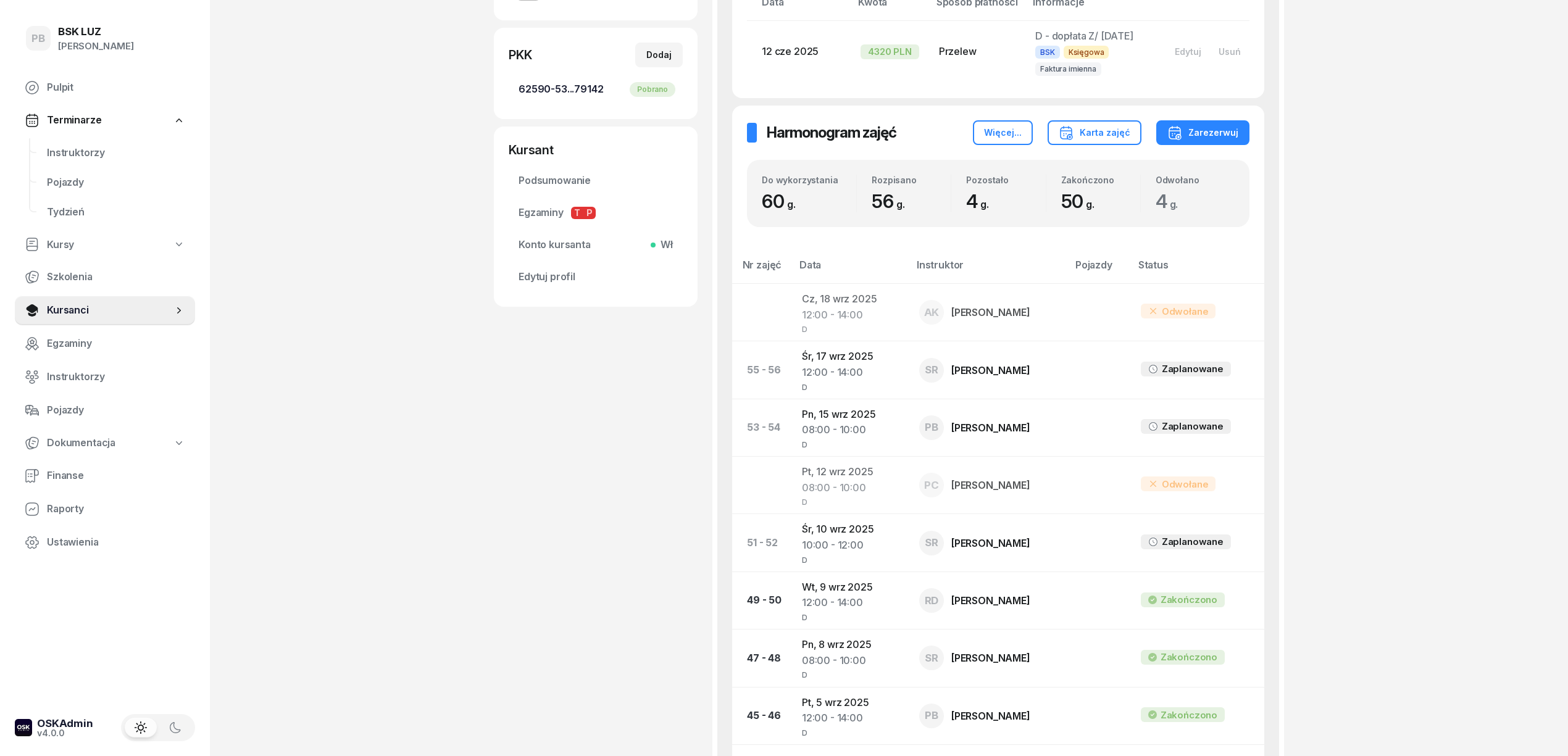
scroll to position [380, 0]
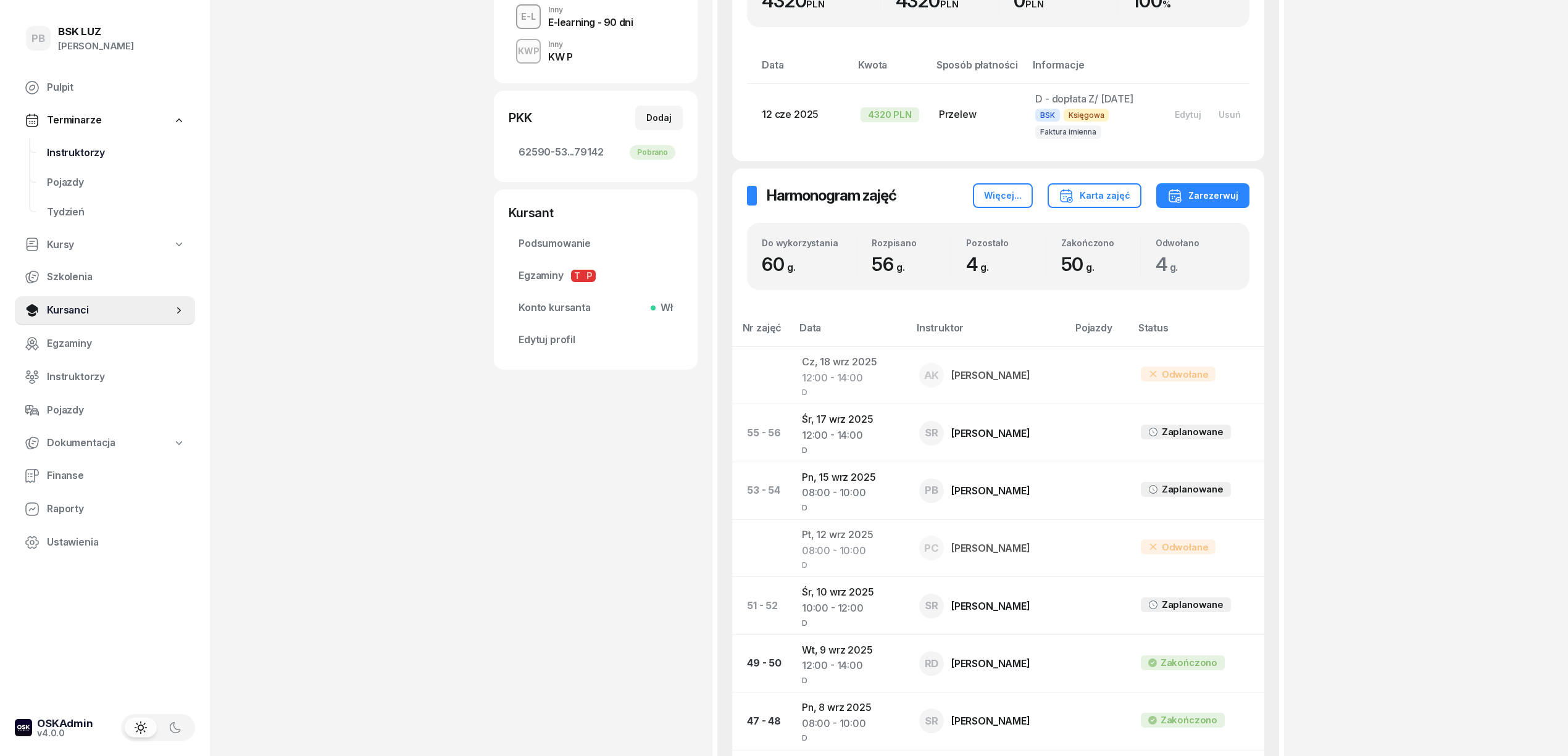
click at [50, 154] on span "Instruktorzy" at bounding box center [116, 153] width 138 height 16
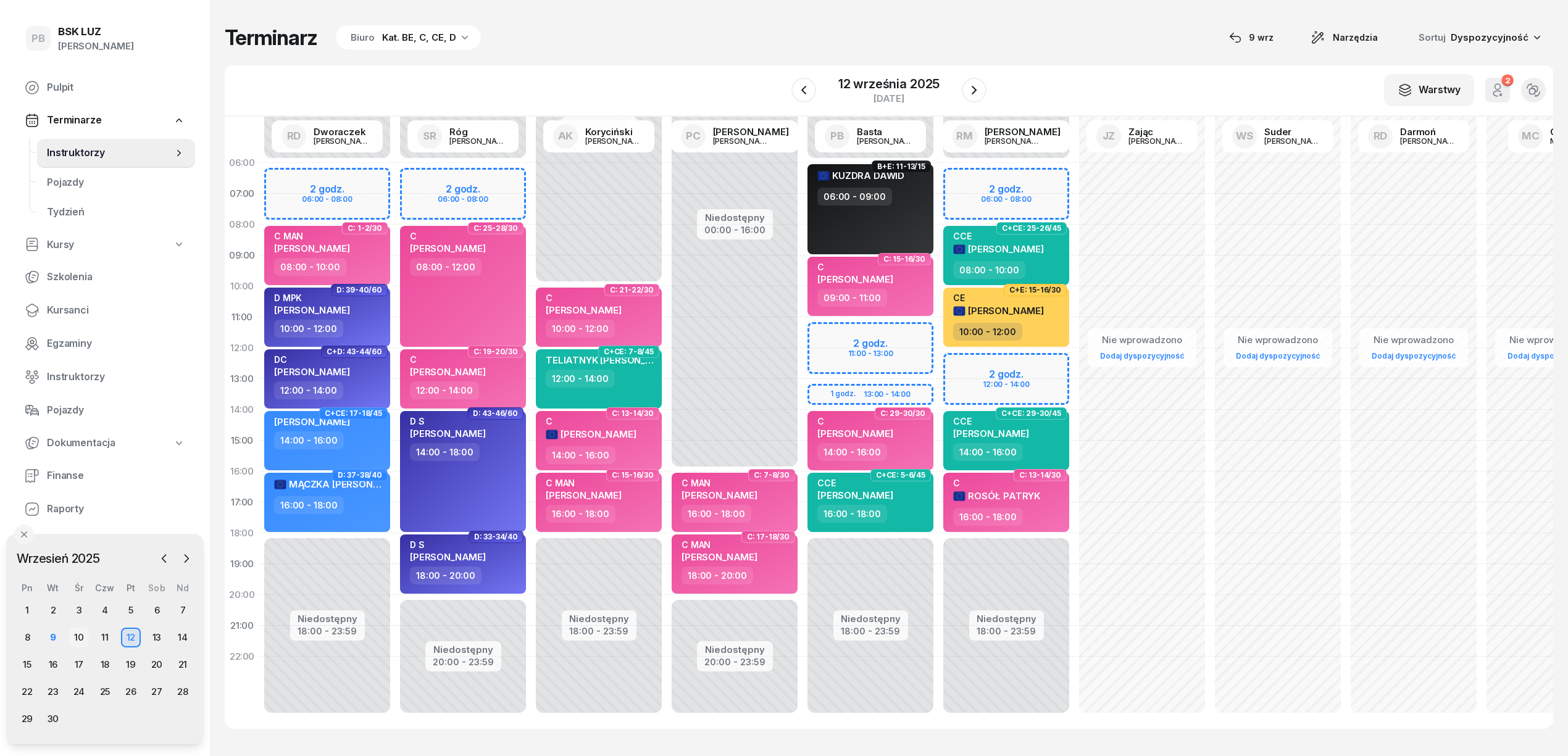
click at [80, 635] on div "10" at bounding box center [78, 638] width 20 height 20
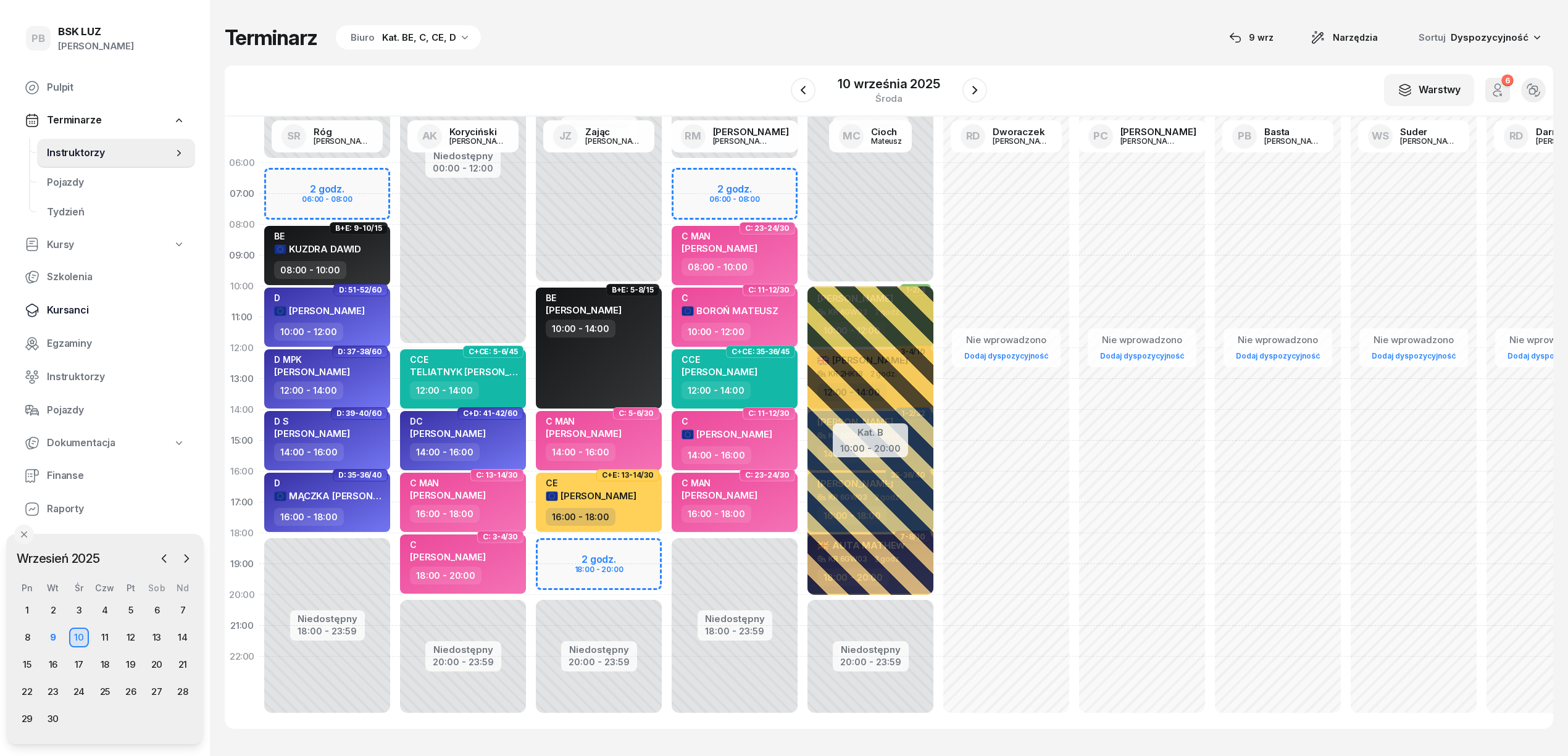
click at [72, 312] on span "Kursanci" at bounding box center [116, 310] width 138 height 16
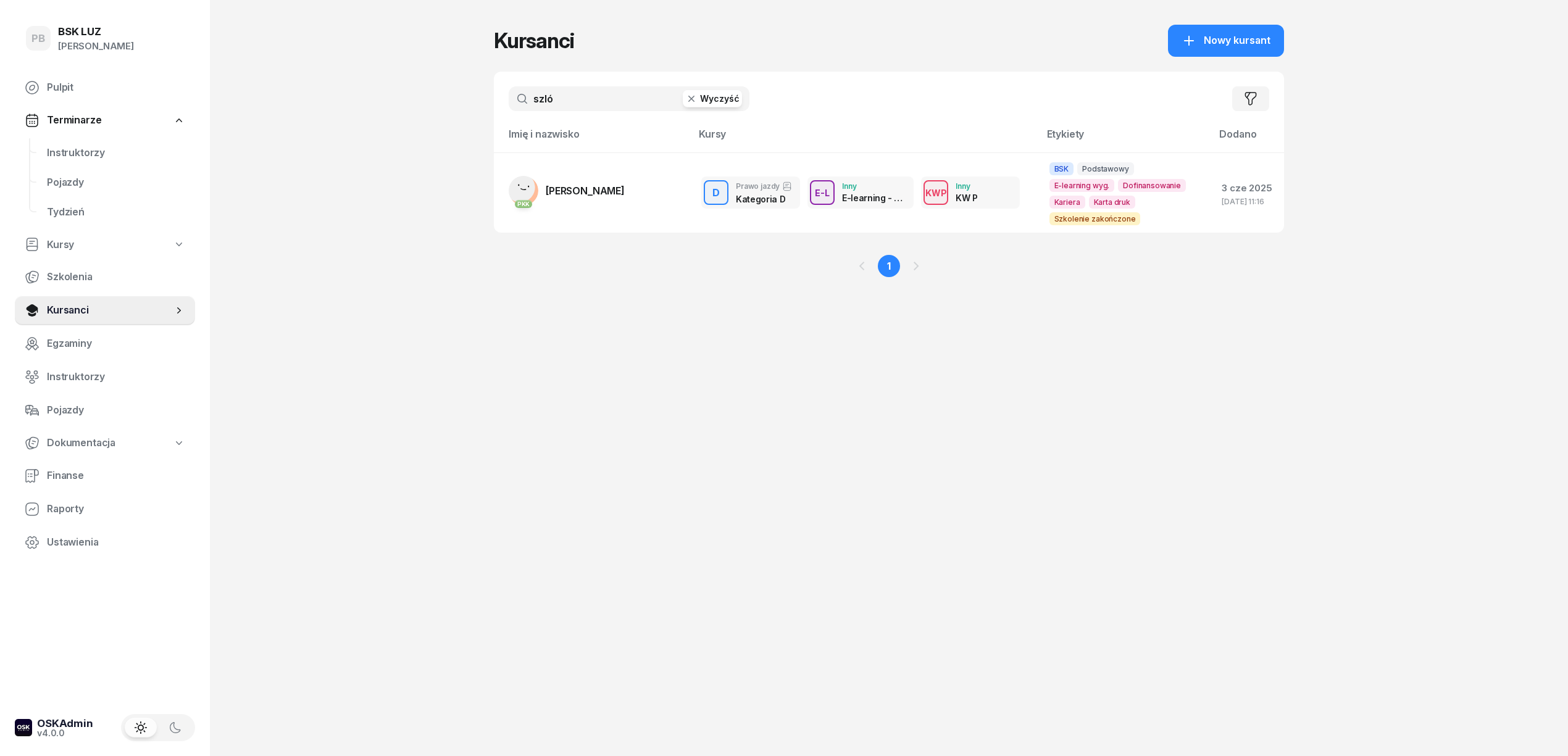
drag, startPoint x: 572, startPoint y: 83, endPoint x: 428, endPoint y: 83, distance: 144.0
click at [428, 83] on div "PB BSK [PERSON_NAME] Terminarze Instruktorzy Pojazdy Tydzień Kursy Szkolenia Ku…" at bounding box center [784, 378] width 1568 height 756
click at [558, 92] on input "szló" at bounding box center [628, 98] width 241 height 25
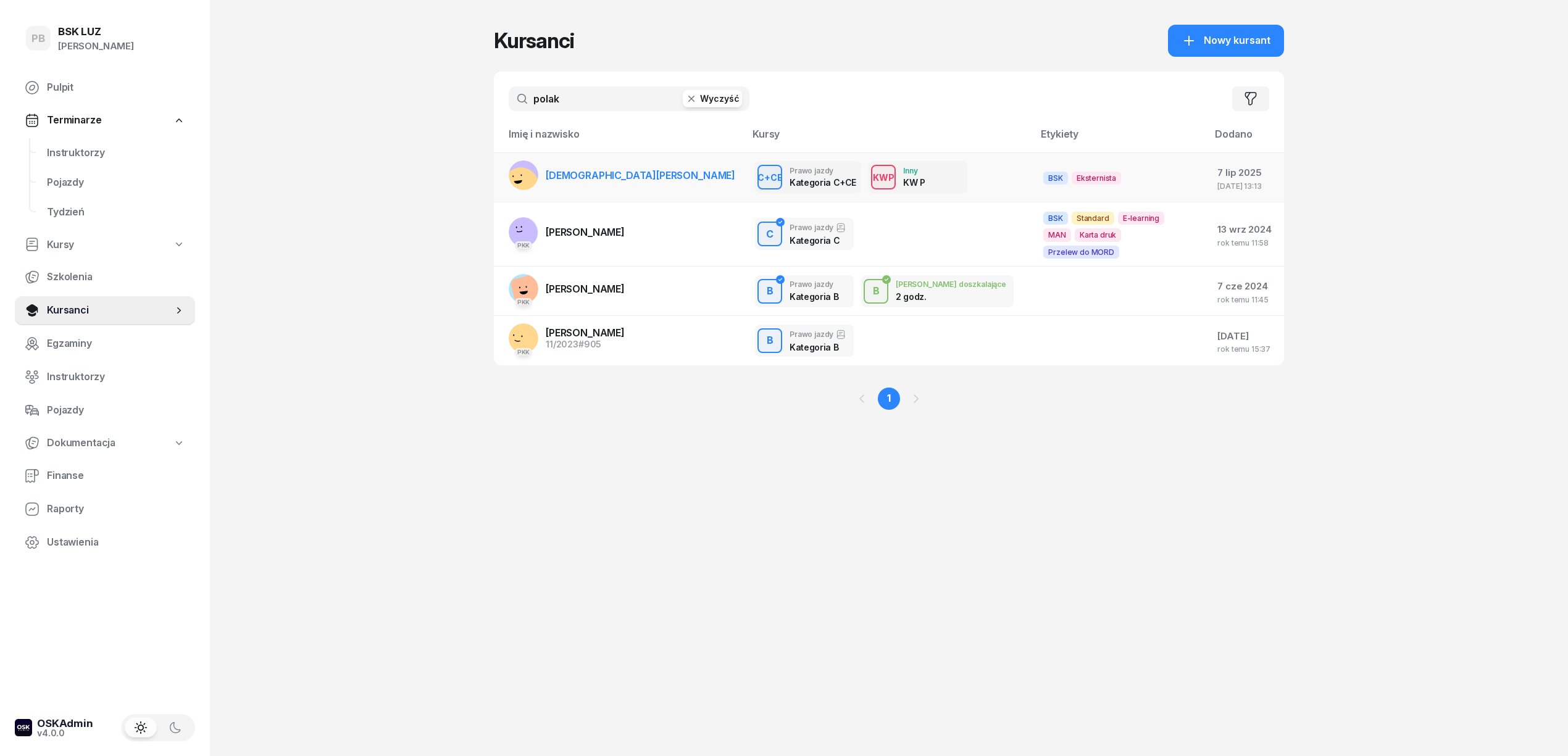
type input "polak"
click at [601, 176] on span "[DEMOGRAPHIC_DATA][PERSON_NAME]" at bounding box center [640, 175] width 190 height 12
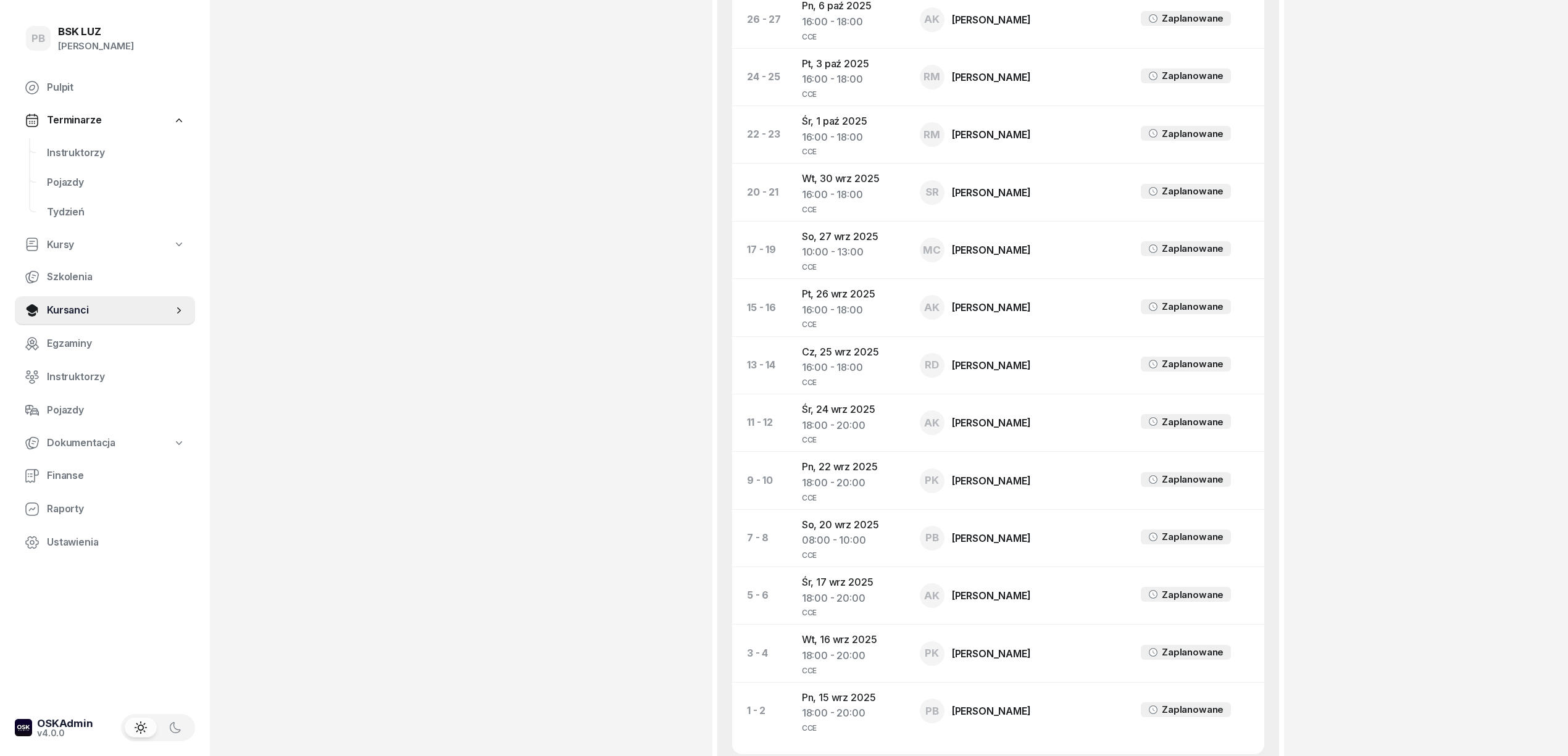
scroll to position [1235, 0]
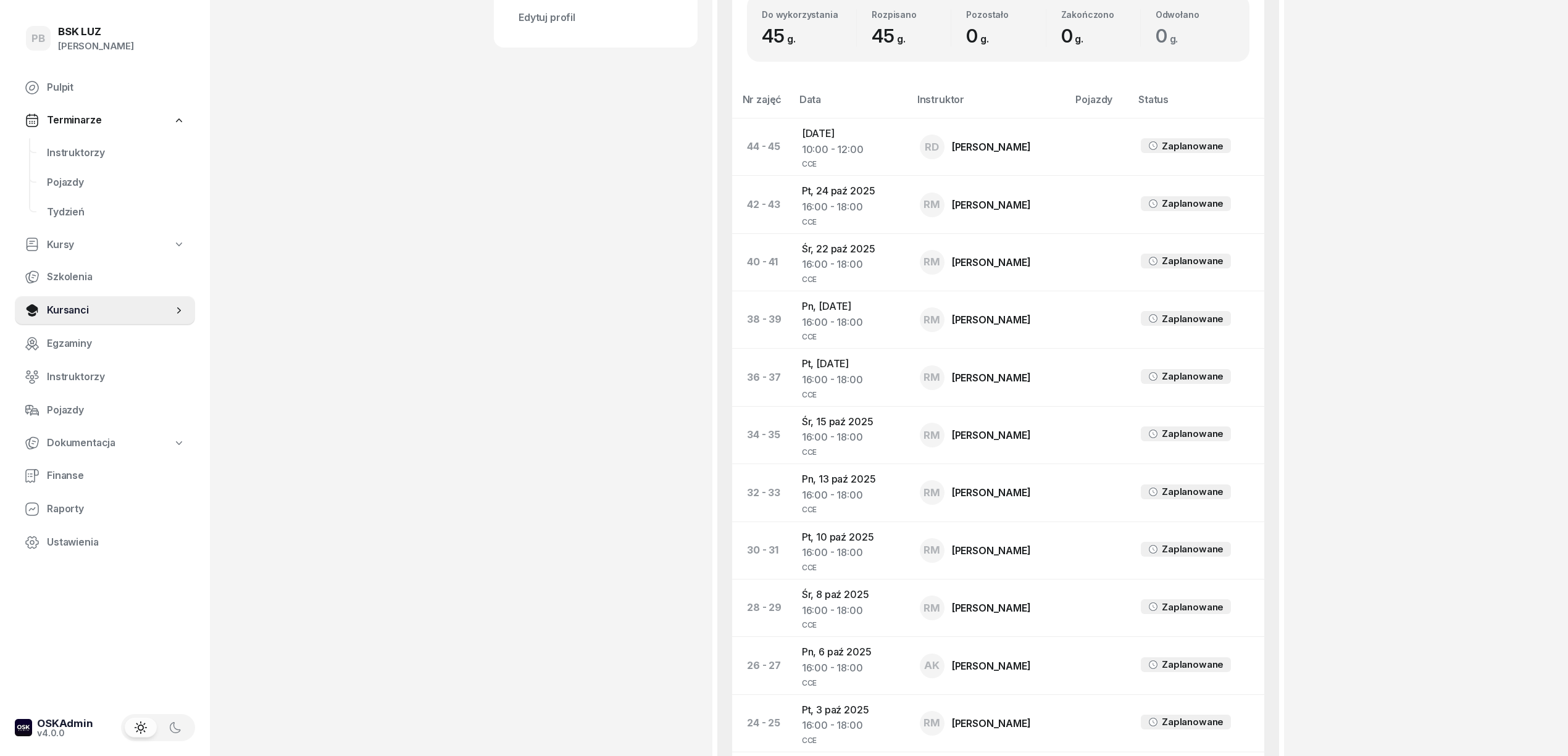
scroll to position [576, 0]
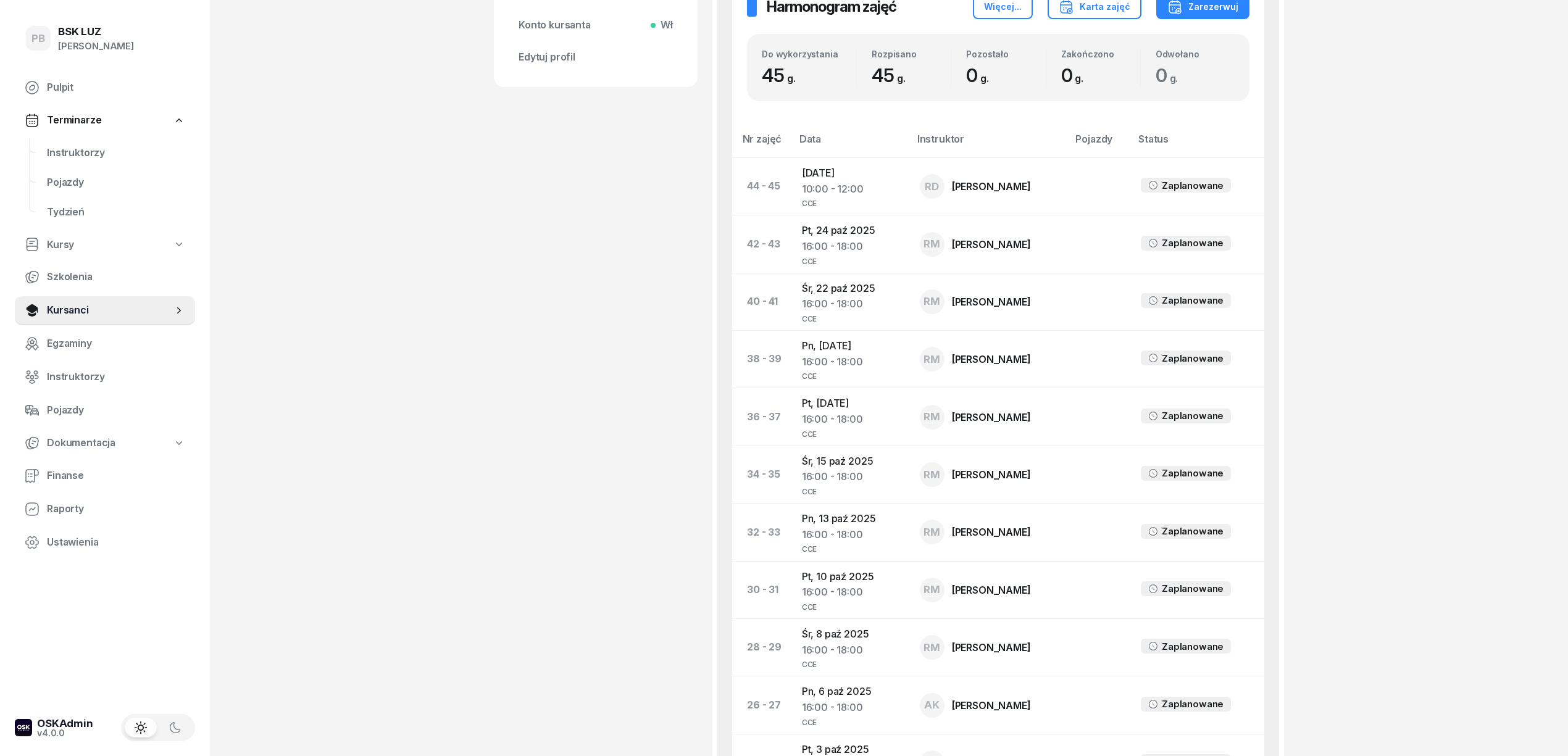
click at [316, 535] on div "PB BSK [PERSON_NAME] Terminarze Instruktorzy Pojazdy Tydzień Kursy Szkolenia Ku…" at bounding box center [784, 502] width 1568 height 2157
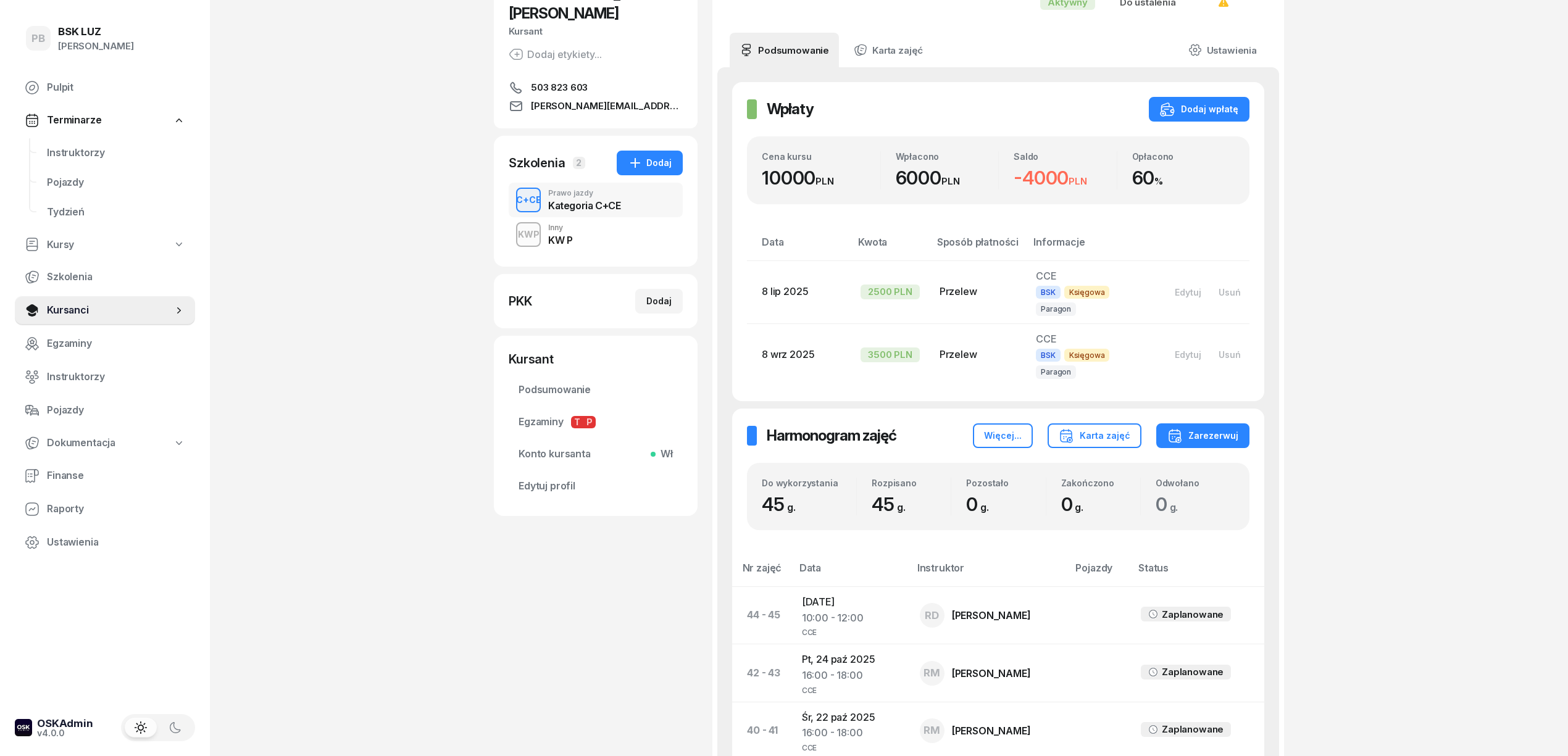
scroll to position [0, 0]
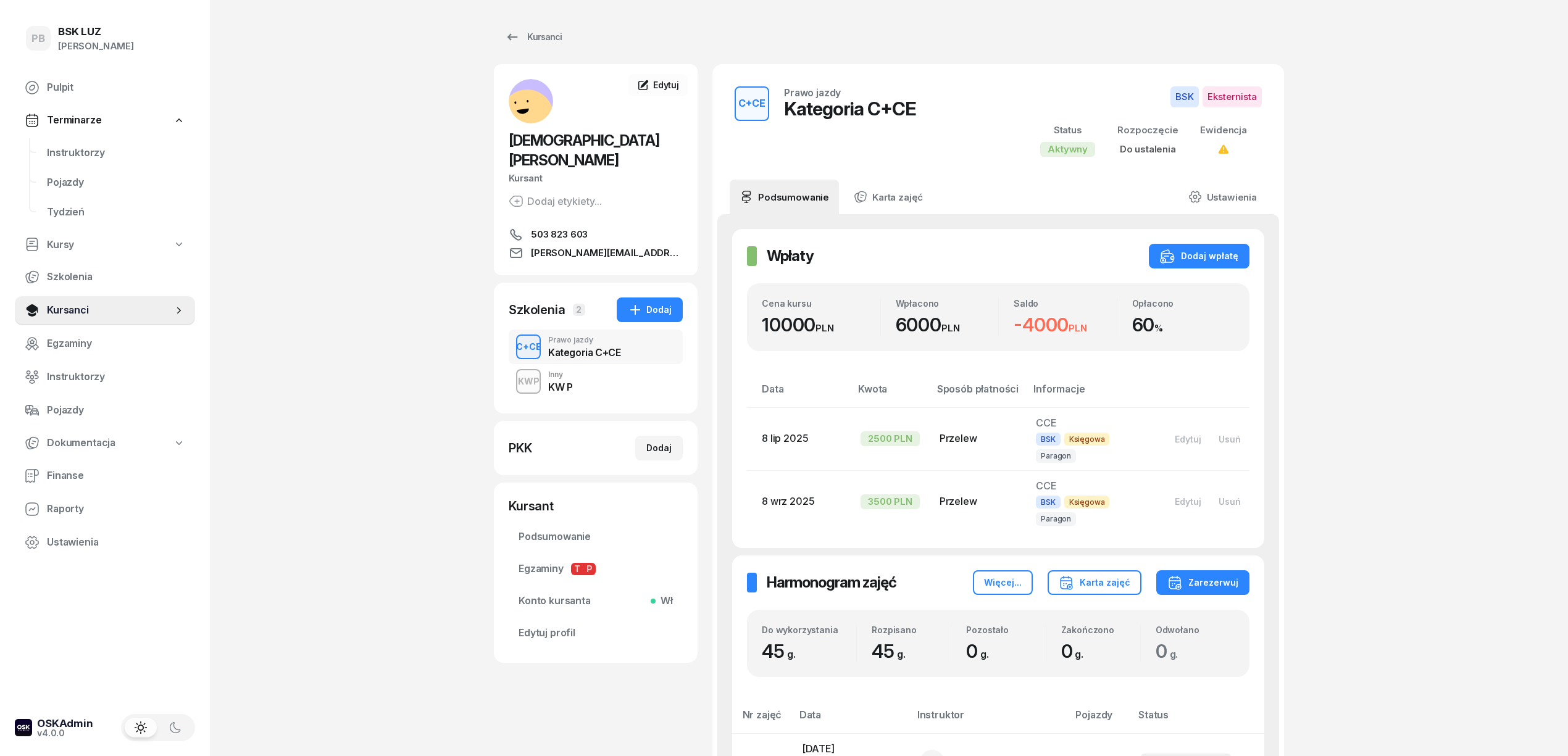
drag, startPoint x: 1526, startPoint y: 347, endPoint x: 1371, endPoint y: 365, distance: 156.0
click at [544, 27] on link "Kursanci" at bounding box center [534, 37] width 79 height 25
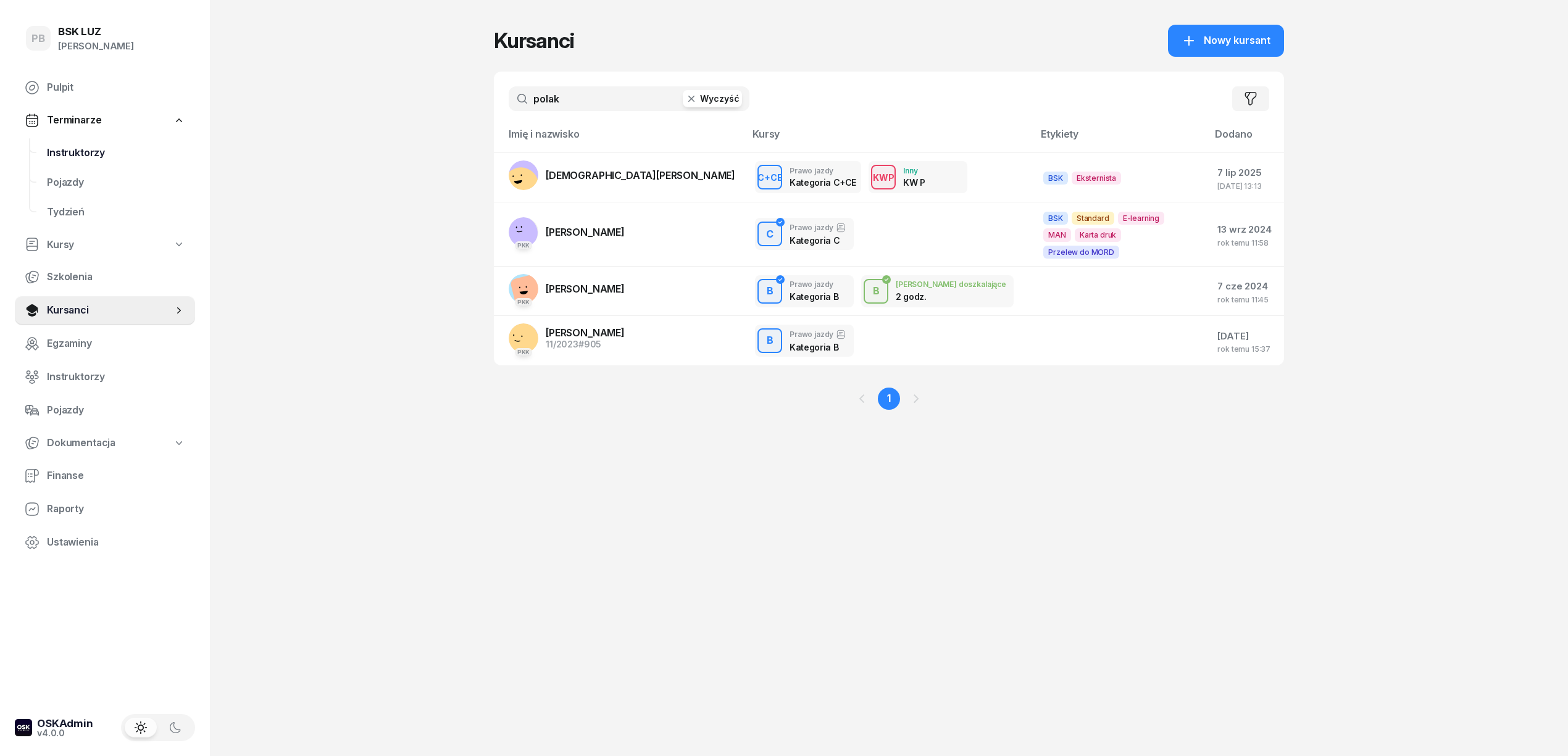
click at [102, 154] on span "Instruktorzy" at bounding box center [116, 153] width 138 height 16
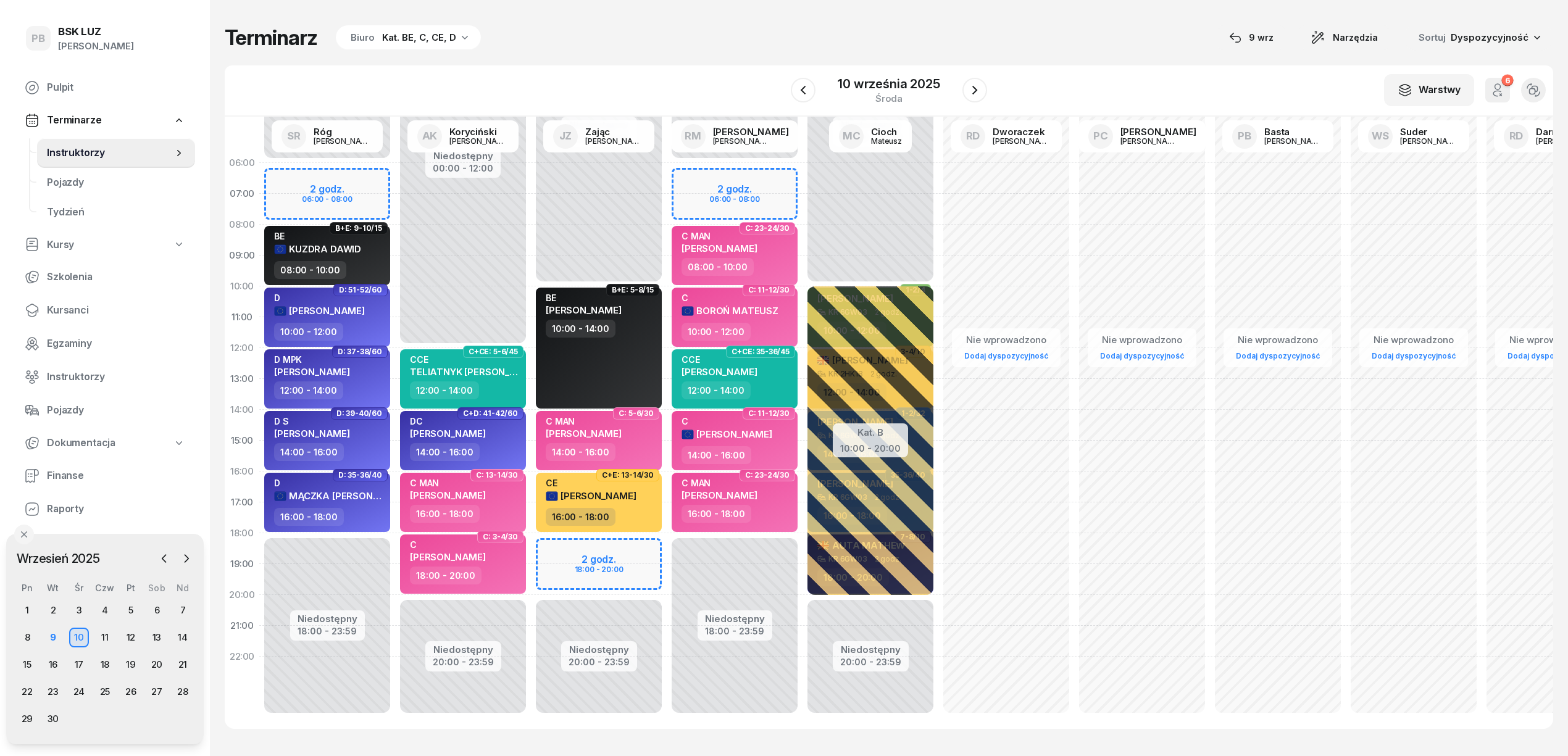
click at [604, 49] on div "Terminarz Biuro Kat. BE, C, CE, D [DATE] Narzędzia Sortuj Dyspozycyjność" at bounding box center [889, 37] width 1328 height 26
click at [633, 48] on div "Terminarz Biuro Kat. BE, C, CE, D [DATE] Narzędzia Sortuj Dyspozycyjność" at bounding box center [889, 37] width 1328 height 26
click at [1138, 60] on div "Terminarz Biuro Kat. BE, C, CE, D [DATE] Narzędzia Sortuj Dyspozycyjność W Wybi…" at bounding box center [889, 377] width 1328 height 754
click at [587, 58] on div "Terminarz Biuro Kat. BE, C, CE, D [DATE] Narzędzia Sortuj Dyspozycyjność W Wybi…" at bounding box center [889, 377] width 1328 height 754
click at [612, 31] on div "Terminarz Biuro Kat. BE, C, CE, D [DATE] Narzędzia Sortuj Dyspozycyjność" at bounding box center [889, 37] width 1328 height 26
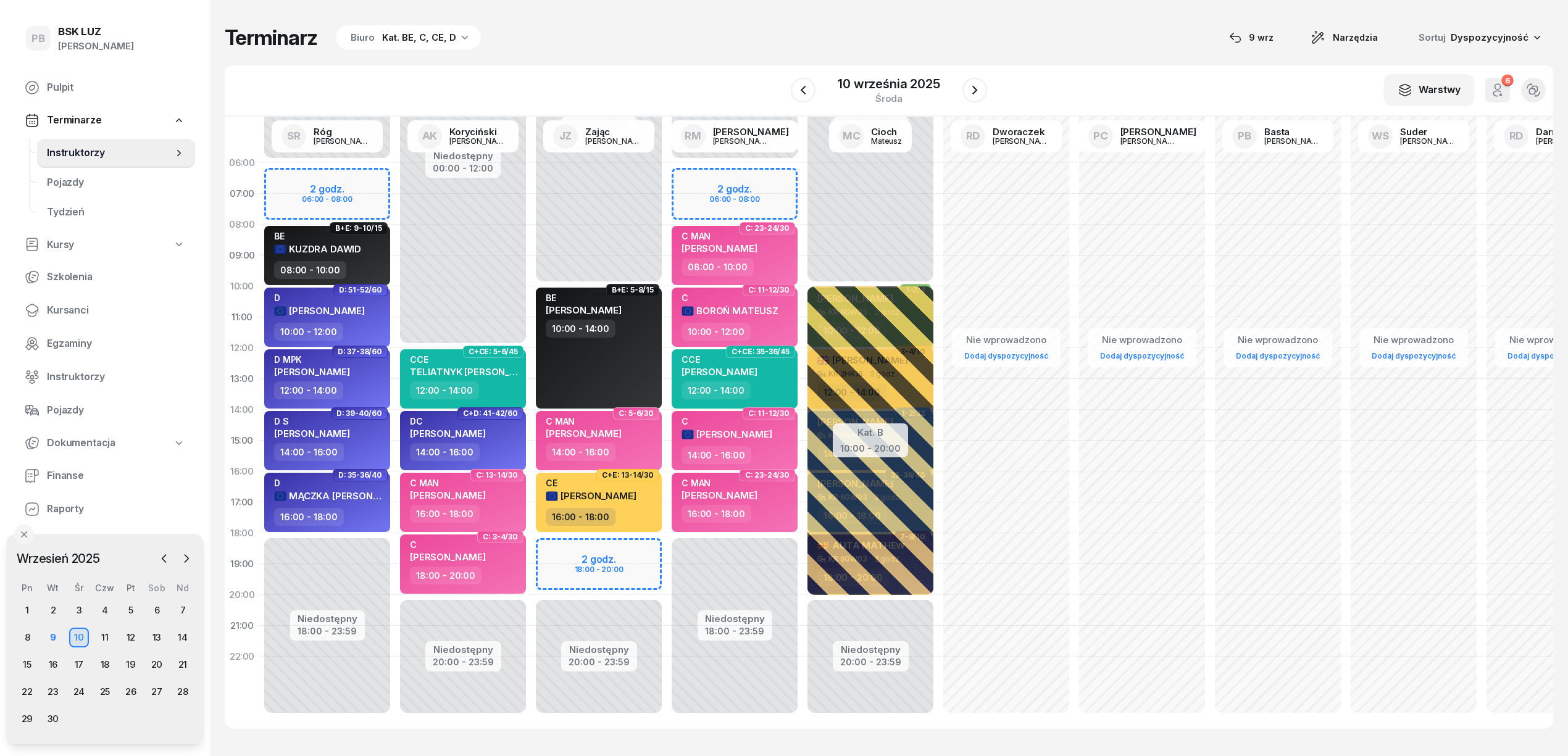
click at [644, 58] on div "Terminarz Biuro Kat. BE, C, CE, D [DATE] Narzędzia Sortuj Dyspozycyjność W Wybi…" at bounding box center [889, 377] width 1328 height 754
click at [1086, 55] on div "Terminarz Biuro Kat. BE, C, CE, D [DATE] Narzędzia Sortuj Dyspozycyjność W Wybi…" at bounding box center [889, 377] width 1328 height 754
click at [1124, 41] on div "Terminarz Biuro Kat. BE, C, CE, D [DATE] Narzędzia Sortuj Dyspozycyjność" at bounding box center [889, 37] width 1328 height 26
click at [682, 36] on div "Terminarz Biuro Kat. BE, C, CE, D [DATE] Narzędzia Sortuj Dyspozycyjność" at bounding box center [889, 37] width 1328 height 26
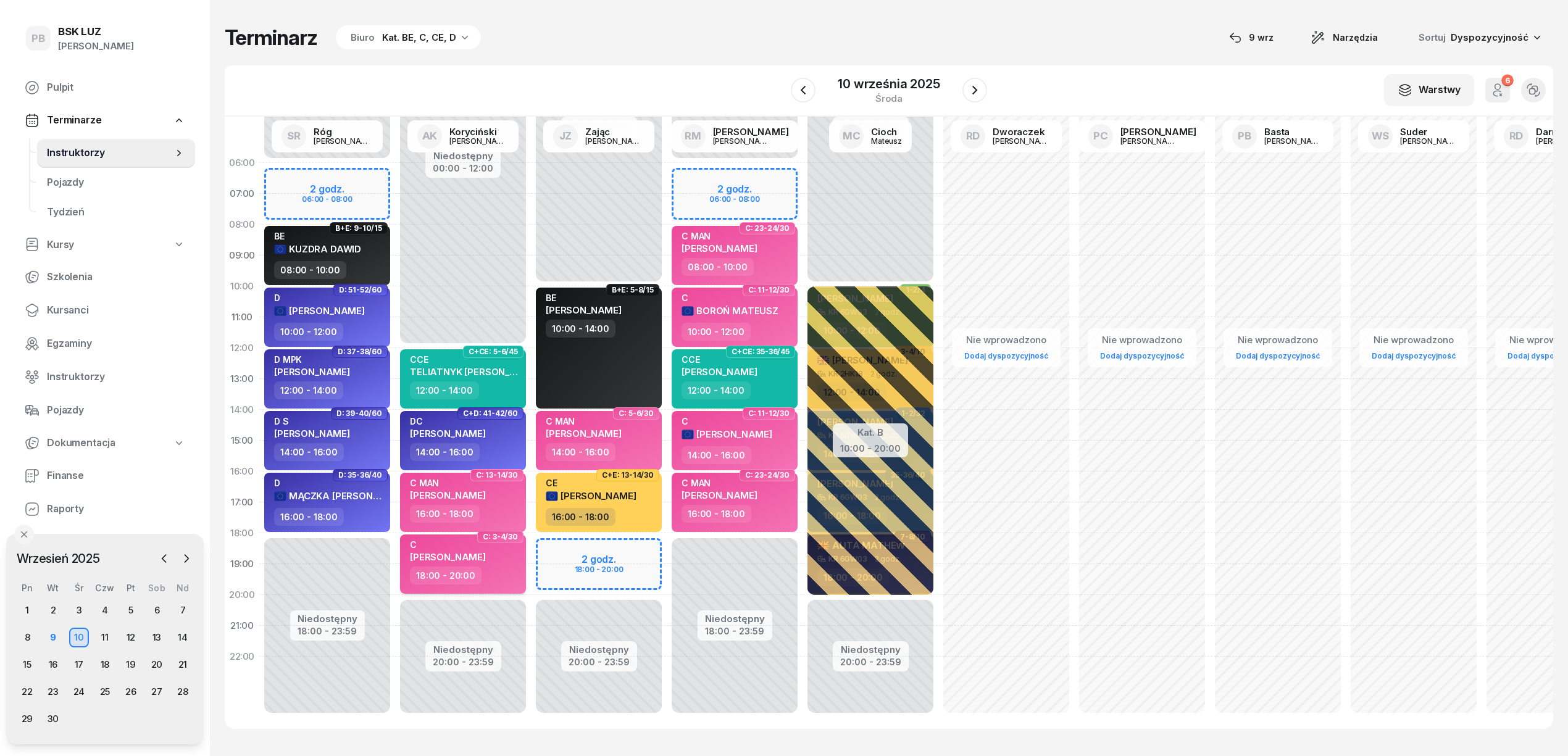
click at [508, 571] on div "18:00 - 20:00" at bounding box center [464, 576] width 109 height 18
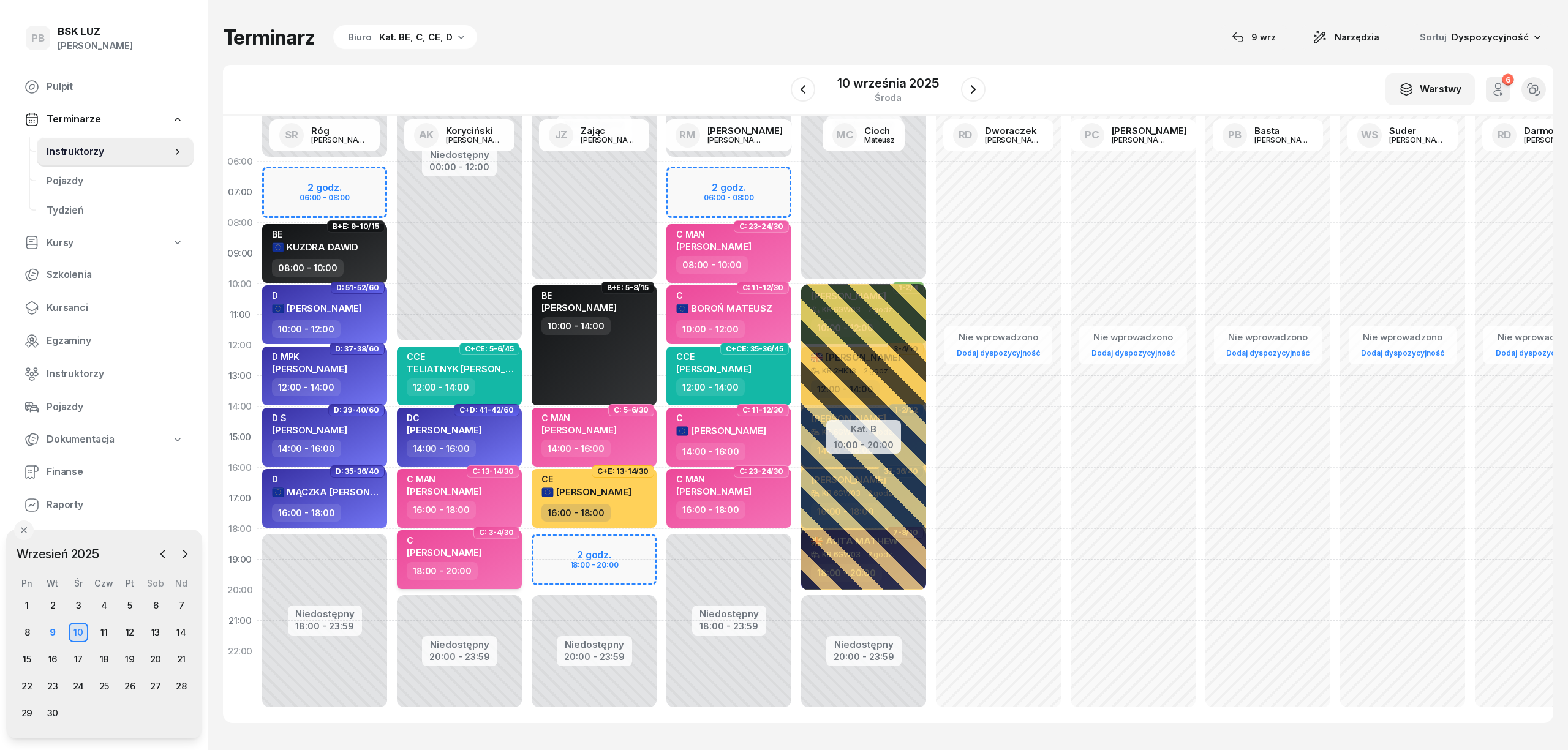
select select "18"
select select "20"
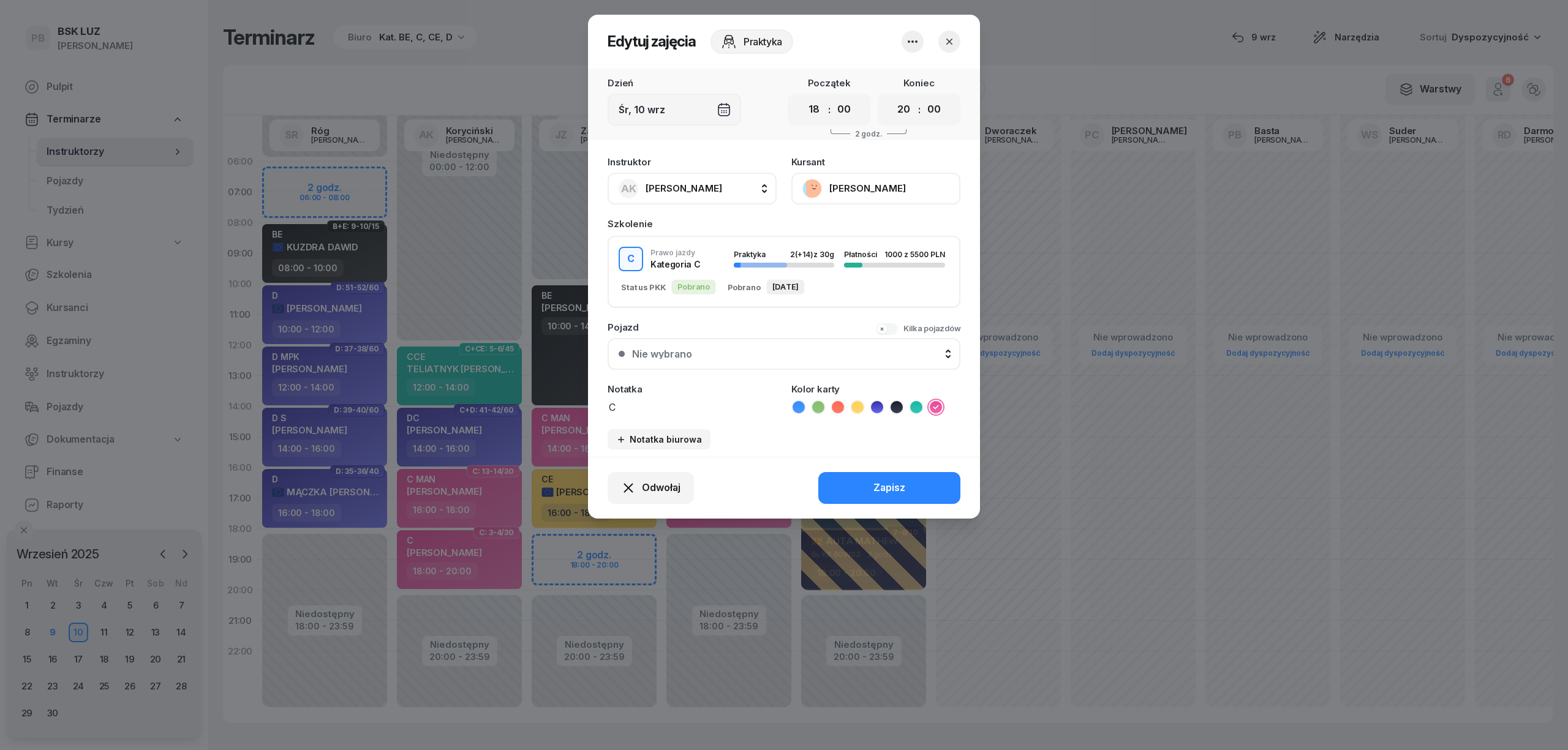
click at [878, 187] on button "[PERSON_NAME]" at bounding box center [875, 188] width 169 height 32
click at [946, 38] on icon "button" at bounding box center [948, 41] width 12 height 12
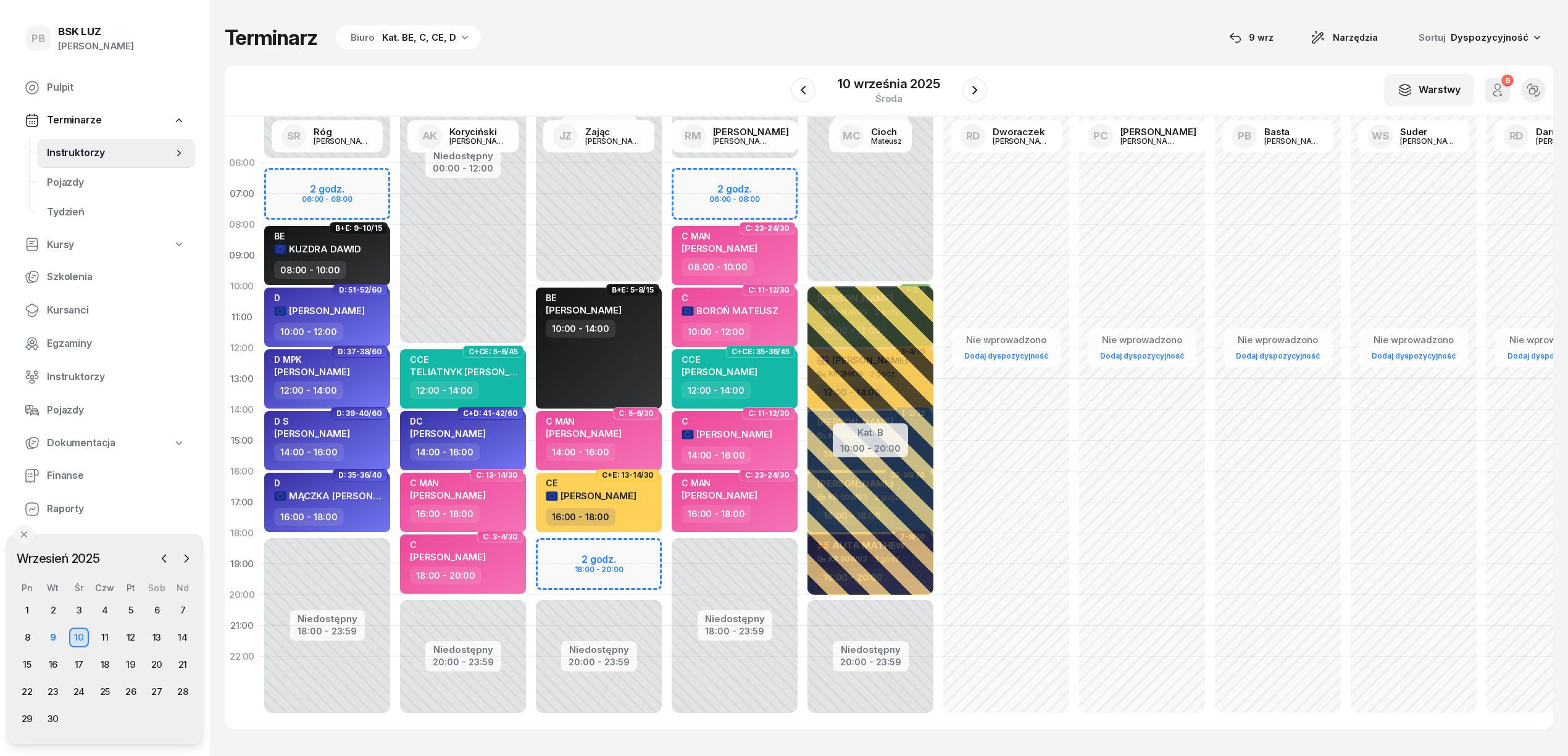
click at [665, 77] on div "W Wybierz AK [PERSON_NAME] BP [PERSON_NAME] DP [PERSON_NAME] GS [PERSON_NAME] I…" at bounding box center [889, 91] width 1328 height 51
click at [659, 41] on div "Terminarz Biuro Kat. BE, C, CE, D [DATE] Narzędzia Sortuj Dyspozycyjność" at bounding box center [889, 37] width 1328 height 26
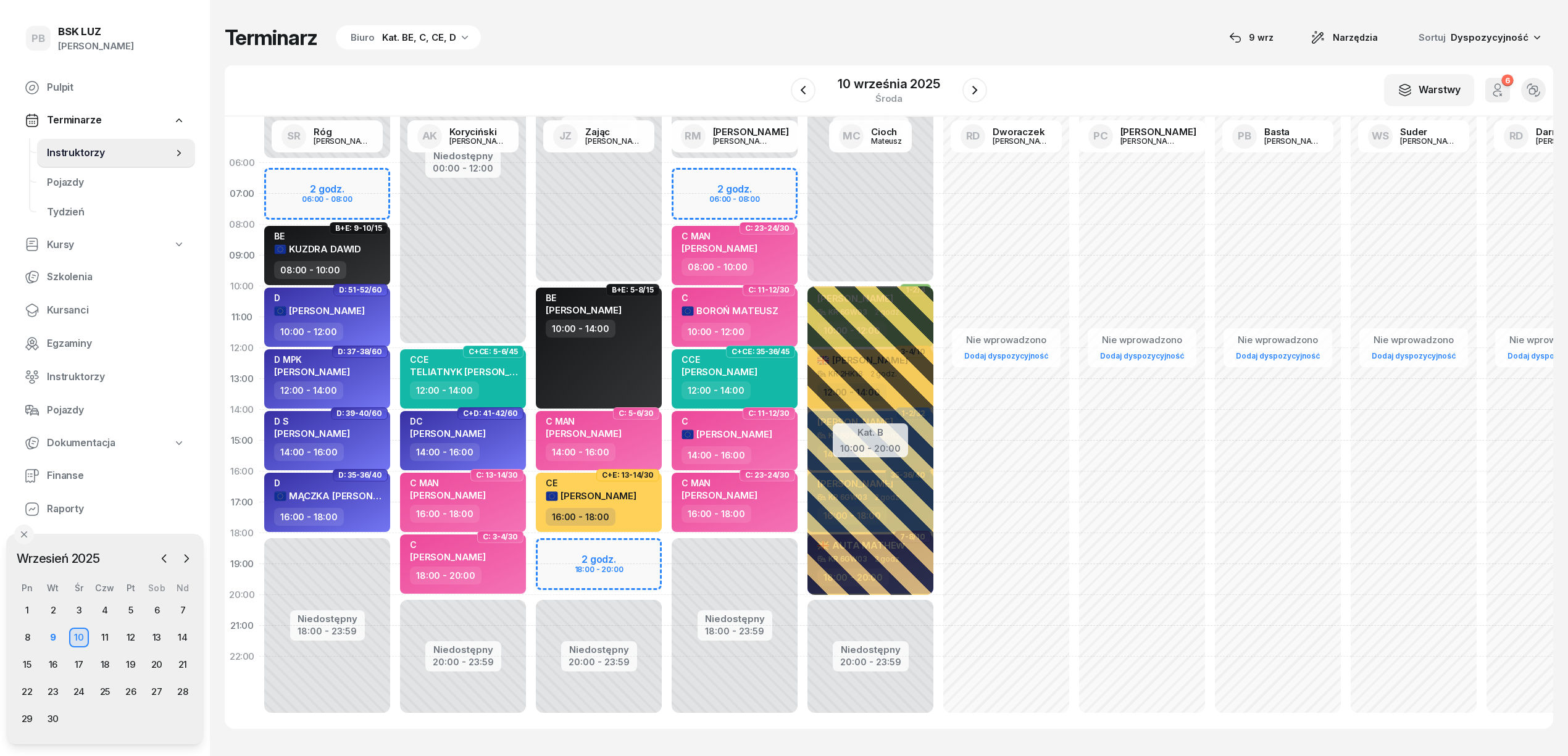
click at [1020, 40] on div "Terminarz Biuro Kat. BE, C, CE, D [DATE] Narzędzia Sortuj Dyspozycyjność" at bounding box center [889, 37] width 1328 height 26
click at [1069, 58] on div "Terminarz Biuro Kat. BE, C, CE, D [DATE] Narzędzia Sortuj Dyspozycyjność W Wybi…" at bounding box center [889, 377] width 1328 height 754
click at [1079, 60] on div "Terminarz Biuro Kat. BE, C, CE, D [DATE] Narzędzia Sortuj Dyspozycyjność W Wybi…" at bounding box center [889, 377] width 1328 height 754
click at [1138, 53] on div "Terminarz Biuro Kat. BE, C, CE, D [DATE] Narzędzia Sortuj Dyspozycyjność W Wybi…" at bounding box center [889, 377] width 1328 height 754
click at [857, 48] on div "Terminarz Biuro Kat. BE, C, CE, D [DATE] Narzędzia Sortuj Dyspozycyjność" at bounding box center [889, 37] width 1328 height 26
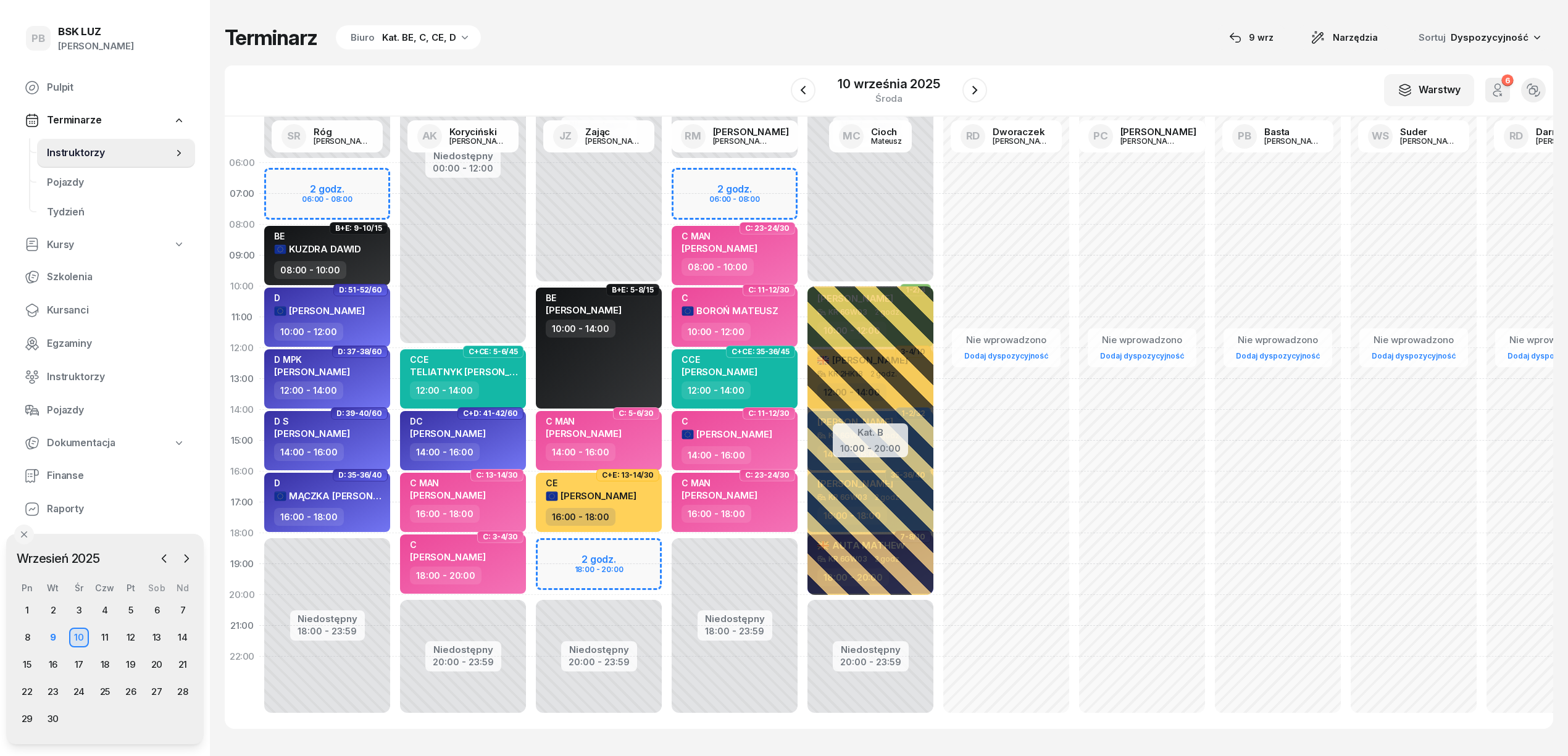
click at [1014, 31] on div "Terminarz Biuro Kat. BE, C, CE, D [DATE] Narzędzia Sortuj Dyspozycyjność" at bounding box center [889, 37] width 1328 height 26
click at [1128, 26] on div "Terminarz Biuro Kat. BE, C, CE, D [DATE] Narzędzia Sortuj Dyspozycyjność" at bounding box center [889, 37] width 1328 height 26
click at [1355, 33] on span "Narzędzia" at bounding box center [1355, 38] width 45 height 15
click at [1322, 40] on icon "button" at bounding box center [1317, 38] width 10 height 10
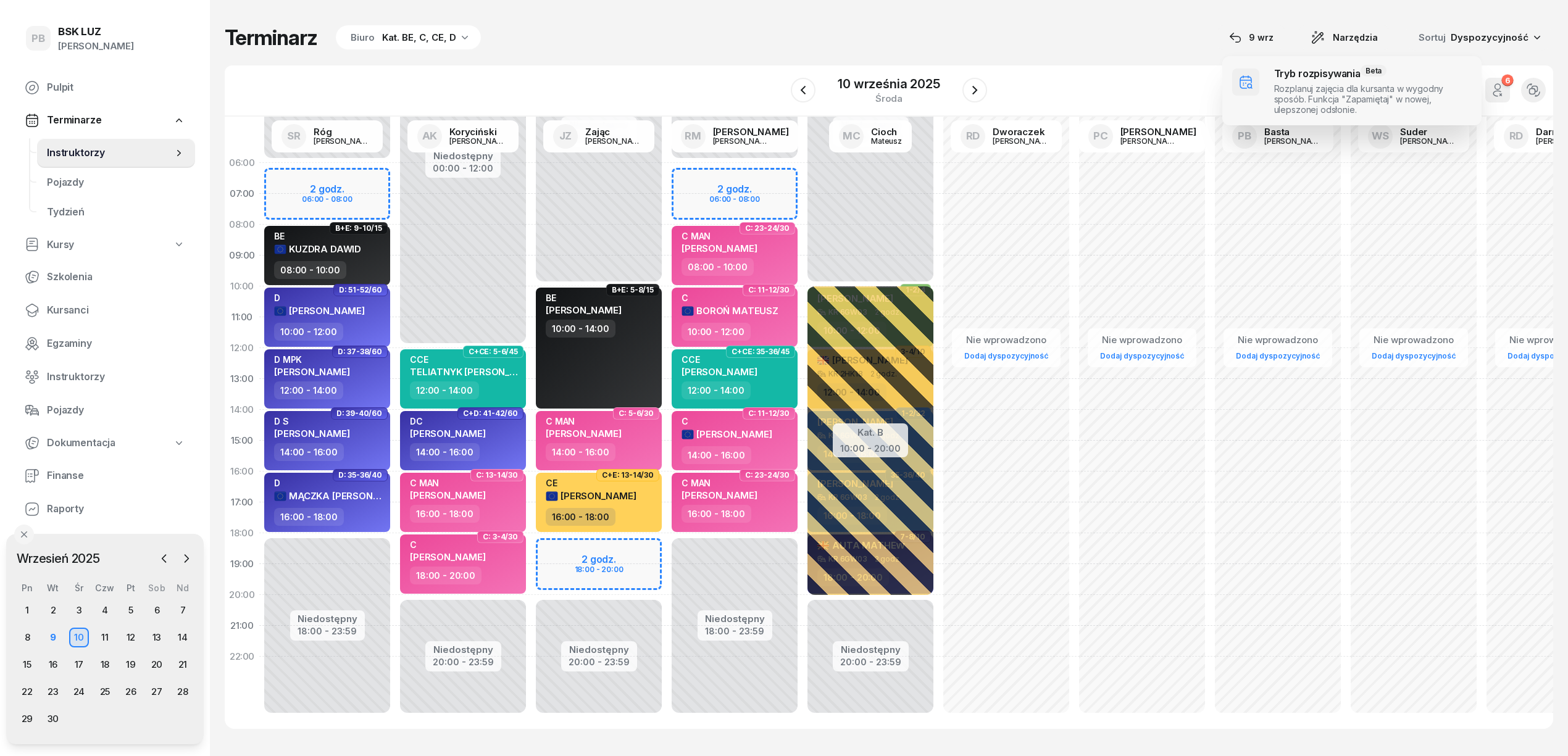
click at [1250, 84] on span at bounding box center [1352, 90] width 259 height 69
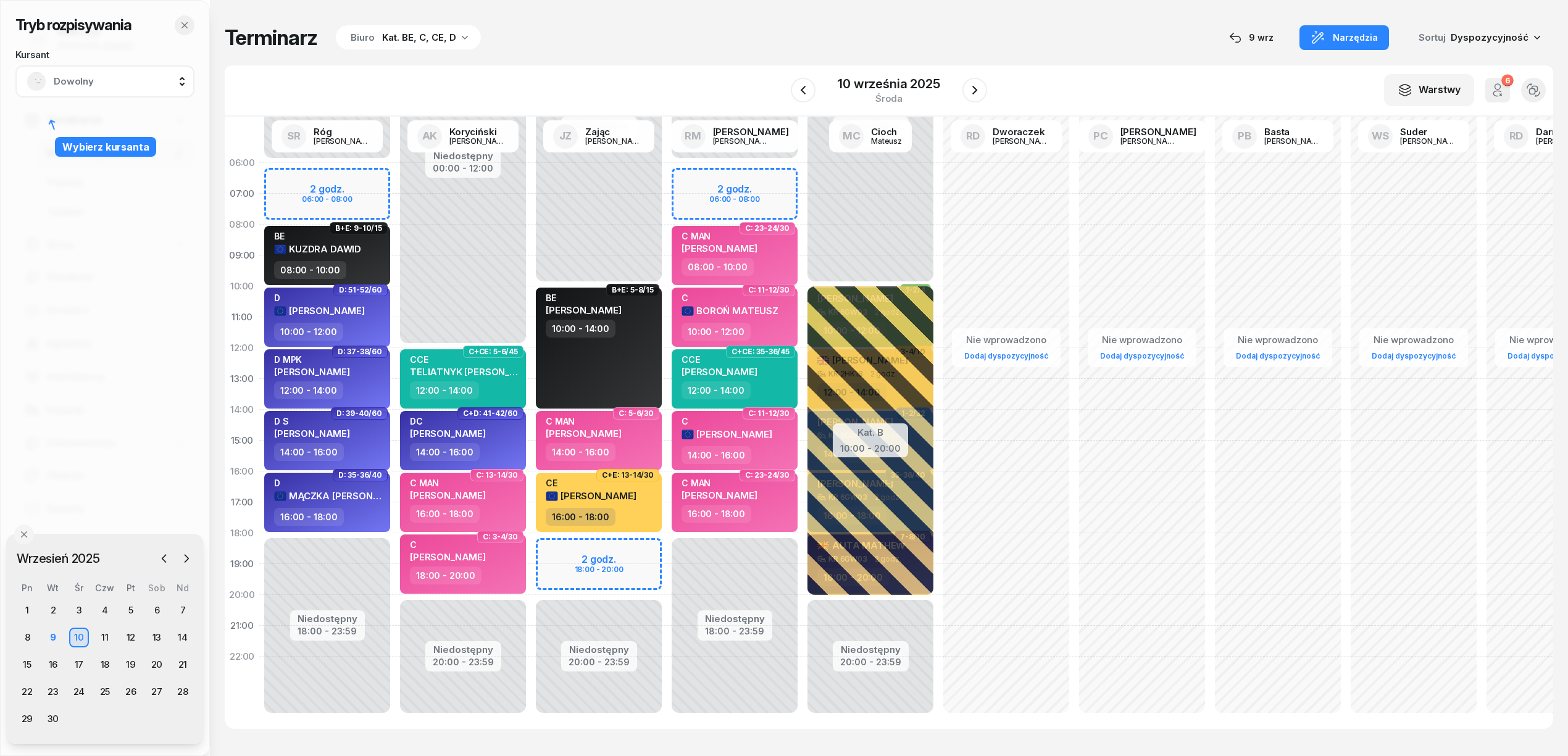
click at [185, 18] on button "button" at bounding box center [184, 25] width 20 height 20
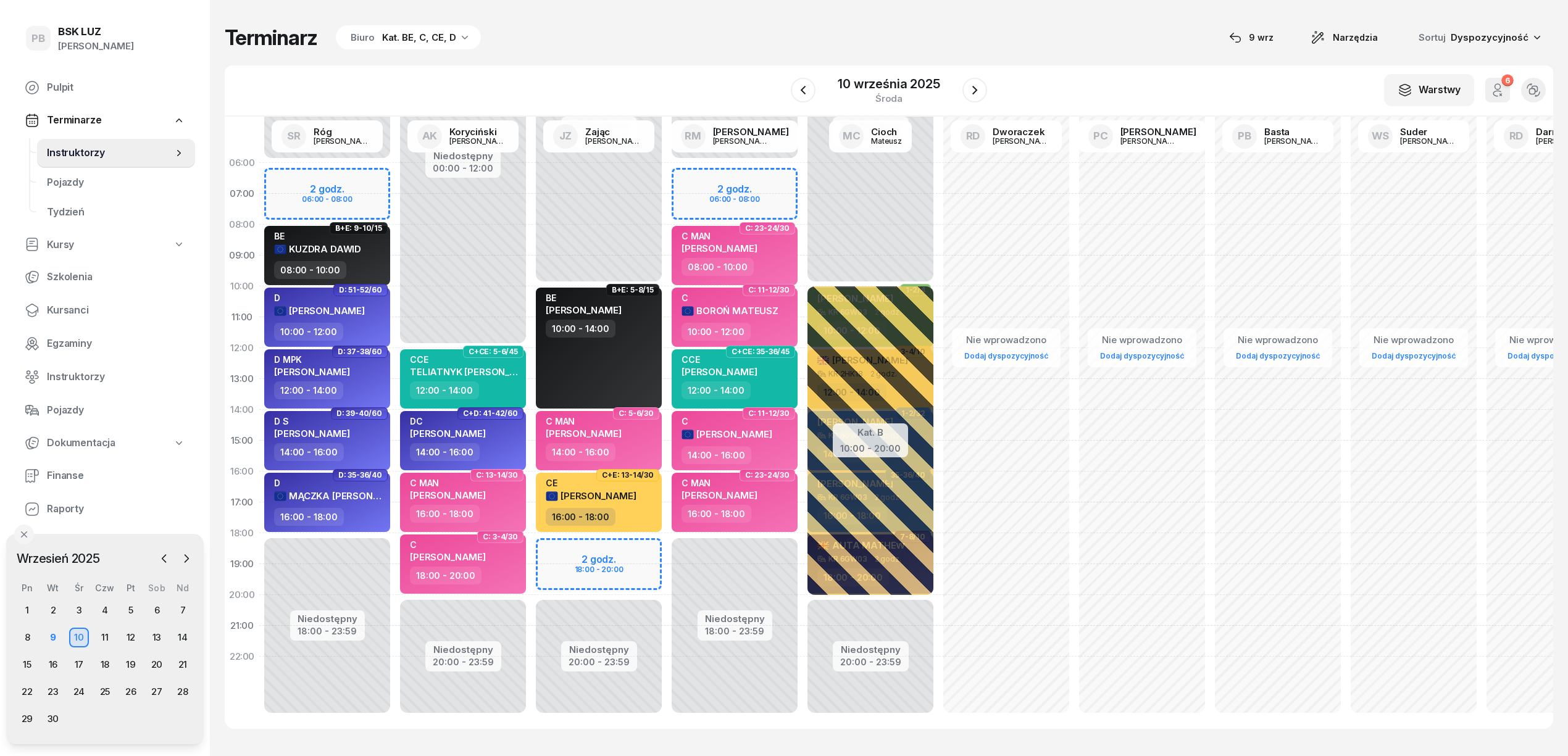
click at [858, 38] on div "Terminarz Biuro Kat. BE, C, CE, D [DATE] Narzędzia Sortuj Dyspozycyjność" at bounding box center [889, 37] width 1328 height 26
click at [1101, 29] on div "Terminarz Biuro Kat. BE, C, CE, D [DATE] Narzędzia Sortuj Dyspozycyjność" at bounding box center [889, 37] width 1328 height 26
click at [1031, 37] on div "Terminarz Biuro Kat. BE, C, CE, D [DATE] Narzędzia Sortuj Dyspozycyjność" at bounding box center [889, 37] width 1328 height 26
click at [705, 60] on div "Terminarz Biuro Kat. BE, C, CE, D [DATE] Narzędzia Sortuj Dyspozycyjność W Wybi…" at bounding box center [889, 377] width 1328 height 754
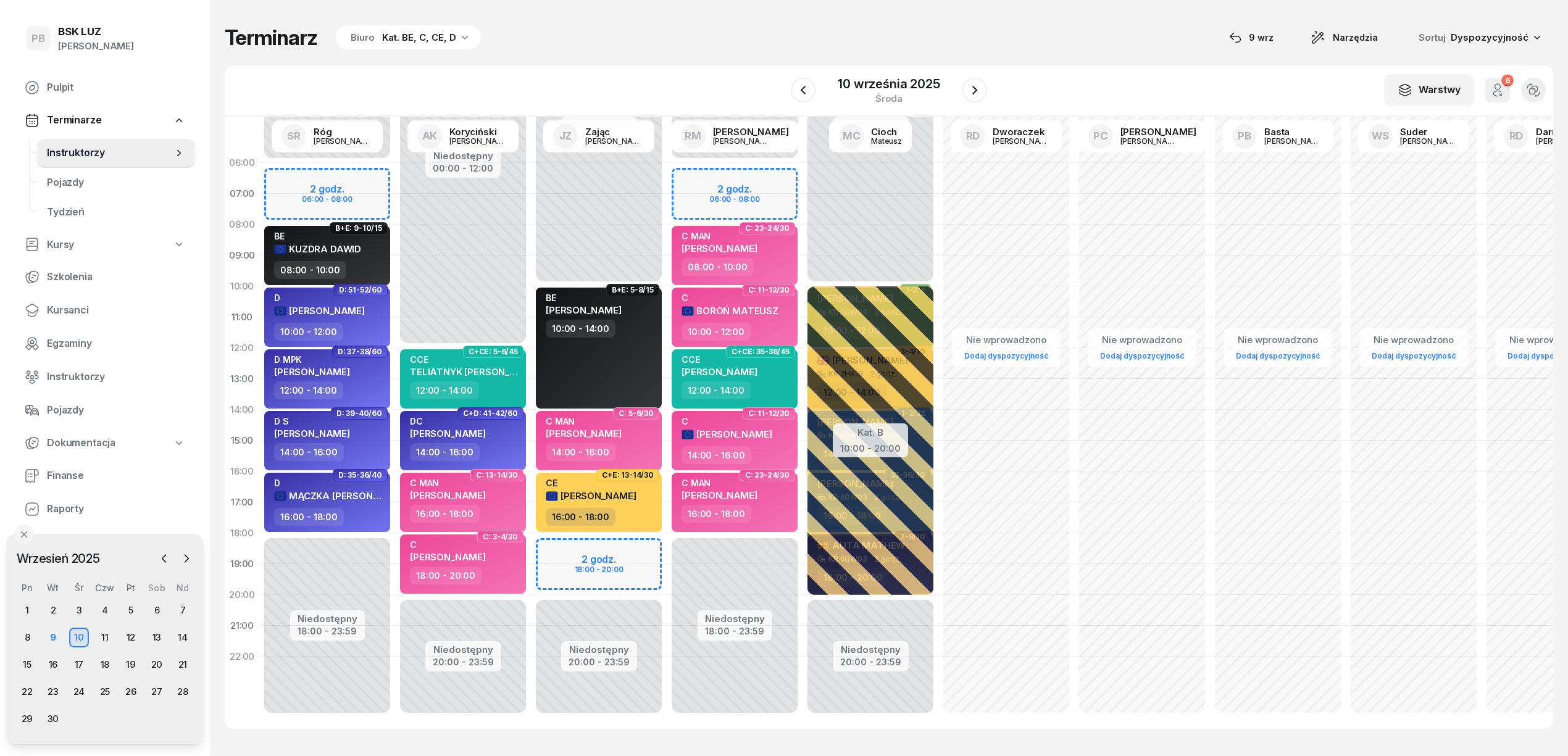
click at [1171, 60] on div "Terminarz Biuro Kat. BE, C, CE, D [DATE] Narzędzia Sortuj Dyspozycyjność W Wybi…" at bounding box center [889, 377] width 1328 height 754
click at [554, 62] on div "Terminarz Biuro Kat. BE, C, CE, D [DATE] Narzędzia Sortuj Dyspozycyjność W Wybi…" at bounding box center [889, 377] width 1328 height 754
click at [1082, 60] on div "Terminarz Biuro Kat. BE, C, CE, D [DATE] Narzędzia Sortuj Dyspozycyjność W Wybi…" at bounding box center [889, 377] width 1328 height 754
click at [643, 74] on div "W Wybierz AK [PERSON_NAME] BP [PERSON_NAME] DP [PERSON_NAME] GS [PERSON_NAME] I…" at bounding box center [889, 91] width 1328 height 51
click at [1087, 89] on div "W Wybierz AK [PERSON_NAME] BP [PERSON_NAME] DP [PERSON_NAME] GS [PERSON_NAME] I…" at bounding box center [889, 91] width 1328 height 51
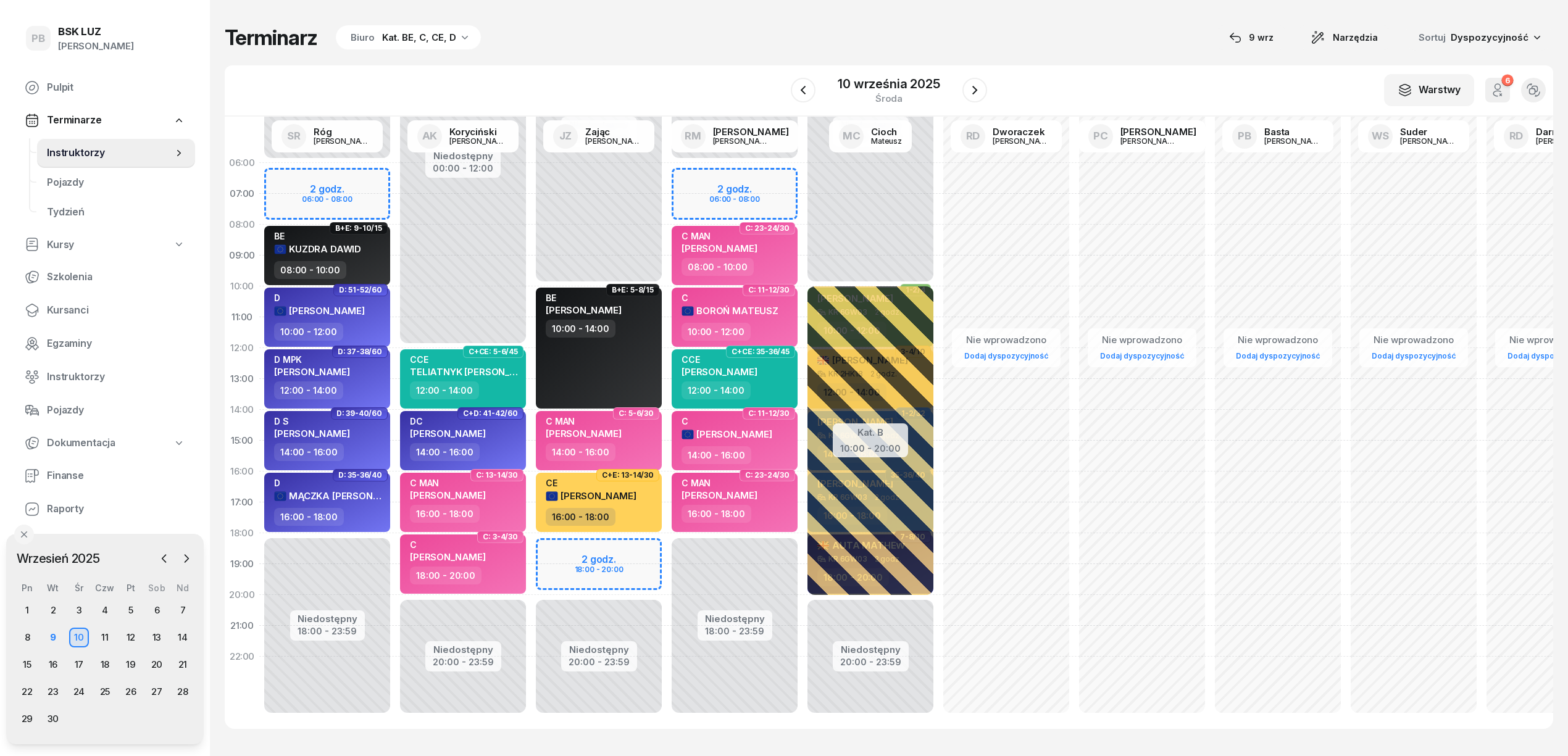
click at [582, 69] on div "W Wybierz AK [PERSON_NAME] BP [PERSON_NAME] DP [PERSON_NAME] GS [PERSON_NAME] I…" at bounding box center [889, 91] width 1328 height 51
click at [657, 69] on div "W Wybierz AK [PERSON_NAME] BP [PERSON_NAME] DP [PERSON_NAME] GS [PERSON_NAME] I…" at bounding box center [889, 91] width 1328 height 51
click at [60, 311] on span "Kursanci" at bounding box center [116, 310] width 138 height 16
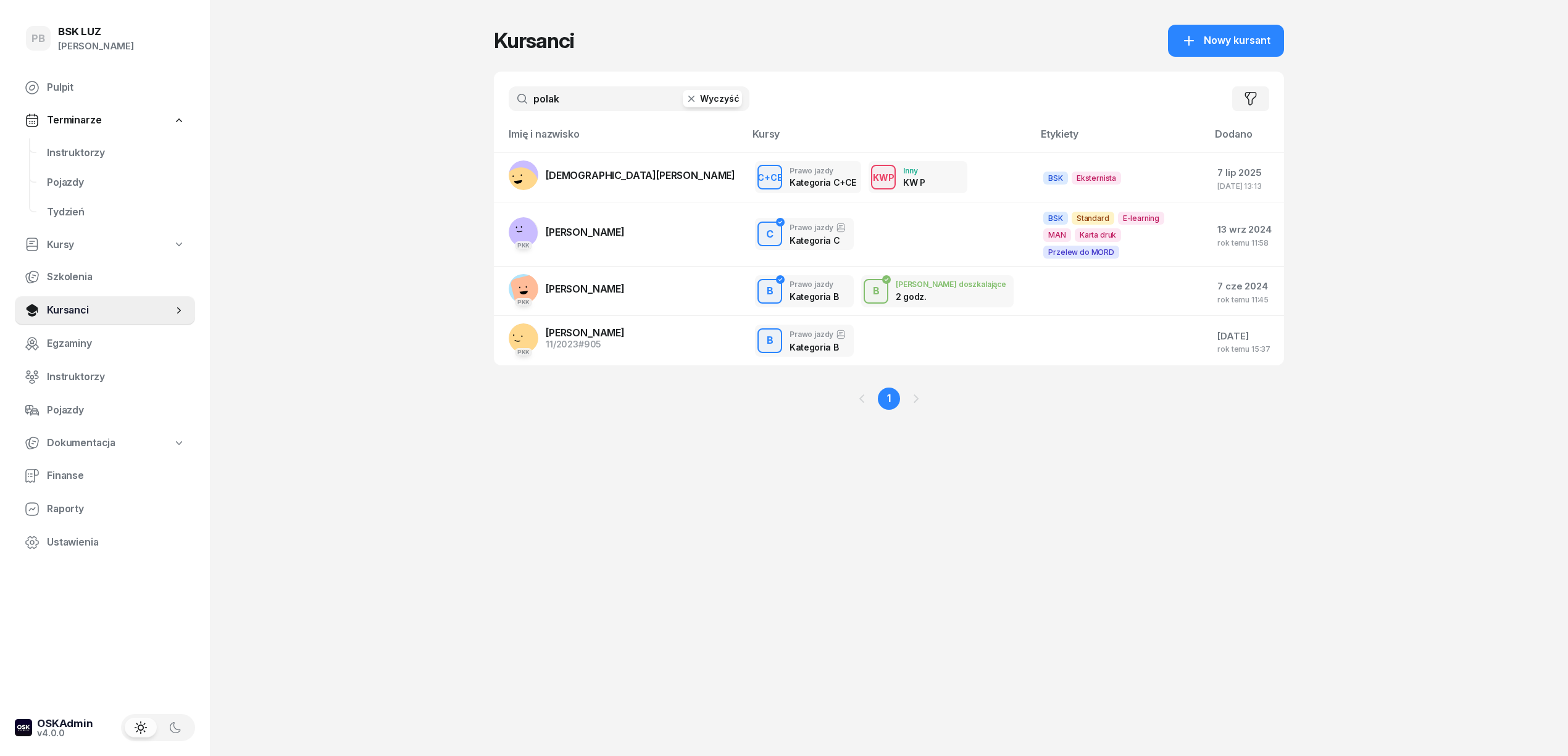
click at [558, 112] on div "polak Wyczyść Filtruj" at bounding box center [889, 98] width 790 height 54
click at [569, 95] on input "polak" at bounding box center [628, 98] width 241 height 25
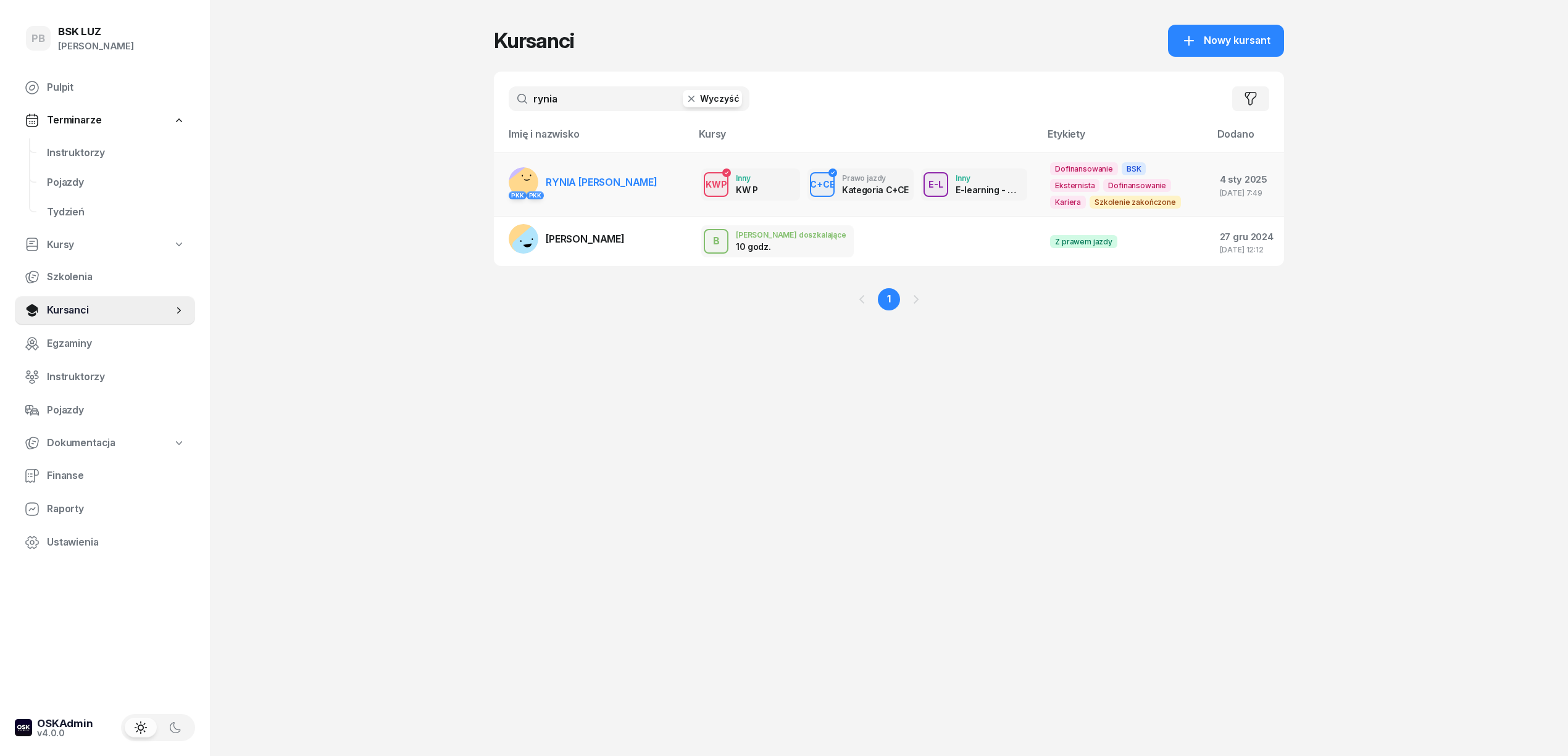
type input "rynia"
click at [588, 177] on link "PKK PKK RYNIA [PERSON_NAME]" at bounding box center [582, 181] width 148 height 29
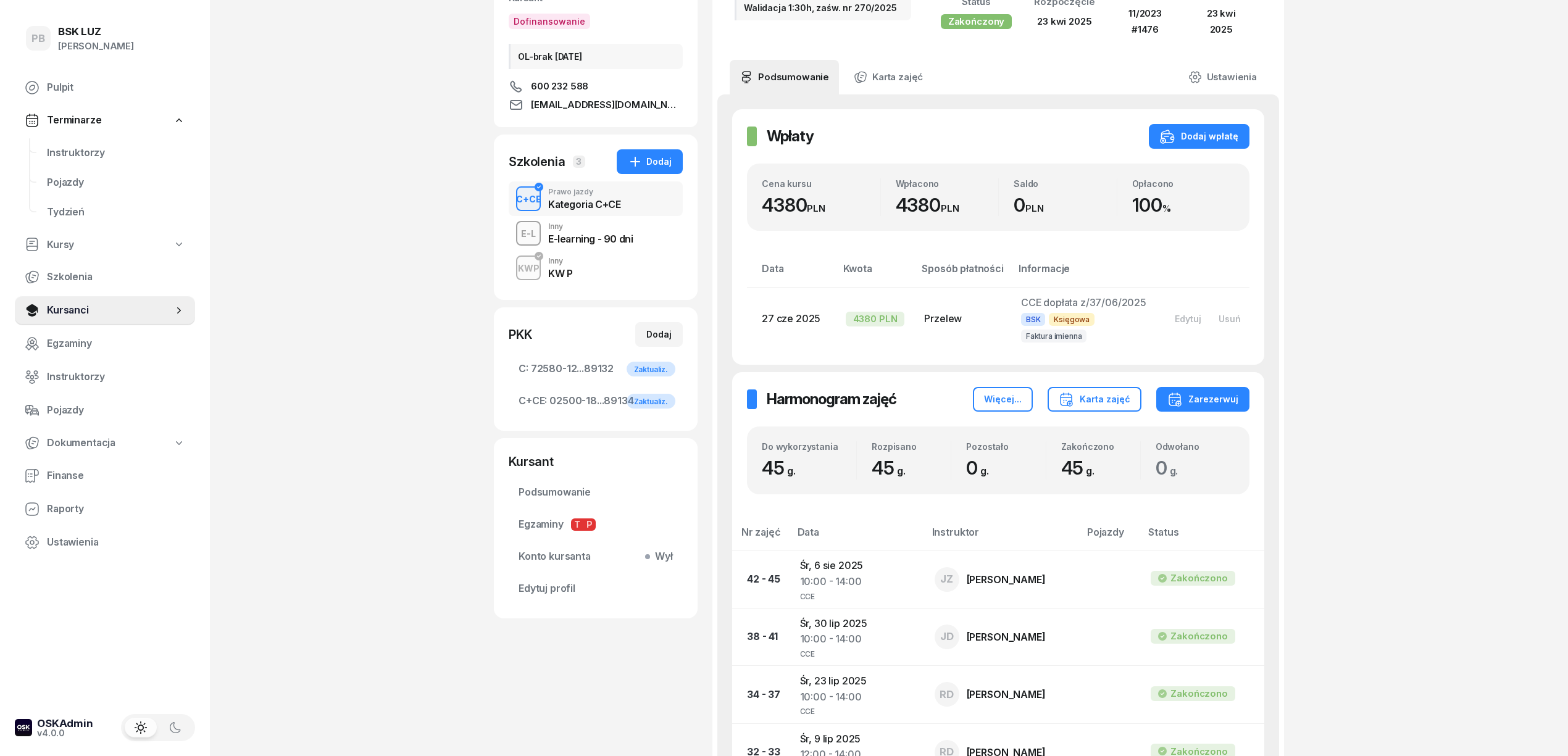
scroll to position [164, 0]
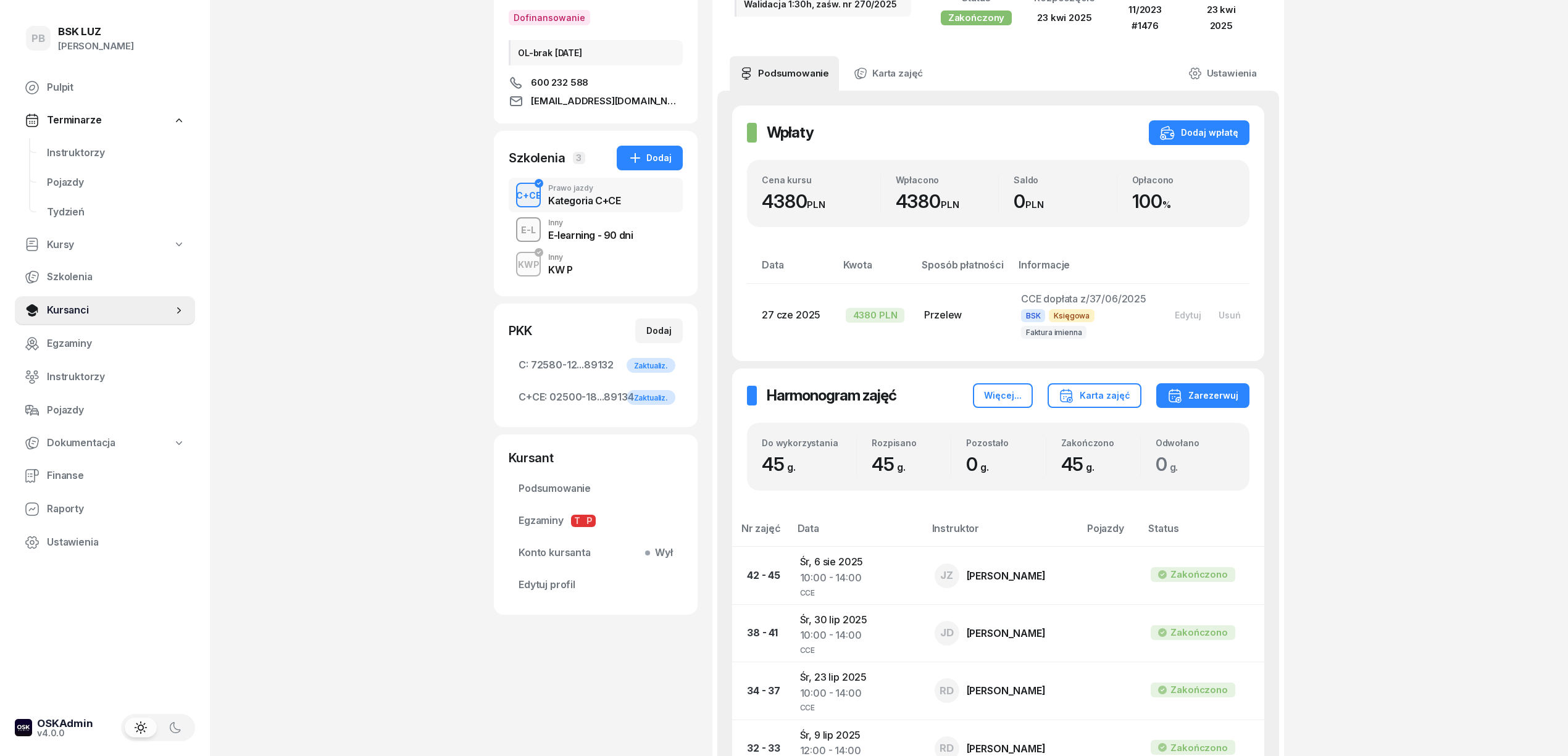
click at [615, 258] on div "KWP Inny KW P" at bounding box center [595, 264] width 174 height 35
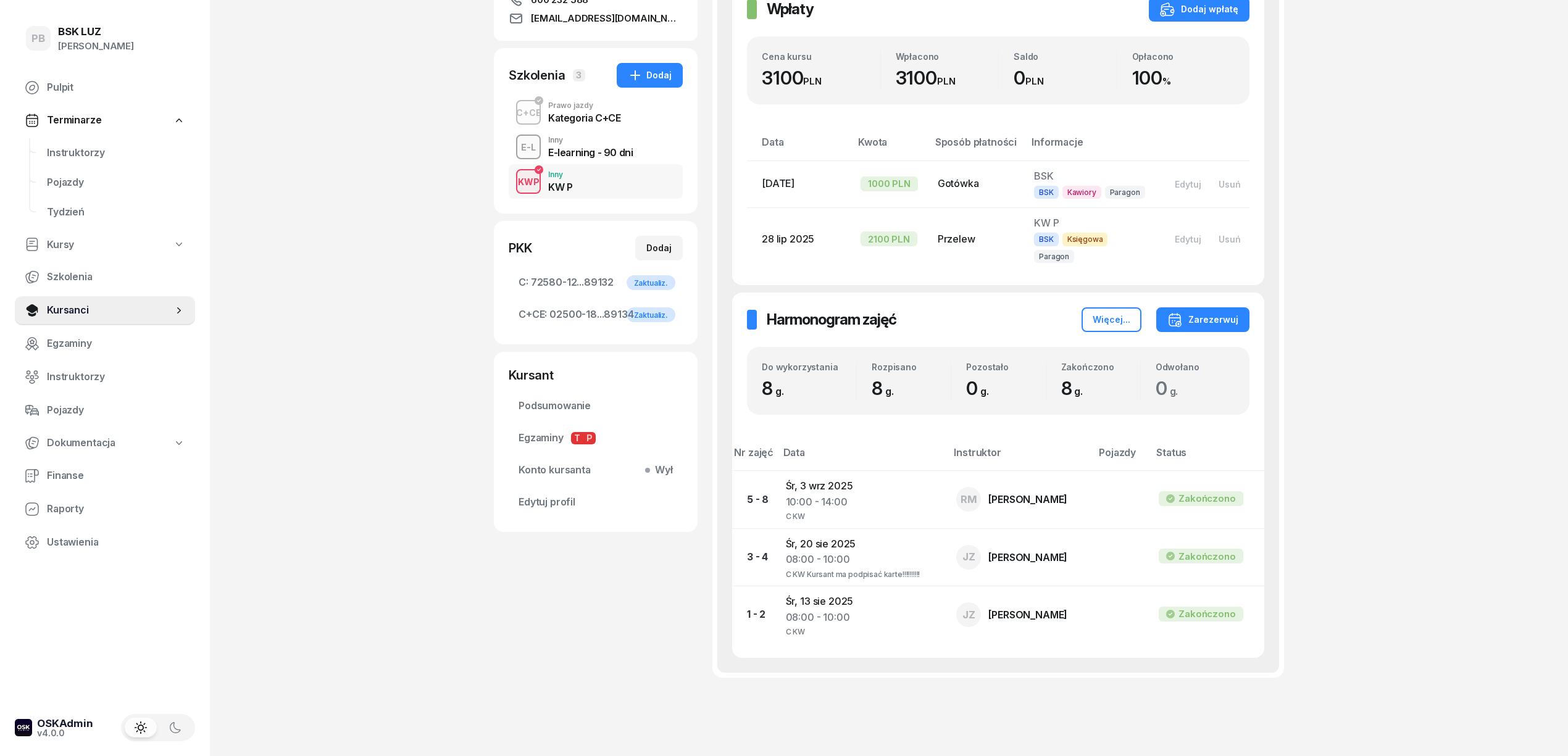
scroll to position [164, 0]
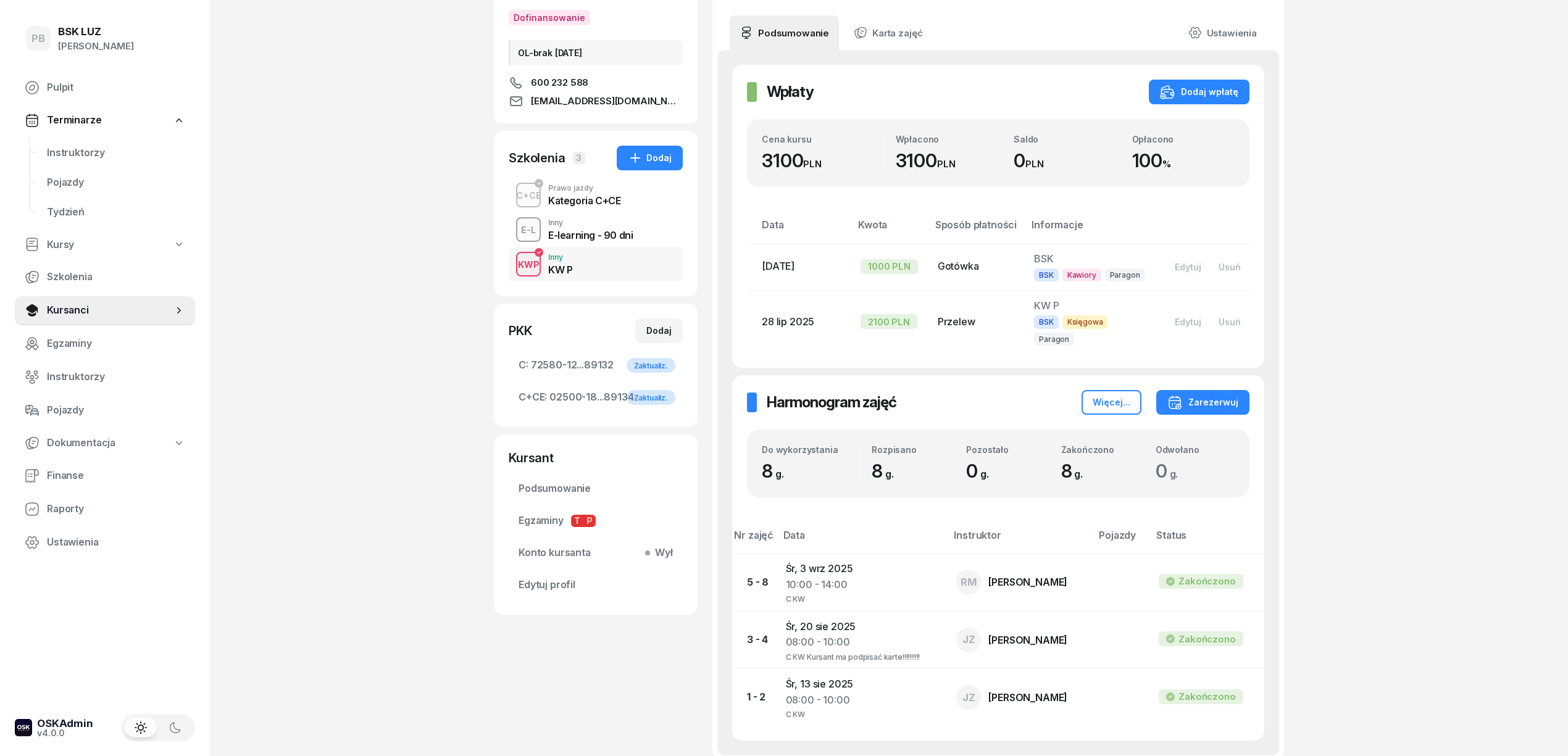
click at [383, 287] on div "PB BSK [PERSON_NAME] Terminarze Instruktorzy Pojazdy Tydzień Kursy Szkolenia Ku…" at bounding box center [784, 358] width 1568 height 1046
click at [373, 364] on div "PB BSK [PERSON_NAME] Terminarze Instruktorzy Pojazdy Tydzień Kursy Szkolenia Ku…" at bounding box center [784, 358] width 1568 height 1046
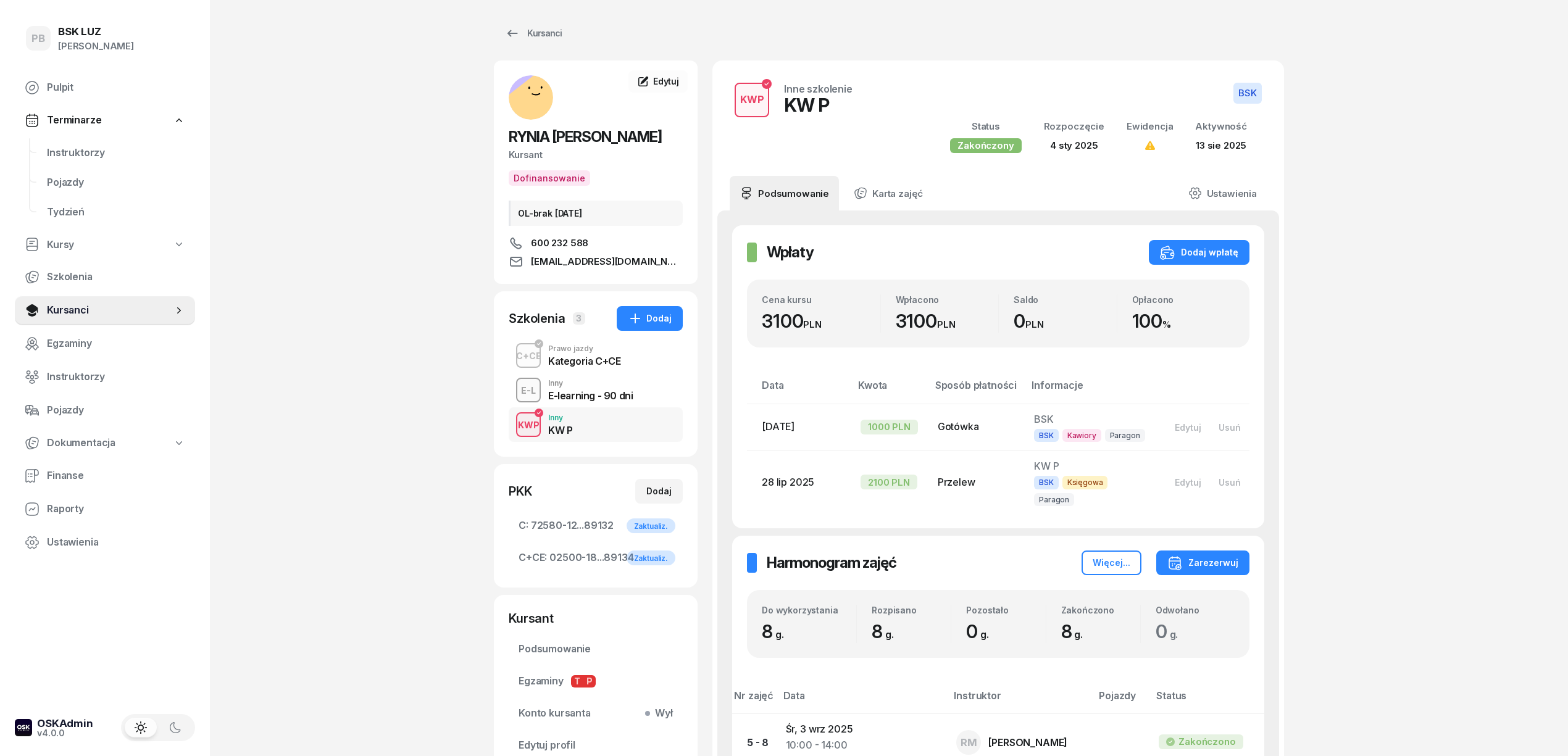
scroll to position [0, 0]
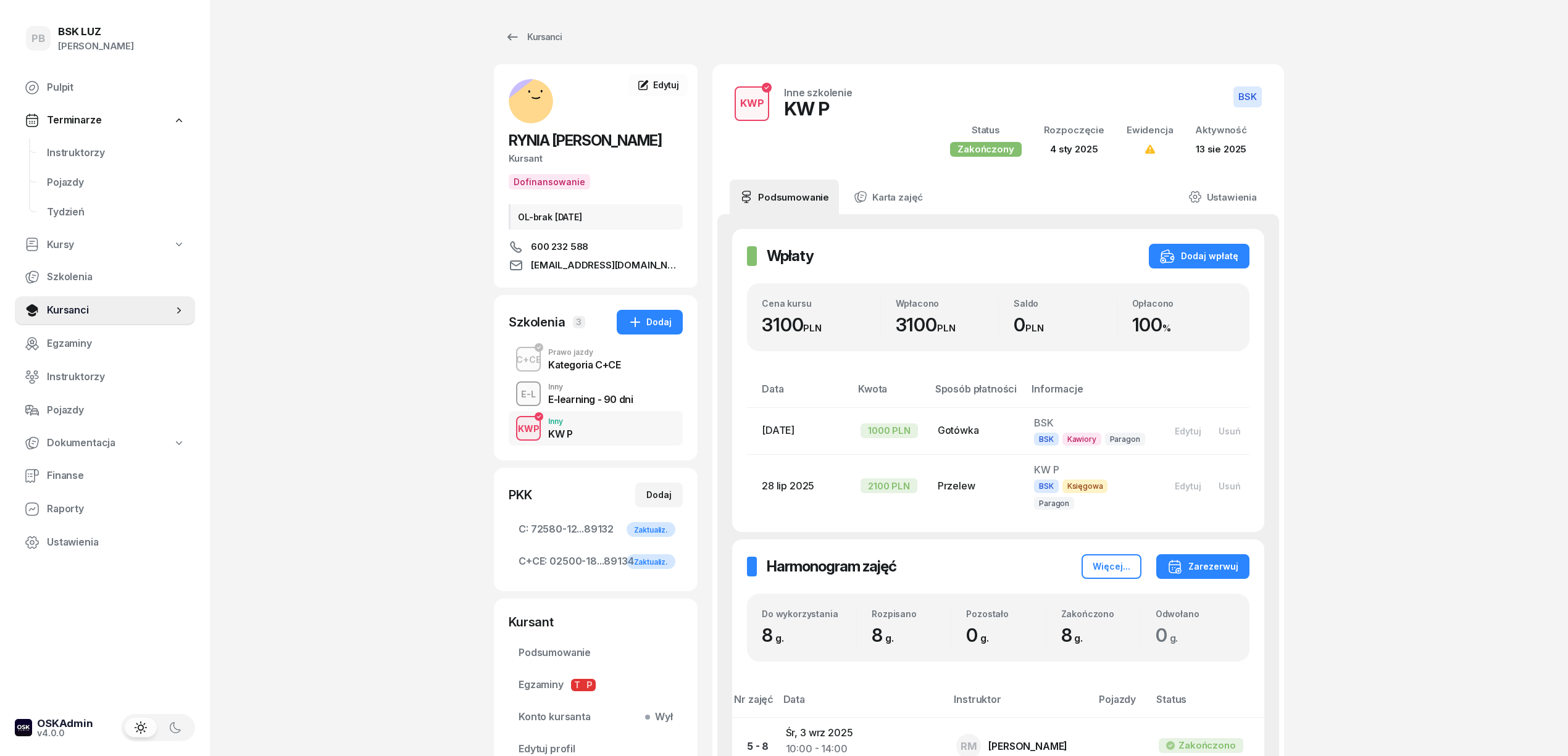
click at [1433, 327] on div "PB BSK [PERSON_NAME] Terminarze Instruktorzy Pojazdy Tydzień Kursy Szkolenia Ku…" at bounding box center [784, 523] width 1568 height 1046
click at [443, 141] on div "PB BSK [PERSON_NAME] Terminarze Instruktorzy Pojazdy Tydzień Kursy Szkolenia Ku…" at bounding box center [784, 523] width 1568 height 1046
click at [58, 154] on span "Instruktorzy" at bounding box center [116, 153] width 138 height 16
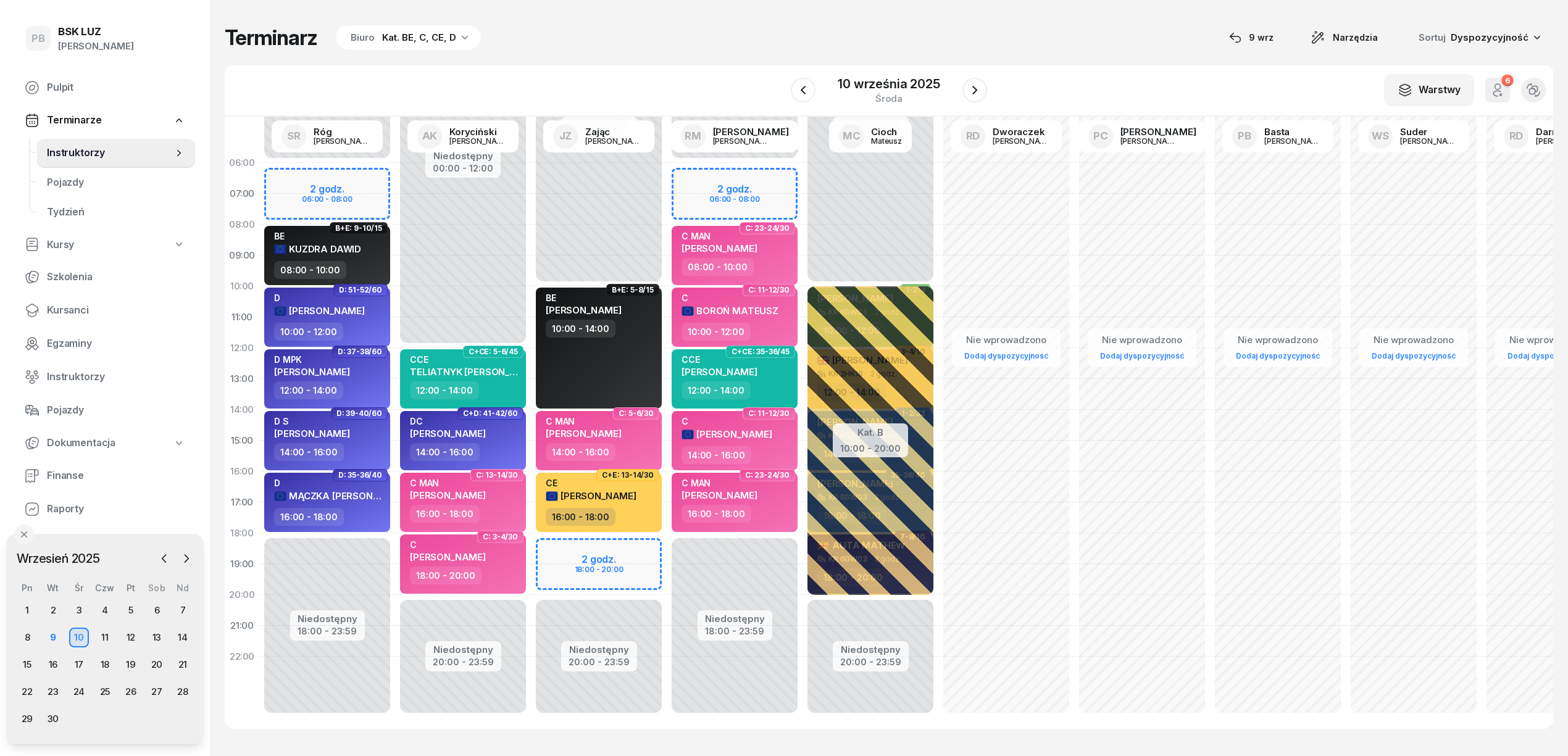
click at [894, 29] on div "Terminarz Biuro Kat. BE, C, CE, D [DATE] Narzędzia Sortuj Dyspozycyjność" at bounding box center [889, 37] width 1328 height 26
click at [102, 636] on div "11" at bounding box center [105, 638] width 20 height 20
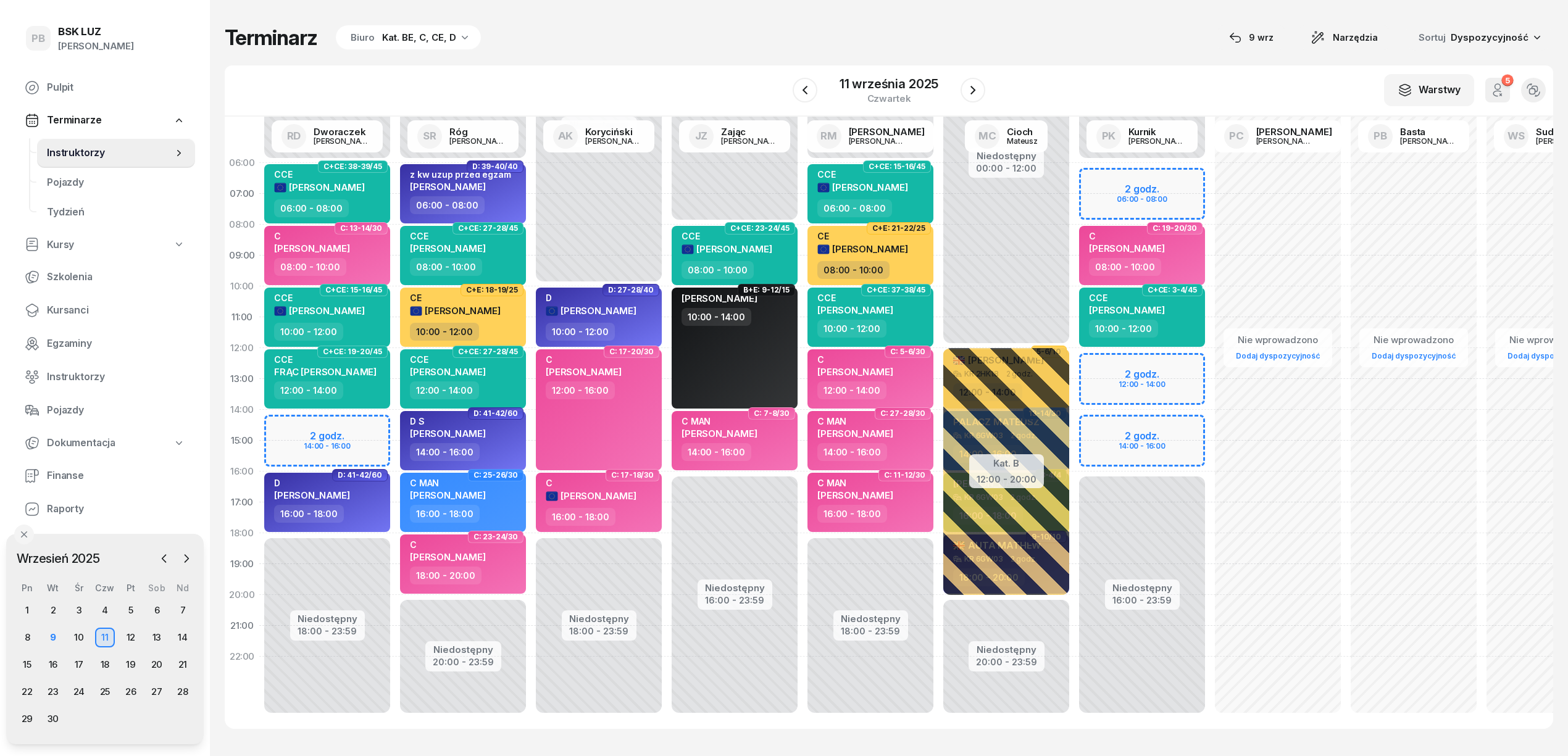
click at [546, 63] on div "Terminarz Biuro Kat. BE, C, CE, D [DATE] Narzędzia Sortuj Dyspozycyjność W Wybi…" at bounding box center [889, 377] width 1328 height 754
click at [1290, 188] on div "Nie wprowadzono Dodaj dyspozycyjność" at bounding box center [1278, 440] width 136 height 587
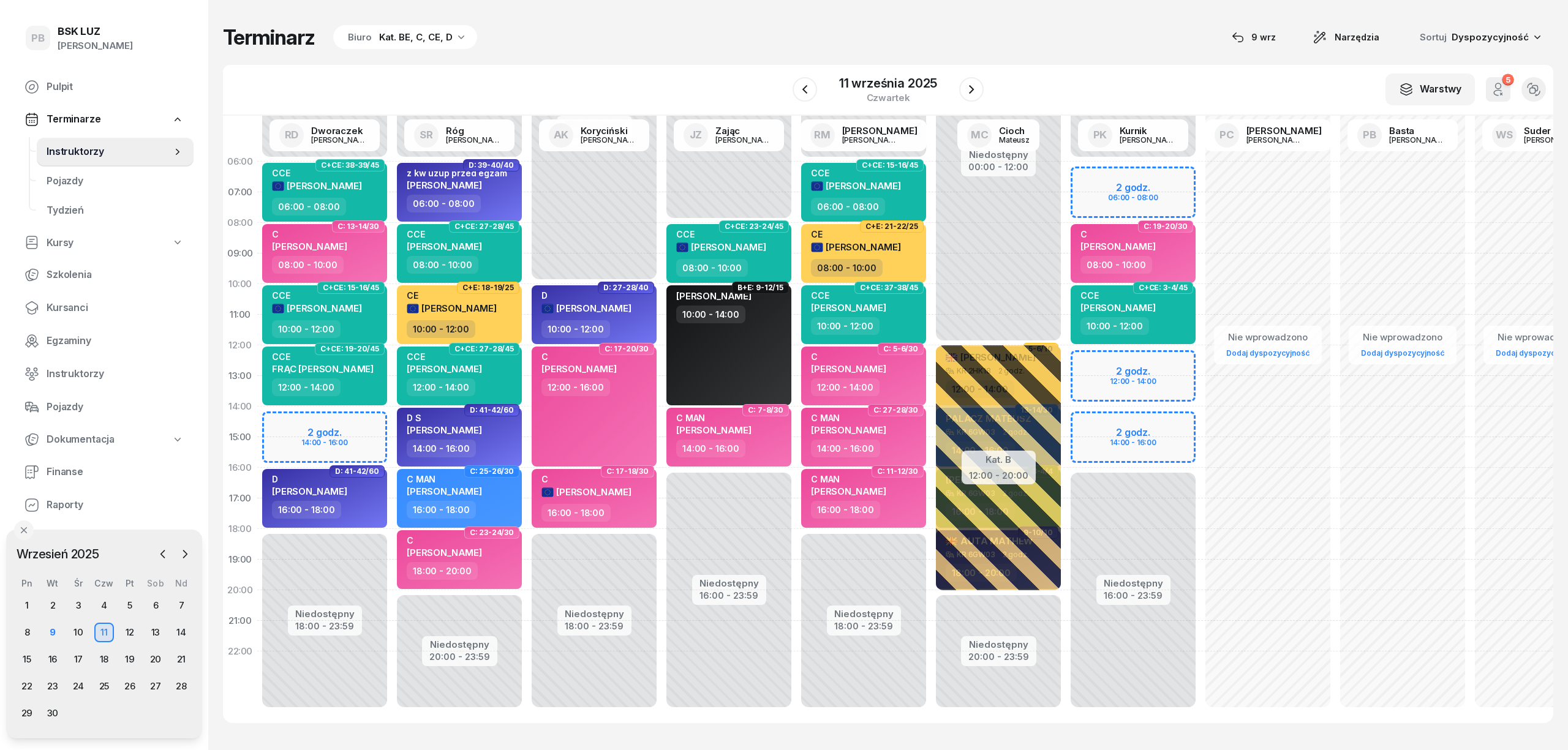
select select "06"
select select "08"
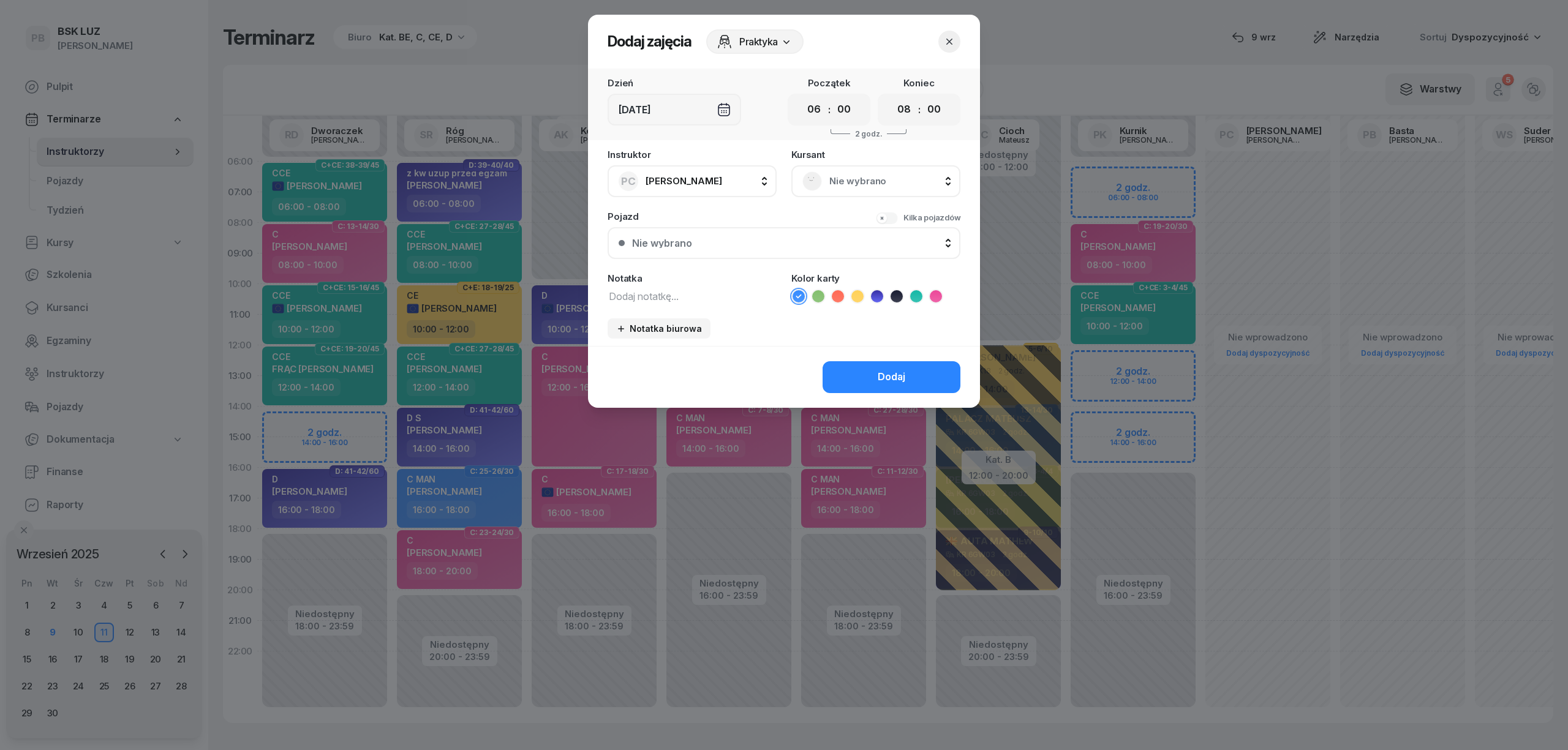
click at [954, 42] on icon "button" at bounding box center [948, 41] width 12 height 12
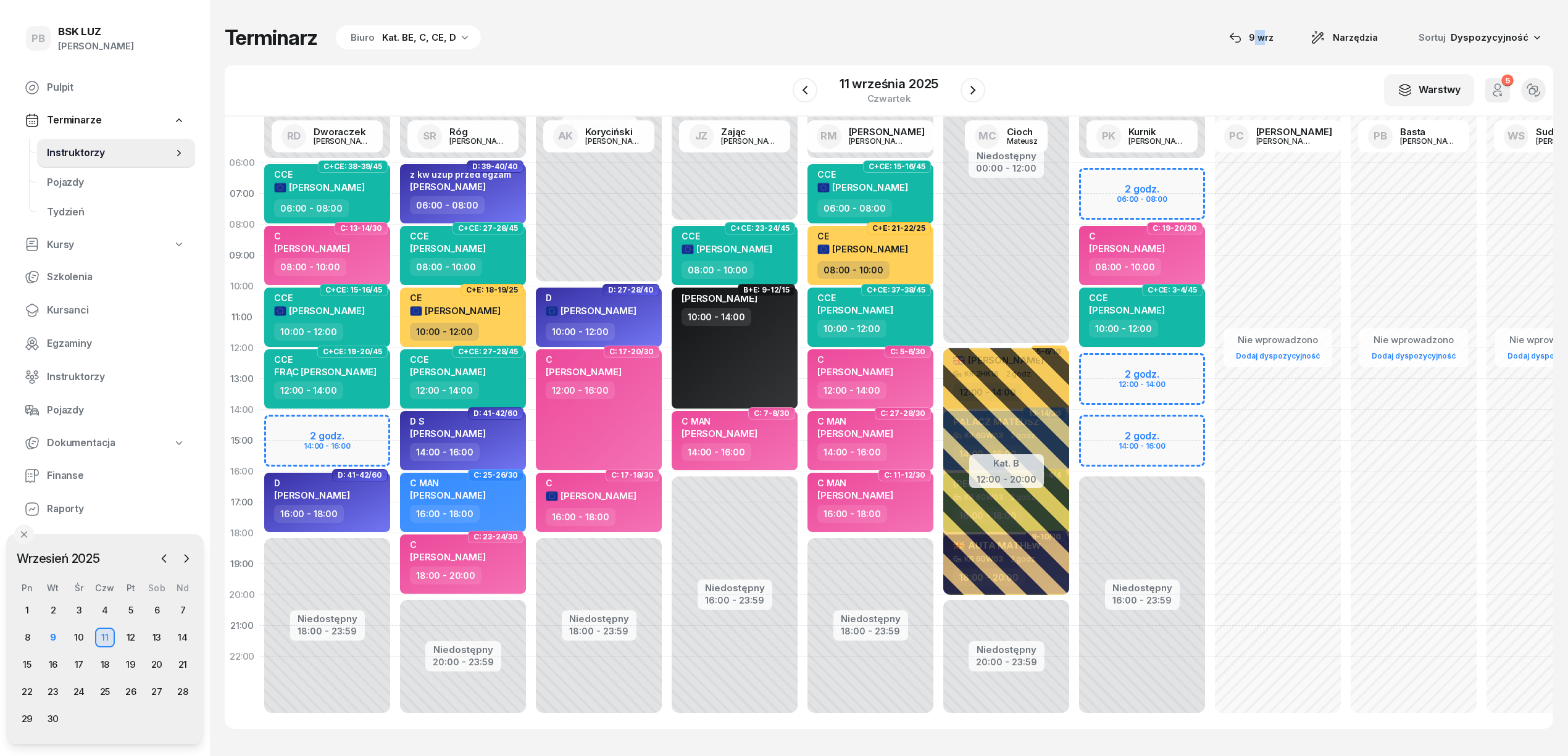
click at [962, 43] on div "Terminarz Biuro Kat. BE, C, CE, D [DATE] Narzędzia Sortuj Dyspozycyjność" at bounding box center [889, 37] width 1328 height 26
click at [1107, 82] on div "W Wybierz AK [PERSON_NAME] BP [PERSON_NAME] DP [PERSON_NAME] GS [PERSON_NAME] I…" at bounding box center [889, 91] width 1328 height 51
click at [492, 507] on div "16:00 - 18:00" at bounding box center [464, 513] width 109 height 18
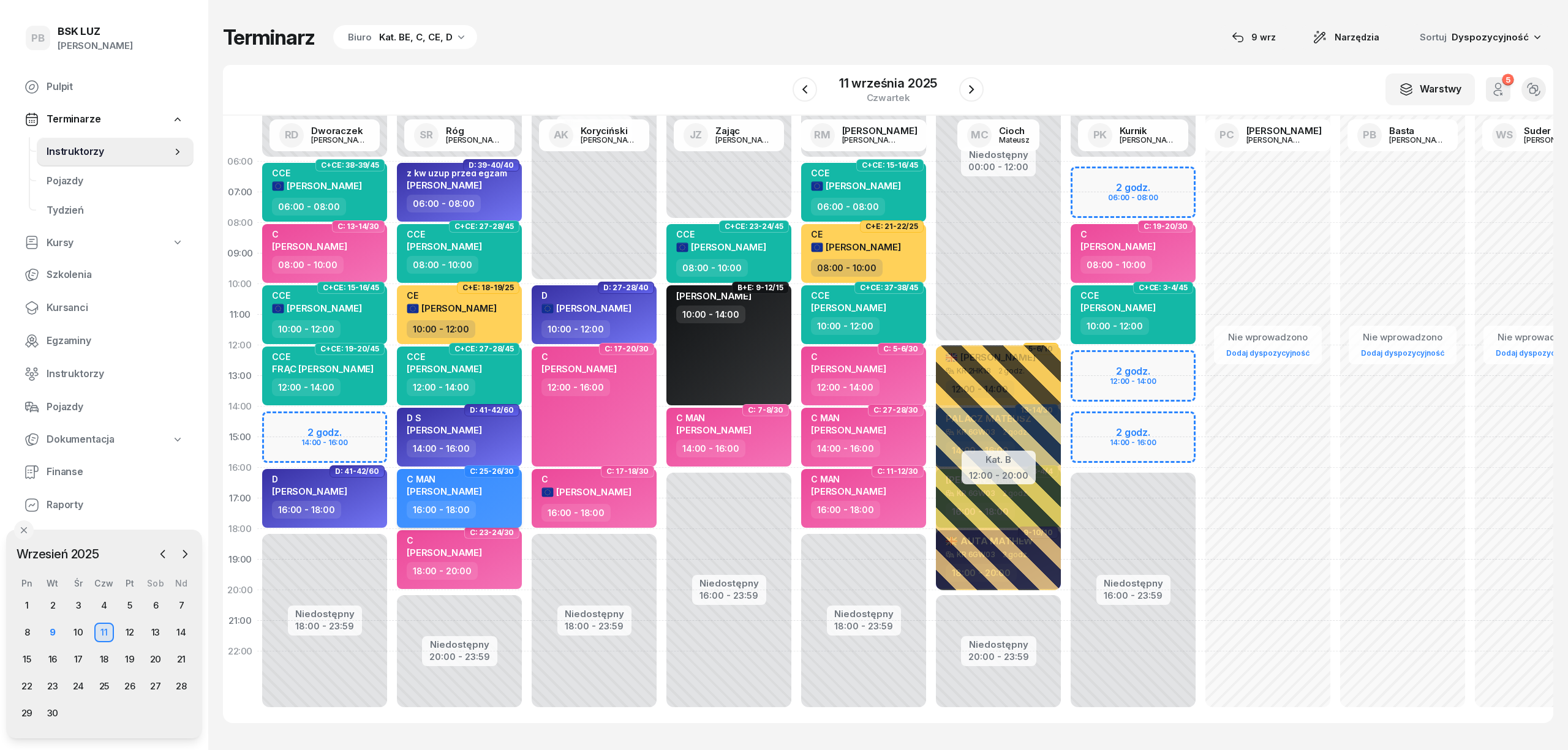
select select "16"
select select "18"
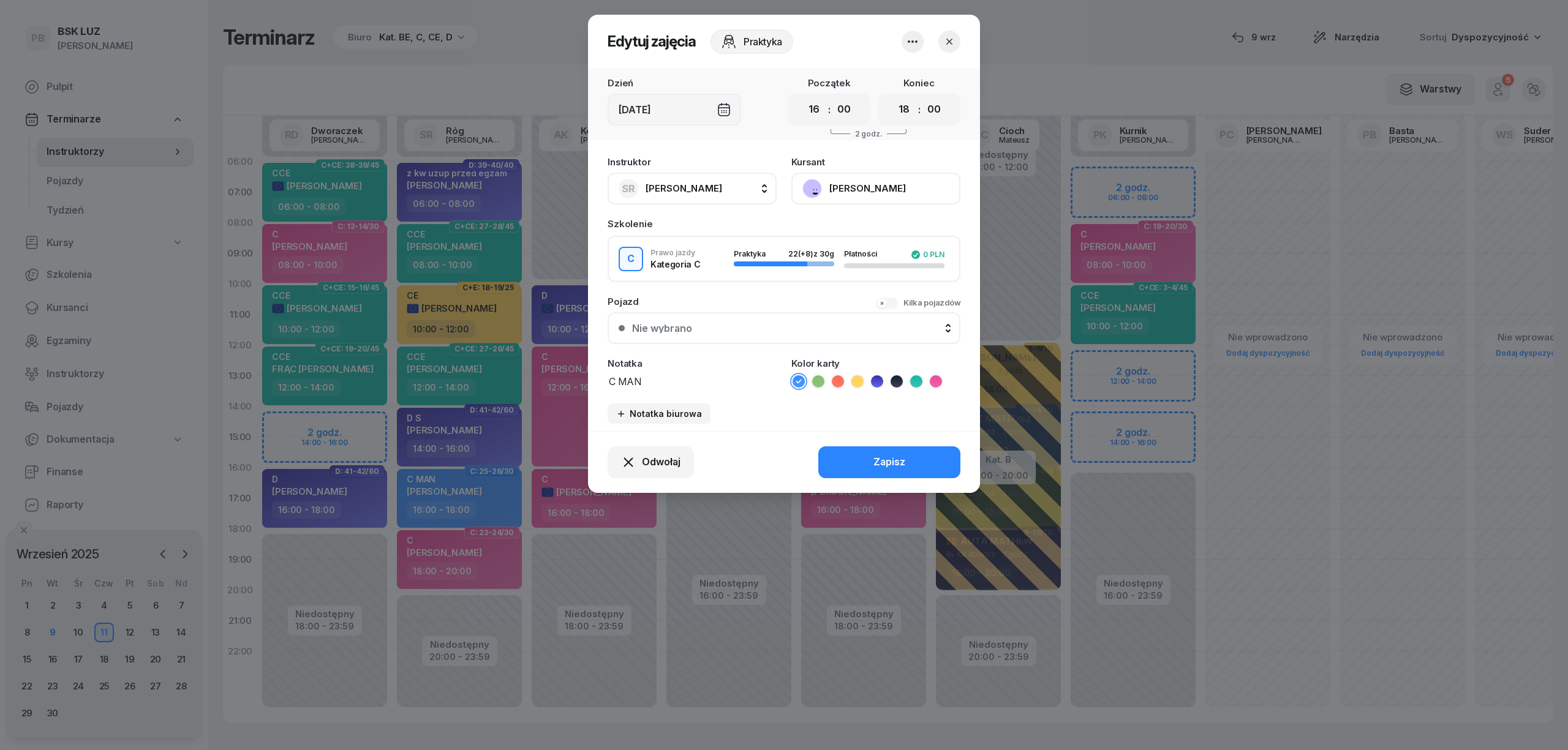
click at [936, 376] on icon at bounding box center [935, 382] width 12 height 12
click at [902, 459] on div "Zapisz" at bounding box center [889, 462] width 32 height 16
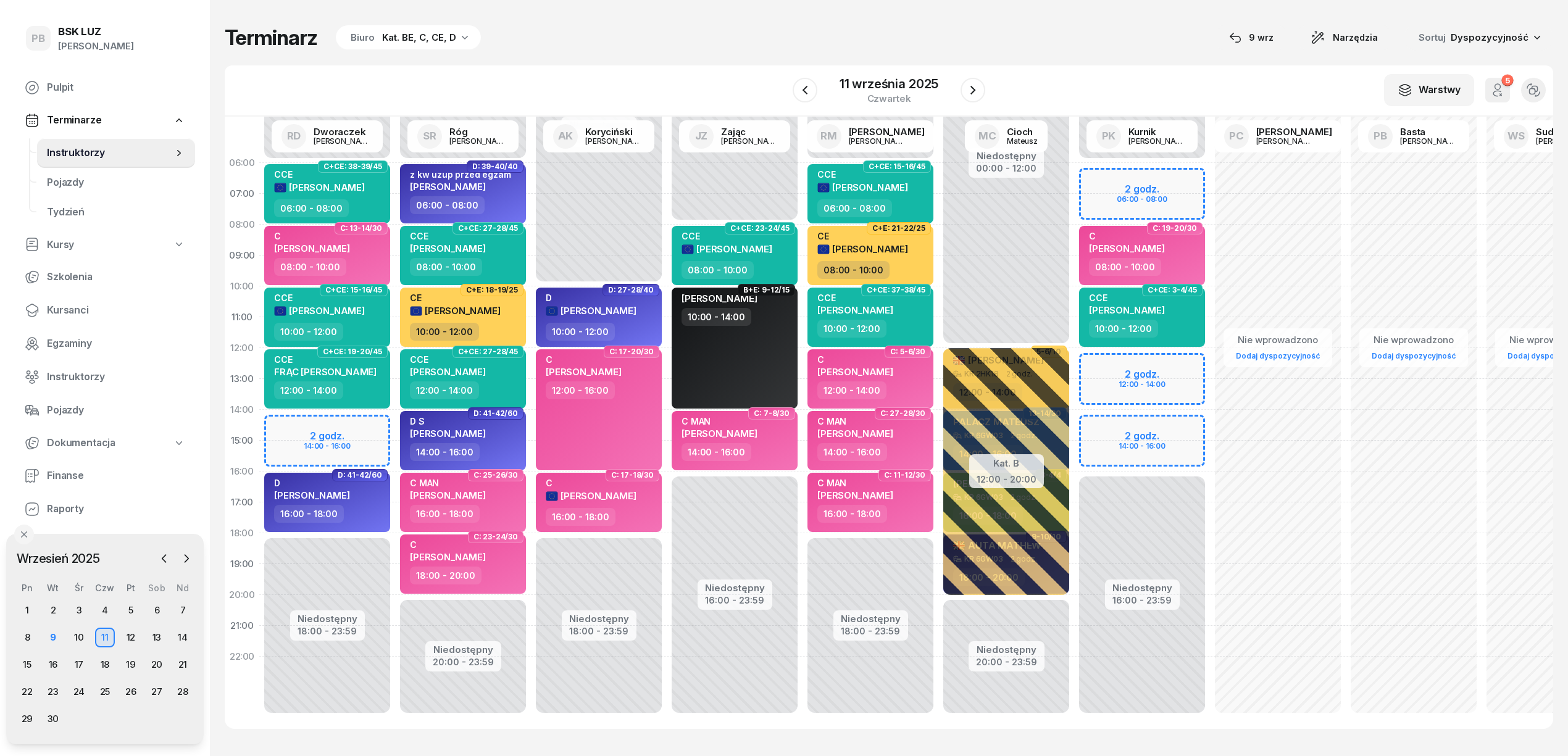
click at [564, 44] on div "Terminarz Biuro Kat. BE, C, CE, D [DATE] Narzędzia Sortuj Dyspozycyjność" at bounding box center [889, 37] width 1328 height 26
click at [968, 83] on icon "button" at bounding box center [973, 91] width 15 height 15
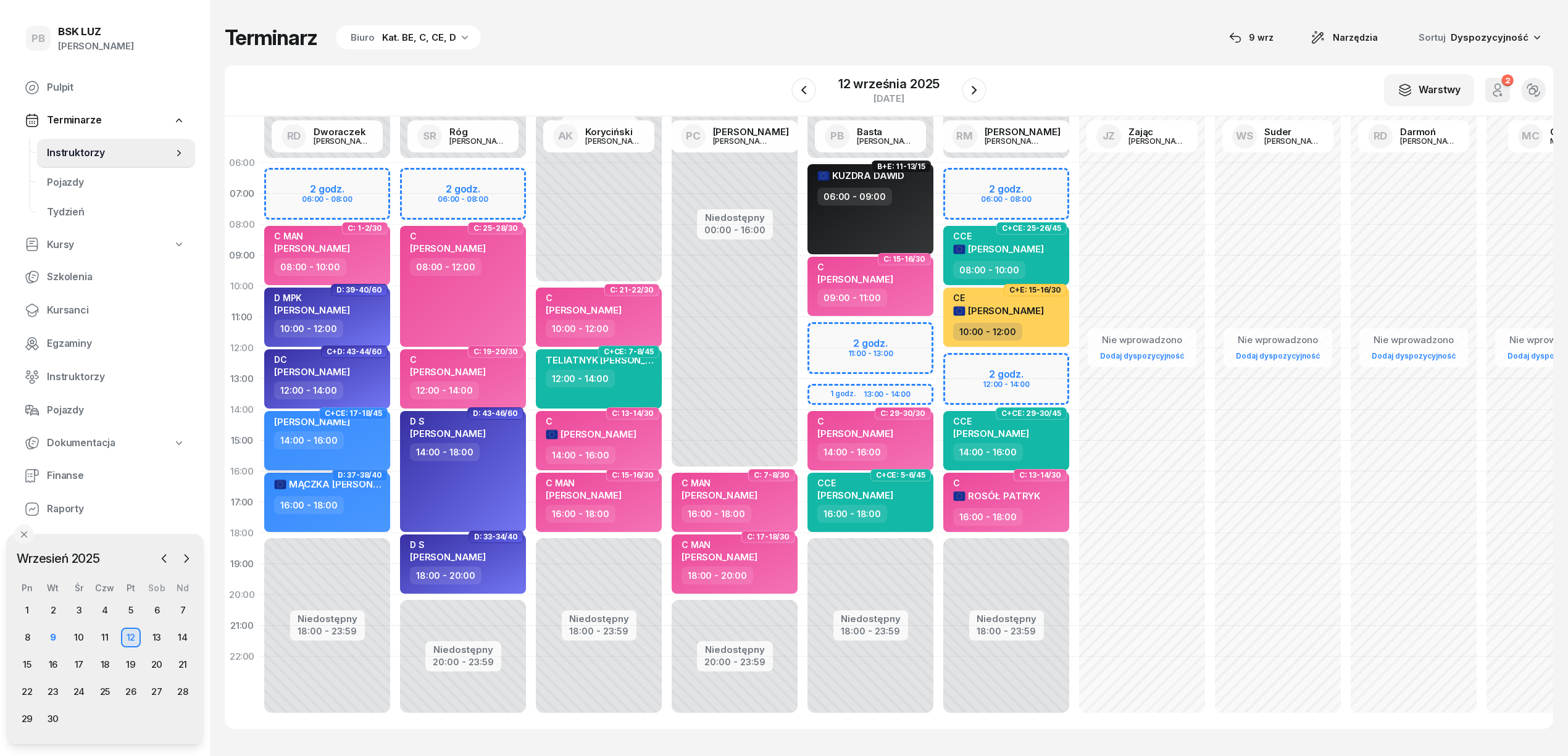
click at [359, 442] on div "14:00 - 16:00" at bounding box center [328, 440] width 109 height 18
click at [355, 441] on div "14:00 - 16:00" at bounding box center [328, 440] width 109 height 18
click at [376, 430] on div "[PERSON_NAME]" at bounding box center [328, 423] width 109 height 15
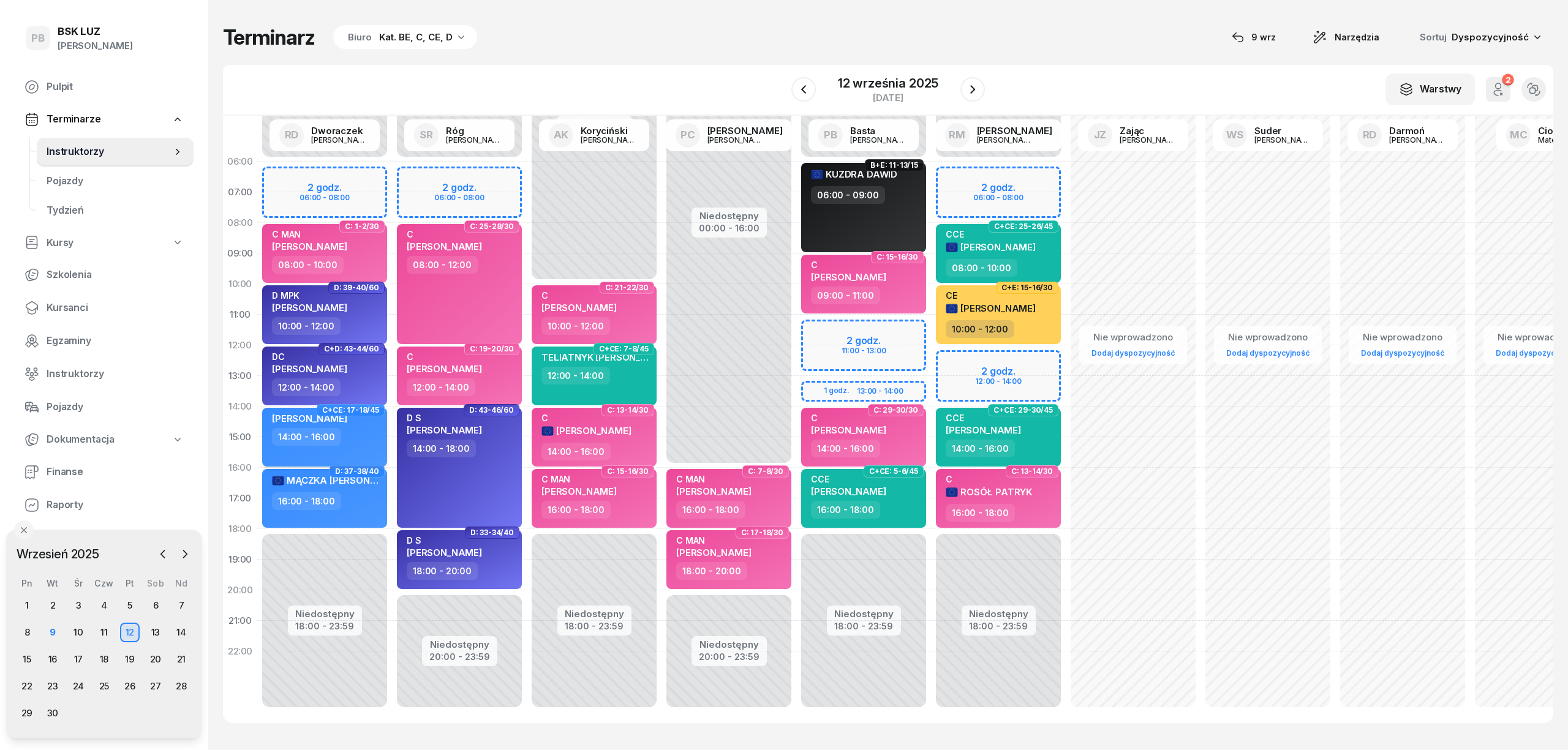
select select "14"
select select "16"
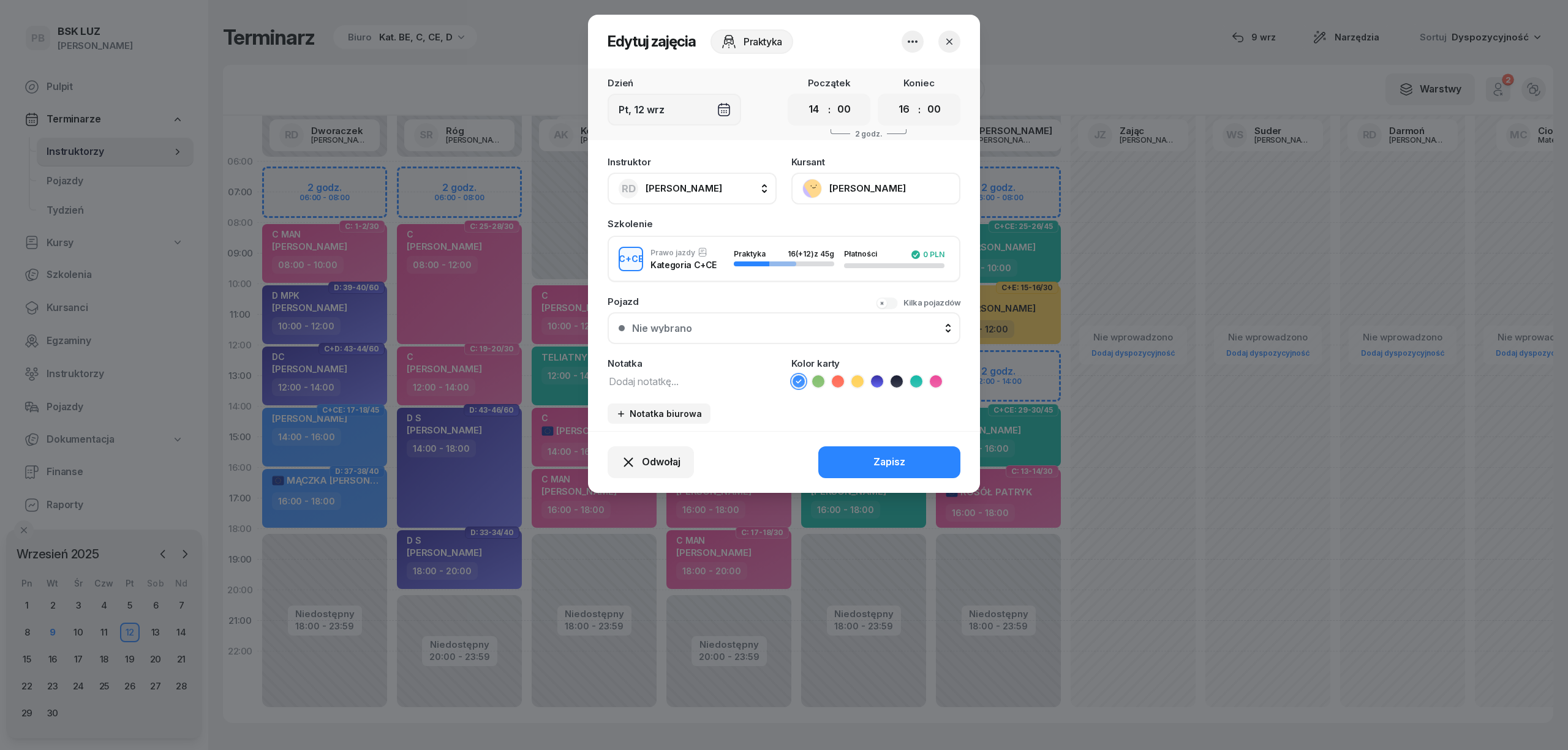
click at [659, 382] on textarea at bounding box center [692, 381] width 169 height 16
type textarea "CCE"
click at [914, 378] on icon at bounding box center [916, 382] width 12 height 12
click at [897, 469] on button "Zapisz" at bounding box center [889, 462] width 142 height 32
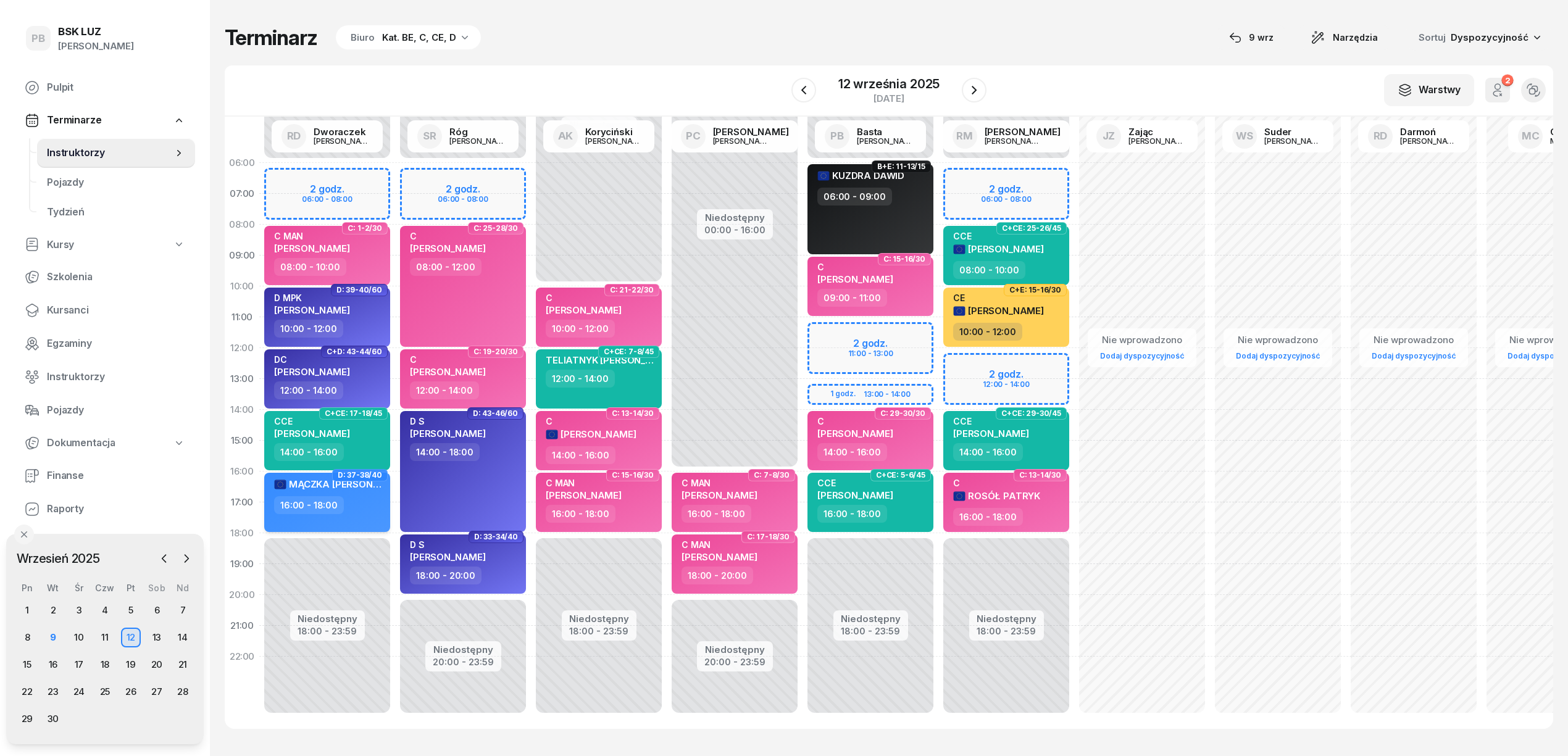
click at [379, 521] on div "MĄCZKA [PERSON_NAME] 16:00 - 18:00" at bounding box center [327, 503] width 126 height 60
select select "16"
select select "18"
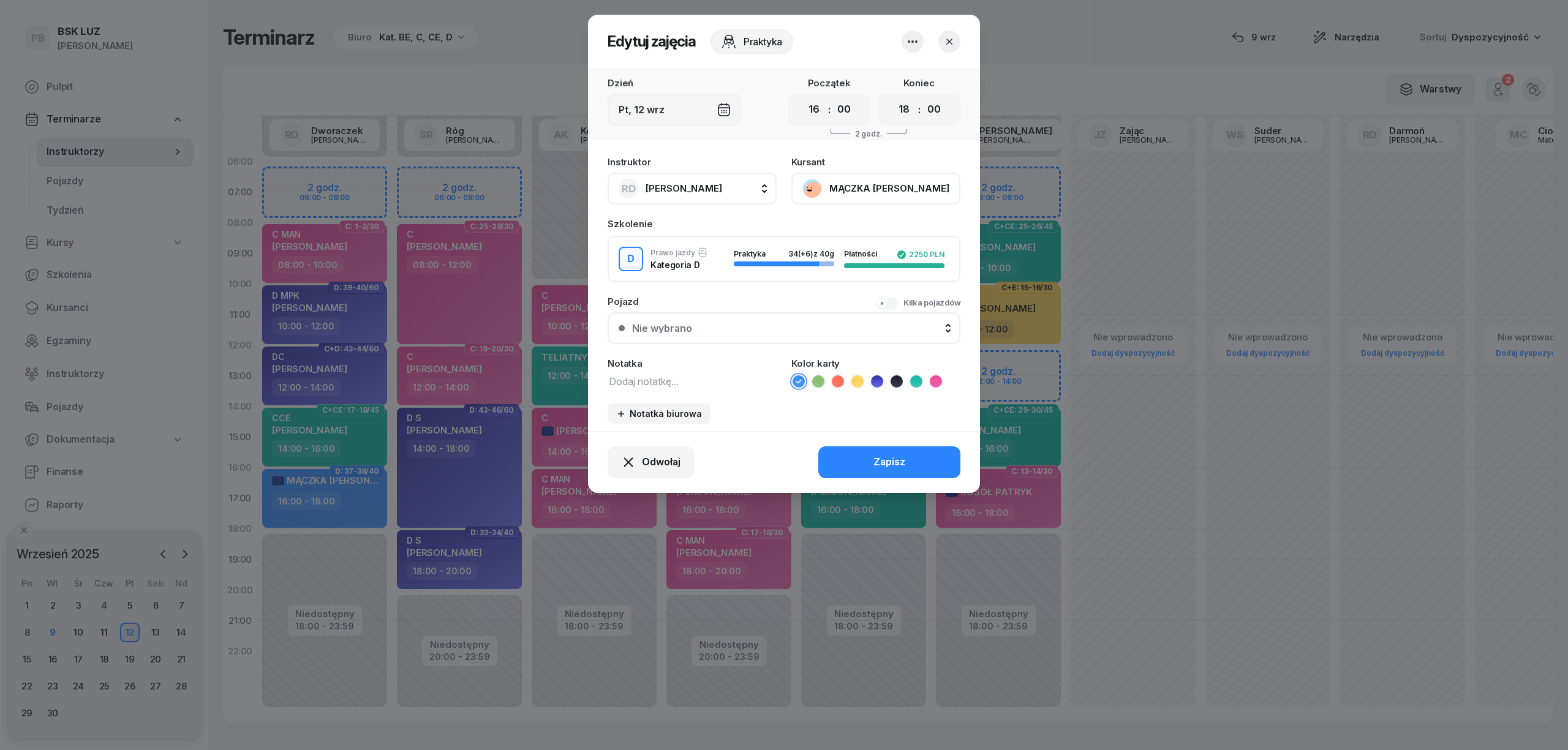
click at [718, 376] on textarea at bounding box center [692, 381] width 169 height 16
type textarea "D"
click at [873, 378] on icon at bounding box center [876, 382] width 12 height 12
click at [849, 457] on button "Zapisz" at bounding box center [889, 462] width 142 height 32
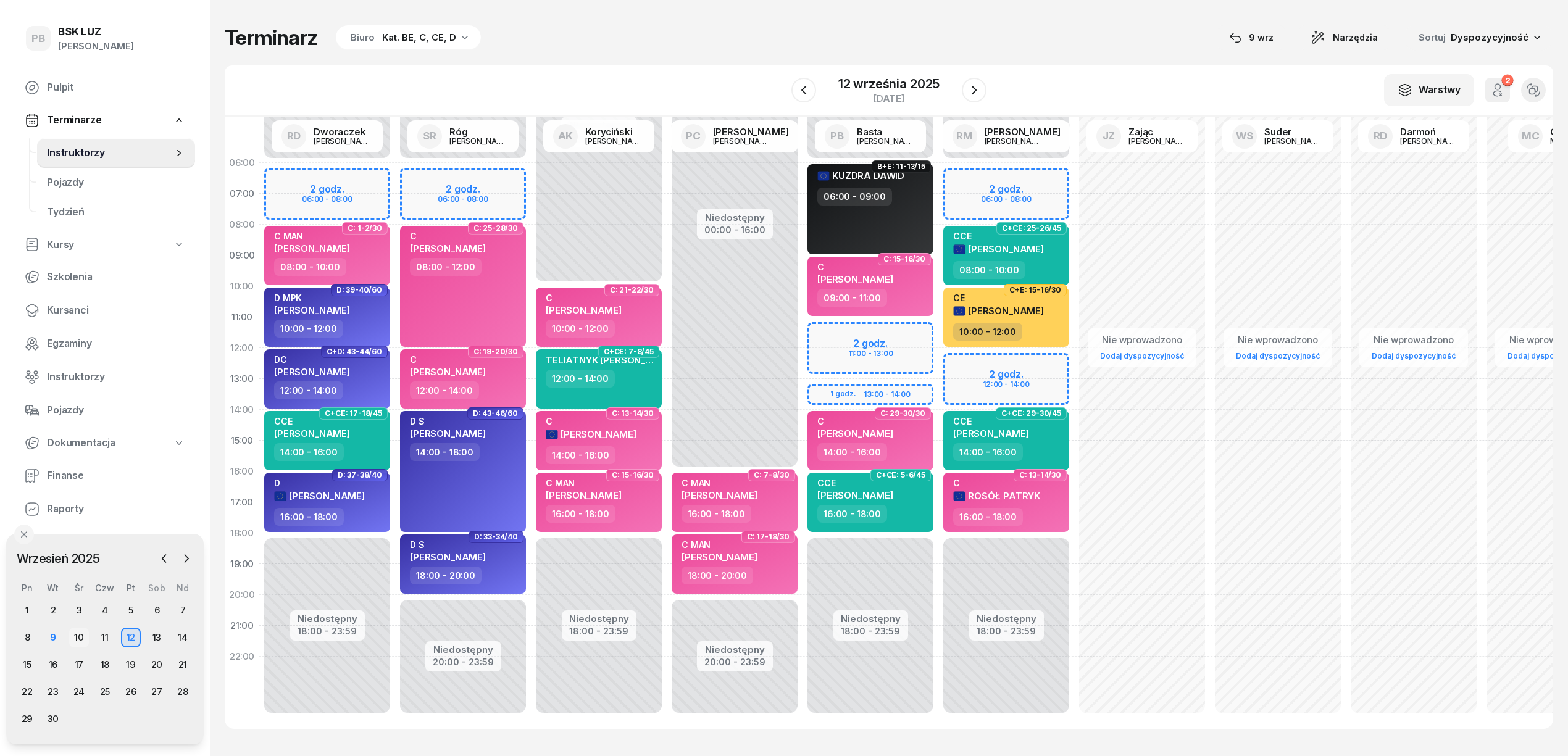
click at [77, 633] on div "10" at bounding box center [78, 638] width 20 height 20
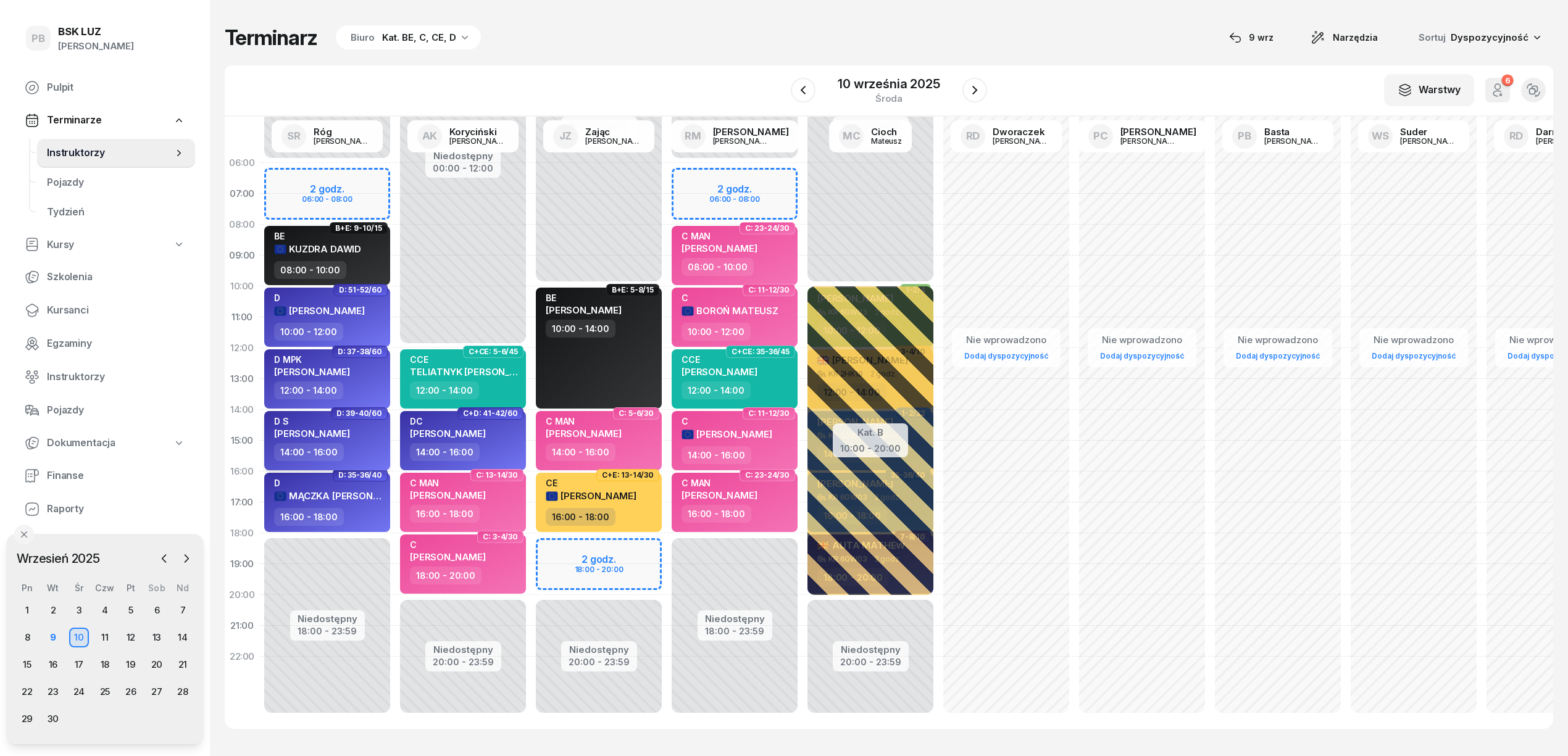
click at [388, 441] on div "D S [PERSON_NAME] 14:00 - 16:00" at bounding box center [327, 440] width 126 height 60
select select "14"
select select "16"
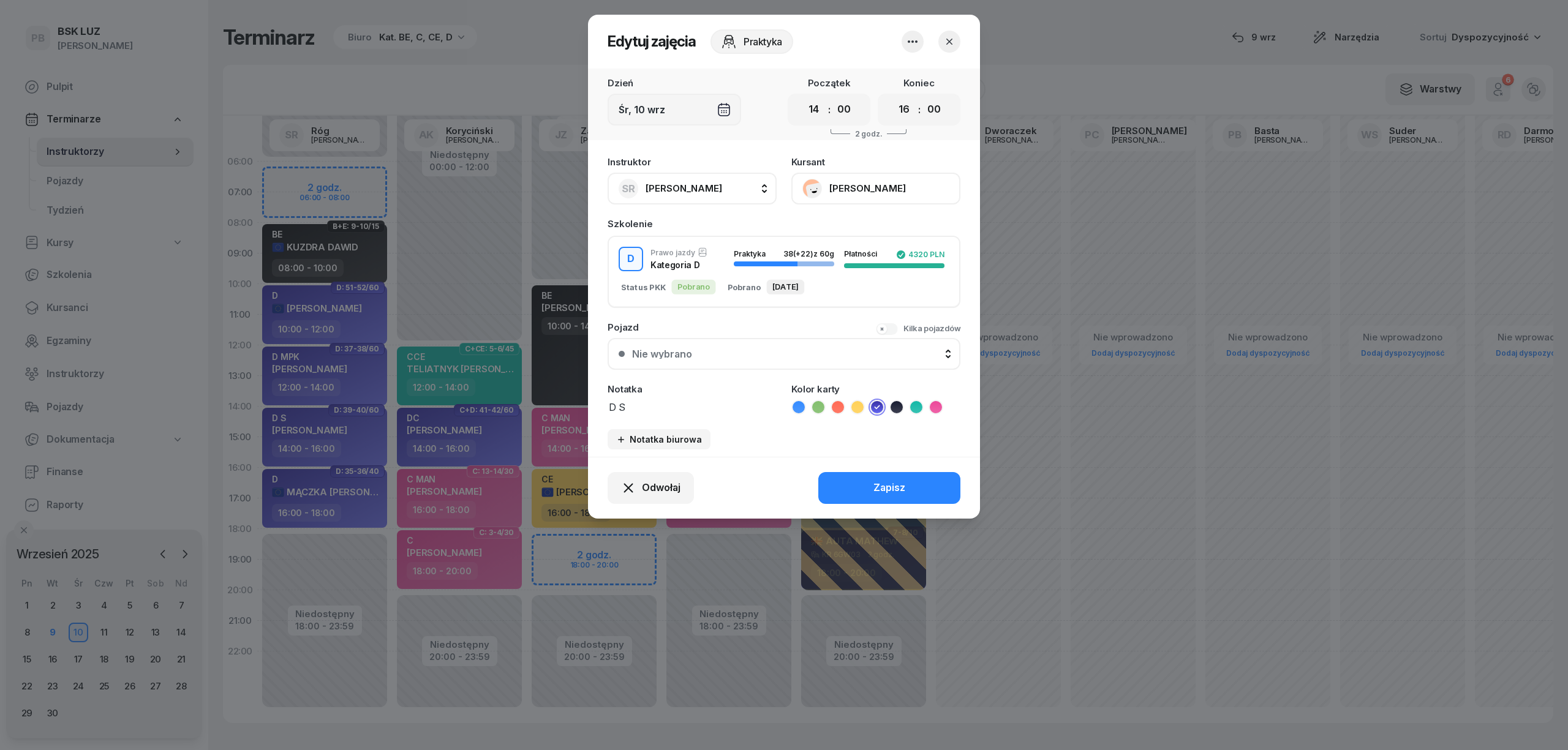
click at [872, 187] on button "[PERSON_NAME]" at bounding box center [875, 188] width 169 height 32
click at [863, 225] on link "Otwórz profil" at bounding box center [874, 230] width 161 height 31
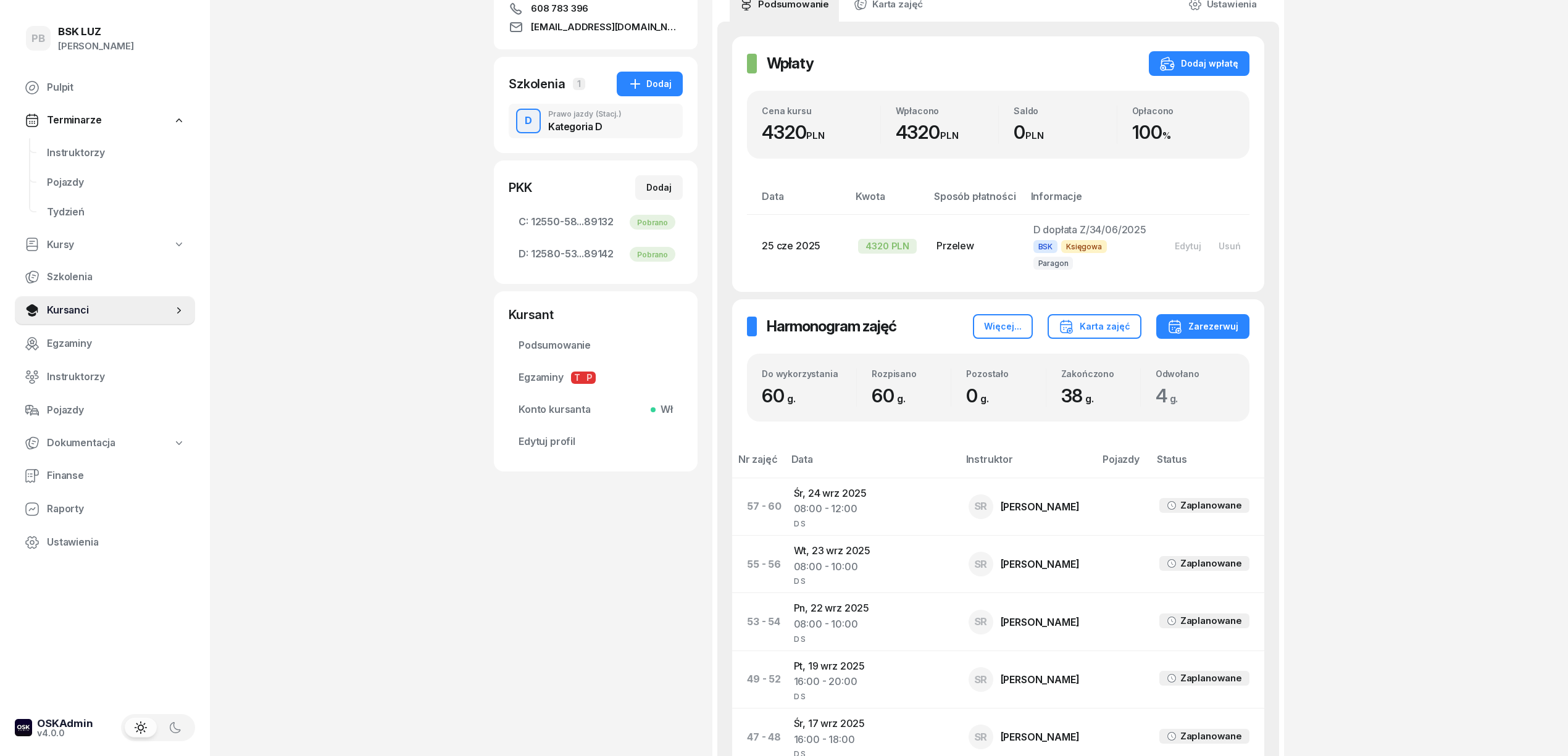
scroll to position [247, 0]
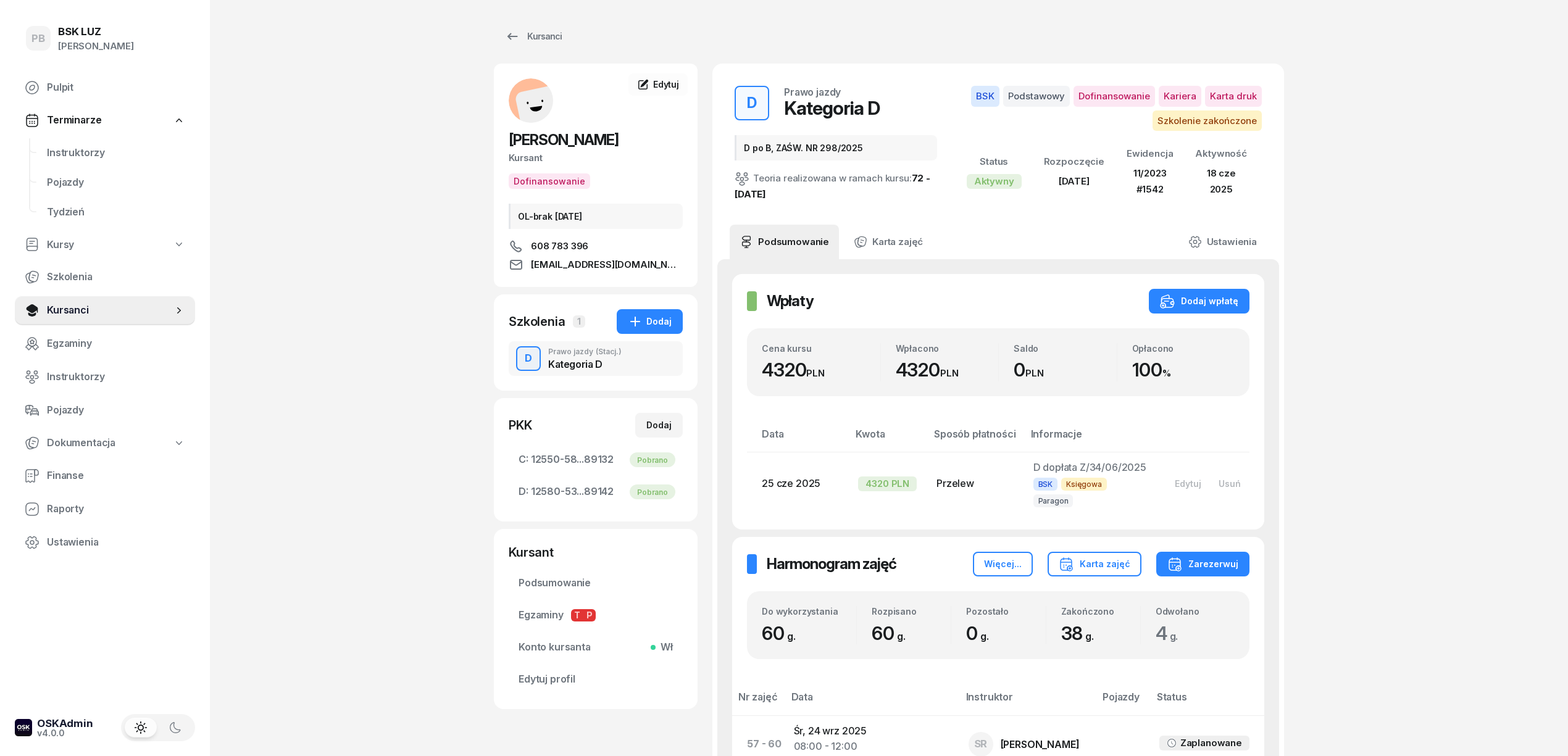
scroll to position [0, 0]
click at [1233, 246] on link "Ustawienia" at bounding box center [1221, 242] width 88 height 35
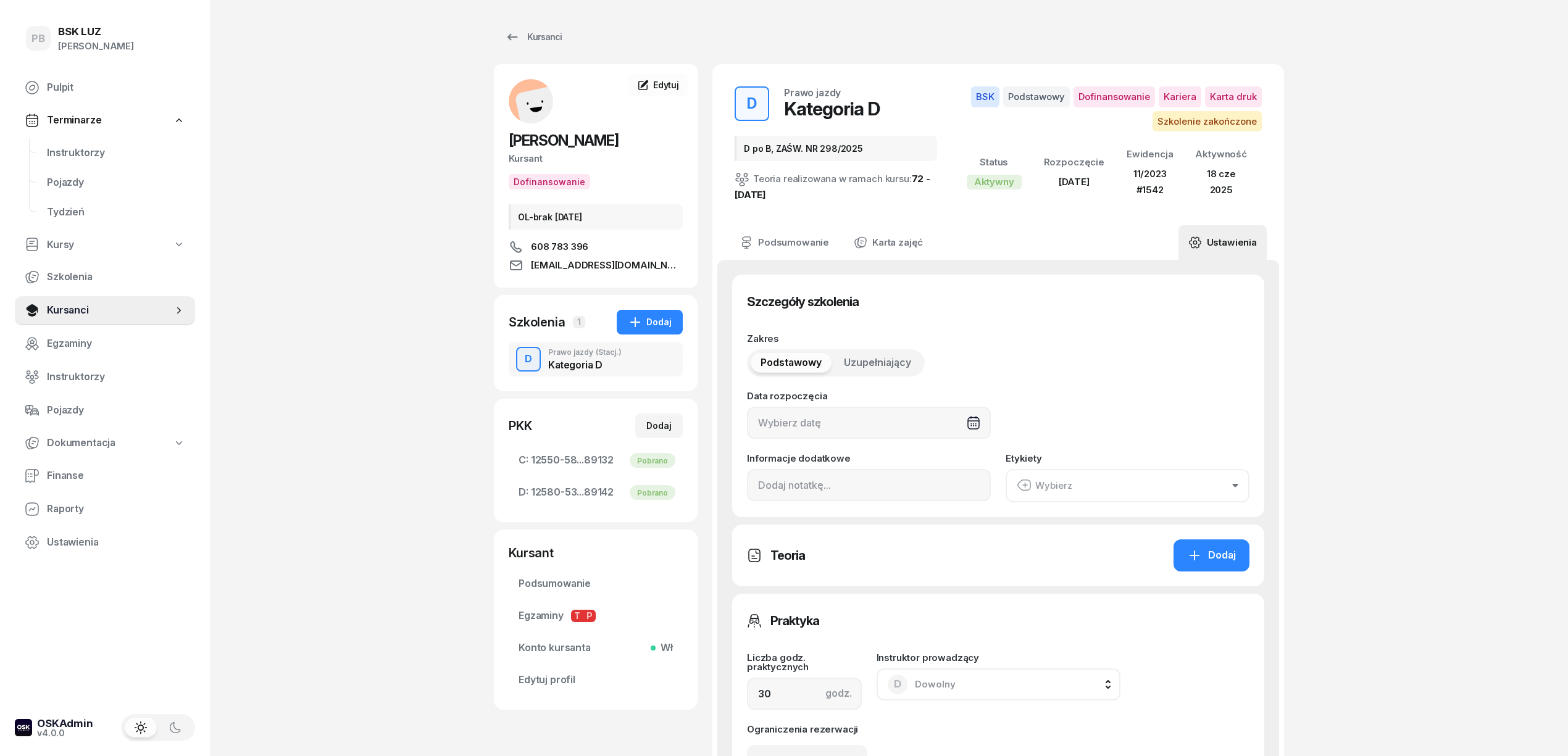
type input "[DATE]"
type input "D po B, ZAŚW. NR 298/2025"
type input "60"
type input "11/2023"
type input "1542"
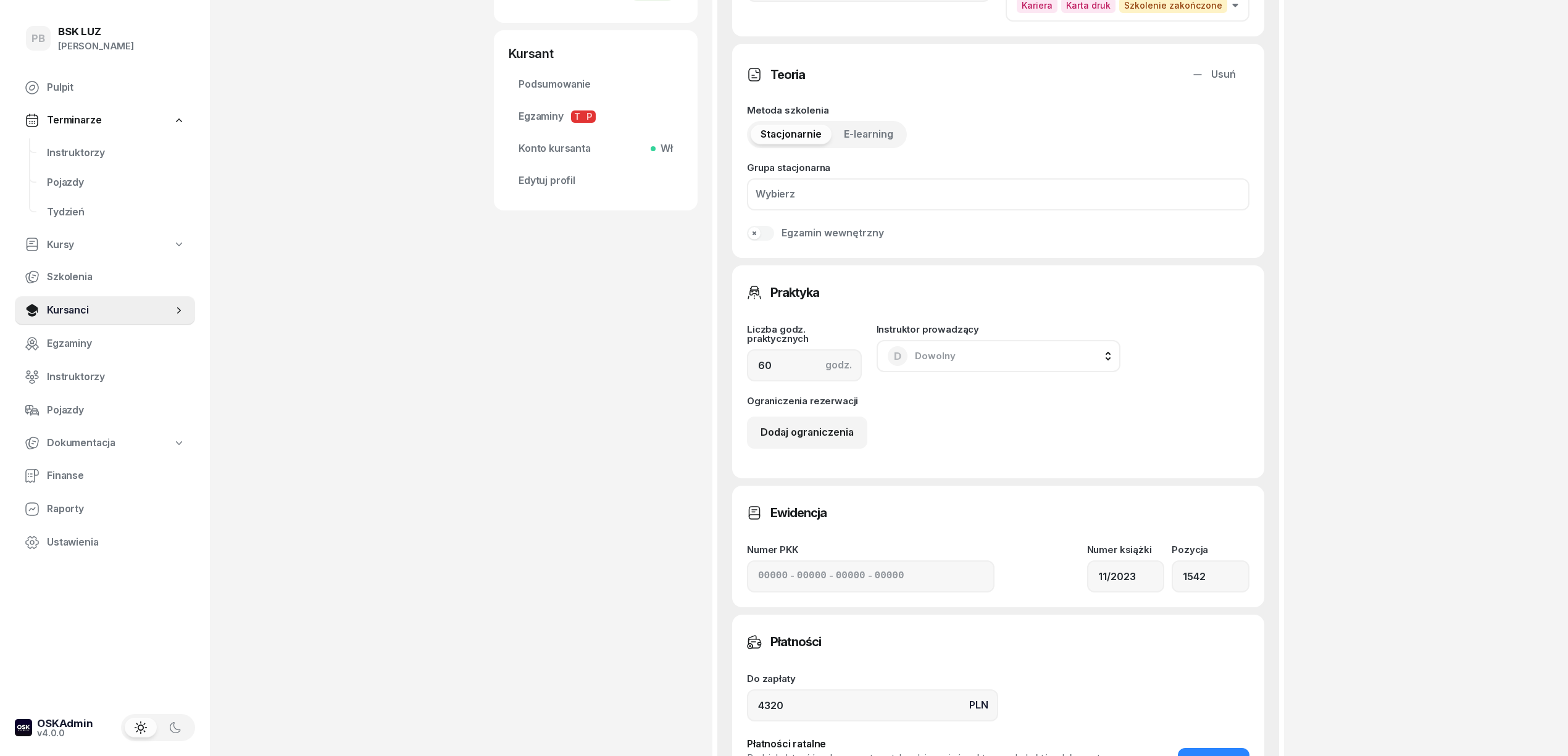
scroll to position [800, 0]
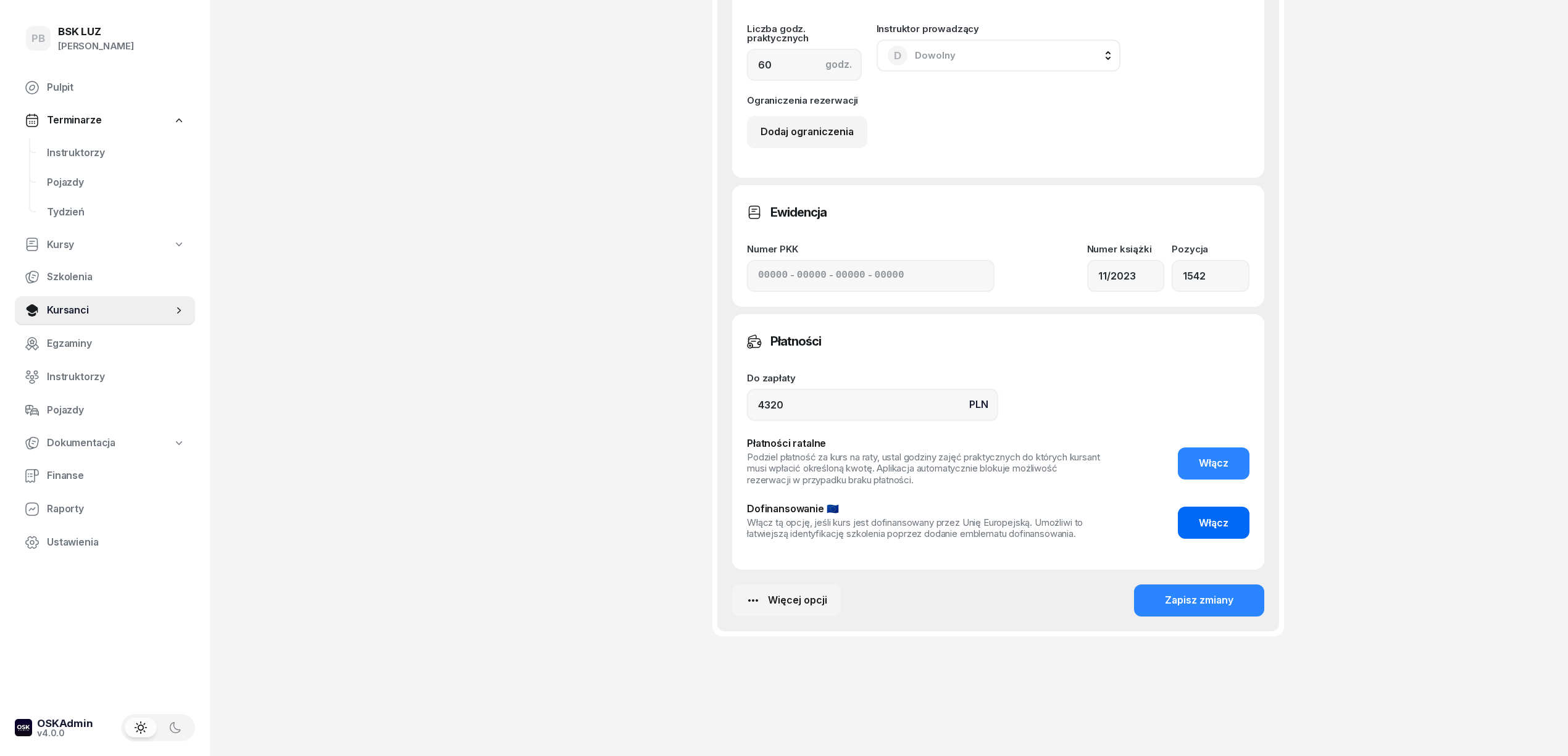
click at [1206, 523] on span "Włącz" at bounding box center [1213, 524] width 29 height 16
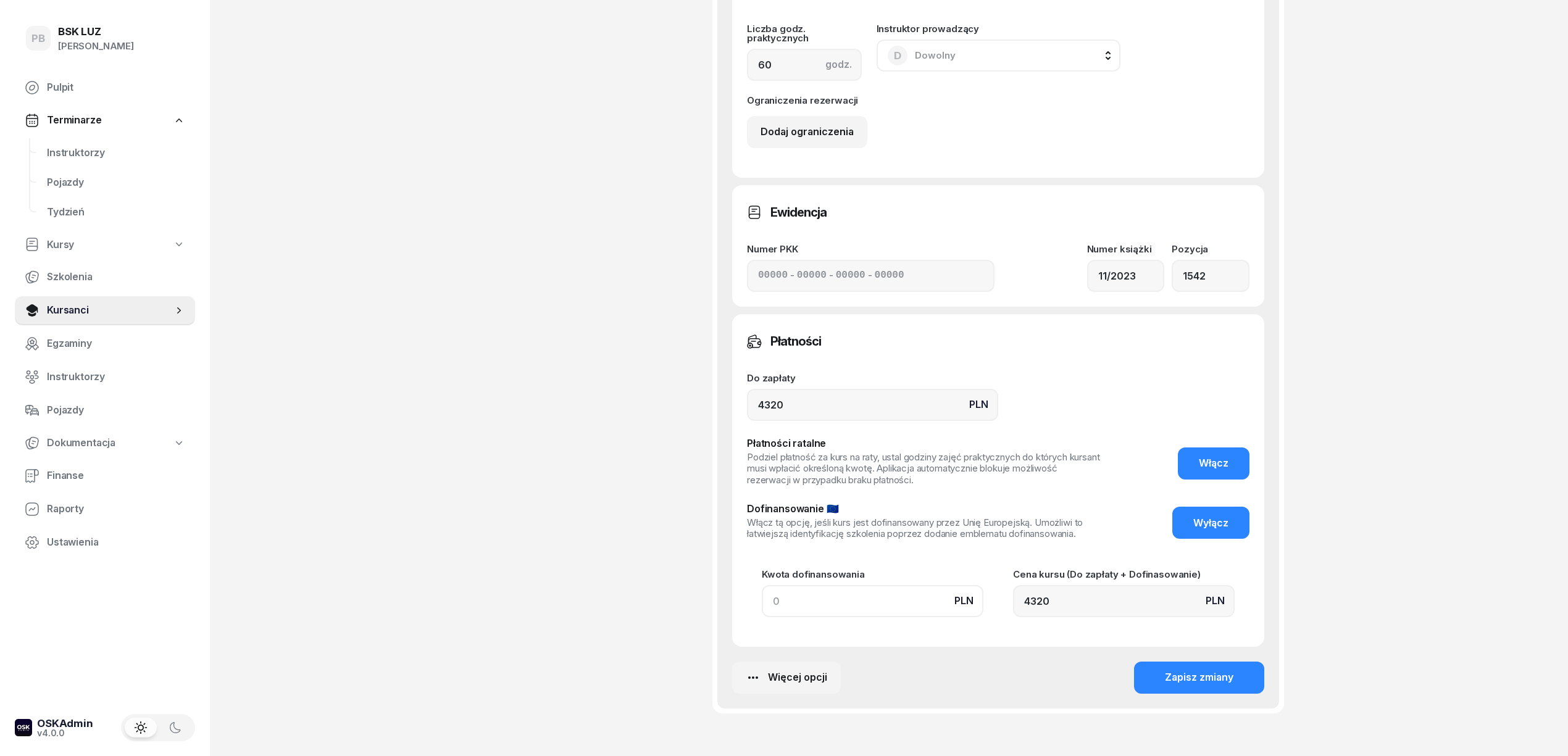
click at [791, 596] on input at bounding box center [872, 601] width 222 height 32
click at [783, 603] on input at bounding box center [872, 601] width 222 height 32
paste input "4950"
type input "4950"
type input "9270"
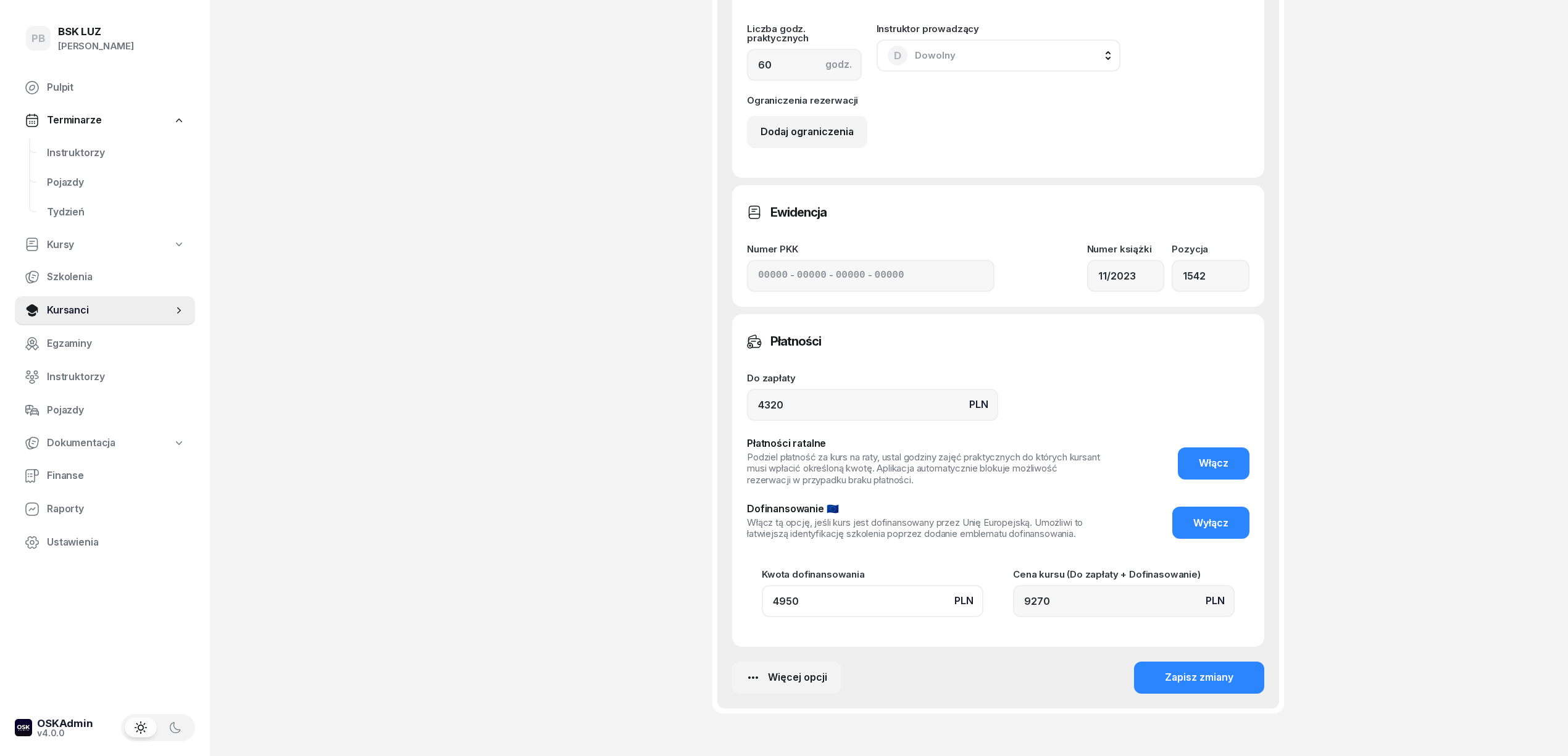
type input "4950"
click at [674, 593] on div "[PERSON_NAME] Dofinansowanie OL-brak [DATE] 608 783 396 [EMAIL_ADDRESS][DOMAIN_…" at bounding box center [596, 7] width 204 height 1486
click at [1196, 679] on div "Zapisz zmiany" at bounding box center [1199, 678] width 69 height 16
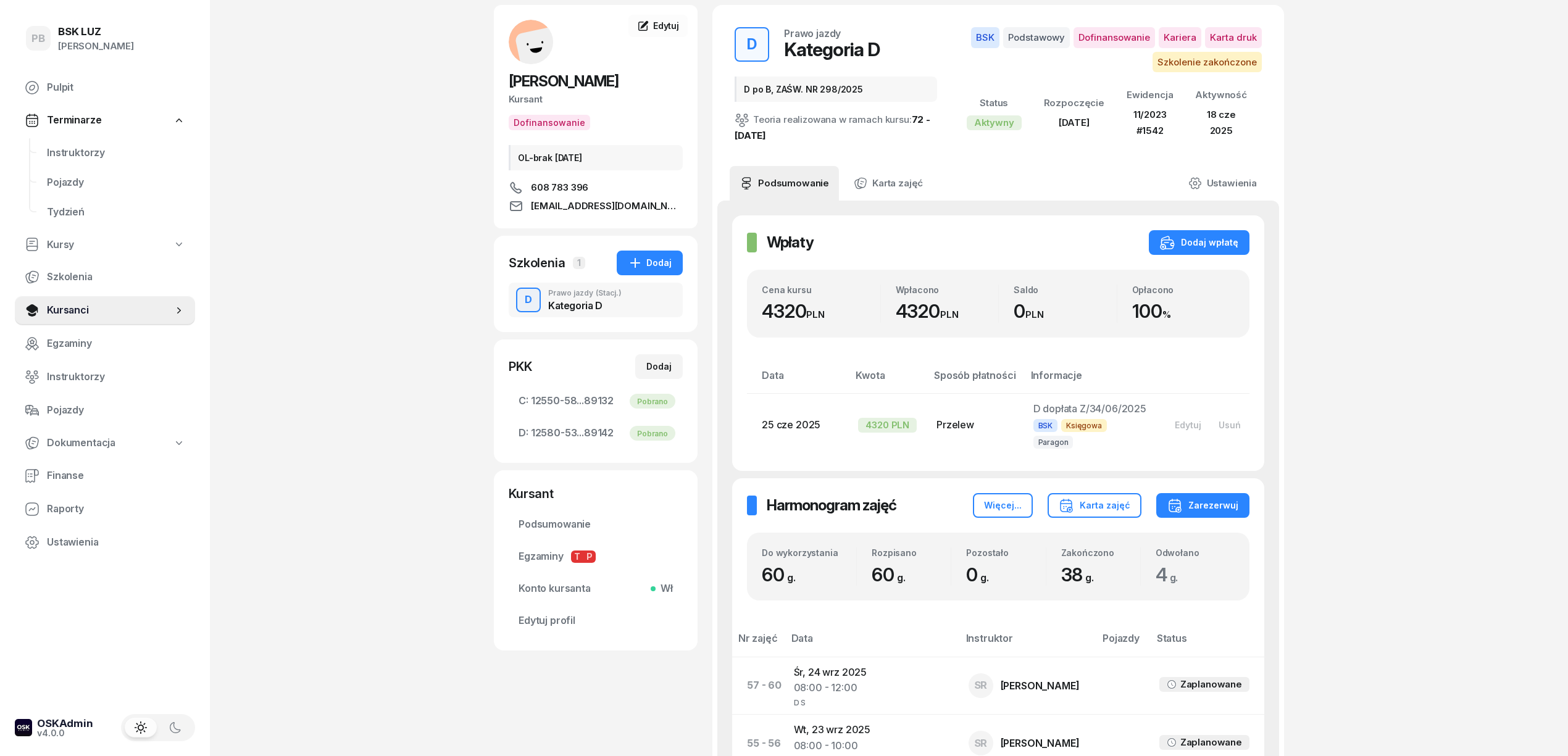
scroll to position [0, 0]
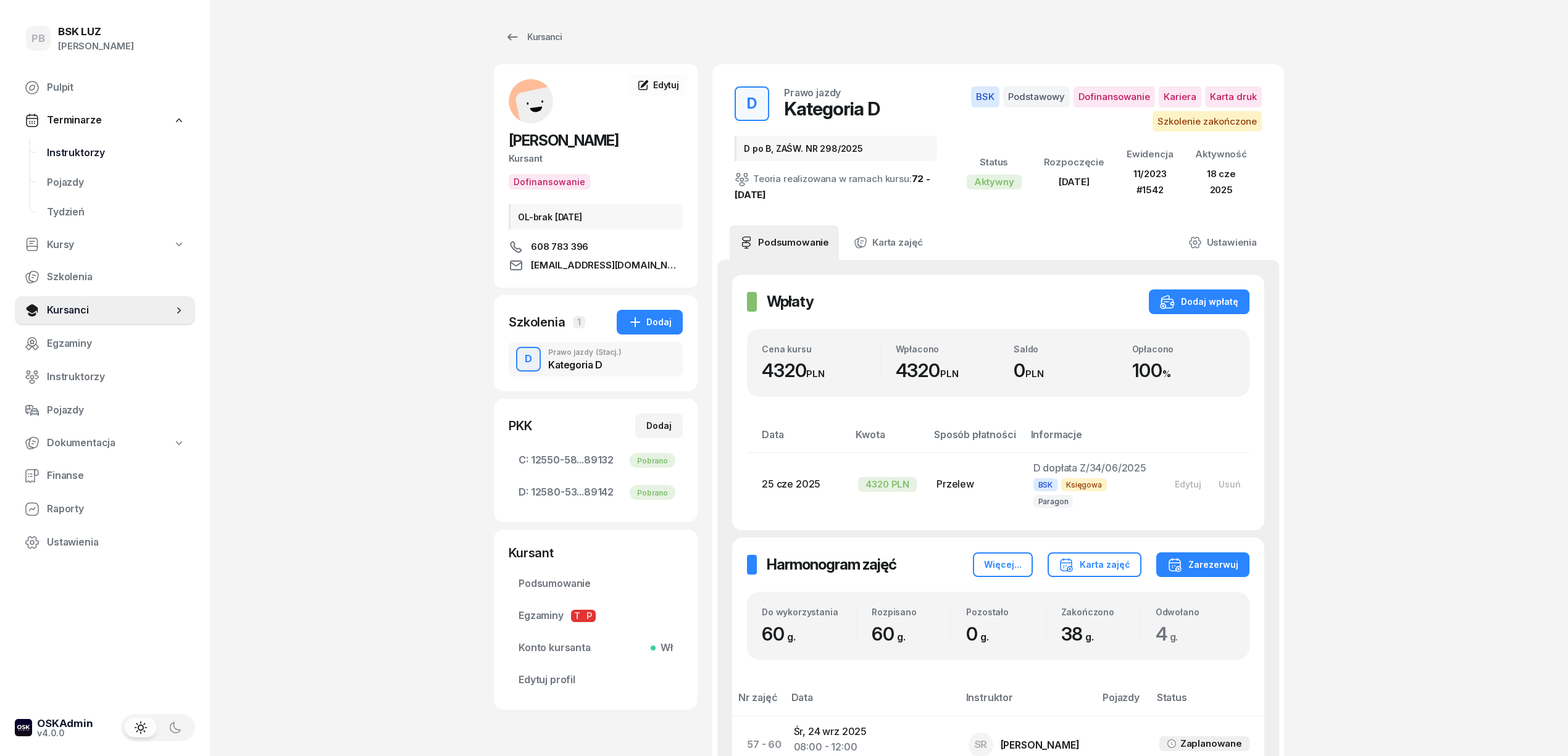
click at [52, 147] on span "Instruktorzy" at bounding box center [116, 153] width 138 height 16
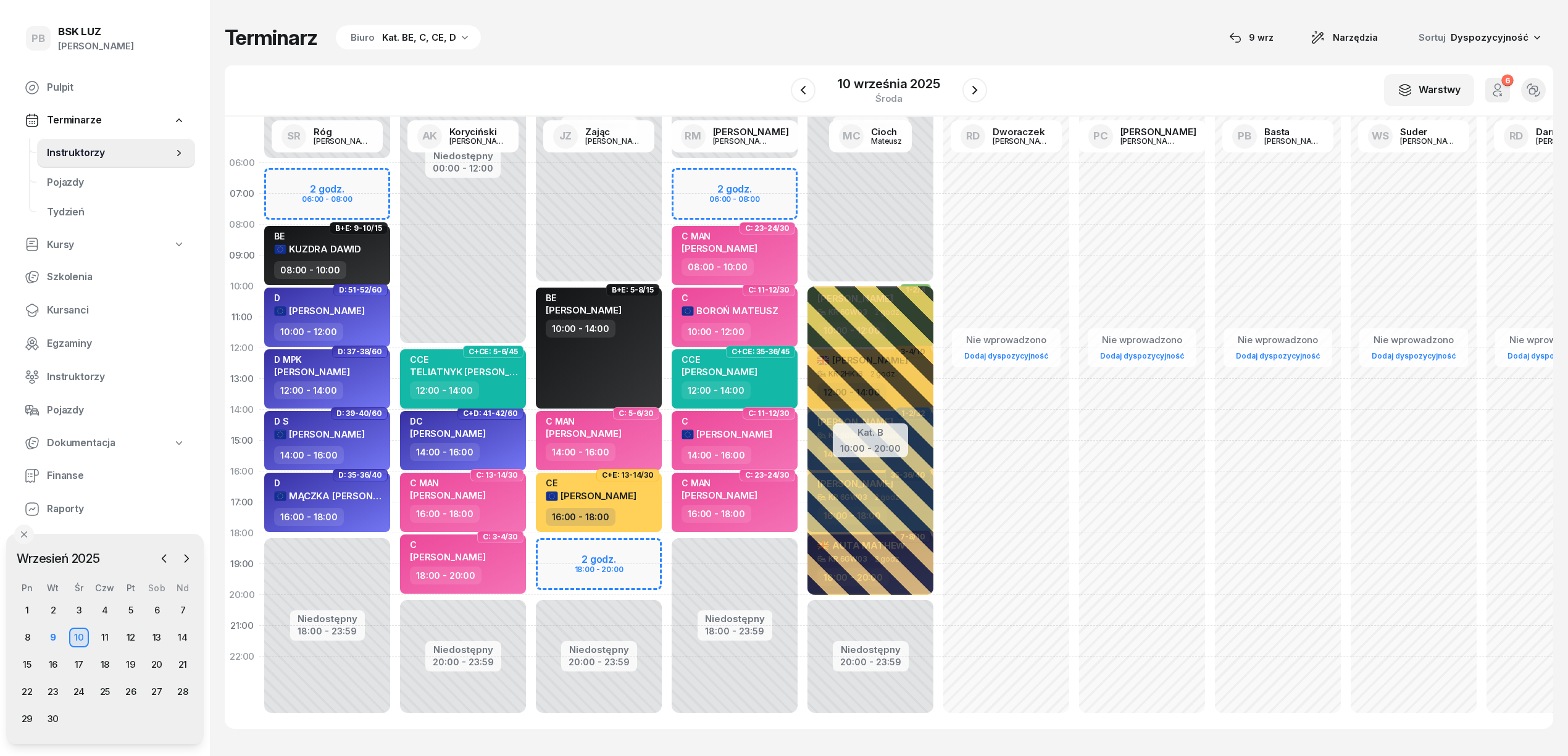
click at [496, 379] on div "CCE TELIATNYK [PERSON_NAME]" at bounding box center [464, 368] width 109 height 27
select select "12"
select select "14"
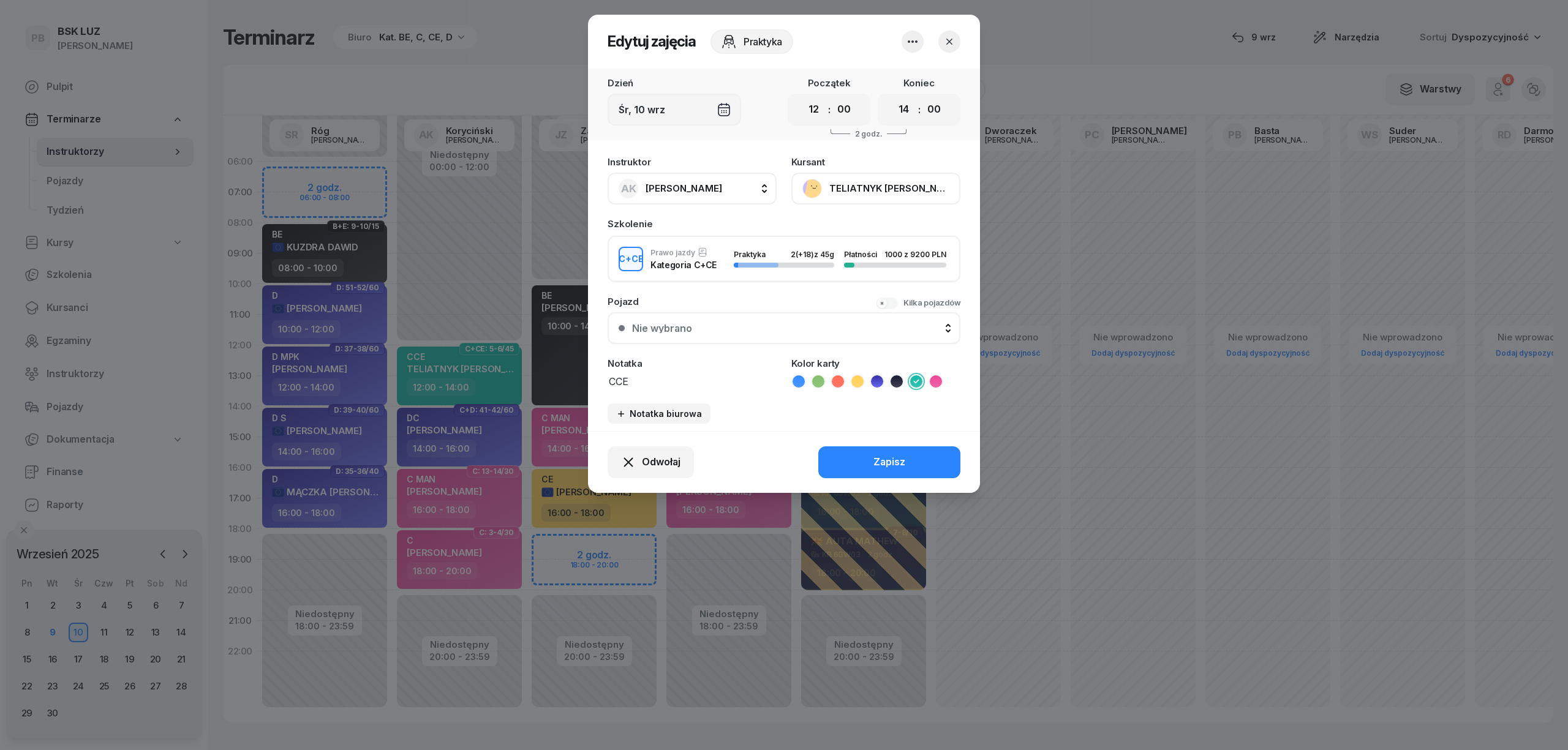
click at [942, 39] on button "button" at bounding box center [949, 42] width 22 height 22
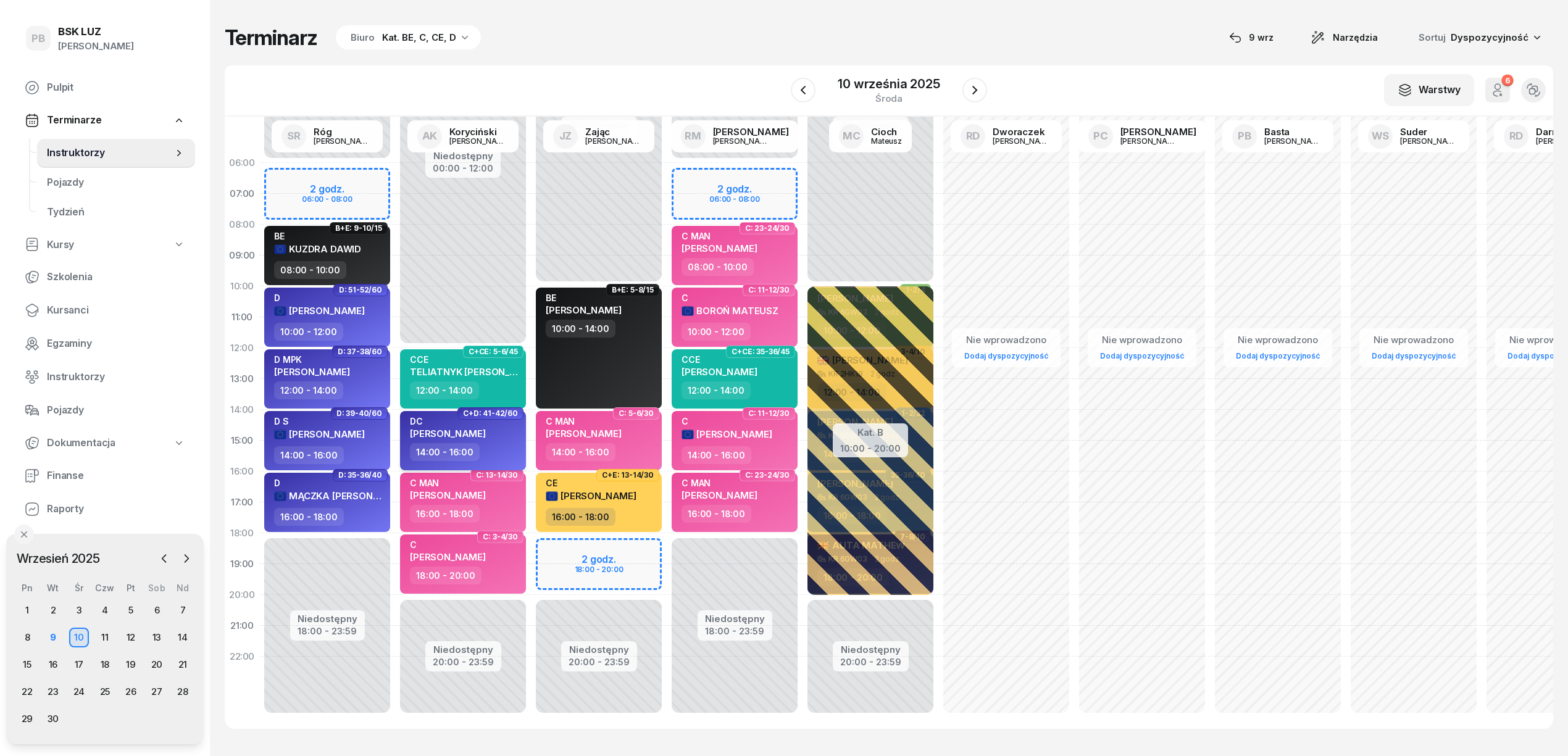
click at [510, 450] on div "14:00 - 16:00" at bounding box center [464, 452] width 109 height 18
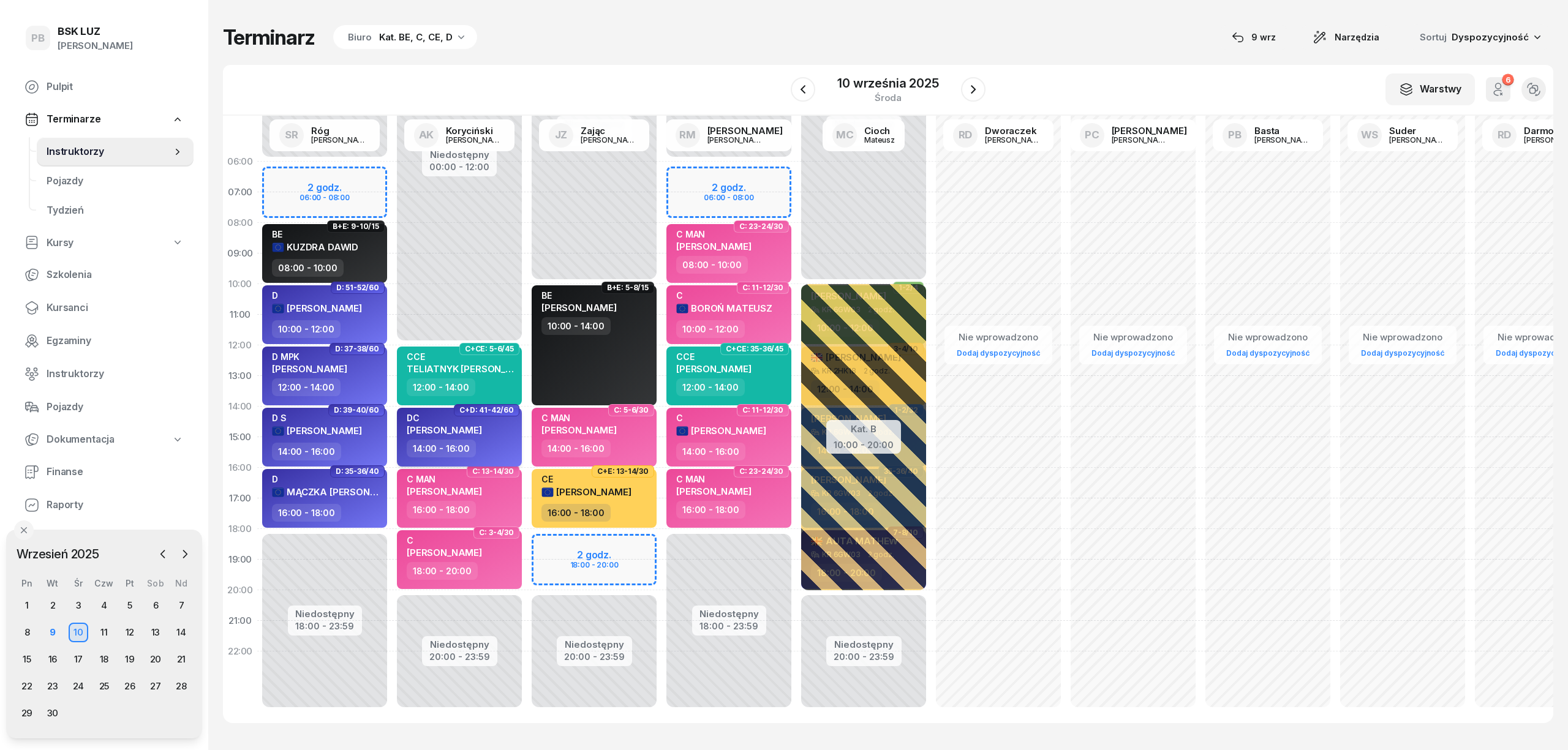
select select "14"
select select "16"
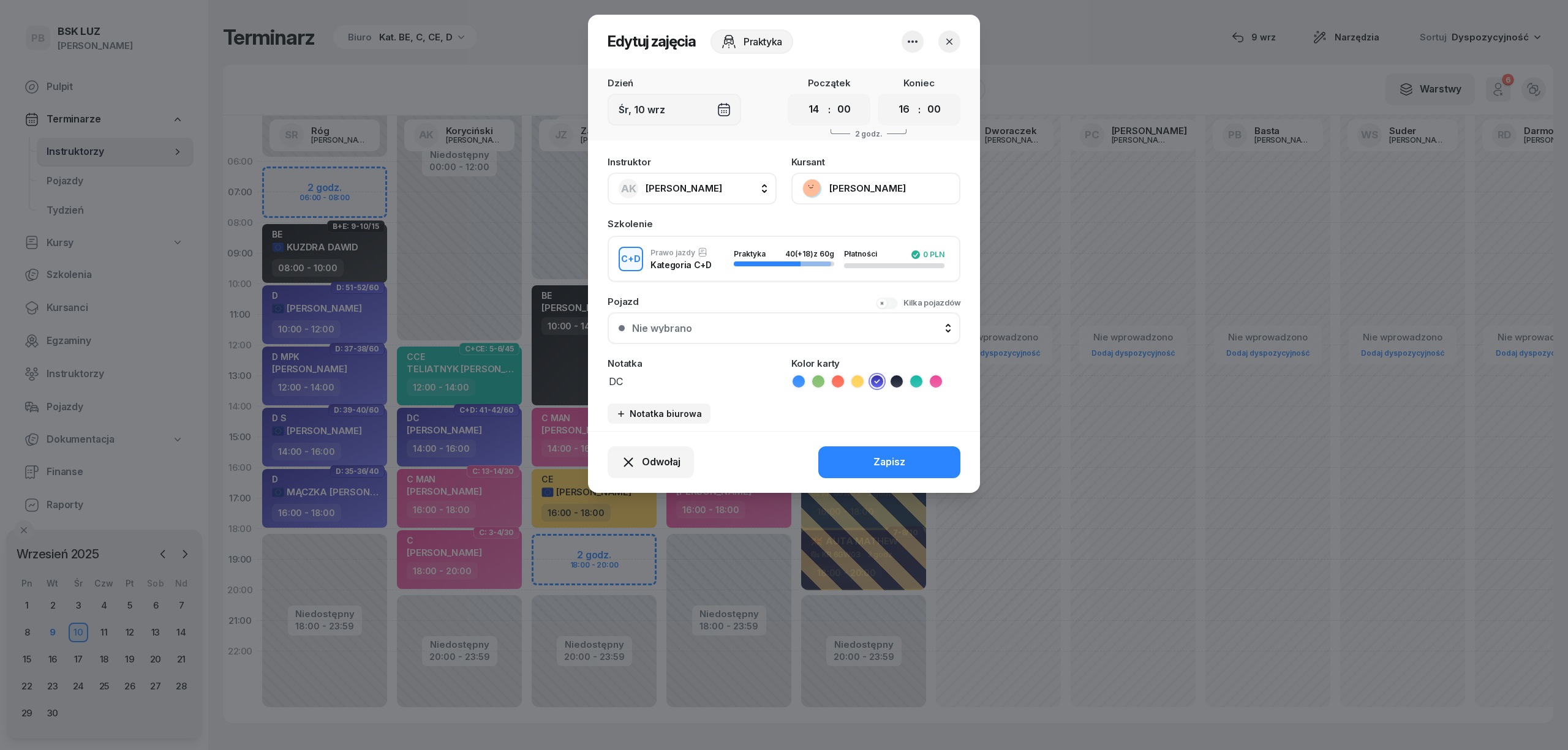
click at [877, 189] on button "[PERSON_NAME]" at bounding box center [875, 188] width 169 height 32
click at [814, 226] on div "Otwórz profil" at bounding box center [830, 230] width 59 height 16
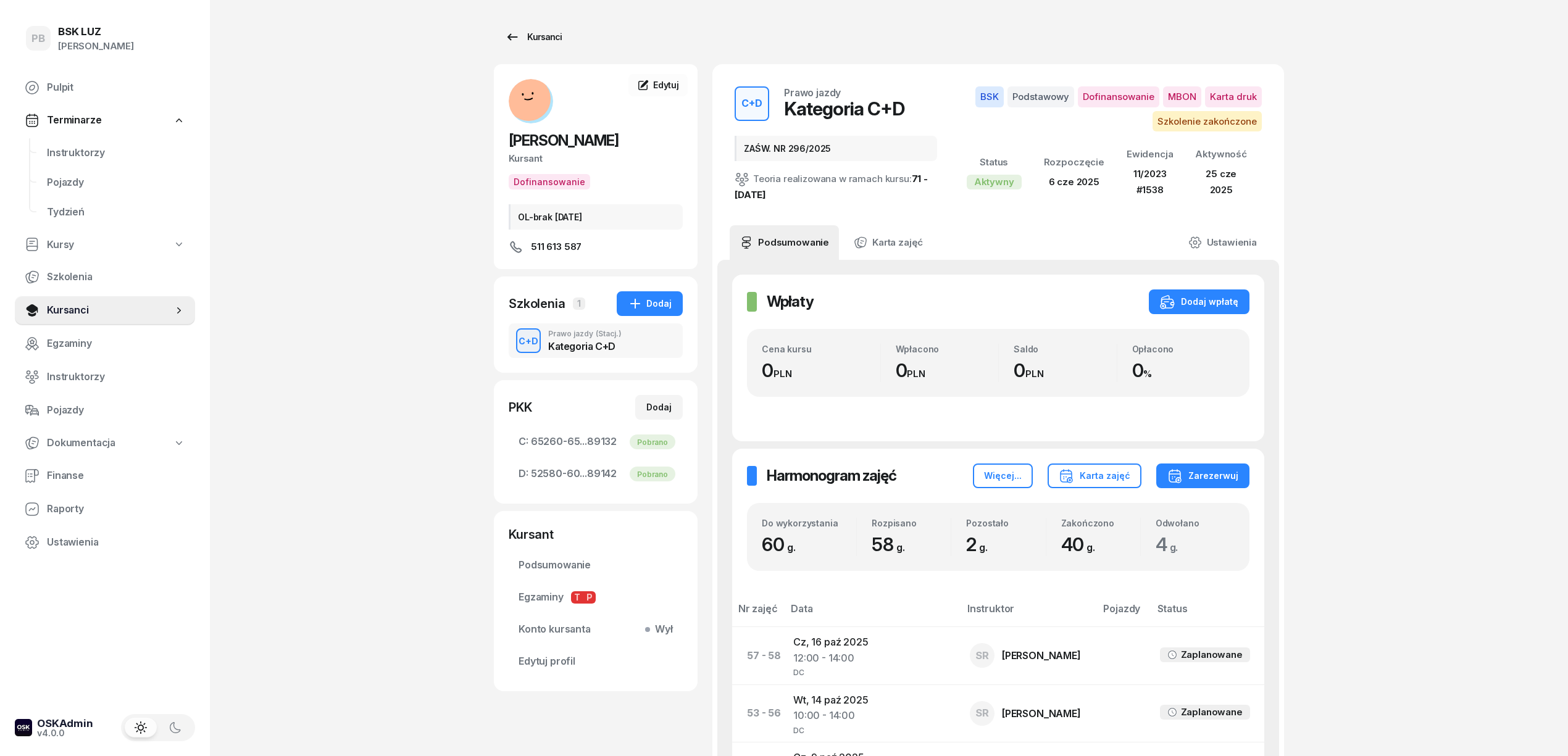
click at [535, 31] on div "Kursanci" at bounding box center [533, 37] width 57 height 15
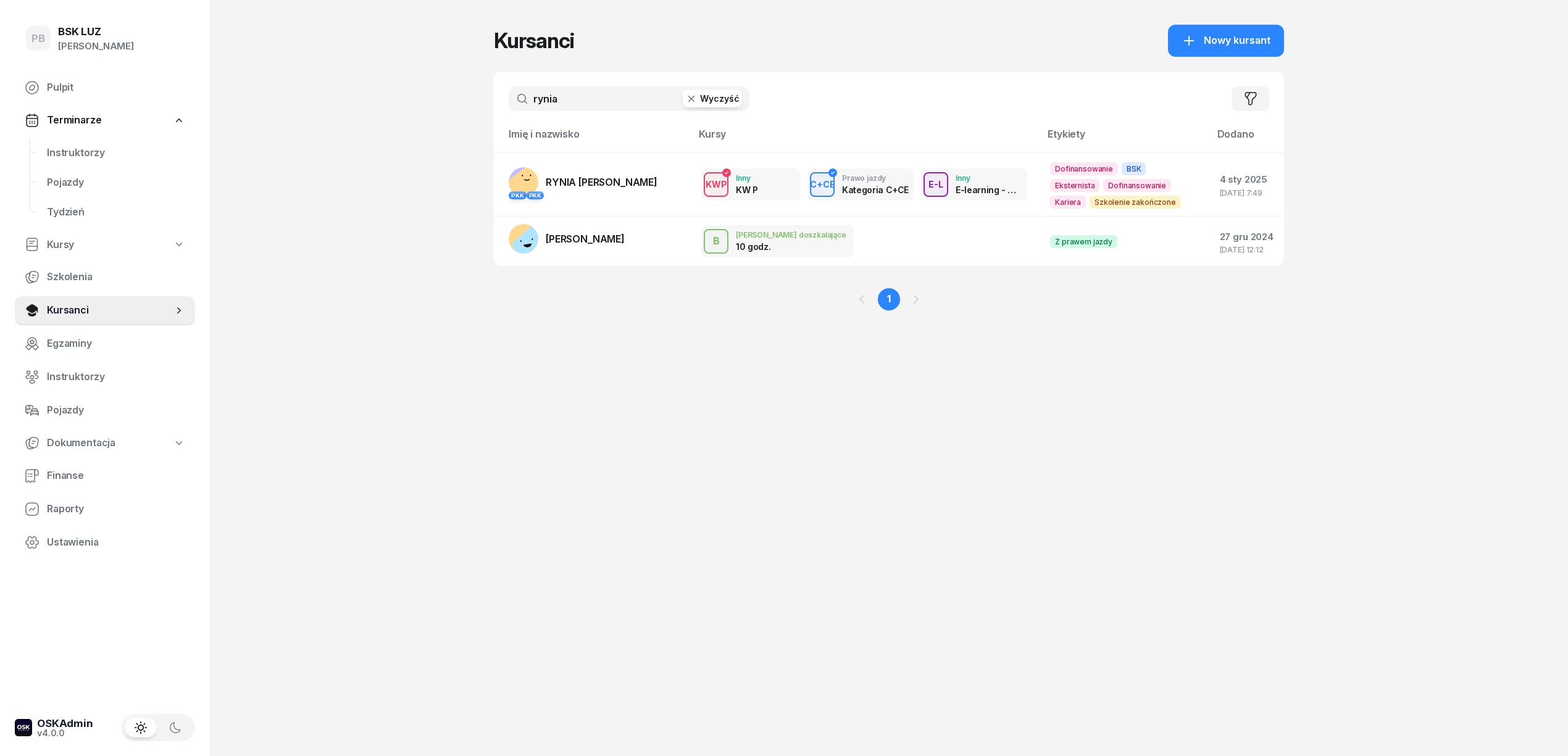
click at [546, 101] on input "rynia" at bounding box center [628, 98] width 241 height 25
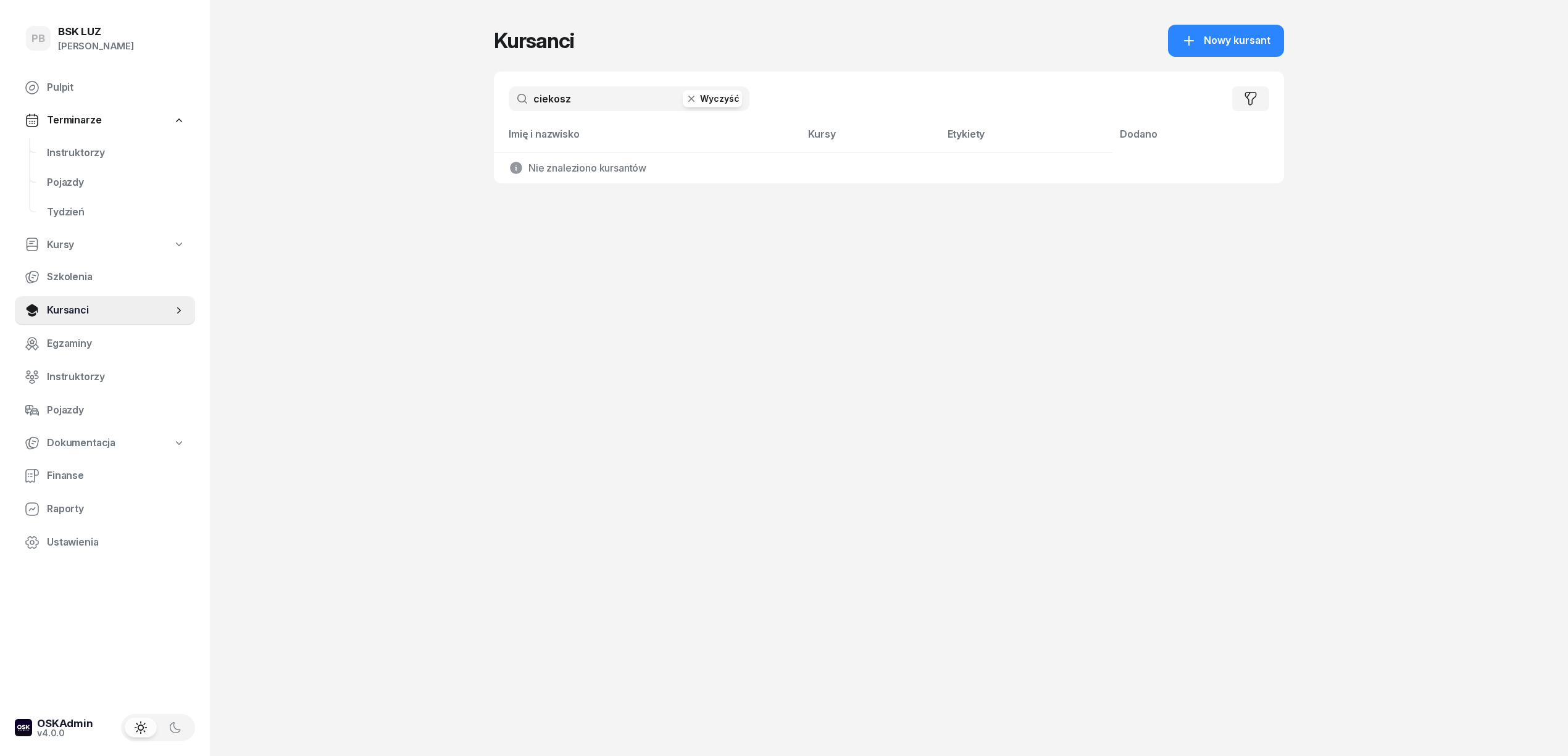
drag, startPoint x: 635, startPoint y: 104, endPoint x: 433, endPoint y: 89, distance: 202.6
click at [433, 89] on div "PB BSK [PERSON_NAME] Terminarze Instruktorzy Pojazdy Tydzień Kursy Szkolenia Ku…" at bounding box center [784, 378] width 1568 height 756
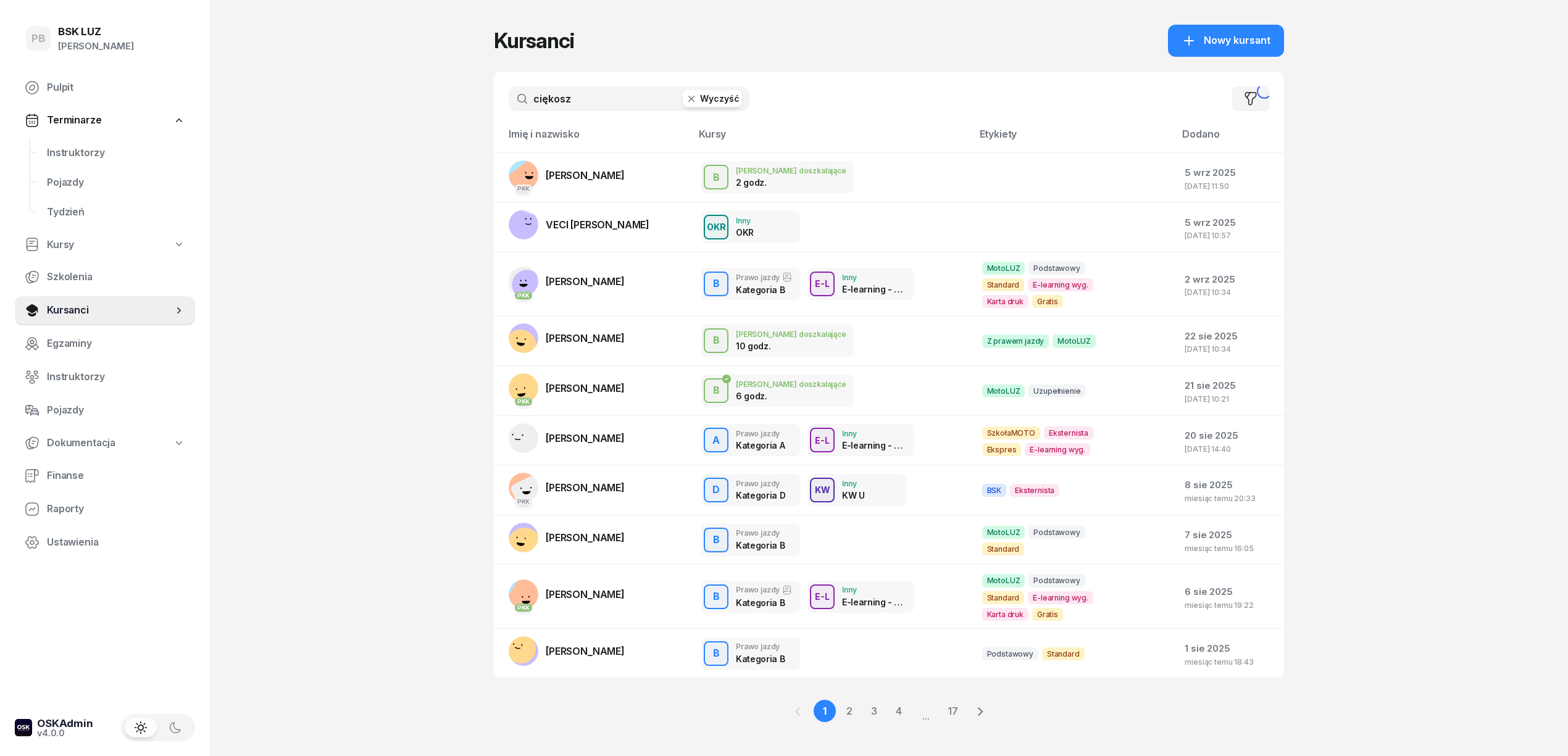
type input "ciękosz"
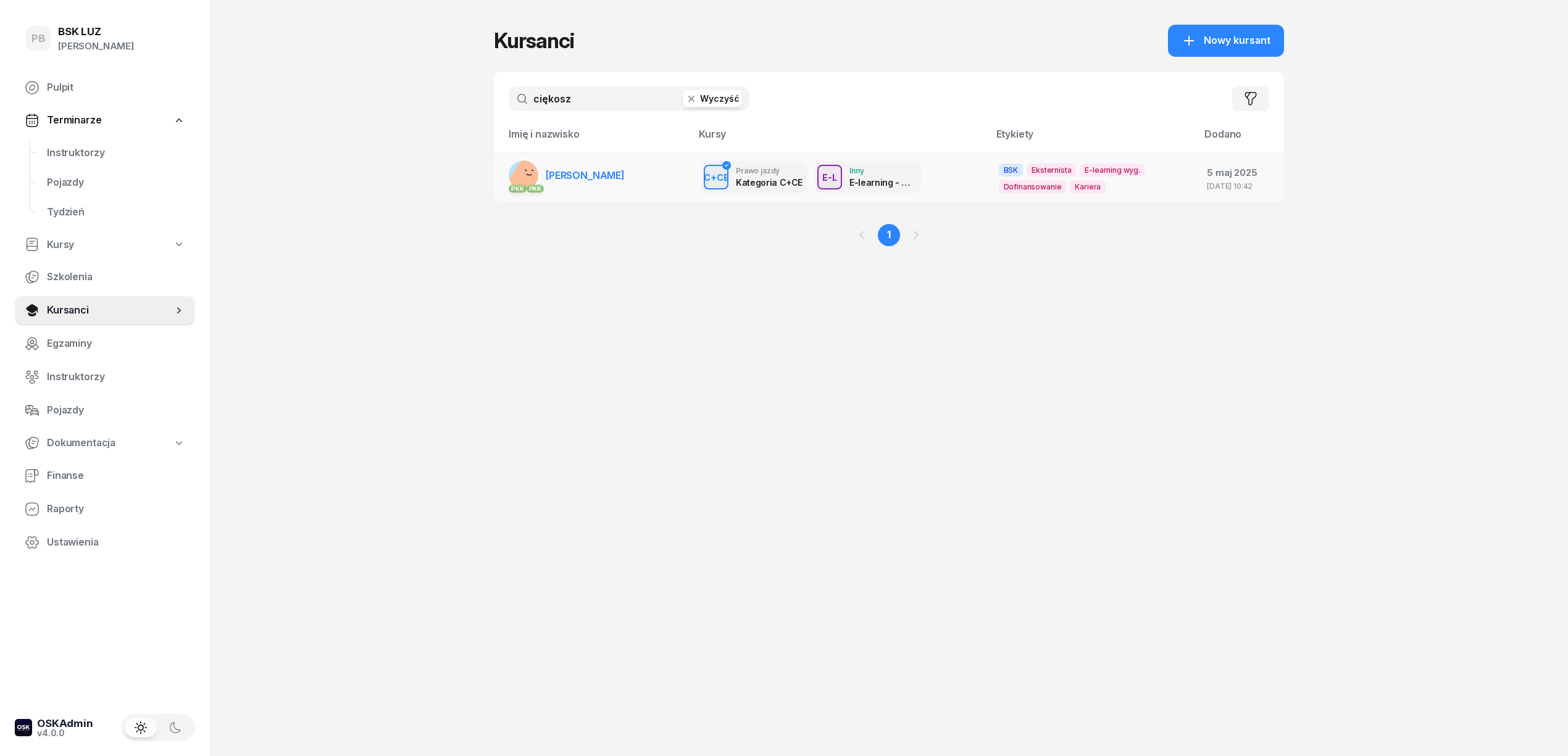
click at [541, 179] on link "PKK PKK [PERSON_NAME]" at bounding box center [566, 175] width 116 height 29
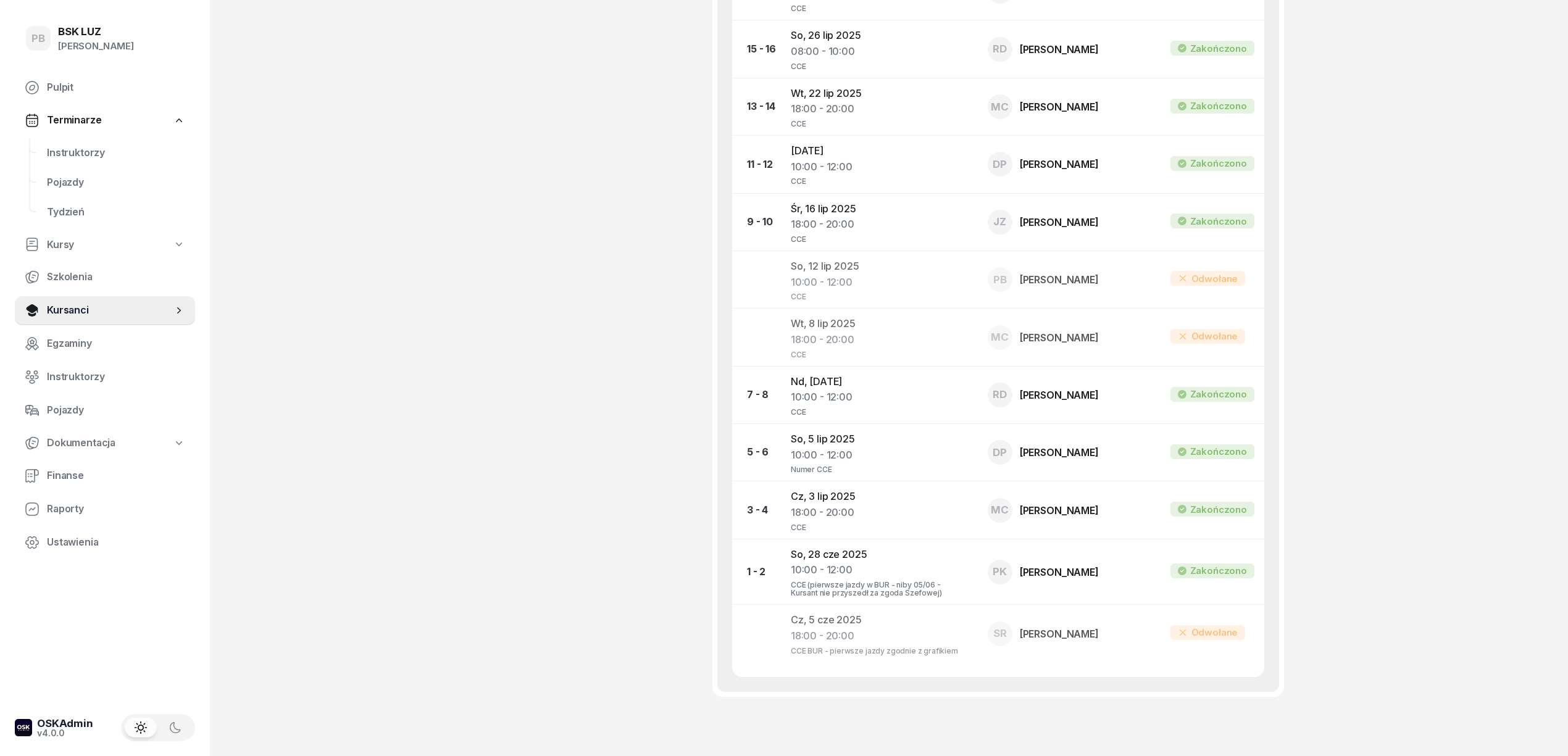
scroll to position [1241, 0]
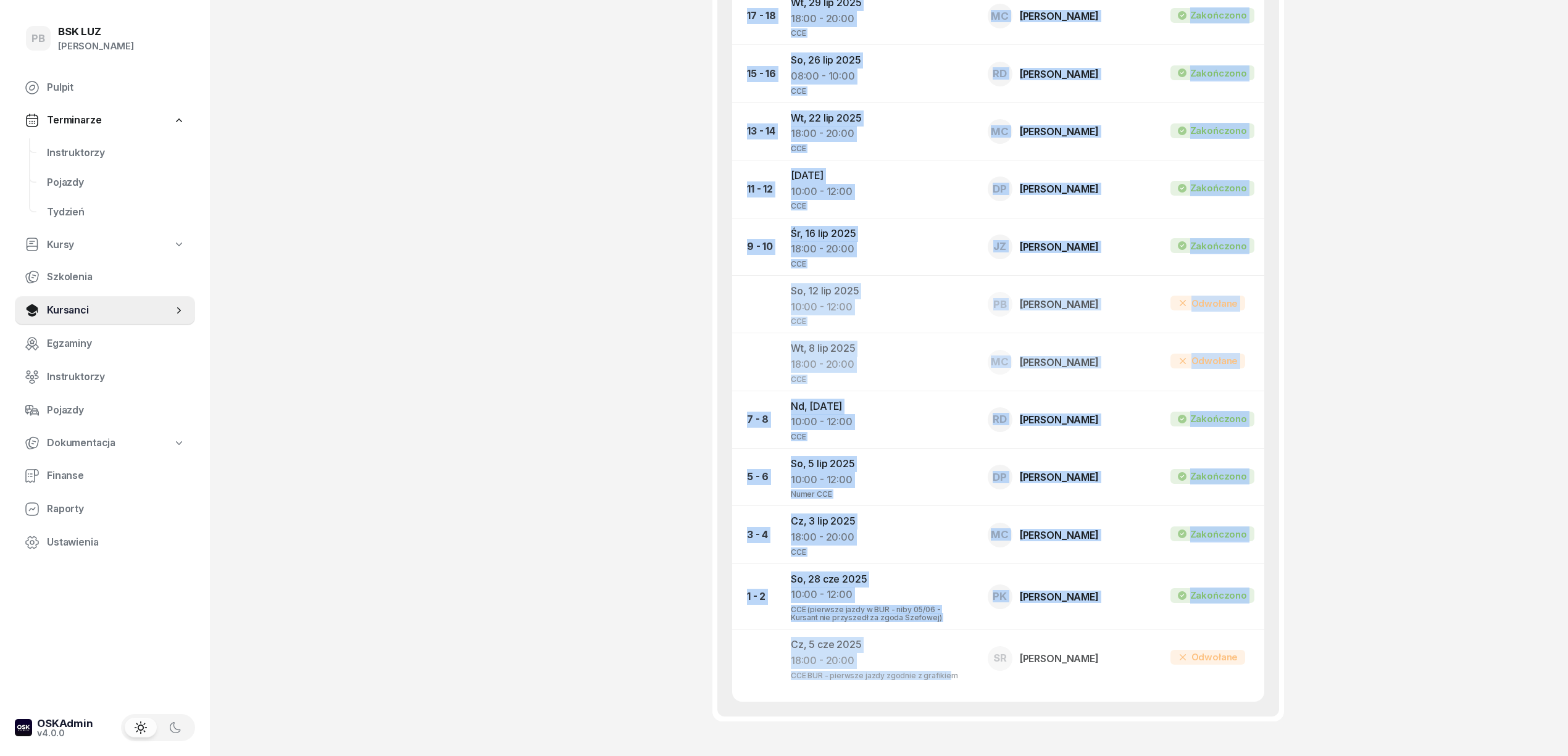
drag, startPoint x: 946, startPoint y: 675, endPoint x: 719, endPoint y: 687, distance: 227.3
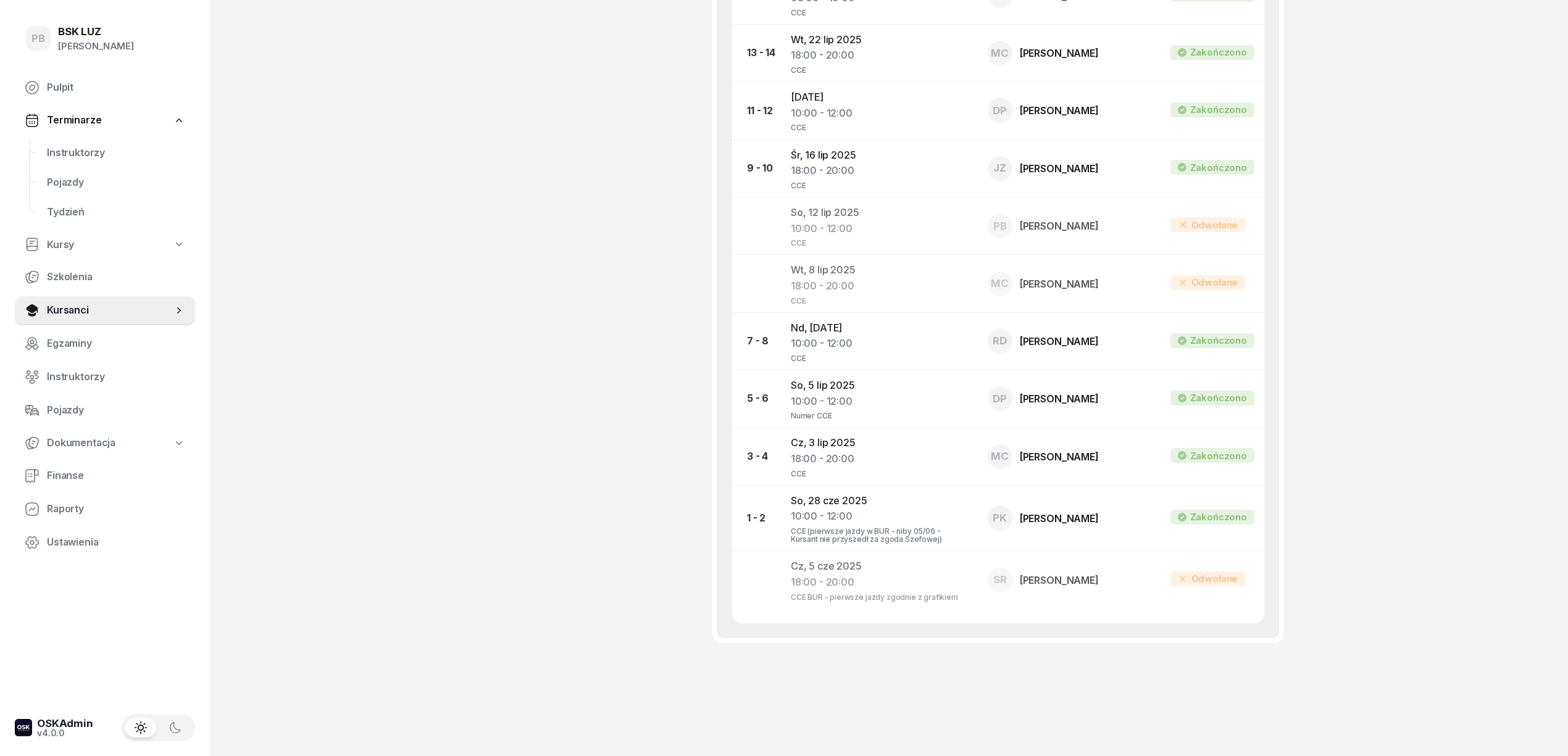
scroll to position [1324, 0]
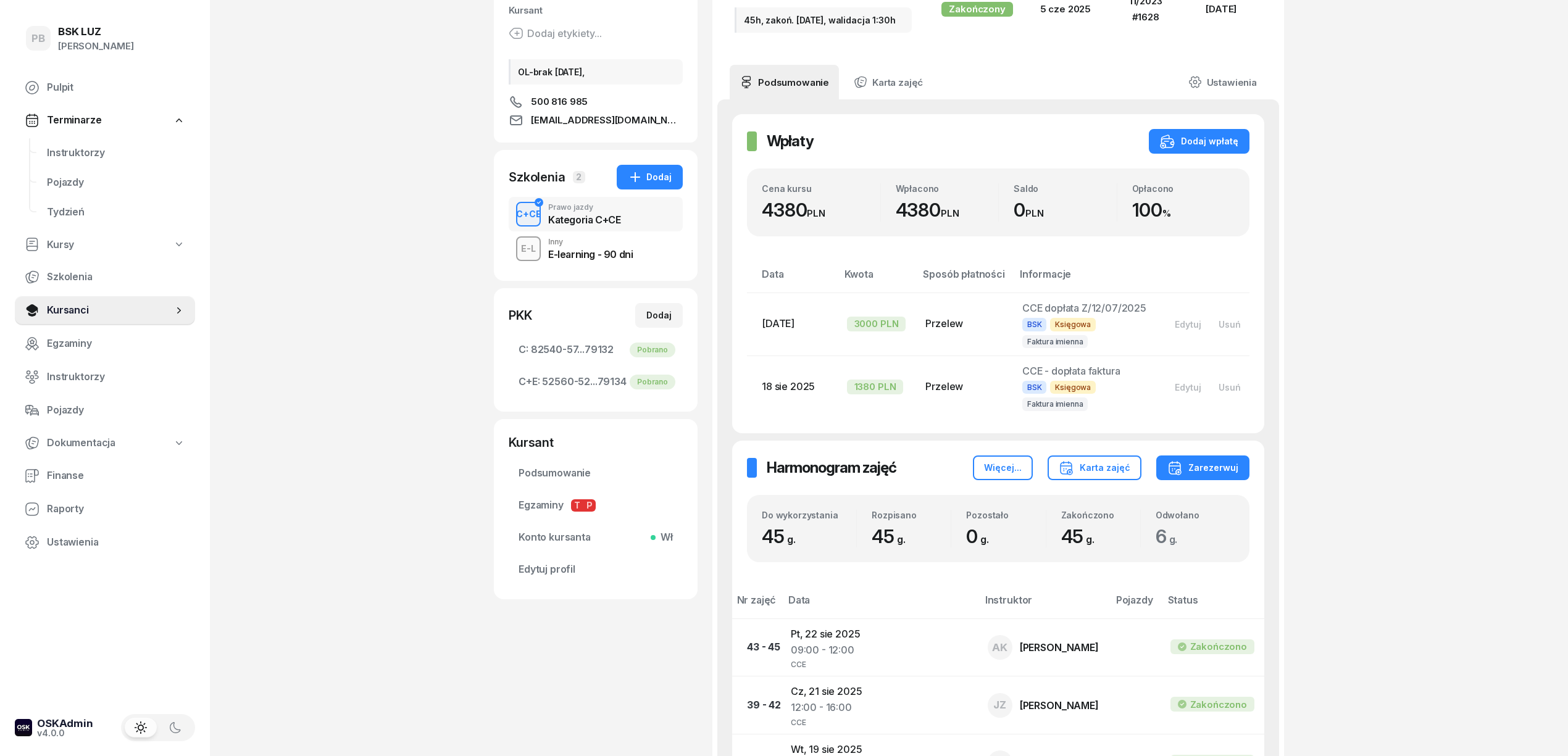
scroll to position [247, 0]
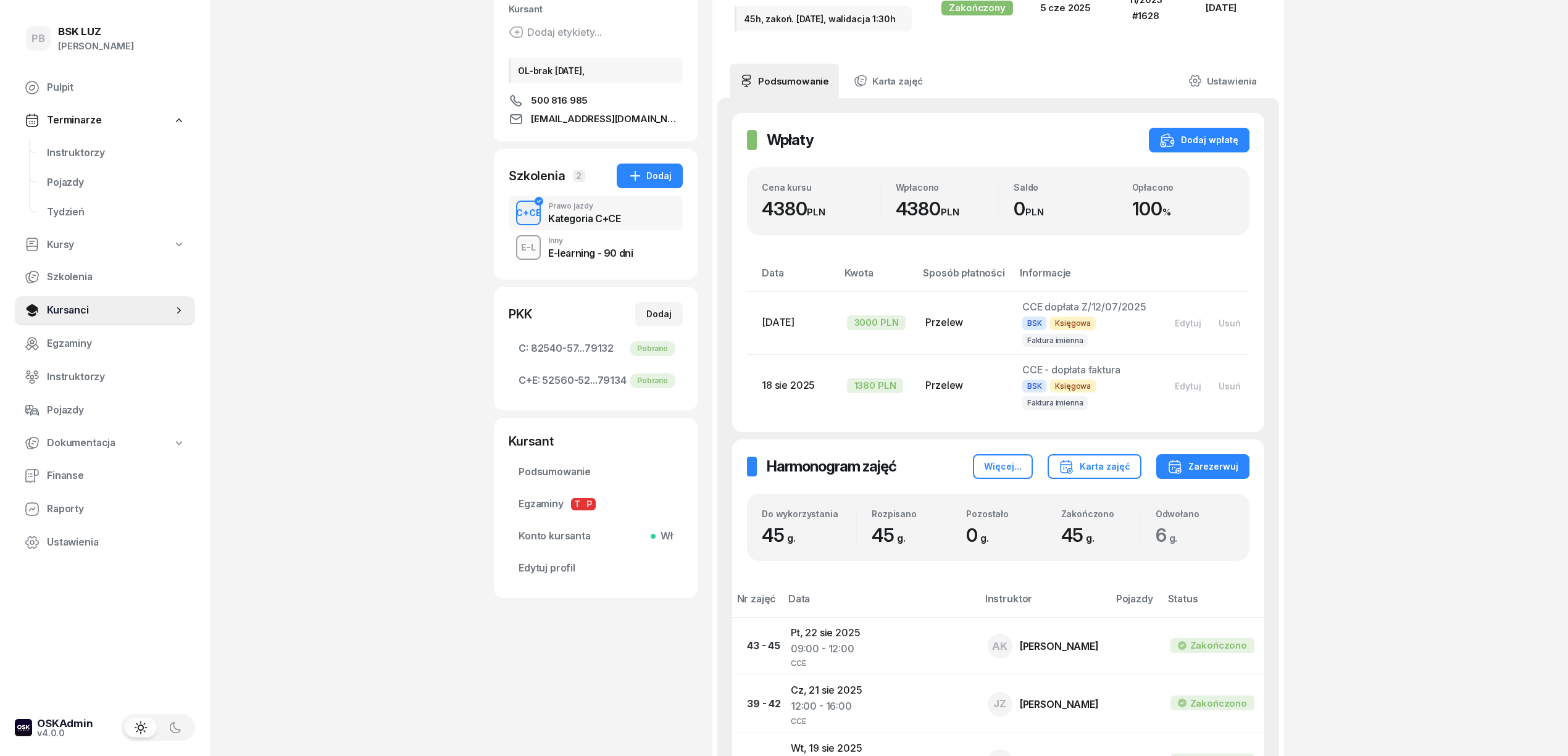
scroll to position [0, 0]
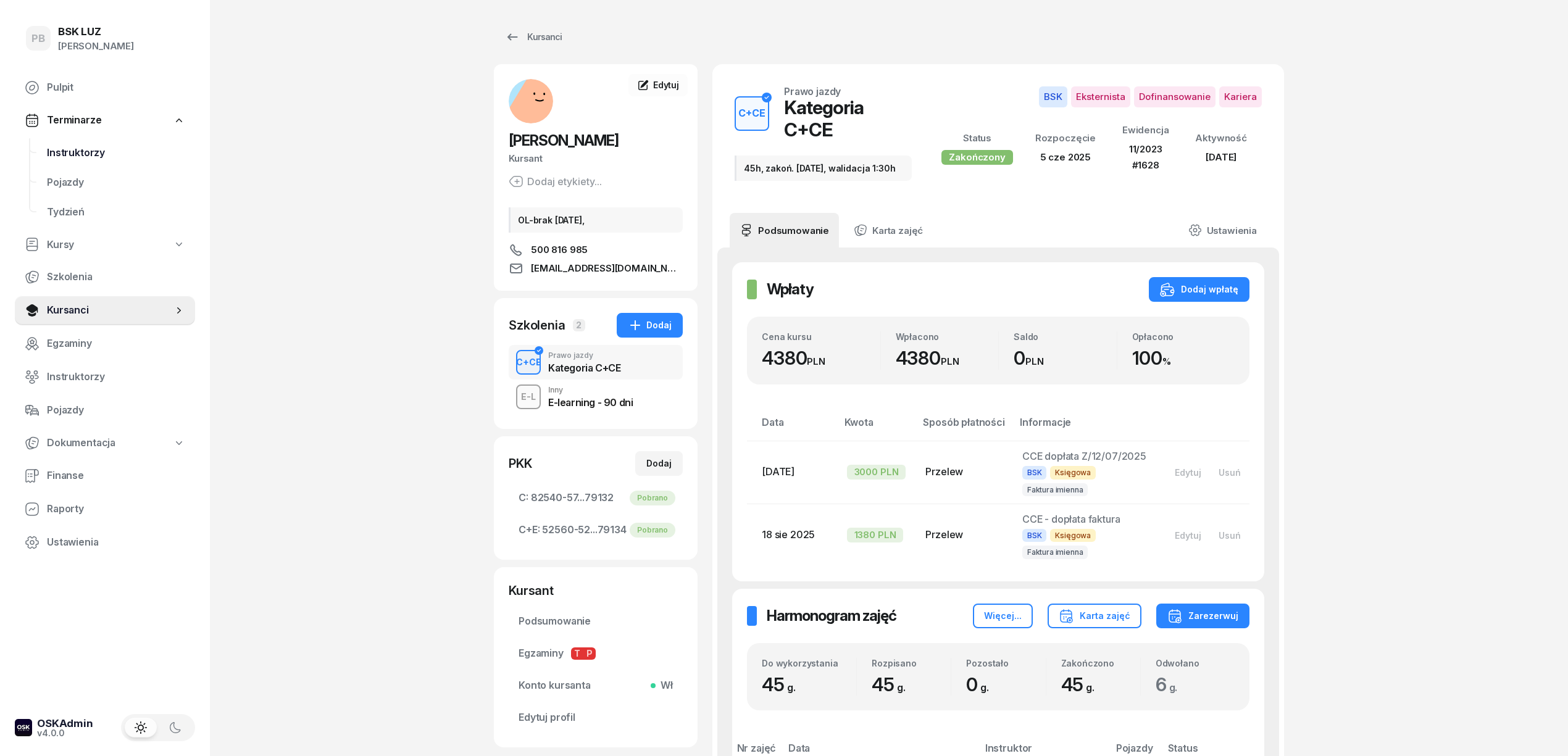
click at [87, 147] on span "Instruktorzy" at bounding box center [116, 153] width 138 height 16
click at [90, 151] on span "Instruktorzy" at bounding box center [116, 153] width 138 height 16
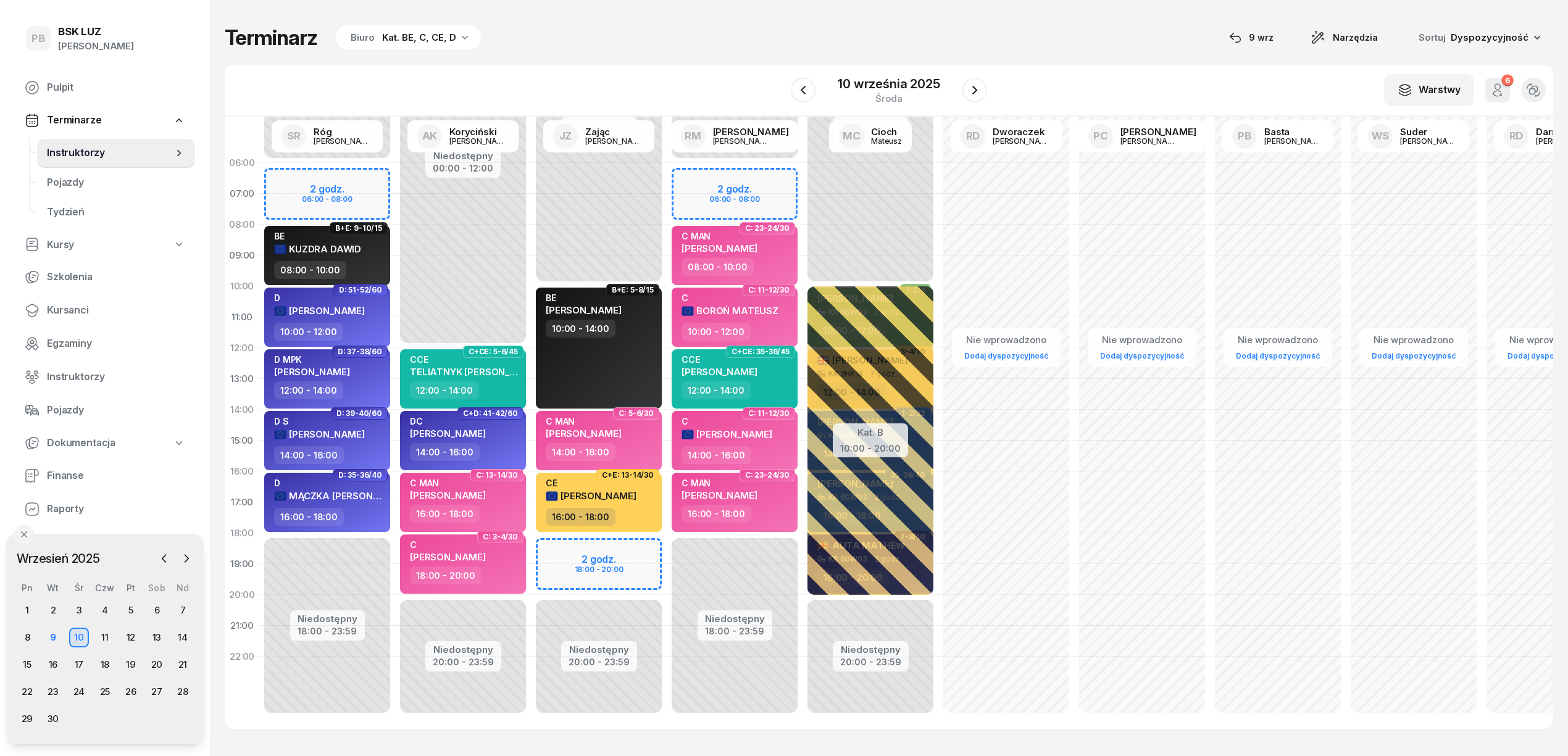
click at [722, 42] on div "Terminarz Biuro Kat. BE, C, CE, D [DATE] Narzędzia Sortuj Dyspozycyjność" at bounding box center [889, 37] width 1328 height 26
click at [1117, 94] on div "W Wybierz AK [PERSON_NAME] BP [PERSON_NAME] DP [PERSON_NAME] GS [PERSON_NAME] I…" at bounding box center [889, 91] width 1328 height 51
click at [512, 564] on div "C [PERSON_NAME]" at bounding box center [464, 553] width 109 height 27
select select "18"
select select "20"
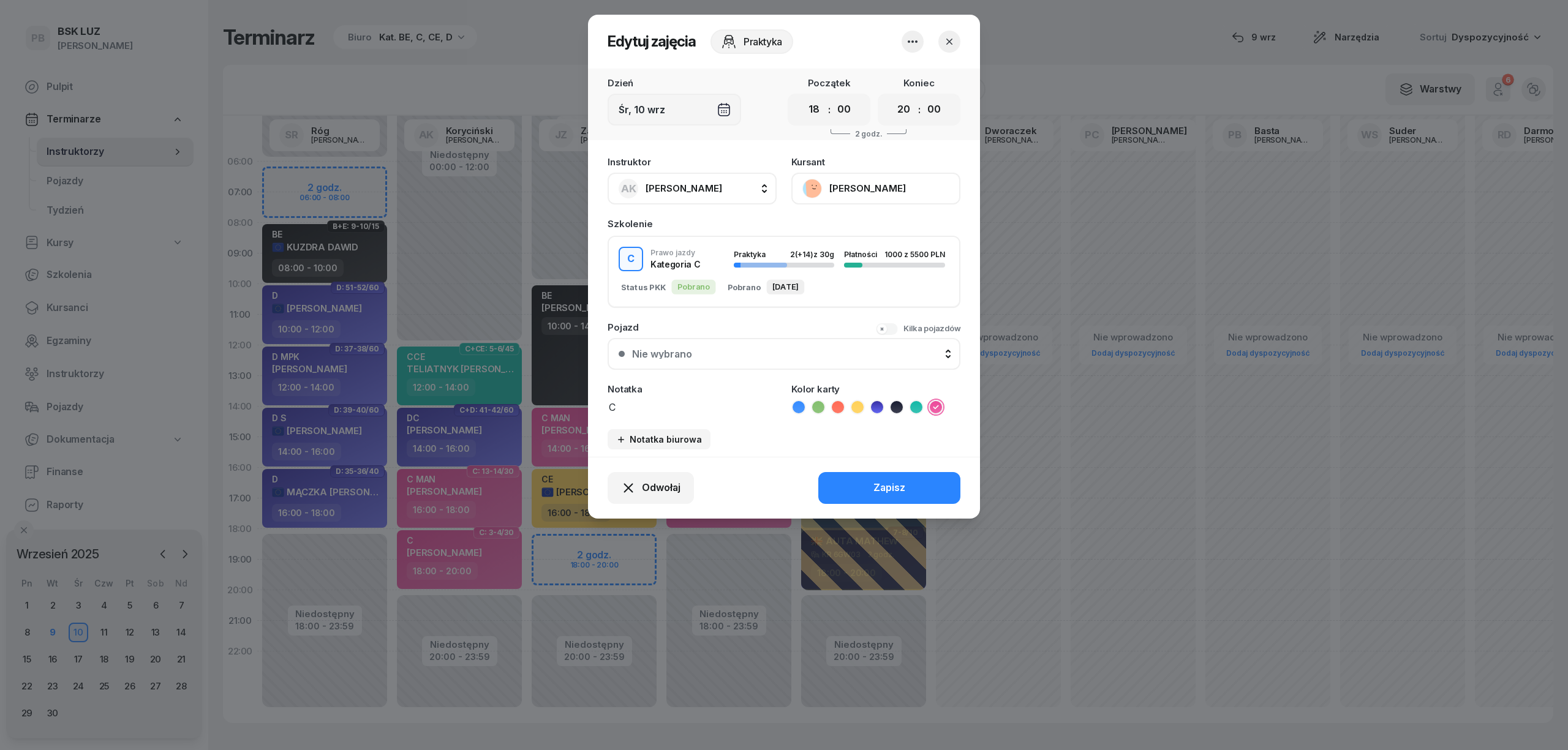
click at [916, 192] on button "[PERSON_NAME]" at bounding box center [875, 188] width 169 height 32
click at [853, 223] on div "Otwórz profil" at bounding box center [830, 230] width 59 height 16
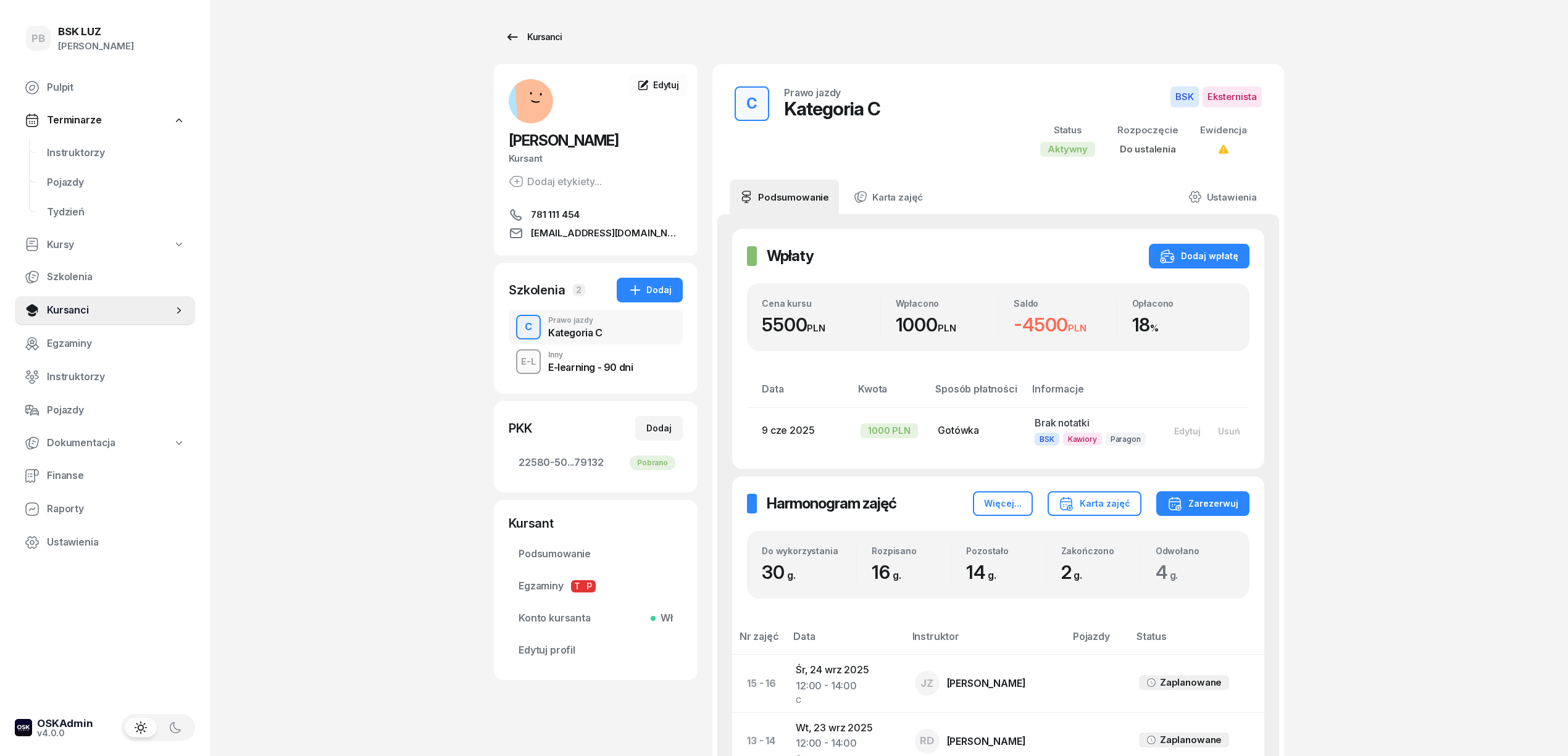
click at [552, 35] on div "Kursanci" at bounding box center [533, 37] width 57 height 15
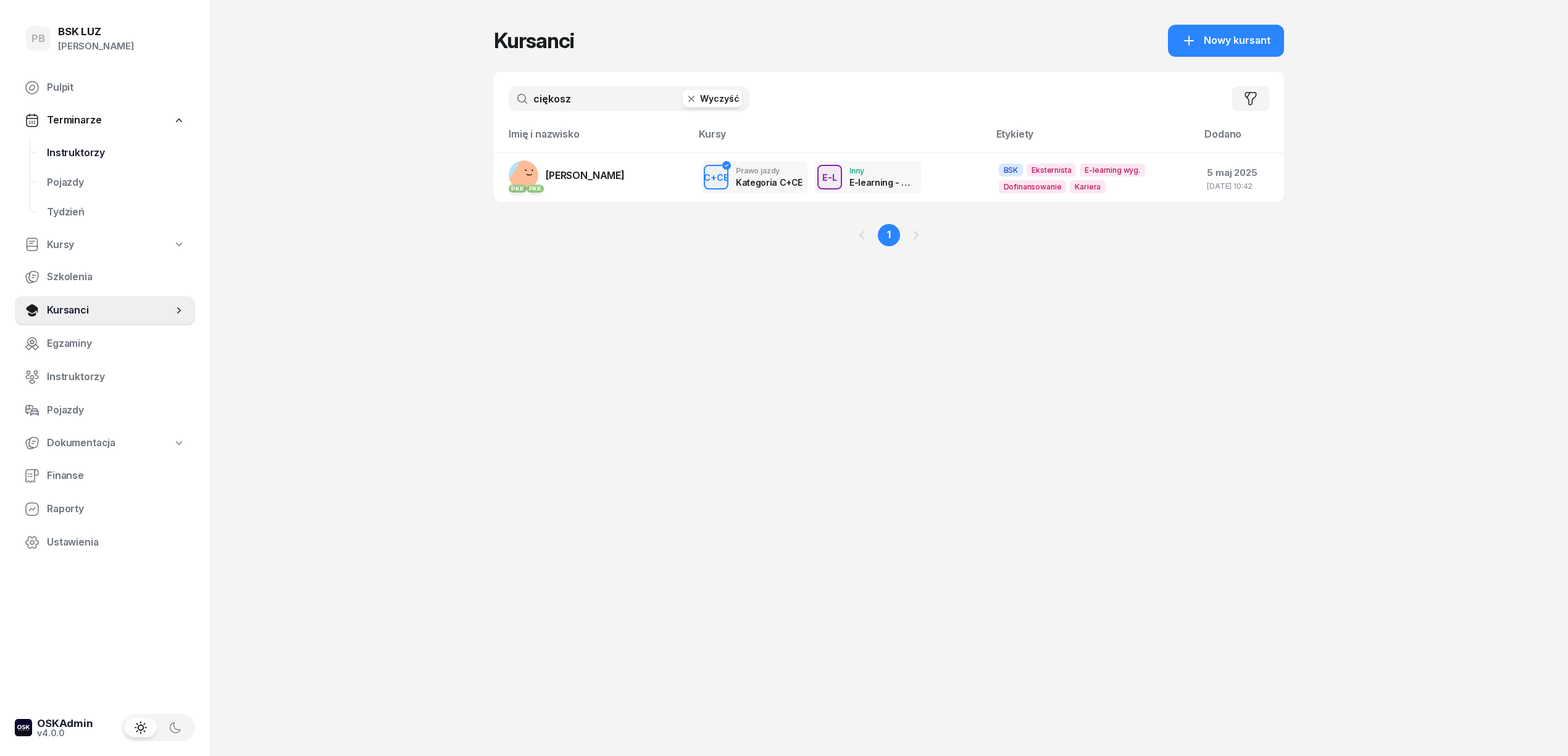
click at [62, 151] on span "Instruktorzy" at bounding box center [116, 153] width 138 height 16
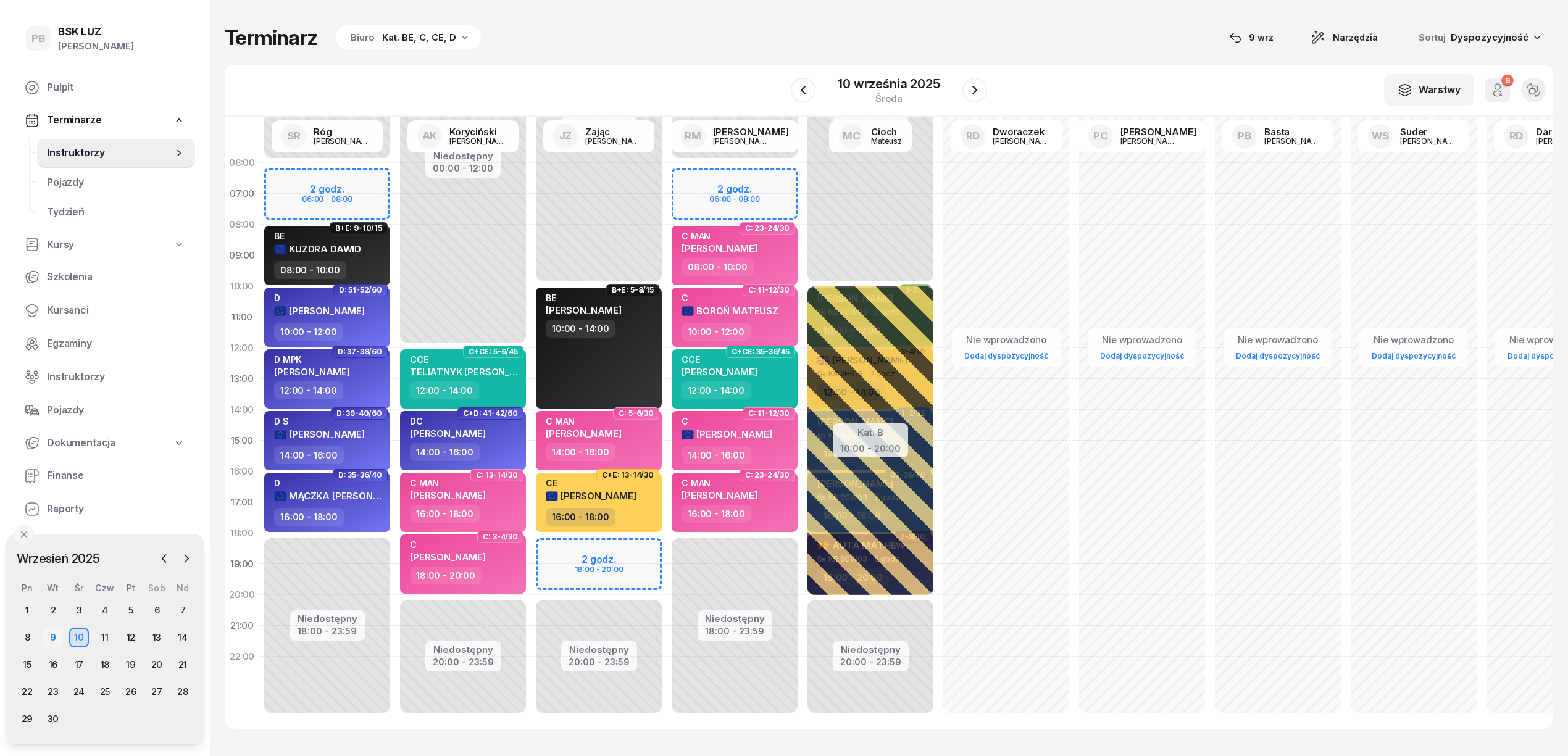
click at [55, 639] on div "9" at bounding box center [53, 638] width 20 height 20
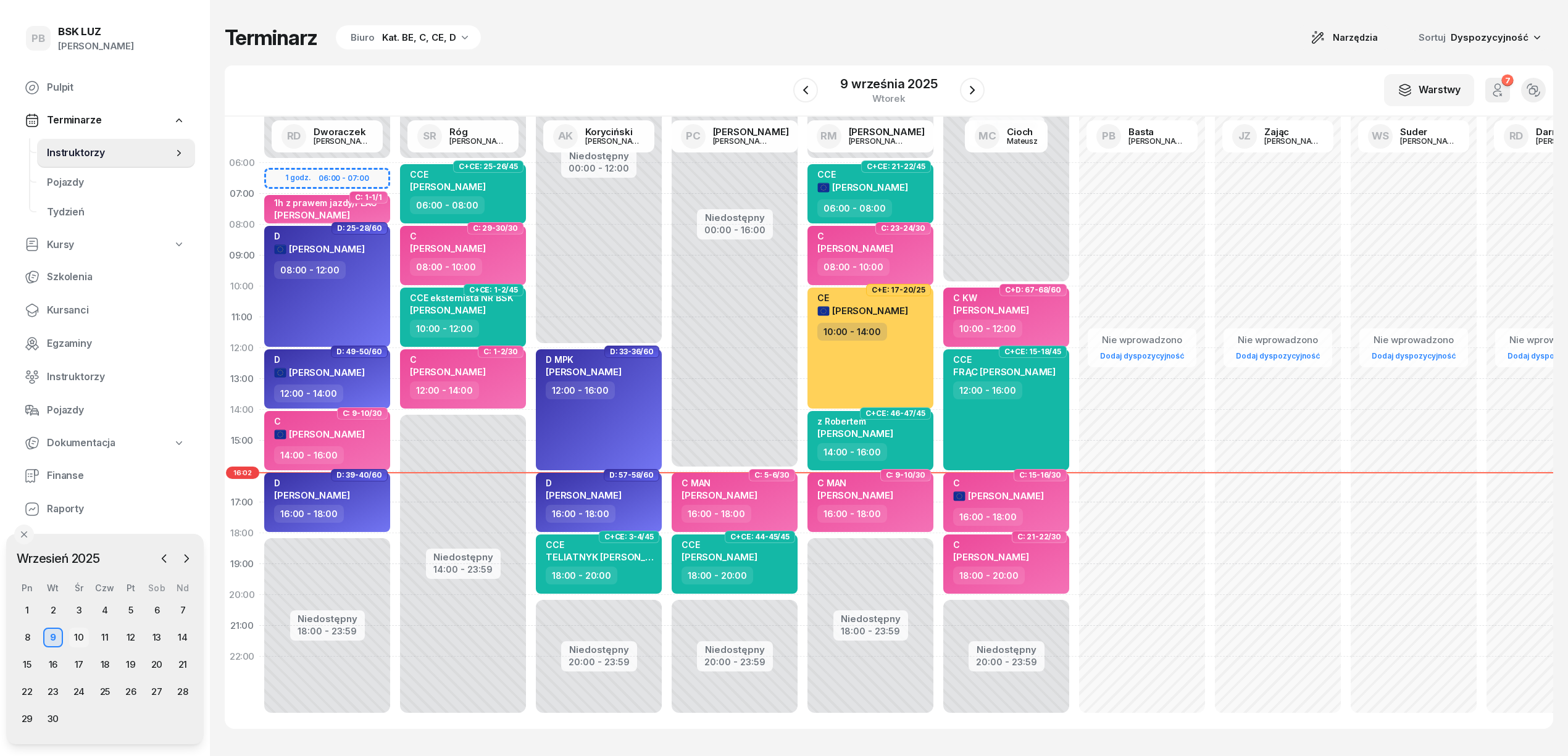
click at [77, 633] on div "10" at bounding box center [78, 638] width 20 height 20
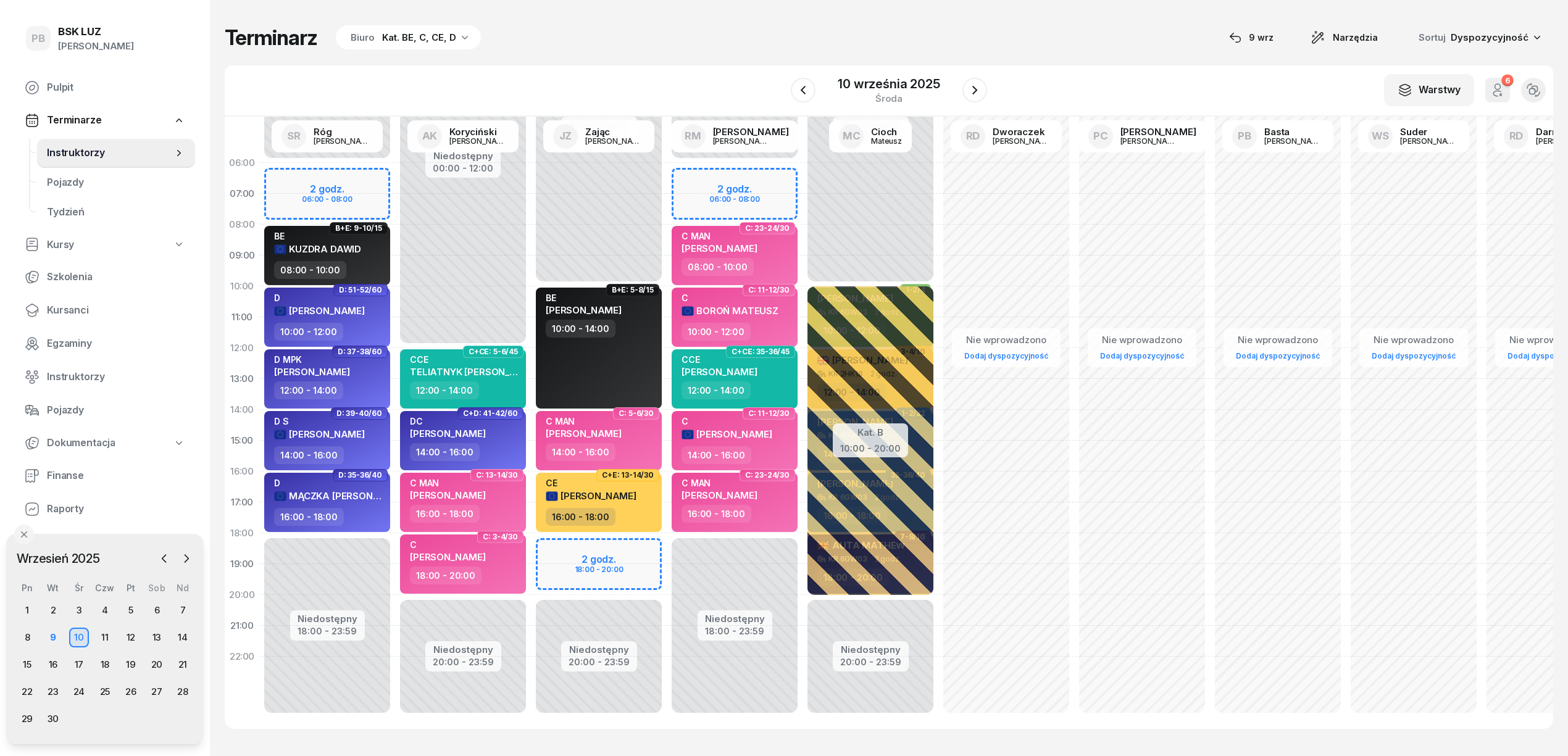
click at [1055, 42] on div "Terminarz Biuro Kat. BE, C, CE, D [DATE] Narzędzia Sortuj Dyspozycyjność" at bounding box center [889, 37] width 1328 height 26
click at [979, 87] on icon "button" at bounding box center [975, 91] width 15 height 15
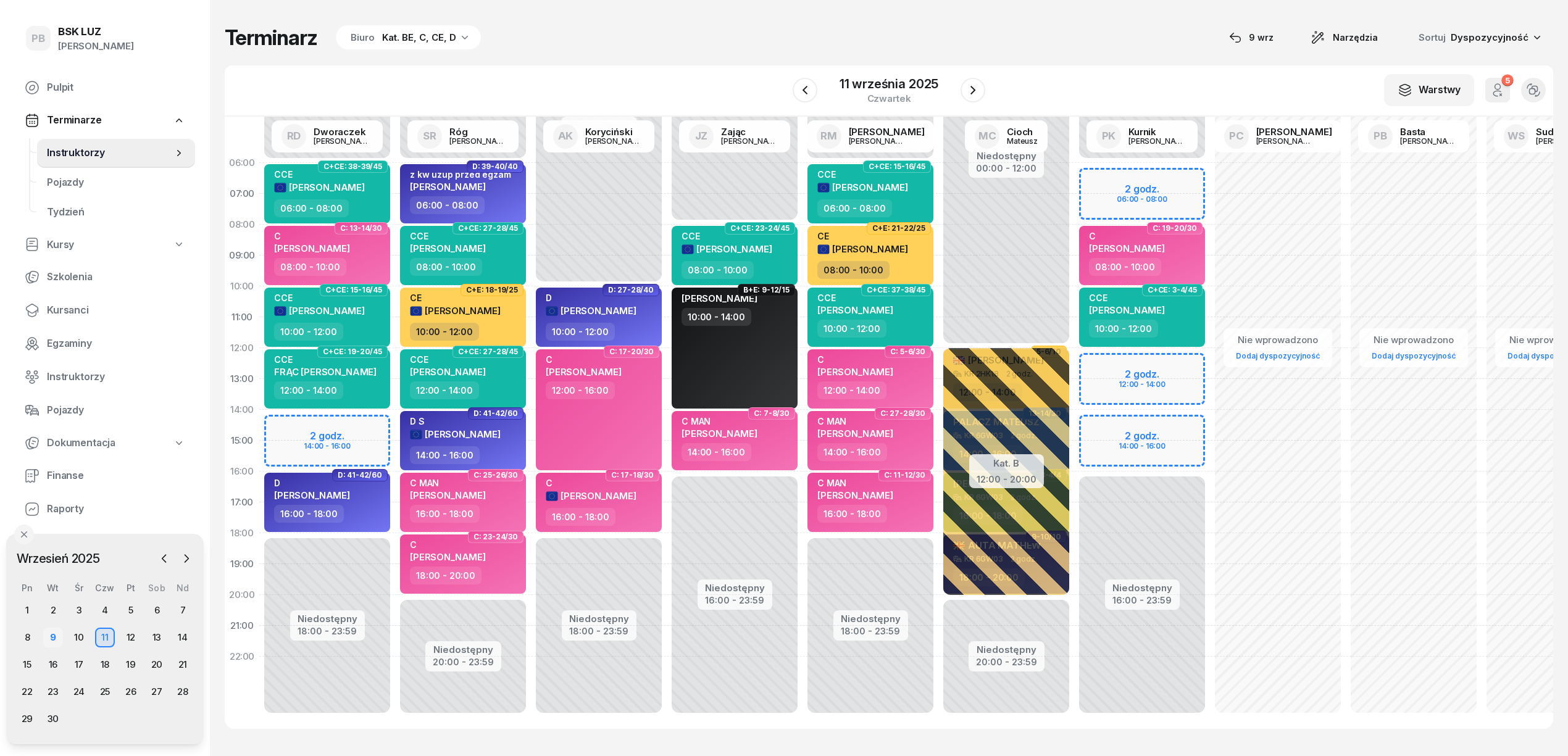
click at [49, 640] on div "9" at bounding box center [53, 638] width 20 height 20
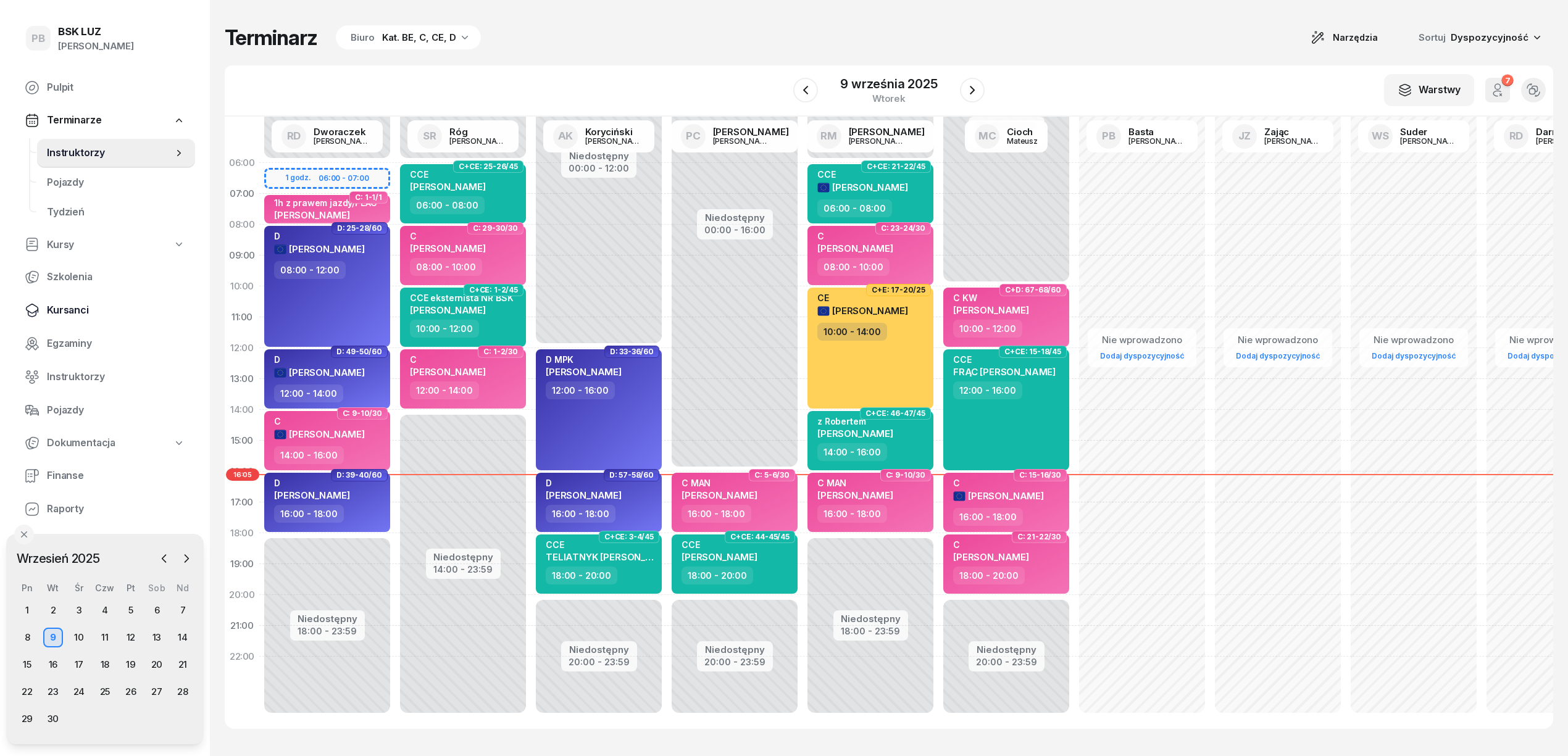
click at [69, 313] on span "Kursanci" at bounding box center [116, 310] width 138 height 16
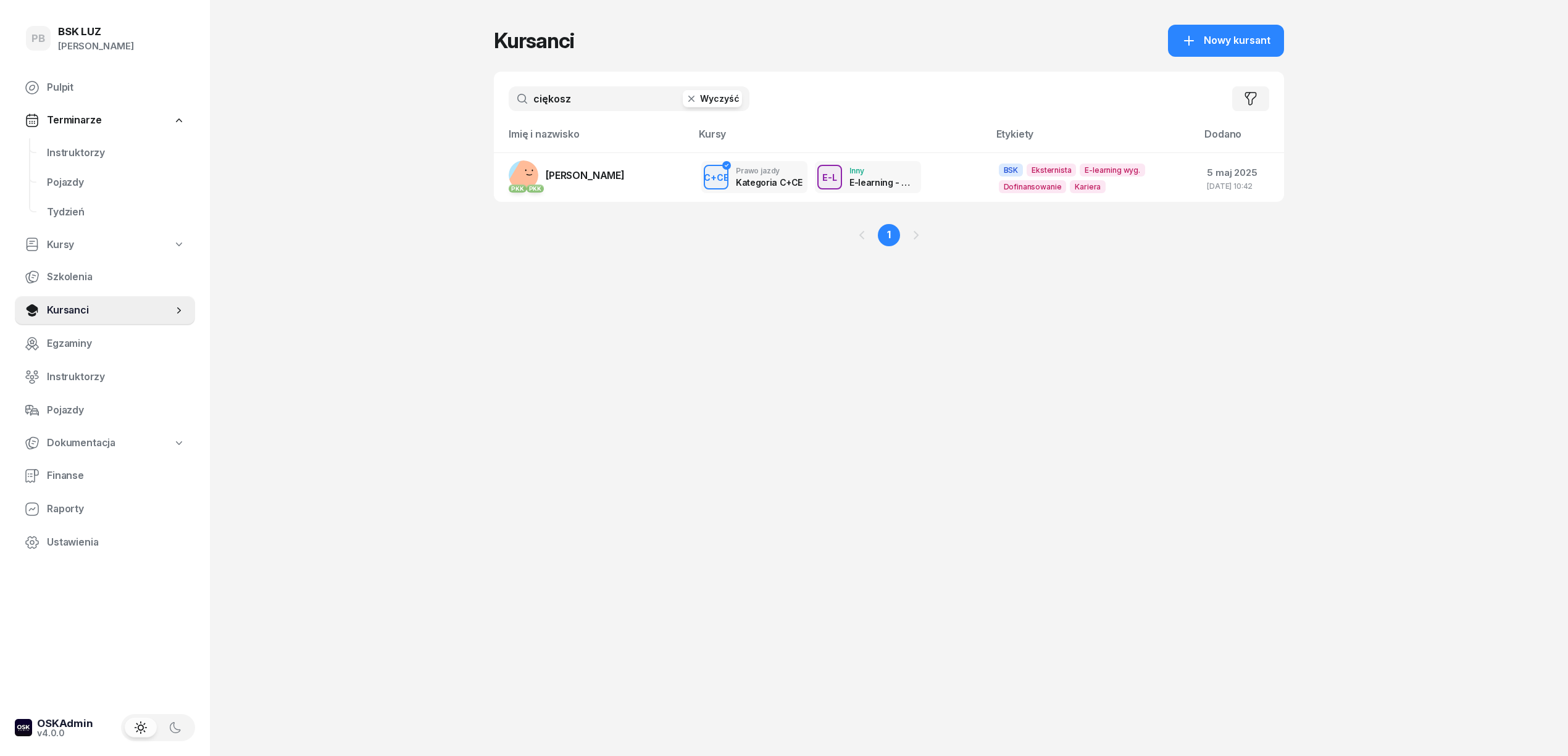
click at [559, 101] on input "ciękosz" at bounding box center [628, 98] width 241 height 25
type input "polak"
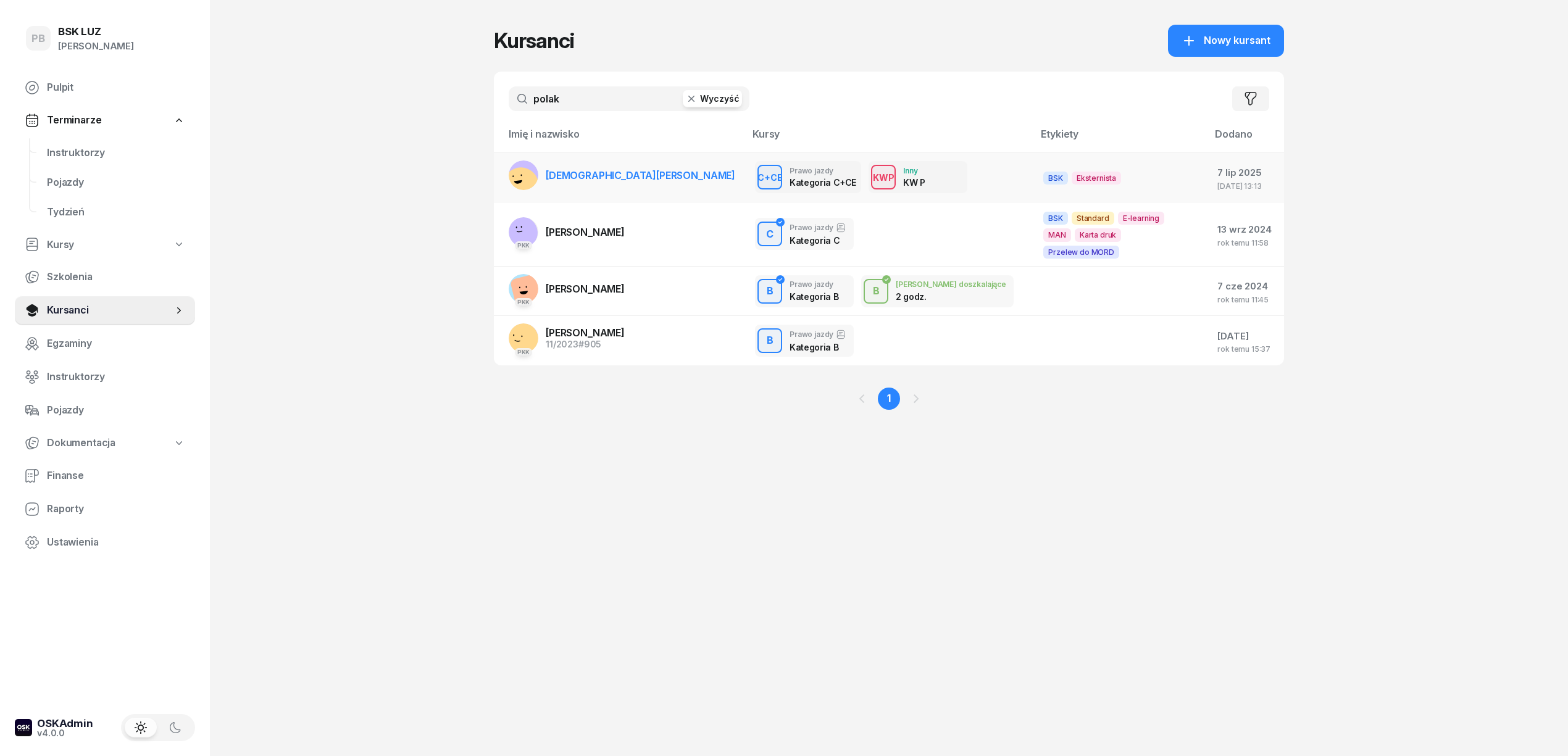
click at [580, 170] on span "[DEMOGRAPHIC_DATA][PERSON_NAME]" at bounding box center [640, 175] width 190 height 12
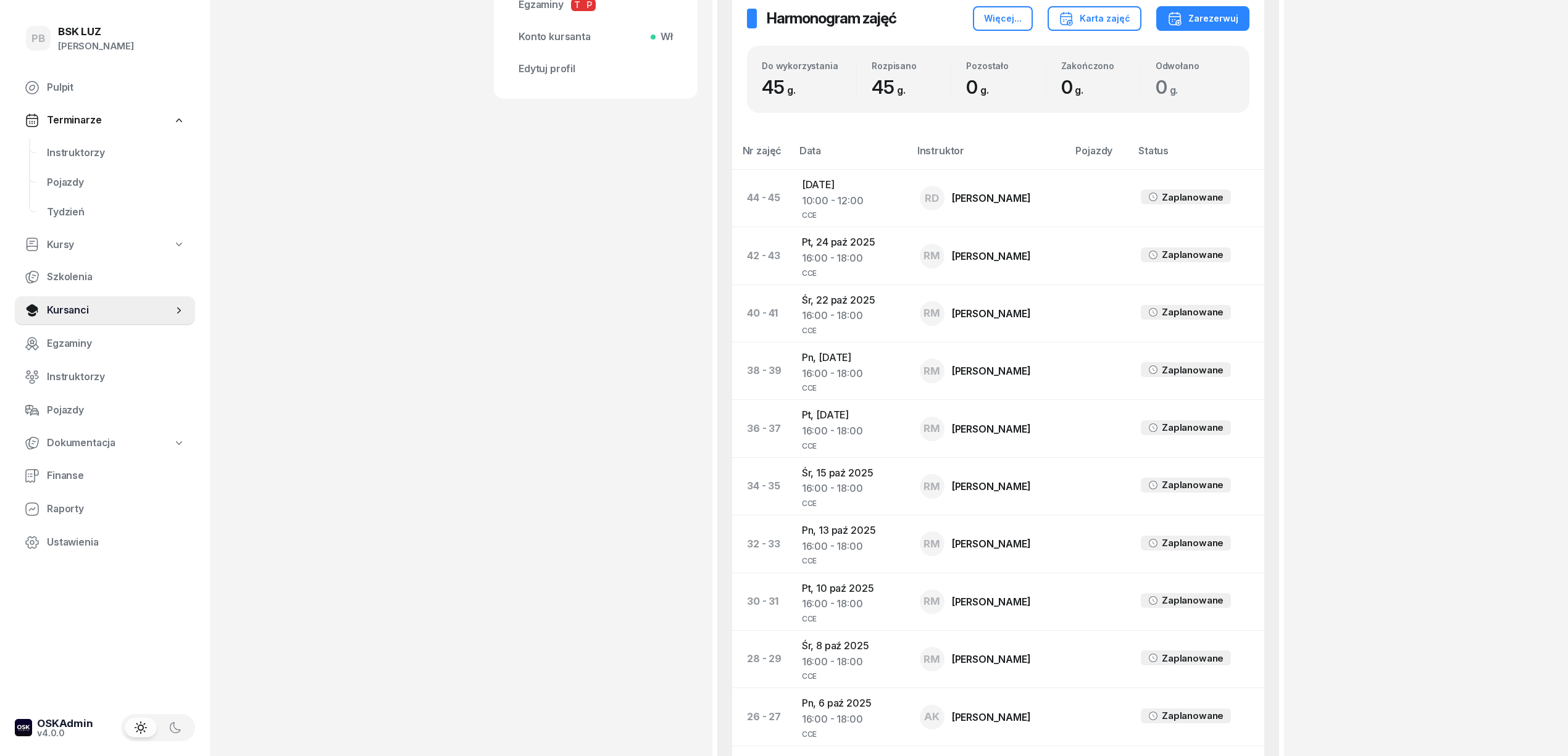
scroll to position [576, 0]
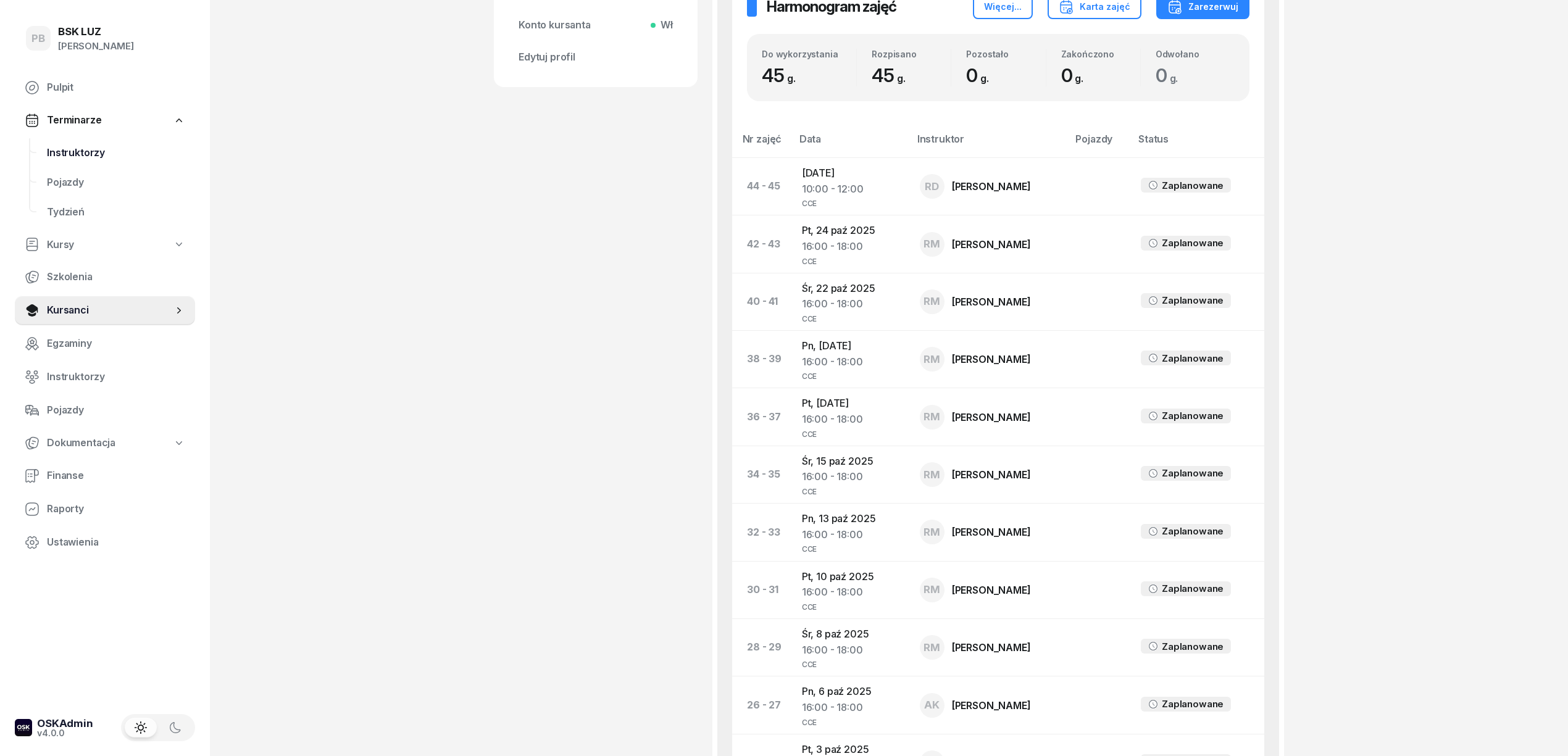
click at [47, 156] on span "Instruktorzy" at bounding box center [116, 153] width 138 height 16
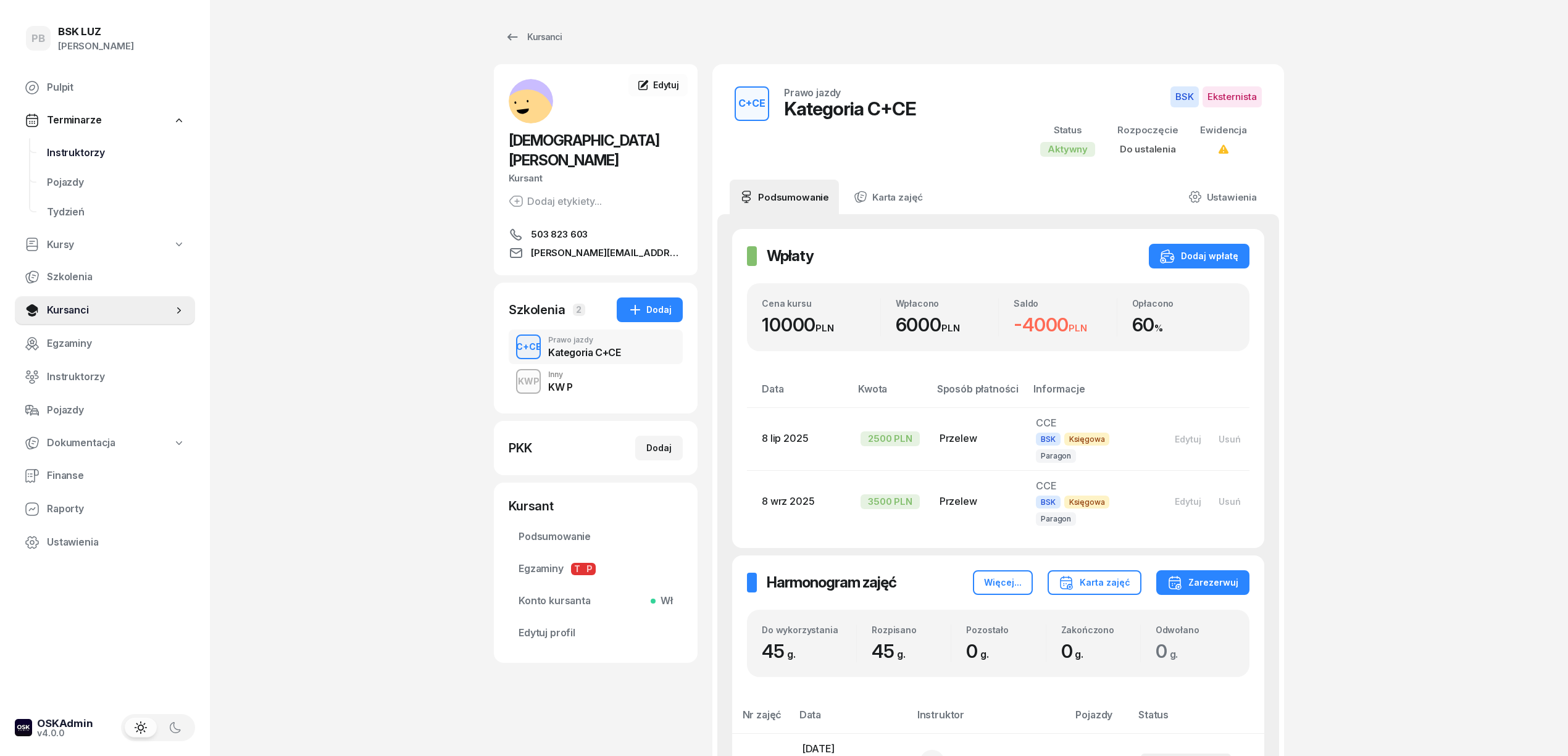
click at [85, 154] on span "Instruktorzy" at bounding box center [116, 153] width 138 height 16
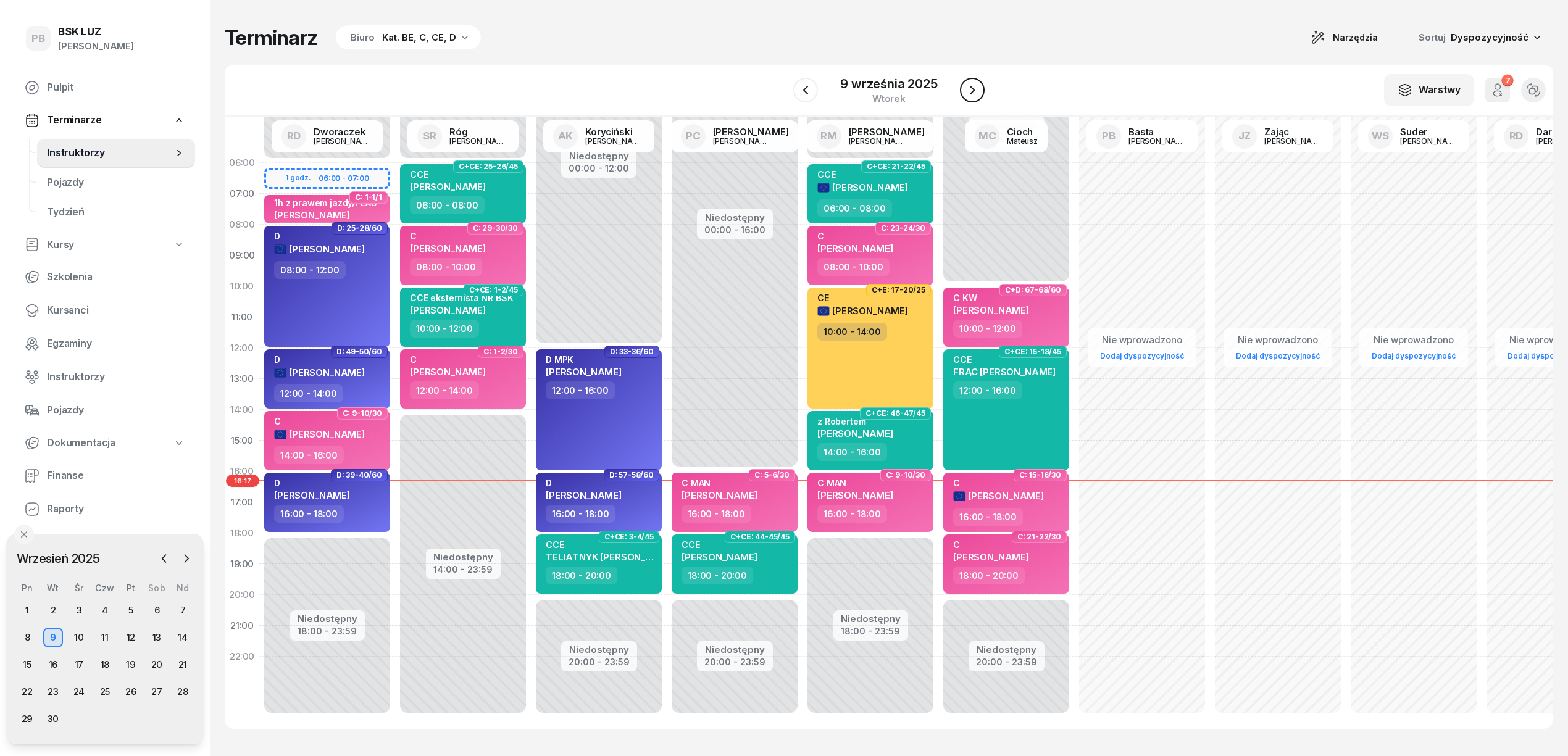
click at [978, 88] on icon "button" at bounding box center [972, 91] width 15 height 15
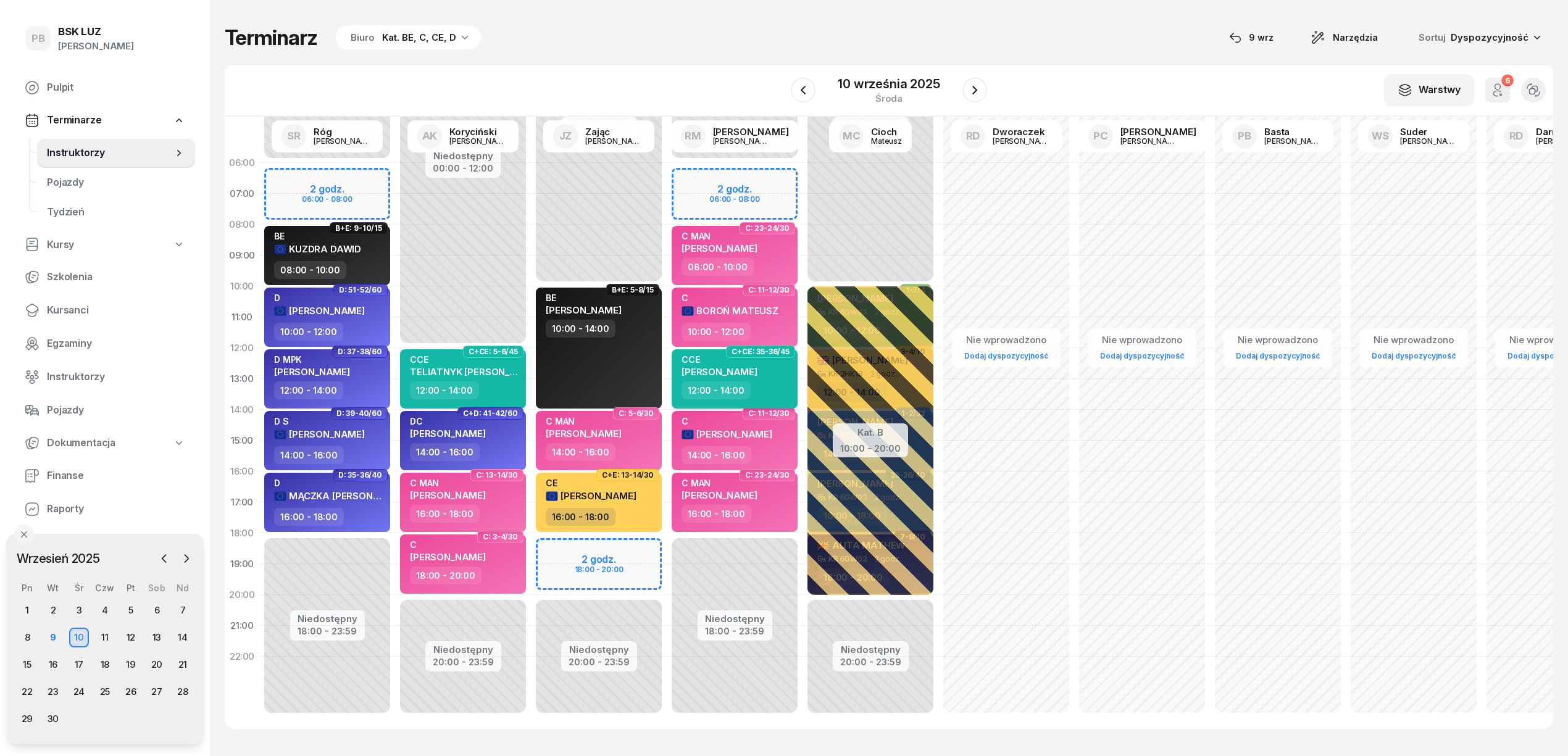
click at [751, 379] on div "CCE [PERSON_NAME]" at bounding box center [719, 368] width 76 height 27
select select "12"
select select "14"
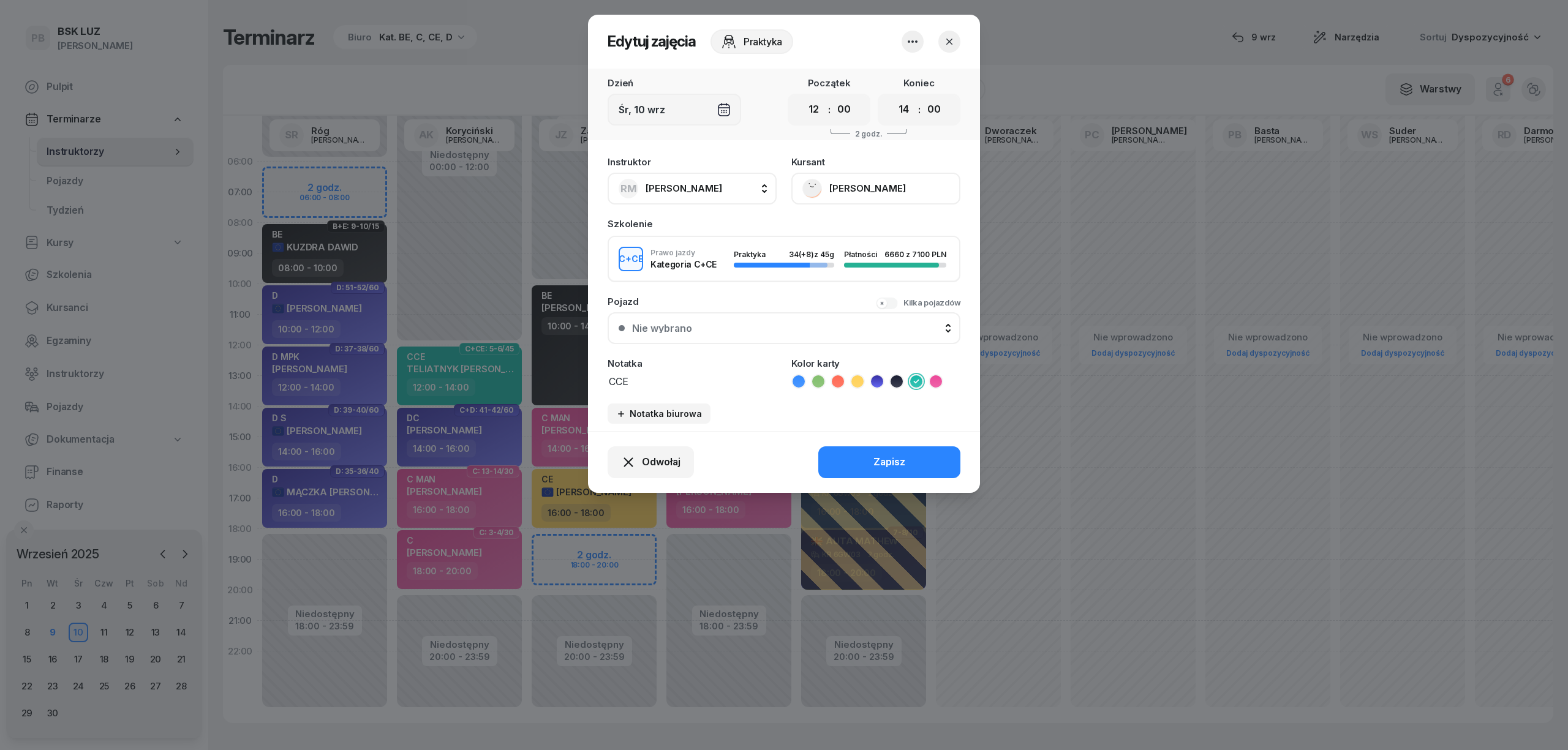
click at [839, 180] on button "[PERSON_NAME]" at bounding box center [875, 188] width 169 height 32
click at [834, 229] on div "Otwórz profil" at bounding box center [830, 230] width 59 height 16
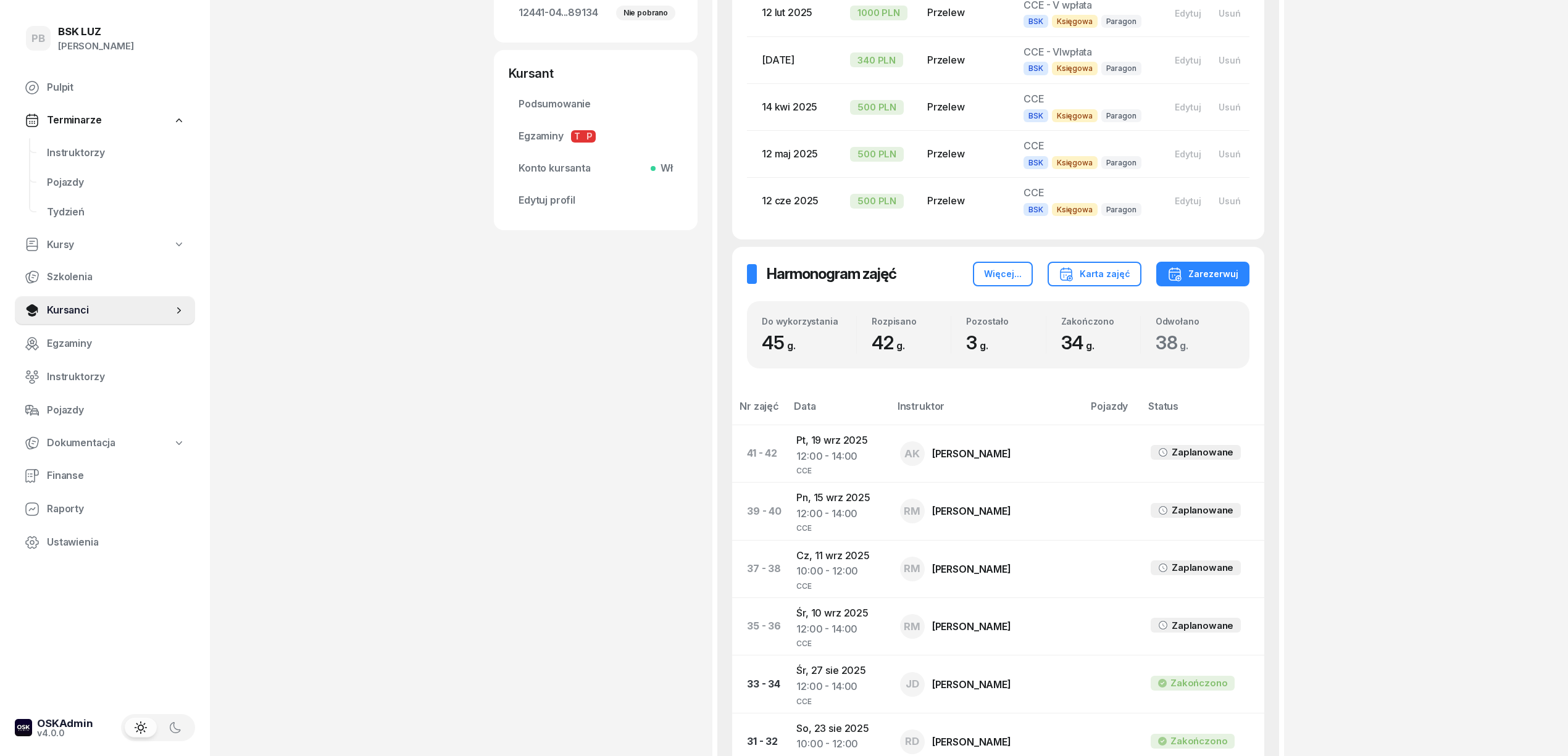
scroll to position [576, 0]
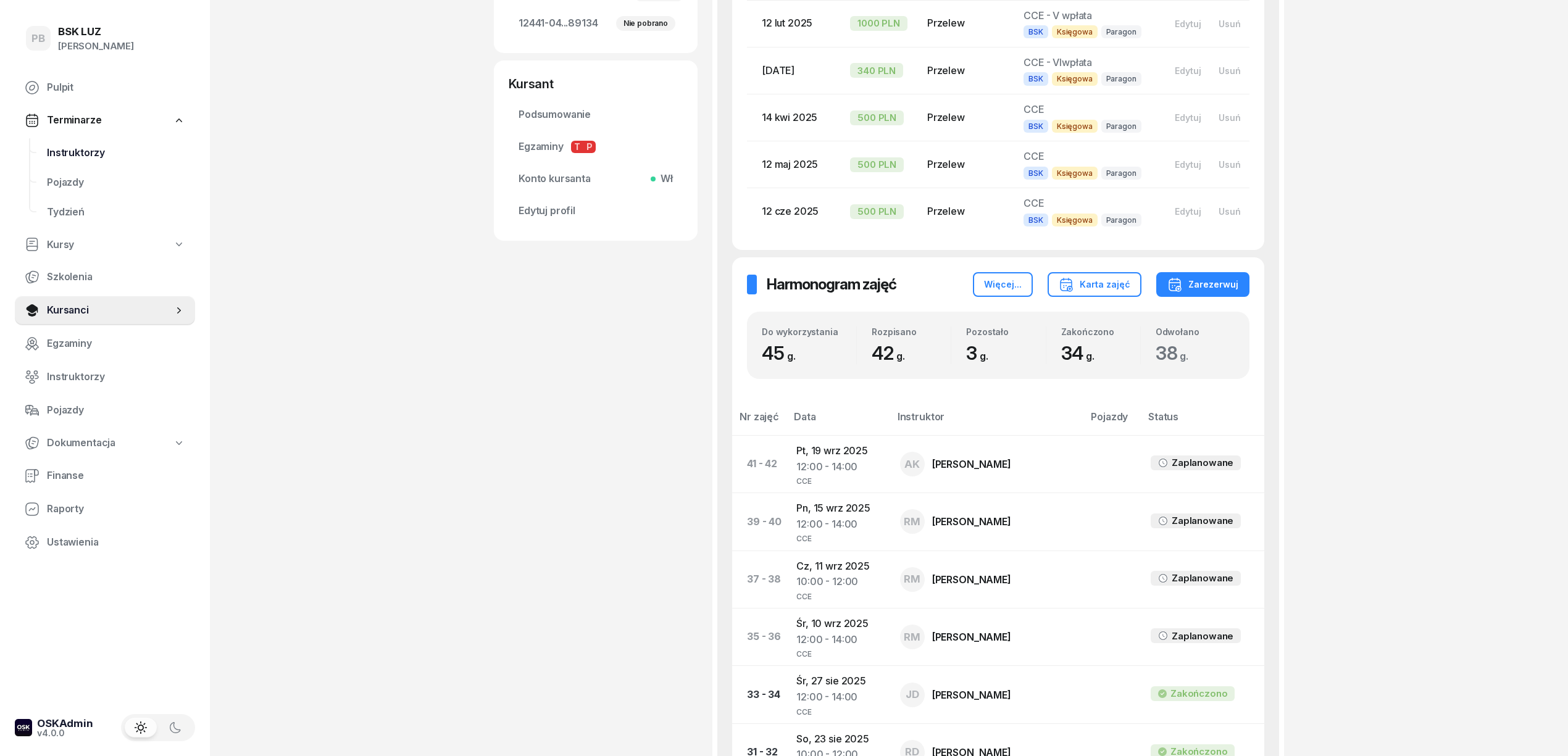
click at [69, 156] on span "Instruktorzy" at bounding box center [116, 153] width 138 height 16
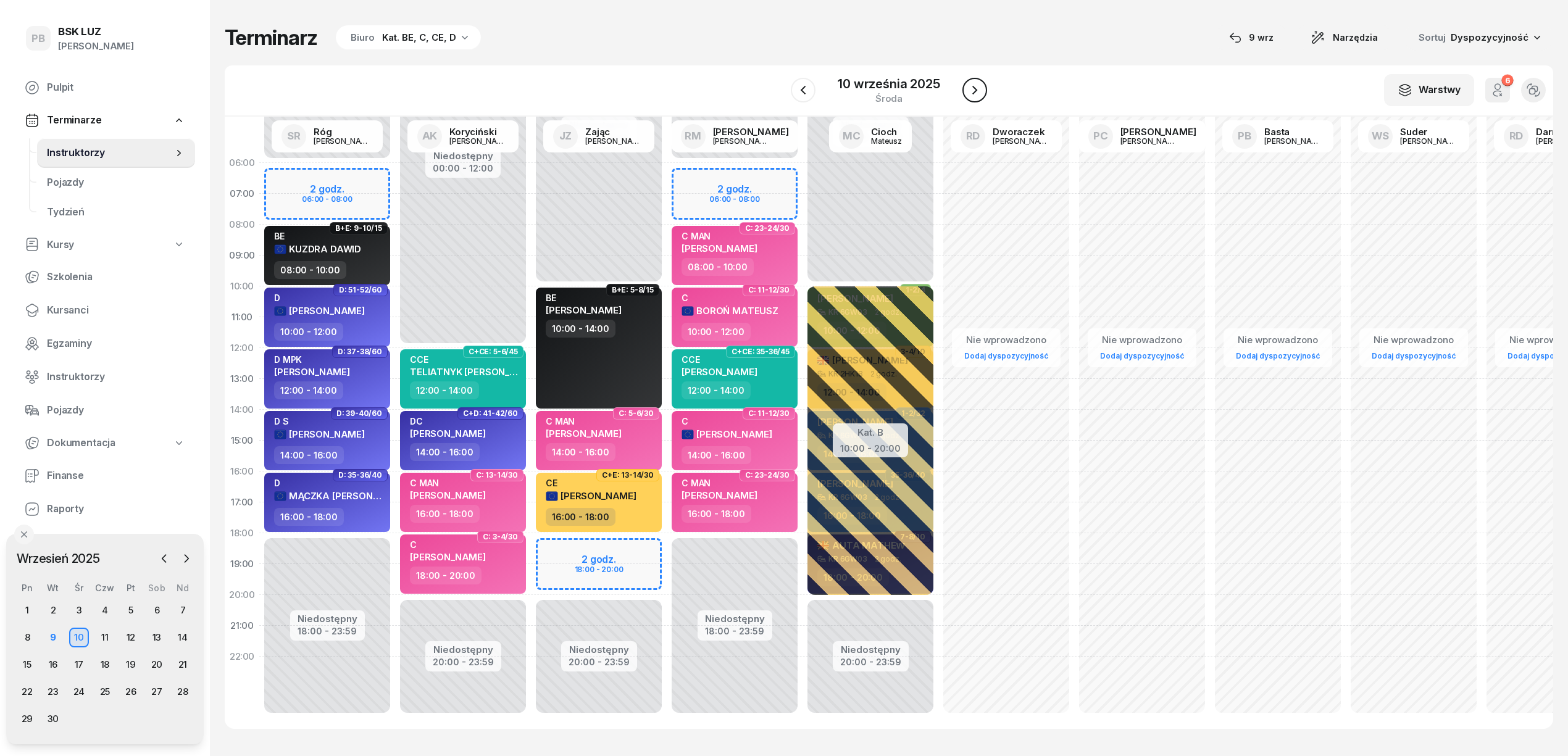
click at [978, 86] on icon "button" at bounding box center [975, 91] width 15 height 15
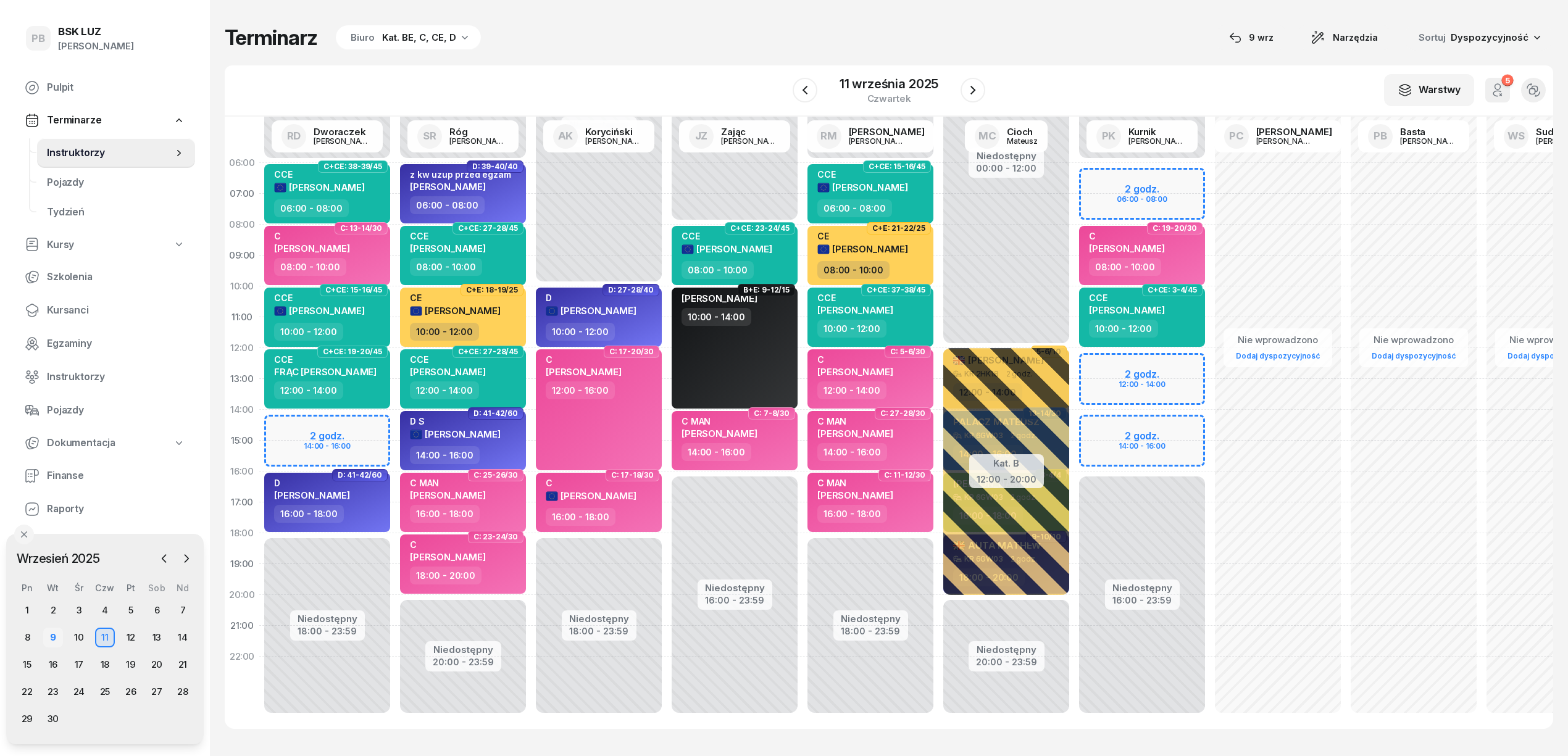
click at [53, 639] on div "9" at bounding box center [53, 638] width 20 height 20
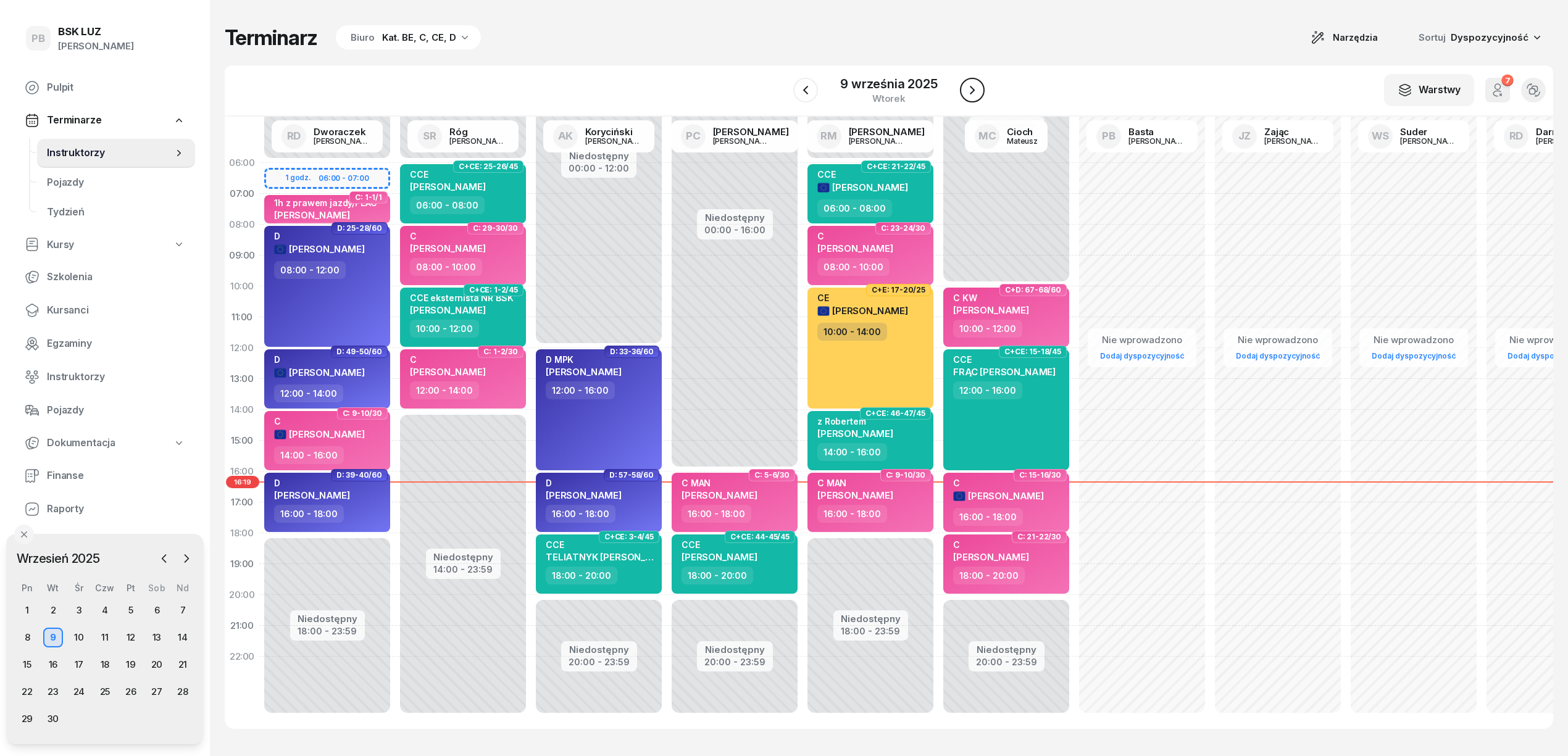
click at [971, 89] on icon "button" at bounding box center [972, 91] width 15 height 15
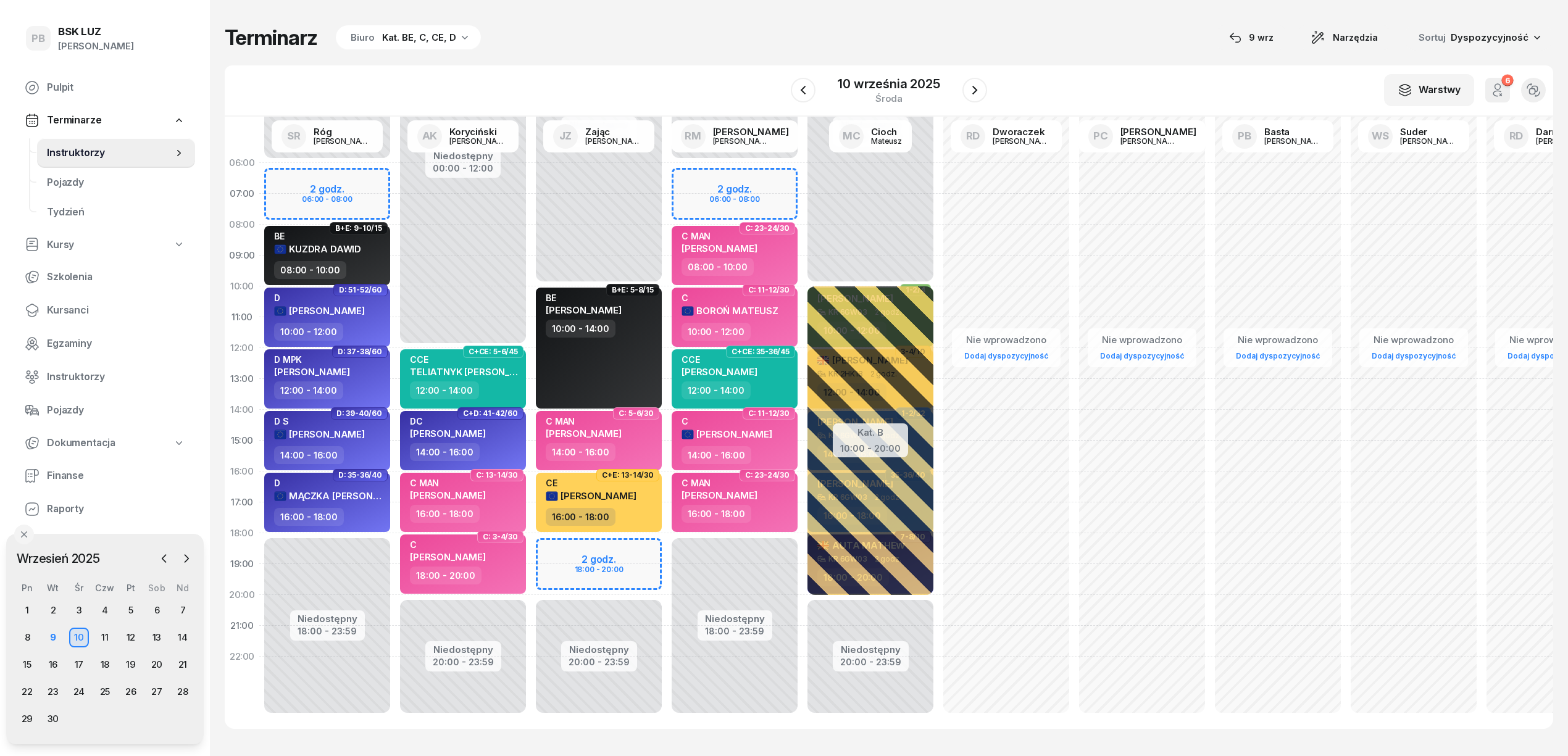
click at [1023, 65] on div "W Wybierz AK [PERSON_NAME] BP [PERSON_NAME] DP [PERSON_NAME] GS [PERSON_NAME] I…" at bounding box center [889, 91] width 1328 height 51
click at [1038, 90] on div "W Wybierz AK [PERSON_NAME] BP [PERSON_NAME] DP [PERSON_NAME] GS [PERSON_NAME] I…" at bounding box center [889, 91] width 1328 height 51
click at [1087, 58] on div "Terminarz Biuro Kat. BE, C, CE, D [DATE] Narzędzia Sortuj Dyspozycyjność W Wybi…" at bounding box center [889, 377] width 1328 height 754
click at [1063, 56] on div "Terminarz Biuro Kat. BE, C, CE, D [DATE] Narzędzia Sortuj Dyspozycyjność W Wybi…" at bounding box center [889, 377] width 1328 height 754
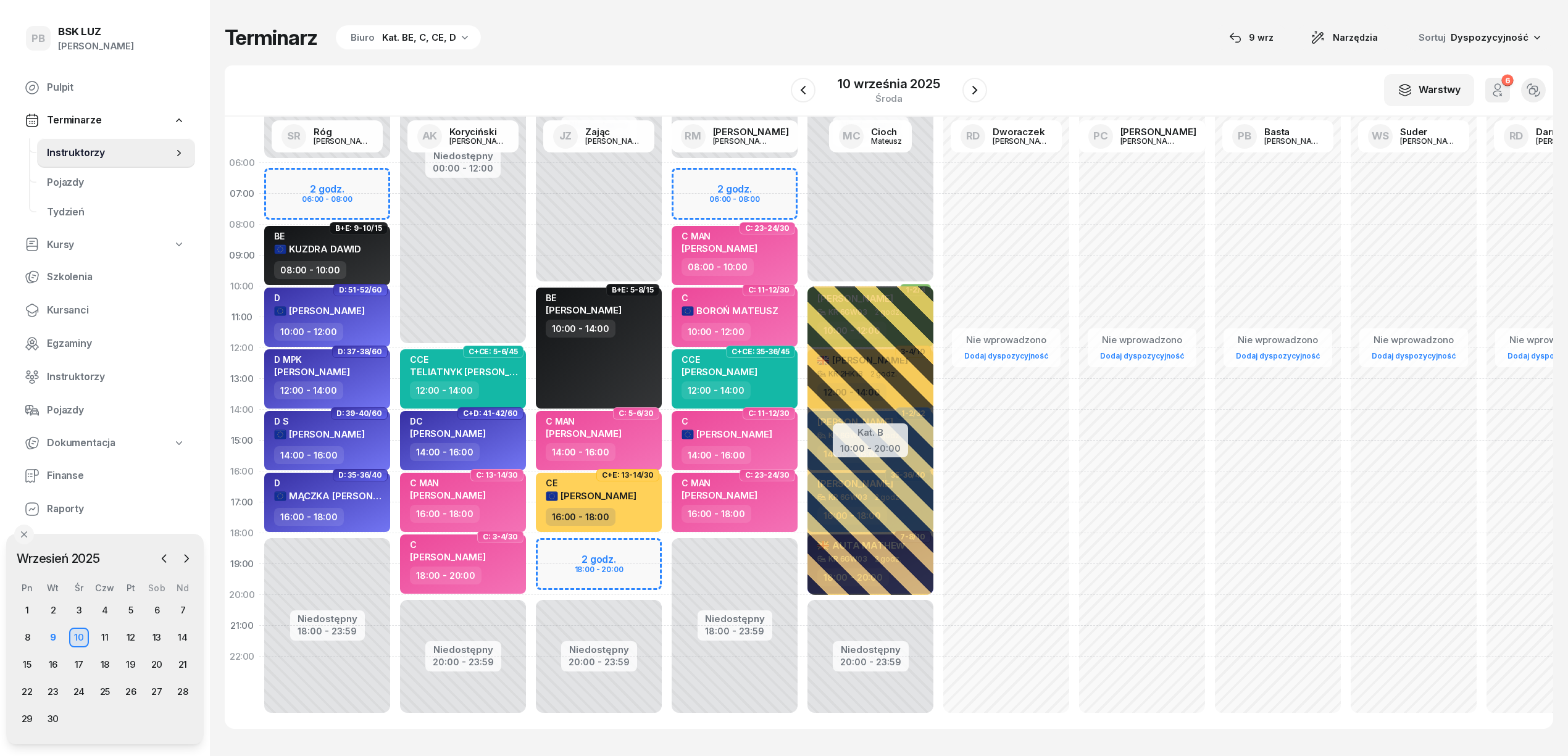
click at [1052, 70] on div "W Wybierz AK [PERSON_NAME] BP [PERSON_NAME] DP [PERSON_NAME] GS [PERSON_NAME] I…" at bounding box center [889, 91] width 1328 height 51
click at [684, 60] on div "Terminarz Biuro Kat. BE, C, CE, D [DATE] Narzędzia Sortuj Dyspozycyjność W Wybi…" at bounding box center [889, 377] width 1328 height 754
click at [691, 54] on div "Terminarz Biuro Kat. BE, C, CE, D [DATE] Narzędzia Sortuj Dyspozycyjność W Wybi…" at bounding box center [889, 377] width 1328 height 754
click at [53, 635] on div "9" at bounding box center [53, 638] width 20 height 20
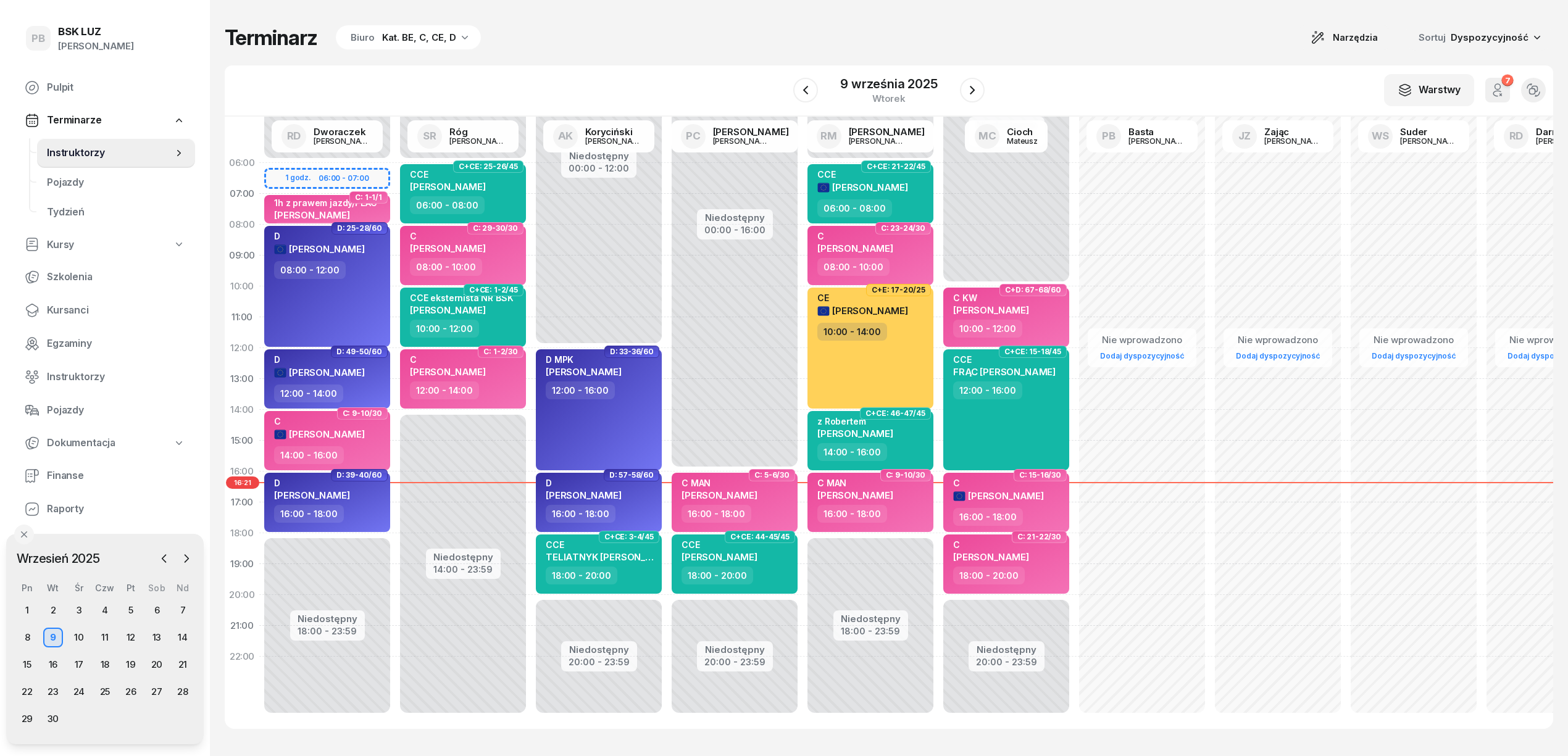
click at [439, 40] on div "Kat. BE, C, CE, D" at bounding box center [418, 38] width 74 height 15
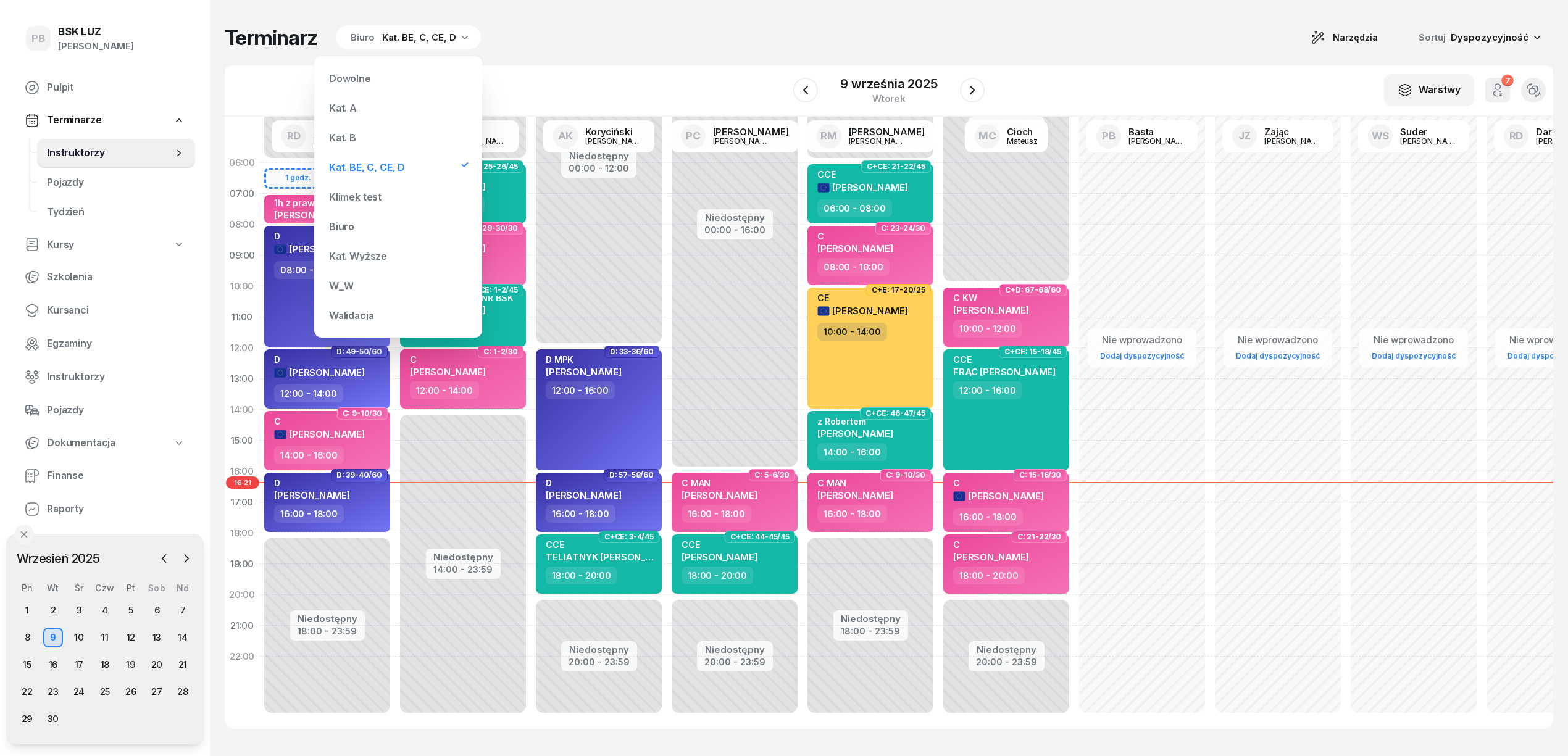
click at [350, 132] on div "Kat. B" at bounding box center [342, 137] width 27 height 9
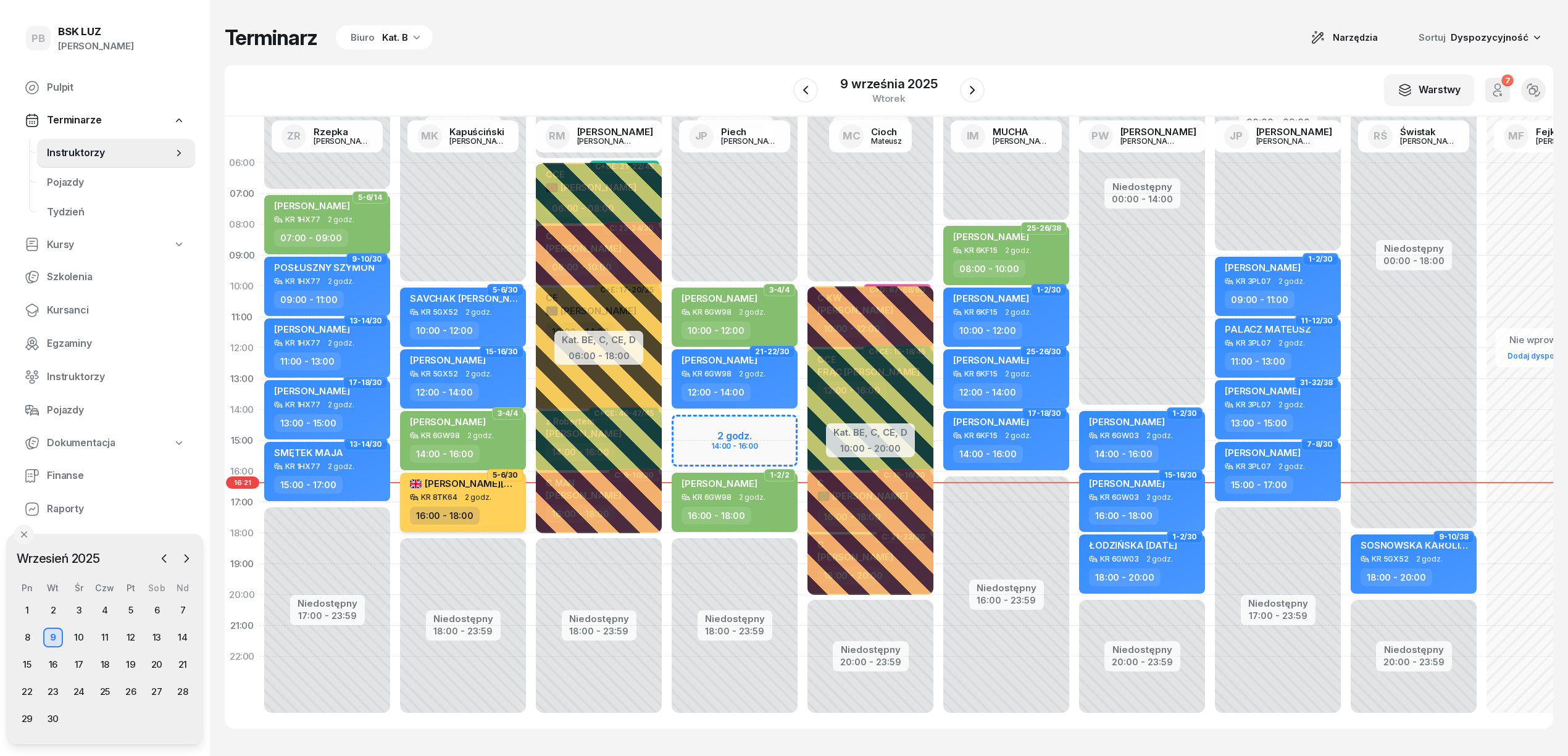
click at [490, 494] on div "KR 8TK64 2 godz." at bounding box center [464, 497] width 109 height 9
select select "16"
select select "18"
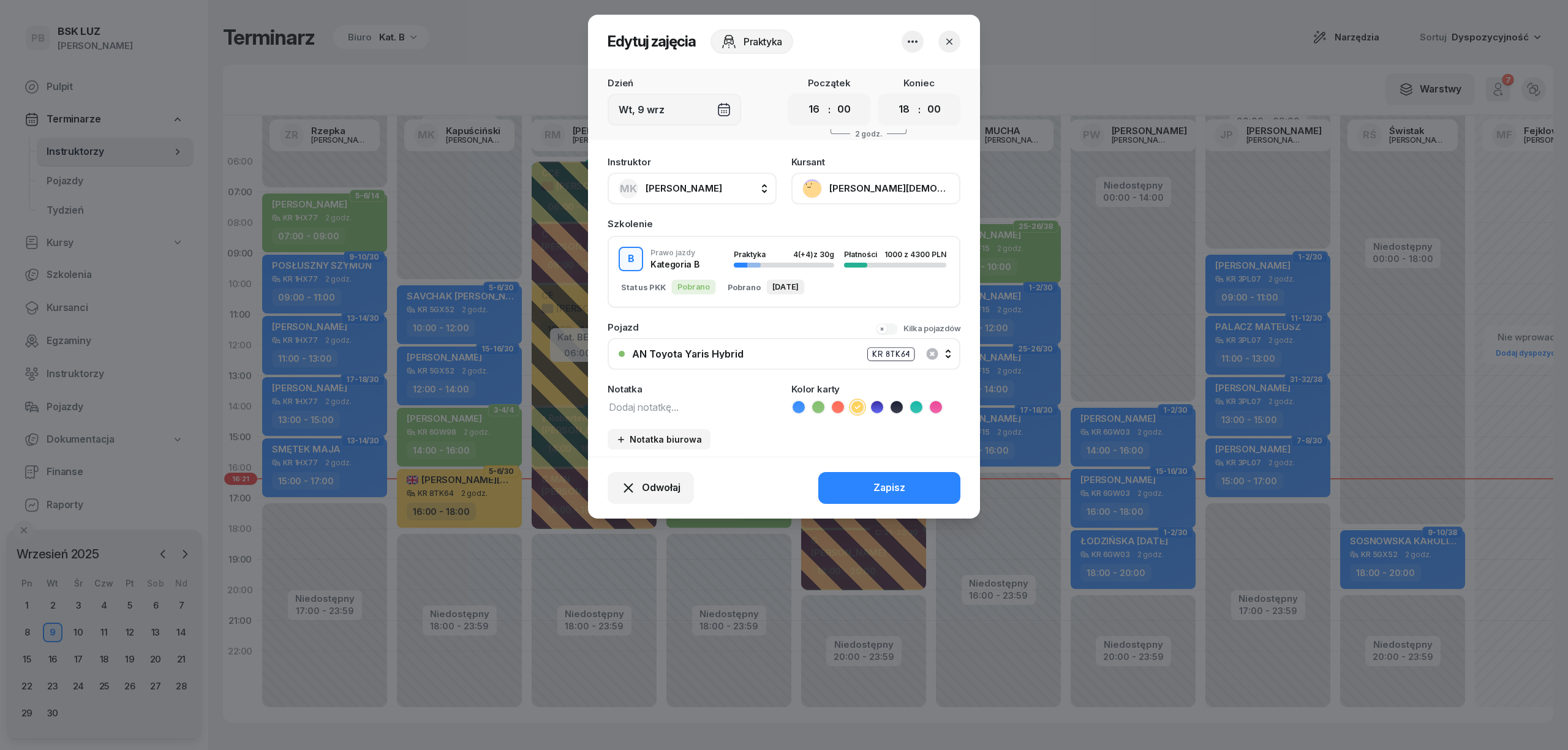
click at [868, 193] on button "[PERSON_NAME][DEMOGRAPHIC_DATA]" at bounding box center [875, 188] width 169 height 32
click at [865, 232] on link "Otwórz profil" at bounding box center [874, 230] width 161 height 31
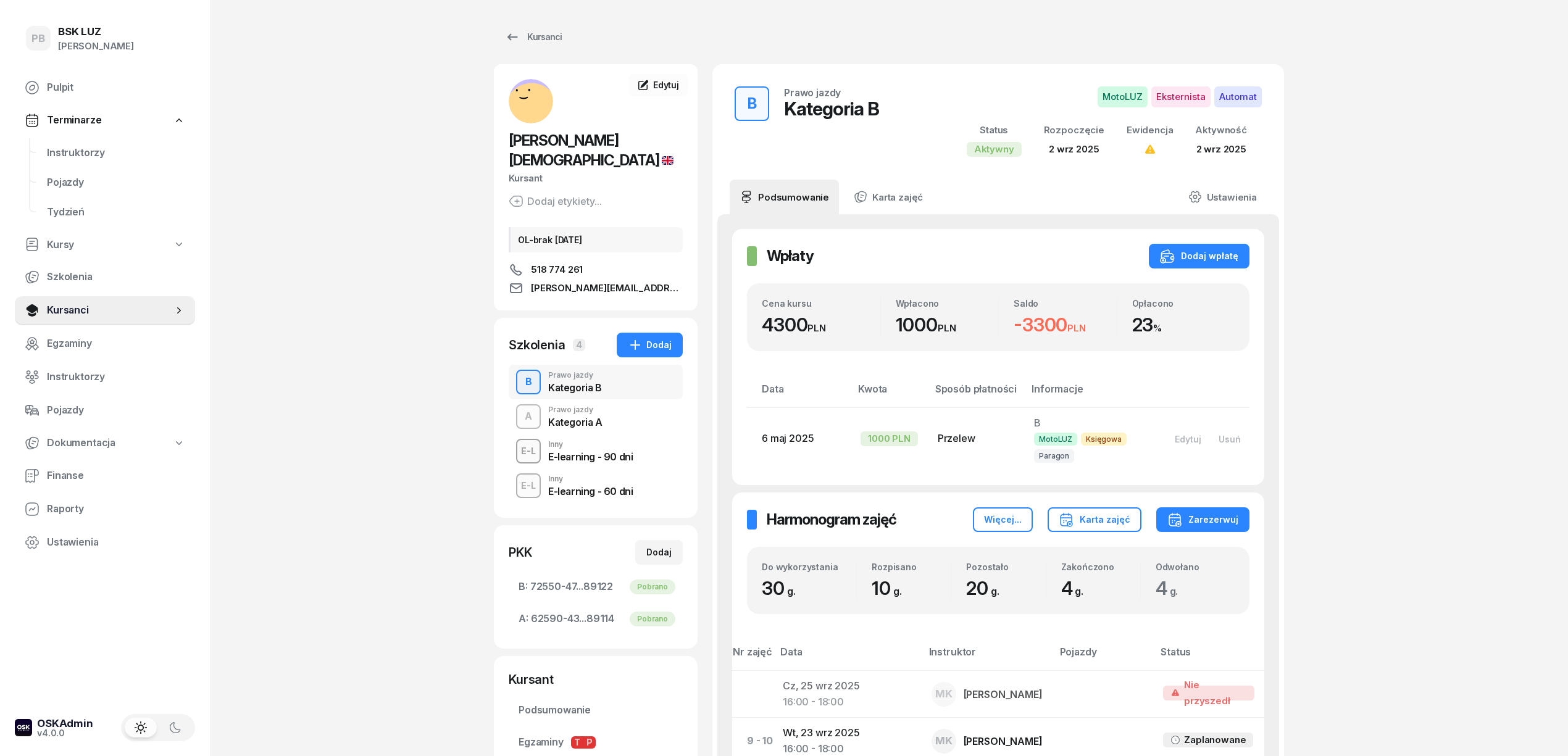
click at [644, 367] on div "B Prawo jazdy Kategoria B" at bounding box center [595, 382] width 174 height 35
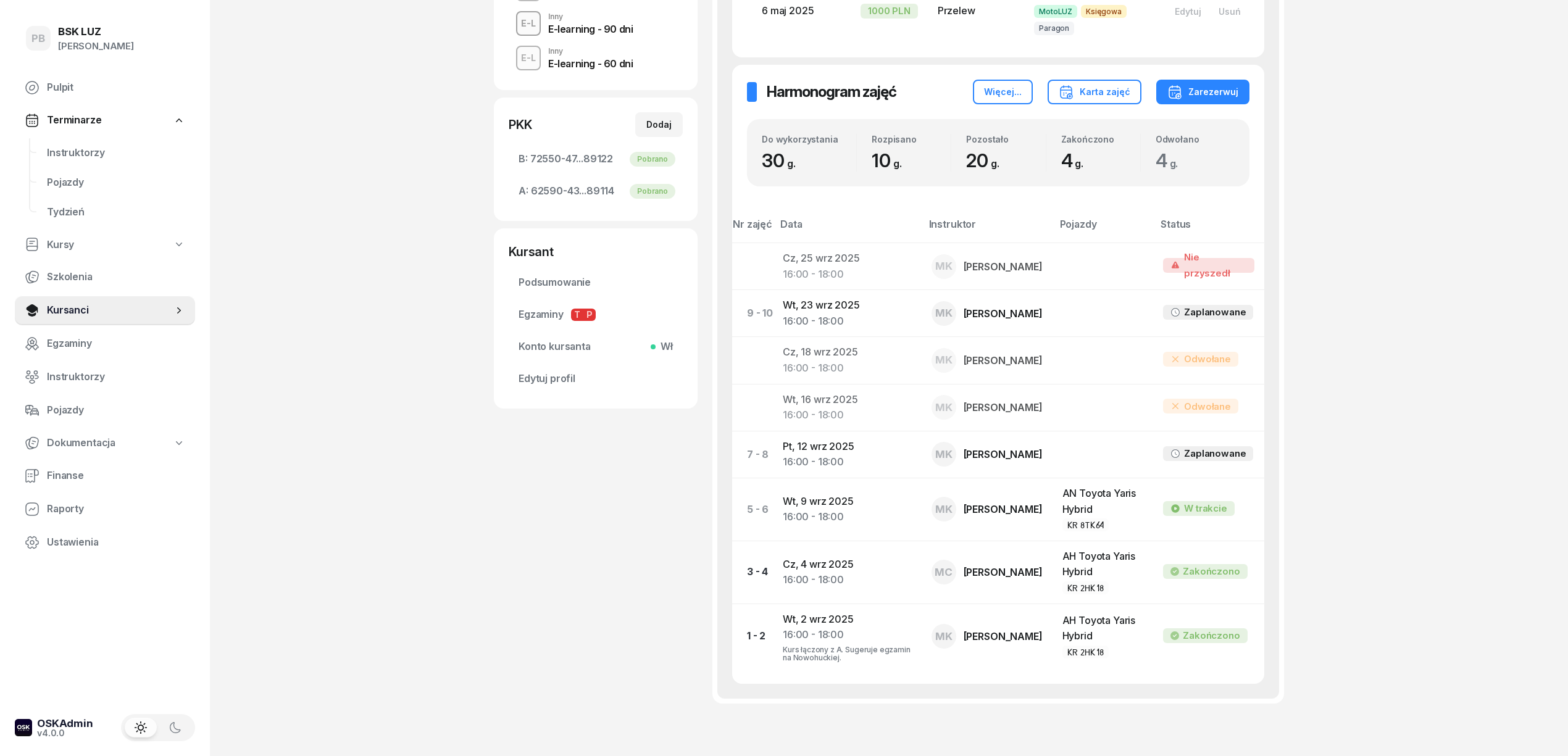
scroll to position [494, 0]
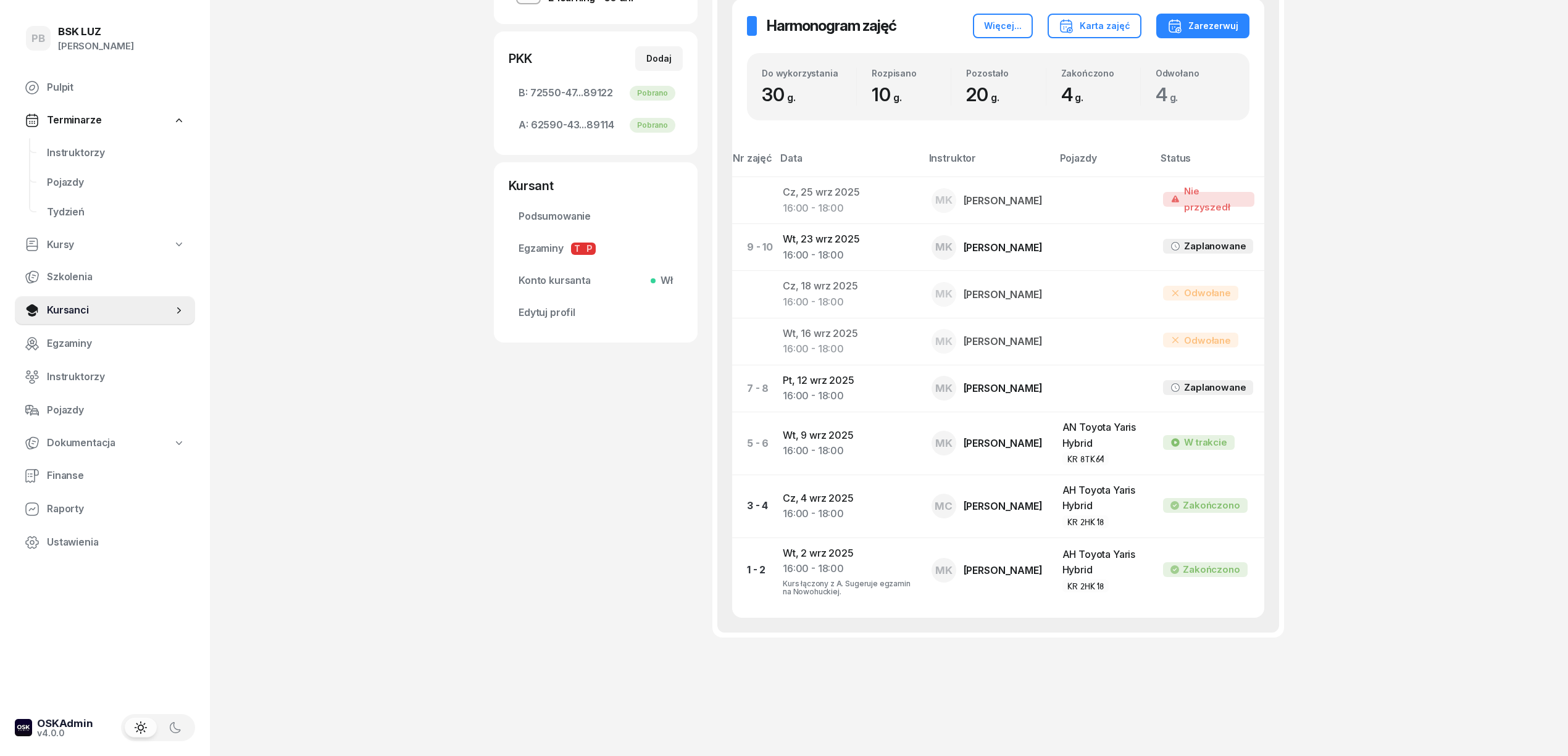
click at [401, 660] on div "PB BSK [PERSON_NAME] Terminarze Instruktorzy Pojazdy Tydzień Kursy Szkolenia Ku…" at bounding box center [784, 132] width 1568 height 1253
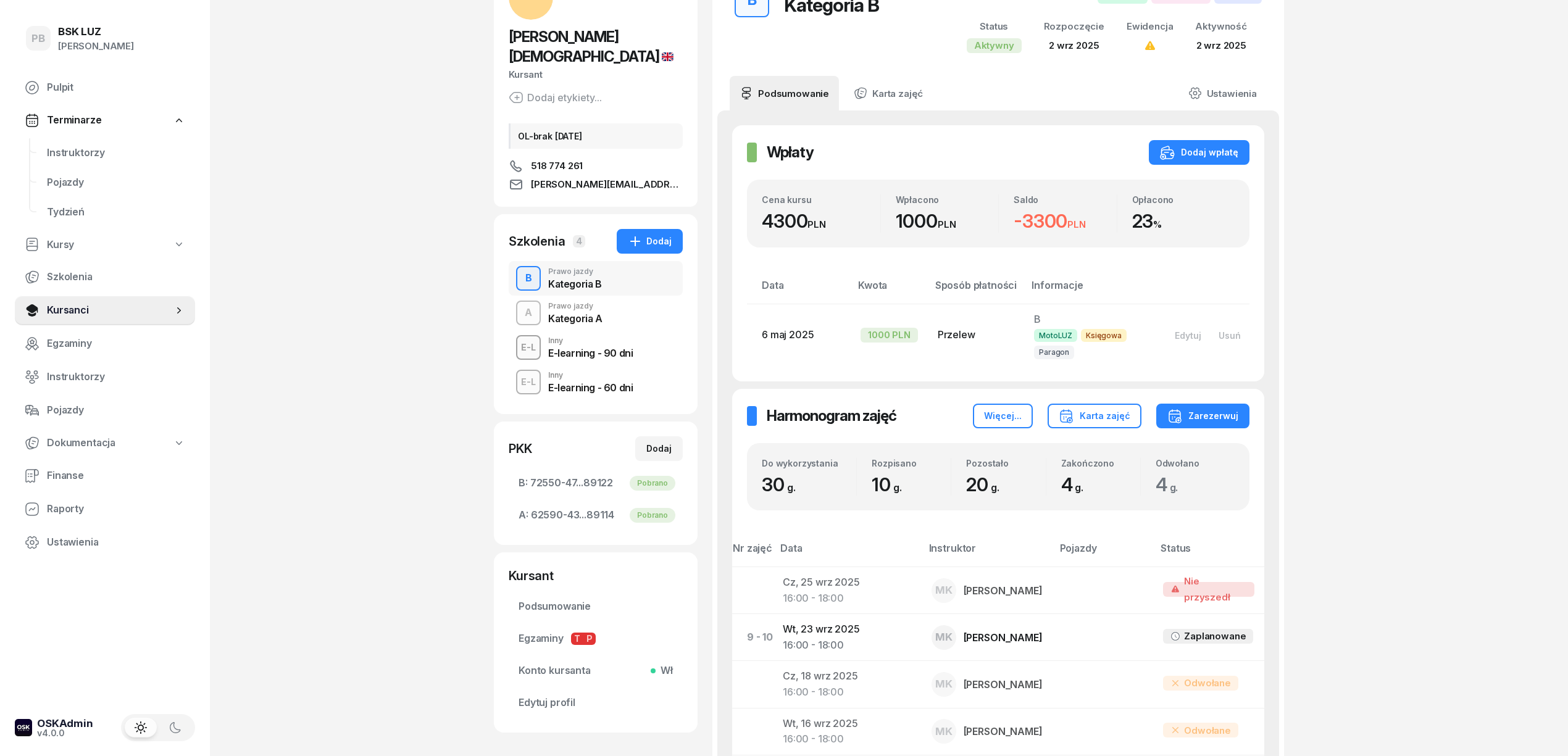
scroll to position [164, 0]
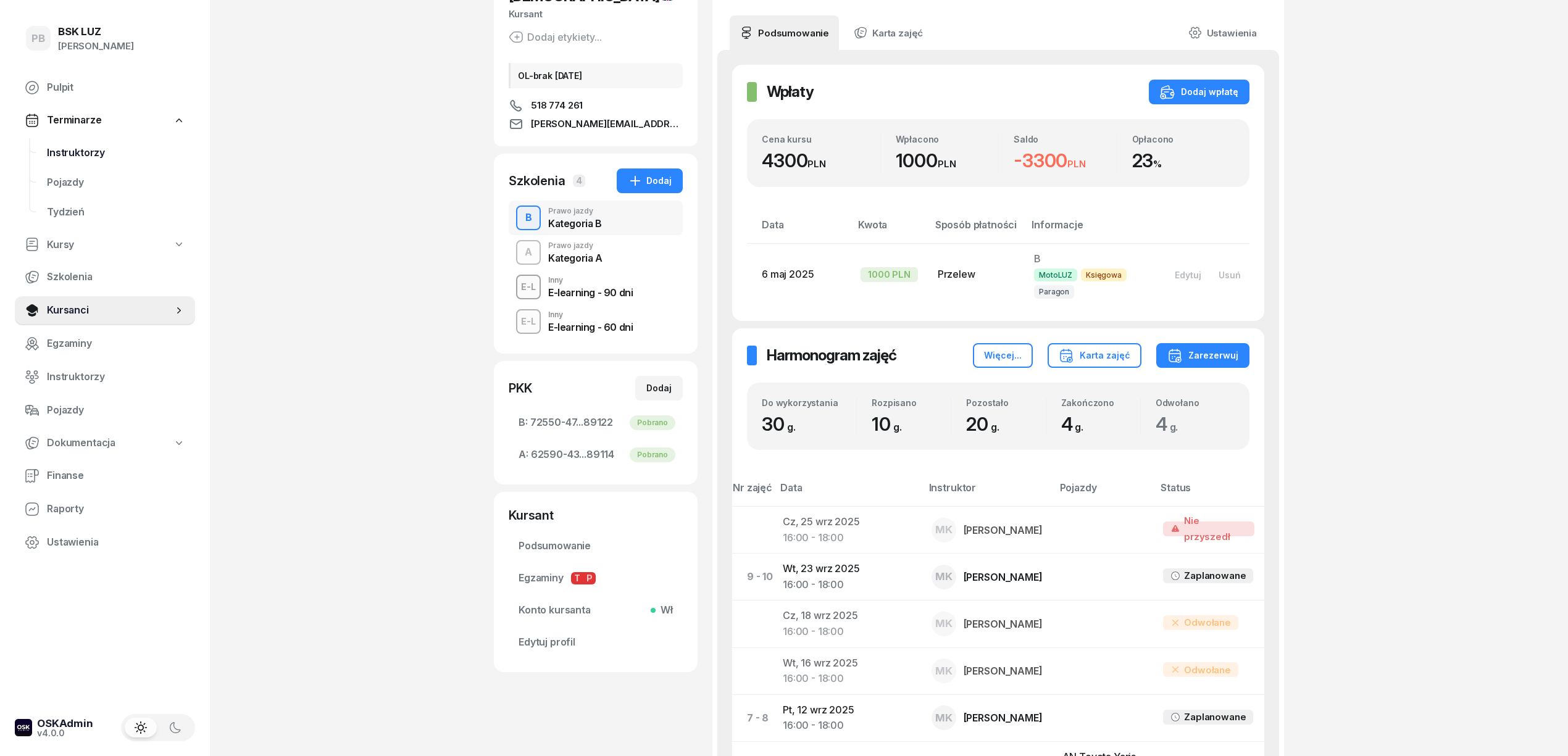
click at [86, 153] on span "Instruktorzy" at bounding box center [116, 153] width 138 height 16
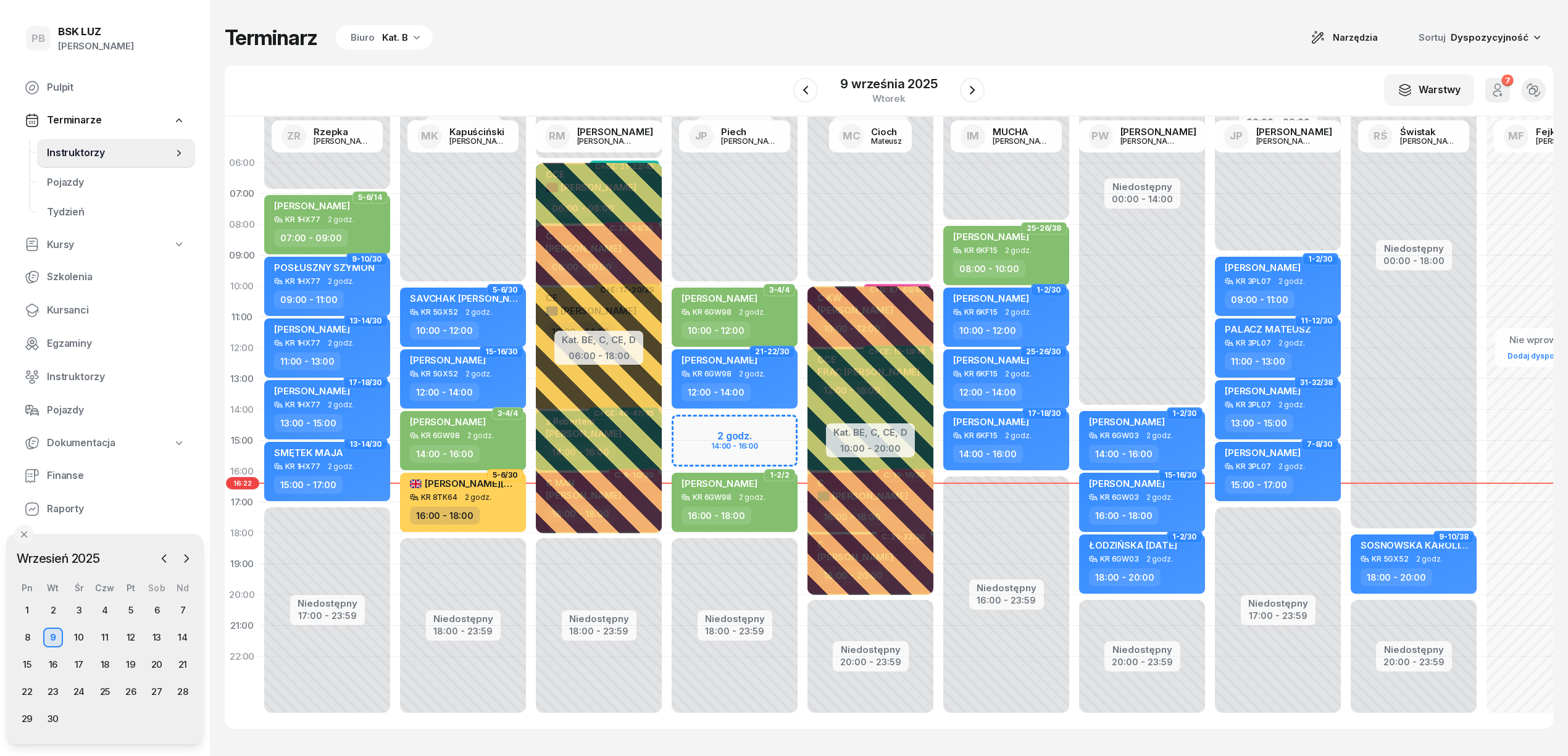
click at [672, 43] on div "Terminarz Biuro Kat. B Narzędzia Sortuj Dyspozycyjność" at bounding box center [889, 37] width 1328 height 26
click at [75, 310] on span "Kursanci" at bounding box center [116, 310] width 138 height 16
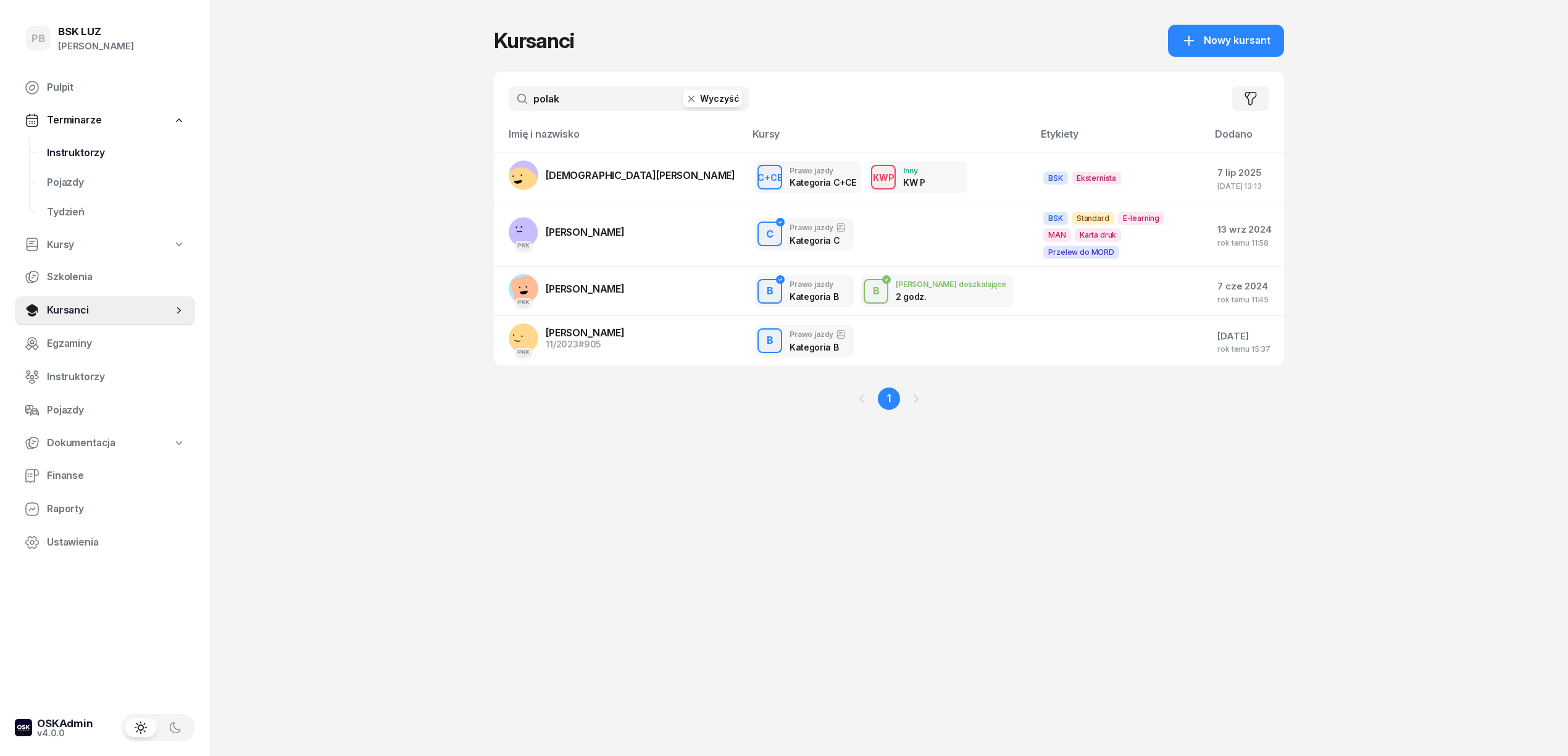
click at [81, 146] on span "Instruktorzy" at bounding box center [116, 153] width 138 height 16
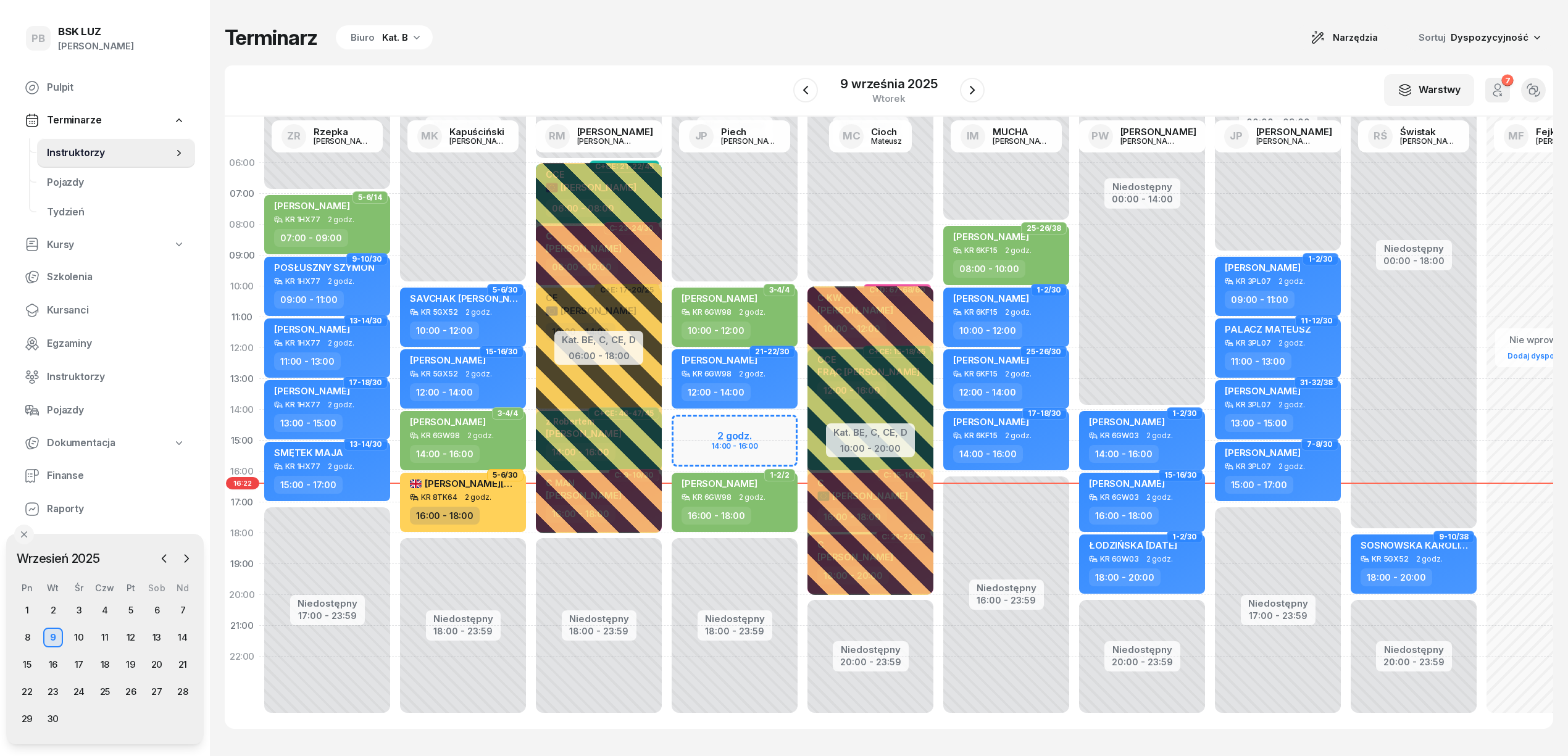
click at [401, 38] on div "Kat. B" at bounding box center [394, 38] width 26 height 15
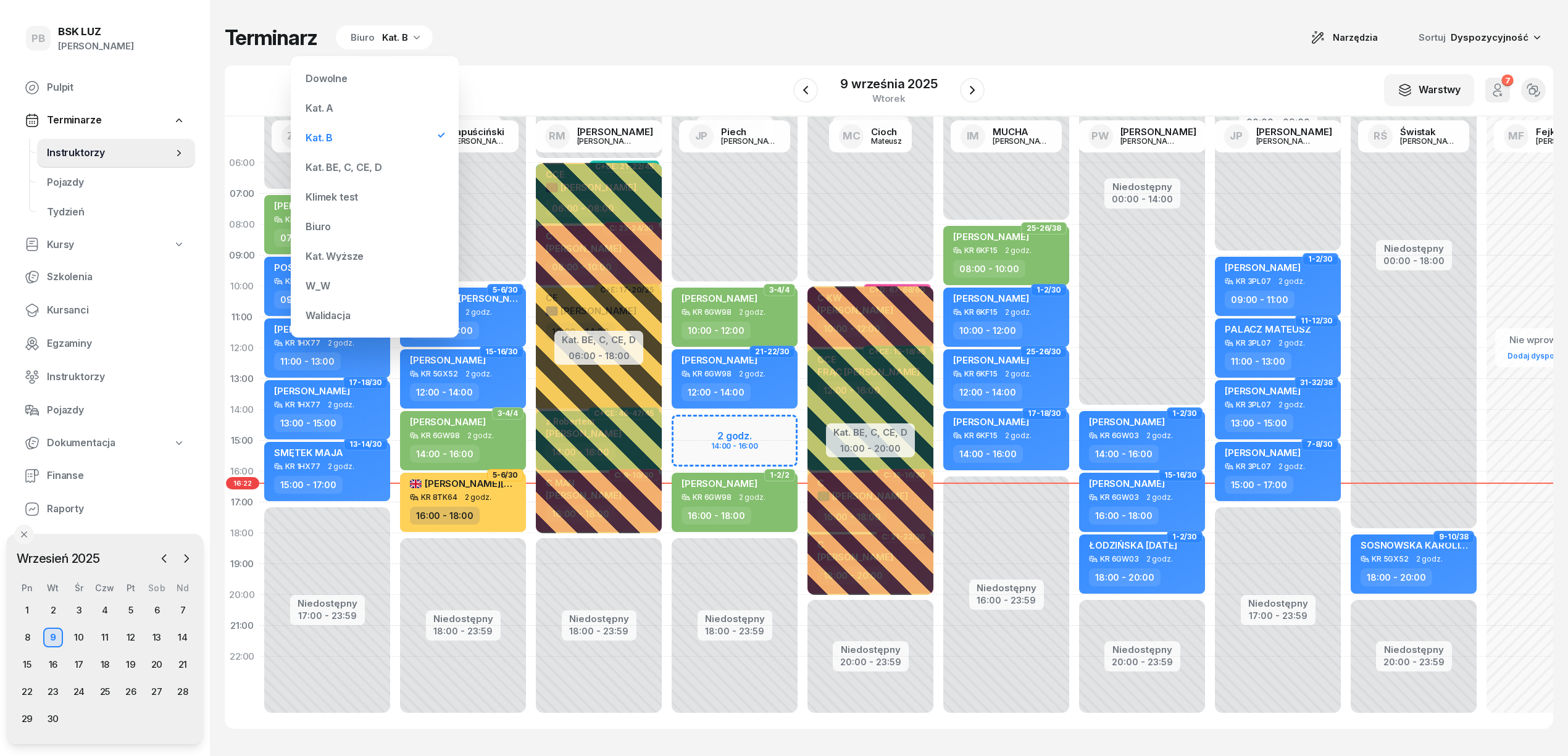
click at [356, 170] on div "Kat. BE, C, CE, D" at bounding box center [343, 167] width 76 height 9
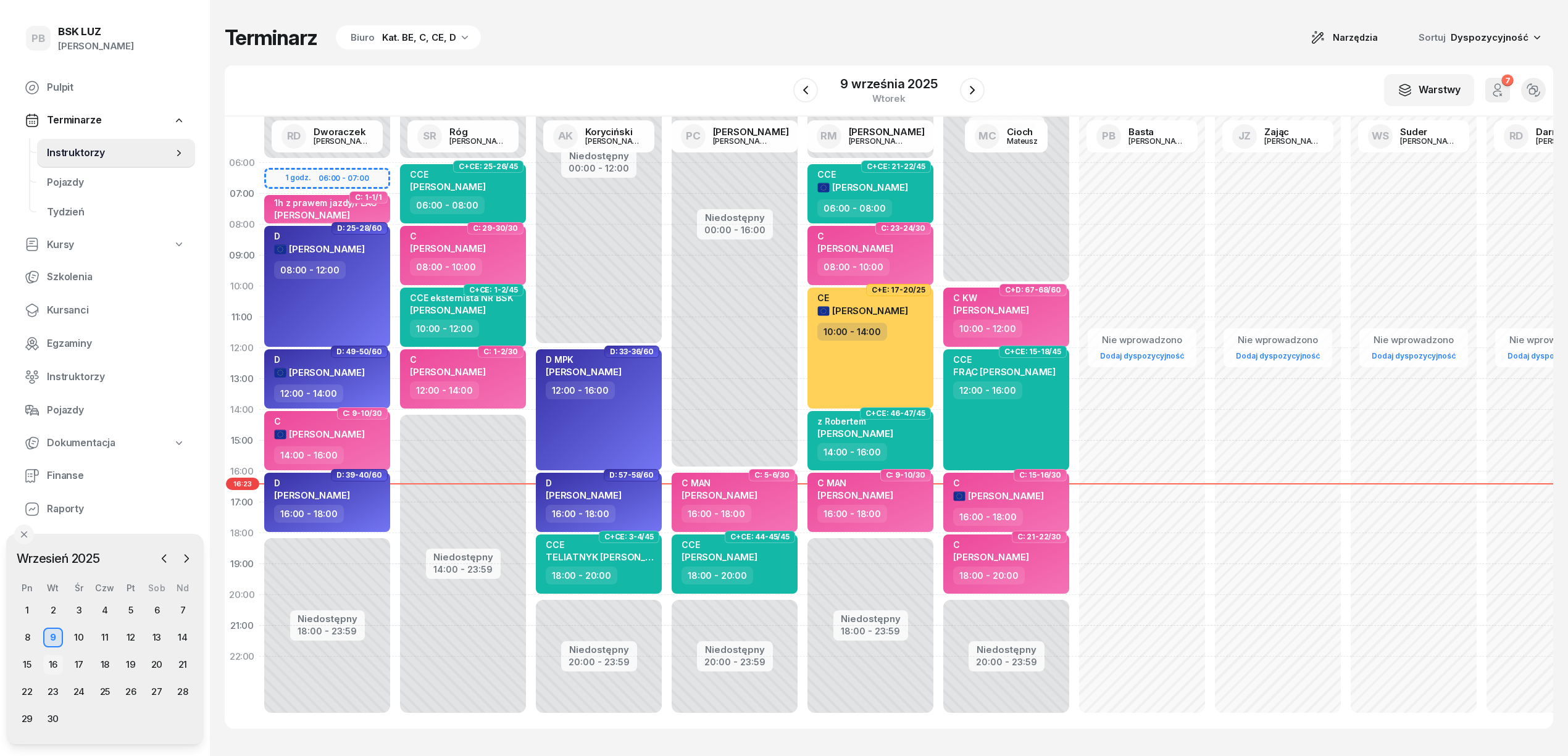
click at [52, 662] on div "16" at bounding box center [53, 664] width 20 height 20
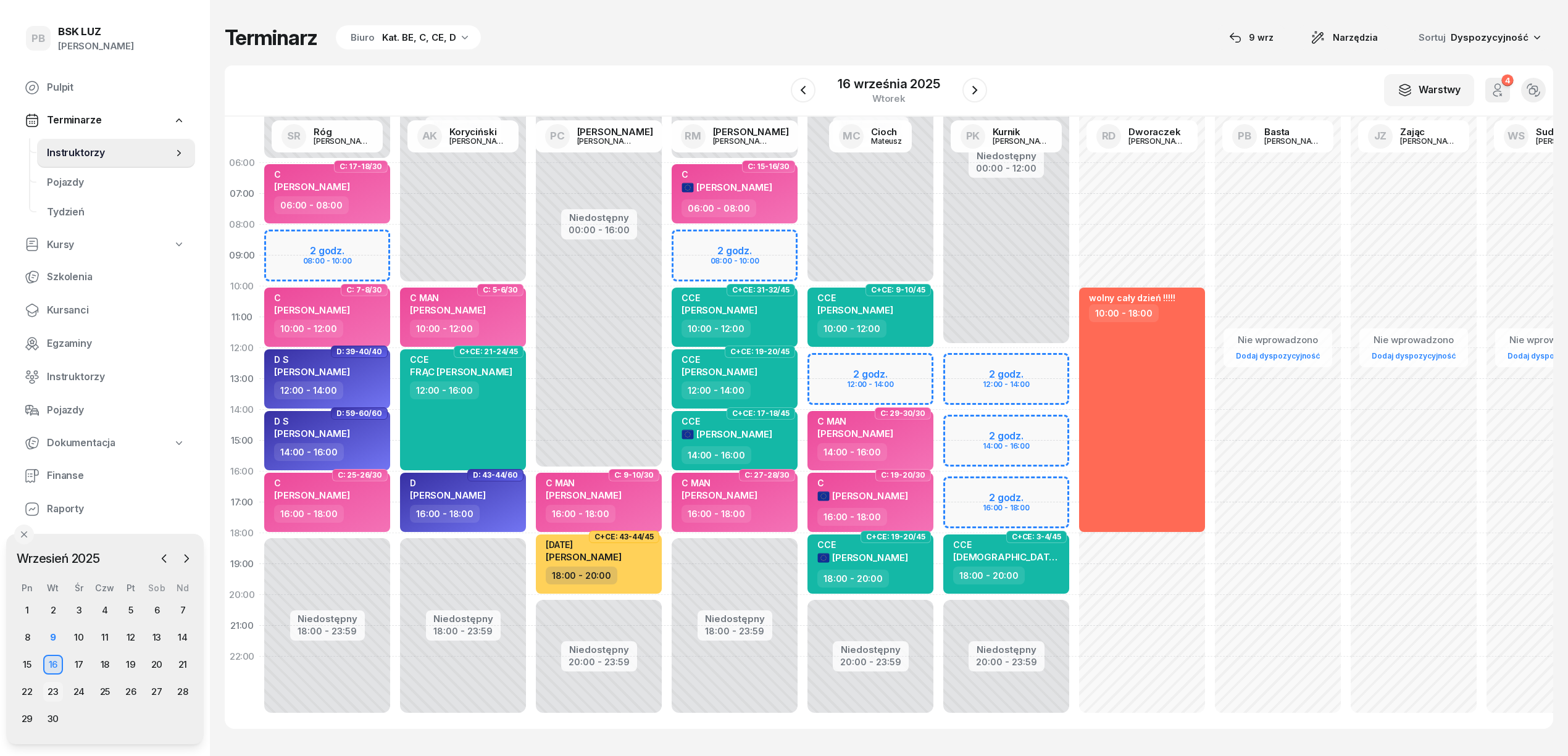
click at [61, 696] on div "23" at bounding box center [53, 692] width 20 height 20
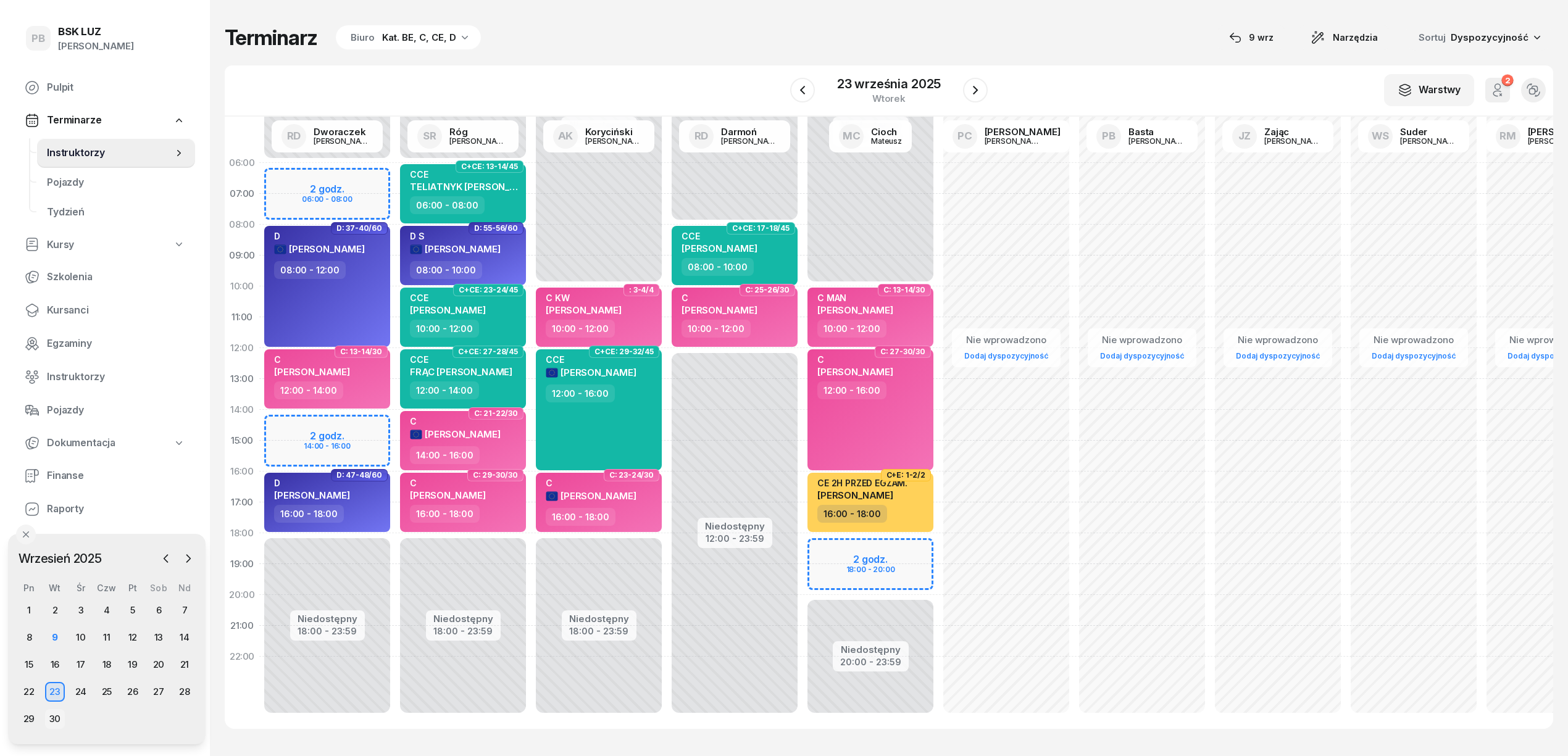
click at [50, 717] on div "30" at bounding box center [55, 719] width 20 height 20
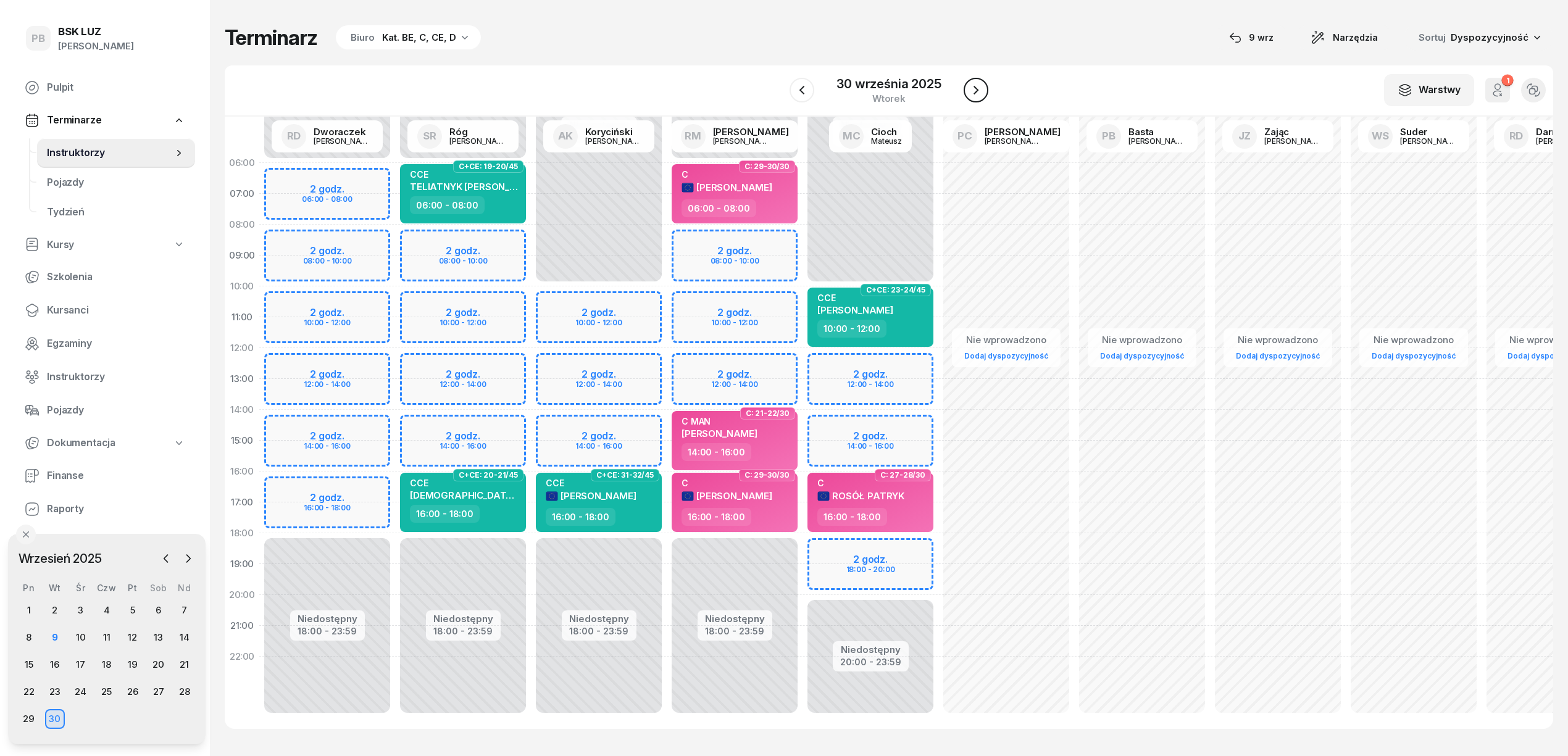
click at [971, 85] on icon "button" at bounding box center [976, 91] width 15 height 15
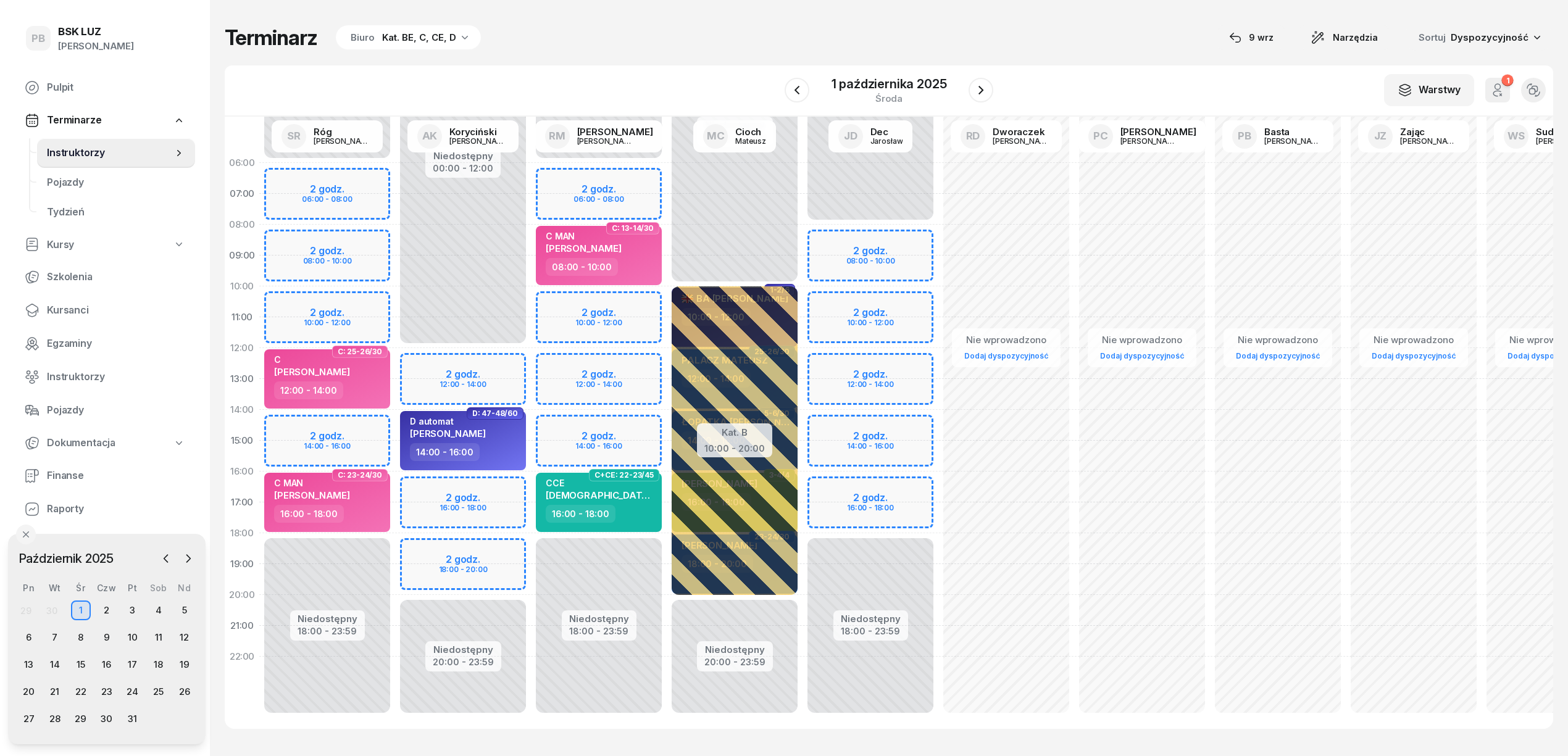
click at [1065, 40] on div "Terminarz Biuro Kat. BE, C, CE, D [DATE] Narzędzia Sortuj Dyspozycyjność" at bounding box center [889, 37] width 1328 height 26
click at [688, 86] on div "W Wybierz AK [PERSON_NAME] BP [PERSON_NAME] DP [PERSON_NAME] GS [PERSON_NAME] I…" at bounding box center [889, 91] width 1328 height 51
click at [714, 75] on div "W Wybierz AK [PERSON_NAME] BP [PERSON_NAME] DP [PERSON_NAME] GS [PERSON_NAME] I…" at bounding box center [889, 91] width 1328 height 51
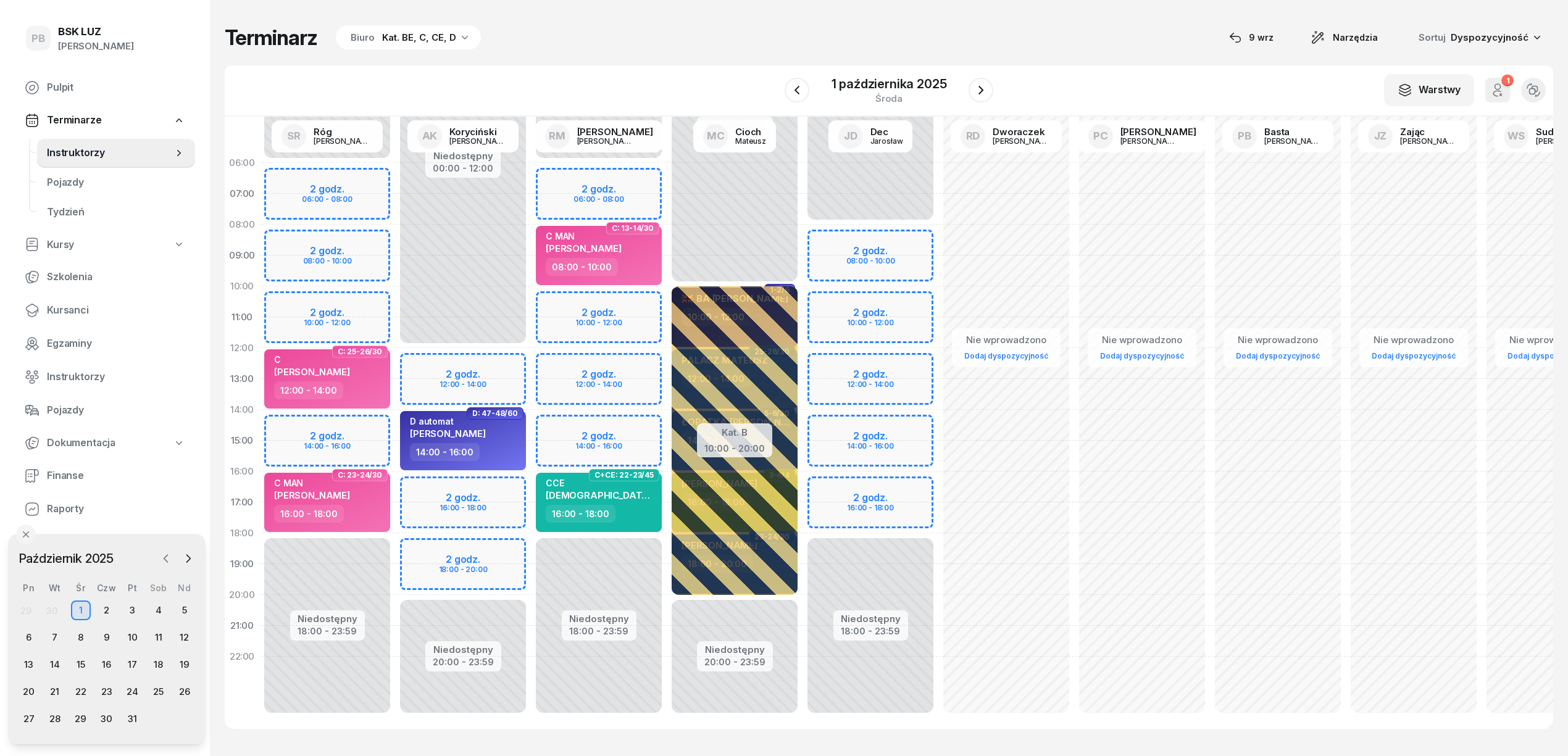
click at [168, 558] on icon "button" at bounding box center [165, 558] width 12 height 12
click at [157, 637] on div "13" at bounding box center [158, 638] width 20 height 20
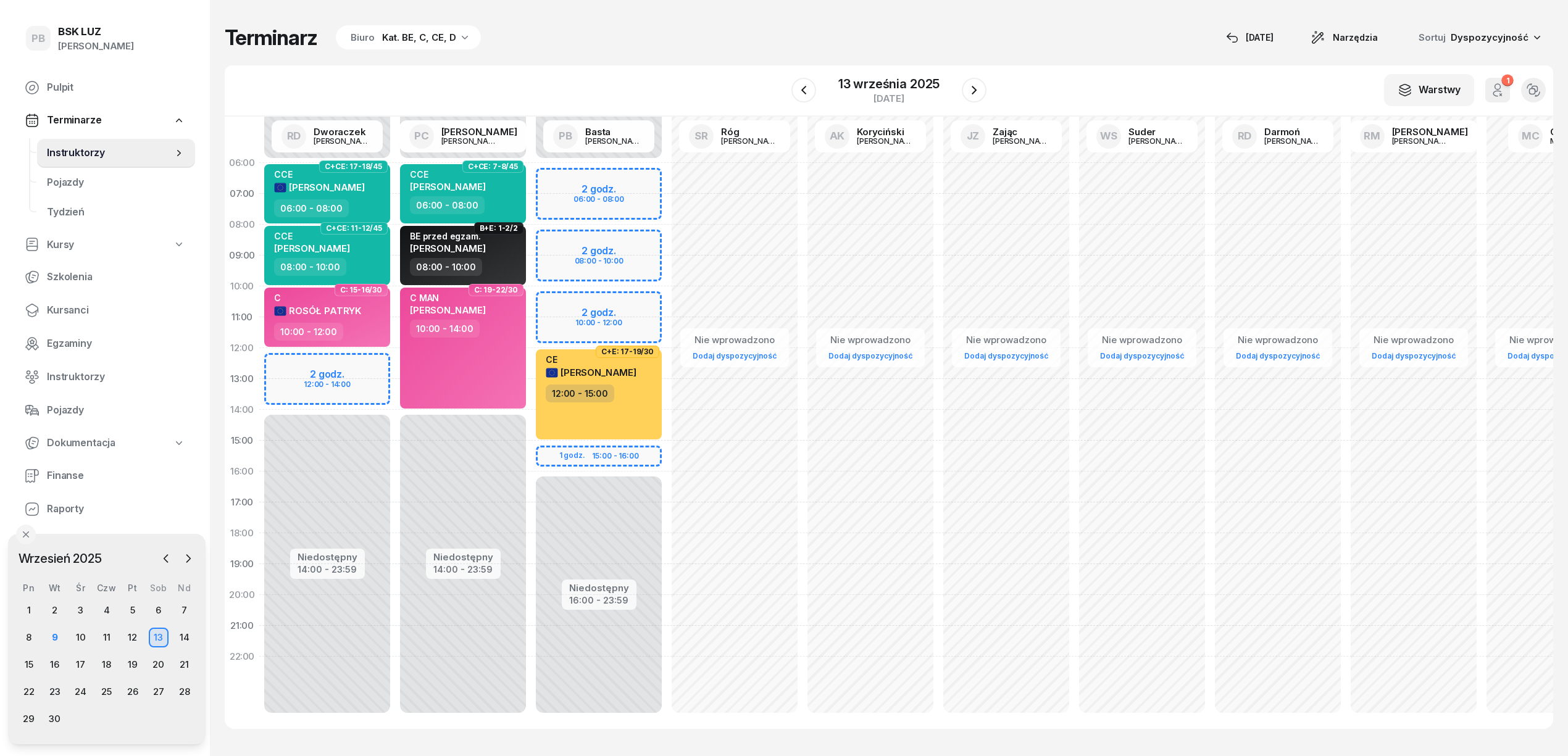
click at [741, 24] on div "Terminarz Biuro Kat. BE, C, CE, D 9 wrz Narzędzia Sortuj Dyspozycyjność W Wybie…" at bounding box center [889, 377] width 1328 height 754
click at [741, 25] on div "Terminarz Biuro Kat. BE, C, CE, D [DATE] Narzędzia Sortuj Dyspozycyjność" at bounding box center [889, 37] width 1328 height 26
click at [77, 637] on div "10" at bounding box center [80, 638] width 20 height 20
click at [53, 636] on div "9" at bounding box center [55, 638] width 20 height 20
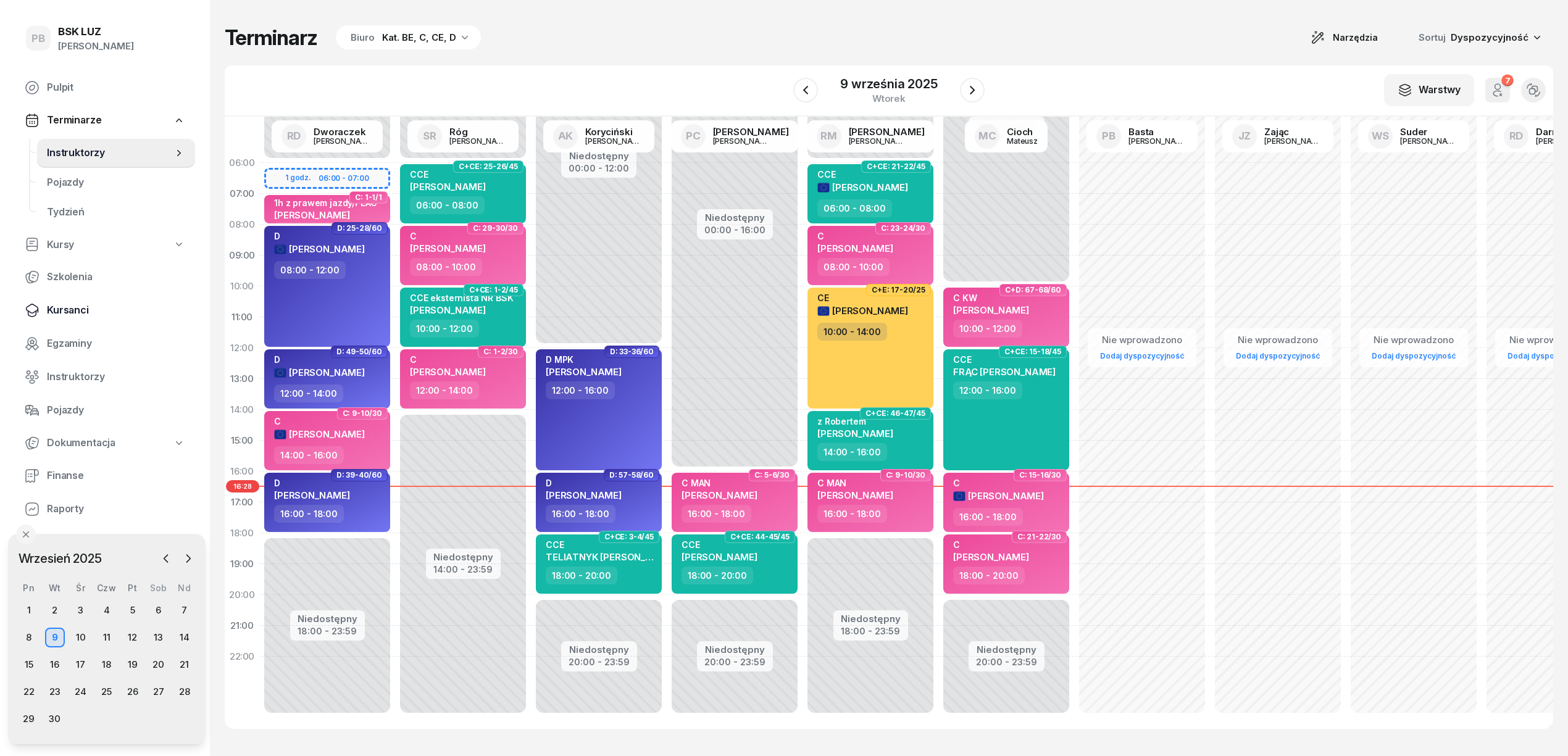
click at [60, 302] on span "Kursanci" at bounding box center [116, 310] width 138 height 16
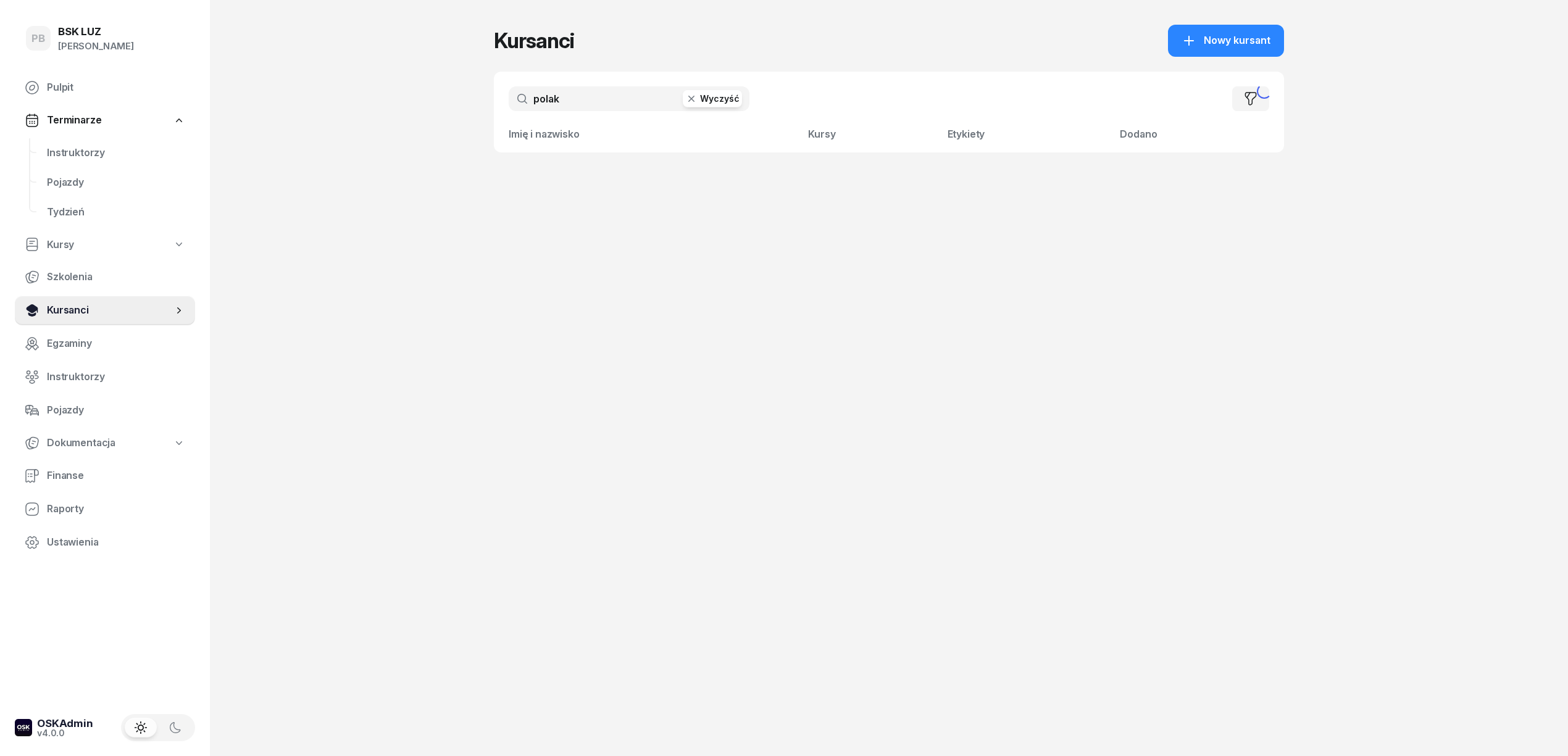
click at [68, 306] on span "Kursanci" at bounding box center [110, 310] width 126 height 16
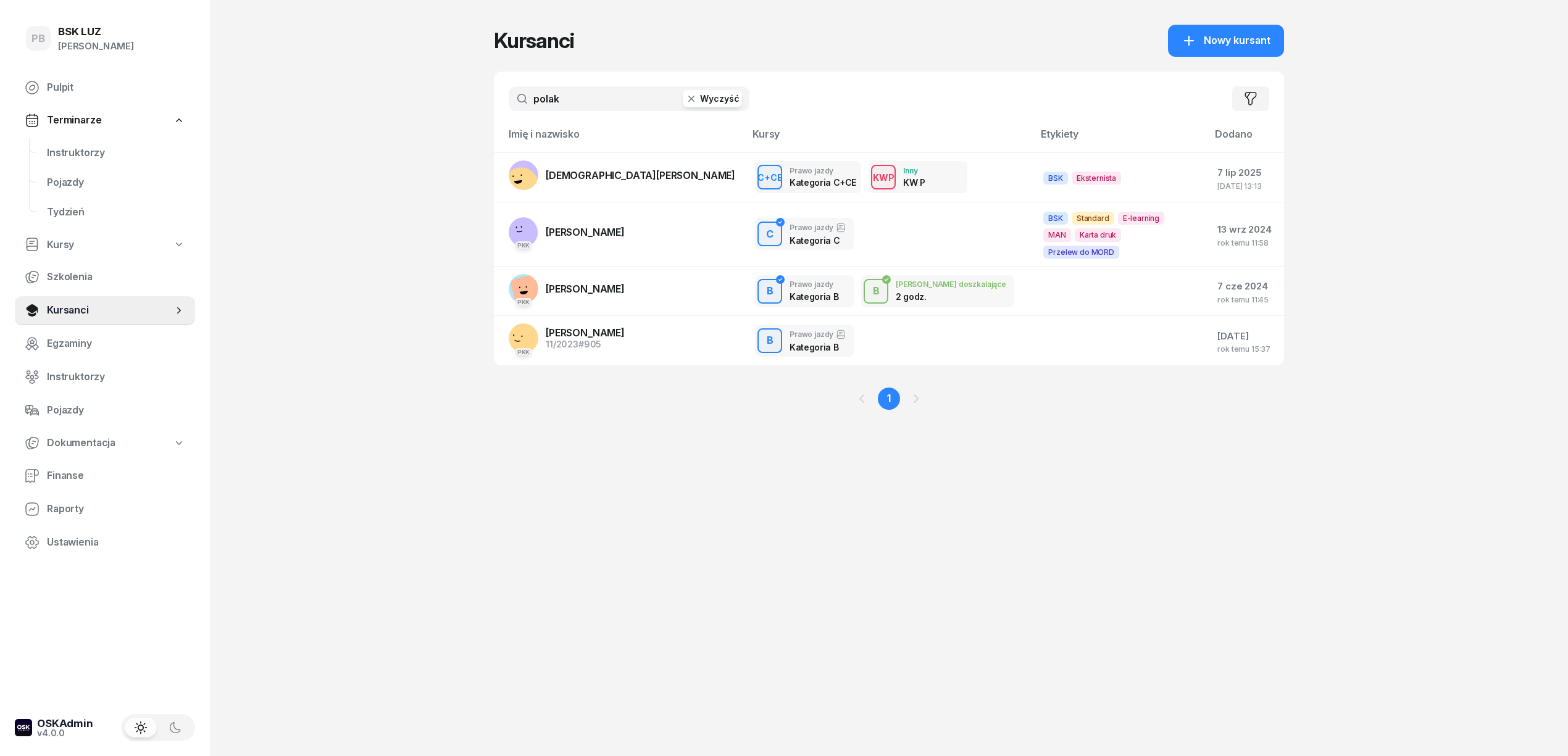
click at [425, 440] on div "PB BSK LUZ Patrycja Bogdanowicz Pulpit Terminarze Instruktorzy Pojazdy Tydzień …" at bounding box center [784, 378] width 1568 height 756
